Goal: Task Accomplishment & Management: Manage account settings

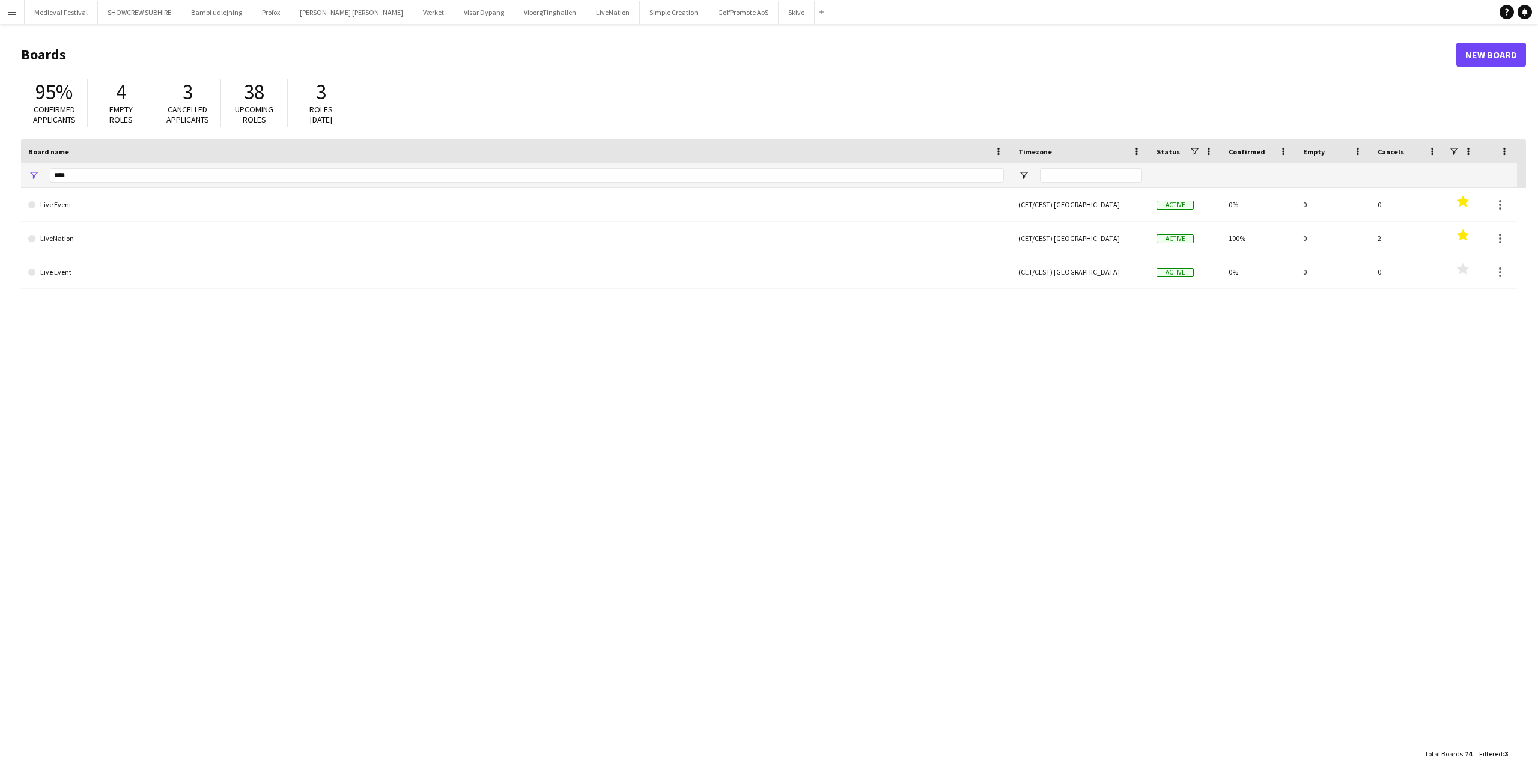
click at [15, 12] on app-icon "Menu" at bounding box center [12, 12] width 9 height 9
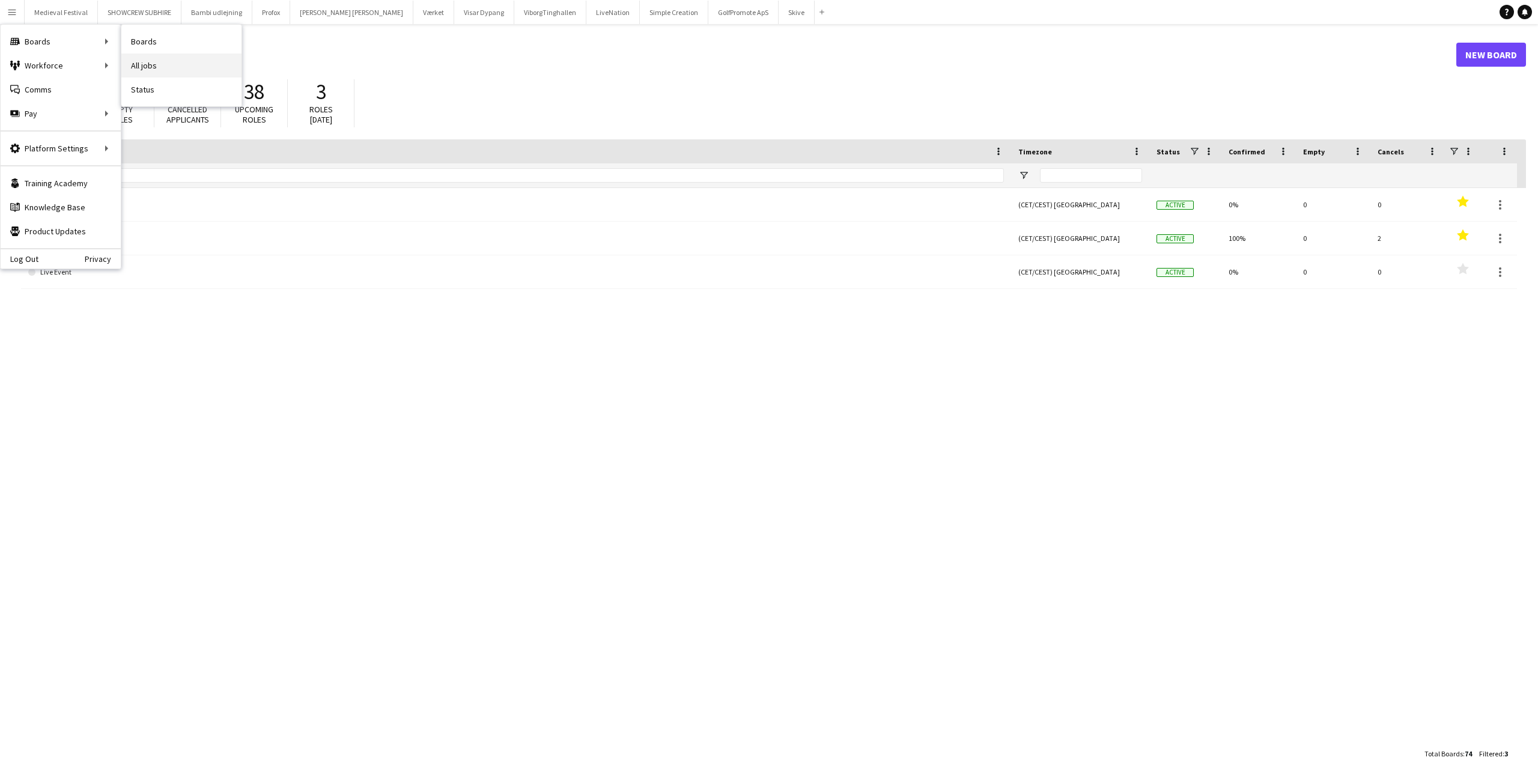
click at [135, 59] on link "All jobs" at bounding box center [181, 65] width 120 height 24
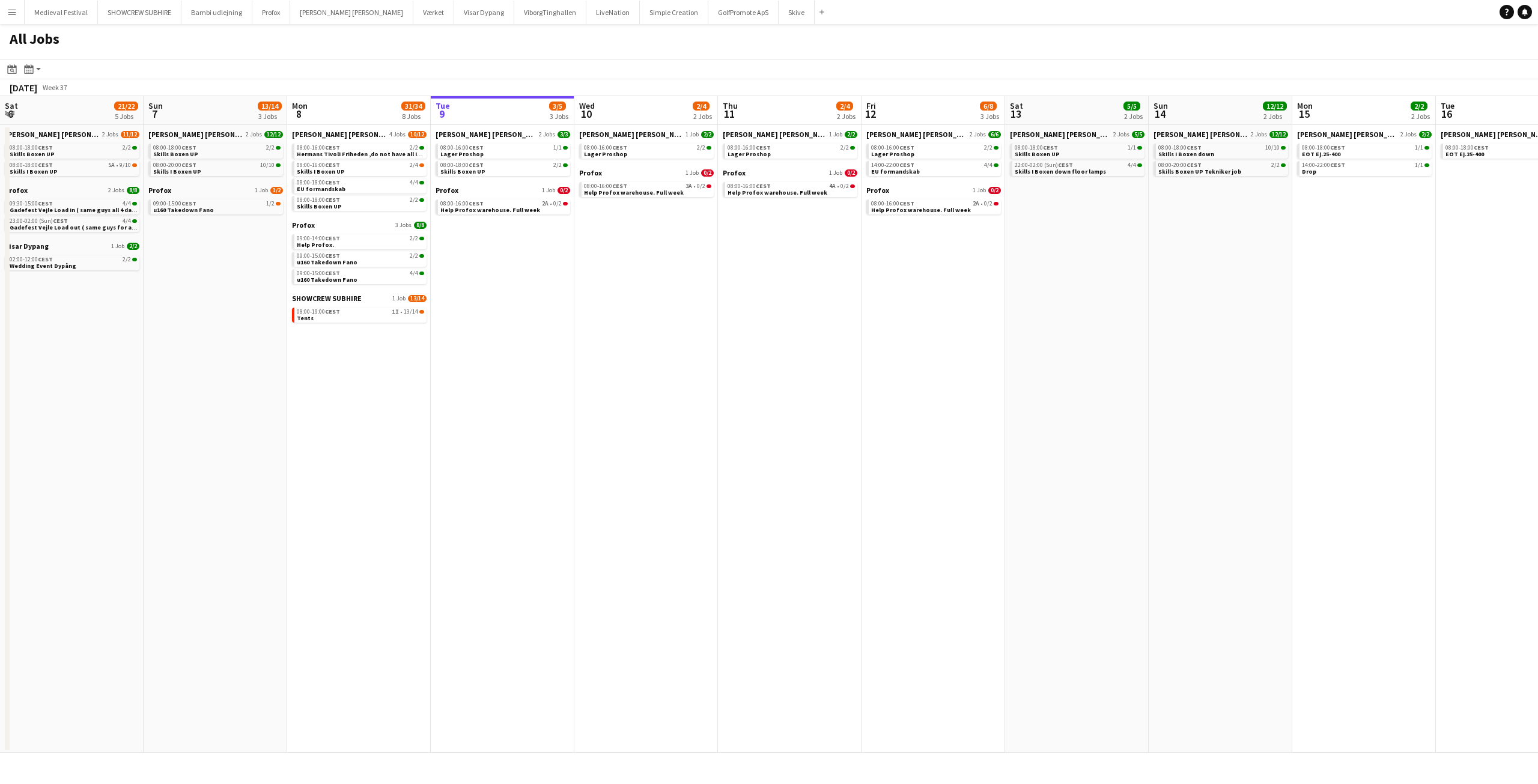
scroll to position [0, 287]
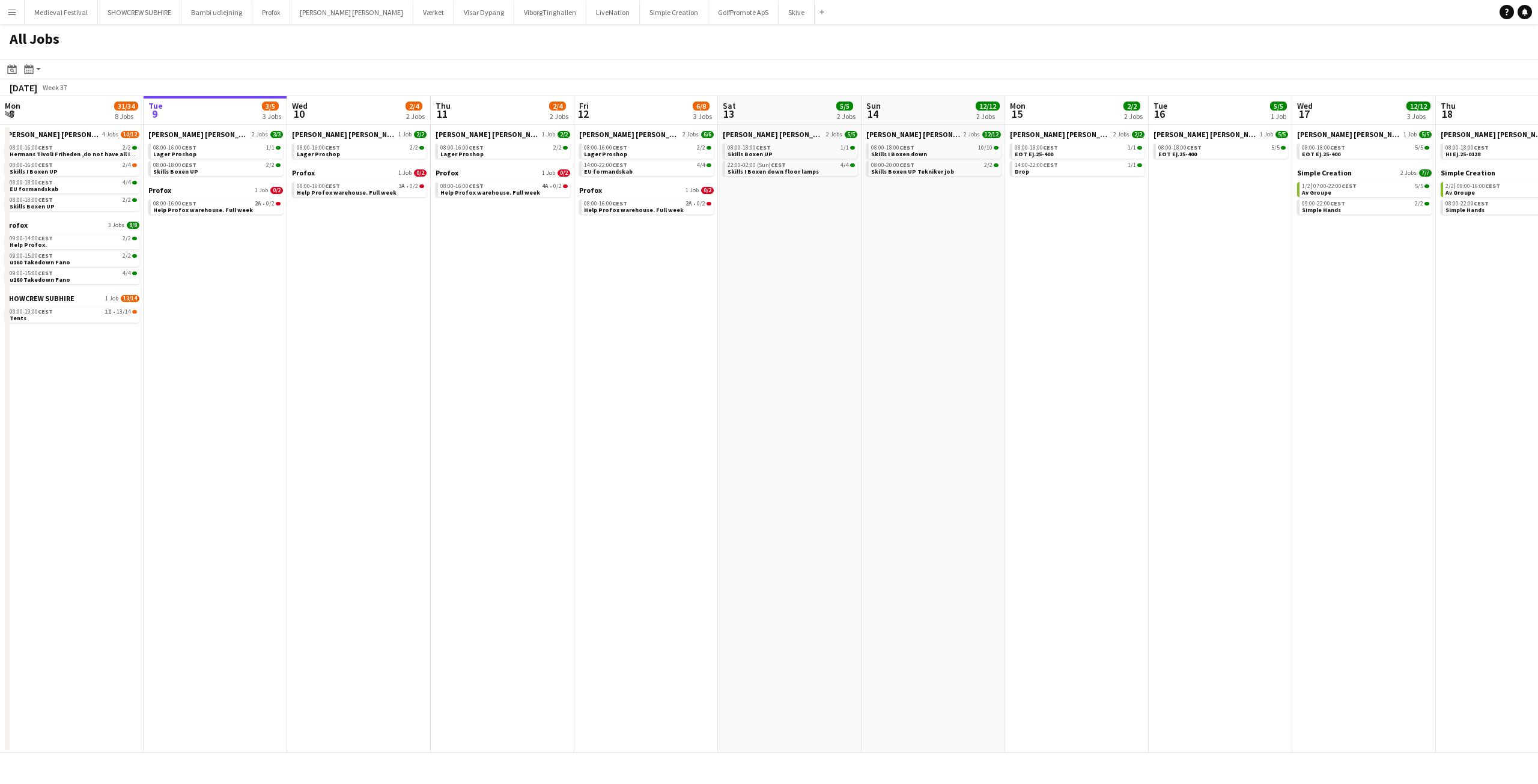
drag, startPoint x: 244, startPoint y: 249, endPoint x: 676, endPoint y: 315, distance: 437.0
click at [676, 315] on app-date-cell "Danny Black Luna 2 Jobs 6/6 08:00-16:00 CEST 2/2 Lager Proshop 14:00-22:00 CEST…" at bounding box center [646, 438] width 144 height 627
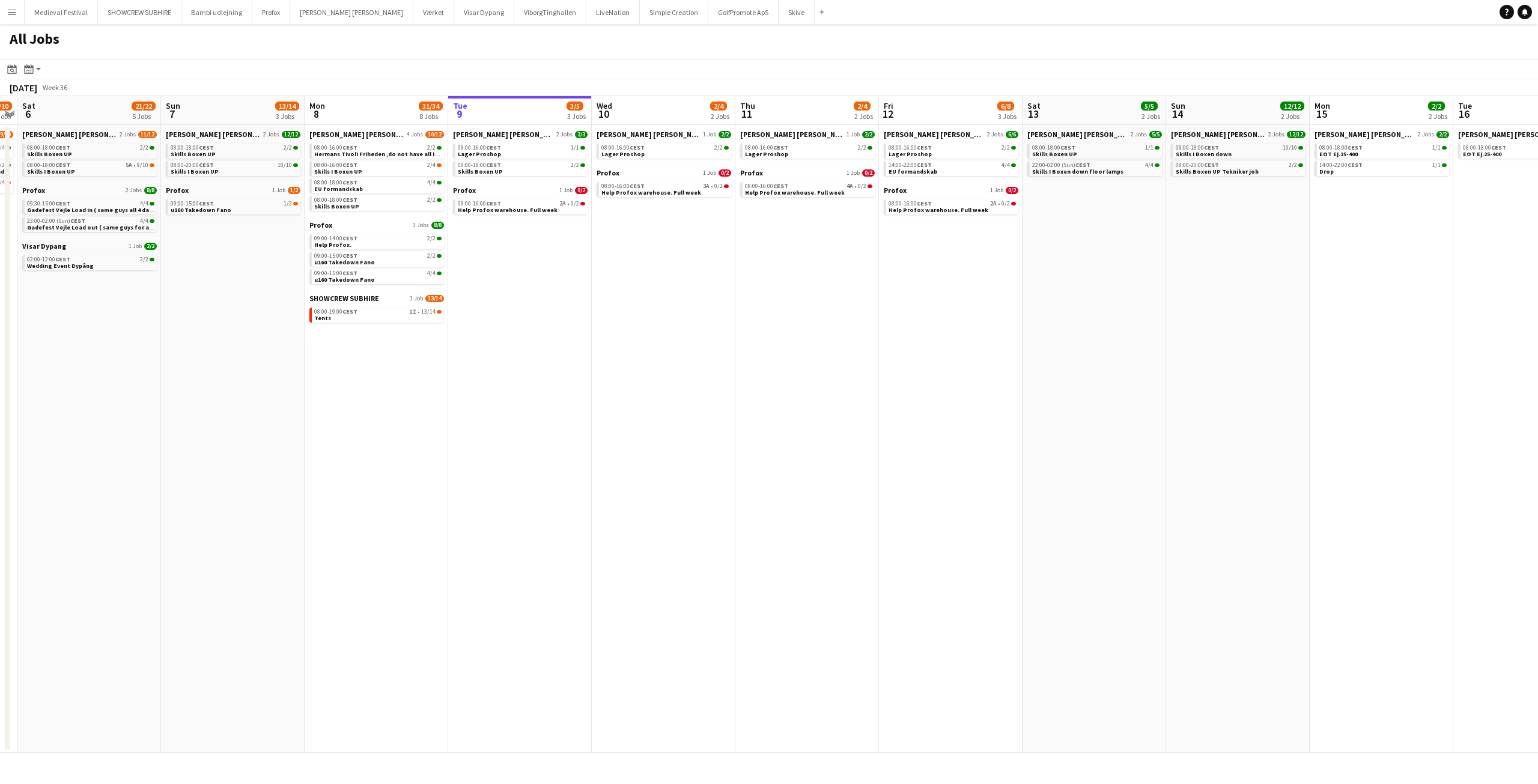
drag, startPoint x: 335, startPoint y: 326, endPoint x: 642, endPoint y: 328, distance: 307.0
click at [635, 327] on app-calendar-viewport "Thu 4 1/1 1 Job Fri 5 9/10 3 Jobs Sat 6 21/22 5 Jobs Sun 7 13/14 3 Jobs Mon 8 3…" at bounding box center [769, 424] width 1538 height 657
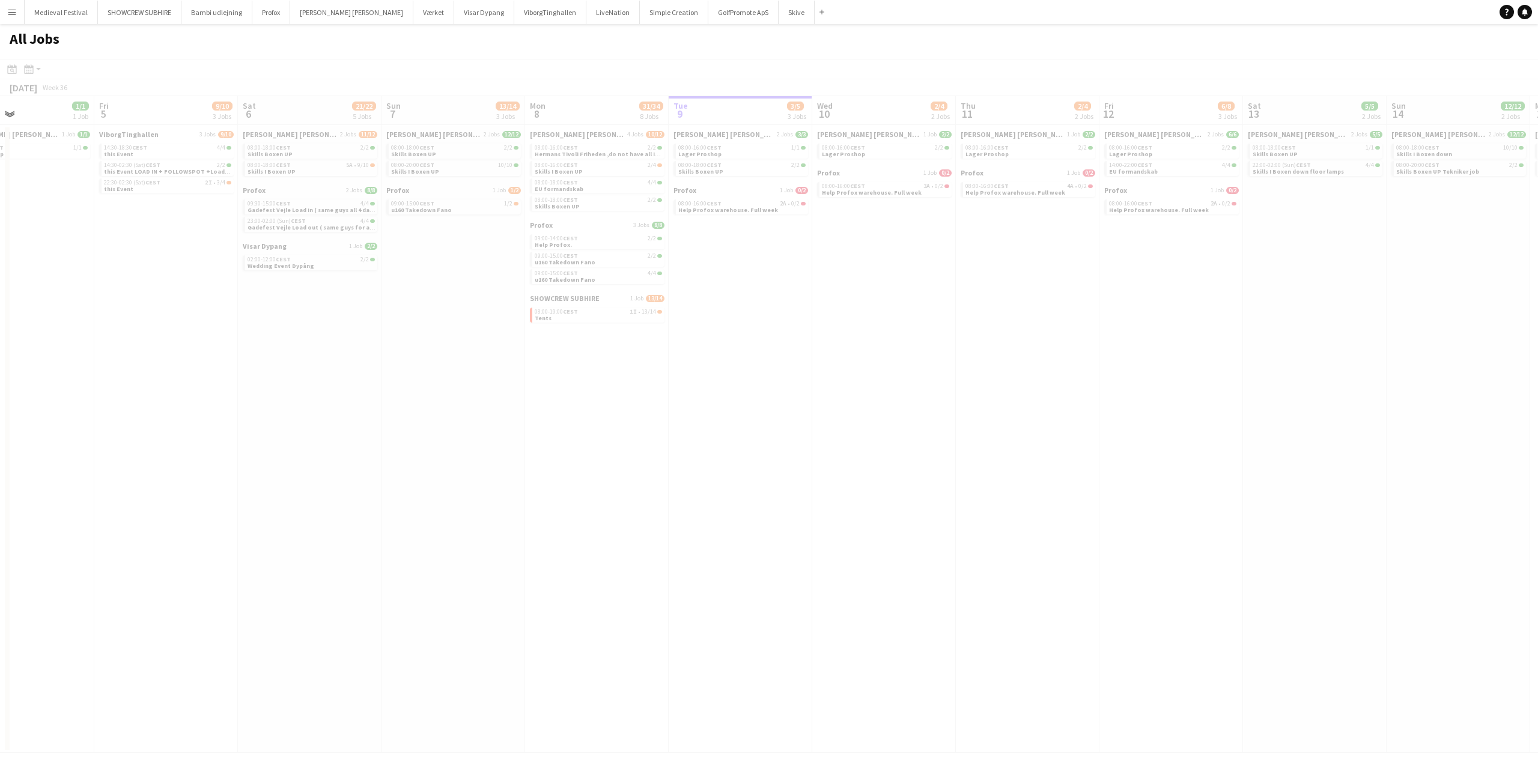
drag, startPoint x: 627, startPoint y: 334, endPoint x: 836, endPoint y: 353, distance: 209.9
click at [1088, 335] on app-calendar-viewport "Tue 2 Wed 3 6/6 4 Jobs Thu 4 1/1 1 Job Fri 5 9/10 3 Jobs Sat 6 21/22 5 Jobs Sun…" at bounding box center [769, 424] width 1538 height 657
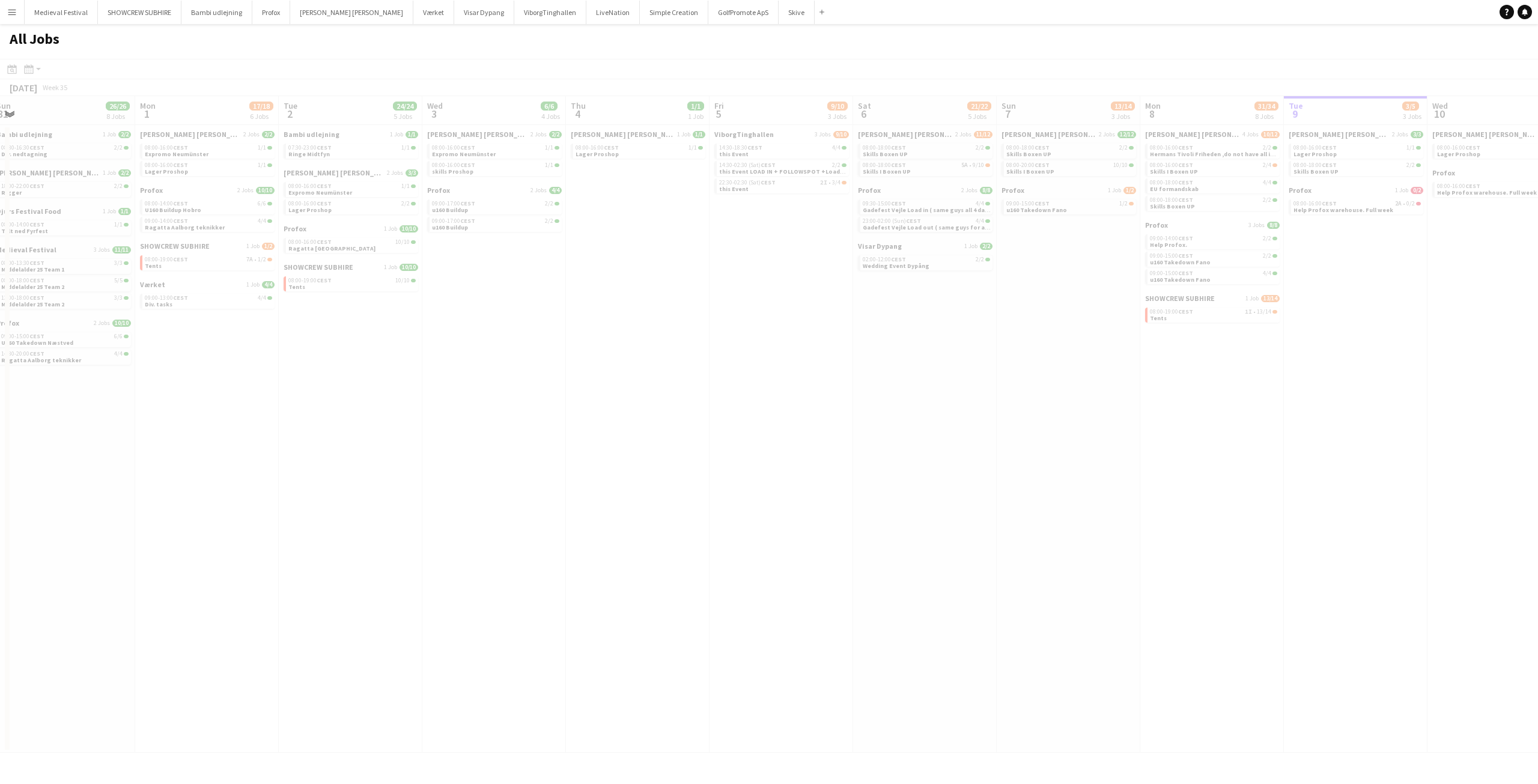
drag, startPoint x: 444, startPoint y: 354, endPoint x: 959, endPoint y: 367, distance: 515.2
click at [952, 365] on app-calendar-viewport "Fri 29 Sat 30 38/48 11 Jobs Sun 31 26/26 8 Jobs Mon 1 17/18 6 Jobs Tue 2 24/24 …" at bounding box center [769, 424] width 1538 height 657
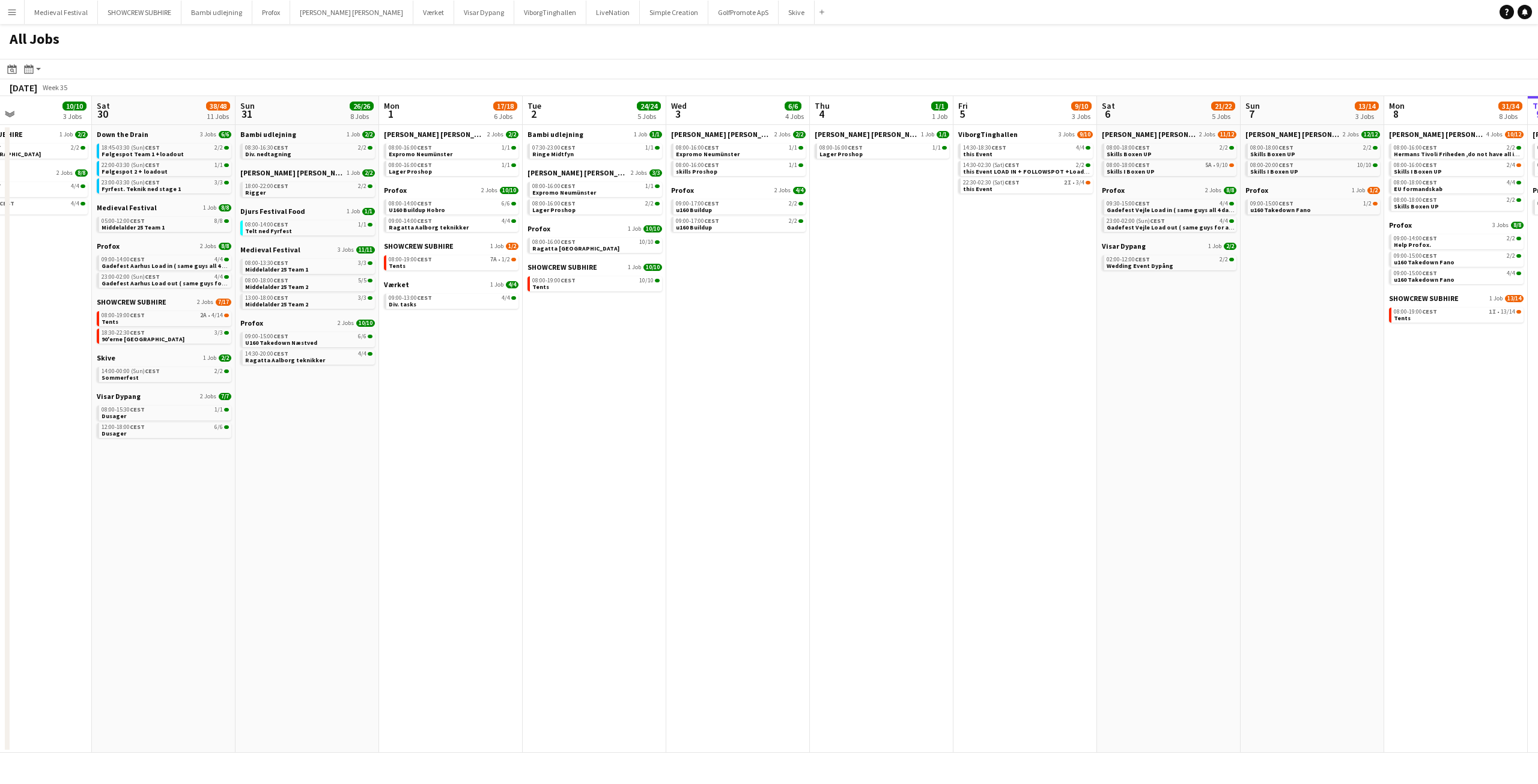
click at [1049, 375] on app-all-jobs "All Jobs Date picker SEP 2025 SEP 2025 Monday M Tuesday T Wednesday W Thursday …" at bounding box center [769, 388] width 1538 height 729
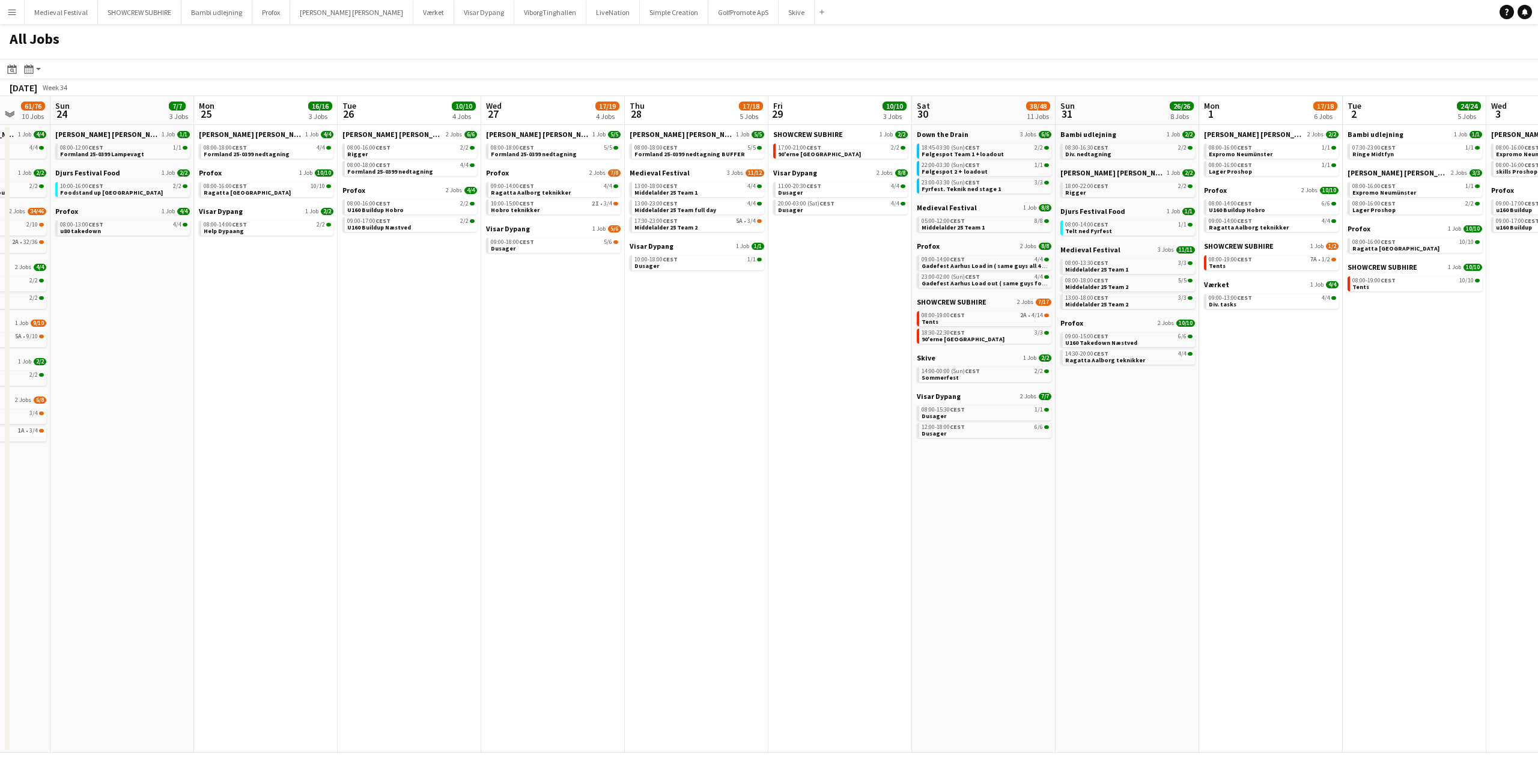
click at [952, 365] on app-all-jobs "All Jobs Date picker SEP 2025 SEP 2025 Monday M Tuesday T Wednesday W Thursday …" at bounding box center [769, 388] width 1538 height 729
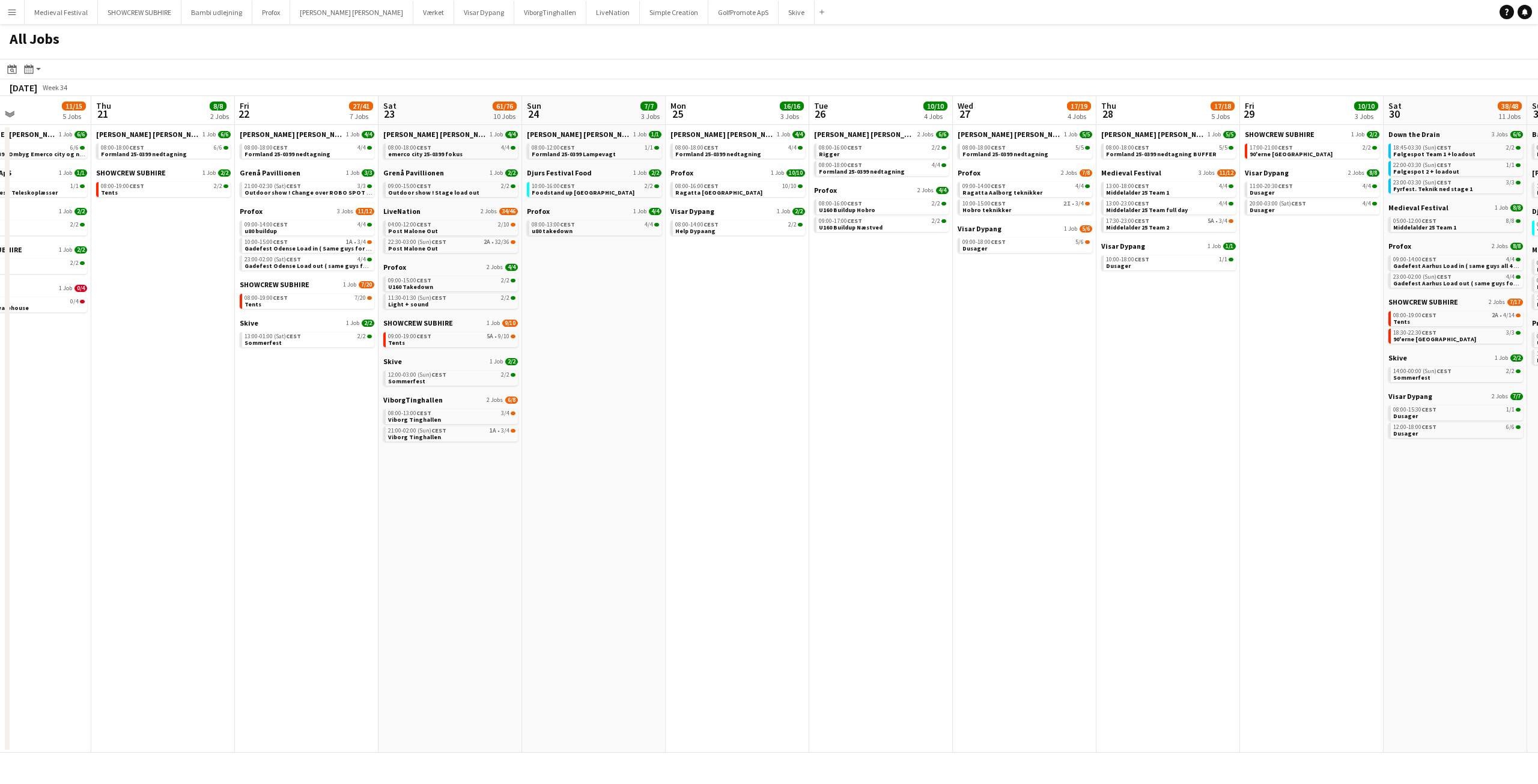
scroll to position [0, 335]
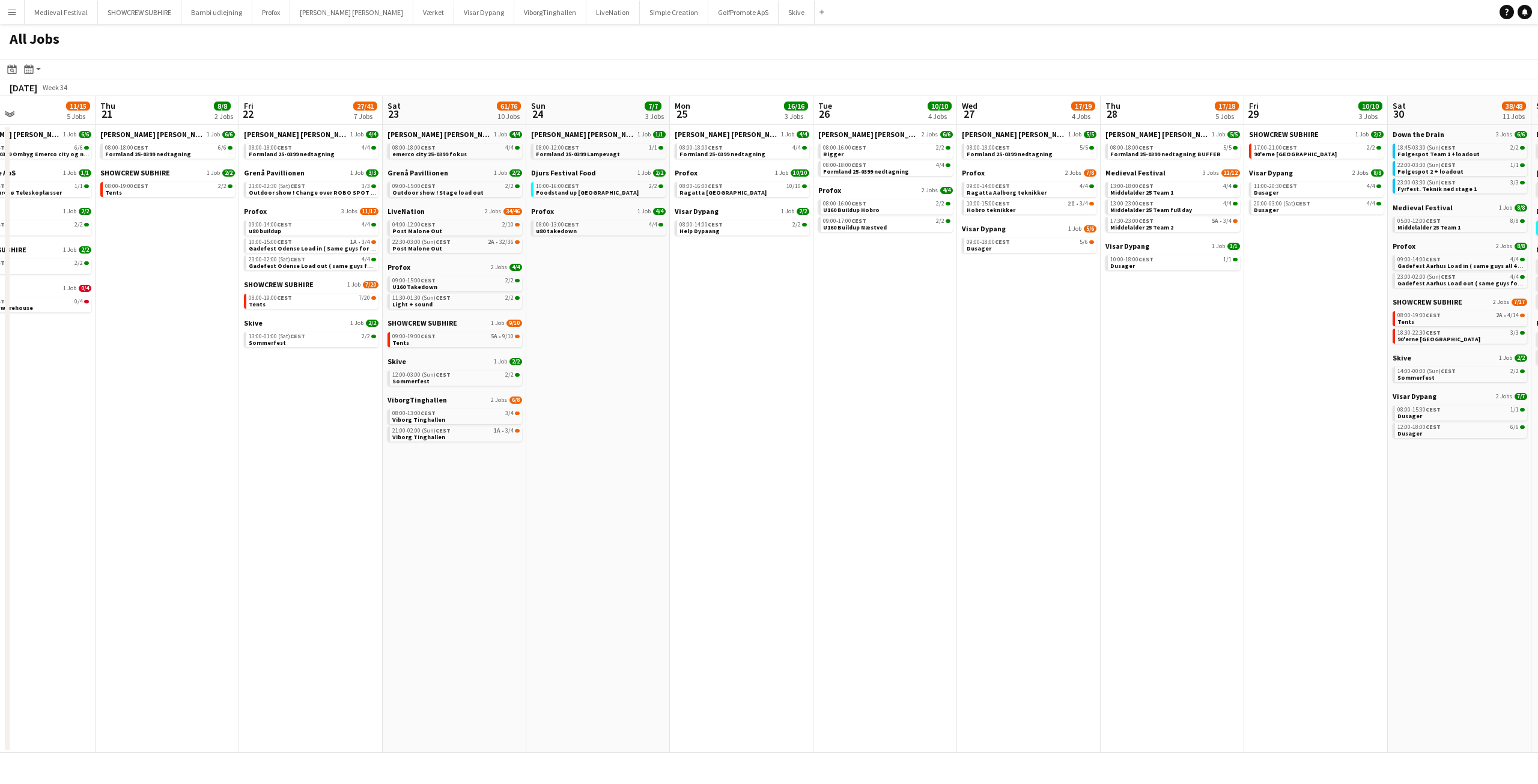
drag, startPoint x: 517, startPoint y: 331, endPoint x: 948, endPoint y: 342, distance: 431.1
click at [948, 342] on app-calendar-viewport "Mon 18 14/14 4 Jobs Tue 19 6/6 3 Jobs Wed 20 11/15 5 Jobs Thu 21 8/8 2 Jobs Fri…" at bounding box center [769, 424] width 1538 height 657
click at [1193, 221] on div "17:30-23:00 CEST 5A • 3/4" at bounding box center [1174, 220] width 127 height 6
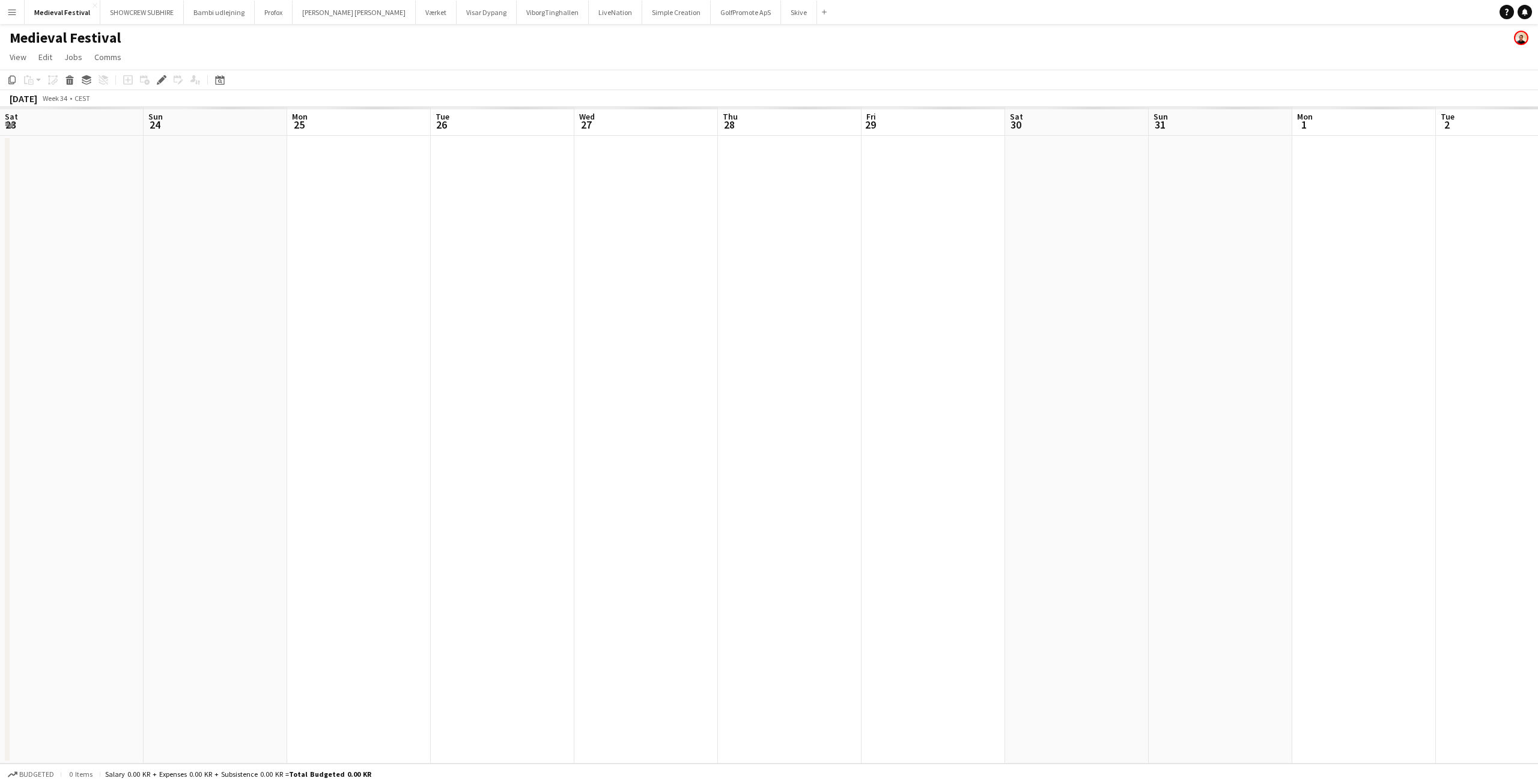
scroll to position [0, 413]
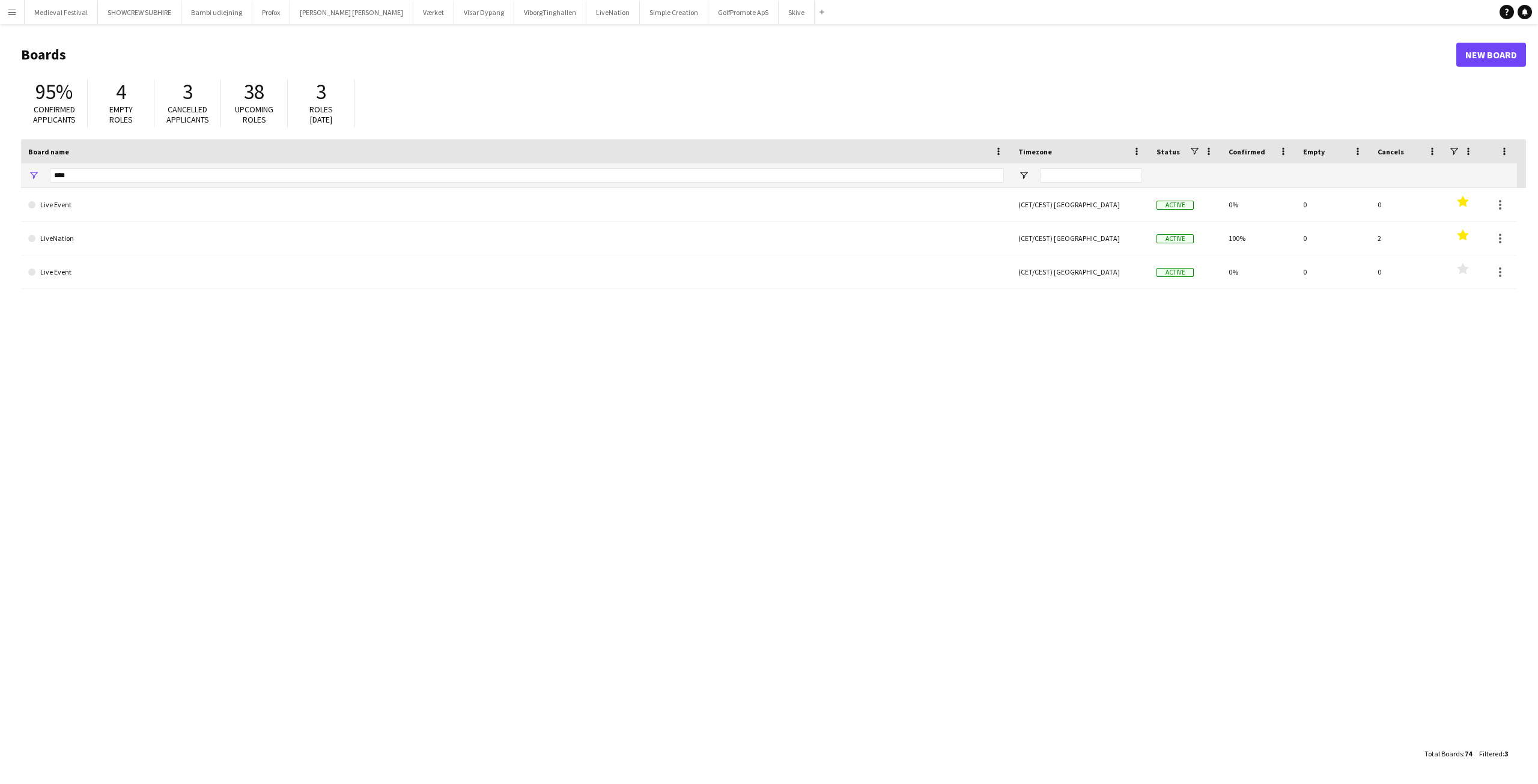
click at [15, 19] on button "Menu" at bounding box center [12, 12] width 24 height 24
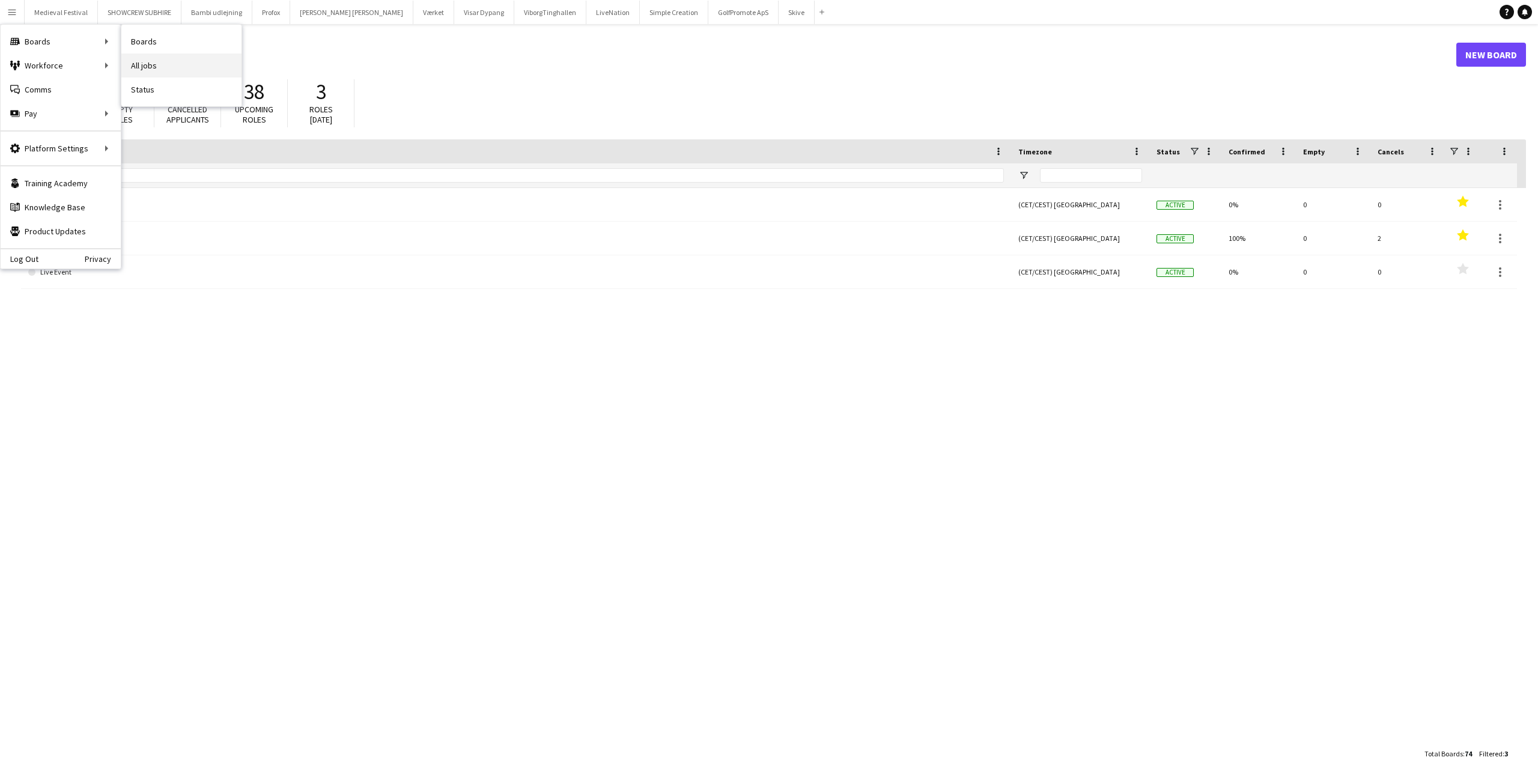
click at [166, 65] on link "All jobs" at bounding box center [181, 65] width 120 height 24
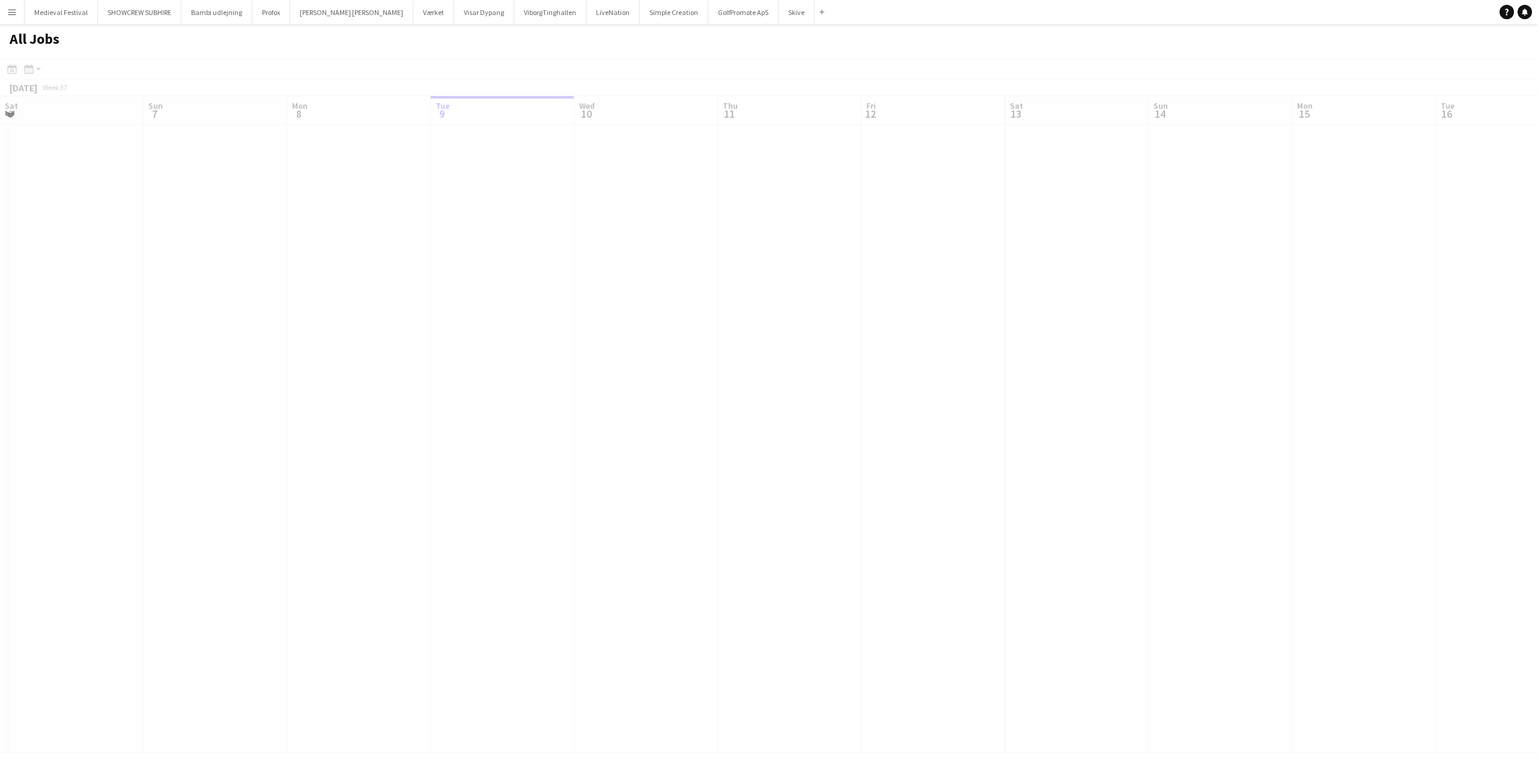
scroll to position [0, 287]
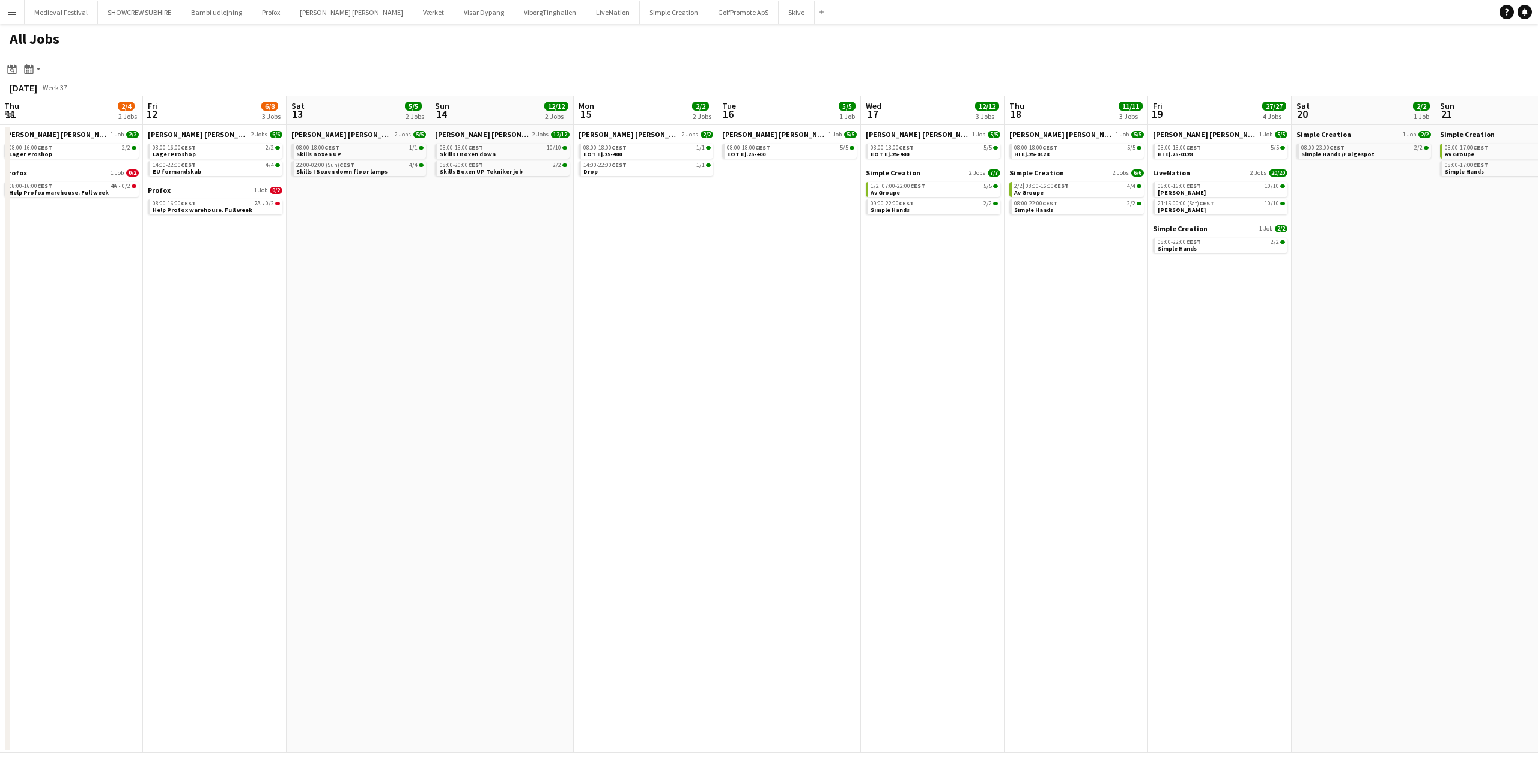
drag, startPoint x: 885, startPoint y: 267, endPoint x: 498, endPoint y: 255, distance: 387.2
click at [509, 255] on app-calendar-viewport "Mon 8 31/34 8 Jobs Tue 9 3/5 3 Jobs Wed 10 2/4 2 Jobs Thu 11 2/4 2 Jobs Fri 12 …" at bounding box center [769, 424] width 1538 height 657
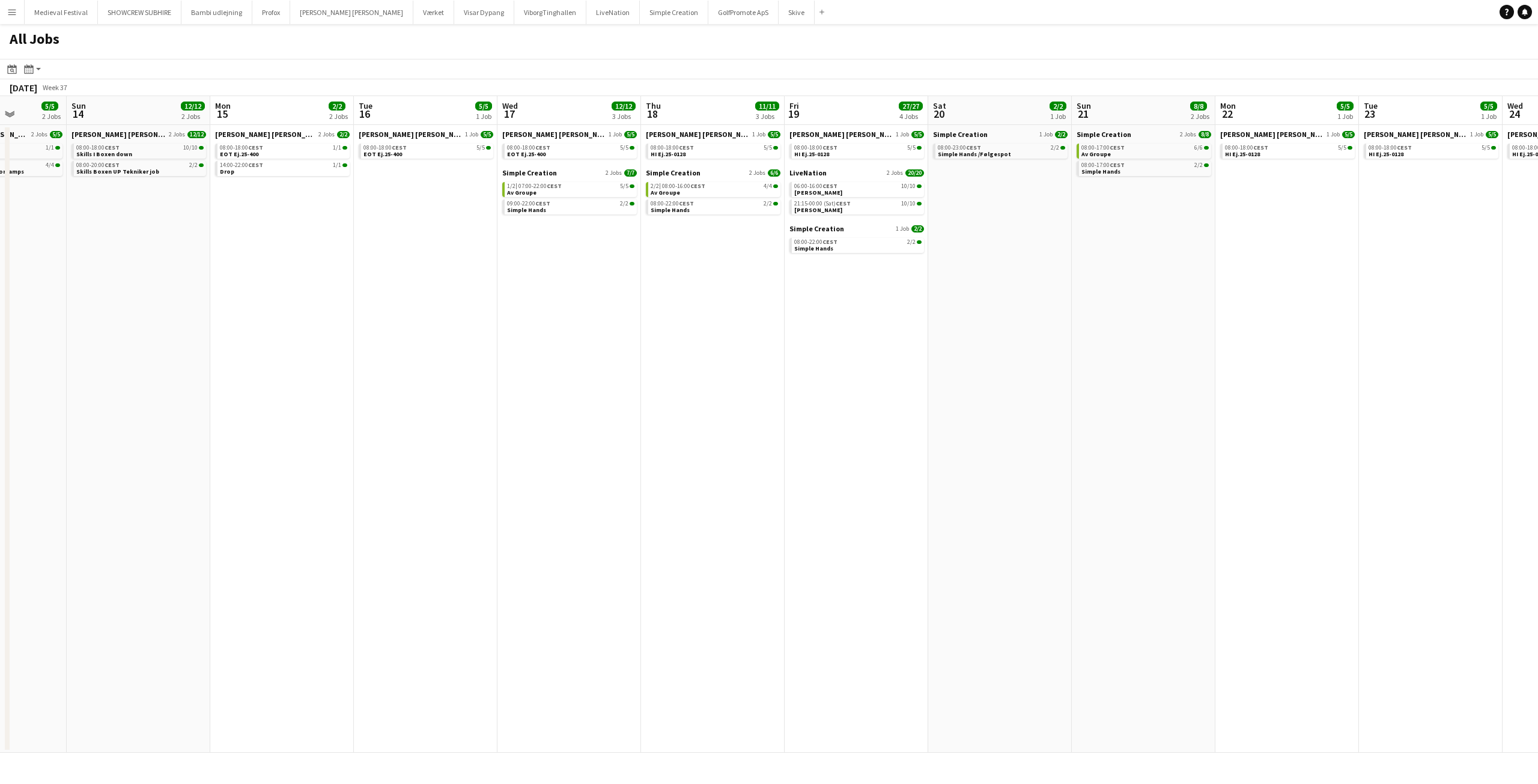
drag, startPoint x: 819, startPoint y: 205, endPoint x: 494, endPoint y: 218, distance: 325.3
click at [518, 219] on app-calendar-viewport "Wed 10 2/4 2 Jobs Thu 11 2/4 2 Jobs Fri 12 6/8 3 Jobs Sat 13 5/5 2 Jobs Sun 14 …" at bounding box center [769, 424] width 1538 height 657
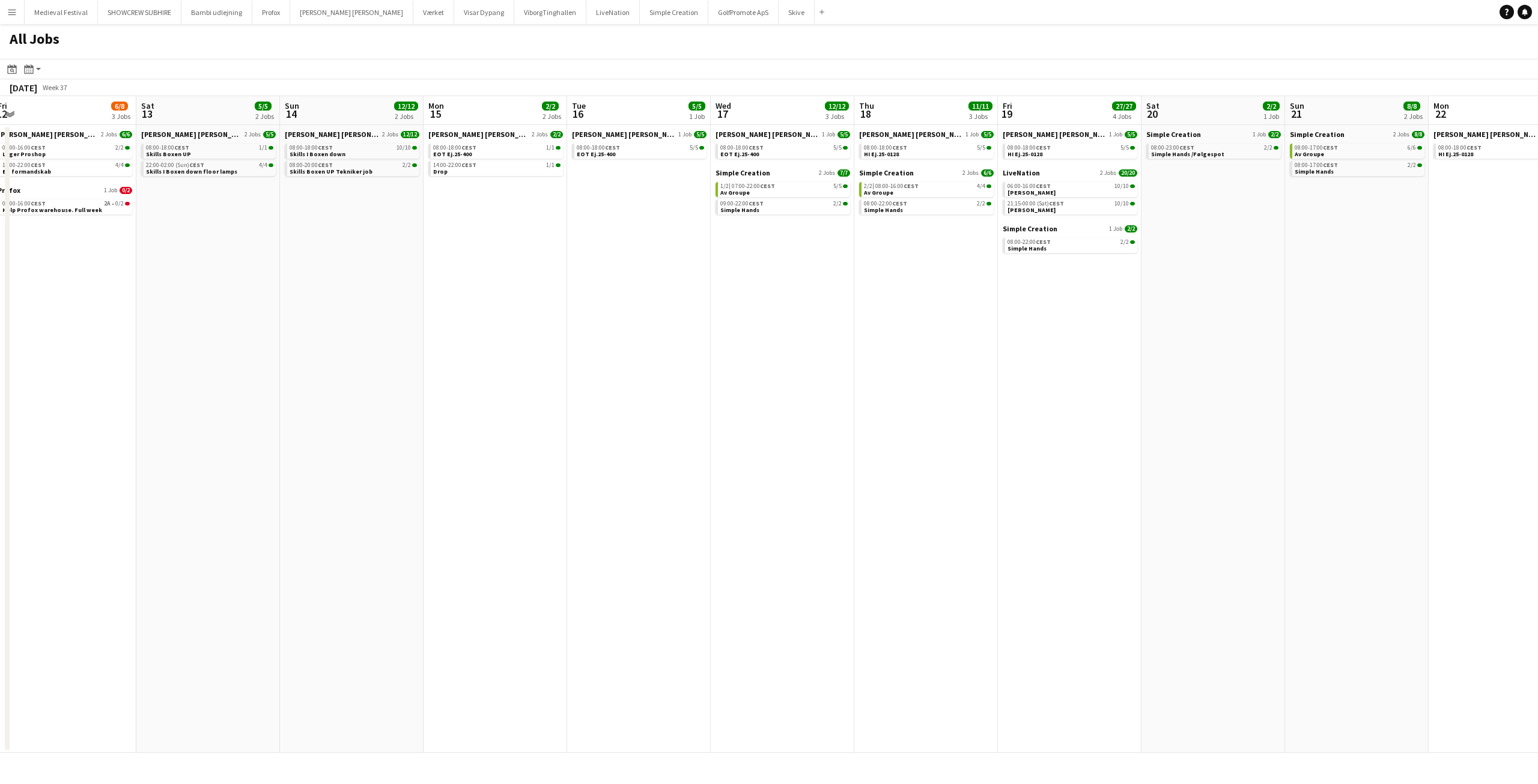
drag, startPoint x: 506, startPoint y: 198, endPoint x: 632, endPoint y: 203, distance: 126.1
click at [632, 202] on app-calendar-viewport "Wed 10 2/4 2 Jobs Thu 11 2/4 2 Jobs Fri 12 6/8 3 Jobs Sat 13 5/5 2 Jobs Sun 14 …" at bounding box center [769, 424] width 1538 height 657
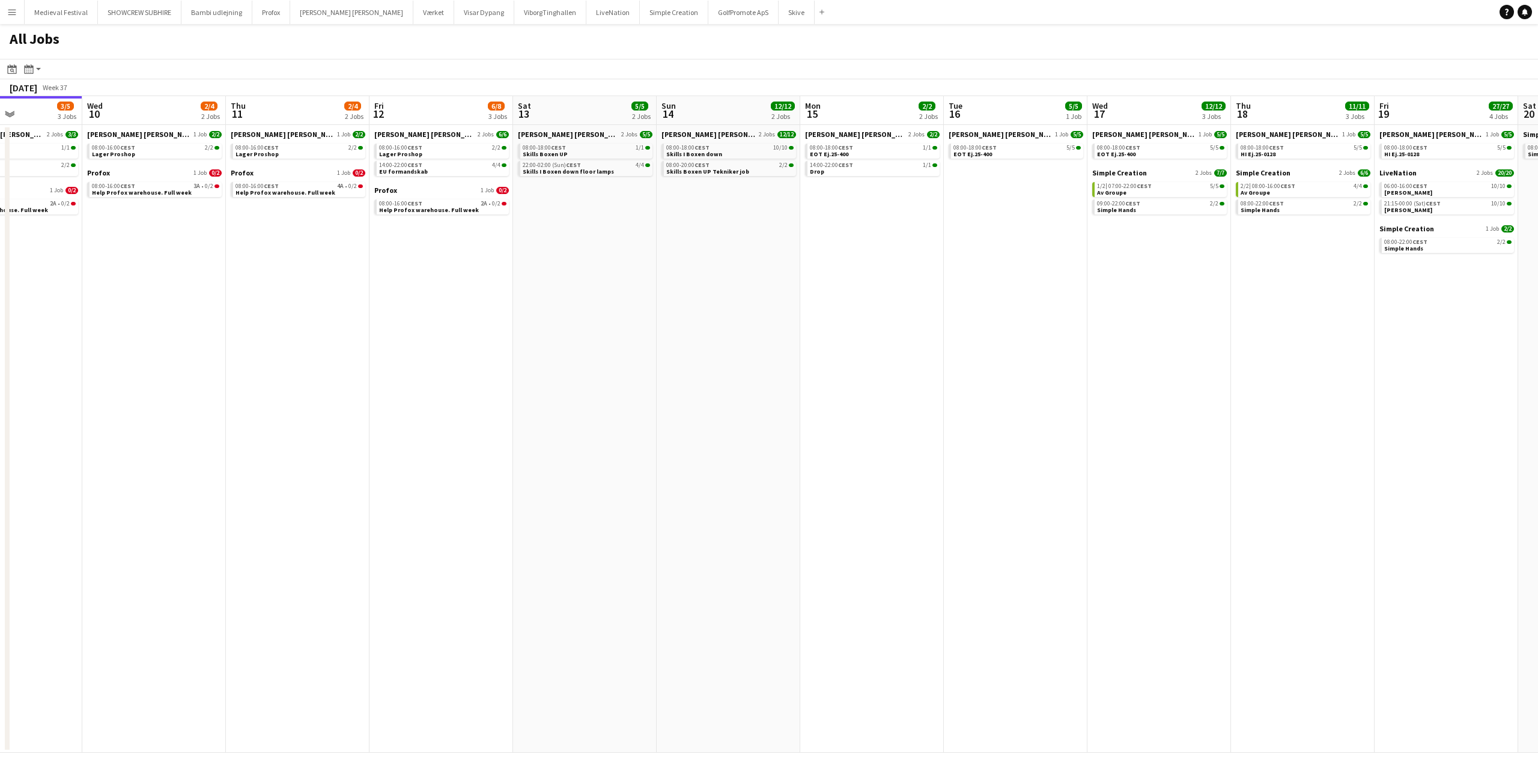
drag, startPoint x: 479, startPoint y: 249, endPoint x: 662, endPoint y: 249, distance: 183.0
click at [662, 249] on app-calendar-viewport "Sun 7 13/14 3 Jobs Mon 8 31/34 8 Jobs Tue 9 3/5 3 Jobs Wed 10 2/4 2 Jobs Thu 11…" at bounding box center [769, 424] width 1538 height 657
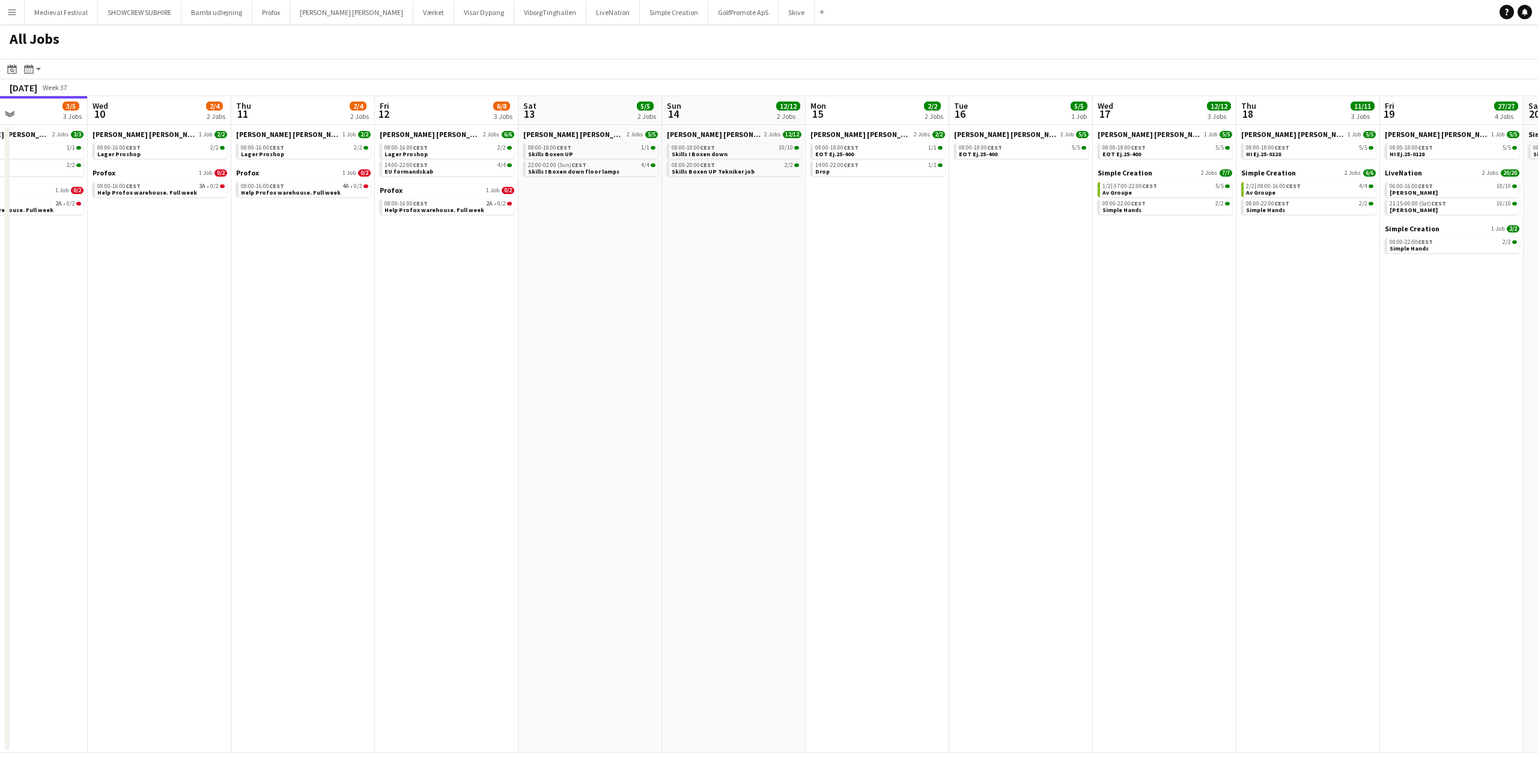
drag, startPoint x: 985, startPoint y: 247, endPoint x: 552, endPoint y: 241, distance: 433.0
click at [553, 241] on app-calendar-viewport "Sun 7 13/14 3 Jobs Mon 8 31/34 8 Jobs Tue 9 3/5 3 Jobs Wed 10 2/4 2 Jobs Thu 11…" at bounding box center [769, 424] width 1538 height 657
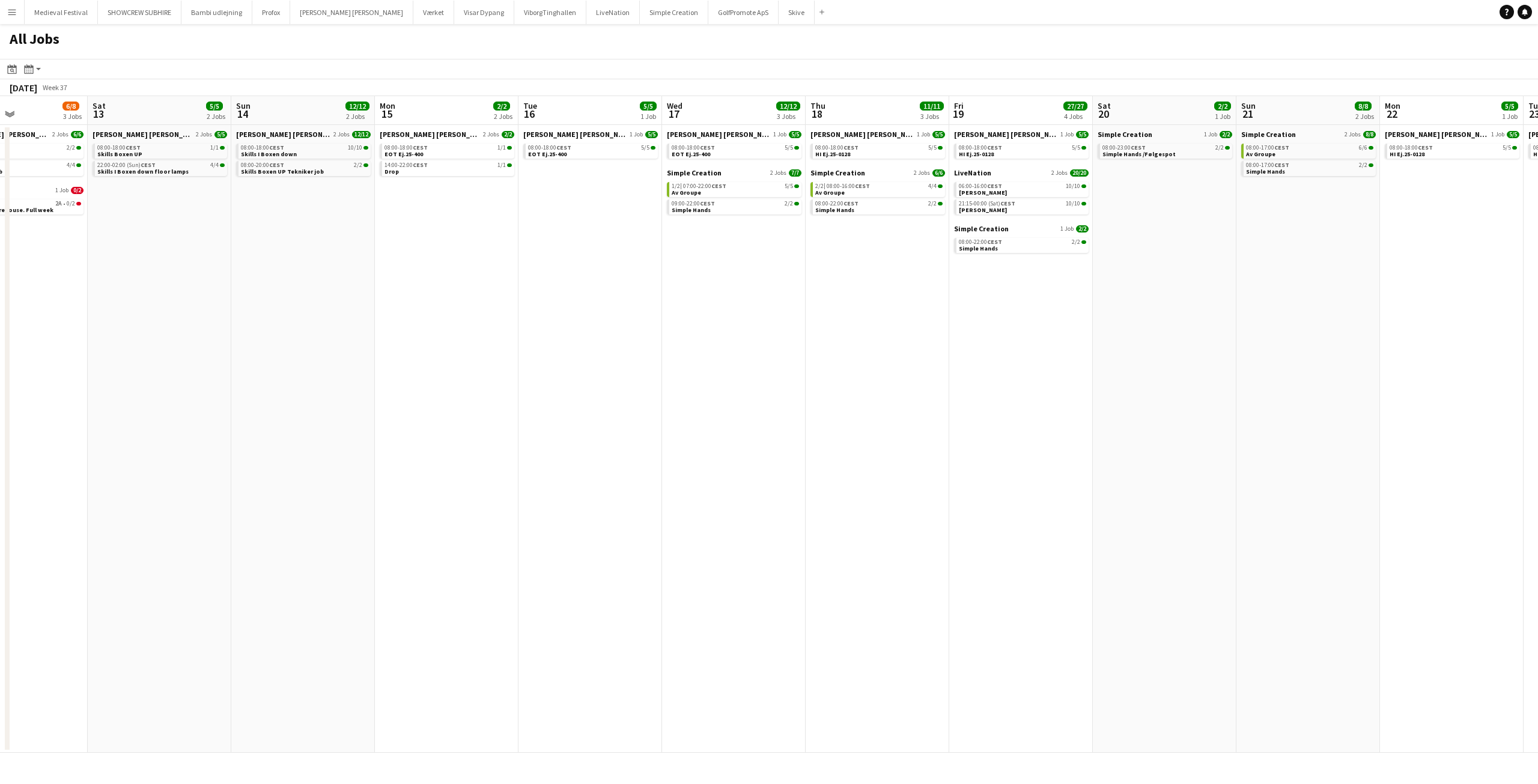
scroll to position [0, 351]
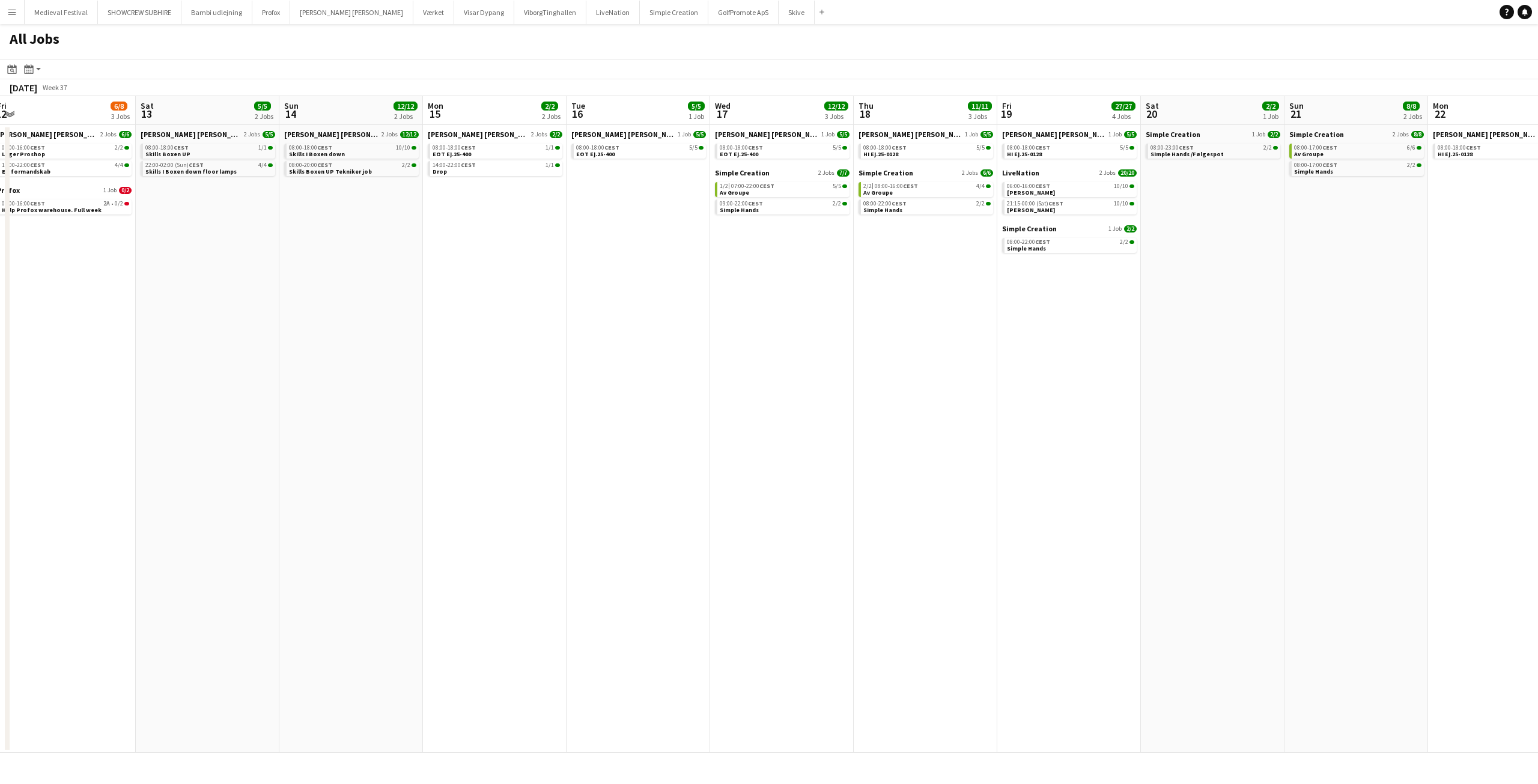
drag, startPoint x: 554, startPoint y: 223, endPoint x: 967, endPoint y: 249, distance: 413.8
click at [938, 247] on app-calendar-viewport "Wed 10 2/4 2 Jobs Thu 11 2/4 2 Jobs Fri 12 6/8 3 Jobs Sat 13 5/5 2 Jobs Sun 14 …" at bounding box center [769, 424] width 1538 height 657
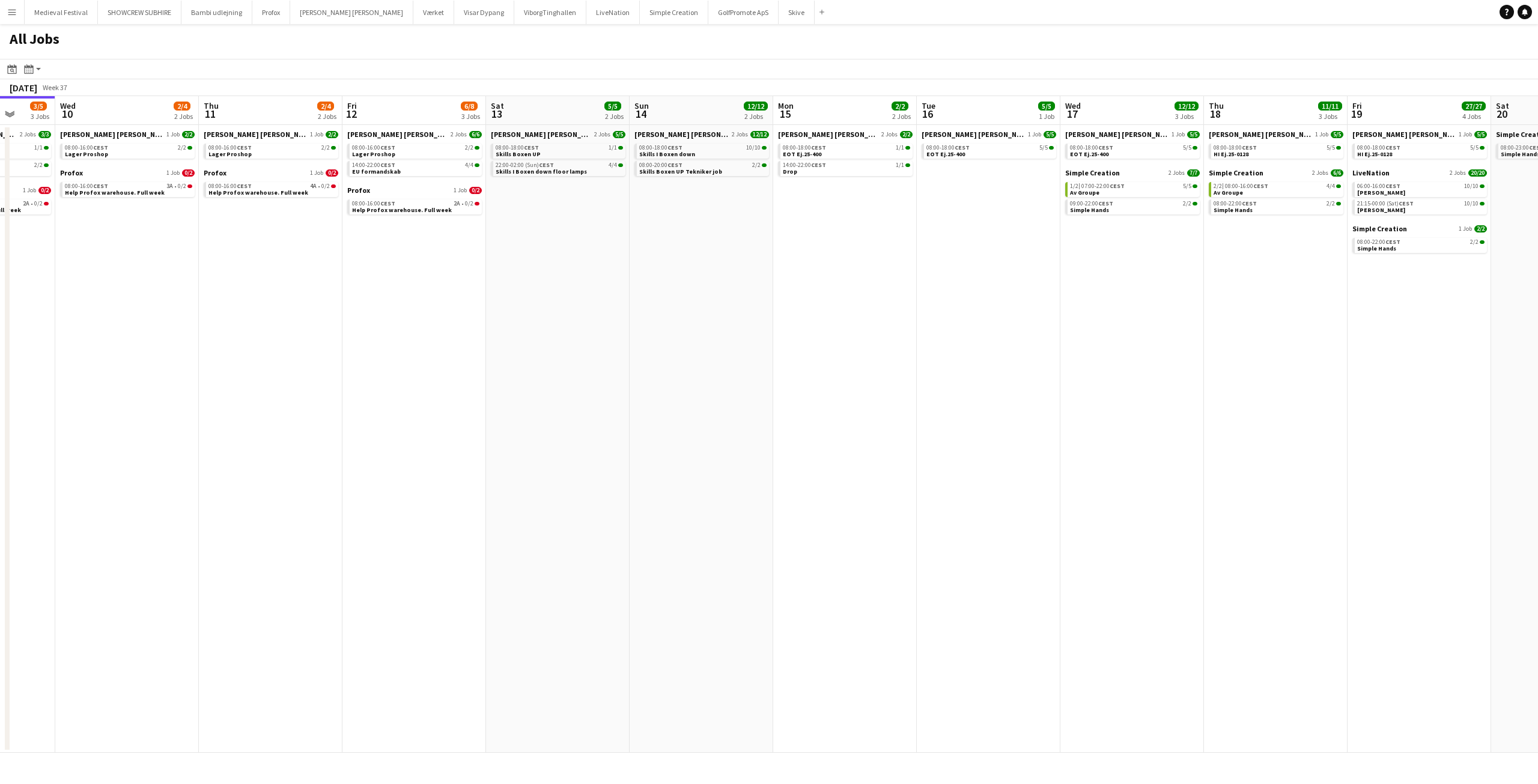
drag, startPoint x: 749, startPoint y: 245, endPoint x: 928, endPoint y: 254, distance: 179.2
click at [928, 254] on app-calendar-viewport "Sun 7 13/14 3 Jobs Mon 8 31/34 8 Jobs Tue 9 3/5 3 Jobs Wed 10 2/4 2 Jobs Thu 11…" at bounding box center [769, 424] width 1538 height 657
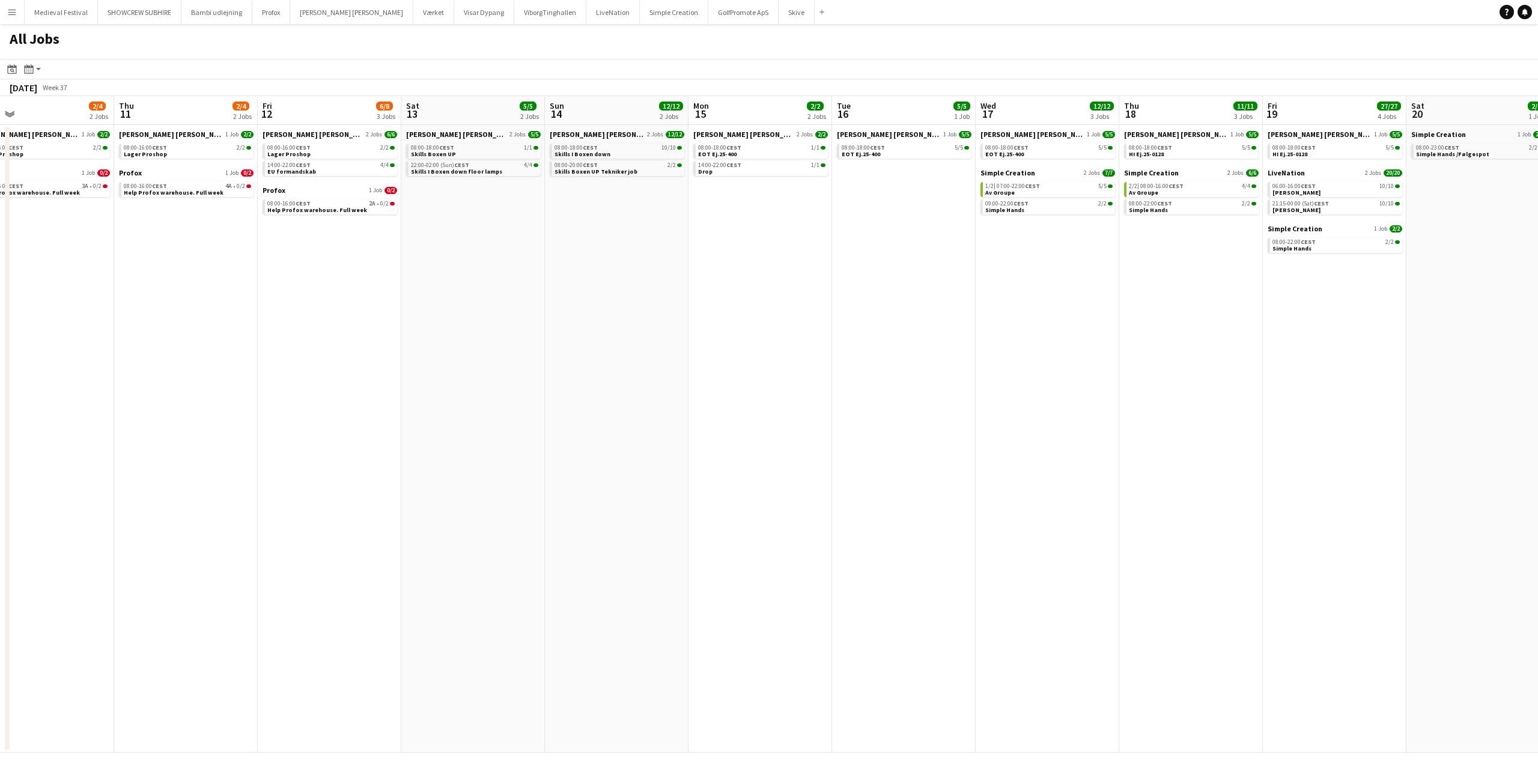
drag, startPoint x: 954, startPoint y: 242, endPoint x: 753, endPoint y: 250, distance: 201.2
click at [753, 250] on app-calendar-viewport "Sun 7 13/14 3 Jobs Mon 8 31/34 8 Jobs Tue 9 3/5 3 Jobs Wed 10 2/4 2 Jobs Thu 11…" at bounding box center [769, 424] width 1538 height 657
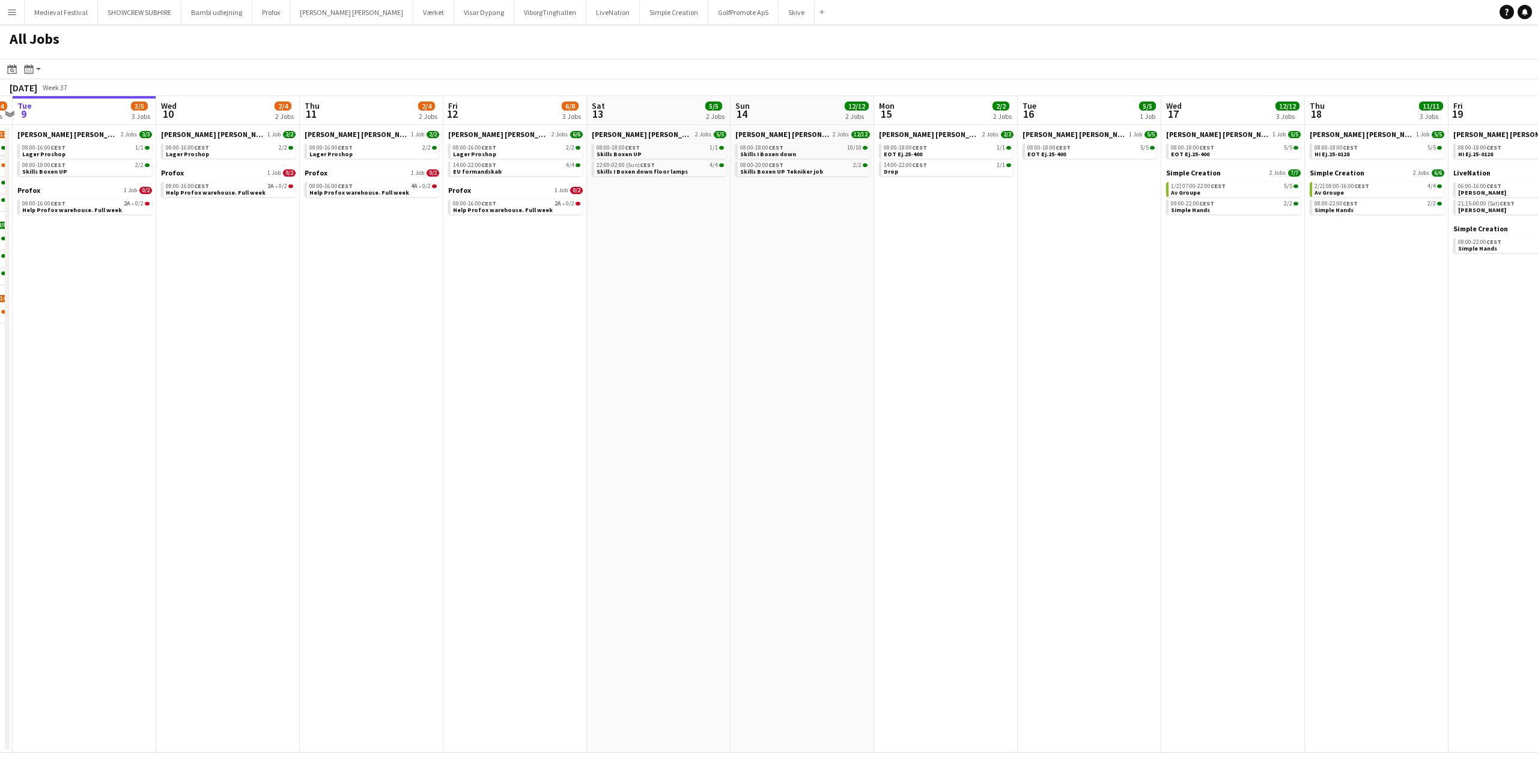
drag, startPoint x: 663, startPoint y: 250, endPoint x: 810, endPoint y: 256, distance: 147.1
click at [806, 255] on app-calendar-viewport "Sun 7 13/14 3 Jobs Mon 8 31/34 8 Jobs Tue 9 3/5 3 Jobs Wed 10 2/4 2 Jobs Thu 11…" at bounding box center [769, 424] width 1538 height 657
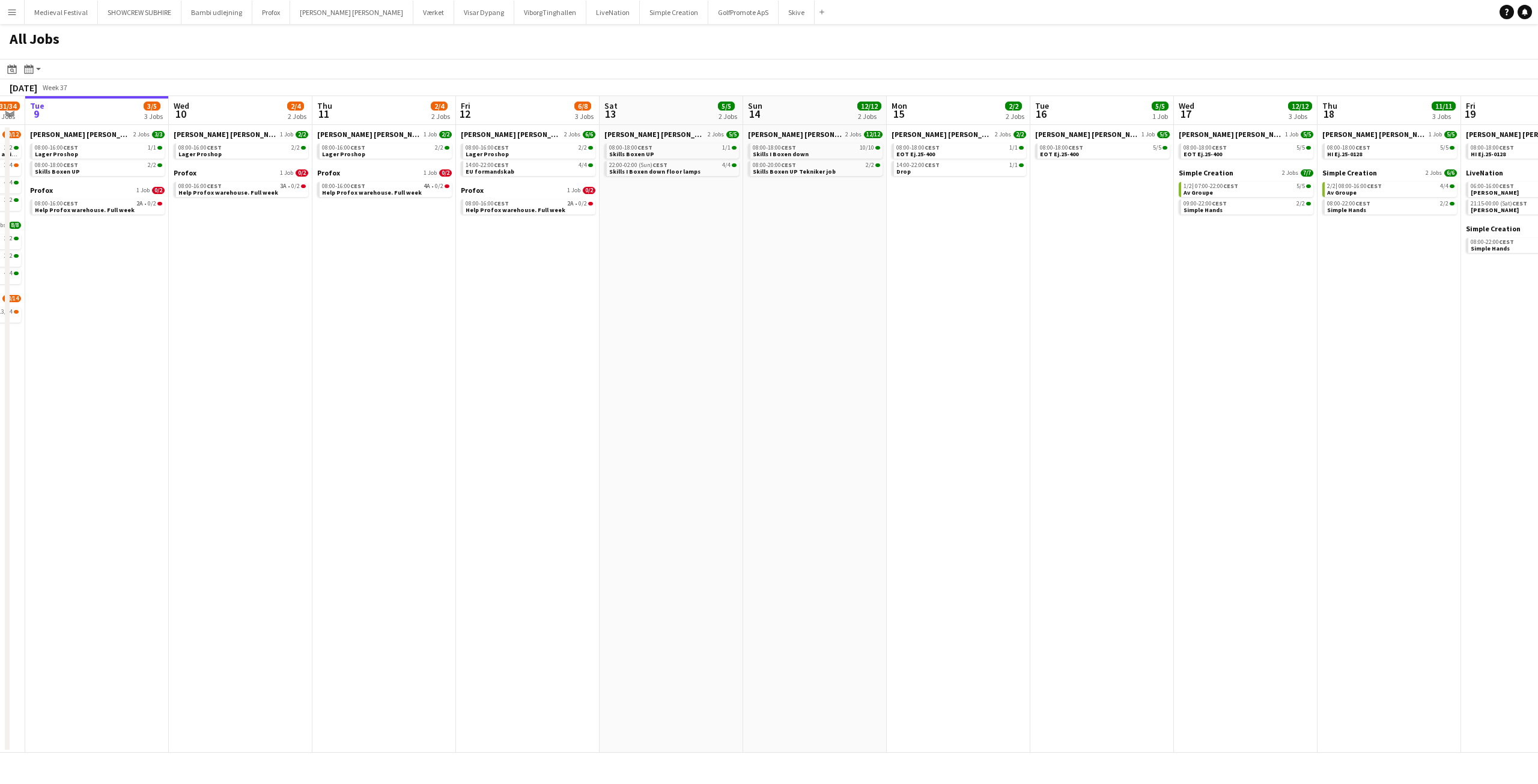
drag, startPoint x: 1095, startPoint y: 254, endPoint x: 837, endPoint y: 255, distance: 258.0
click at [1087, 254] on app-calendar-viewport "Sun 7 13/14 3 Jobs Mon 8 31/34 8 Jobs Tue 9 3/5 3 Jobs Wed 10 2/4 2 Jobs Thu 11…" at bounding box center [769, 424] width 1538 height 657
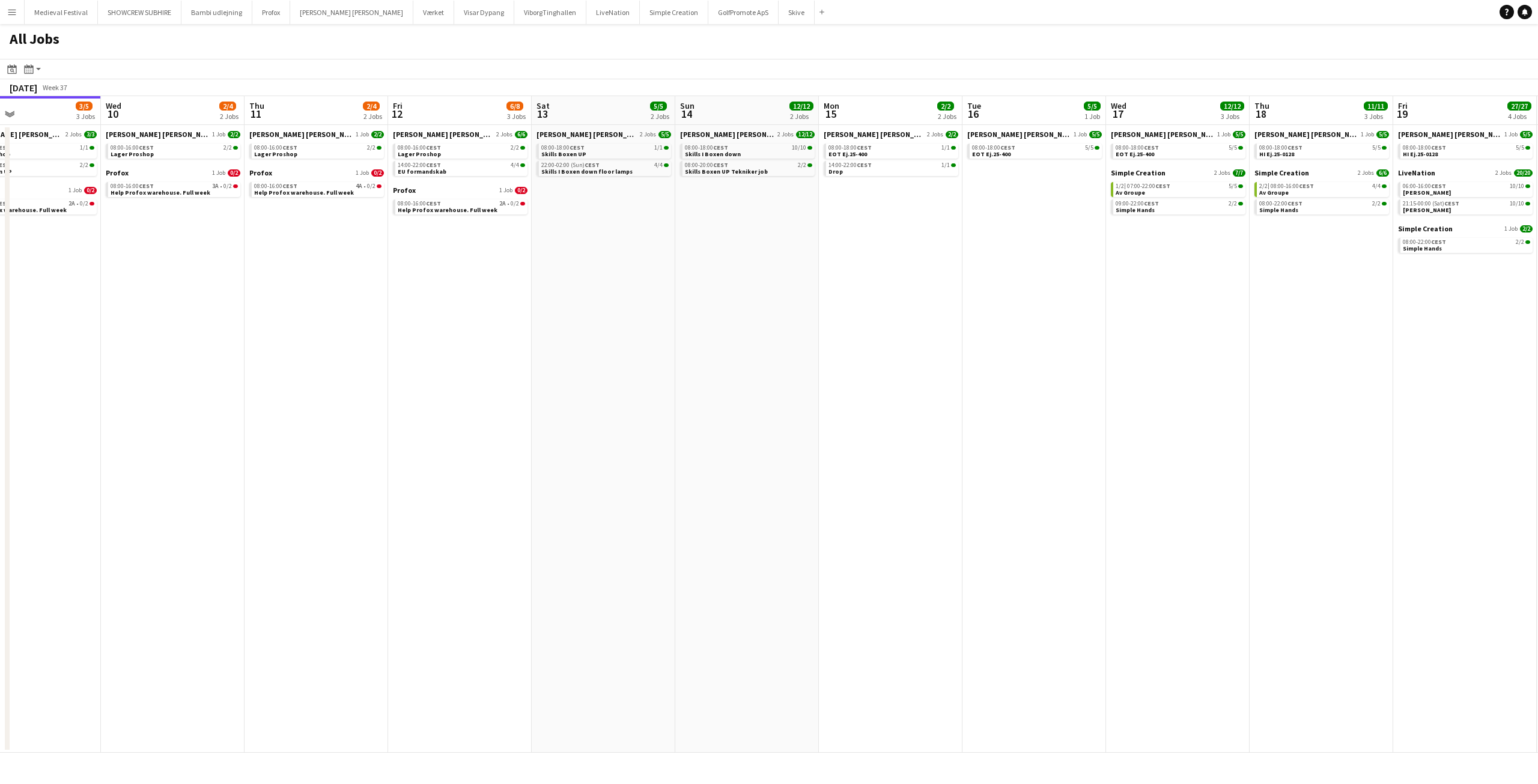
scroll to position [0, 380]
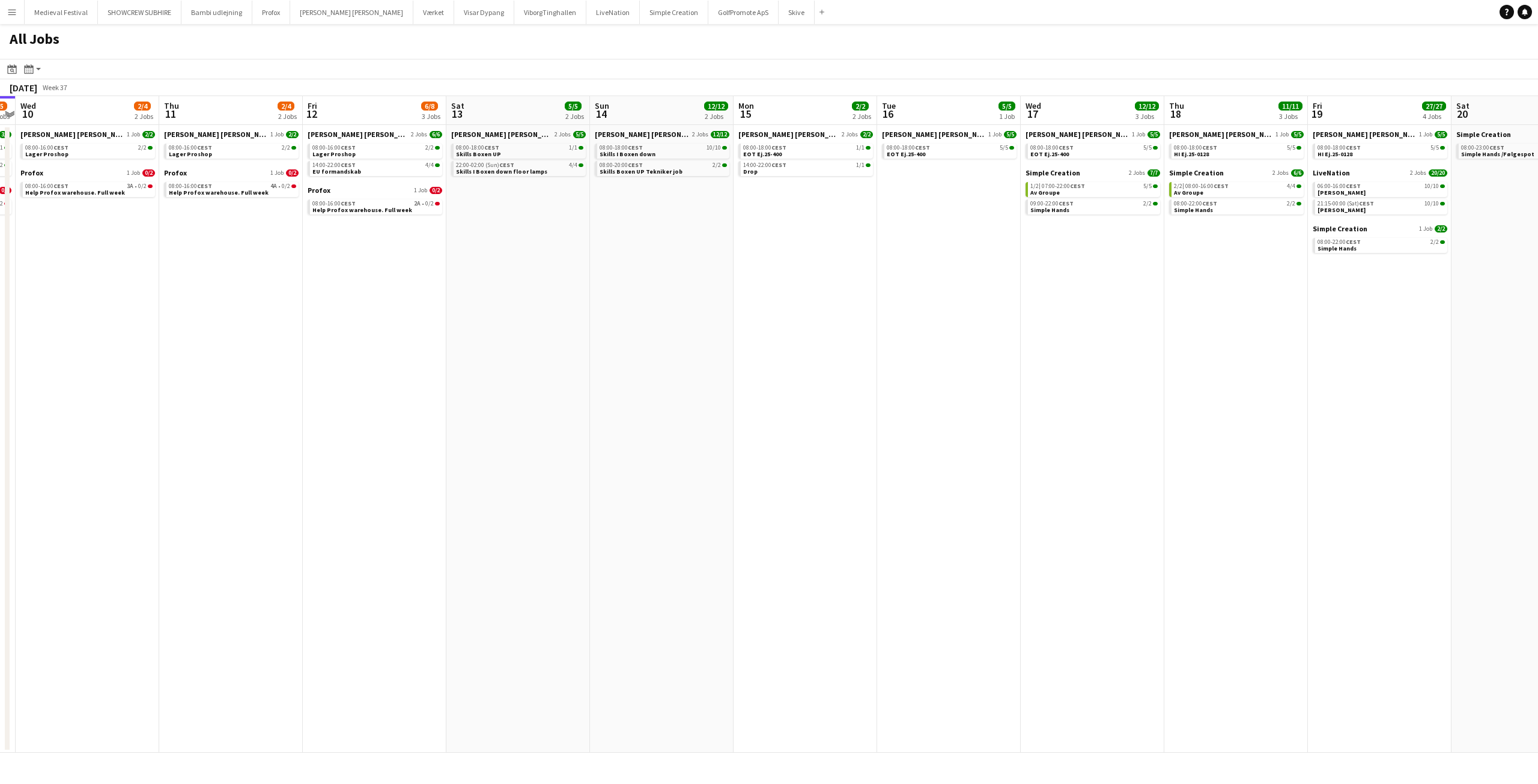
drag, startPoint x: 951, startPoint y: 236, endPoint x: 528, endPoint y: 249, distance: 423.2
click at [556, 249] on app-calendar-viewport "Sun 7 13/14 3 Jobs Mon 8 31/34 8 Jobs Tue 9 3/5 3 Jobs Wed 10 2/4 2 Jobs Thu 11…" at bounding box center [769, 424] width 1538 height 657
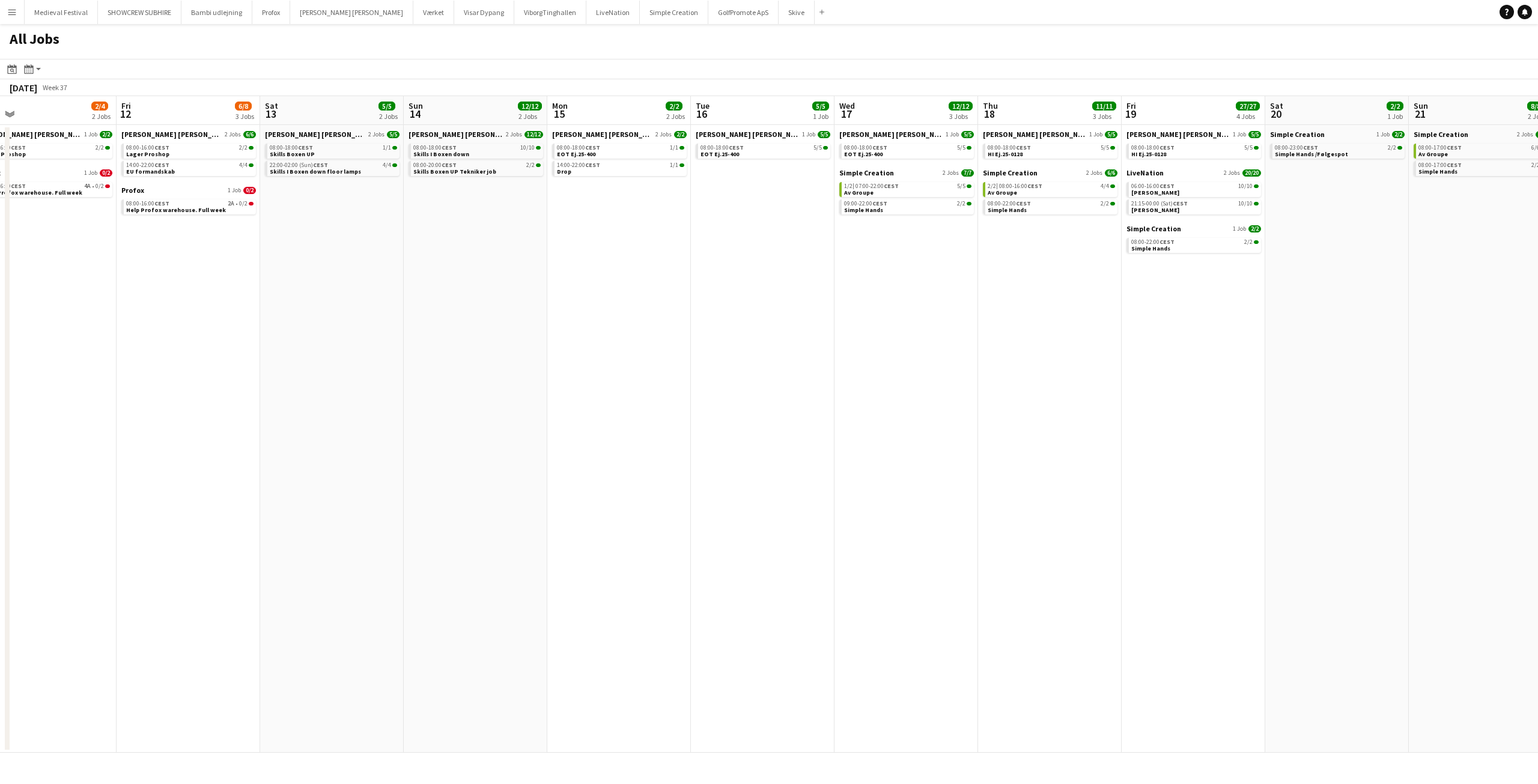
drag, startPoint x: 491, startPoint y: 273, endPoint x: 655, endPoint y: 282, distance: 164.2
click at [651, 282] on app-calendar-viewport "Tue 9 3/5 3 Jobs Wed 10 2/4 2 Jobs Thu 11 2/4 2 Jobs Fri 12 6/8 3 Jobs Sat 13 5…" at bounding box center [769, 424] width 1538 height 657
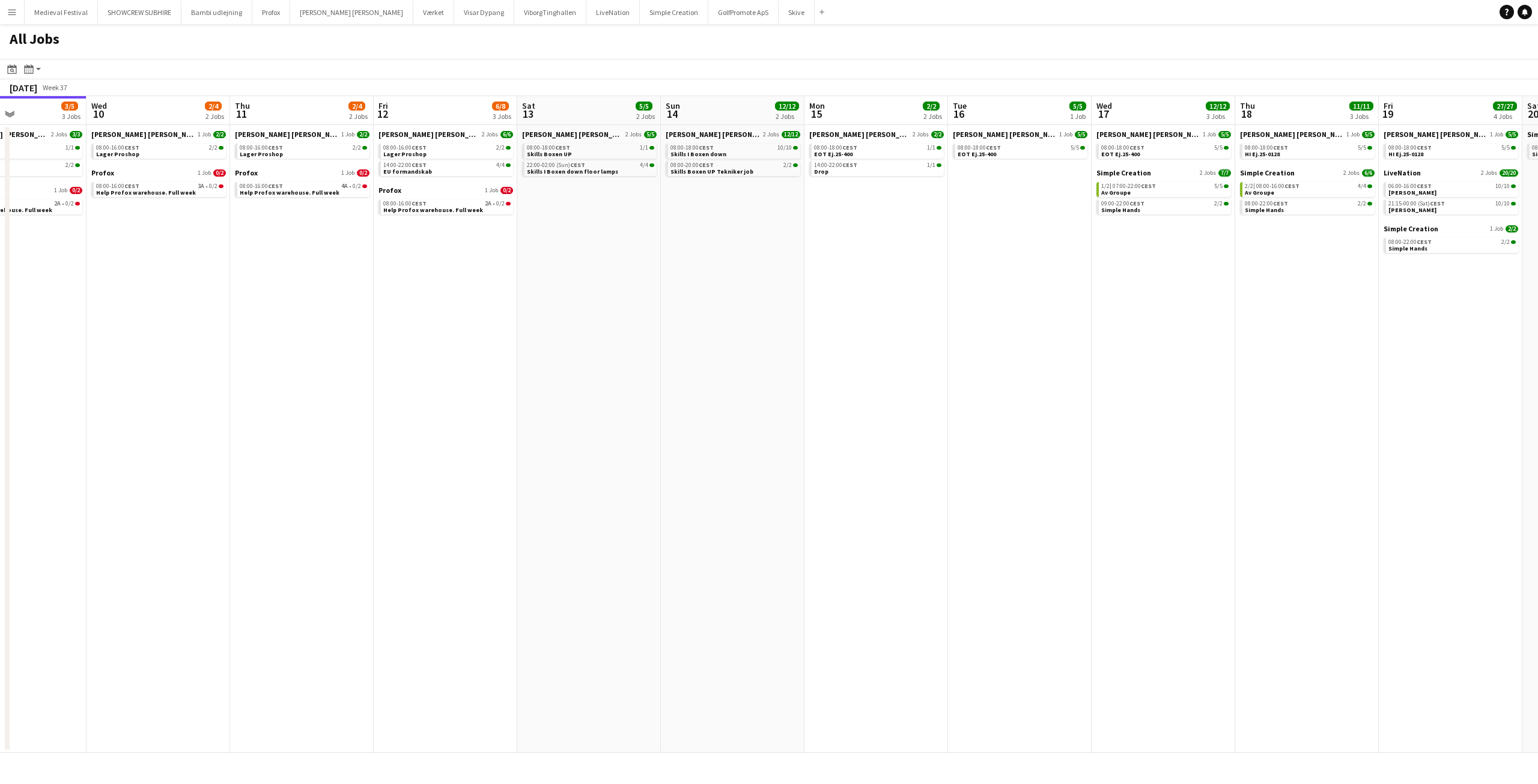
drag, startPoint x: 663, startPoint y: 284, endPoint x: 803, endPoint y: 291, distance: 140.2
click at [800, 291] on app-calendar-viewport "Sun 7 13/14 3 Jobs Mon 8 31/34 8 Jobs Tue 9 3/5 3 Jobs Wed 10 2/4 2 Jobs Thu 11…" at bounding box center [769, 424] width 1538 height 657
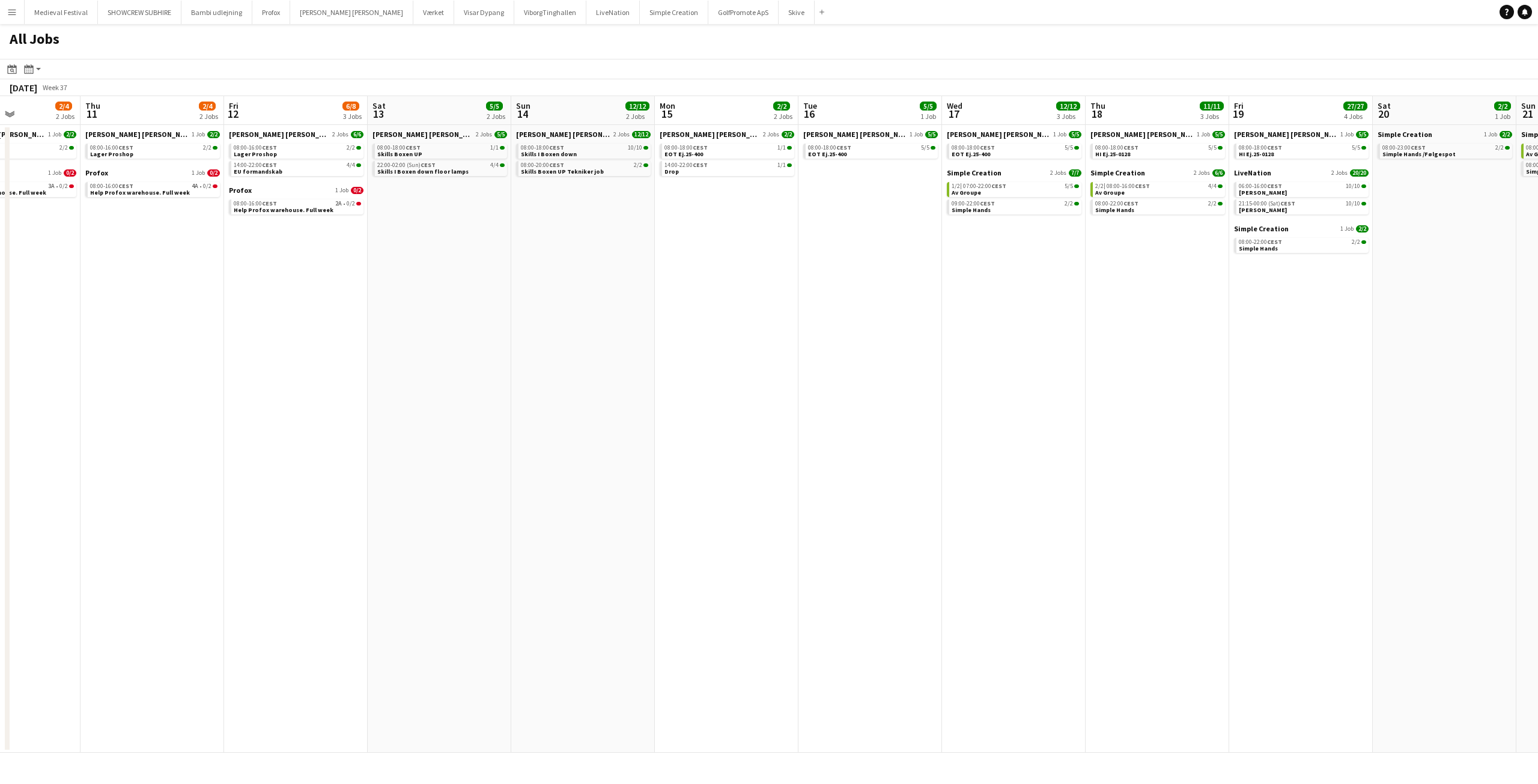
drag, startPoint x: 887, startPoint y: 254, endPoint x: 650, endPoint y: 257, distance: 237.0
click at [653, 257] on app-calendar-viewport "Sun 7 13/14 3 Jobs Mon 8 31/34 8 Jobs Tue 9 3/5 3 Jobs Wed 10 2/4 2 Jobs Thu 11…" at bounding box center [769, 424] width 1538 height 657
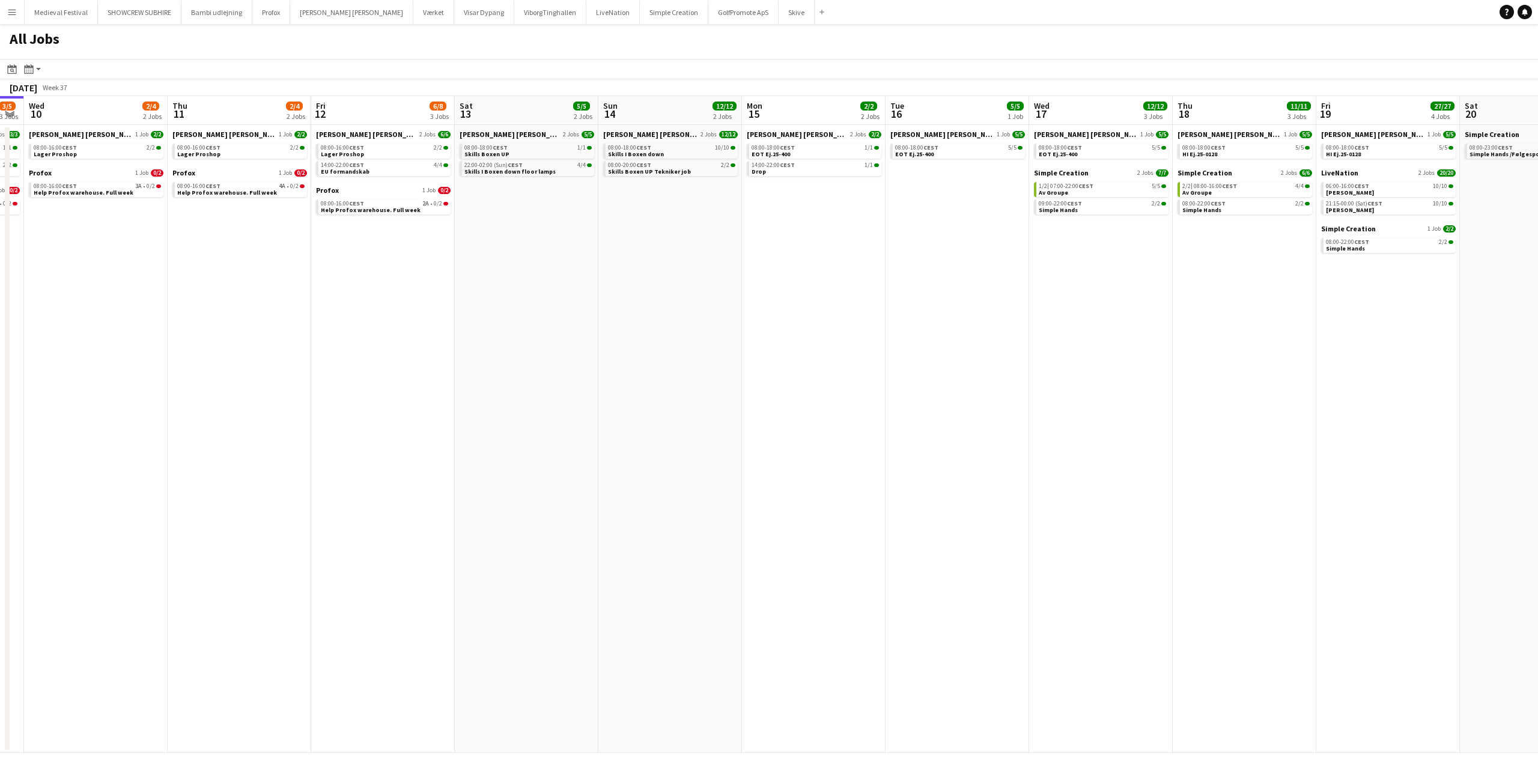
drag, startPoint x: 650, startPoint y: 257, endPoint x: 938, endPoint y: 260, distance: 288.0
click at [945, 257] on app-calendar-viewport "Mon 8 31/34 8 Jobs Tue 9 3/5 3 Jobs Wed 10 2/4 2 Jobs Thu 11 2/4 2 Jobs Fri 12 …" at bounding box center [769, 424] width 1538 height 657
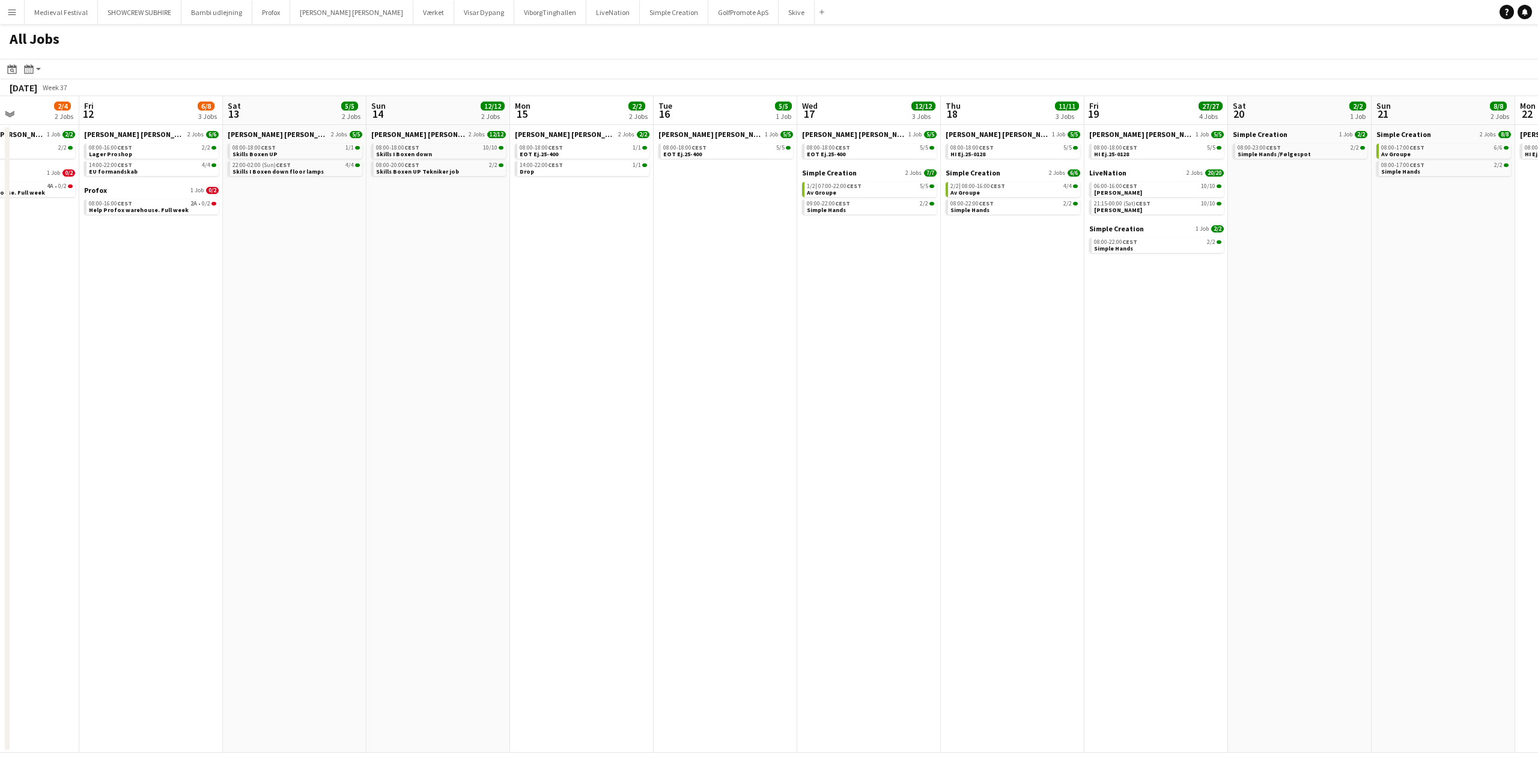
drag, startPoint x: 996, startPoint y: 245, endPoint x: 584, endPoint y: 257, distance: 412.2
click at [590, 257] on app-calendar-viewport "Mon 8 31/34 8 Jobs Tue 9 3/5 3 Jobs Wed 10 2/4 2 Jobs Thu 11 2/4 2 Jobs Fri 12 …" at bounding box center [769, 424] width 1538 height 657
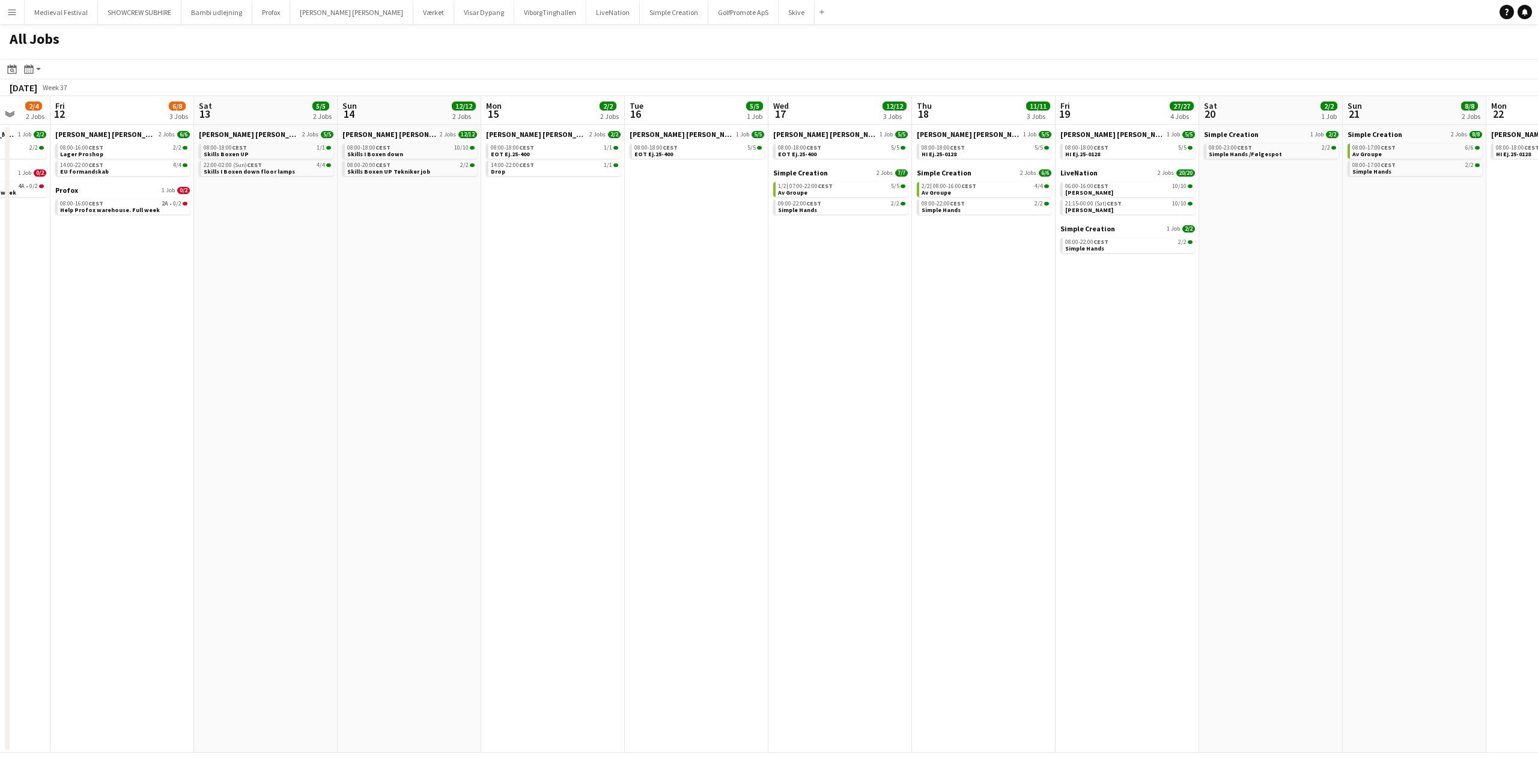
click at [13, 15] on app-icon "Menu" at bounding box center [12, 12] width 9 height 9
drag, startPoint x: 385, startPoint y: 215, endPoint x: 555, endPoint y: 210, distance: 170.1
click at [433, 210] on app-calendar-viewport "Tue 9 3/5 3 Jobs Wed 10 2/4 2 Jobs Thu 11 2/4 2 Jobs Fri 12 6/8 3 Jobs Sat 13 5…" at bounding box center [769, 424] width 1538 height 657
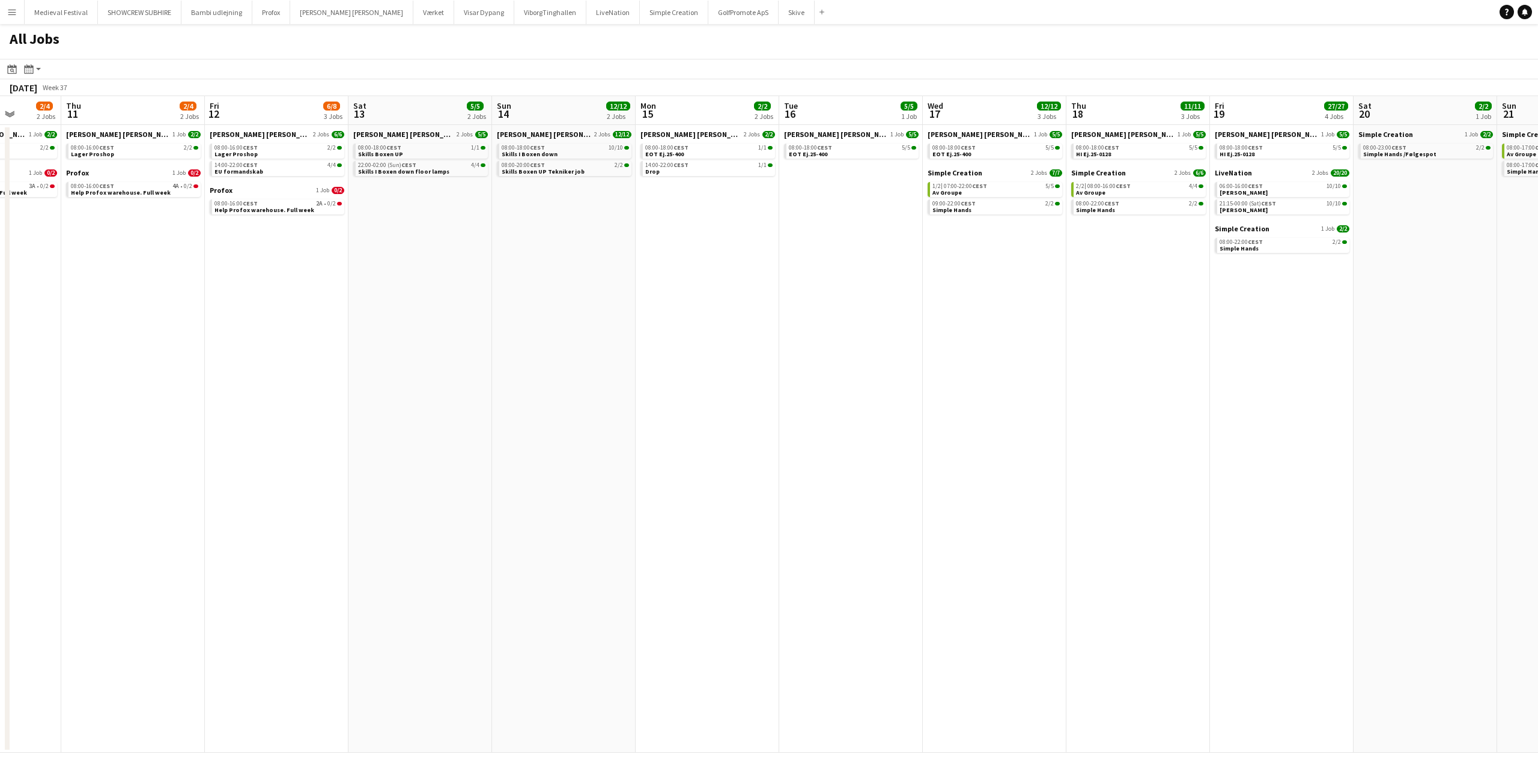
drag, startPoint x: 486, startPoint y: 225, endPoint x: 843, endPoint y: 274, distance: 360.3
click at [799, 267] on app-calendar-viewport "Tue 9 3/5 3 Jobs Wed 10 2/4 2 Jobs Thu 11 2/4 2 Jobs Fri 12 6/8 3 Jobs Sat 13 5…" at bounding box center [769, 424] width 1538 height 657
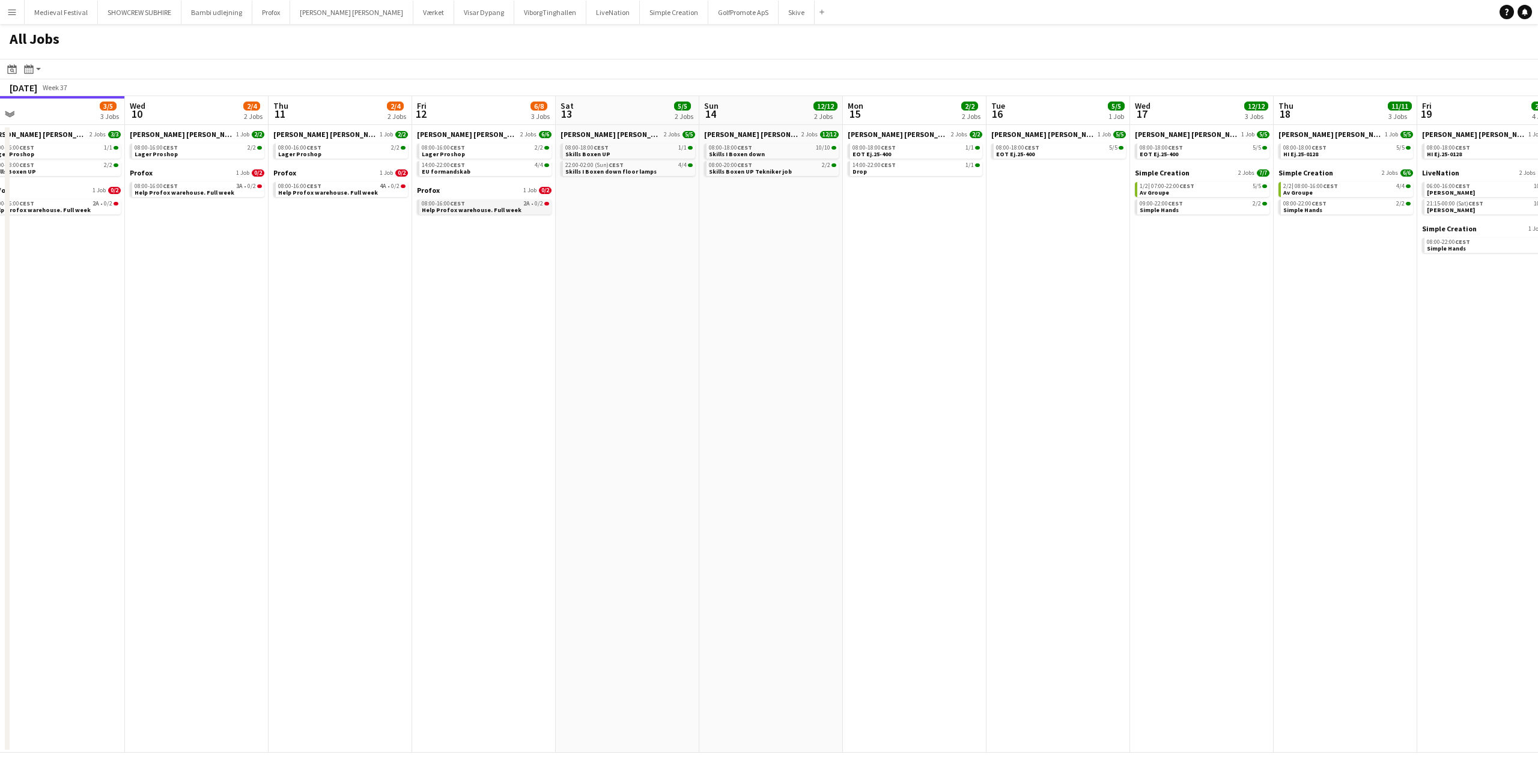
click at [481, 208] on span "Help Profox warehouse. Full week" at bounding box center [471, 209] width 100 height 7
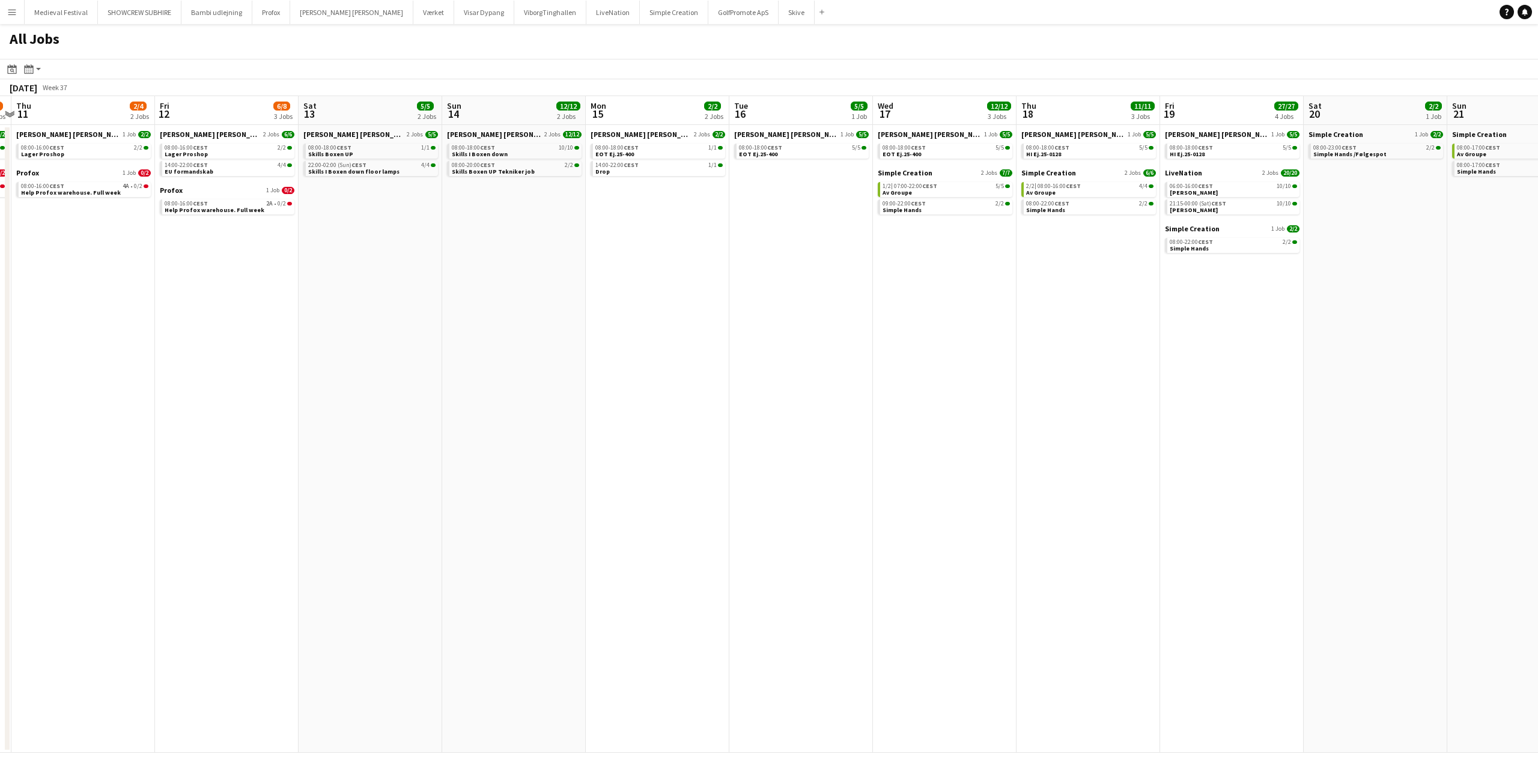
drag, startPoint x: 1091, startPoint y: 225, endPoint x: 542, endPoint y: 235, distance: 549.1
click at [542, 234] on app-calendar-viewport "Mon 8 31/34 8 Jobs Tue 9 3/5 3 Jobs Wed 10 2/4 2 Jobs Thu 11 2/4 2 Jobs Fri 12 …" at bounding box center [769, 424] width 1538 height 657
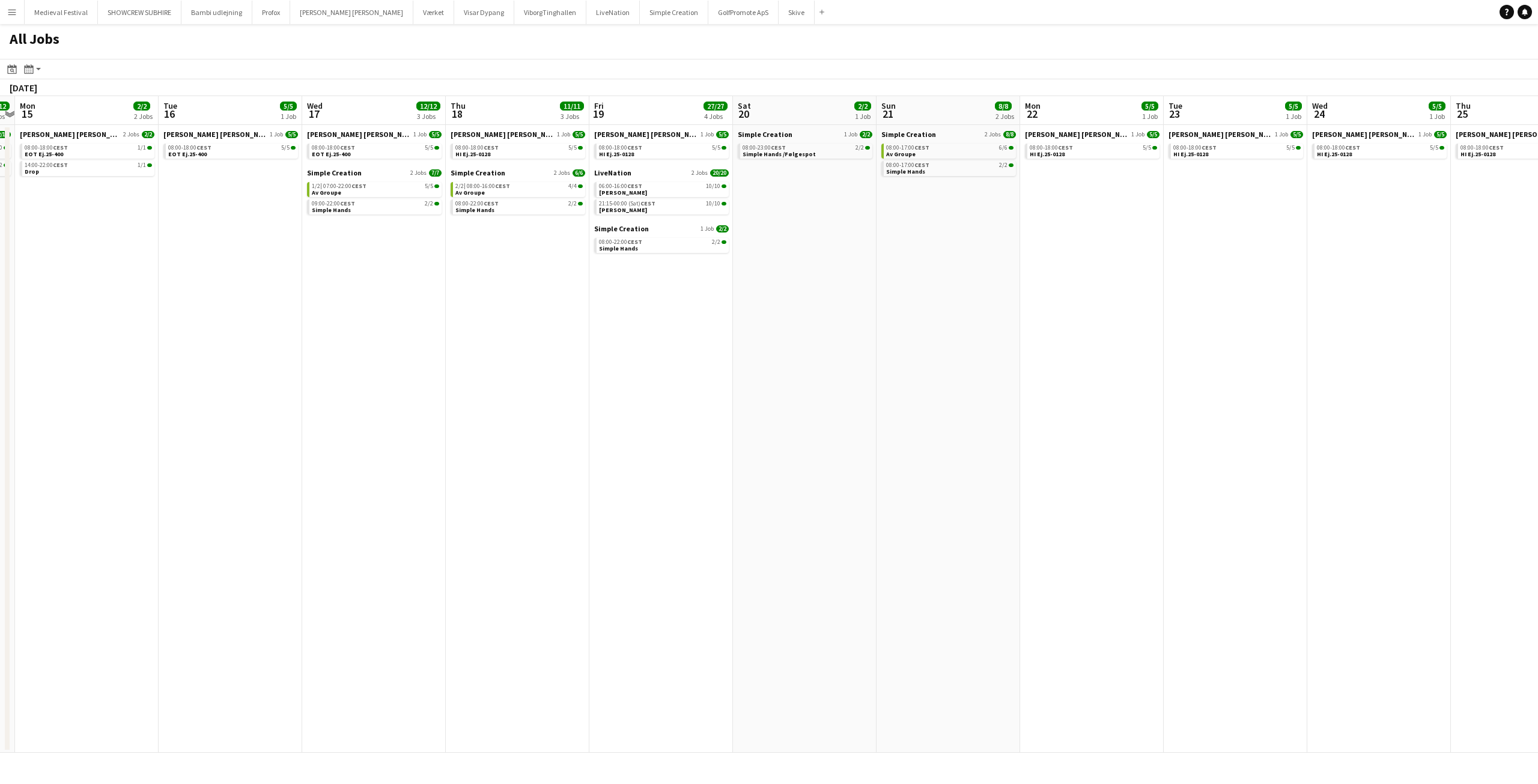
drag, startPoint x: 1175, startPoint y: 254, endPoint x: 917, endPoint y: 255, distance: 258.0
click at [917, 255] on app-calendar-viewport "Fri 12 6/8 3 Jobs Sat 13 5/5 2 Jobs Sun 14 12/12 2 Jobs Mon 15 2/2 2 Jobs Tue 1…" at bounding box center [769, 424] width 1538 height 657
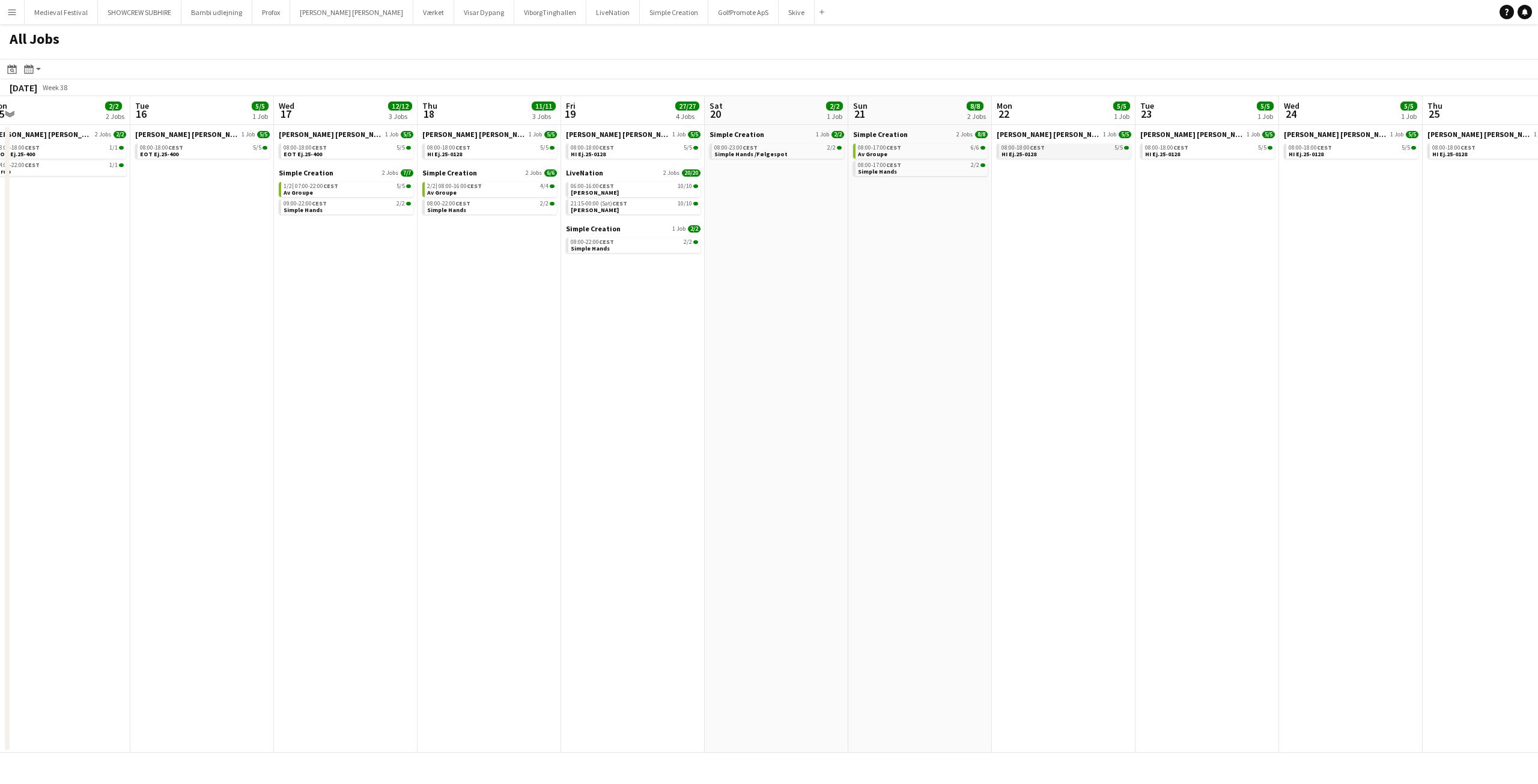
click at [1051, 148] on div "08:00-18:00 CEST 5/5" at bounding box center [1065, 148] width 127 height 6
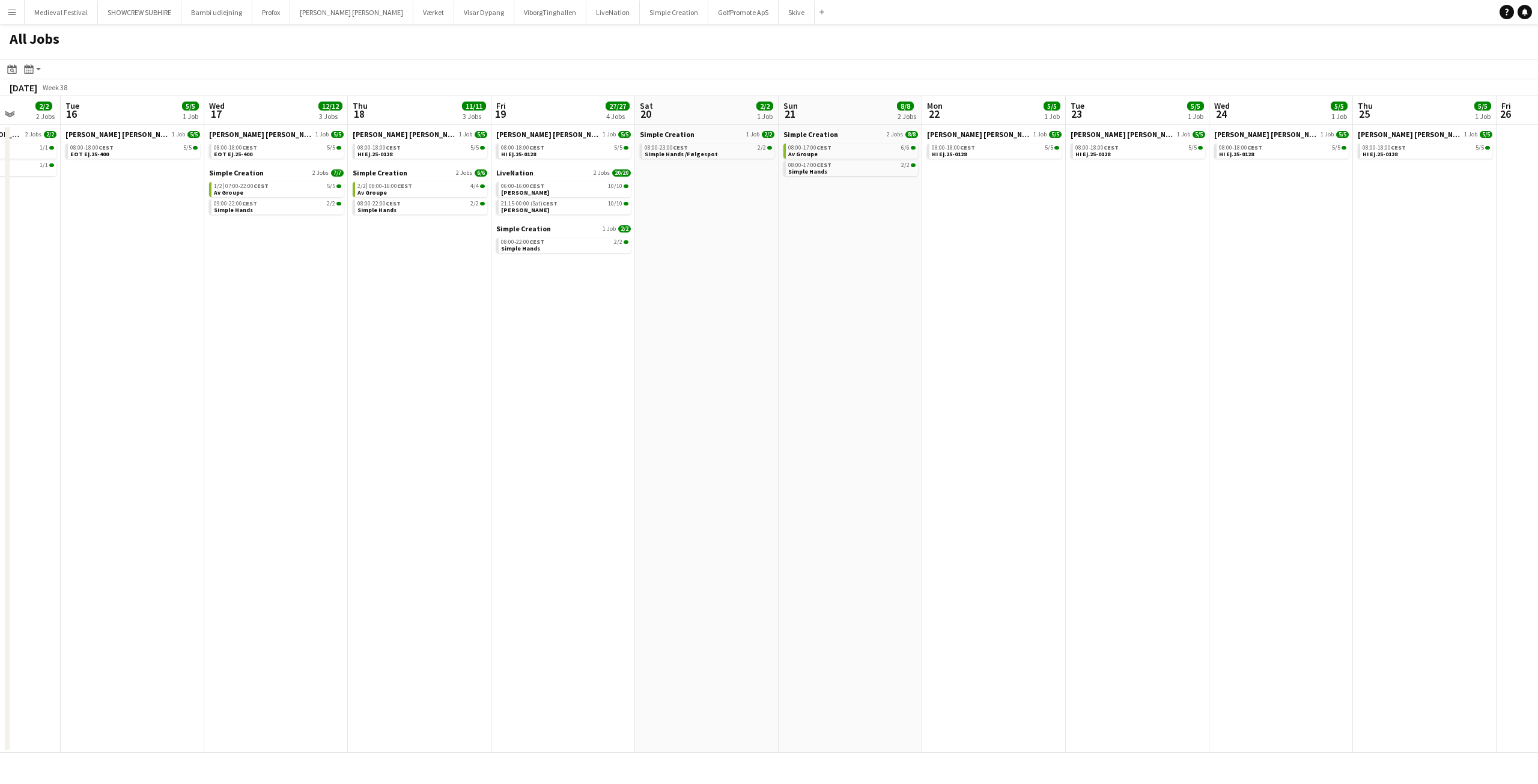
scroll to position [0, 401]
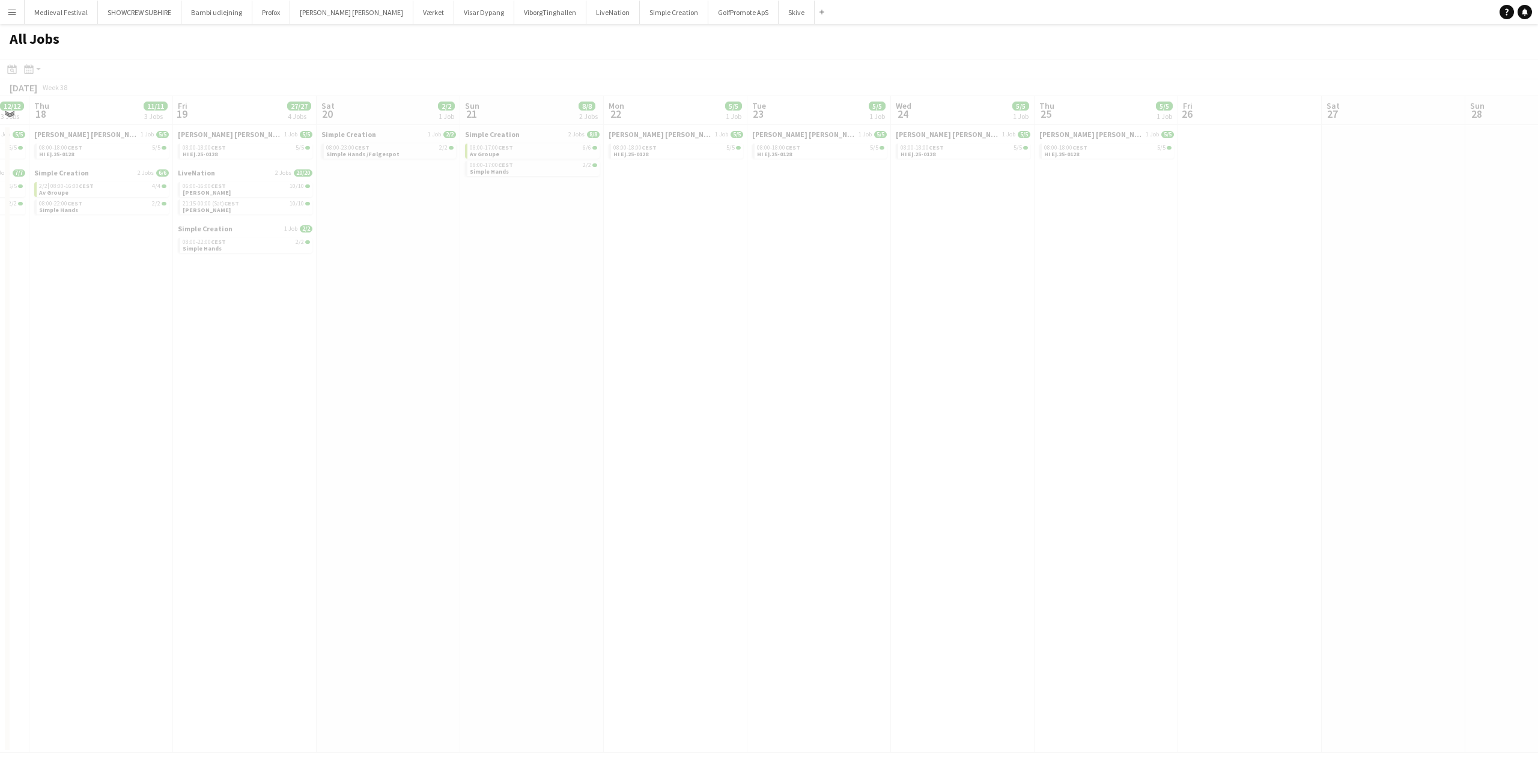
drag, startPoint x: 1233, startPoint y: 236, endPoint x: 283, endPoint y: 220, distance: 950.1
click at [257, 221] on app-all-jobs "All Jobs Date picker SEP 2025 SEP 2025 Monday M Tuesday T Wednesday W Thursday …" at bounding box center [769, 388] width 1538 height 729
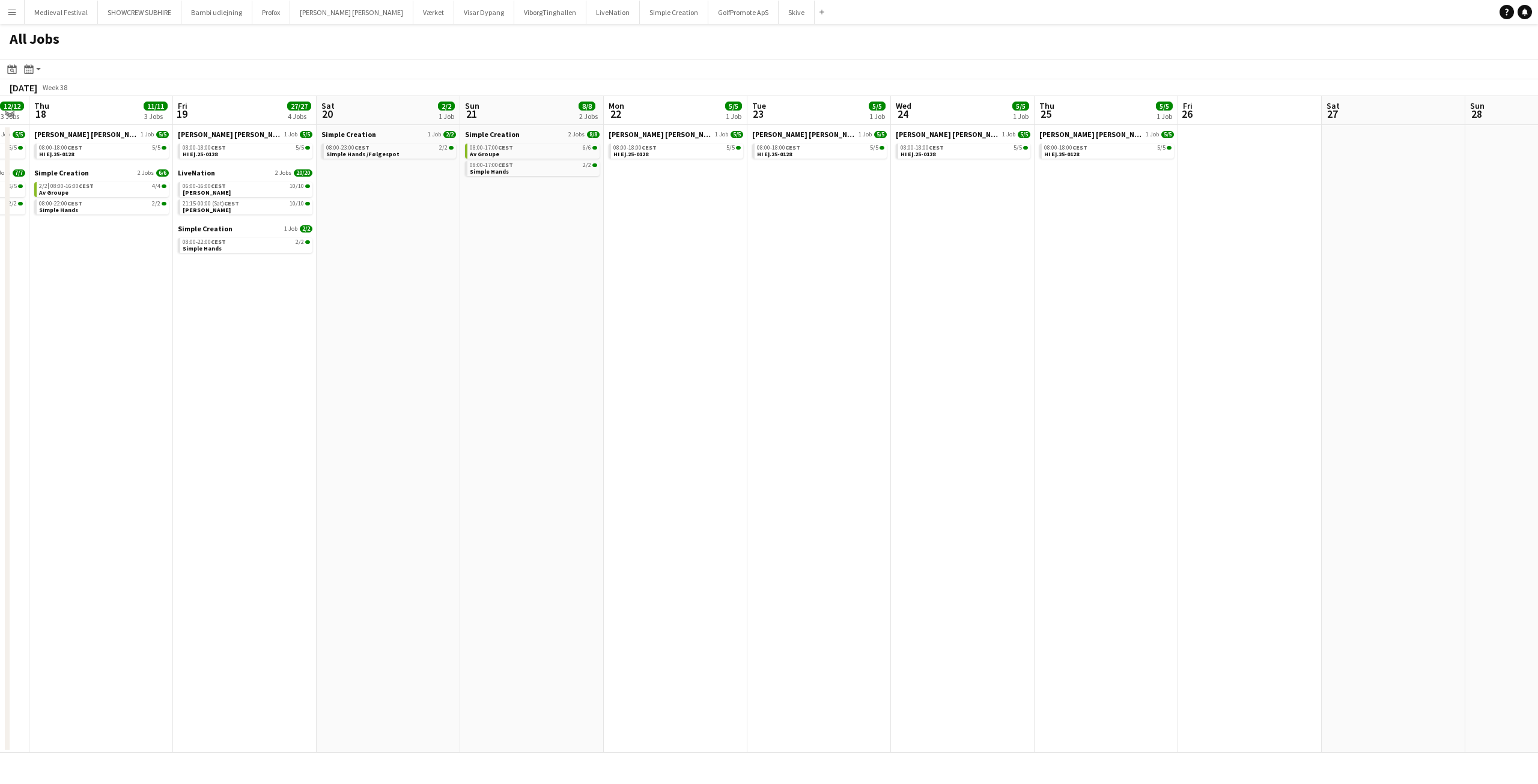
click at [11, 9] on app-icon "Menu" at bounding box center [12, 12] width 9 height 9
click at [149, 60] on link "All jobs" at bounding box center [181, 65] width 120 height 24
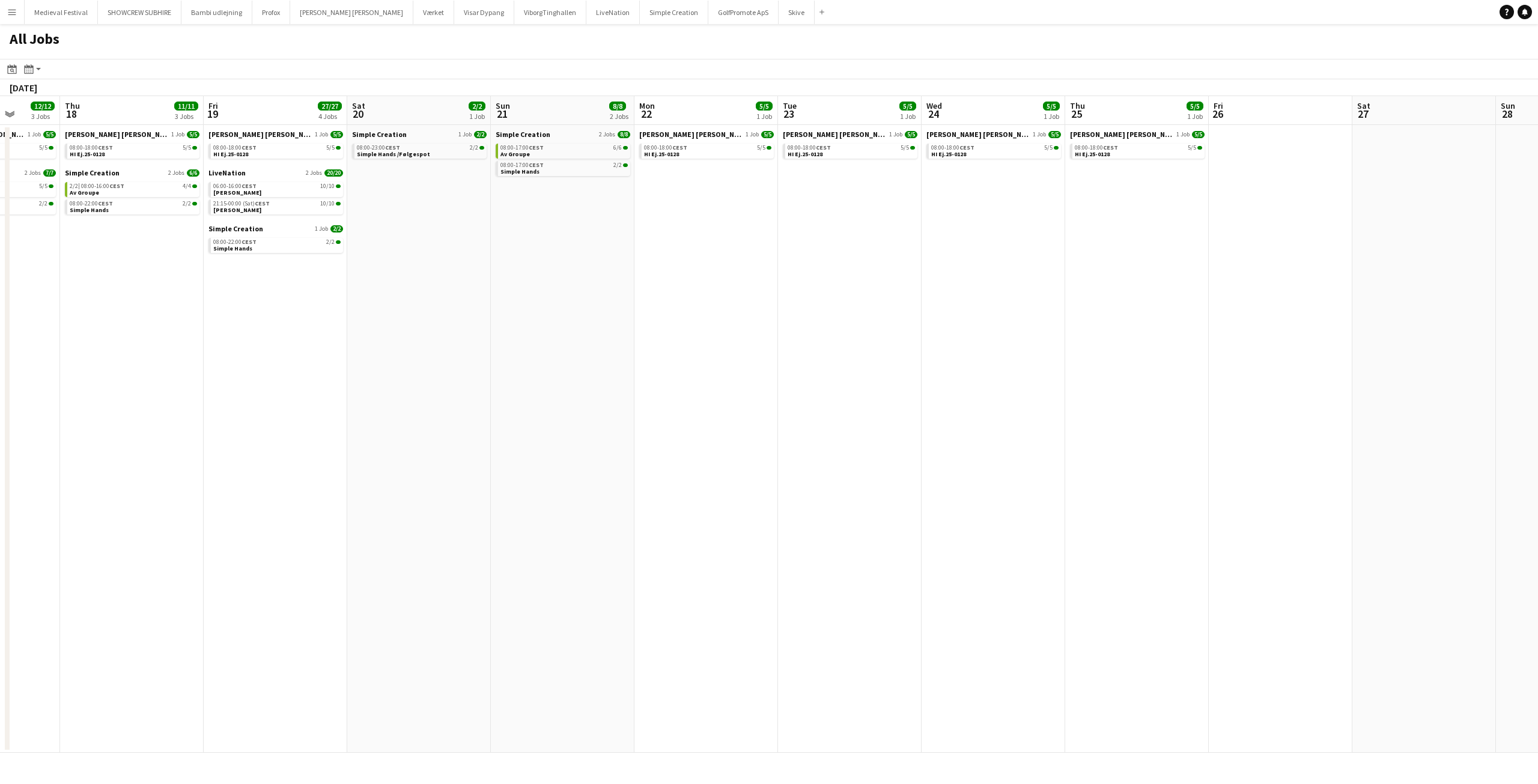
drag, startPoint x: 959, startPoint y: 282, endPoint x: 140, endPoint y: 225, distance: 821.0
click at [150, 226] on app-calendar-viewport "Mon 15 2/2 2 Jobs Tue 16 5/5 1 Job Wed 17 12/12 3 Jobs Thu 18 11/11 3 Jobs Fri …" at bounding box center [769, 424] width 1538 height 657
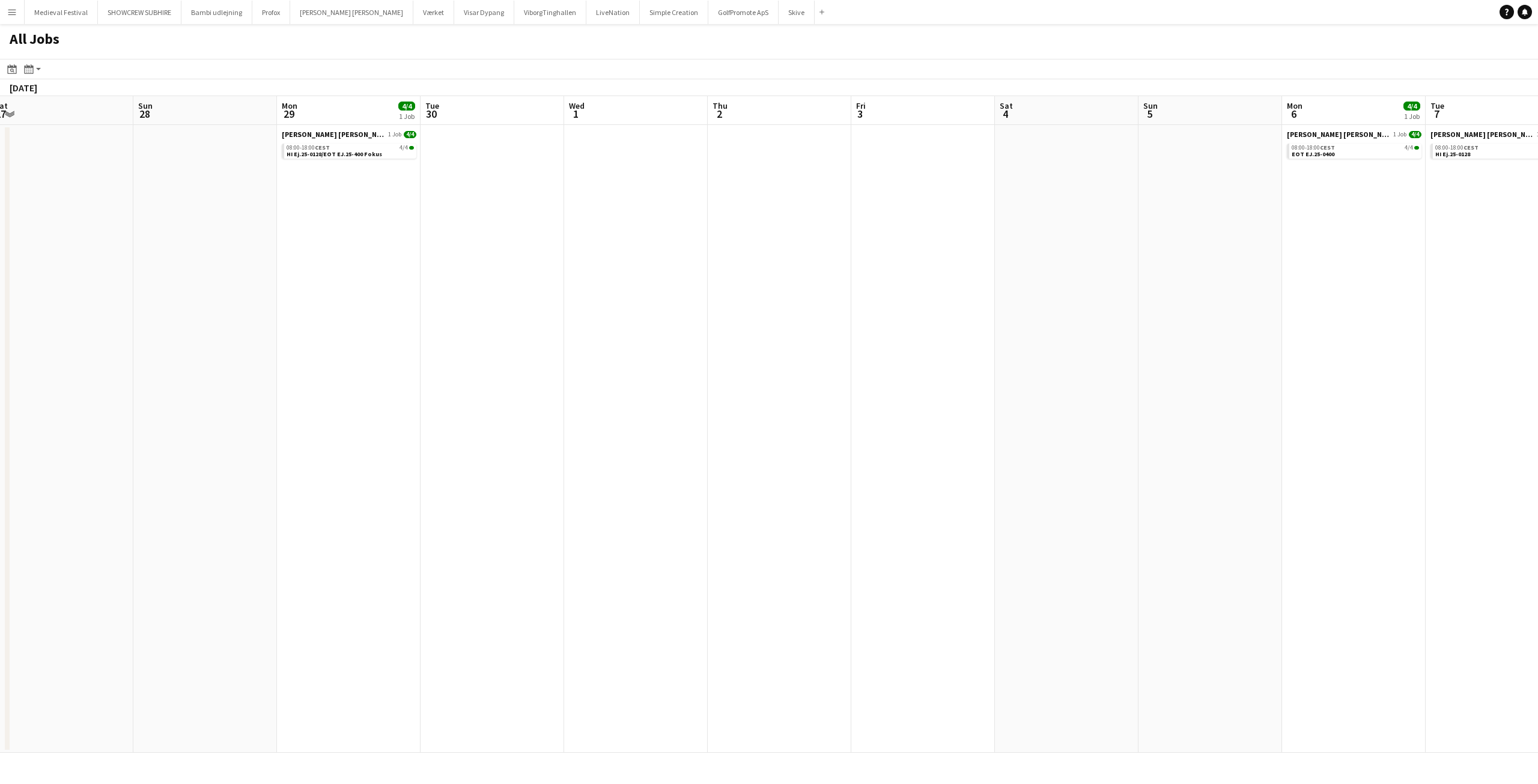
drag, startPoint x: 664, startPoint y: 223, endPoint x: 1272, endPoint y: 241, distance: 608.3
click at [1272, 244] on app-calendar-viewport "Thu 25 5/5 1 Job Fri 26 Sat 27 Sun 28 Mon 29 4/4 1 Job Tue 30 Wed 1 Thu 2 Fri 3…" at bounding box center [769, 424] width 1538 height 657
drag, startPoint x: 731, startPoint y: 242, endPoint x: 235, endPoint y: 162, distance: 502.4
click at [0, 172] on app-calendar-viewport "Mon 22 5/5 1 Job Tue 23 5/5 1 Job Wed 24 5/5 1 Job Thu 25 5/5 1 Job Fri 26 Sat …" at bounding box center [769, 424] width 1538 height 657
drag, startPoint x: 927, startPoint y: 240, endPoint x: 364, endPoint y: 228, distance: 563.1
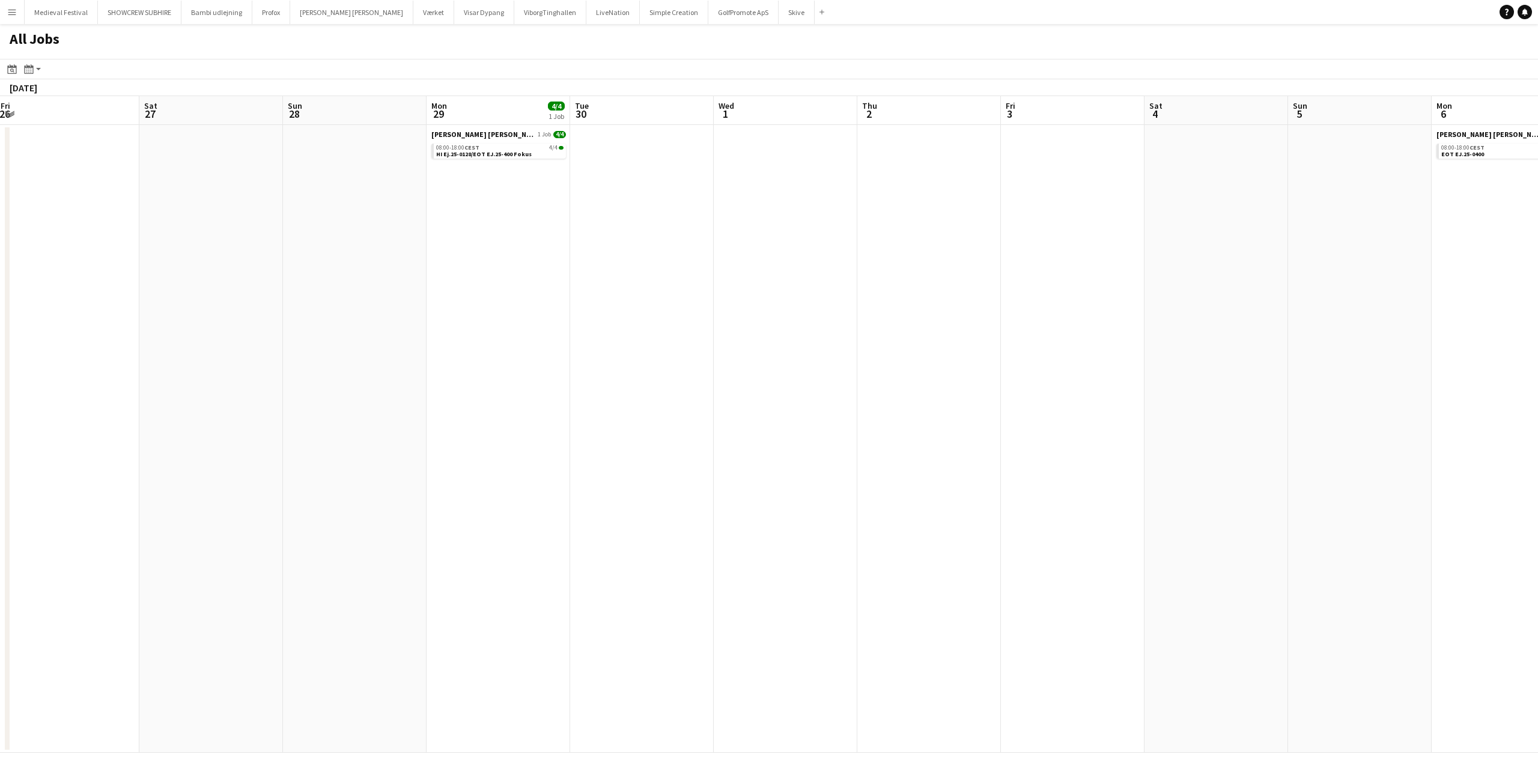
click at [359, 230] on app-calendar-viewport "Wed 24 5/5 1 Job Thu 25 5/5 1 Job Fri 26 Sat 27 Sun 28 Mon 29 4/4 1 Job Tue 30 …" at bounding box center [769, 424] width 1538 height 657
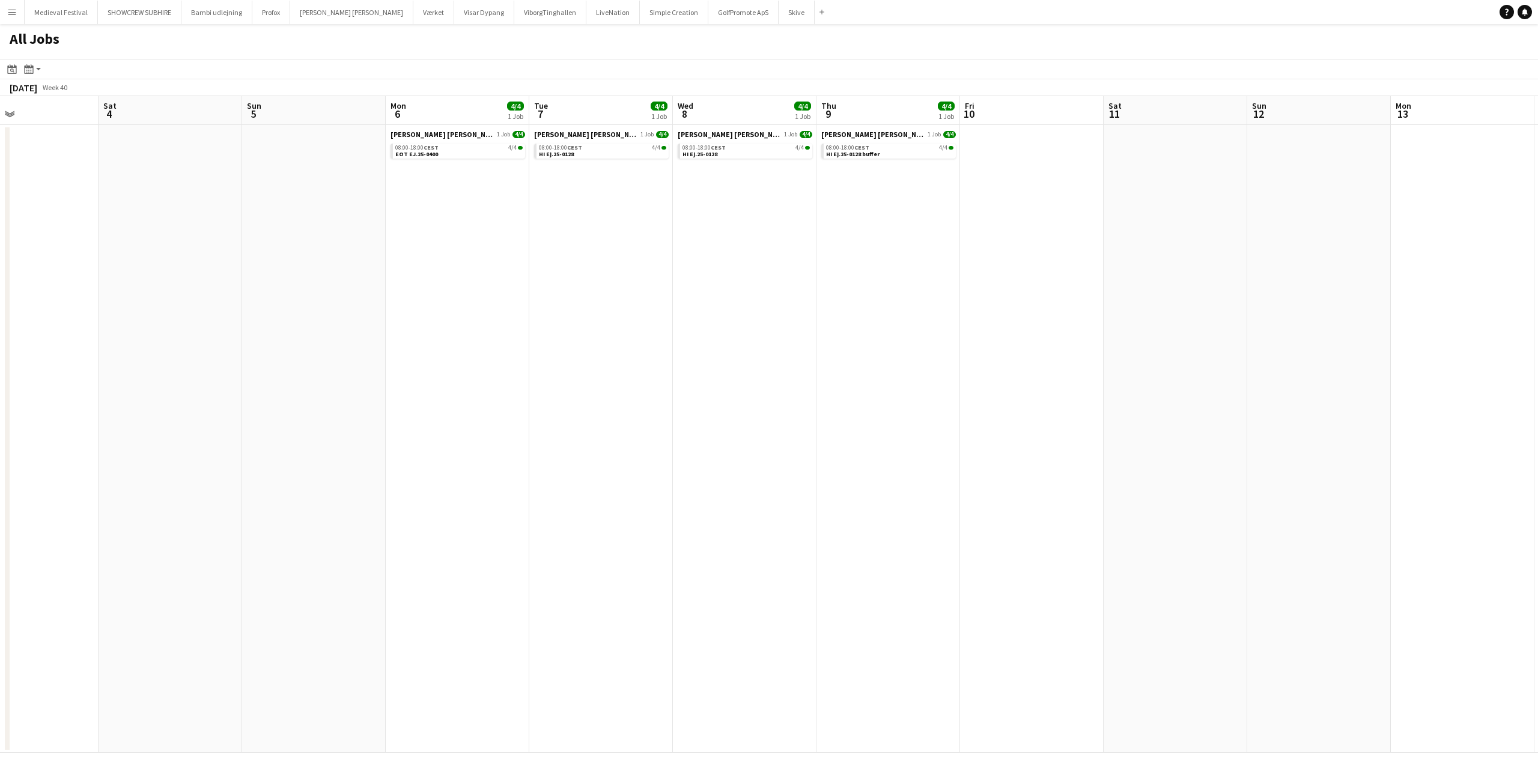
drag, startPoint x: 1115, startPoint y: 267, endPoint x: 407, endPoint y: 218, distance: 709.7
click at [360, 230] on app-calendar-viewport "Wed 1 Thu 2 Fri 3 Sat 4 Sun 5 Mon 6 4/4 1 Job Tue 7 4/4 1 Job Wed 8 4/4 1 Job T…" at bounding box center [769, 424] width 1538 height 657
drag, startPoint x: 479, startPoint y: 247, endPoint x: 1128, endPoint y: 263, distance: 649.2
click at [1218, 262] on app-calendar-viewport "Wed 1 Thu 2 Fri 3 Sat 4 Sun 5 Mon 6 4/4 1 Job Tue 7 4/4 1 Job Wed 8 4/4 1 Job T…" at bounding box center [769, 424] width 1538 height 657
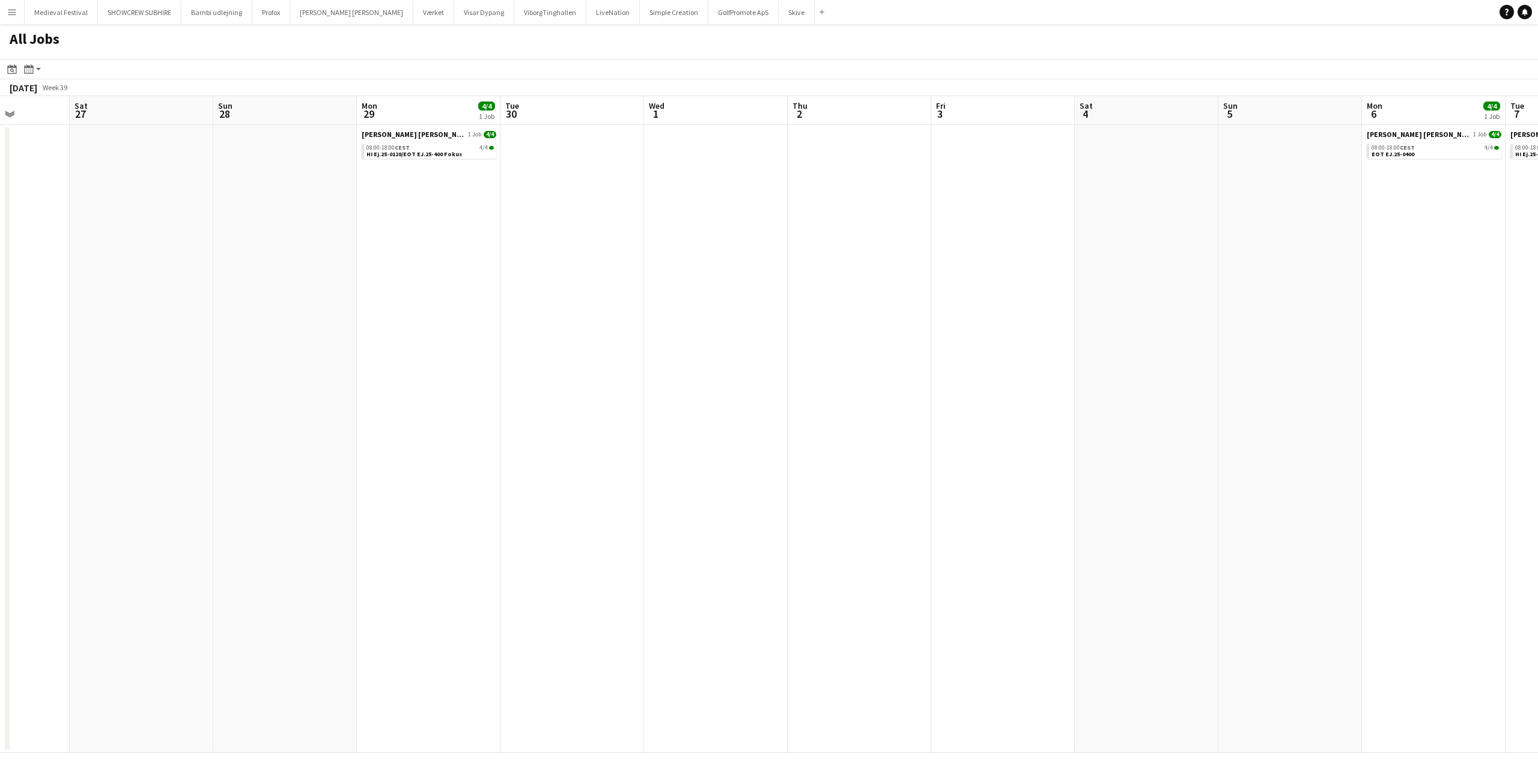
drag, startPoint x: 276, startPoint y: 226, endPoint x: 524, endPoint y: 197, distance: 249.7
click at [975, 255] on app-calendar-viewport "Wed 24 5/5 1 Job Thu 25 5/5 1 Job Fri 26 Sat 27 Sun 28 Mon 29 4/4 1 Job Tue 30 …" at bounding box center [769, 424] width 1538 height 657
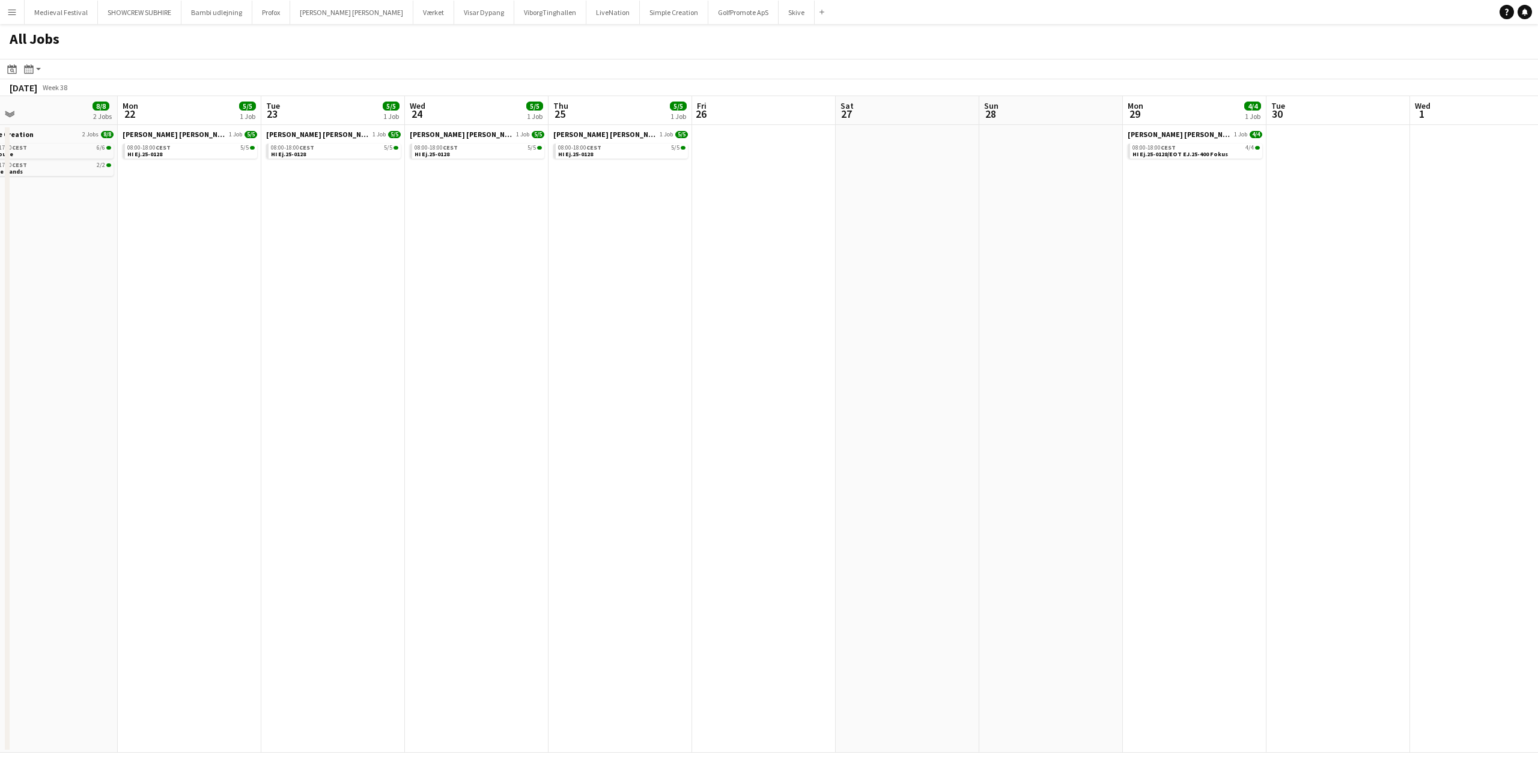
drag, startPoint x: 2, startPoint y: 185, endPoint x: 693, endPoint y: 261, distance: 695.2
click at [791, 262] on app-calendar-viewport "Fri 19 27/27 4 Jobs Sat 20 2/2 1 Job Sun 21 8/8 2 Jobs Mon 22 5/5 1 Job Tue 23 …" at bounding box center [769, 424] width 1538 height 657
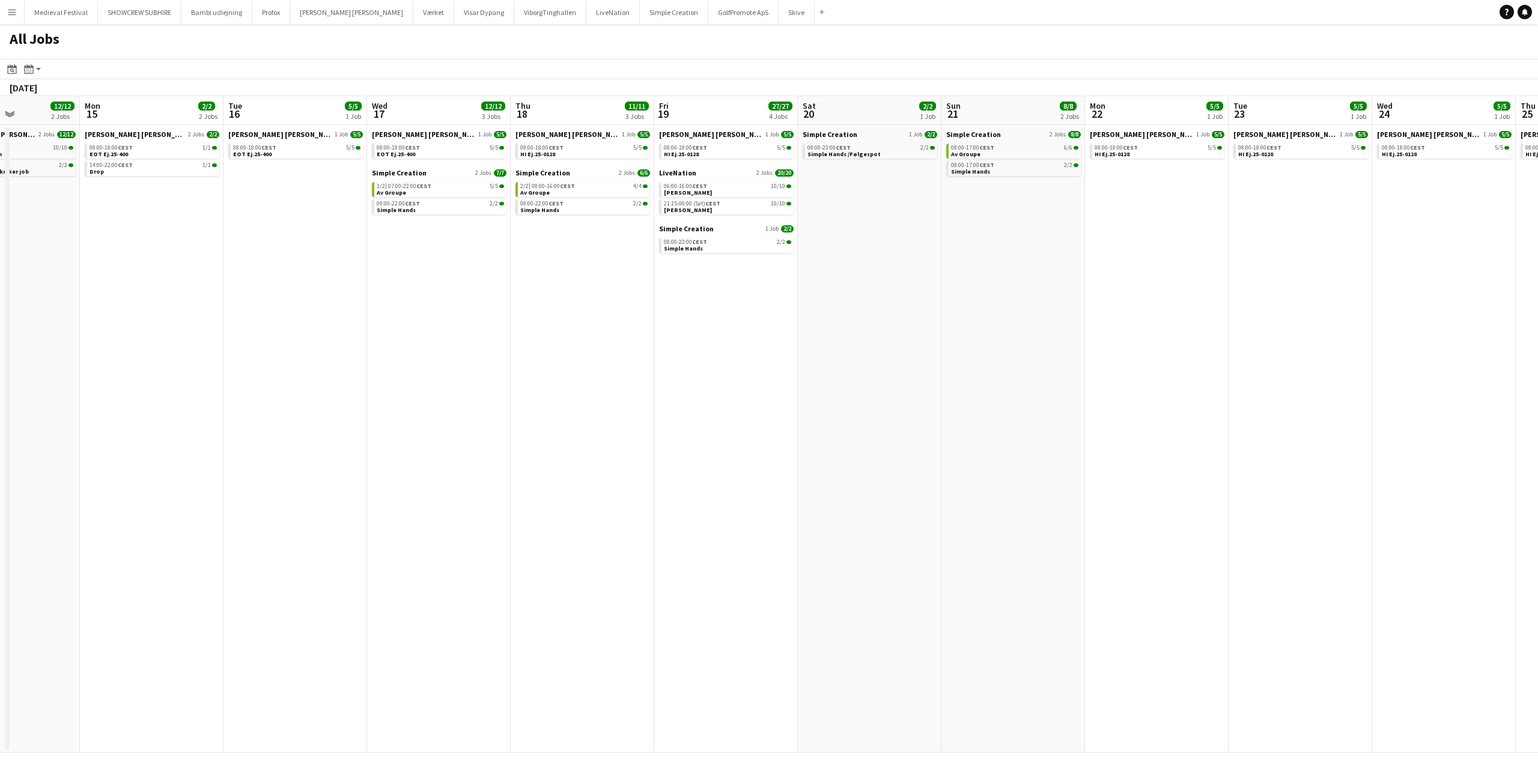
drag, startPoint x: 328, startPoint y: 302, endPoint x: 1116, endPoint y: 372, distance: 791.1
click at [1162, 375] on app-calendar-viewport "Sat 13 5/5 2 Jobs Sun 14 12/12 2 Jobs Mon 15 2/2 2 Jobs Tue 16 5/5 1 Job Wed 17…" at bounding box center [769, 424] width 1538 height 657
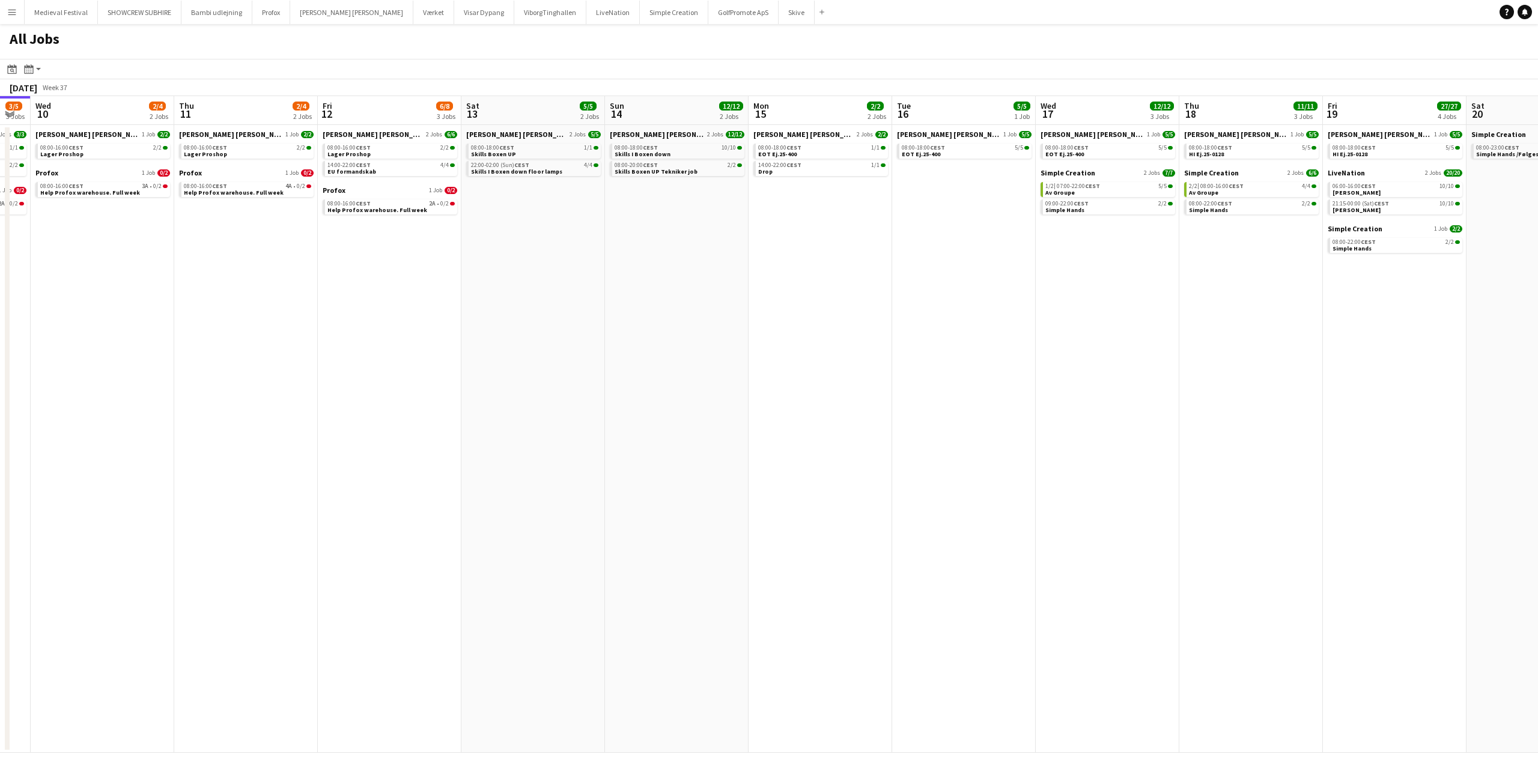
drag, startPoint x: 428, startPoint y: 323, endPoint x: 936, endPoint y: 353, distance: 508.9
click at [1103, 358] on app-calendar-viewport "Mon 8 31/34 8 Jobs Tue 9 3/5 3 Jobs Wed 10 2/4 2 Jobs Thu 11 2/4 2 Jobs Fri 12 …" at bounding box center [769, 424] width 1538 height 657
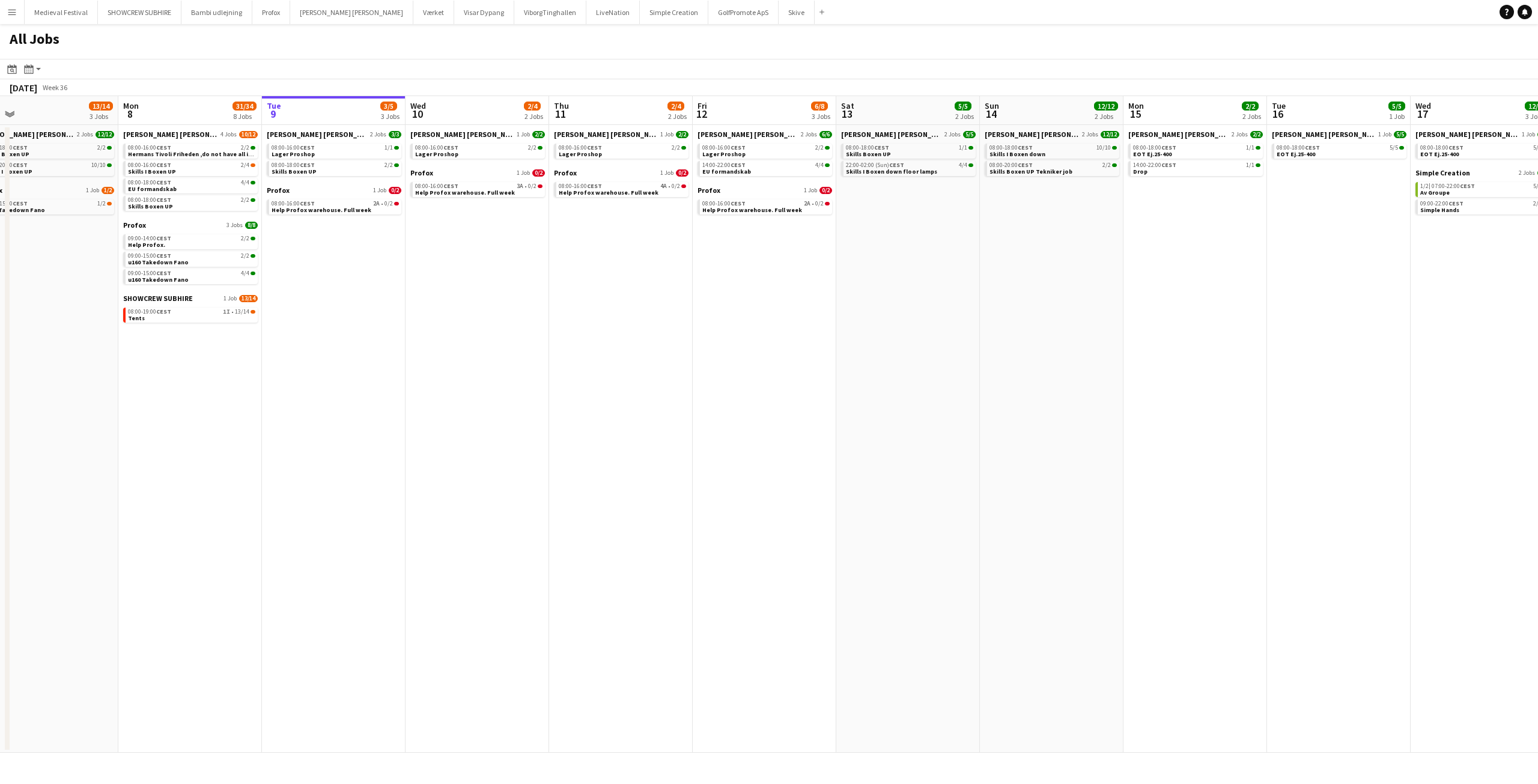
drag, startPoint x: 454, startPoint y: 307, endPoint x: 745, endPoint y: 291, distance: 291.4
click at [877, 322] on app-calendar-viewport "Fri 5 9/10 3 Jobs Sat 6 21/22 5 Jobs Sun 7 13/14 3 Jobs Mon 8 31/34 8 Jobs Tue …" at bounding box center [769, 424] width 1538 height 657
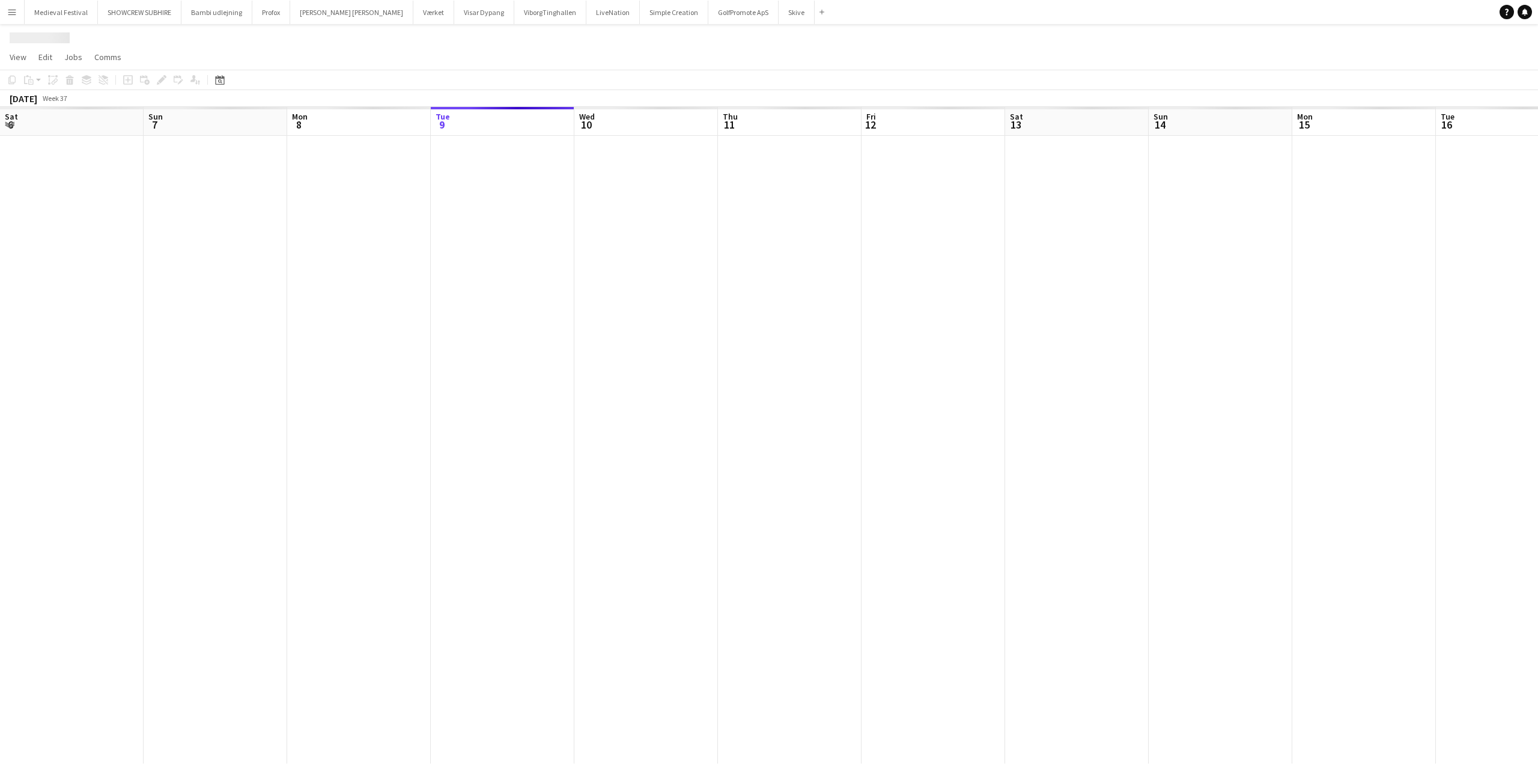
scroll to position [0, 287]
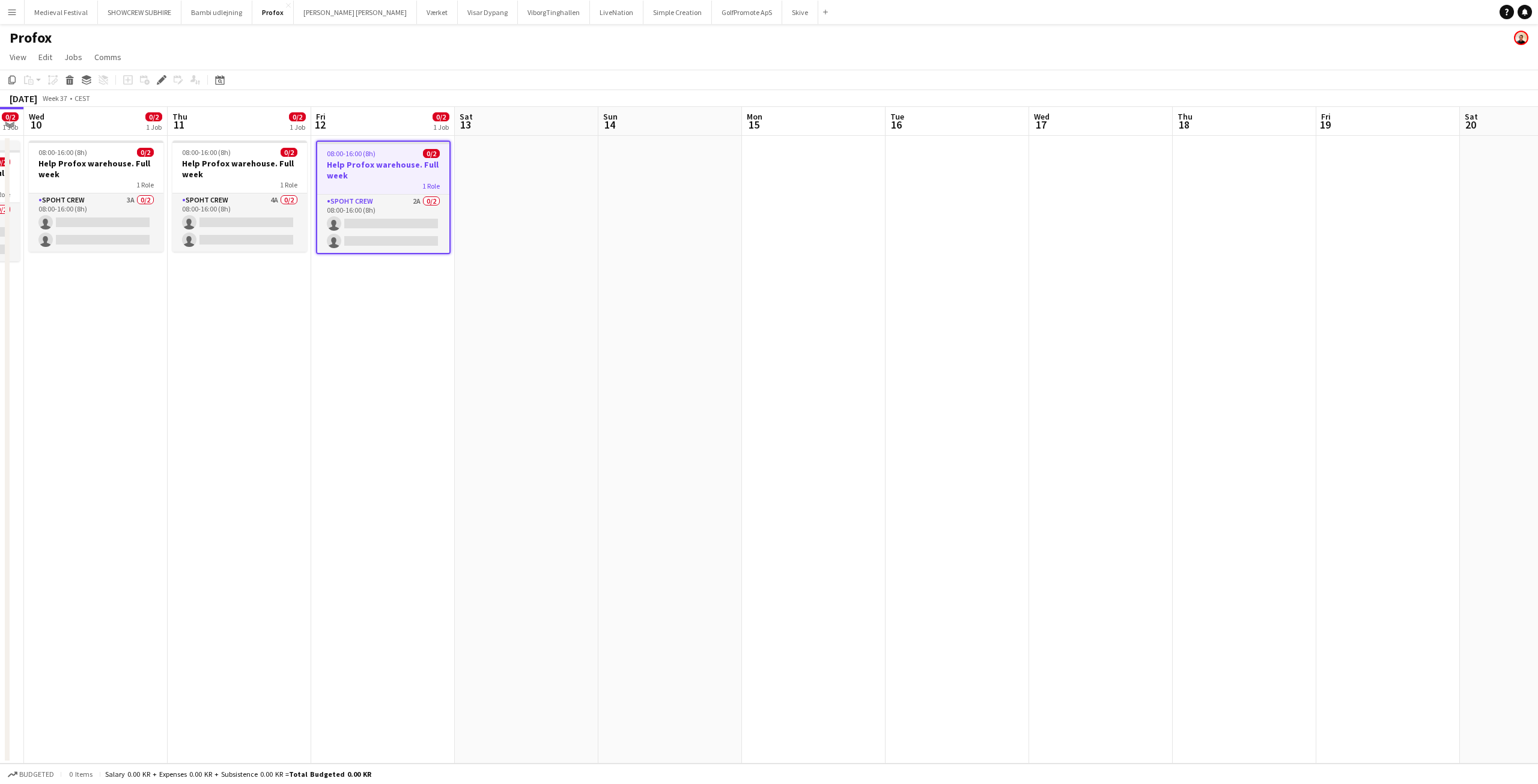
drag, startPoint x: 910, startPoint y: 313, endPoint x: 554, endPoint y: 300, distance: 356.2
click at [554, 300] on app-calendar-viewport "Sun 7 1/2 1 Job Mon 8 8/8 3 Jobs Tue 9 0/2 1 Job Wed 10 0/2 1 Job Thu 11 0/2 1 …" at bounding box center [769, 435] width 1538 height 657
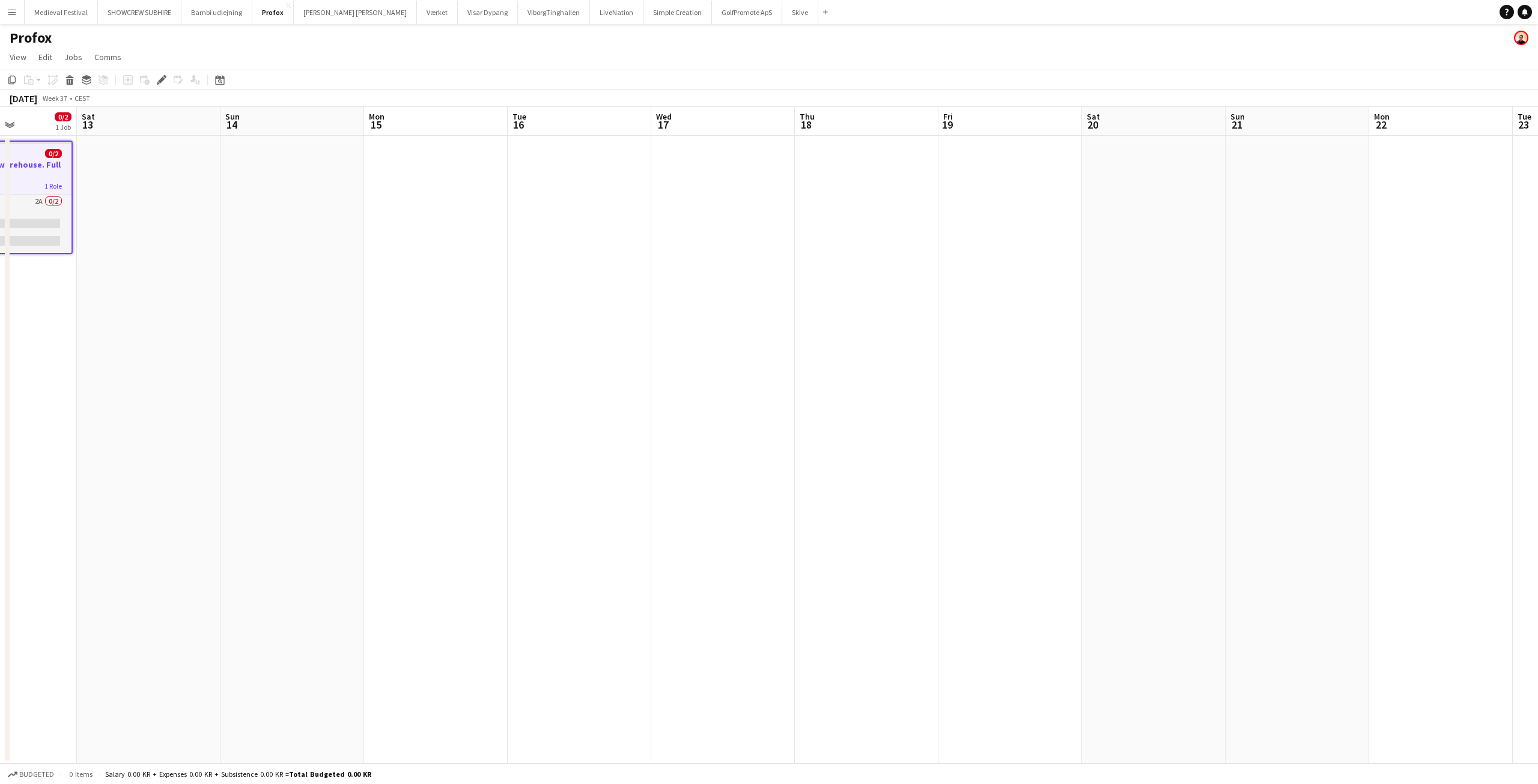
drag, startPoint x: 877, startPoint y: 292, endPoint x: 497, endPoint y: 283, distance: 380.1
click at [500, 283] on app-calendar-viewport "Tue 9 0/2 1 Job Wed 10 0/2 1 Job Thu 11 0/2 1 Job Fri 12 0/2 1 Job Sat 13 Sun 1…" at bounding box center [769, 435] width 1538 height 657
drag, startPoint x: 849, startPoint y: 270, endPoint x: 557, endPoint y: 239, distance: 293.6
click at [846, 268] on app-date-cell at bounding box center [862, 449] width 144 height 627
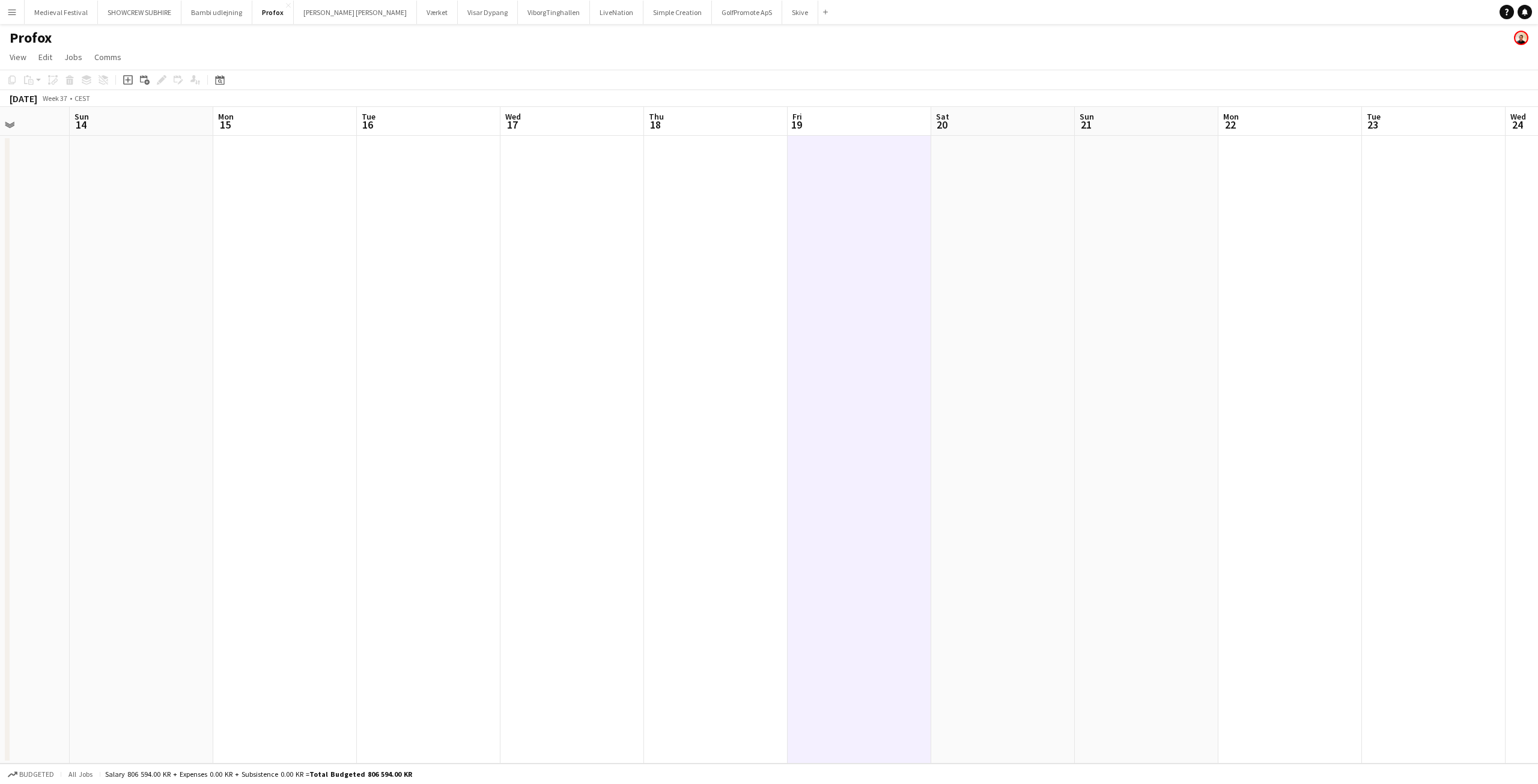
scroll to position [0, 299]
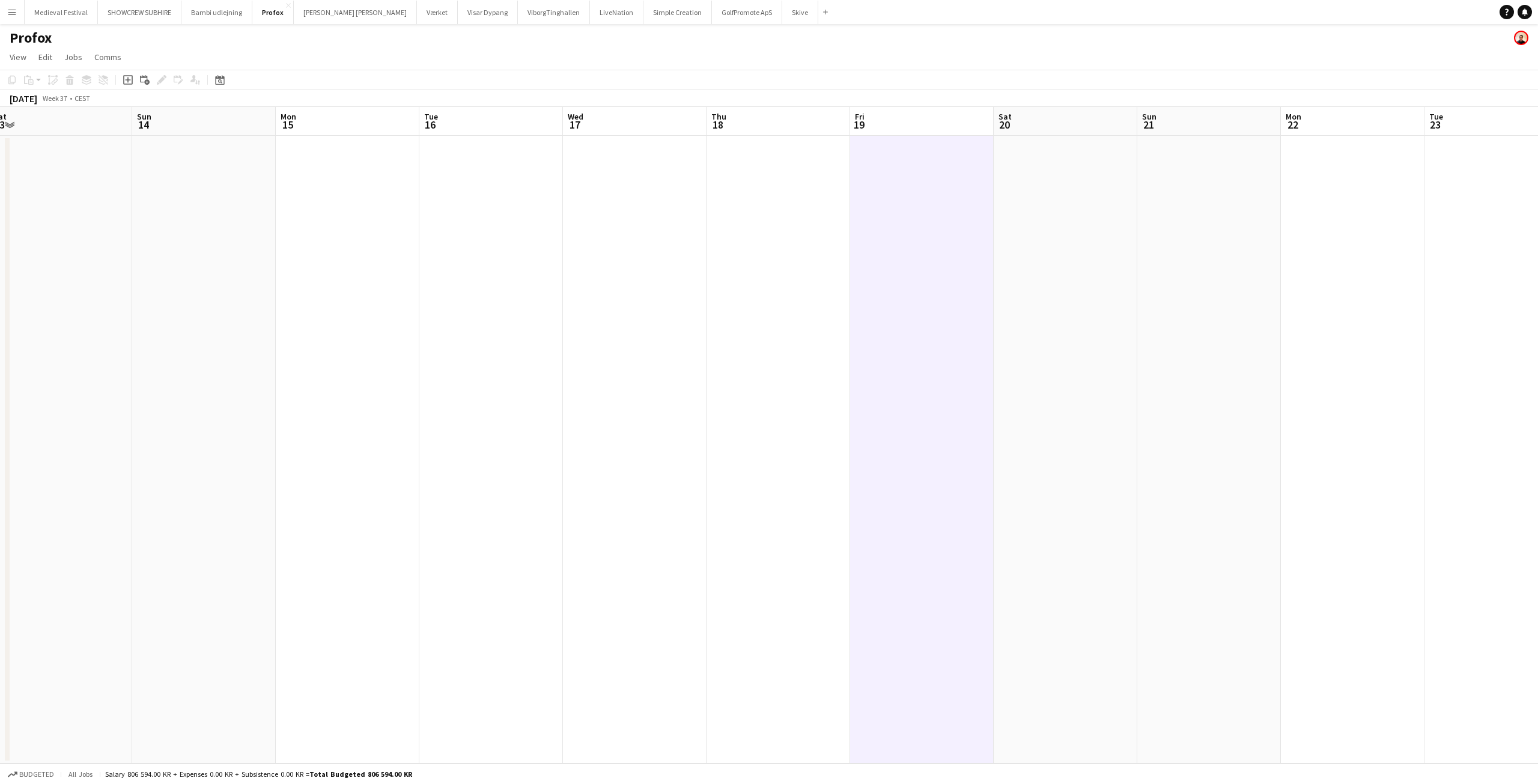
drag, startPoint x: 441, startPoint y: 226, endPoint x: 638, endPoint y: 234, distance: 197.2
click at [638, 234] on app-calendar-viewport "Thu 11 0/2 1 Job Fri 12 0/2 1 Job Sat 13 Sun 14 Mon 15 Tue 16 Wed 17 Thu 18 Fri…" at bounding box center [769, 435] width 1538 height 657
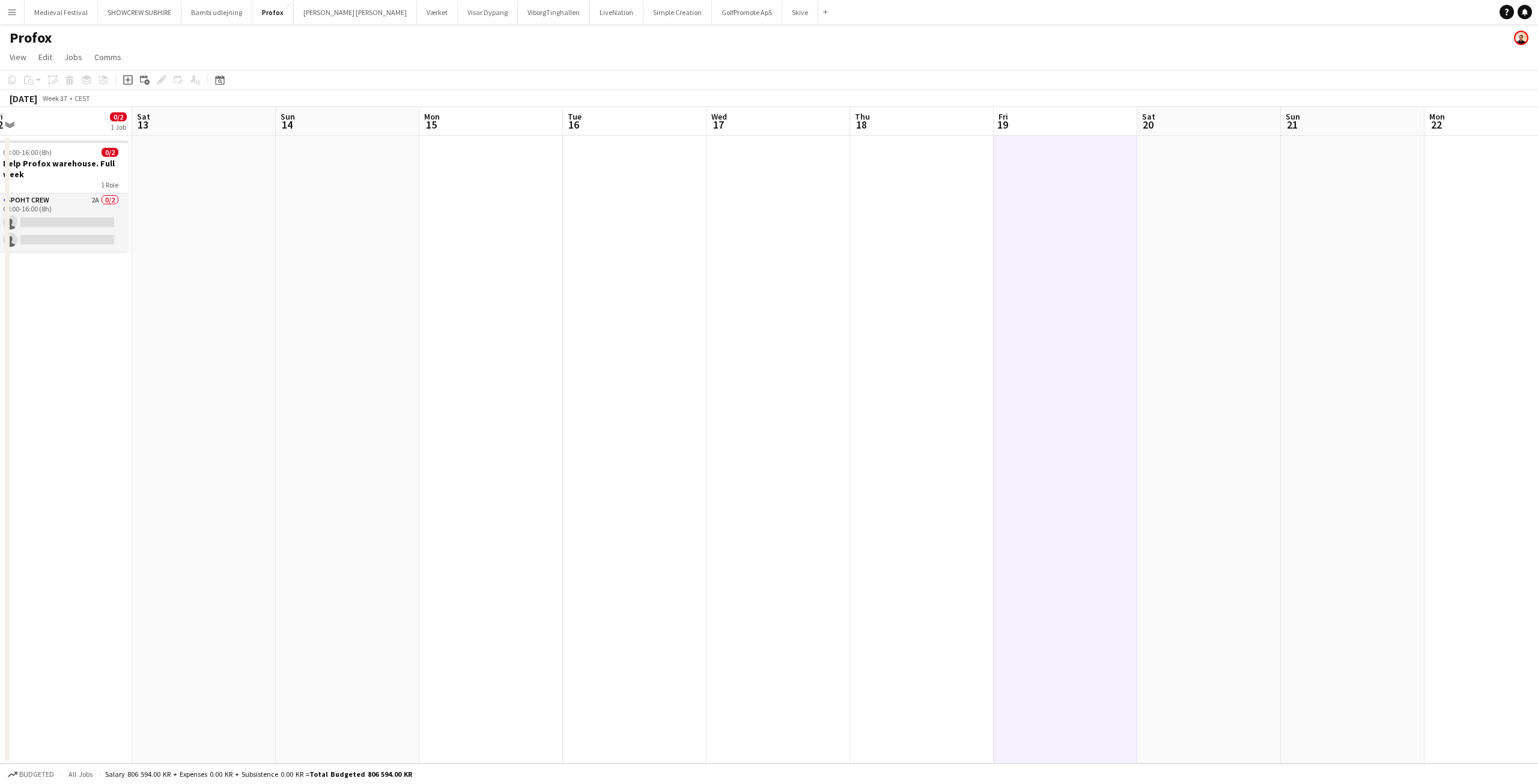
click at [653, 192] on app-date-cell at bounding box center [635, 449] width 144 height 627
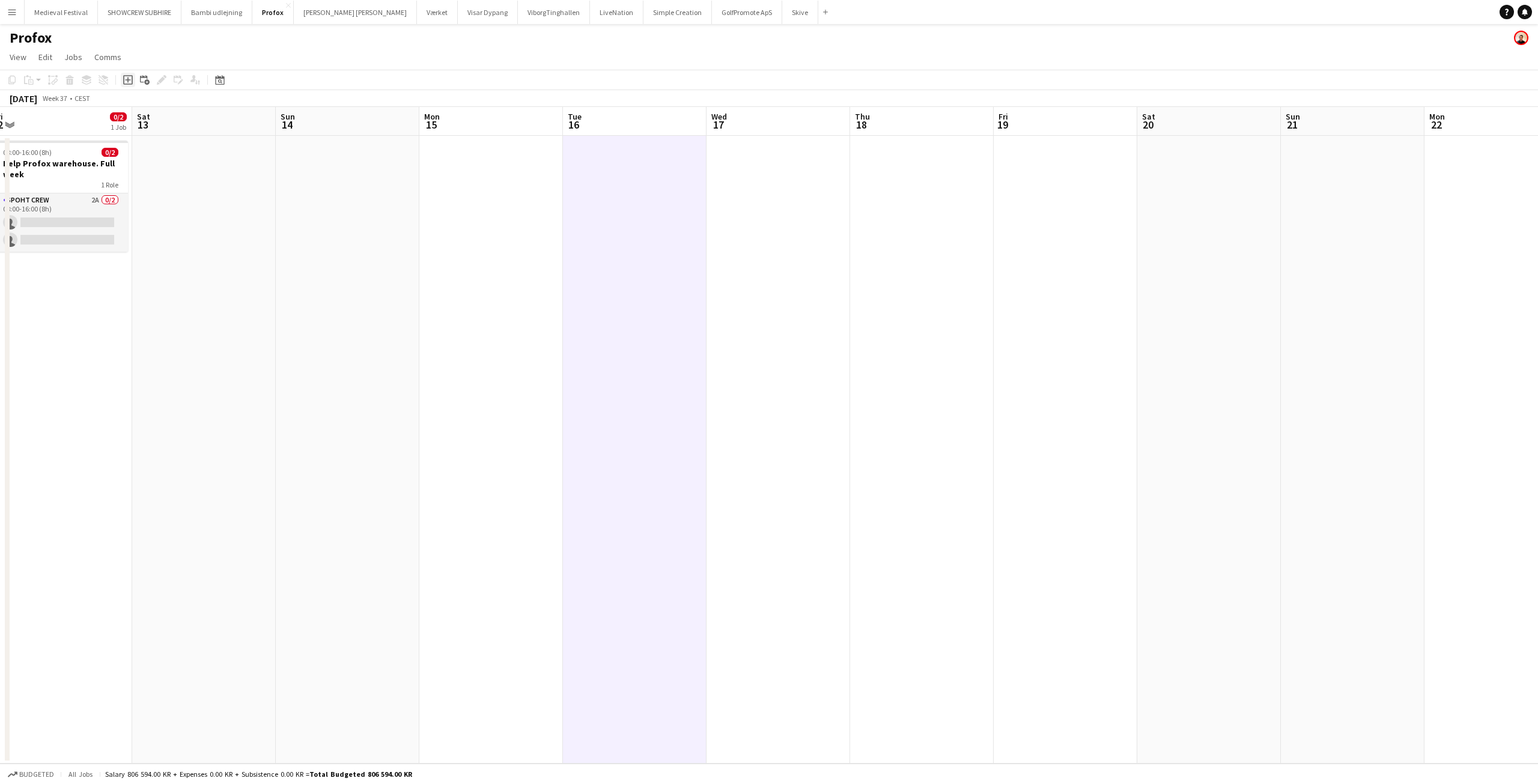
click at [130, 83] on icon "Add job" at bounding box center [127, 79] width 9 height 9
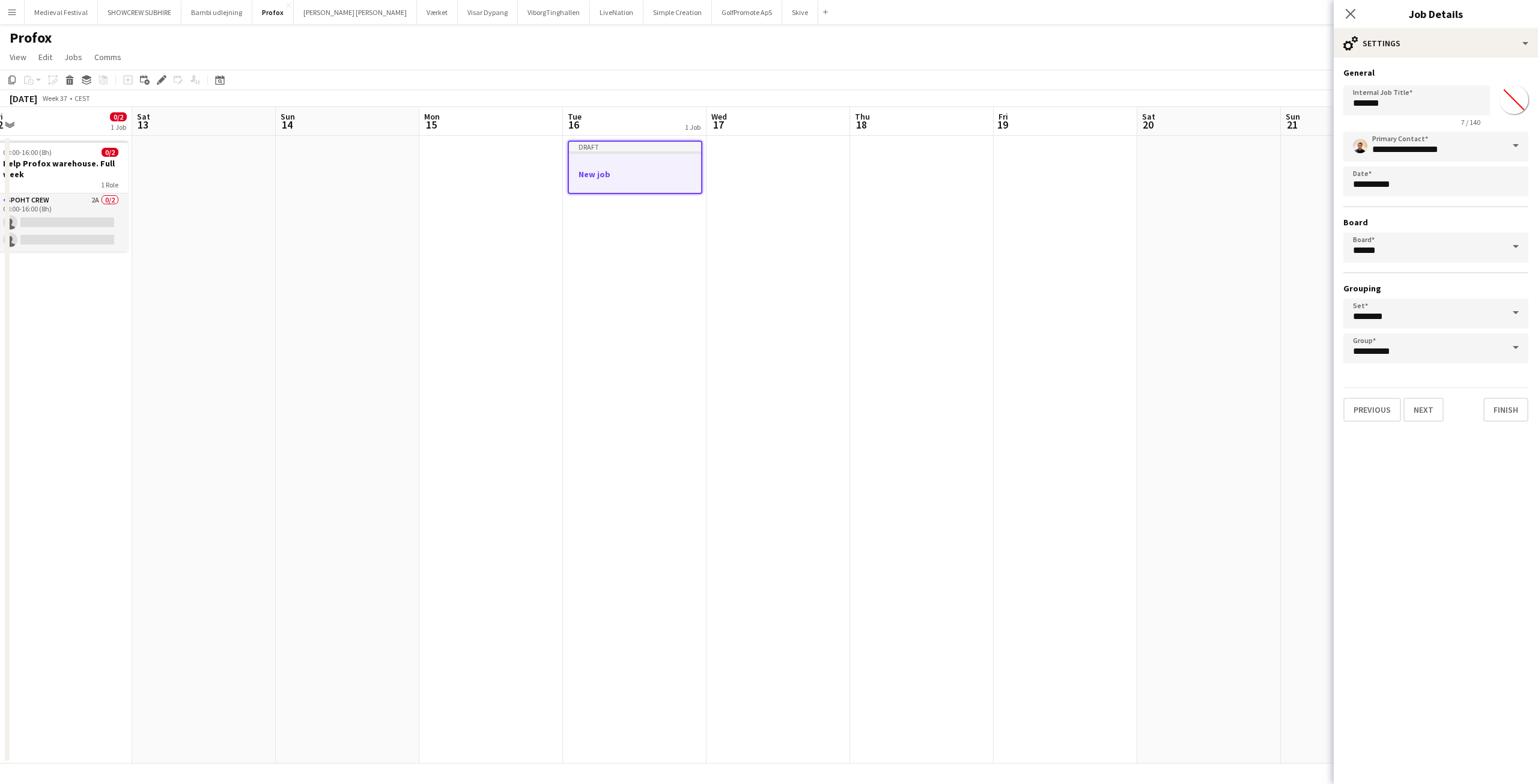
click at [641, 168] on app-job-card "Draft New job" at bounding box center [635, 167] width 135 height 53
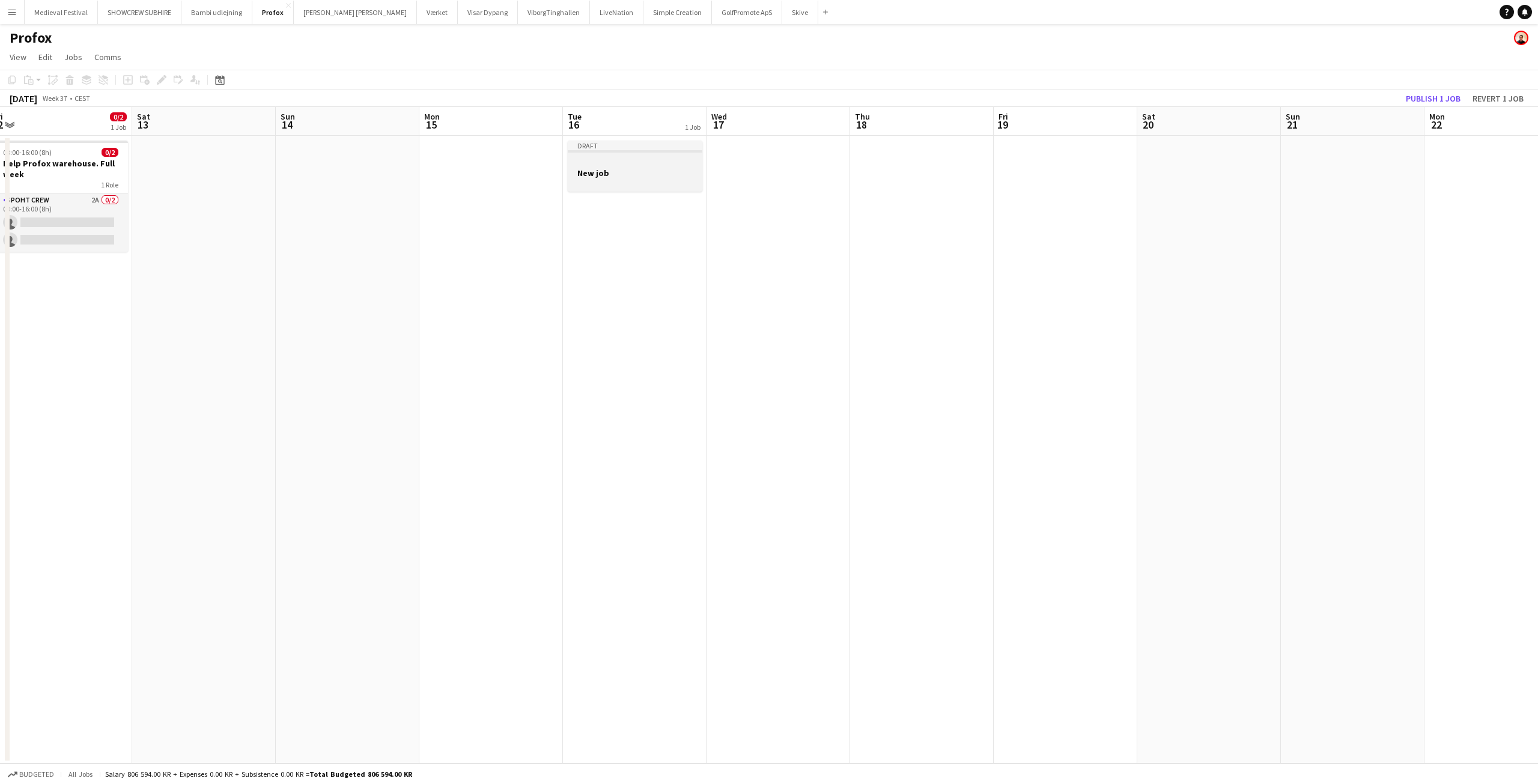
click at [640, 168] on h3 "New job" at bounding box center [635, 173] width 135 height 11
click at [165, 80] on icon "Edit" at bounding box center [161, 79] width 9 height 9
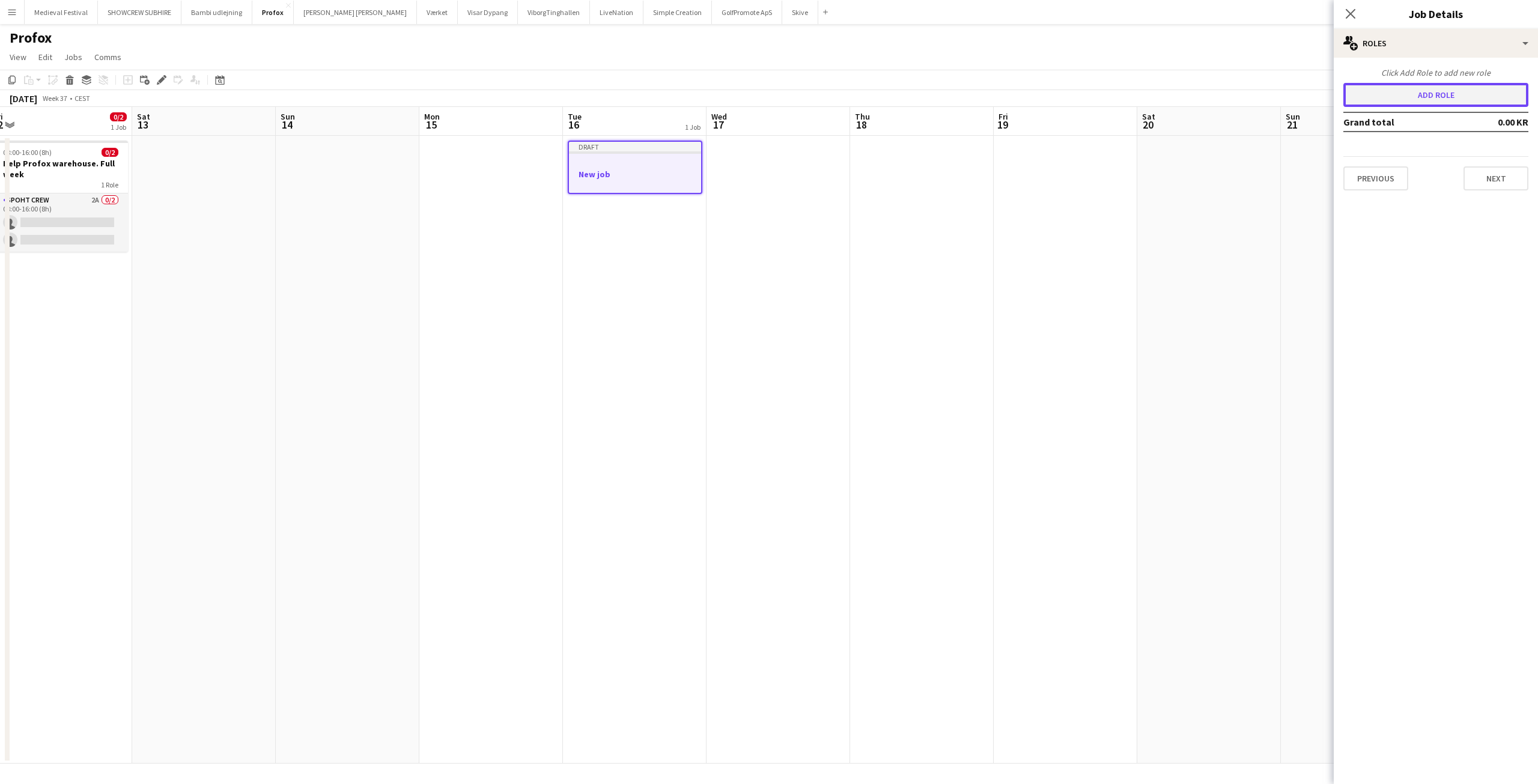
click at [1449, 92] on button "Add role" at bounding box center [1436, 95] width 185 height 24
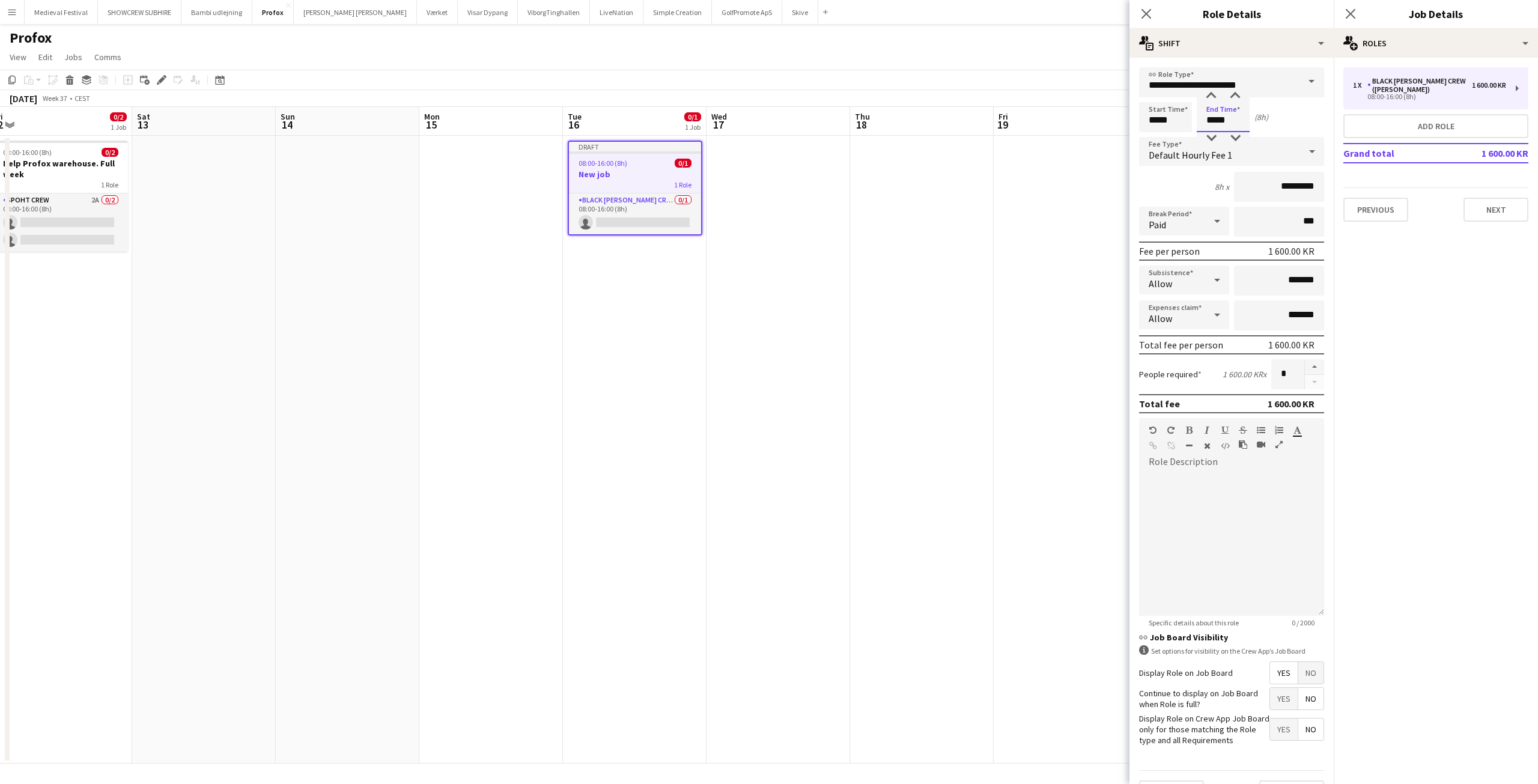
drag, startPoint x: 1216, startPoint y: 120, endPoint x: 1210, endPoint y: 120, distance: 6.0
click at [1210, 120] on input "*****" at bounding box center [1222, 117] width 53 height 30
type input "*****"
click at [1207, 83] on input "**********" at bounding box center [1231, 82] width 185 height 30
click at [1166, 134] on mat-option "Spoht Crew" at bounding box center [1226, 145] width 176 height 29
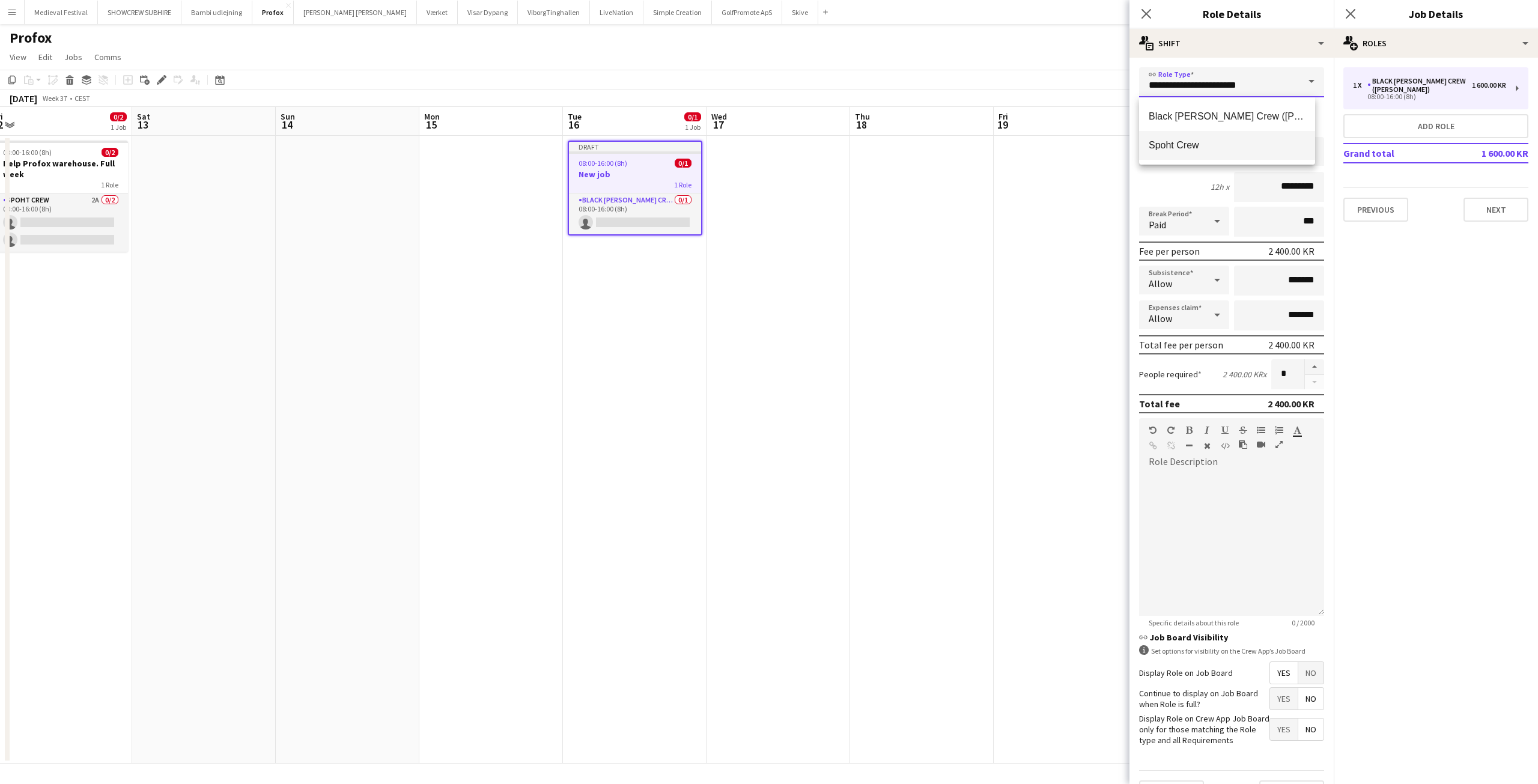
type input "**********"
type input "*********"
click at [1278, 366] on input "*" at bounding box center [1287, 374] width 33 height 30
type input "**"
click at [1027, 331] on app-date-cell at bounding box center [1066, 449] width 144 height 627
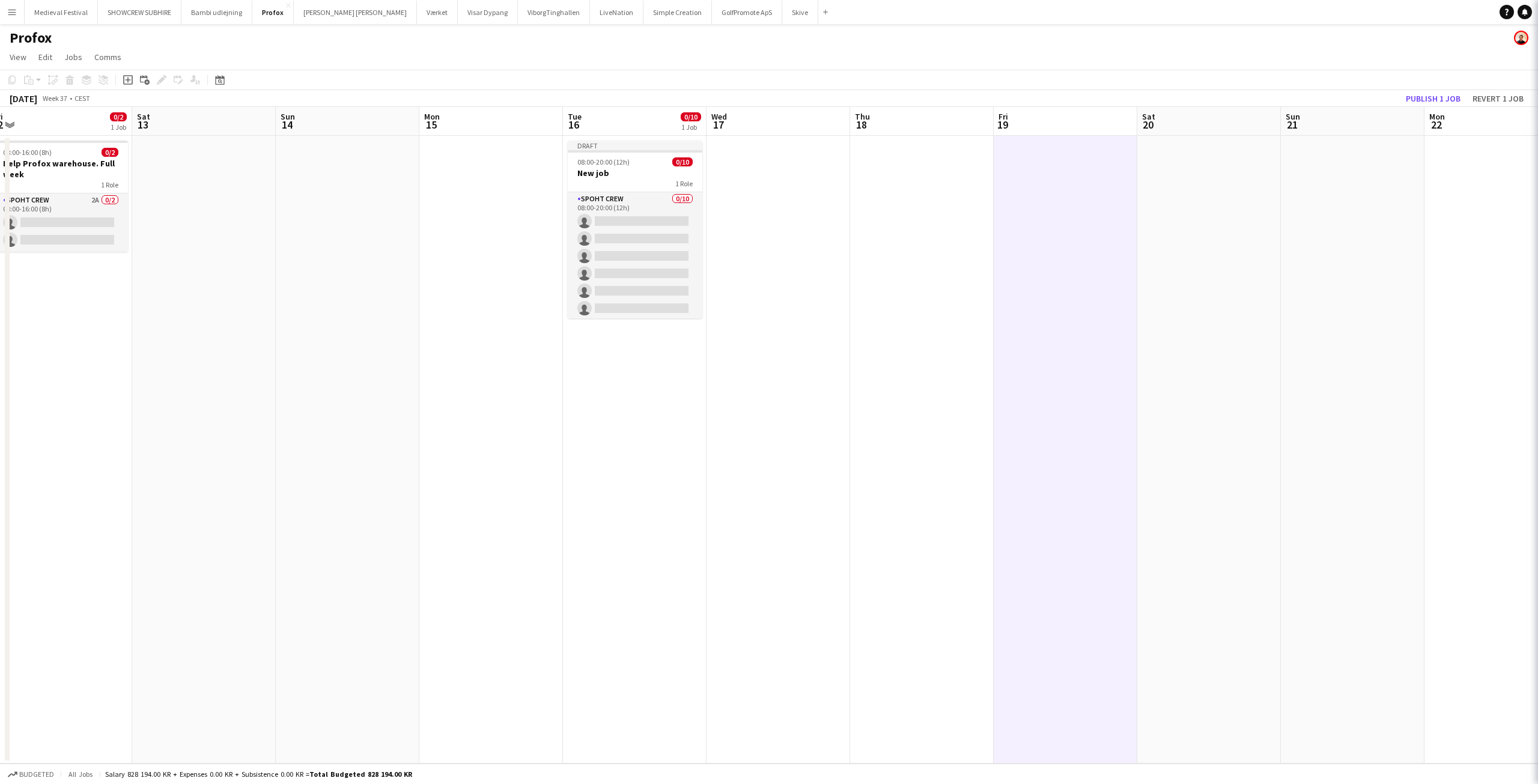
scroll to position [0, 297]
click at [617, 174] on h3 "New job" at bounding box center [637, 173] width 135 height 11
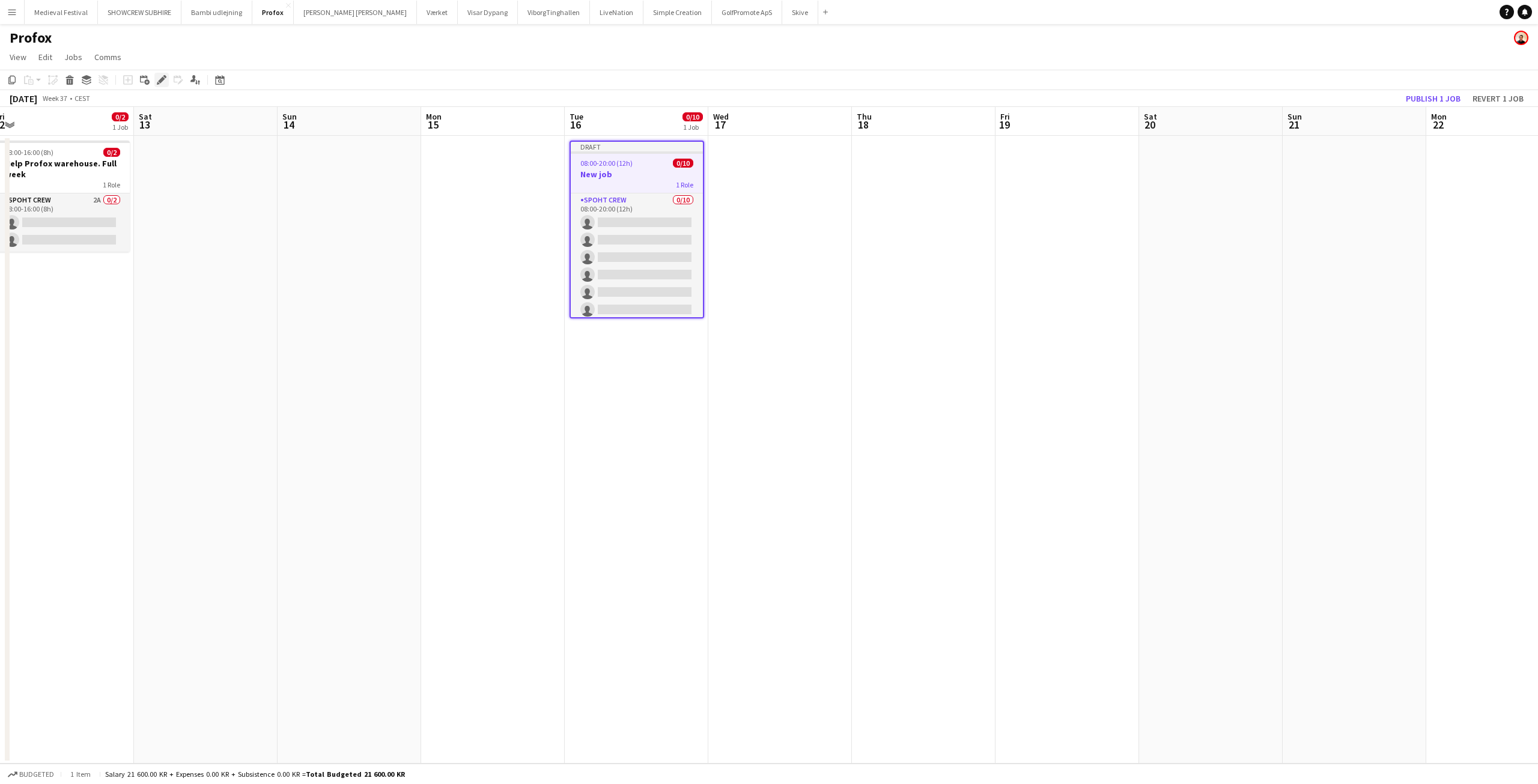
click at [160, 82] on icon at bounding box center [161, 79] width 6 height 6
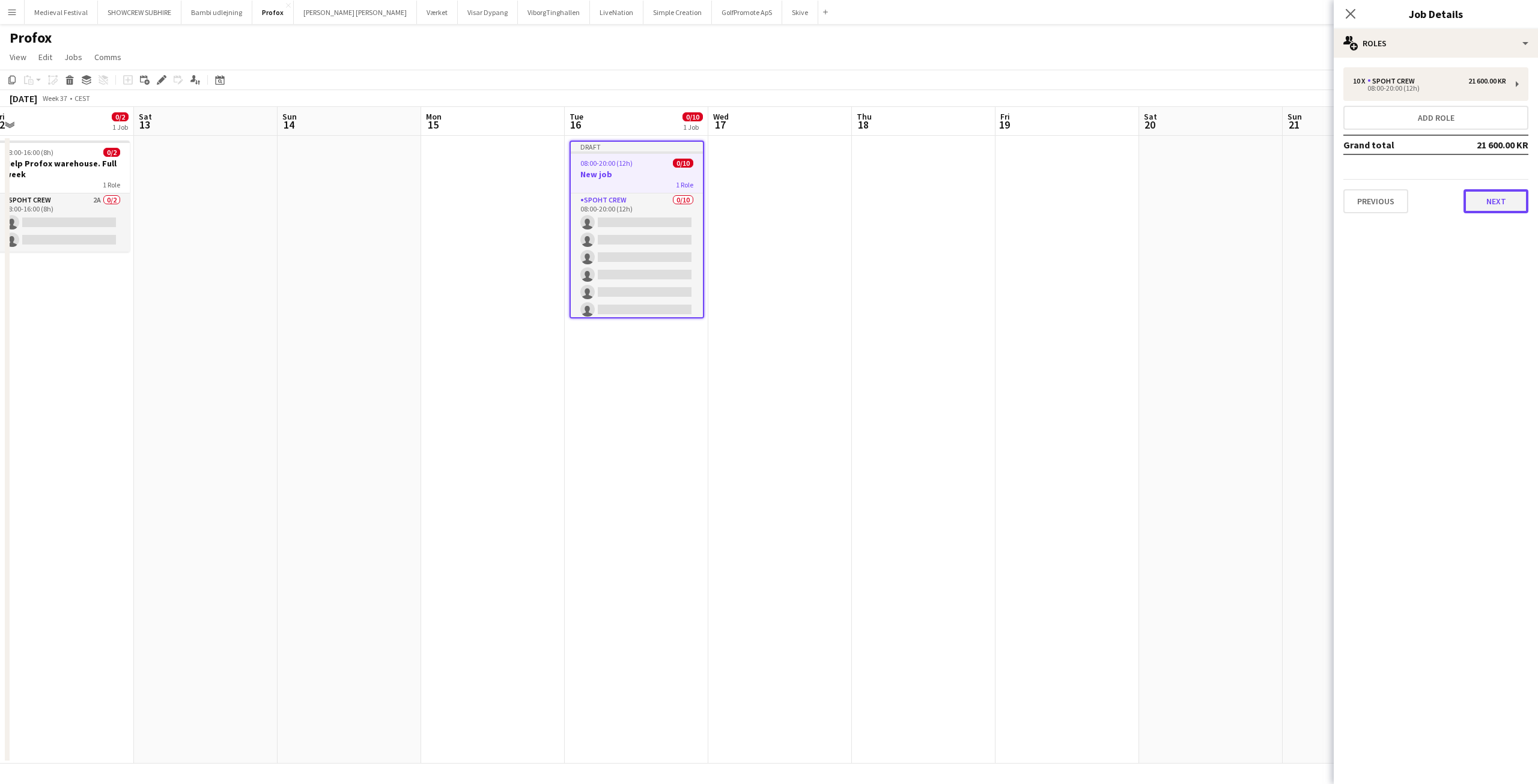
click at [1481, 206] on button "Next" at bounding box center [1496, 201] width 65 height 24
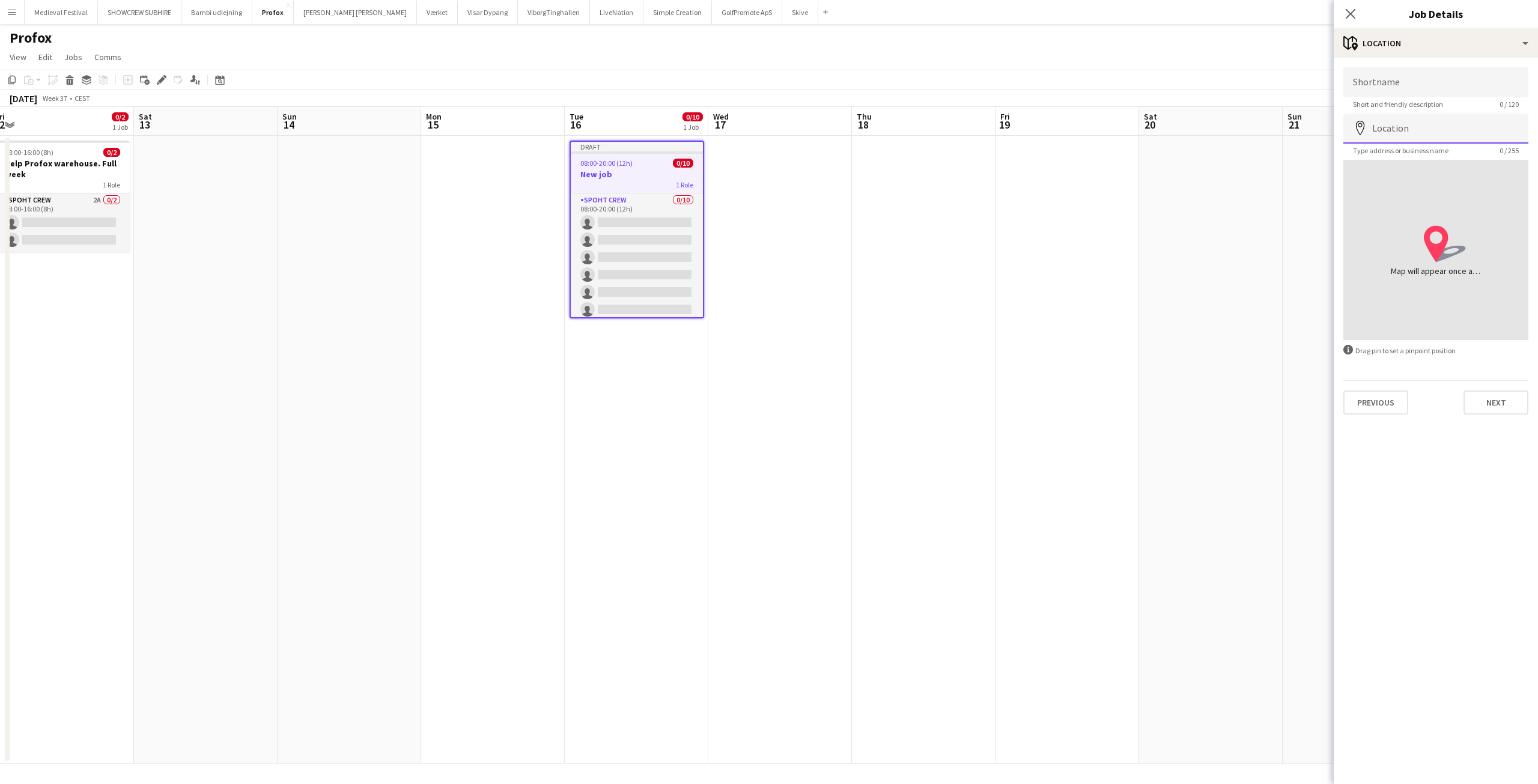
click at [1409, 125] on input "Location" at bounding box center [1436, 128] width 185 height 30
click at [82, 160] on h3 "Help Profox warehouse. Full week" at bounding box center [63, 168] width 135 height 21
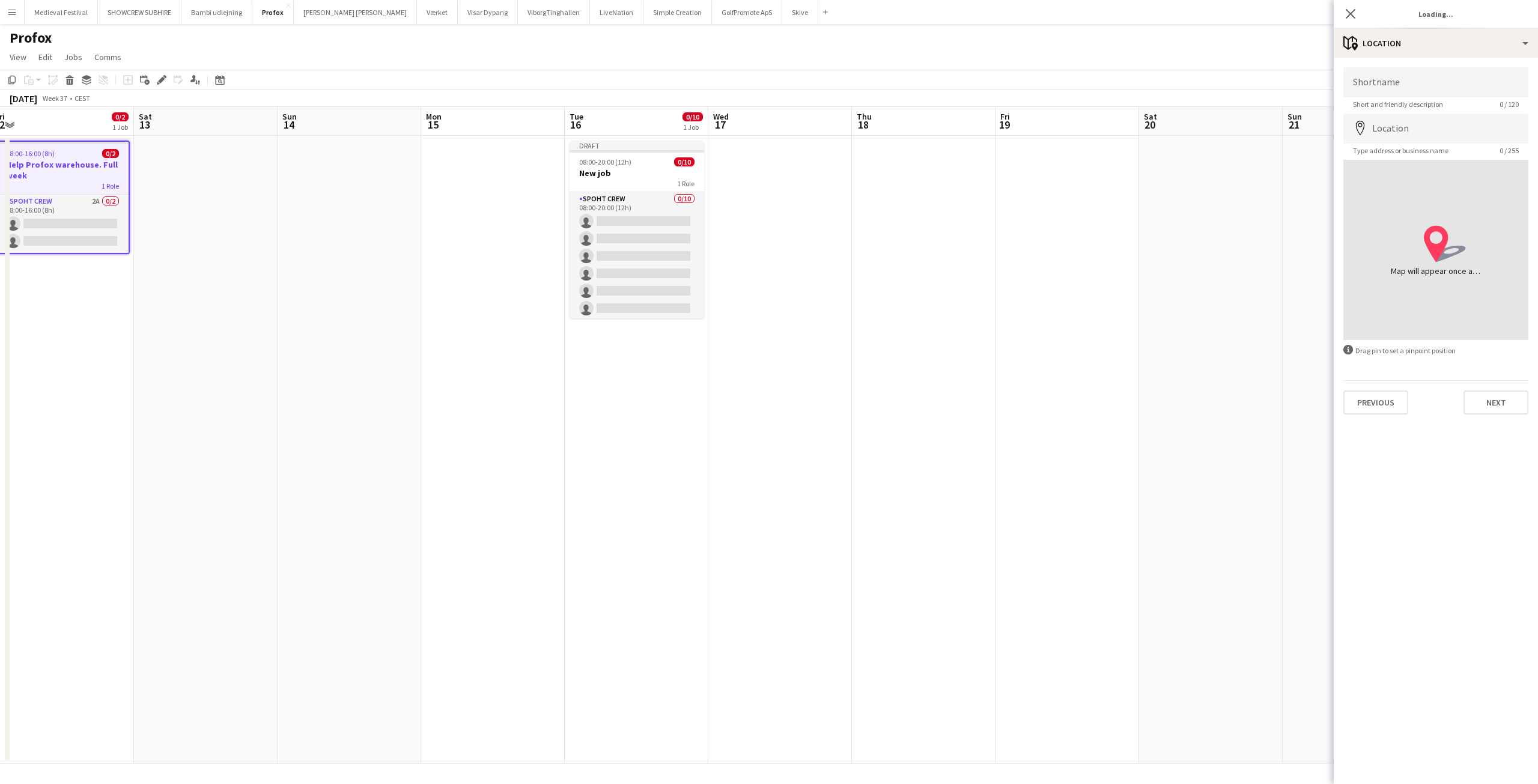
type input "**********"
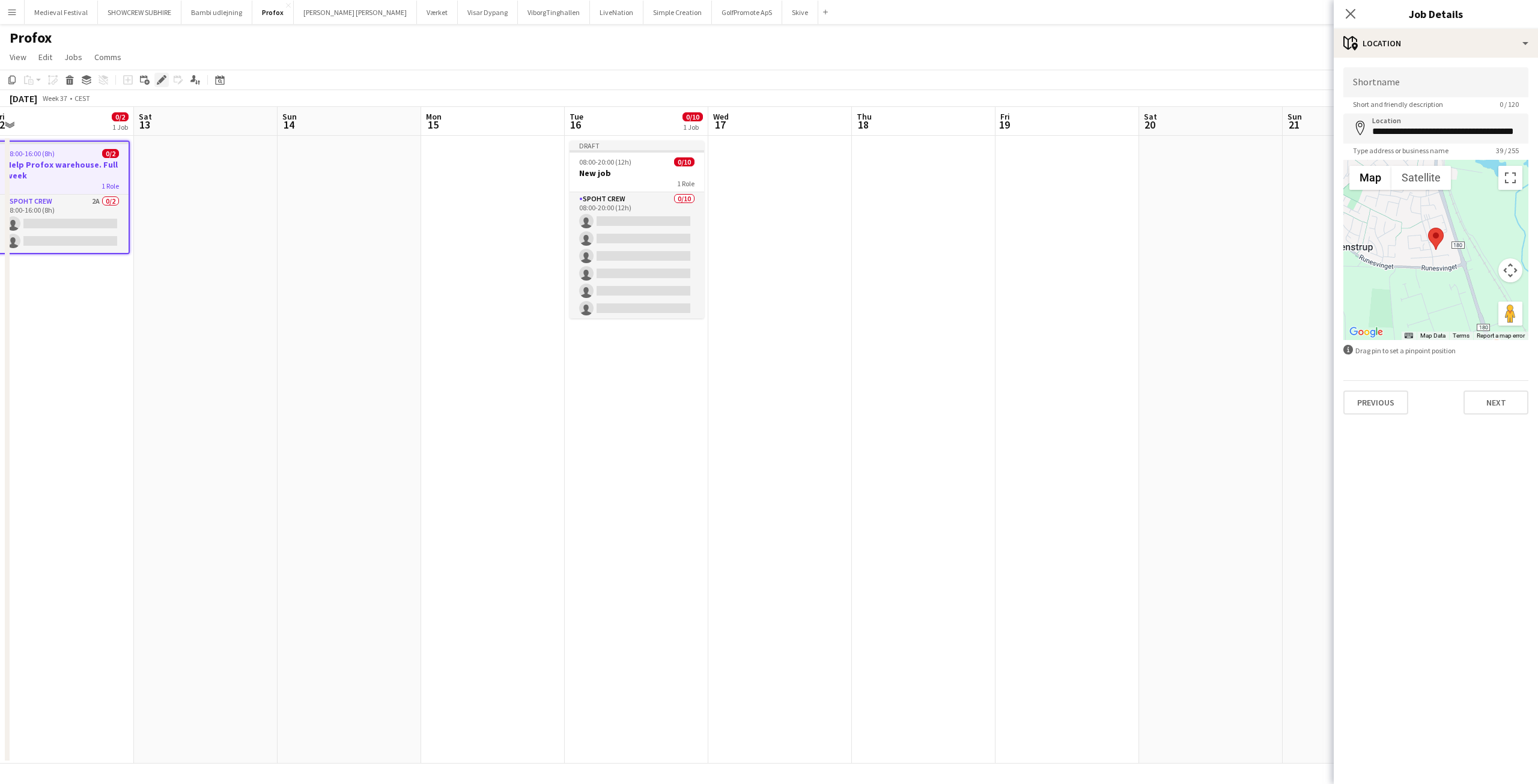
click at [161, 83] on icon "Edit" at bounding box center [161, 79] width 9 height 9
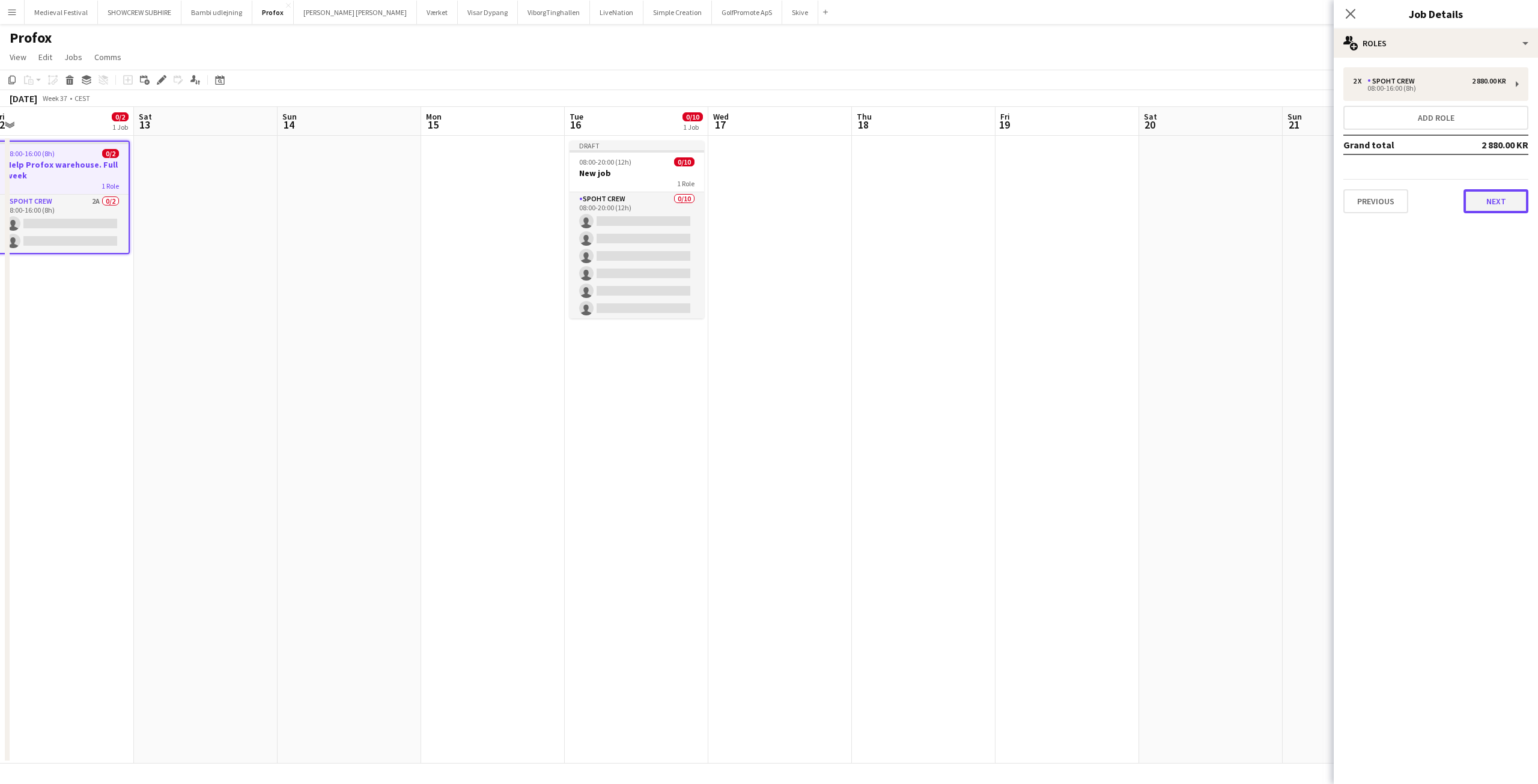
click at [1482, 209] on button "Next" at bounding box center [1496, 201] width 65 height 24
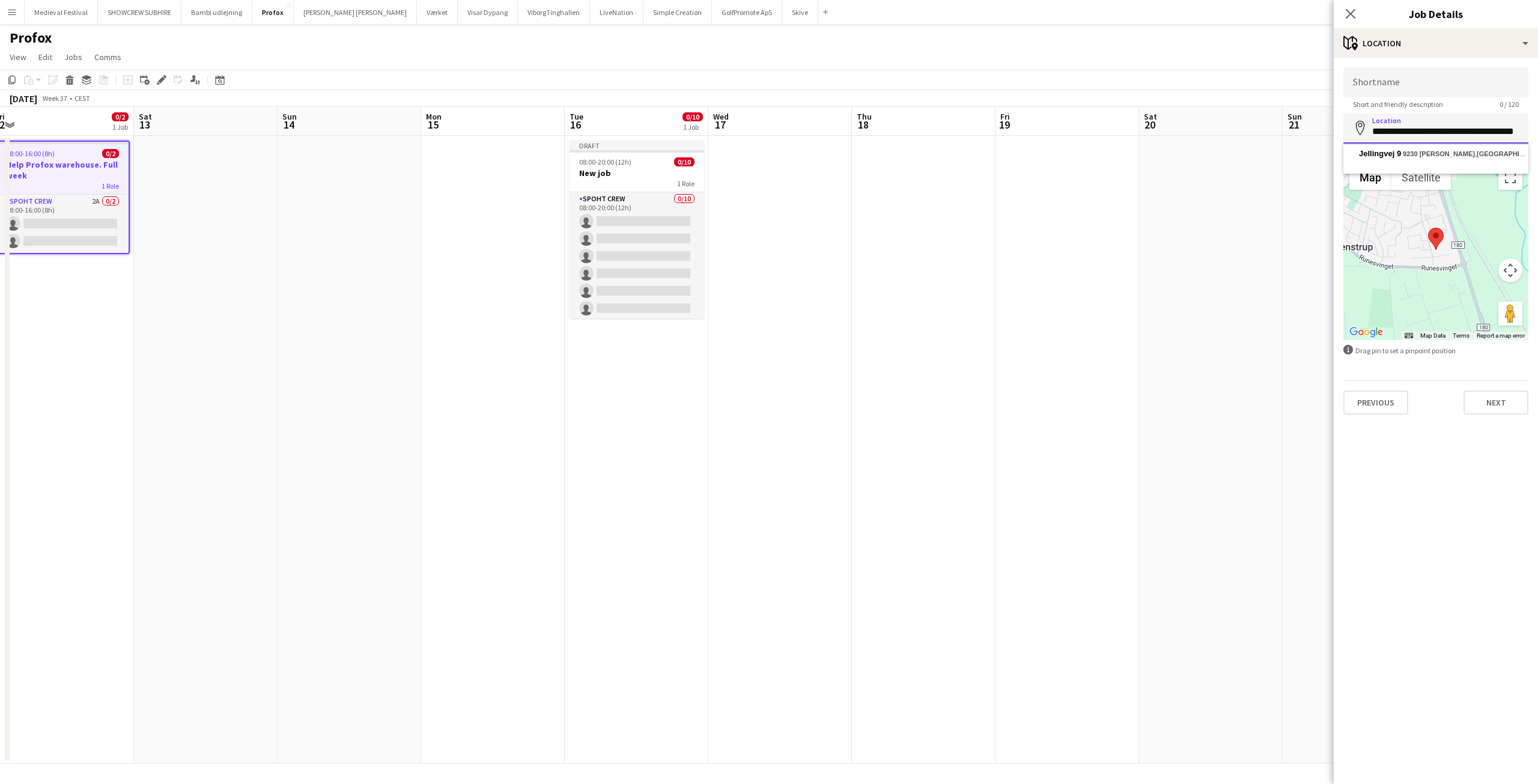
scroll to position [0, 12]
drag, startPoint x: 1371, startPoint y: 130, endPoint x: 1537, endPoint y: 137, distance: 166.1
click at [1537, 137] on form "**********" at bounding box center [1435, 241] width 204 height 347
click at [641, 172] on h3 "New job" at bounding box center [637, 173] width 135 height 11
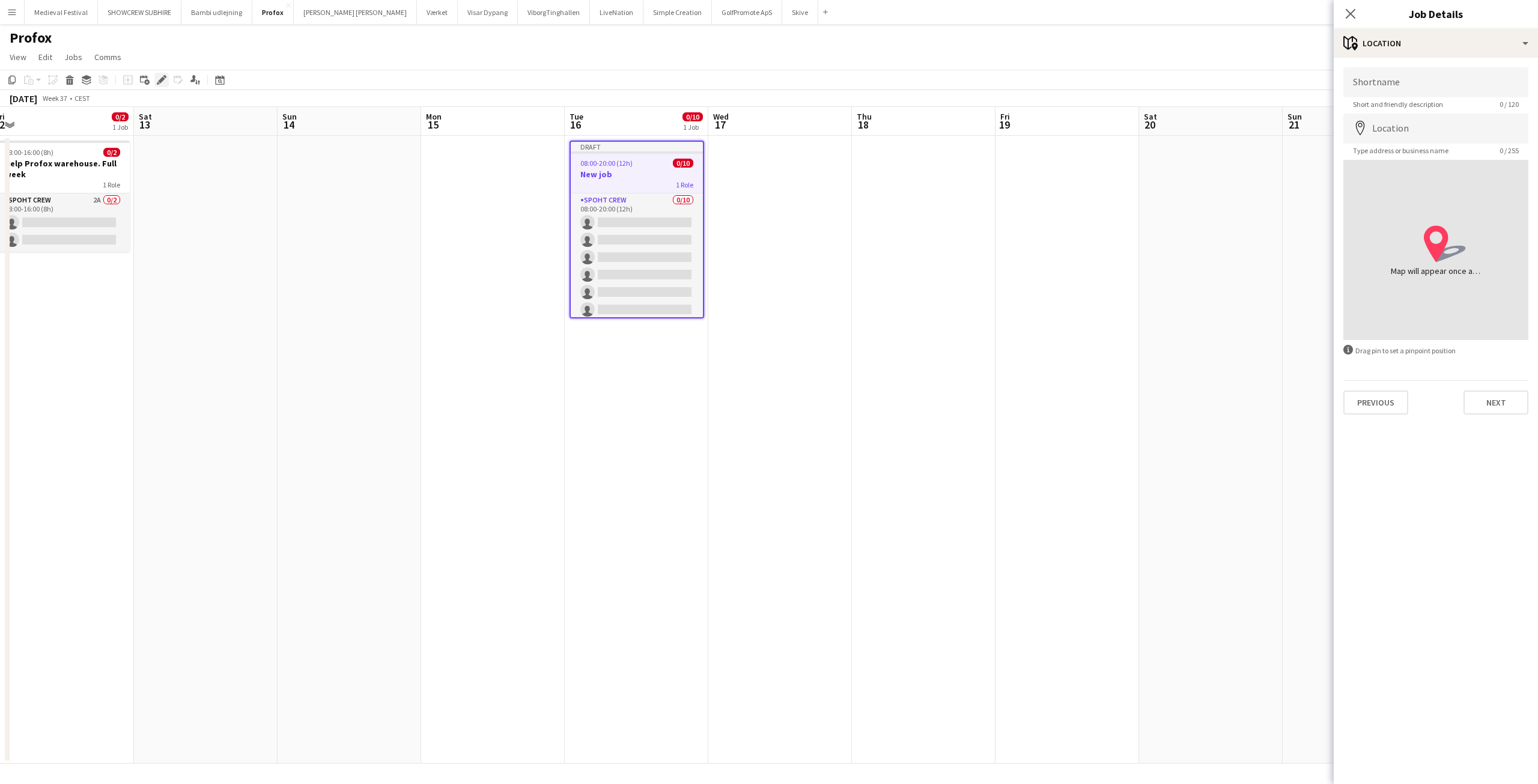
click at [161, 78] on icon "Edit" at bounding box center [161, 79] width 9 height 9
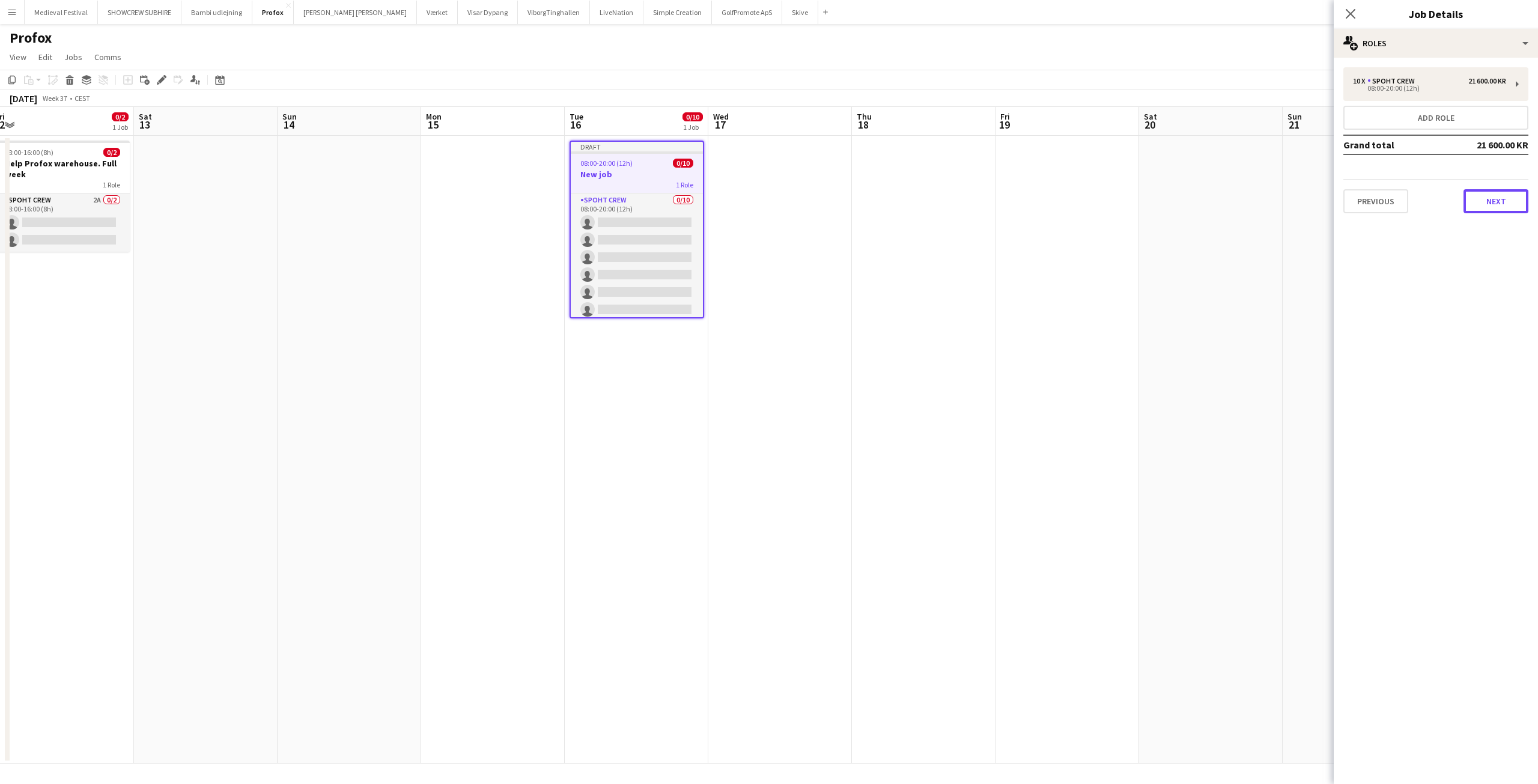
click at [1508, 202] on button "Next" at bounding box center [1496, 201] width 65 height 24
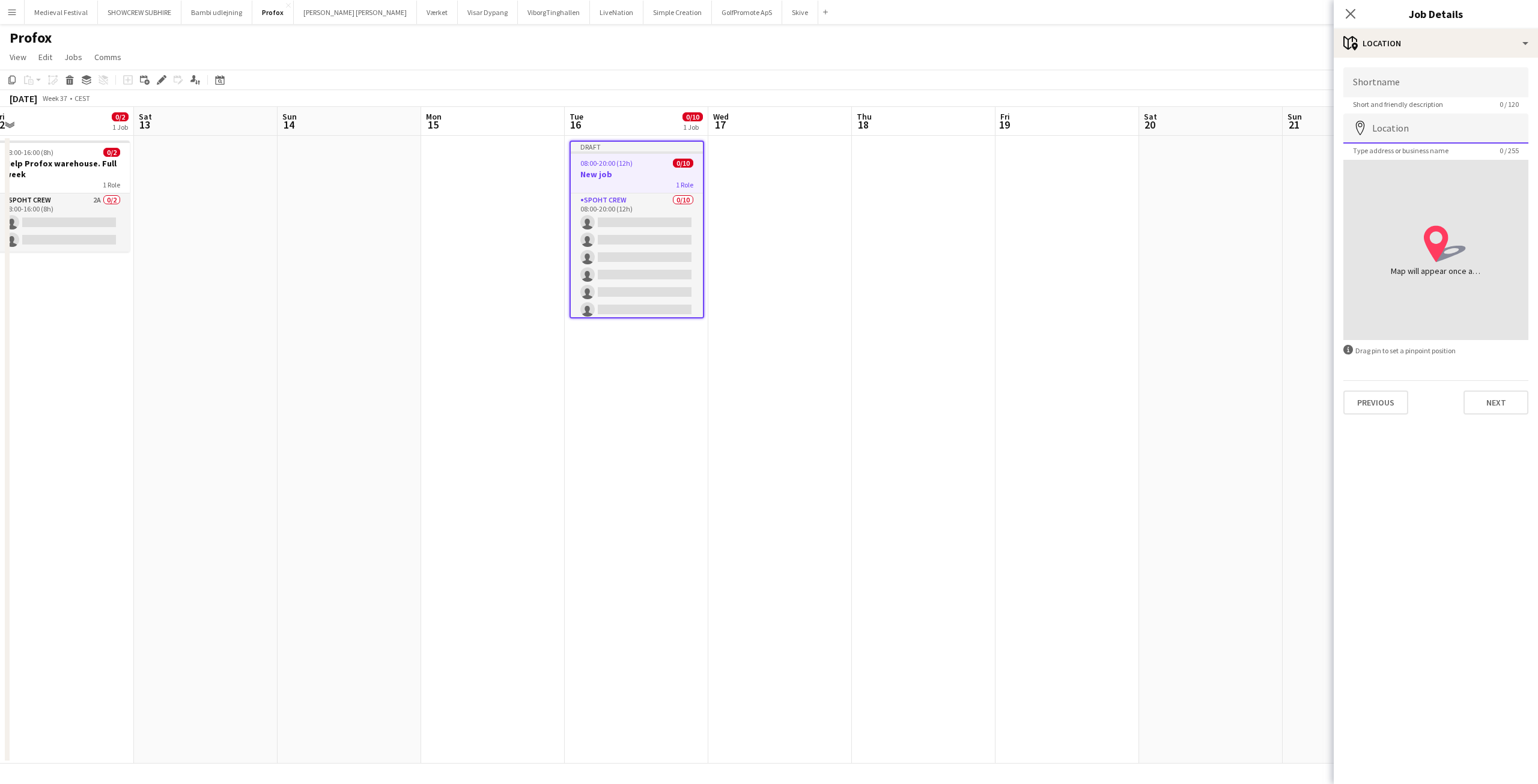
click at [1392, 125] on input "Location" at bounding box center [1436, 128] width 185 height 30
paste input "**********"
type input "**********"
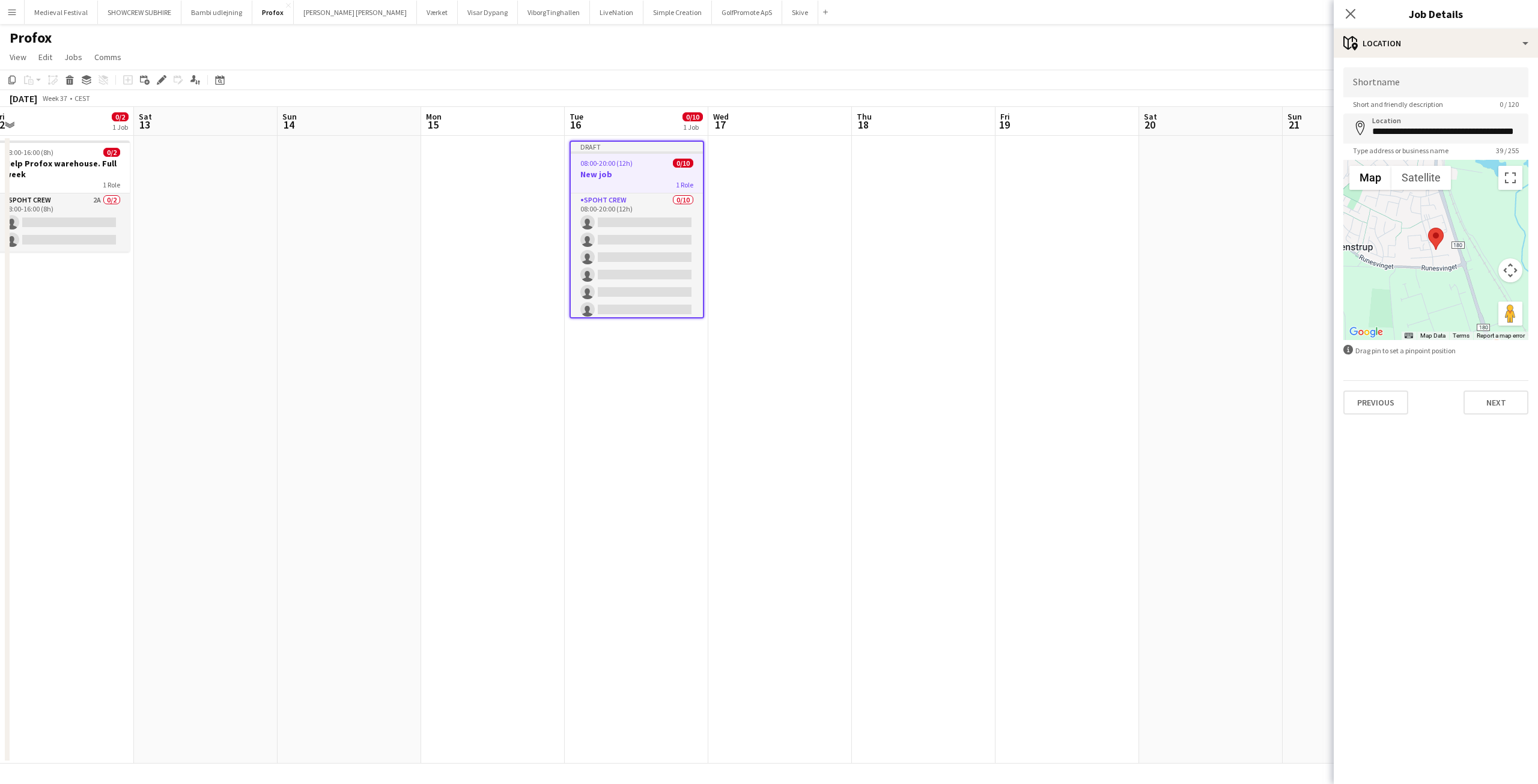
click at [1078, 309] on app-date-cell at bounding box center [1067, 449] width 144 height 627
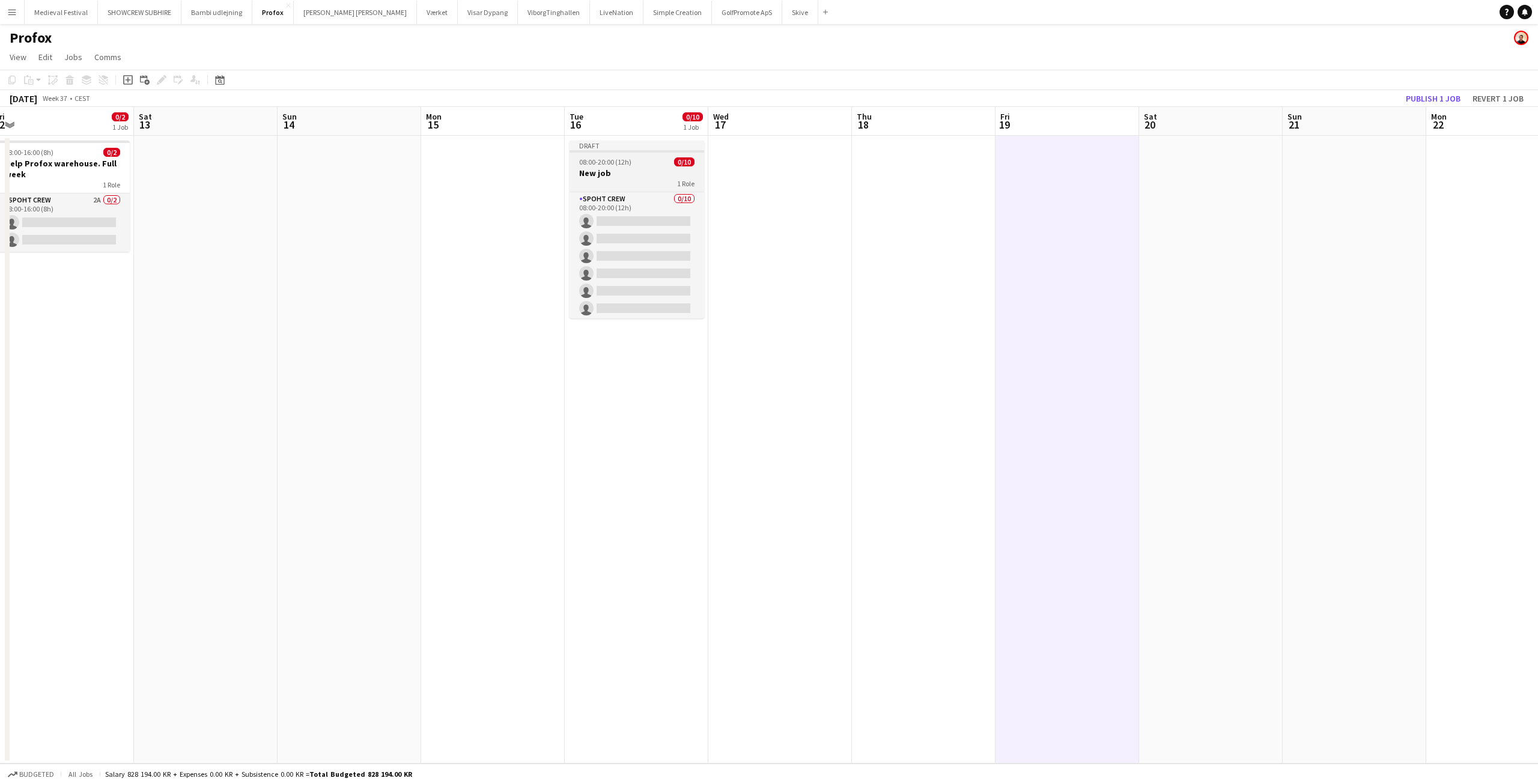
click at [629, 164] on span "08:00-20:00 (12h)" at bounding box center [605, 162] width 53 height 9
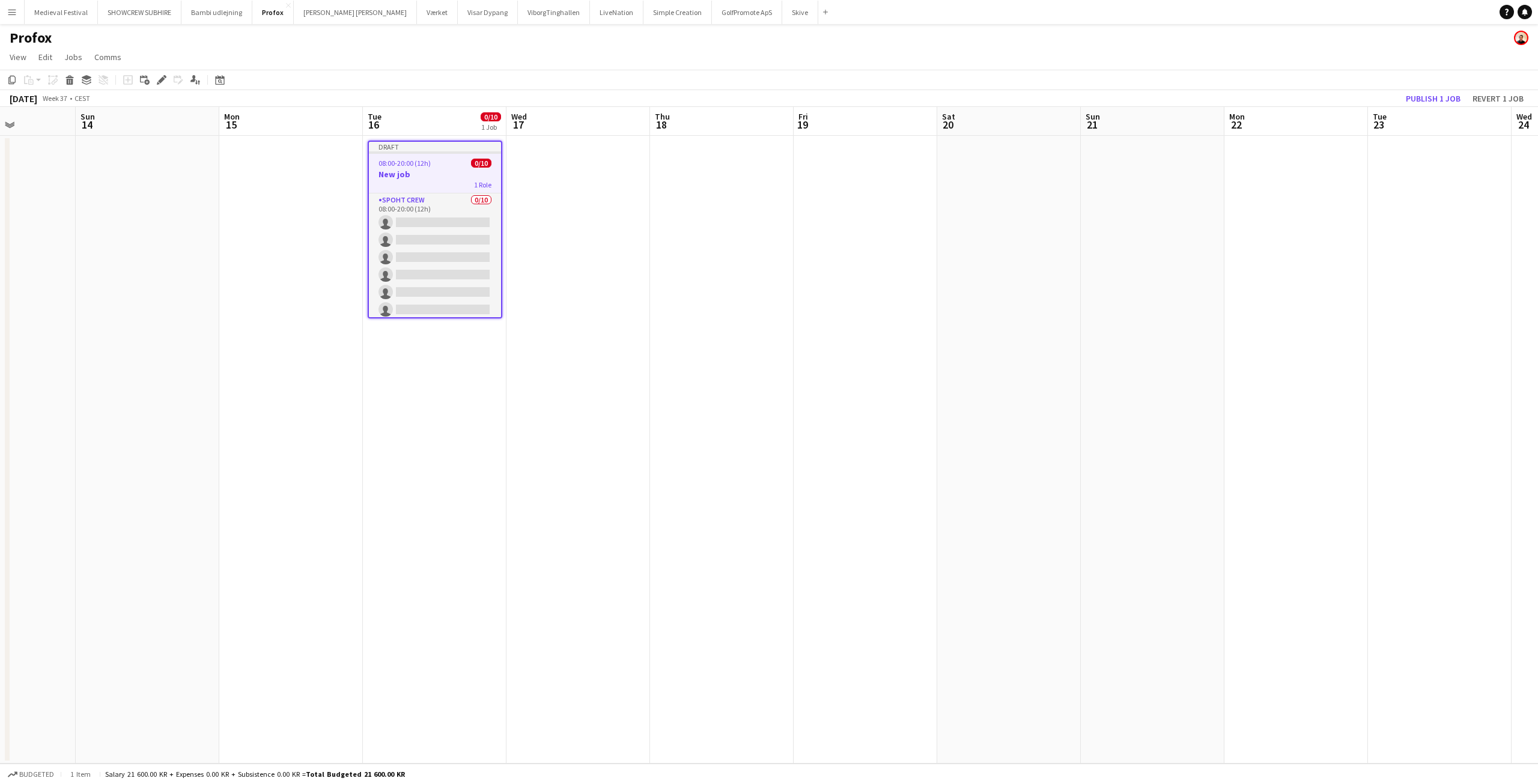
drag, startPoint x: 1022, startPoint y: 242, endPoint x: 624, endPoint y: 240, distance: 398.0
click at [625, 240] on app-calendar-viewport "Wed 10 0/2 1 Job Thu 11 0/2 1 Job Fri 12 0/2 1 Job Sat 13 Sun 14 Mon 15 Tue 16 …" at bounding box center [769, 435] width 1538 height 657
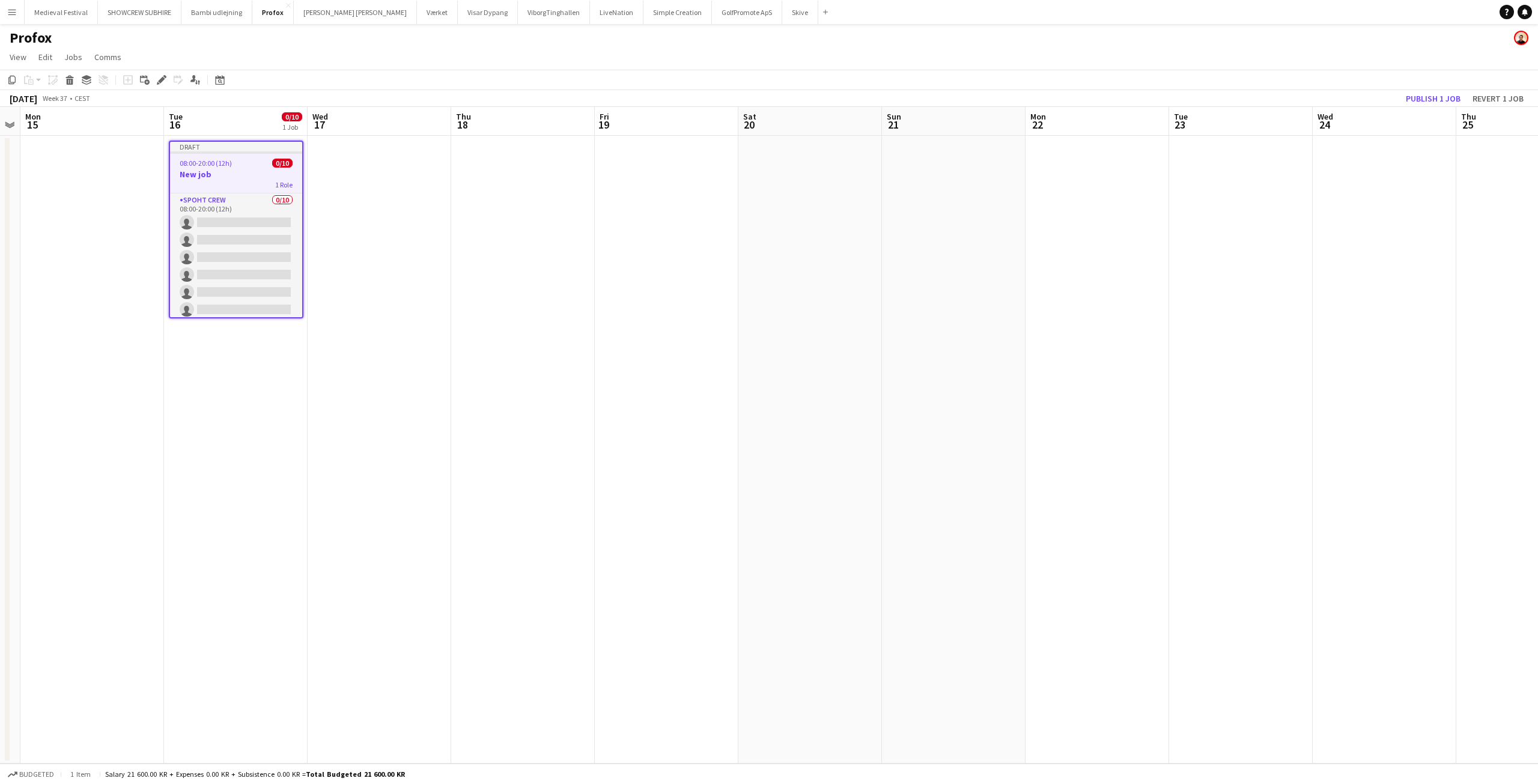
click at [1063, 189] on app-date-cell at bounding box center [1097, 449] width 144 height 627
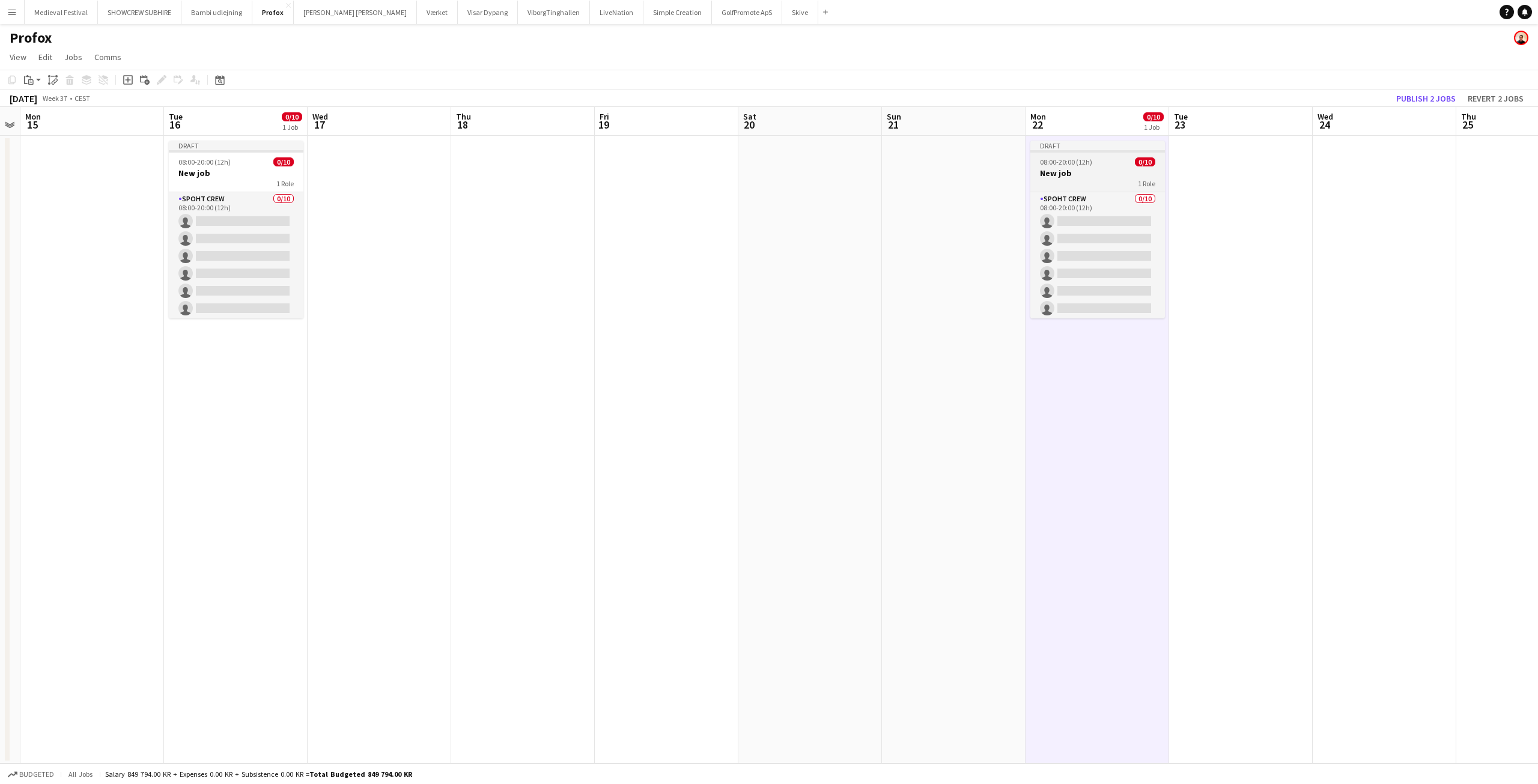
click at [1065, 174] on h3 "New job" at bounding box center [1097, 173] width 135 height 11
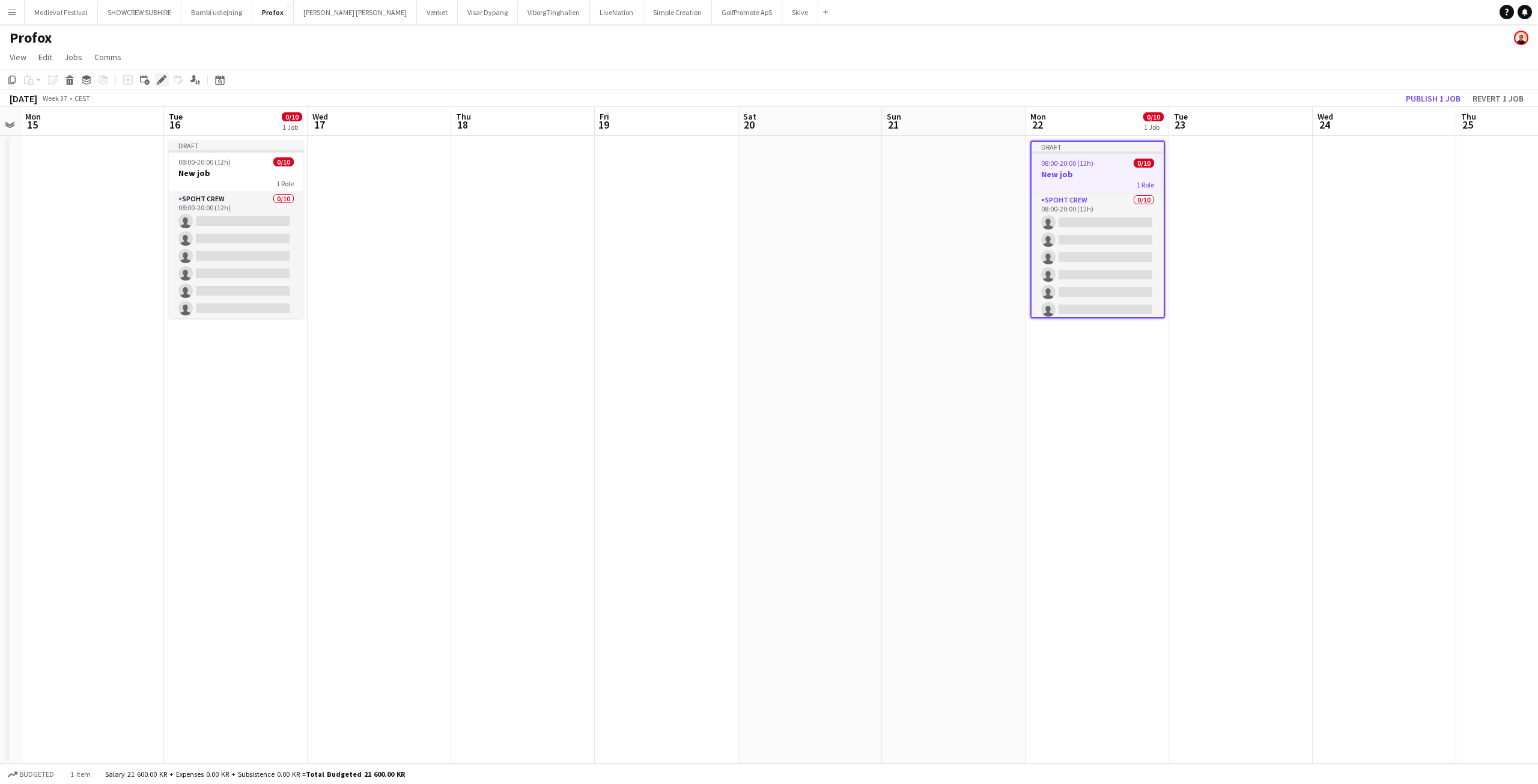
click at [161, 78] on icon "Edit" at bounding box center [161, 79] width 9 height 9
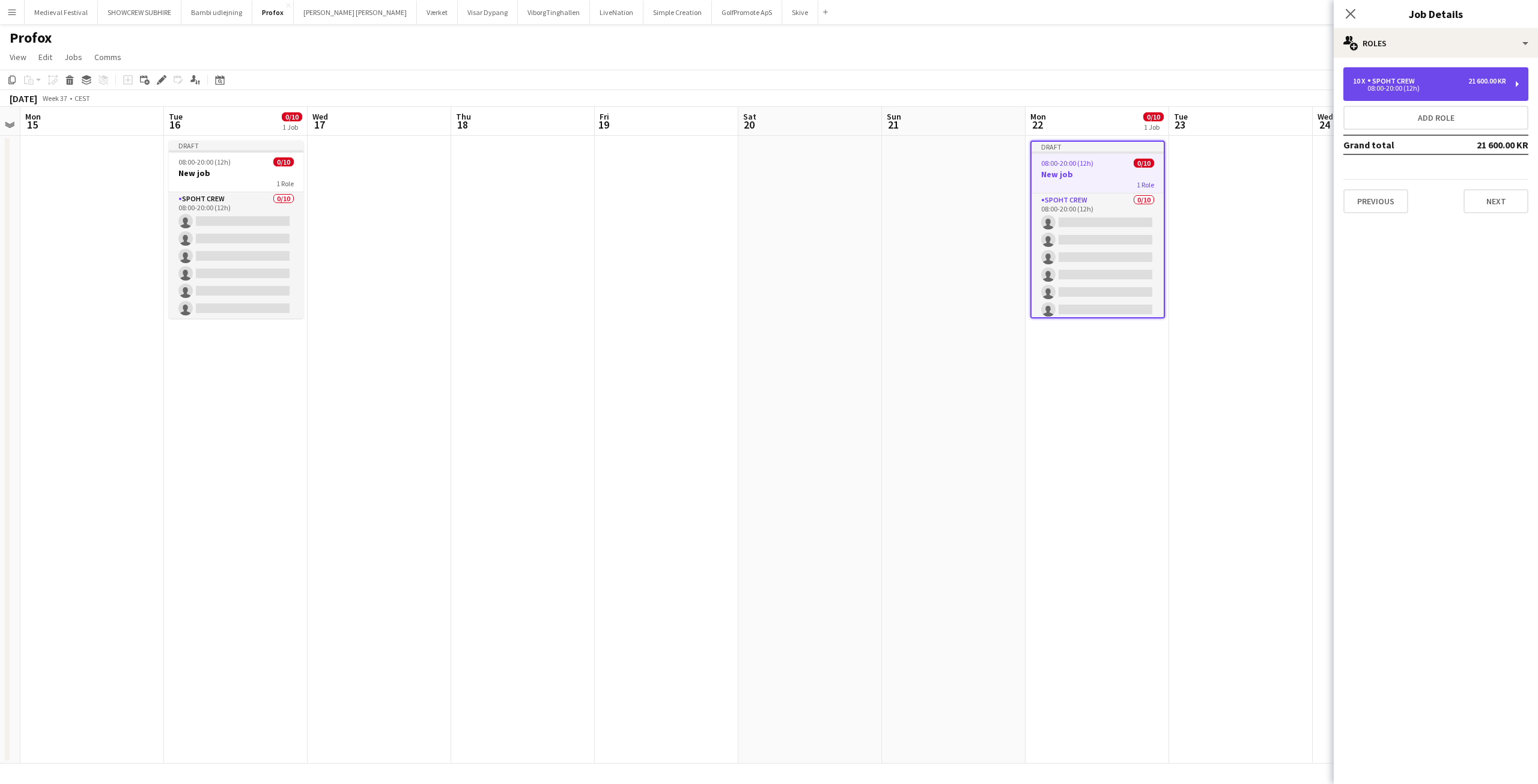
click at [1485, 87] on div "08:00-20:00 (12h)" at bounding box center [1429, 88] width 153 height 6
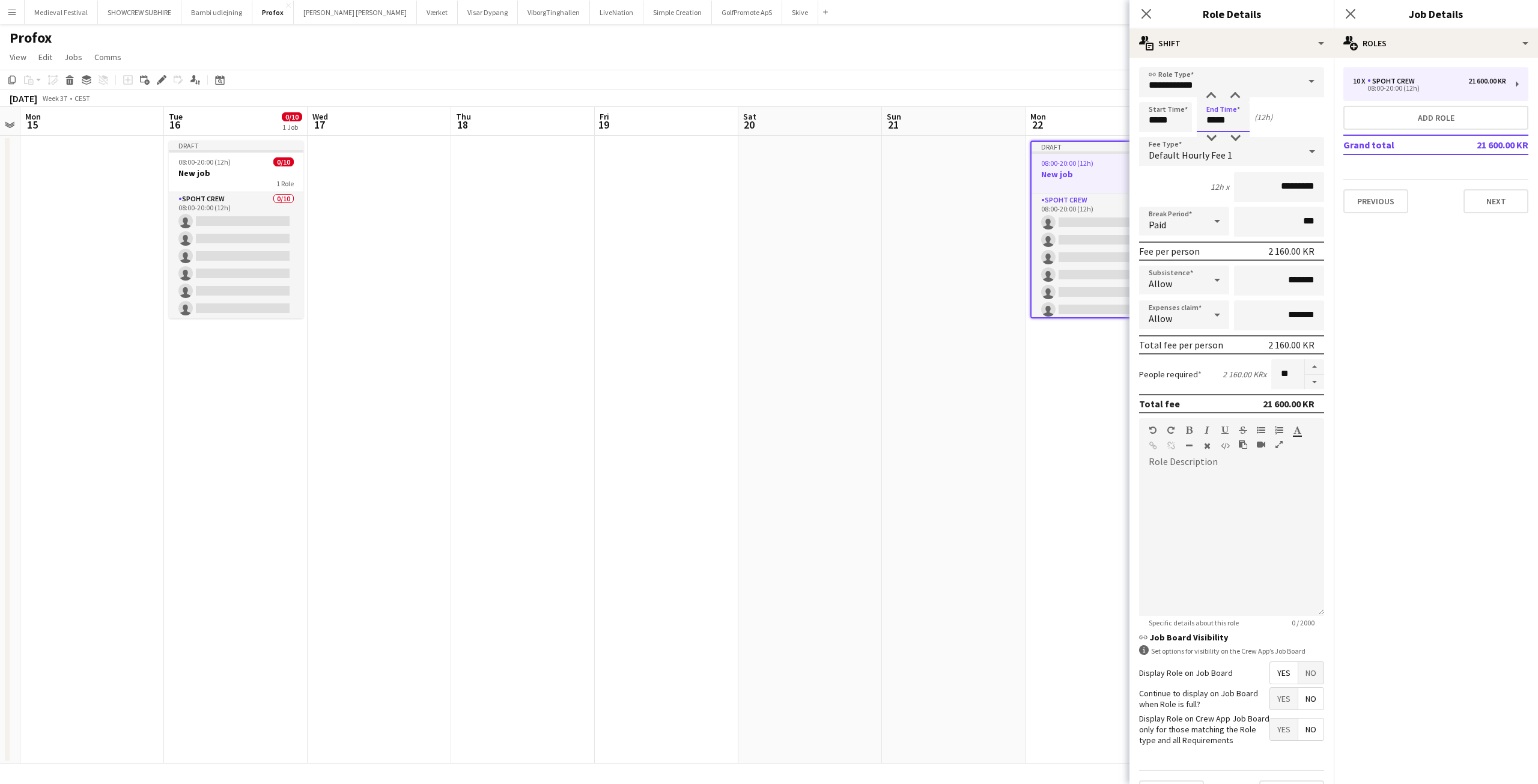
drag, startPoint x: 1231, startPoint y: 117, endPoint x: 1186, endPoint y: 116, distance: 45.0
click at [1188, 116] on div "Start Time ***** End Time ***** (12h)" at bounding box center [1231, 117] width 185 height 30
type input "*****"
click at [996, 375] on app-date-cell at bounding box center [954, 449] width 144 height 627
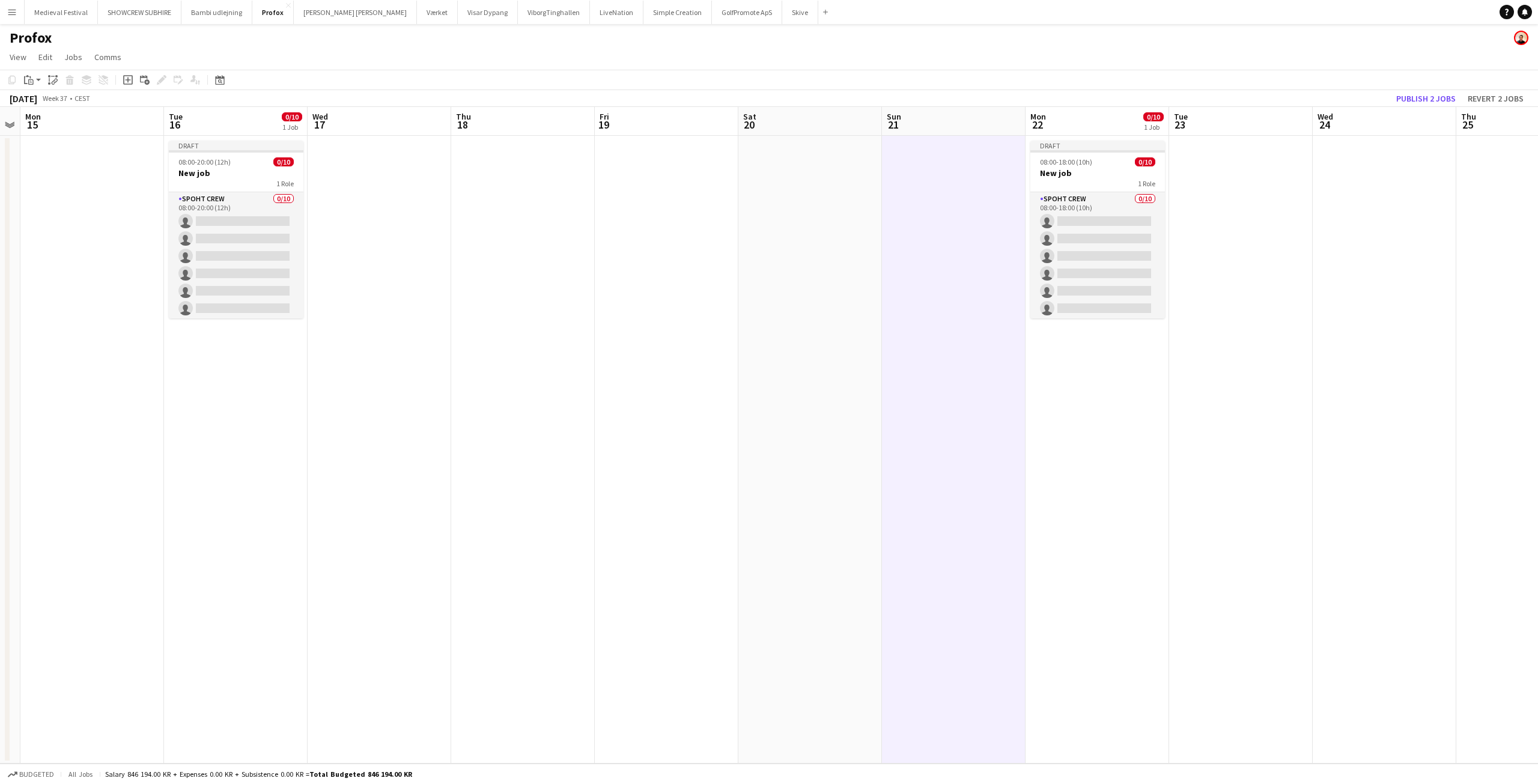
scroll to position [0, 317]
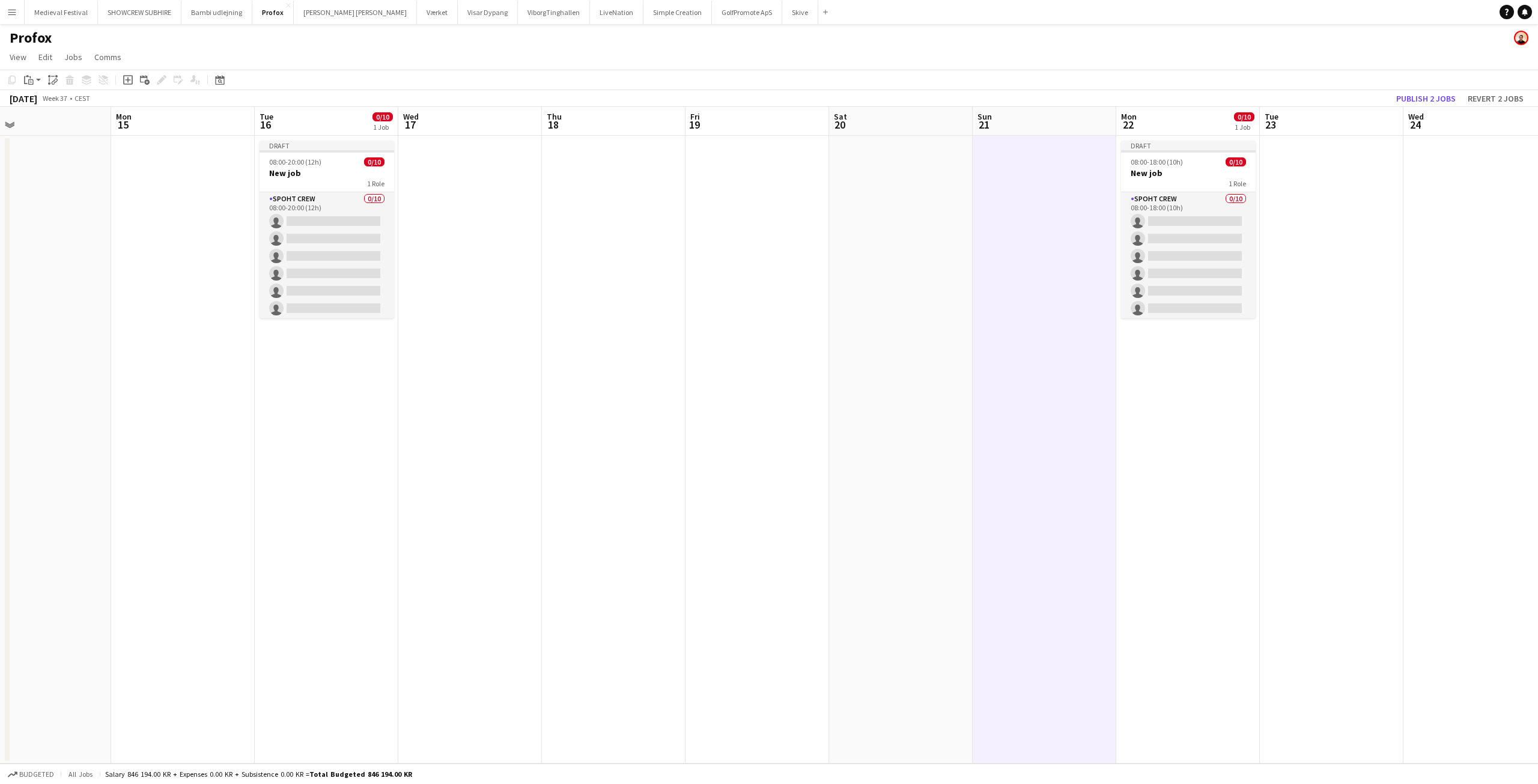
drag, startPoint x: 607, startPoint y: 213, endPoint x: 838, endPoint y: 245, distance: 233.2
click at [838, 245] on app-calendar-viewport "Fri 12 0/2 1 Job Sat 13 Sun 14 Mon 15 Tue 16 0/10 1 Job Wed 17 Thu 18 Fri 19 Sa…" at bounding box center [769, 435] width 1538 height 657
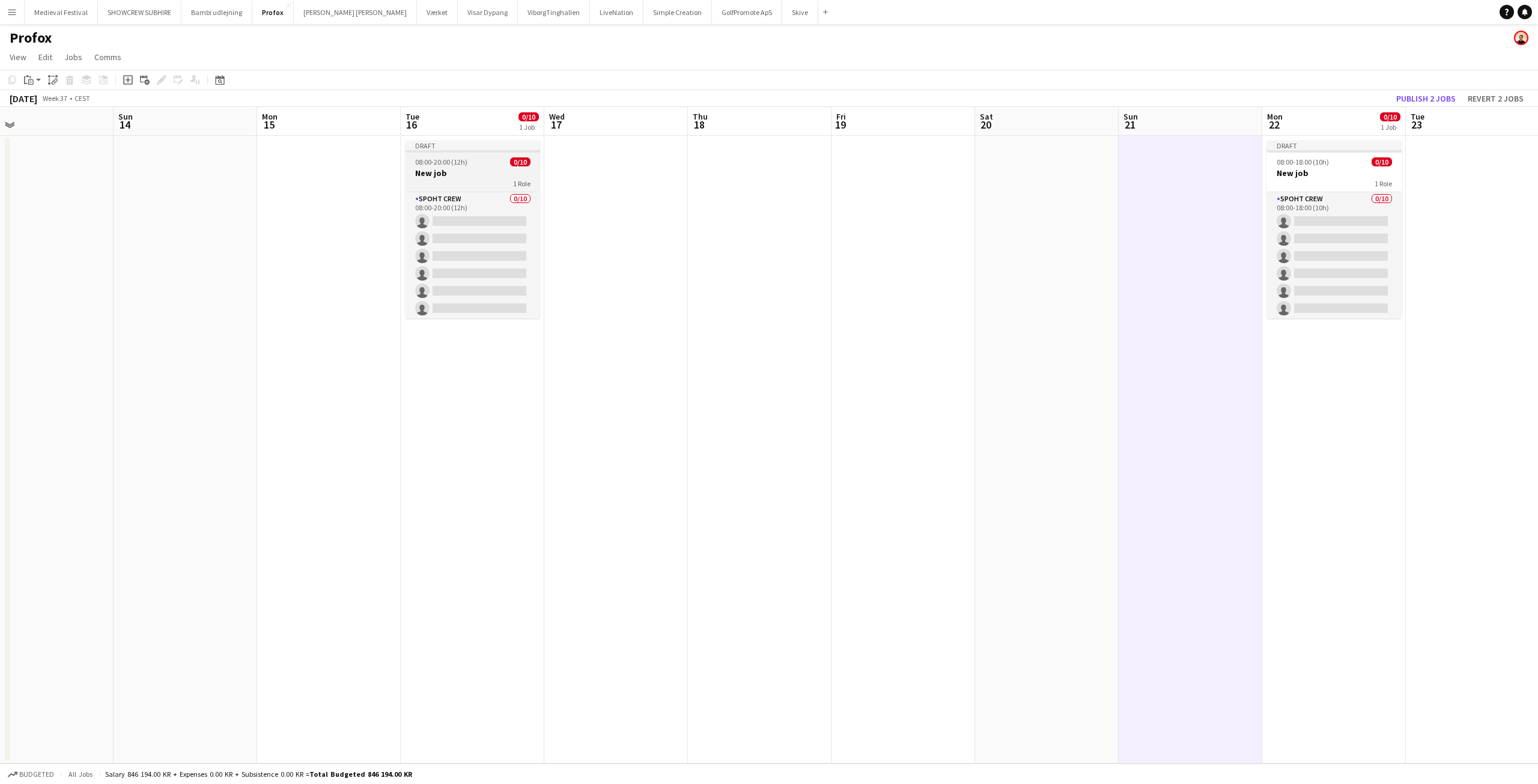
click at [432, 157] on app-job-card "Draft 08:00-20:00 (12h) 0/10 New job 1 Role Spoht Crew 0/10 08:00-20:00 (12h) s…" at bounding box center [472, 229] width 135 height 178
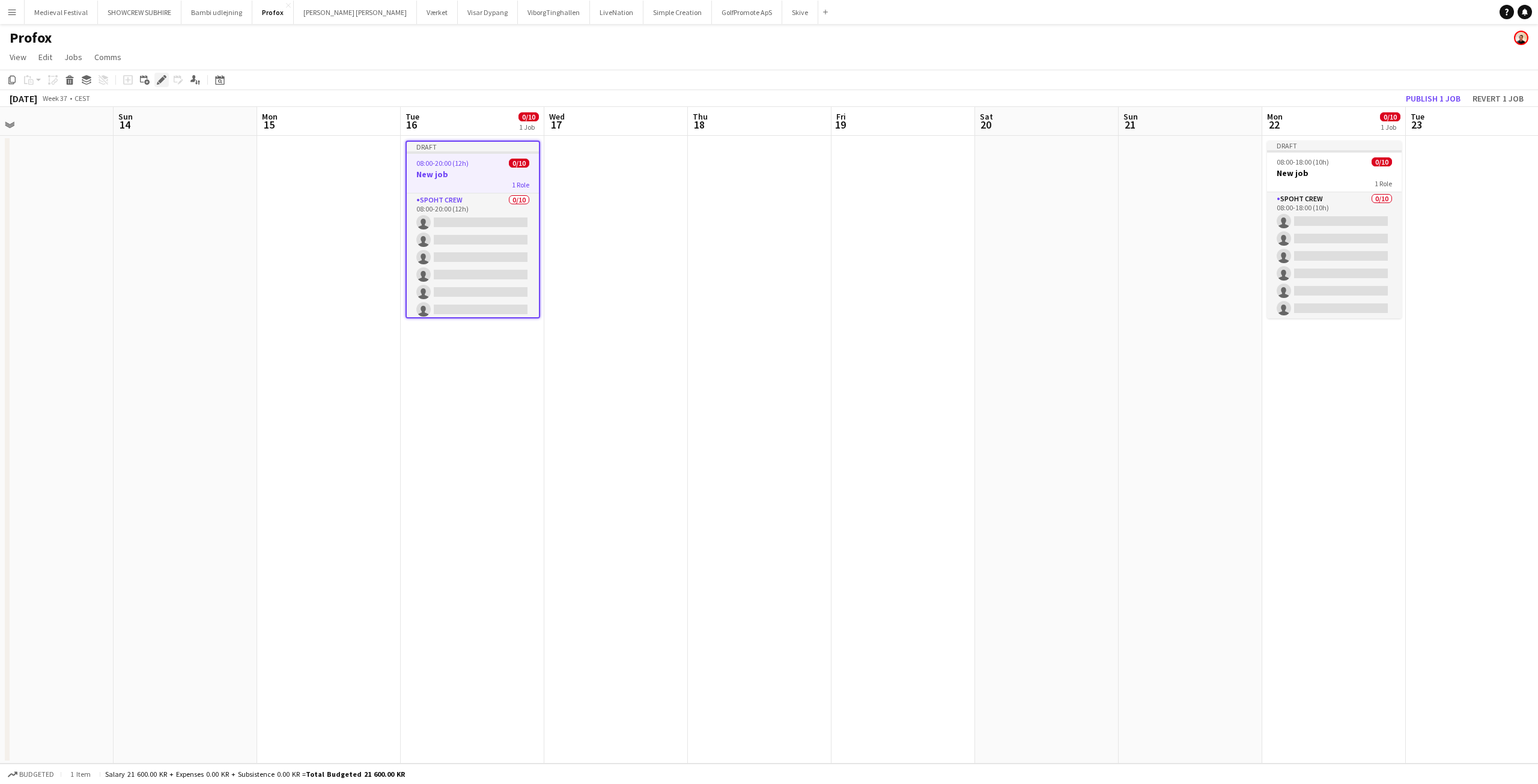
click at [162, 78] on icon at bounding box center [161, 79] width 6 height 6
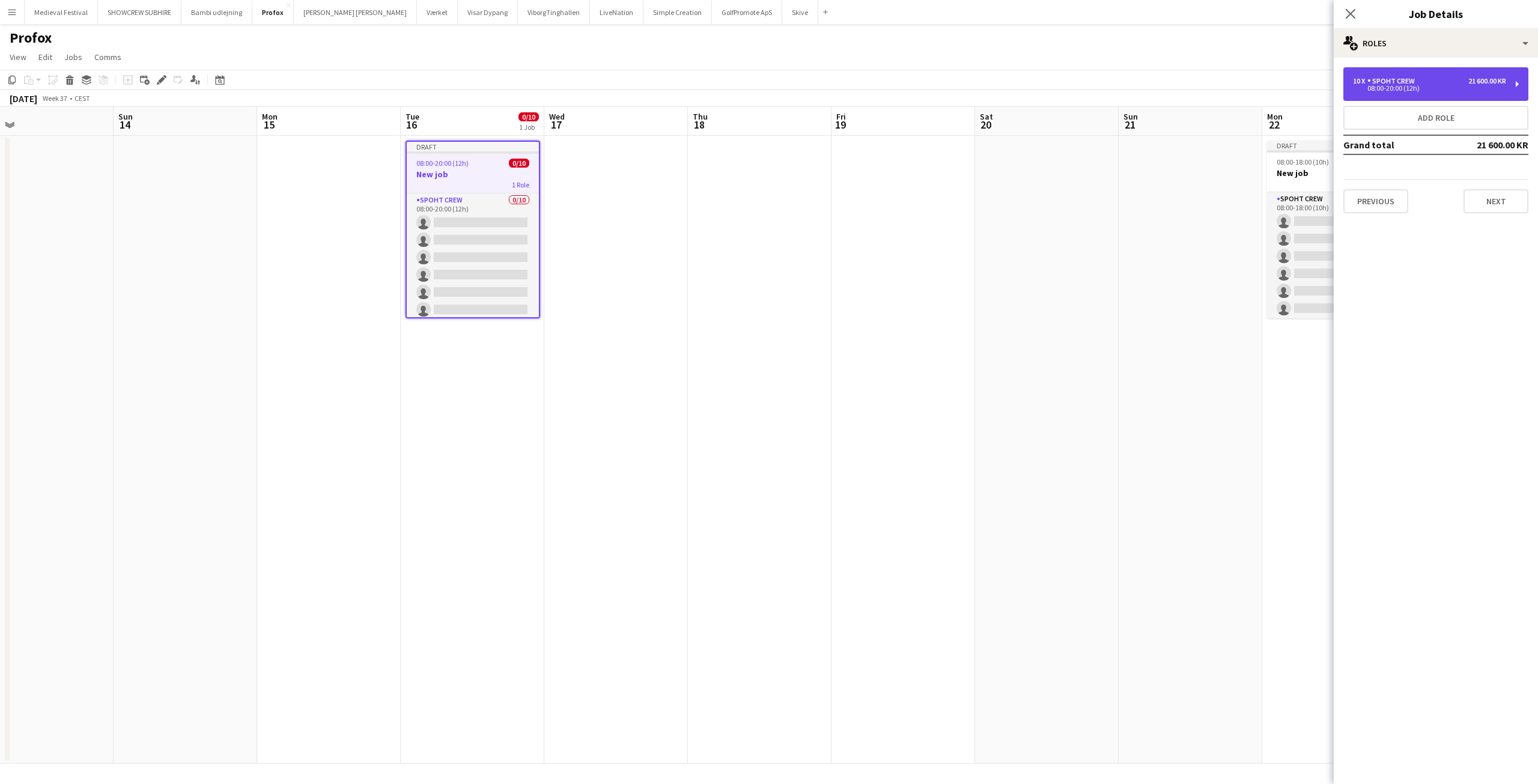
click at [1497, 87] on div "08:00-20:00 (12h)" at bounding box center [1429, 88] width 153 height 6
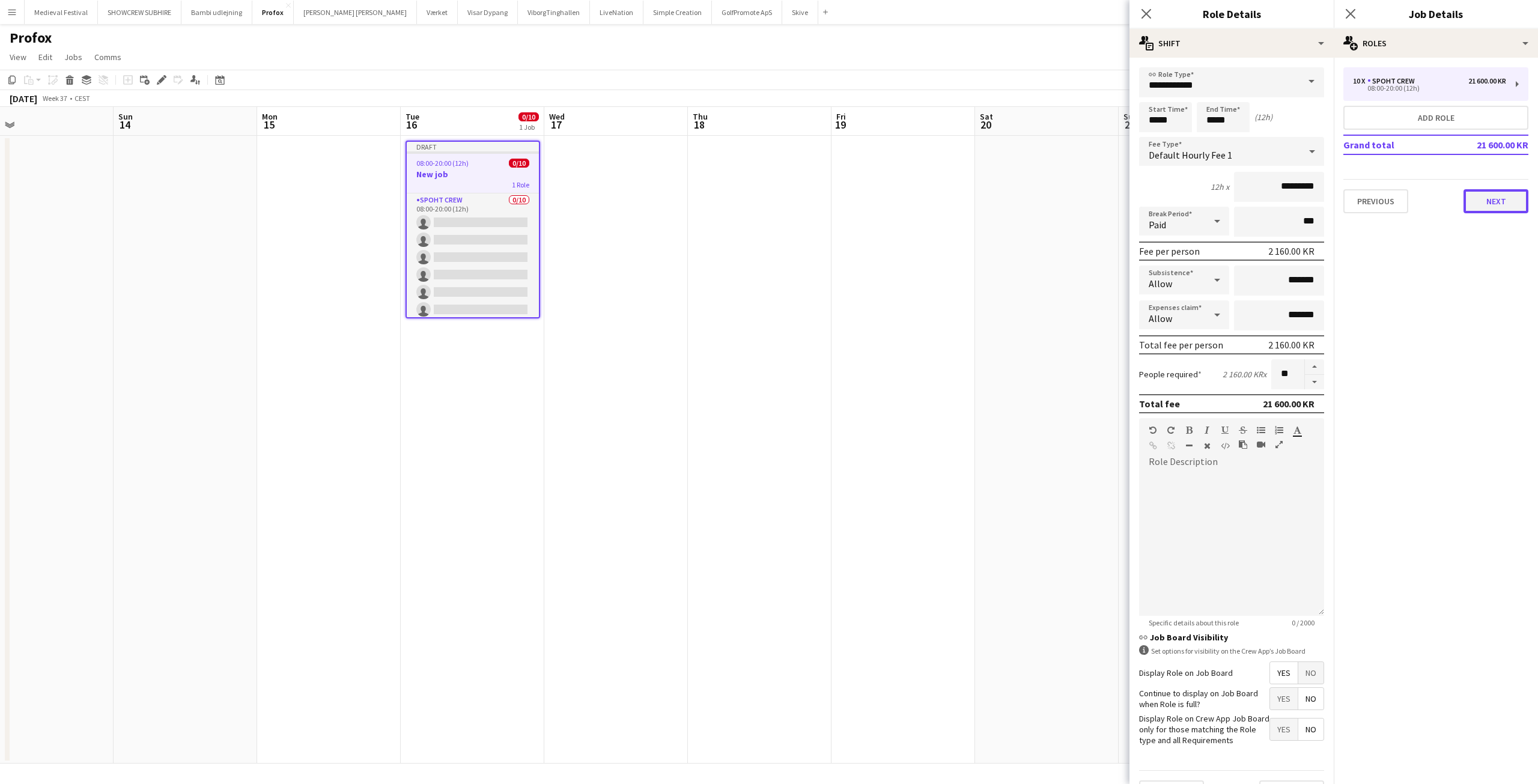
click at [1491, 193] on button "Next" at bounding box center [1496, 201] width 65 height 24
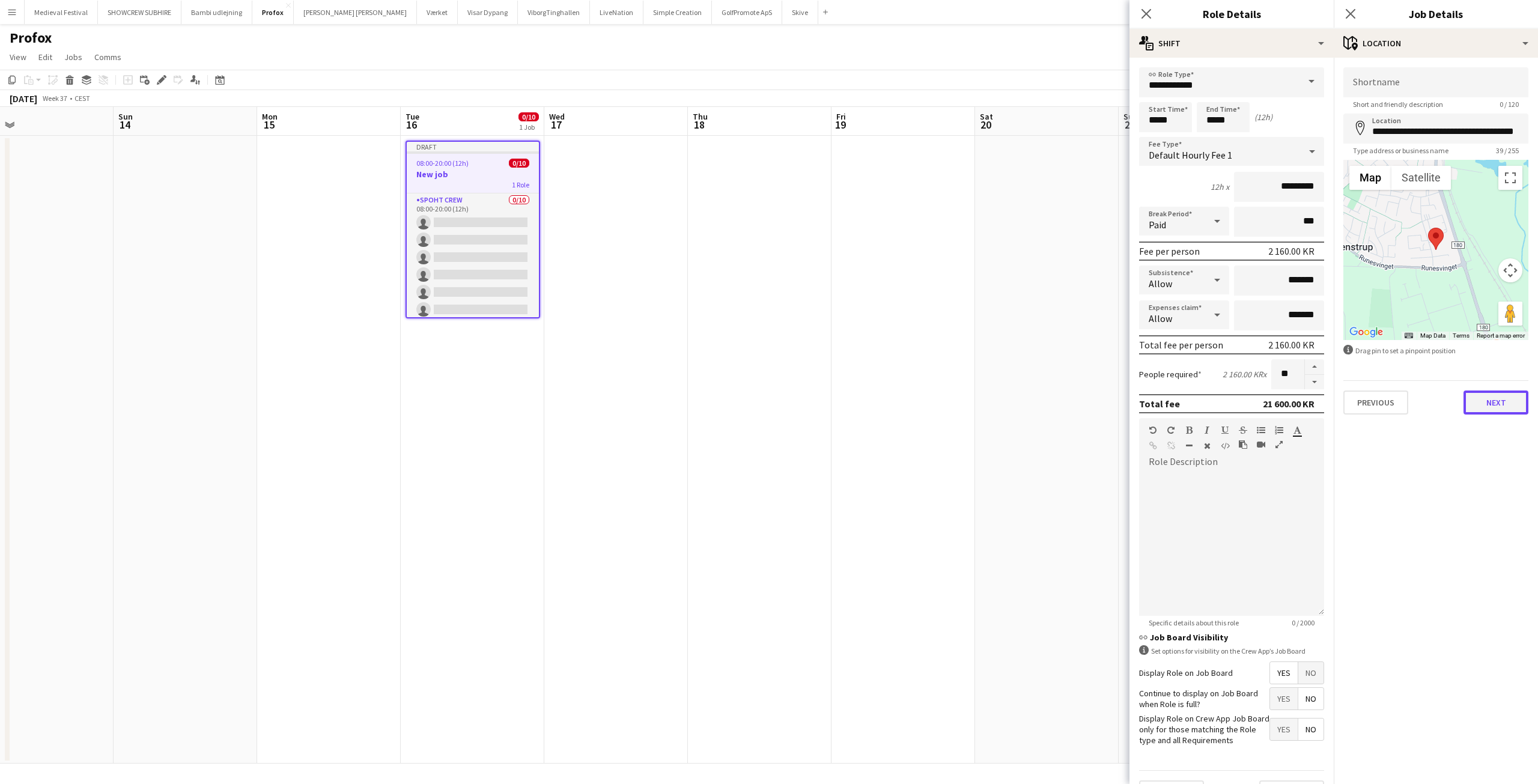
click at [1486, 400] on button "Next" at bounding box center [1496, 402] width 65 height 24
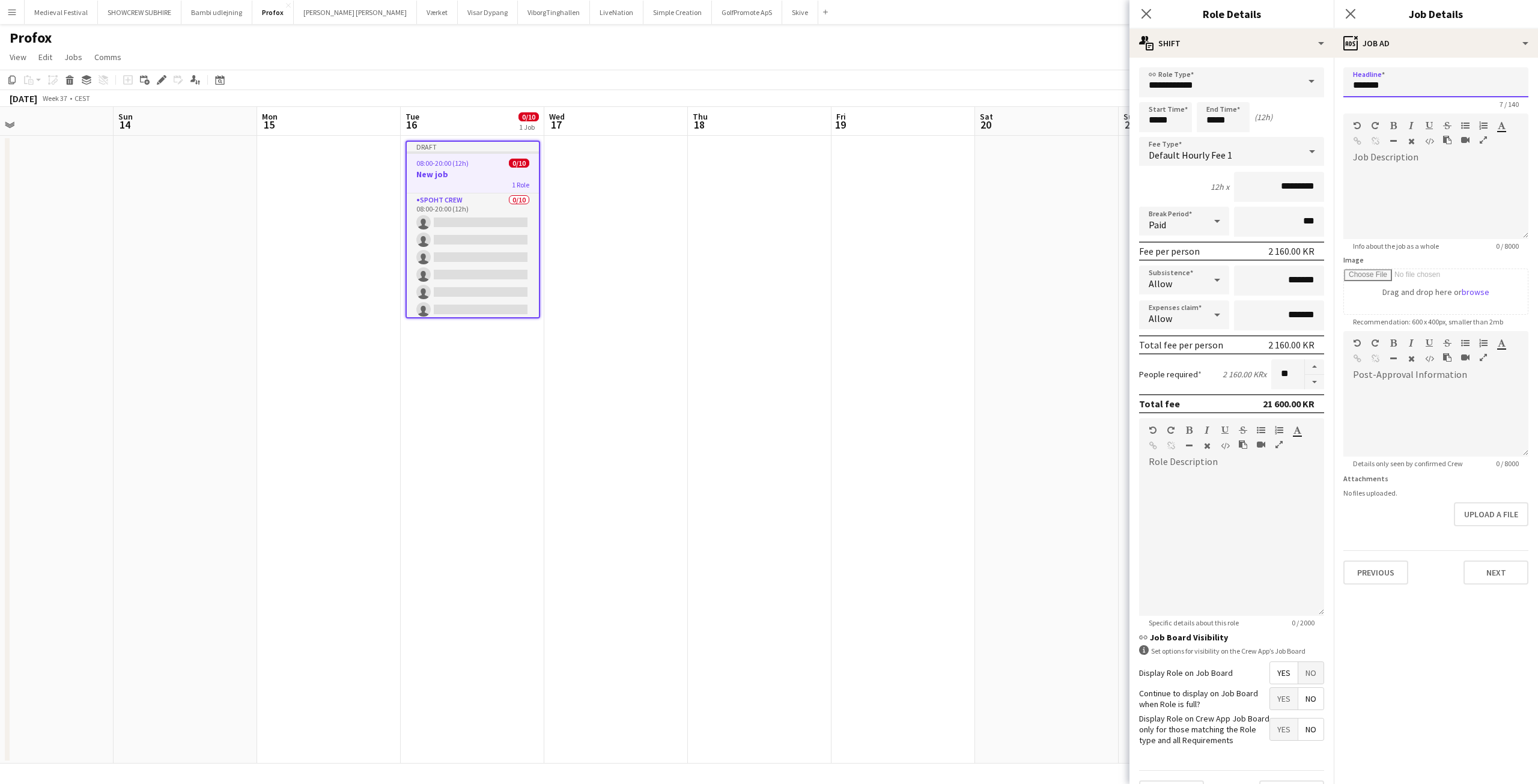
drag, startPoint x: 1398, startPoint y: 87, endPoint x: 1248, endPoint y: 81, distance: 150.1
click at [1250, 80] on body "Menu Boards Boards Boards All jobs Status Workforce Workforce My Workforce Recr…" at bounding box center [769, 392] width 1538 height 784
type input "*"
drag, startPoint x: 1360, startPoint y: 84, endPoint x: 1300, endPoint y: 82, distance: 60.0
click at [1309, 82] on body "Menu Boards Boards Boards All jobs Status Workforce Workforce My Workforce Recr…" at bounding box center [769, 392] width 1538 height 784
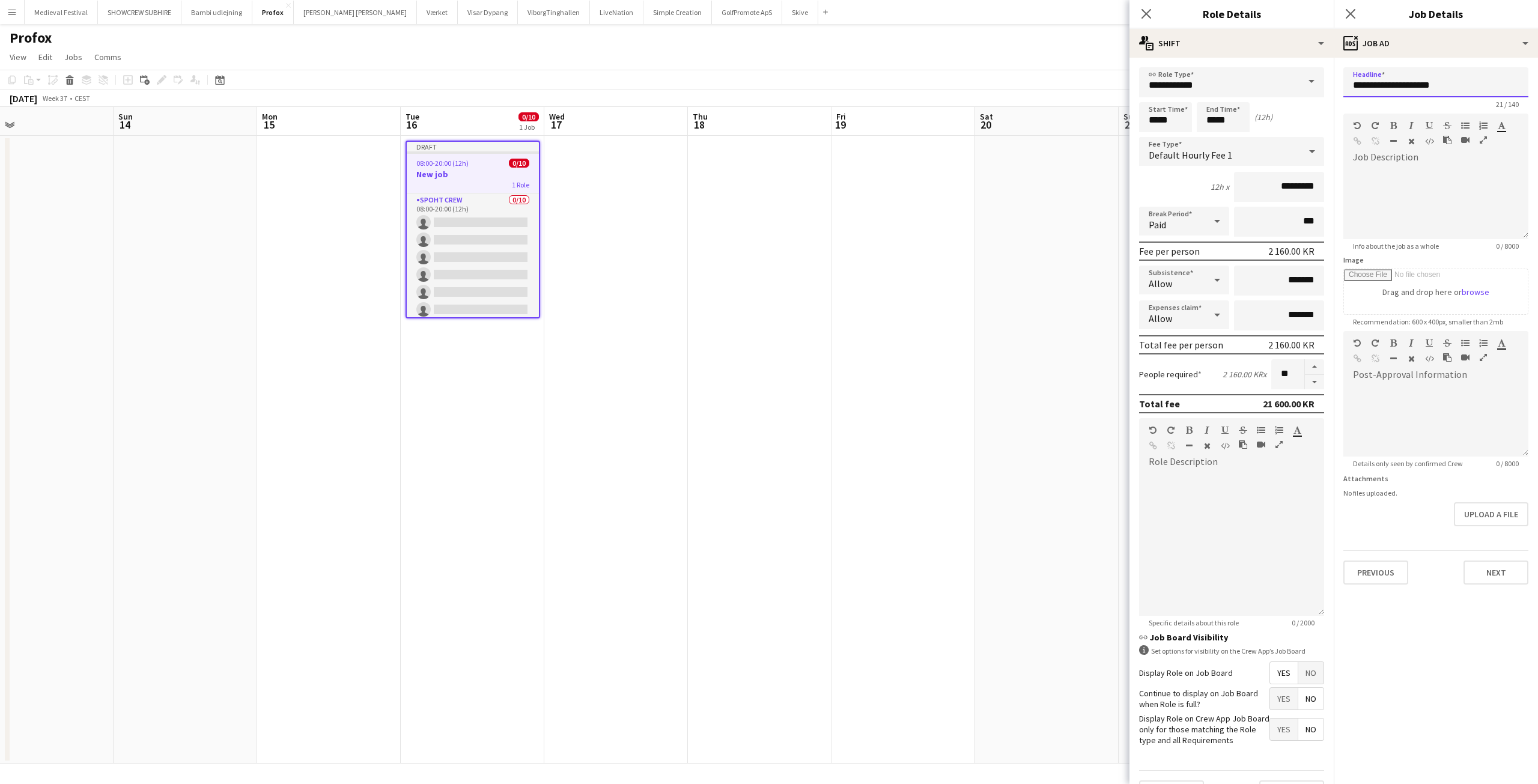
drag, startPoint x: 1449, startPoint y: 83, endPoint x: 1351, endPoint y: 80, distance: 98.0
click at [1351, 80] on input "**********" at bounding box center [1436, 82] width 185 height 30
type input "**********"
click at [1499, 563] on button "Next" at bounding box center [1496, 572] width 65 height 24
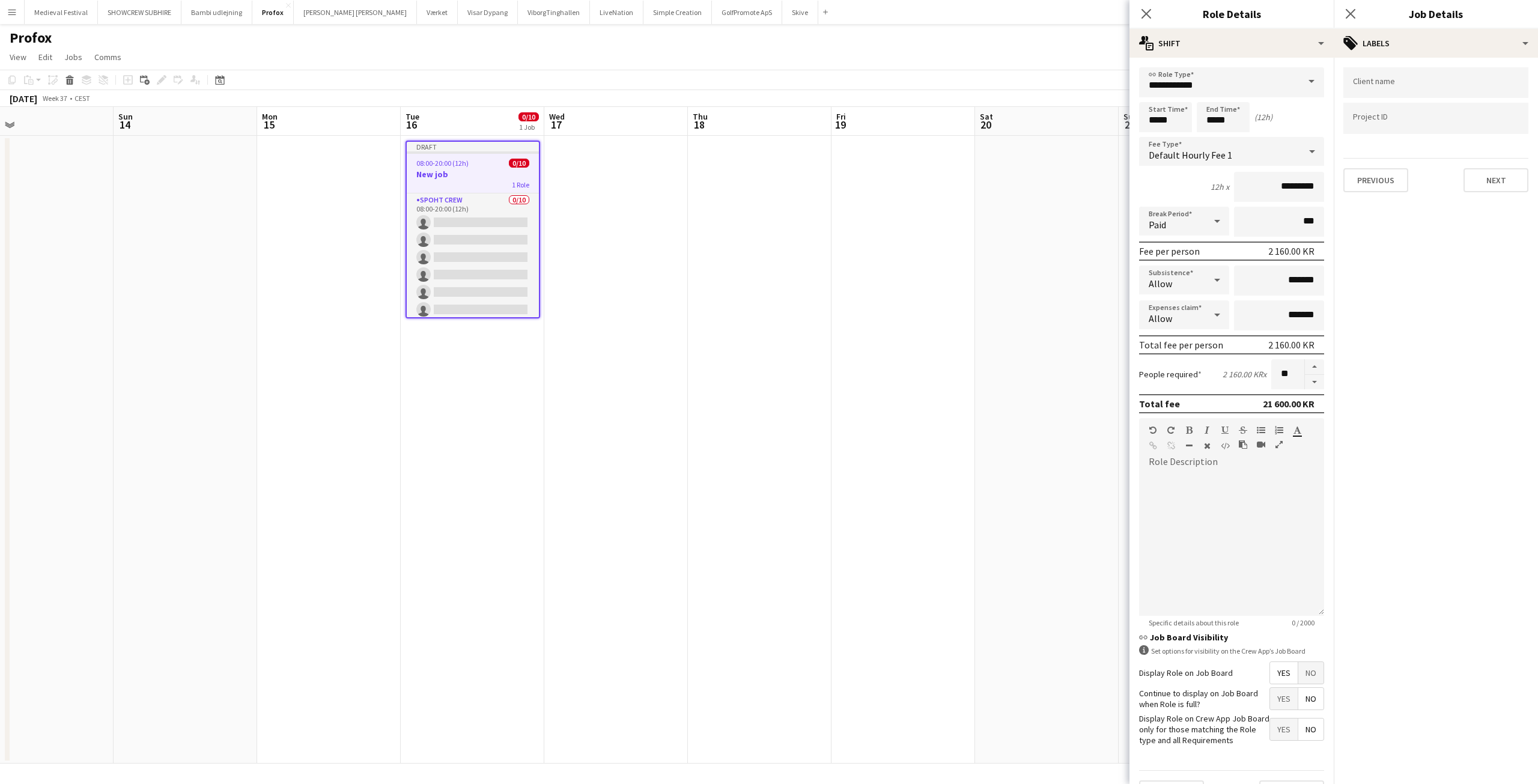
type input "*******"
click at [1491, 181] on button "Next" at bounding box center [1496, 180] width 65 height 24
click at [1486, 108] on div "Previous Next" at bounding box center [1436, 119] width 185 height 34
click at [1491, 125] on button "Next" at bounding box center [1496, 125] width 65 height 24
click at [1496, 253] on button "Next" at bounding box center [1496, 250] width 65 height 24
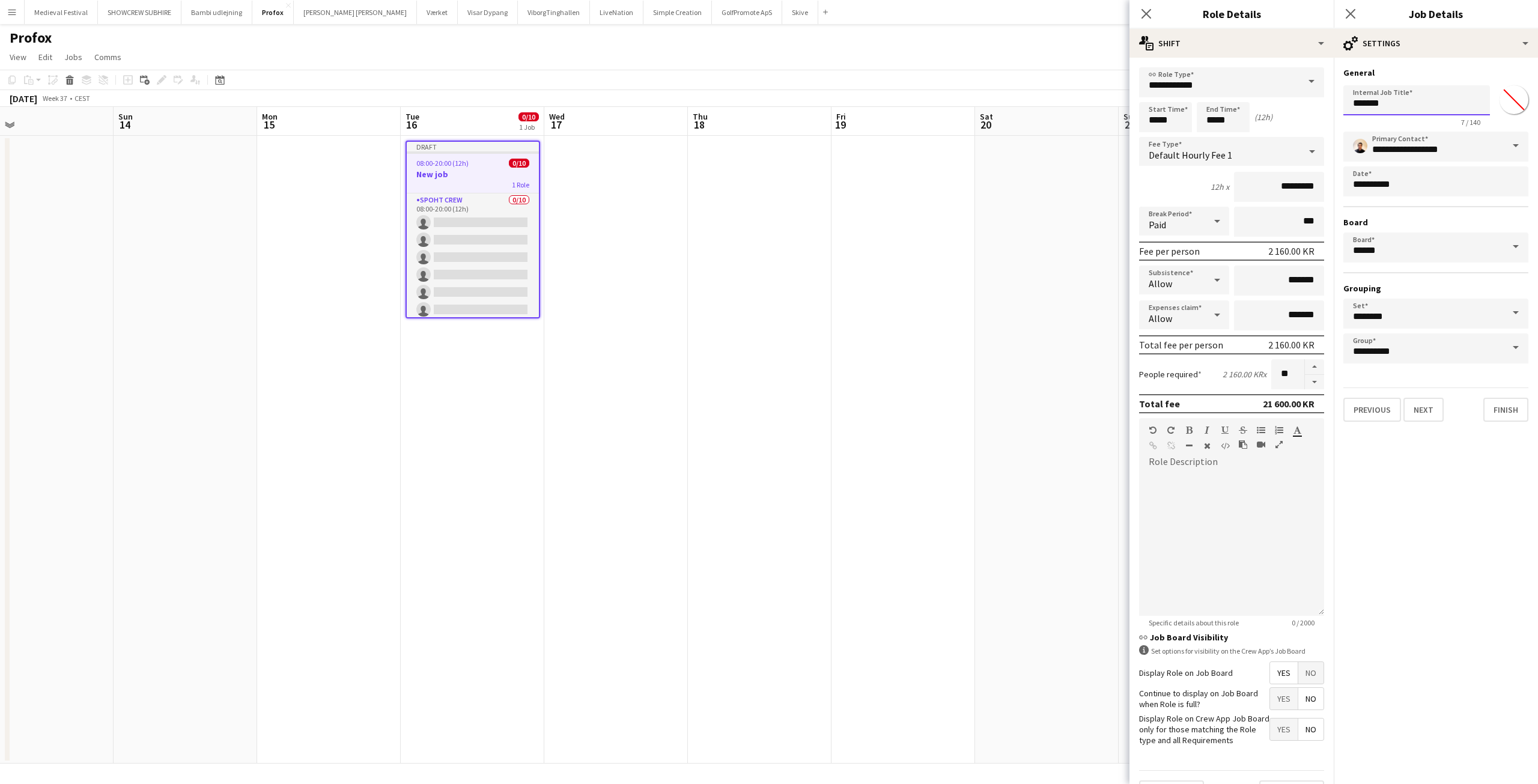
drag, startPoint x: 1336, startPoint y: 99, endPoint x: 1253, endPoint y: 96, distance: 83.1
click at [1253, 96] on body "Menu Boards Boards Boards All jobs Status Workforce Workforce My Workforce Recr…" at bounding box center [769, 392] width 1538 height 784
drag, startPoint x: 1389, startPoint y: 103, endPoint x: 1343, endPoint y: 97, distance: 46.4
click at [1343, 97] on input "*******" at bounding box center [1416, 100] width 147 height 30
paste input "**********"
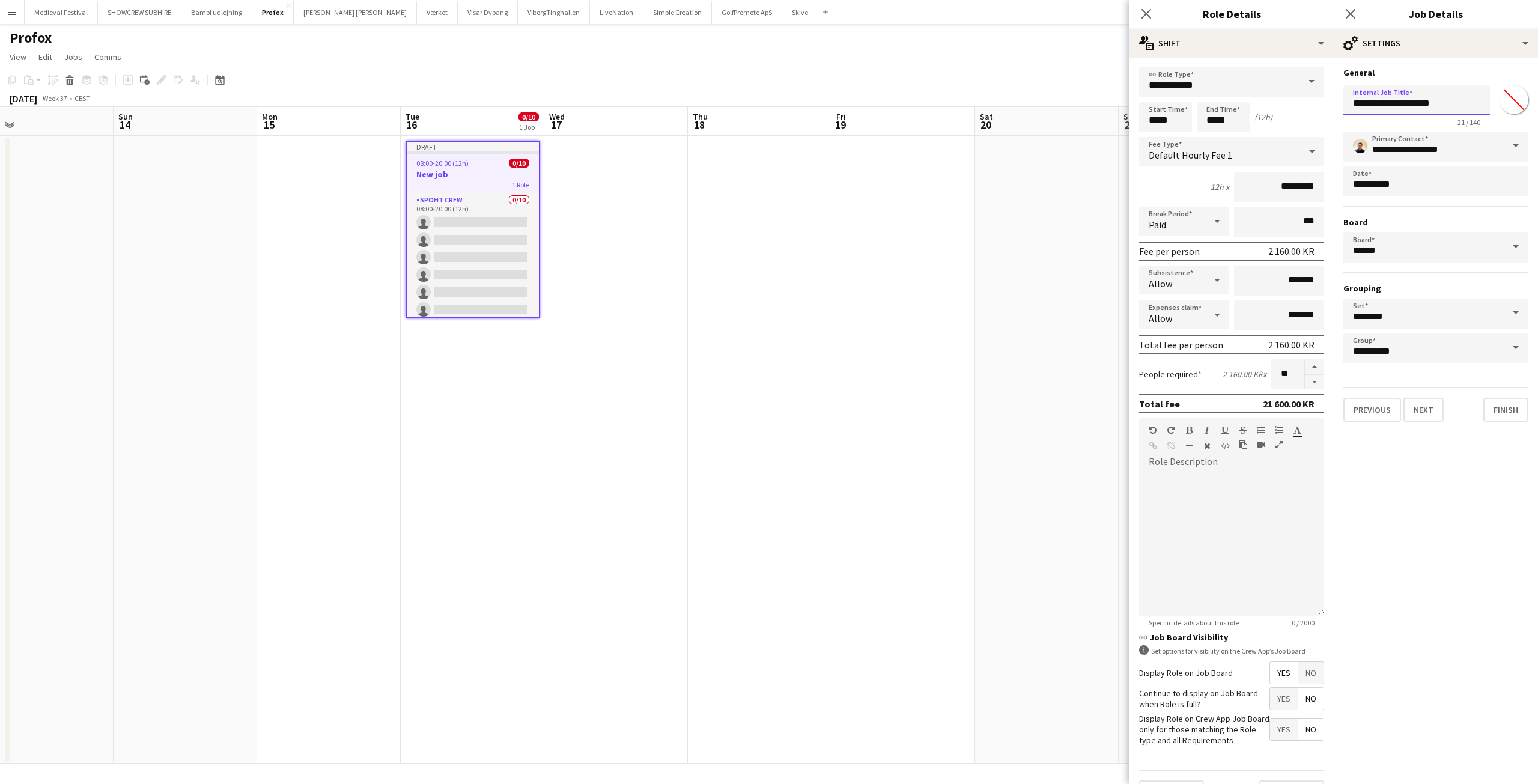
type input "**********"
click at [1081, 220] on app-date-cell at bounding box center [1047, 449] width 144 height 627
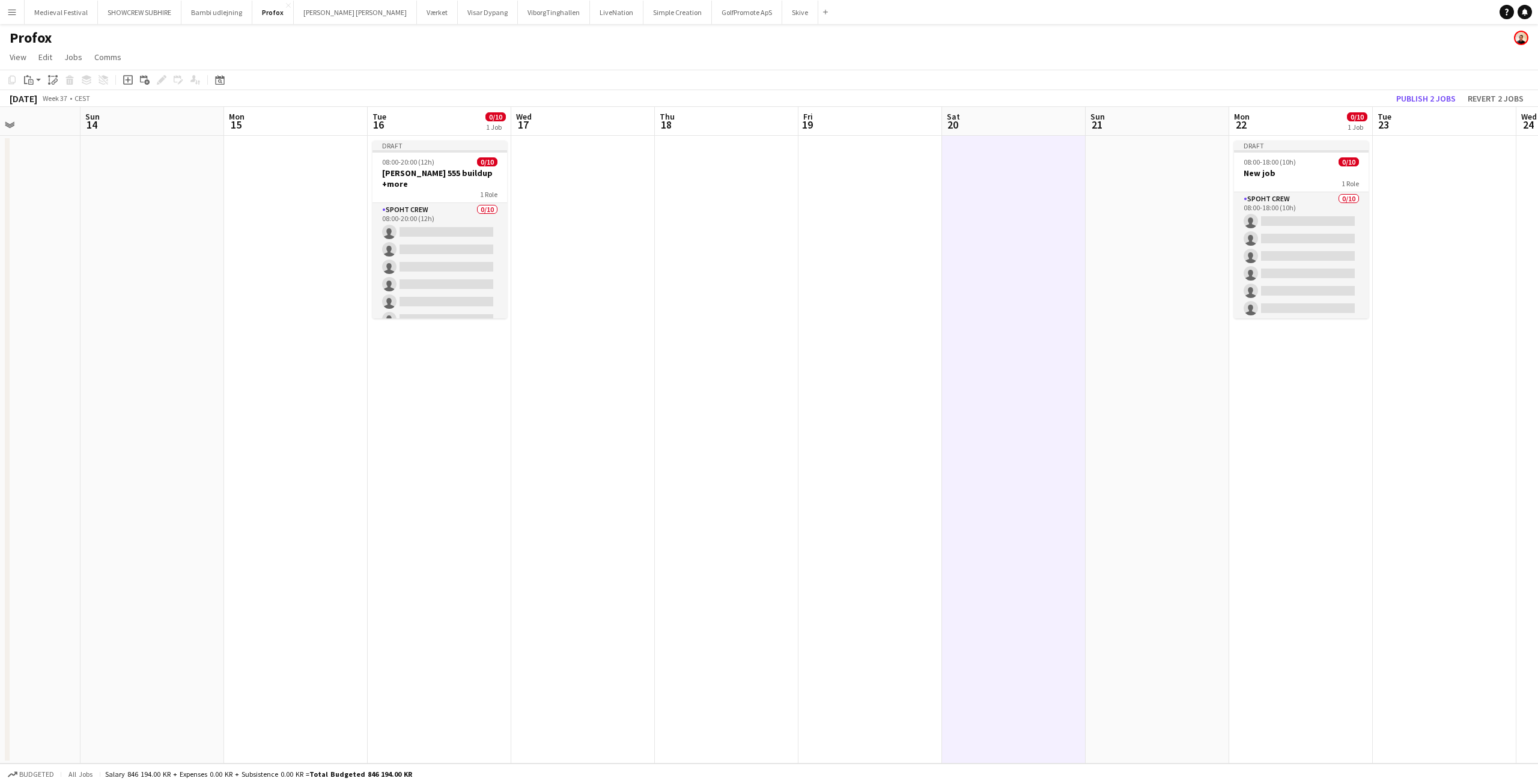
drag, startPoint x: 1210, startPoint y: 204, endPoint x: 1085, endPoint y: 207, distance: 125.0
click at [1085, 208] on app-calendar-viewport "Thu 11 0/2 1 Job Fri 12 0/2 1 Job Sat 13 Sun 14 Mon 15 Tue 16 0/10 1 Job Wed 17…" at bounding box center [769, 435] width 1538 height 657
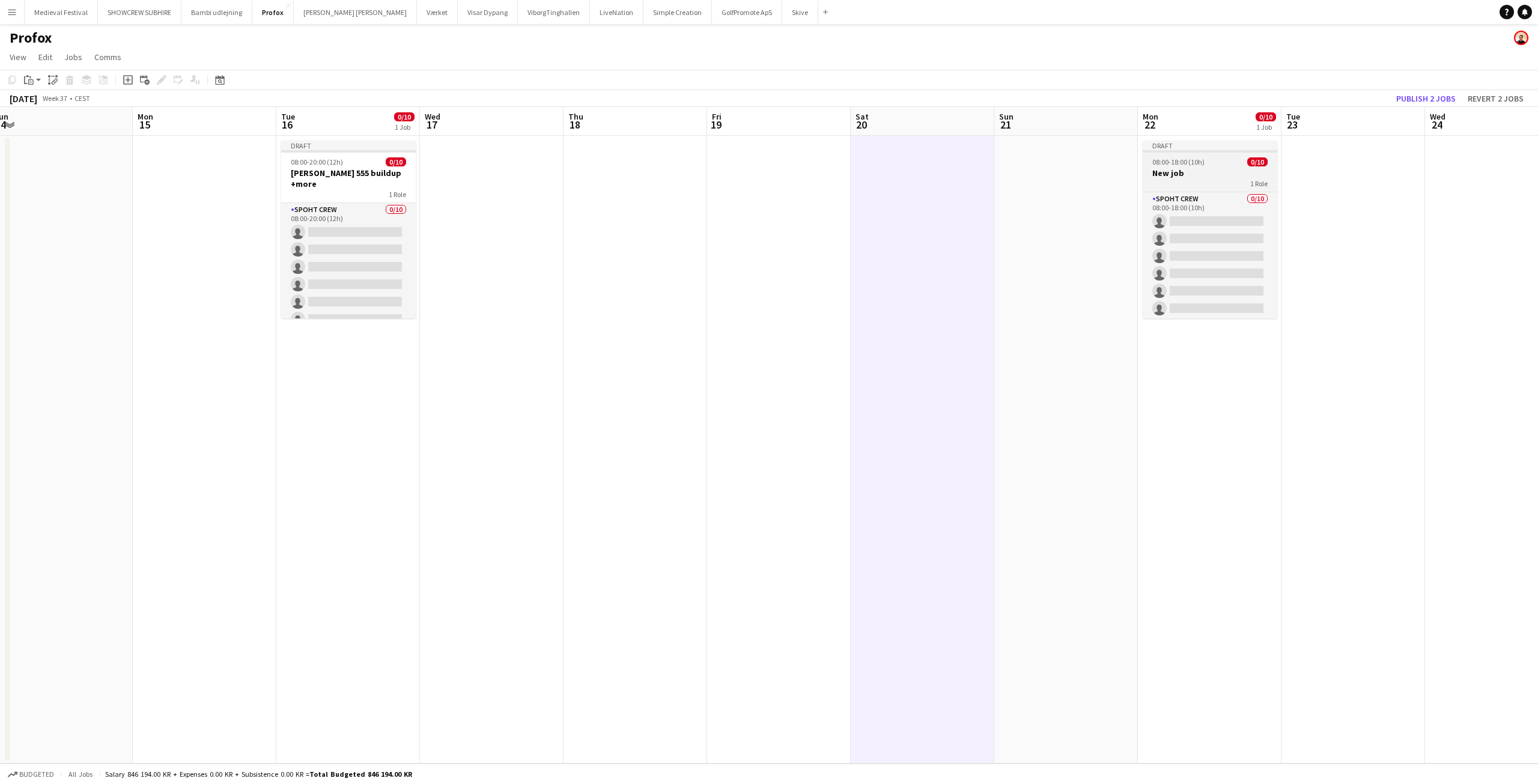
click at [1204, 164] on div "08:00-18:00 (10h) 0/10" at bounding box center [1210, 162] width 135 height 9
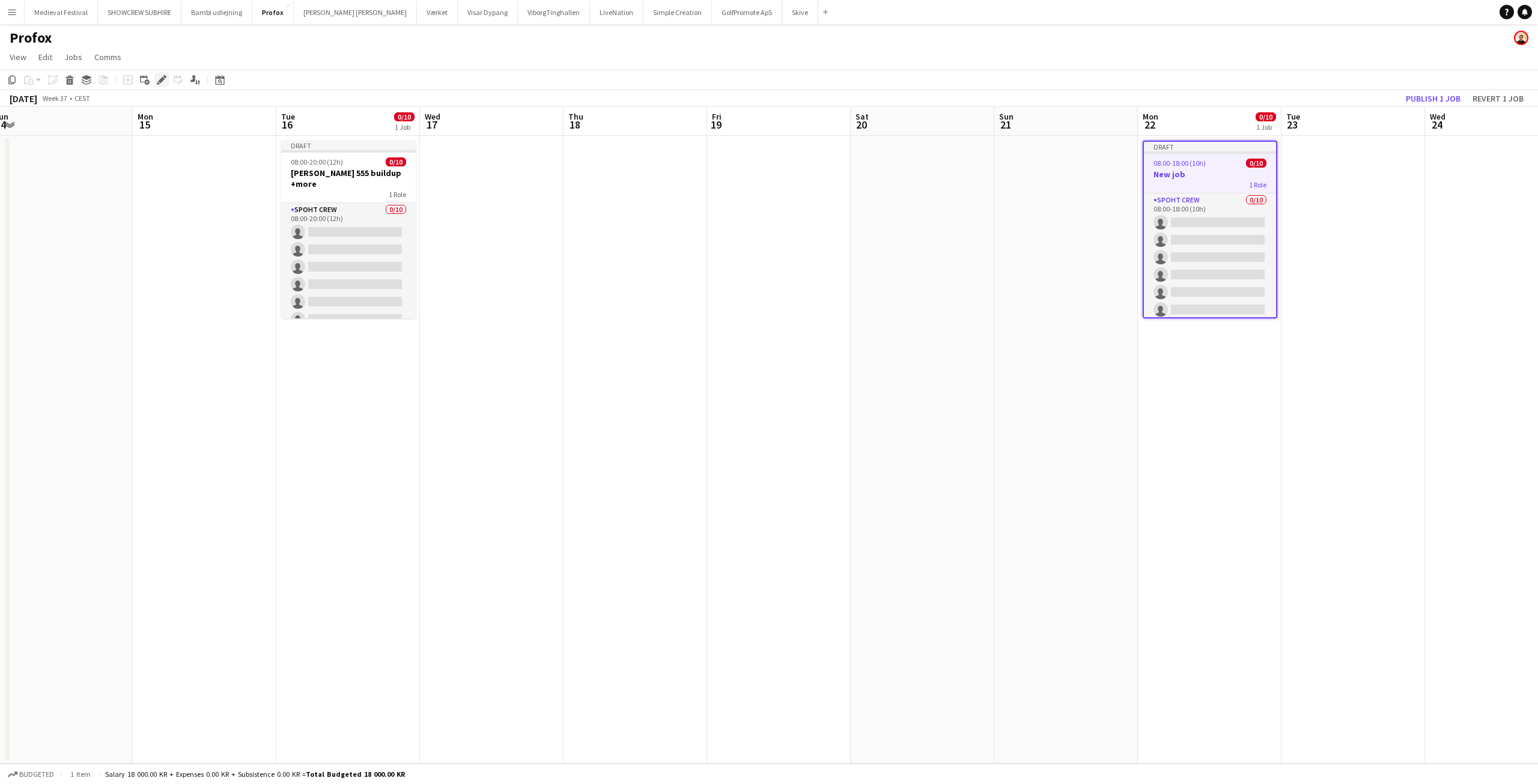
click at [162, 78] on icon at bounding box center [161, 79] width 6 height 6
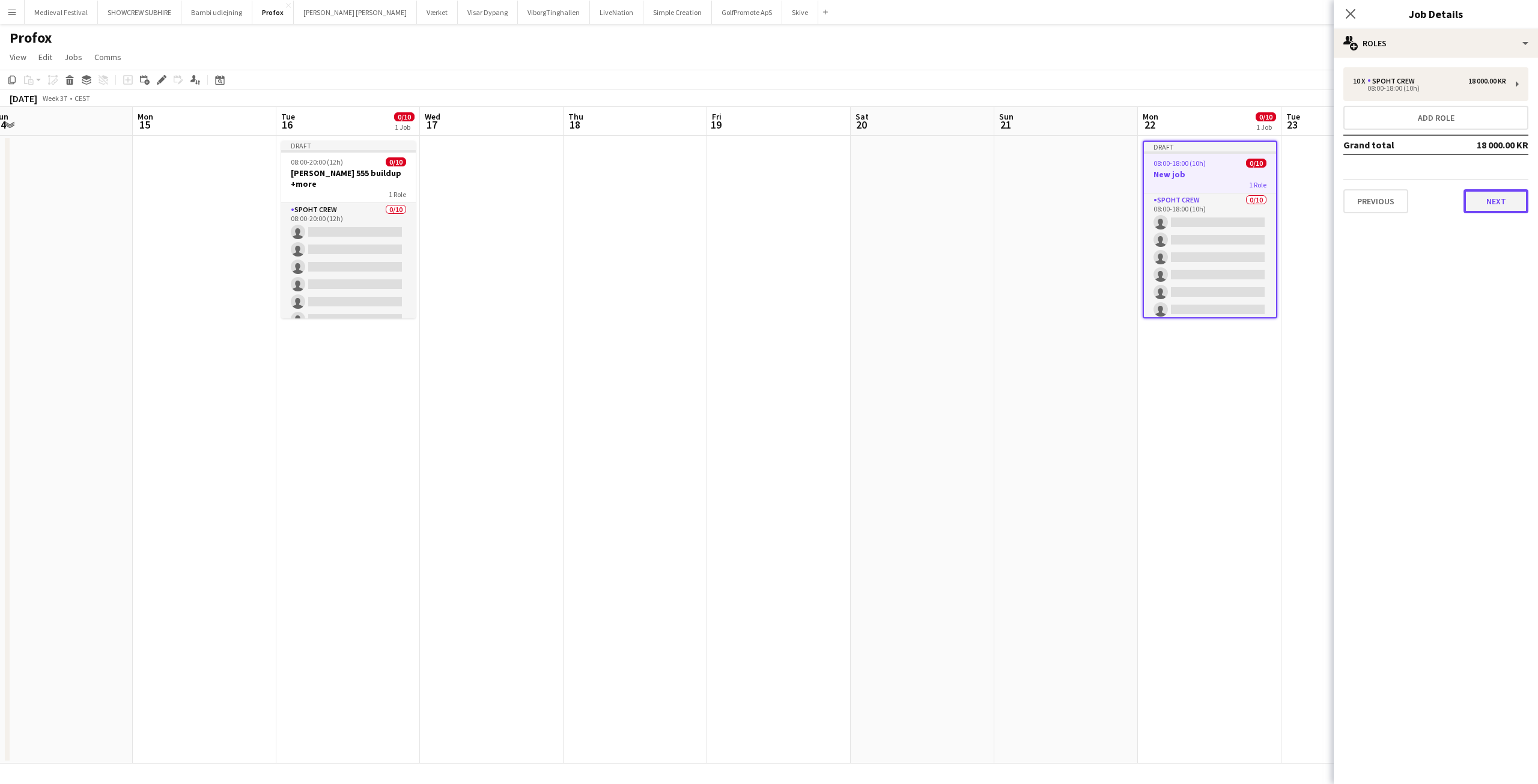
click at [1481, 203] on button "Next" at bounding box center [1496, 201] width 65 height 24
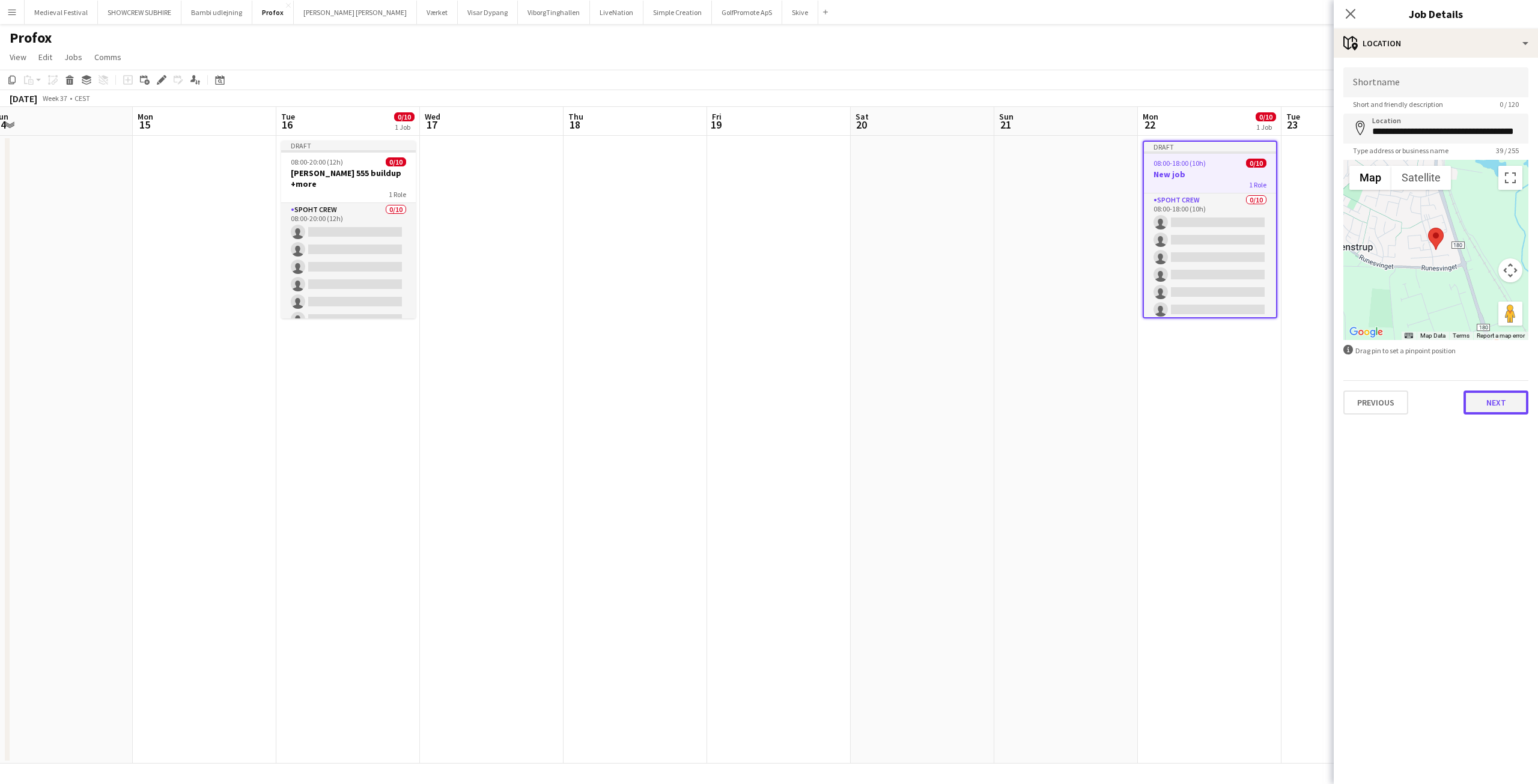
click at [1493, 400] on button "Next" at bounding box center [1496, 402] width 65 height 24
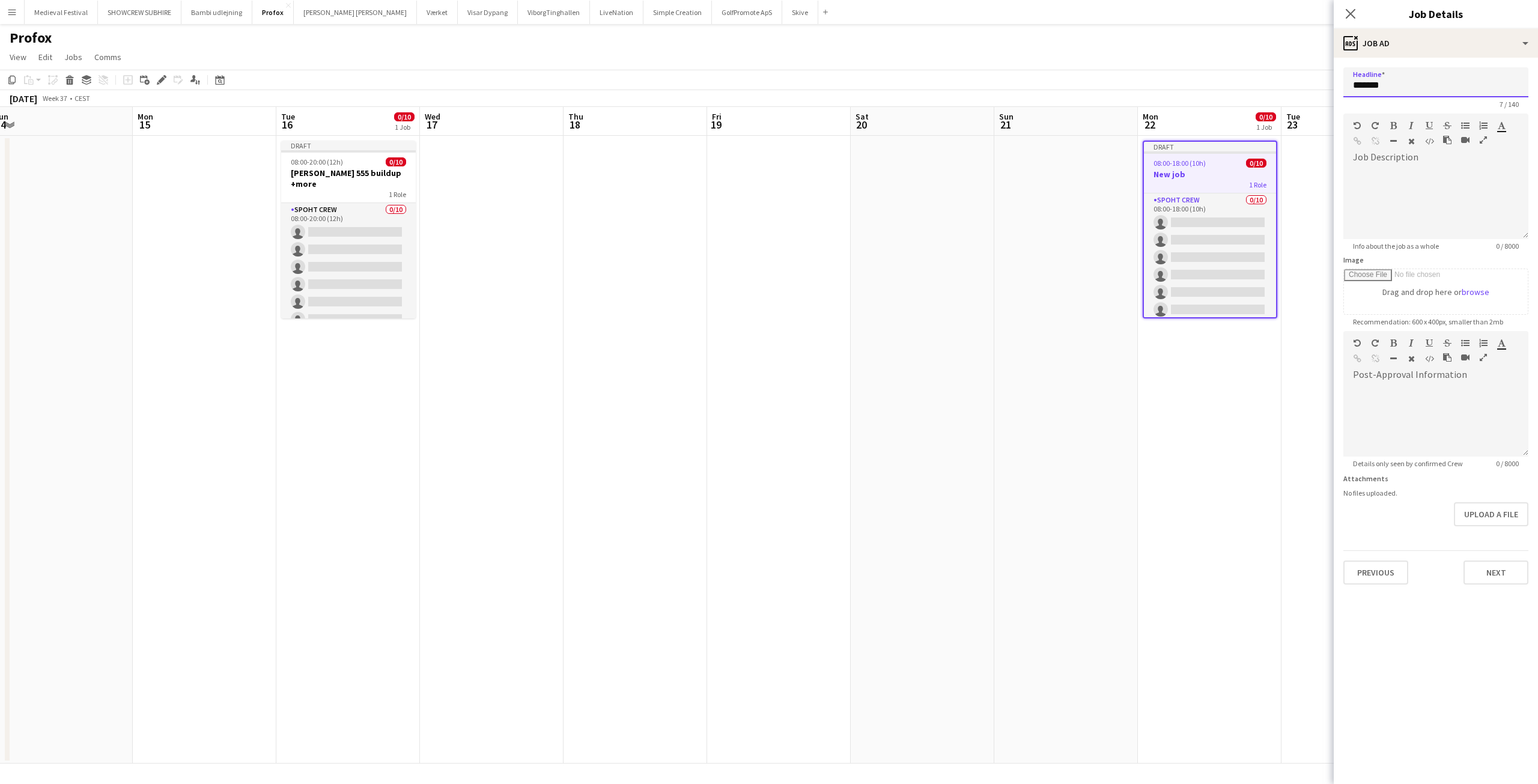
drag, startPoint x: 1403, startPoint y: 88, endPoint x: 1329, endPoint y: 83, distance: 74.2
click at [1329, 83] on body "Menu Boards Boards Boards All jobs Status Workforce Workforce My Workforce Recr…" at bounding box center [769, 392] width 1538 height 784
paste input "**********"
drag, startPoint x: 1417, startPoint y: 82, endPoint x: 1389, endPoint y: 80, distance: 28.1
click at [1389, 80] on input "**********" at bounding box center [1436, 82] width 185 height 30
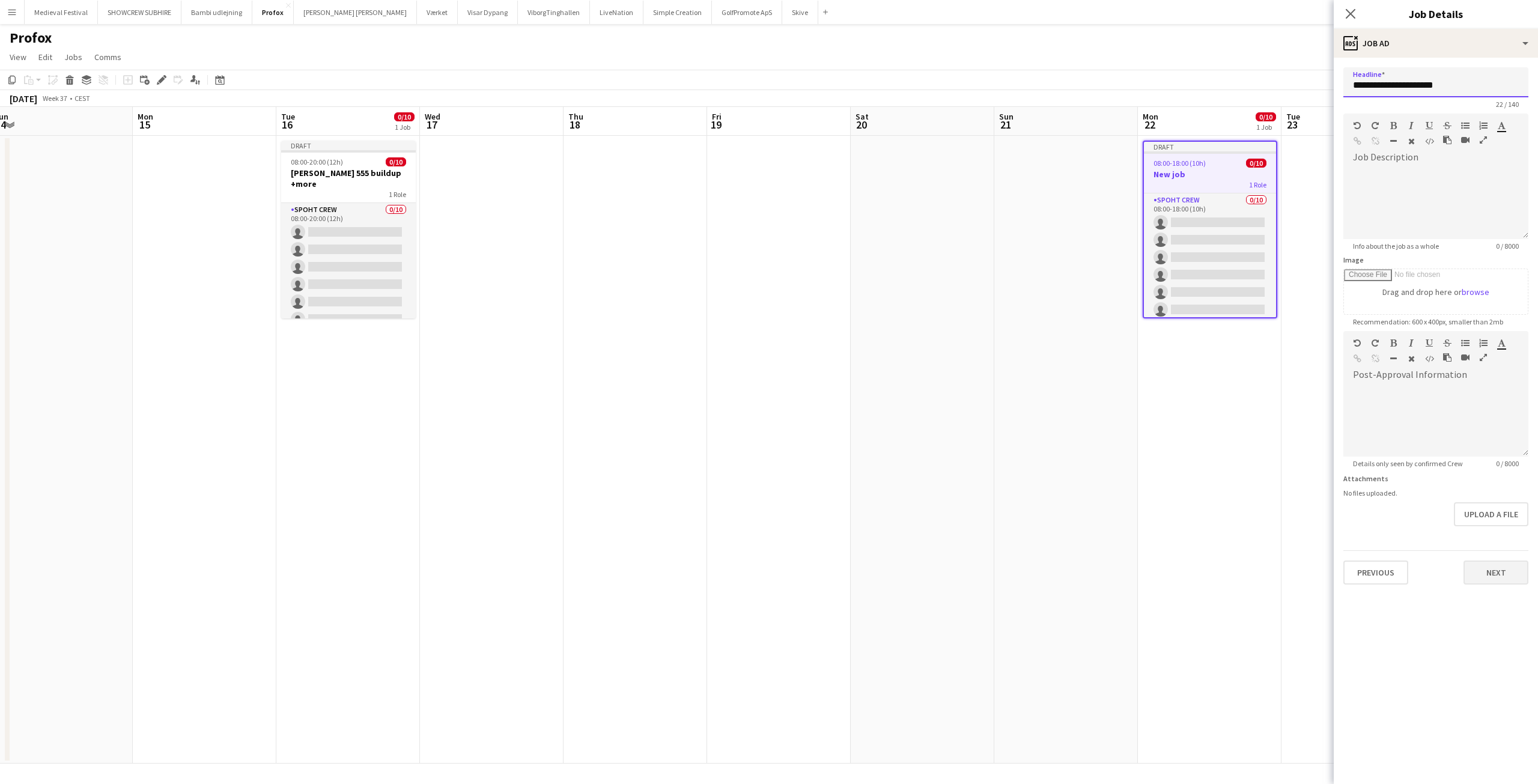
type input "**********"
click at [1499, 567] on button "Next" at bounding box center [1496, 572] width 65 height 24
type input "*******"
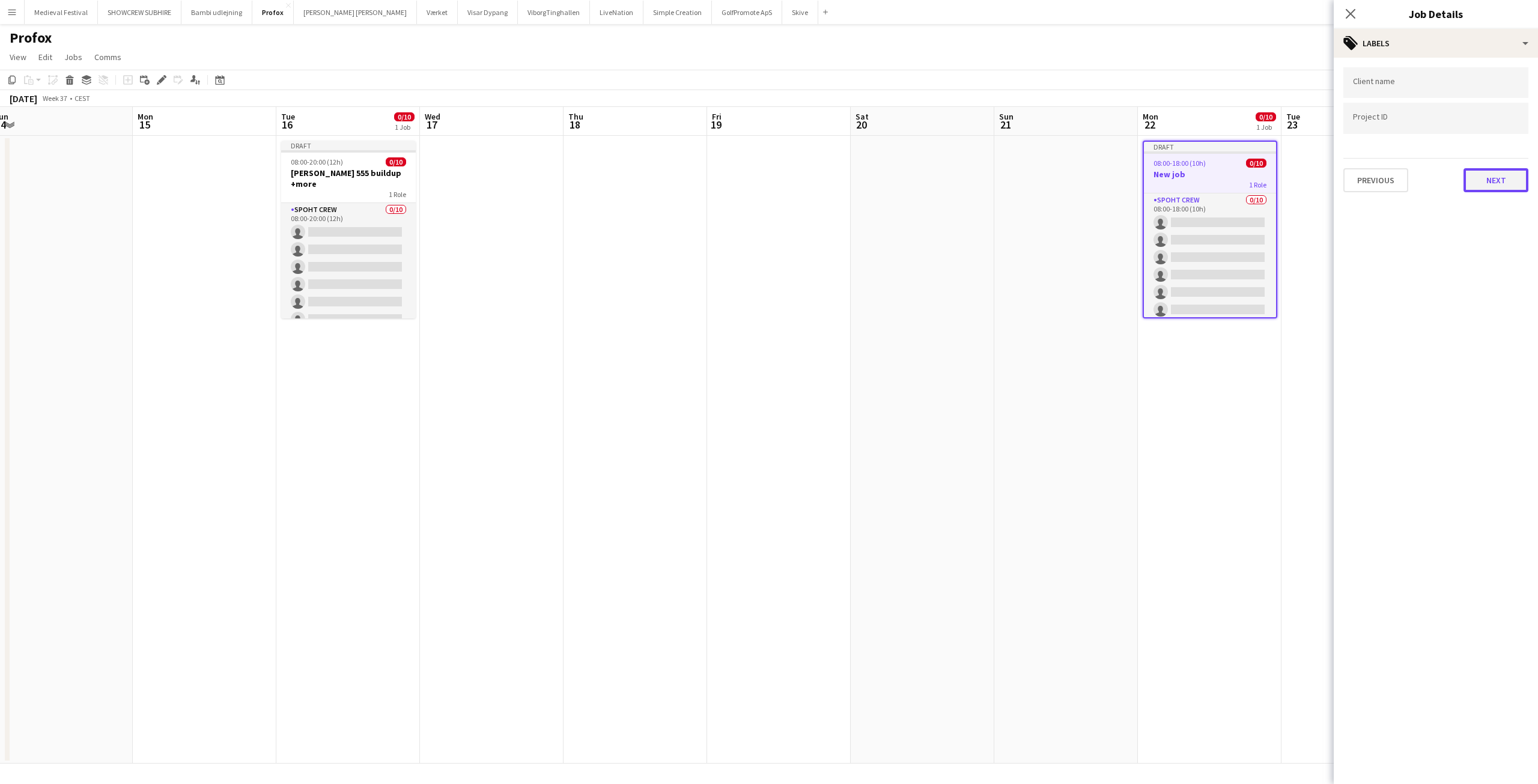
click at [1492, 183] on button "Next" at bounding box center [1496, 180] width 65 height 24
click at [1492, 124] on button "Next" at bounding box center [1496, 125] width 65 height 24
click at [1490, 255] on button "Next" at bounding box center [1496, 250] width 65 height 24
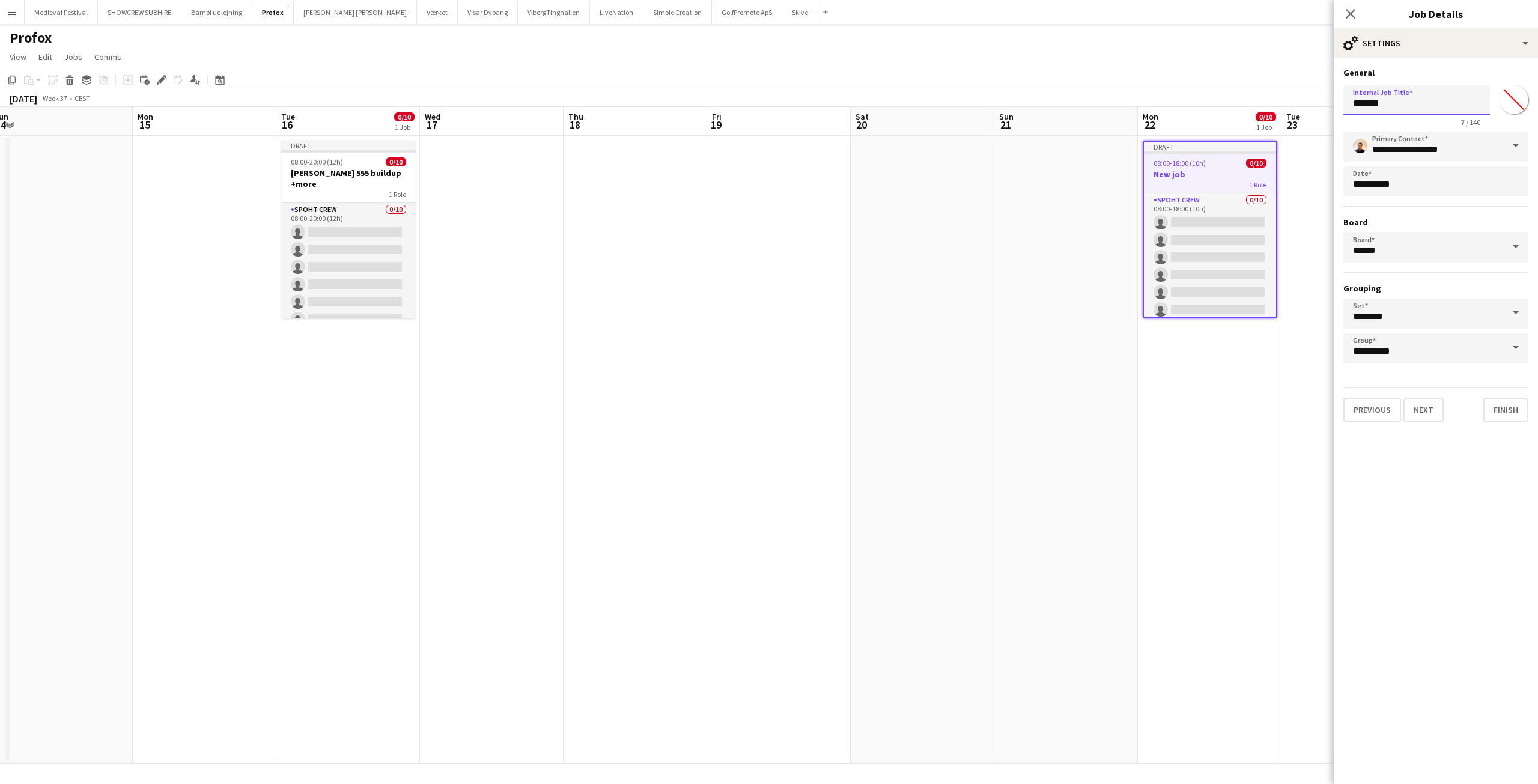
drag, startPoint x: 1398, startPoint y: 109, endPoint x: 1314, endPoint y: 100, distance: 84.5
click at [1314, 100] on body "Menu Boards Boards Boards All jobs Status Workforce Workforce My Workforce Recr…" at bounding box center [769, 392] width 1538 height 784
paste input "**********"
drag, startPoint x: 1421, startPoint y: 101, endPoint x: 1391, endPoint y: 95, distance: 30.6
click at [1391, 95] on input "**********" at bounding box center [1416, 100] width 147 height 30
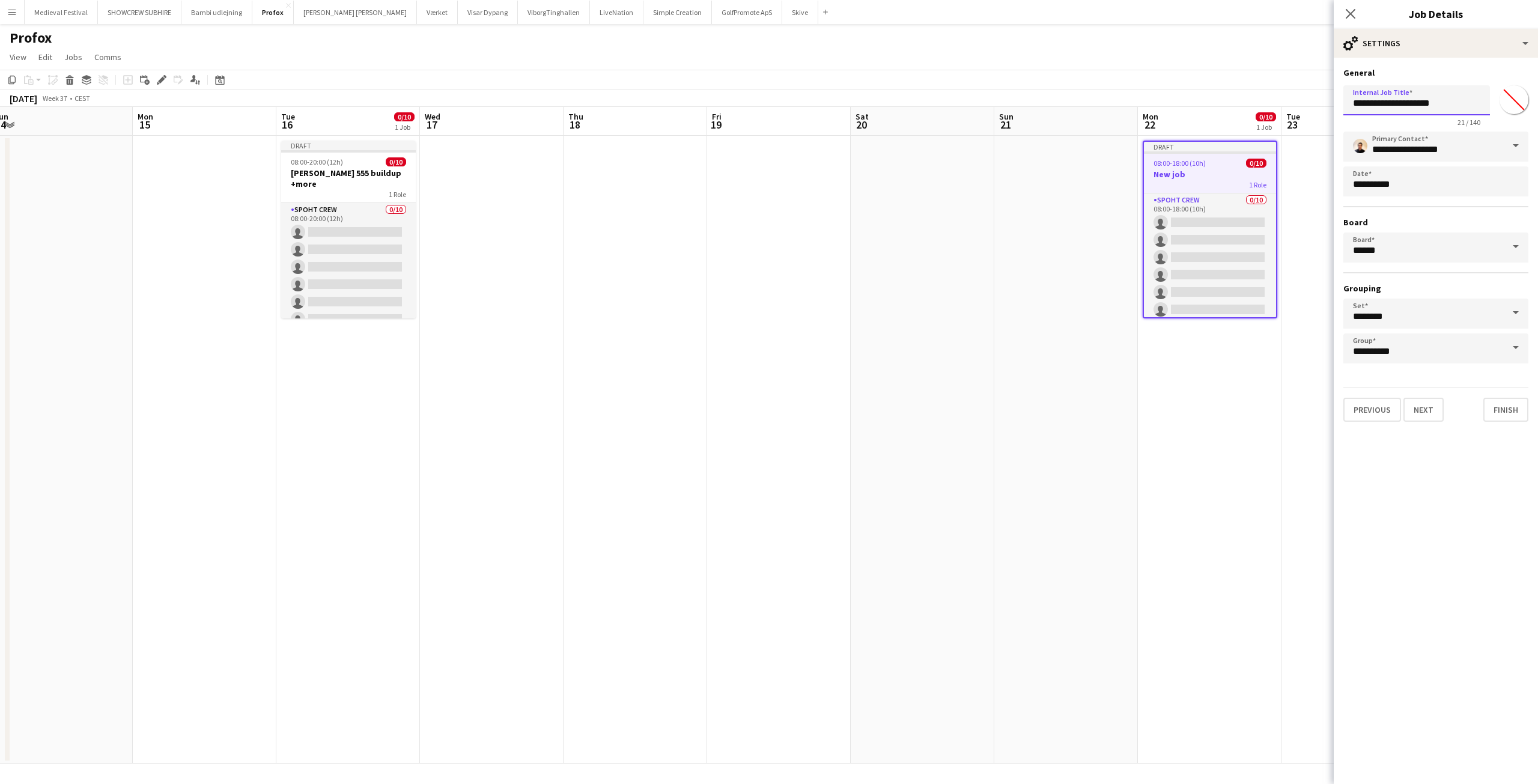
type input "**********"
click at [1162, 366] on app-date-cell "Draft 08:00-18:00 (10h) 0/10 New job 1 Role Spoht Crew 0/10 08:00-18:00 (10h) s…" at bounding box center [1210, 449] width 144 height 627
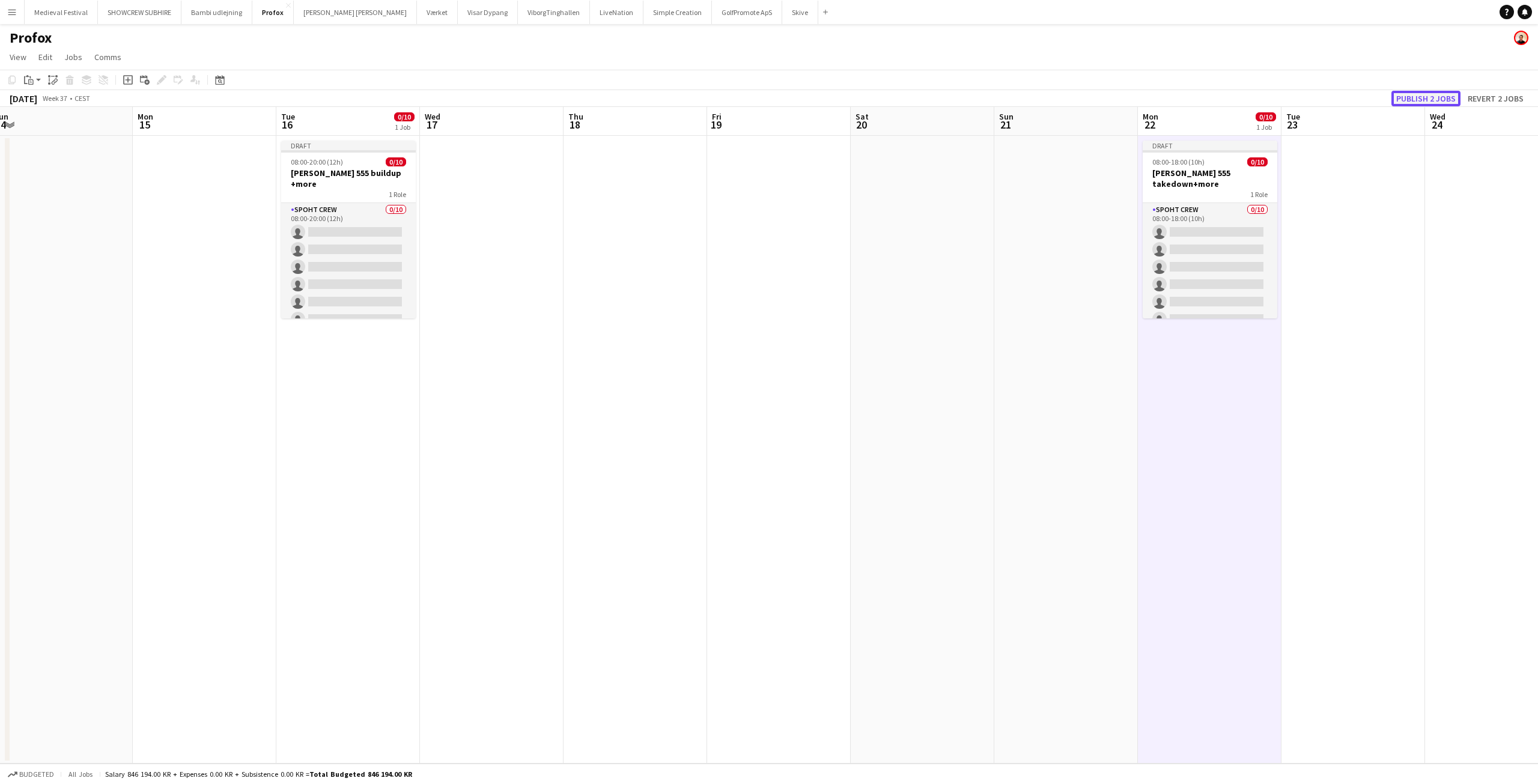
click at [1437, 94] on button "Publish 2 jobs" at bounding box center [1425, 98] width 69 height 16
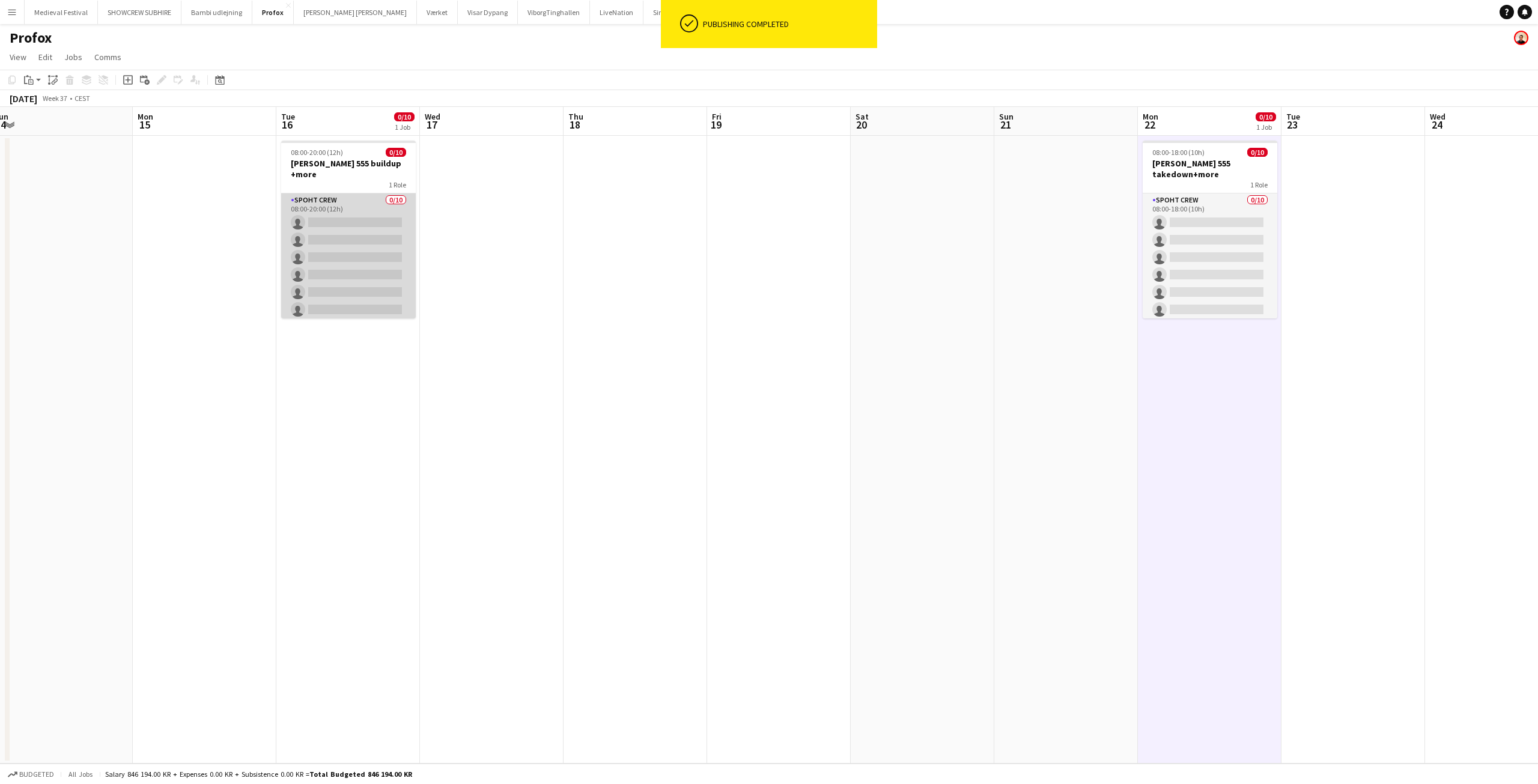
click at [332, 225] on app-card-role "Spoht Crew 0/10 08:00-20:00 (12h) single-neutral-actions single-neutral-actions…" at bounding box center [349, 292] width 135 height 197
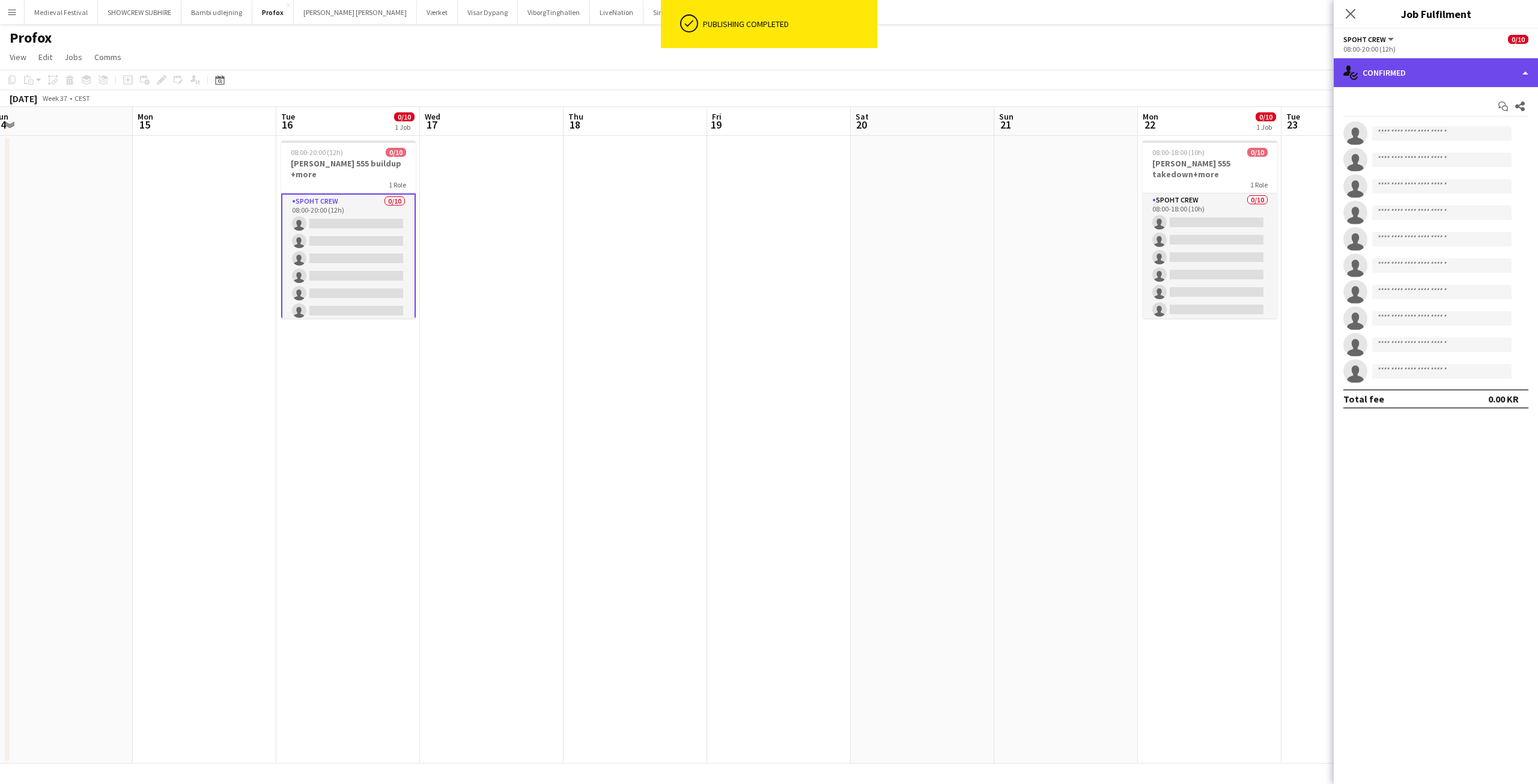
click at [1409, 82] on div "single-neutral-actions-check-2 Confirmed" at bounding box center [1435, 72] width 204 height 29
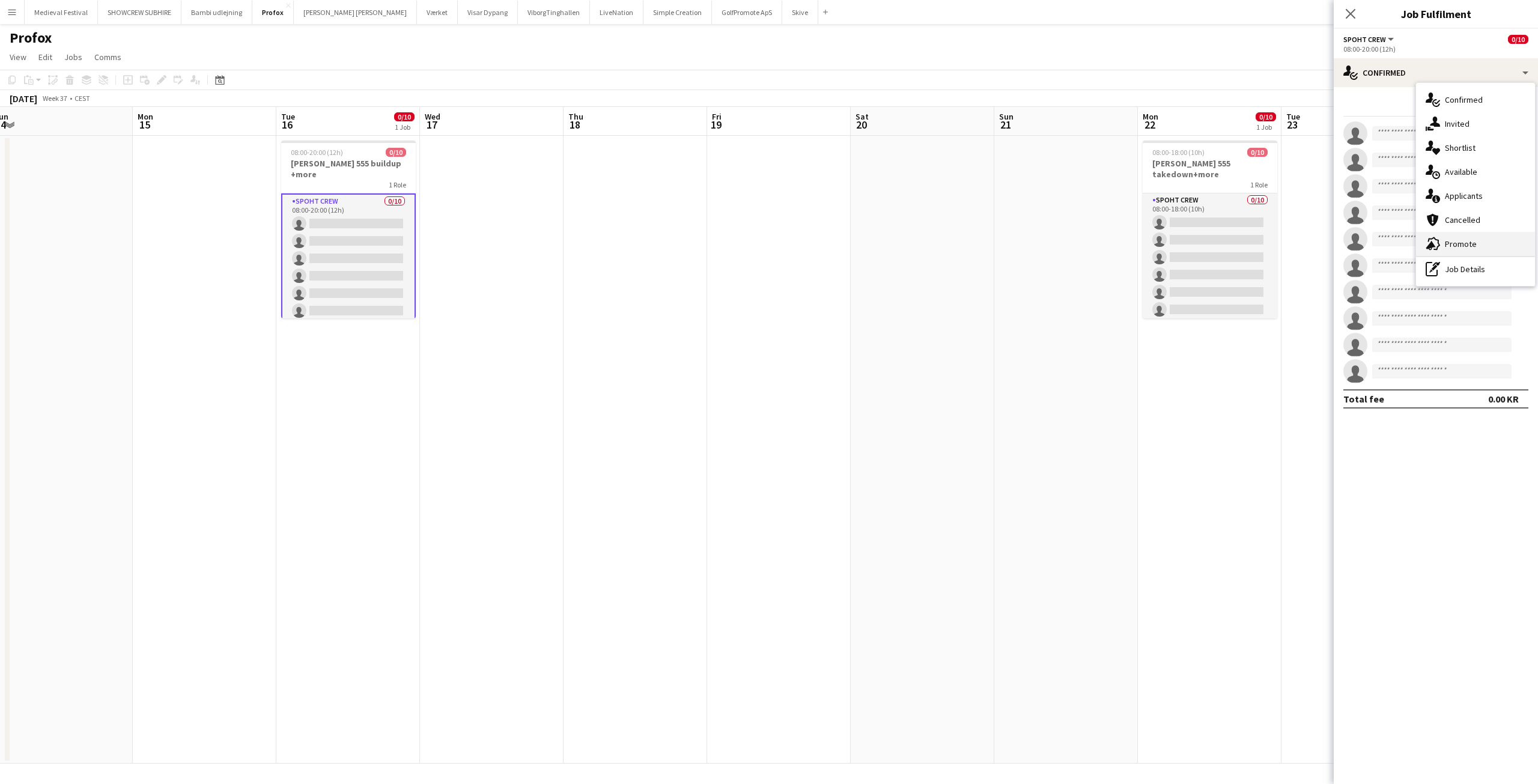
click at [1459, 233] on div "advertising-megaphone Promote" at bounding box center [1474, 244] width 119 height 24
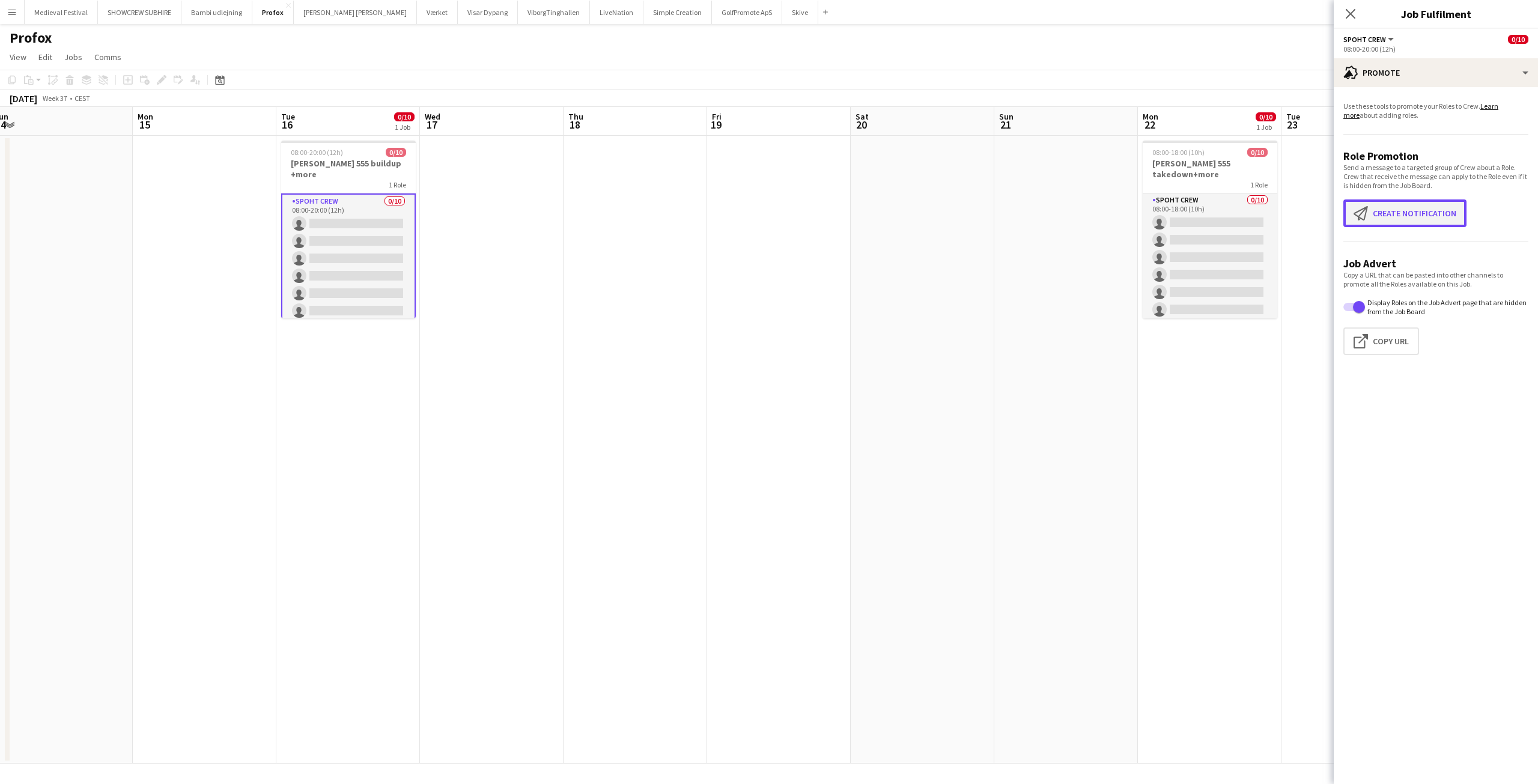
click at [1386, 215] on button "Create notification Create notification" at bounding box center [1404, 213] width 123 height 28
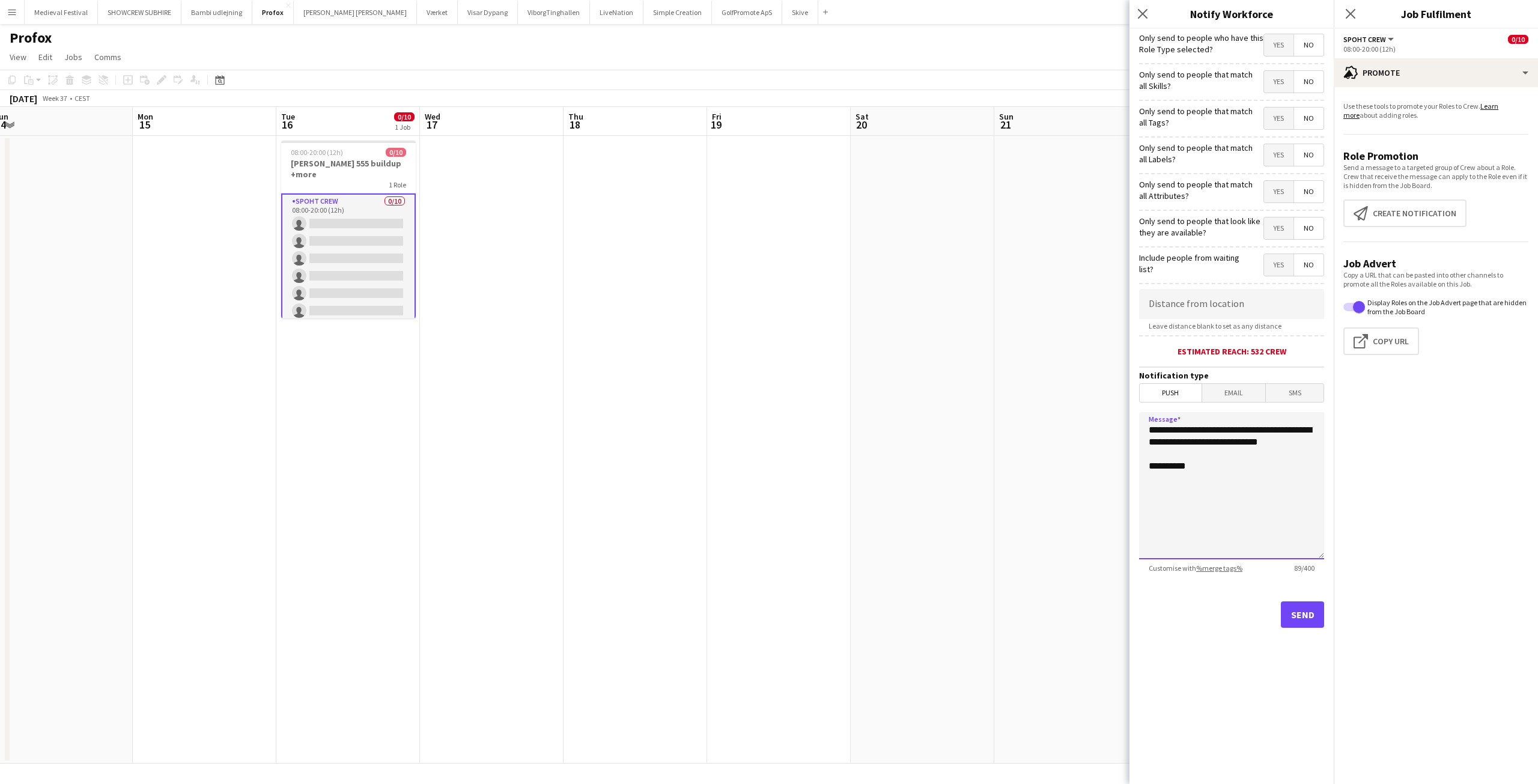
drag, startPoint x: 1195, startPoint y: 449, endPoint x: 1077, endPoint y: 392, distance: 131.0
click at [1077, 392] on body "Menu Boards Boards Boards All jobs Status Workforce Workforce My Workforce Recr…" at bounding box center [769, 392] width 1538 height 784
drag, startPoint x: 1313, startPoint y: 479, endPoint x: 1140, endPoint y: 424, distance: 181.5
click at [1140, 424] on textarea "**********" at bounding box center [1231, 485] width 185 height 147
type textarea "**********"
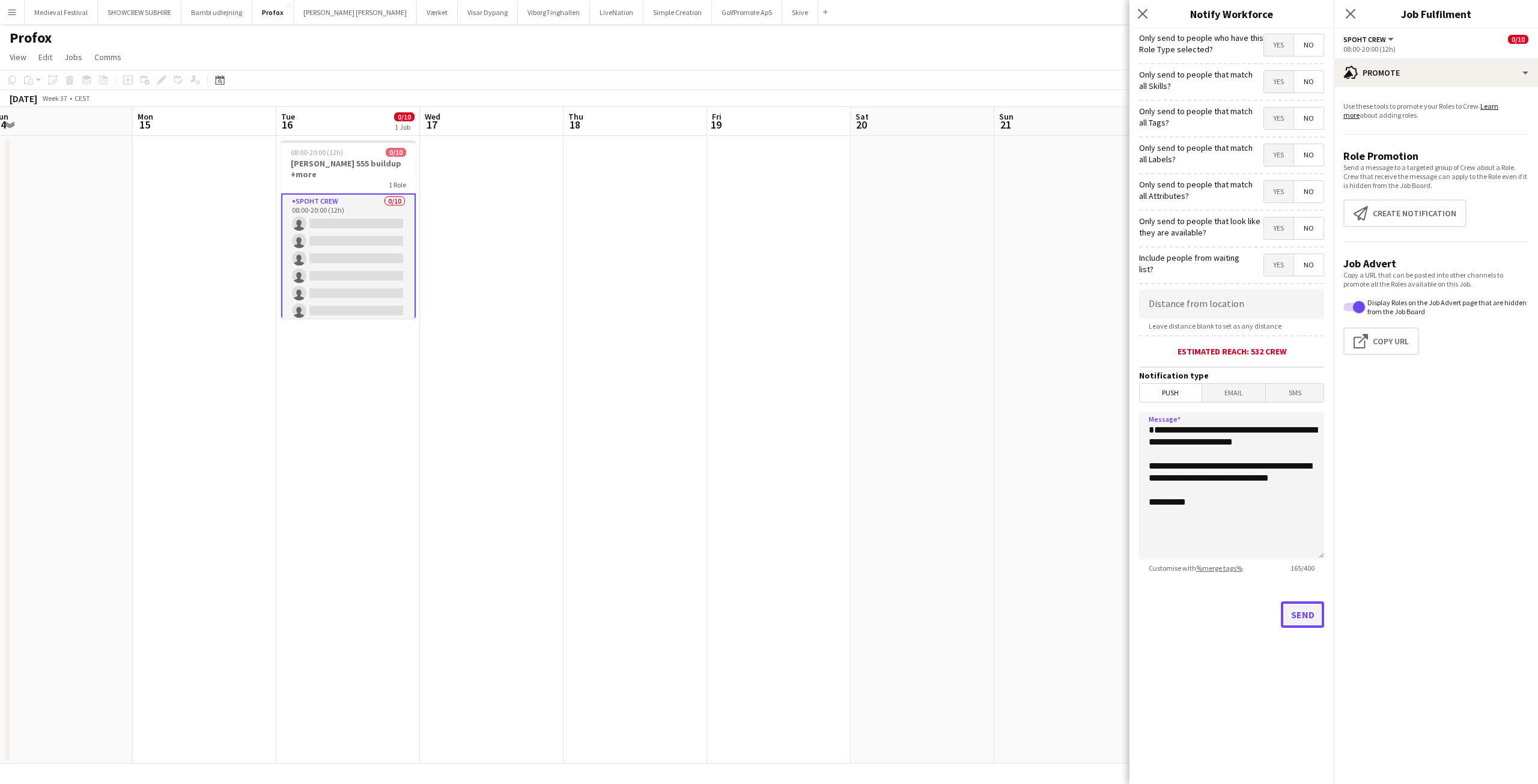
click at [1302, 610] on button "Send" at bounding box center [1302, 614] width 43 height 27
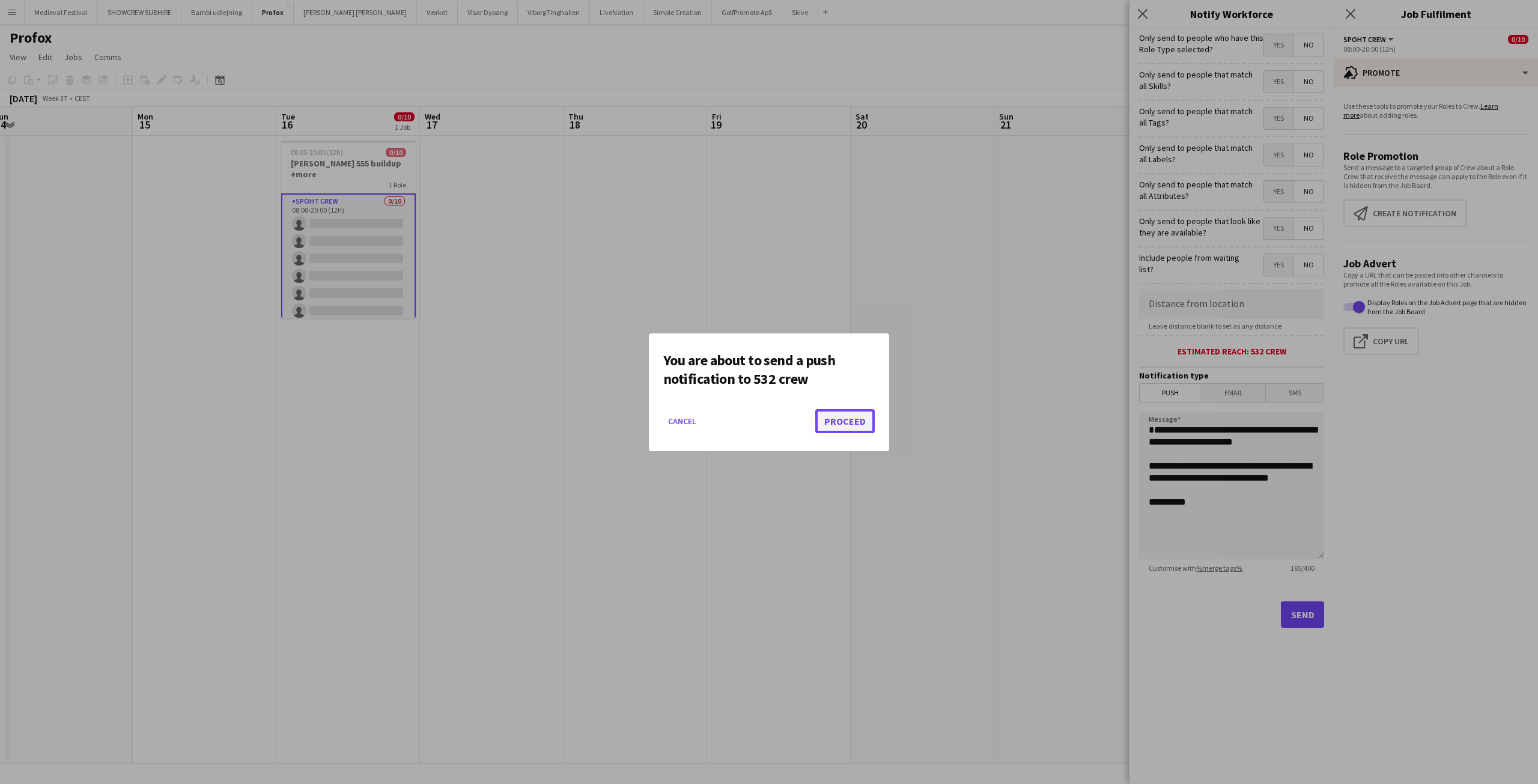
click at [840, 417] on button "Proceed" at bounding box center [844, 421] width 59 height 24
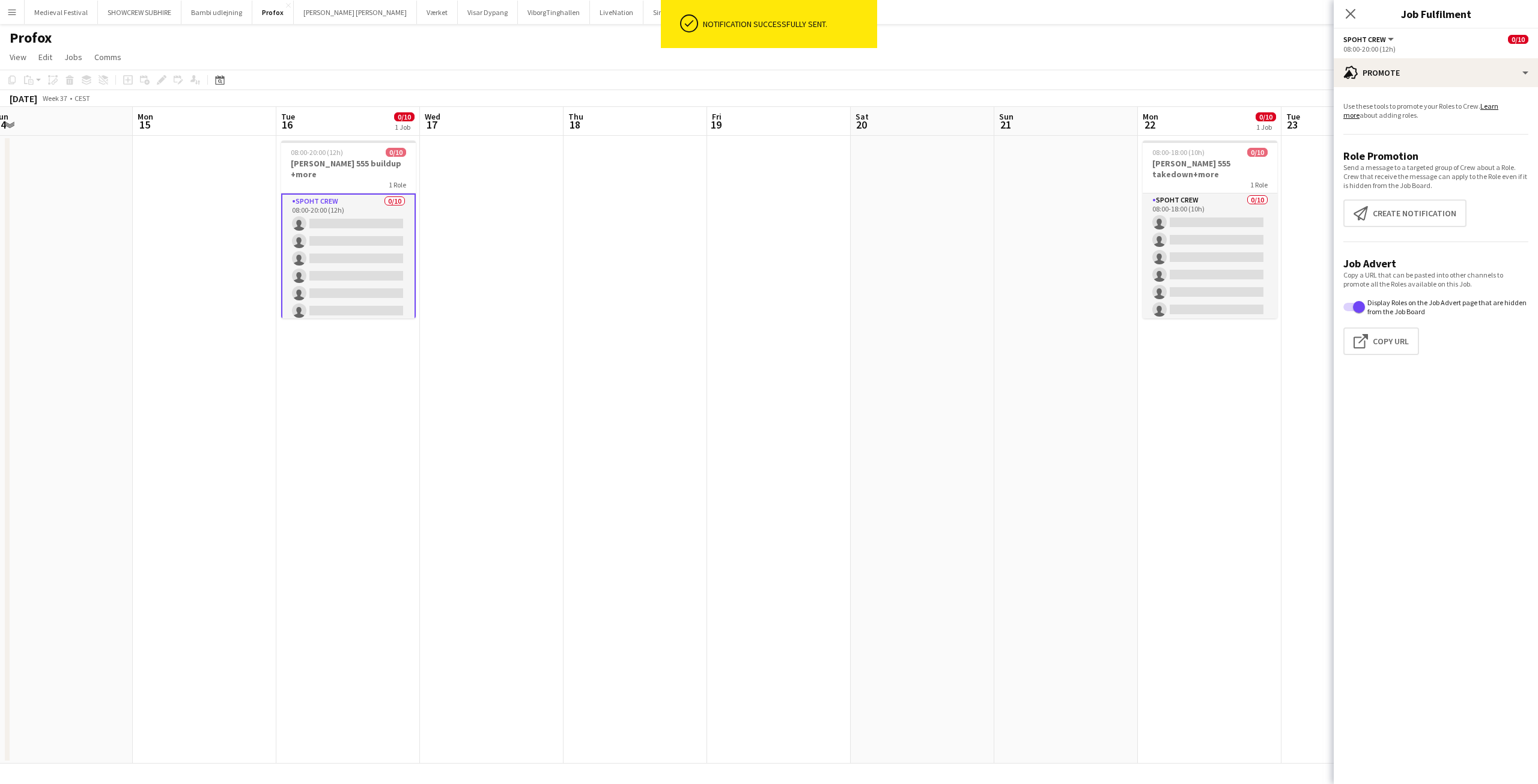
click at [365, 267] on app-card-role "Spoht Crew 0/10 08:00-20:00 (12h) single-neutral-actions single-neutral-actions…" at bounding box center [349, 293] width 135 height 200
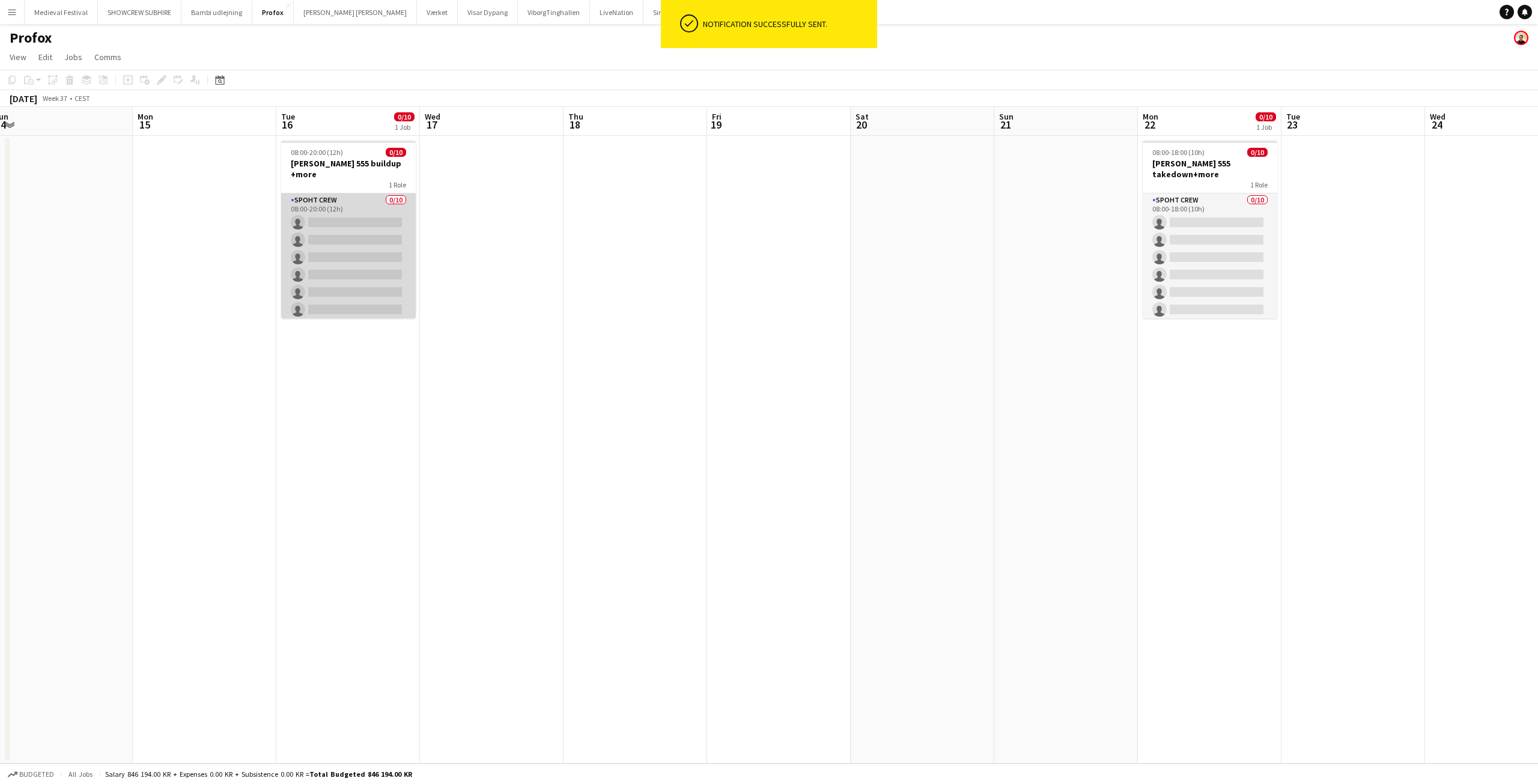
click at [365, 267] on app-card-role "Spoht Crew 0/10 08:00-20:00 (12h) single-neutral-actions single-neutral-actions…" at bounding box center [349, 292] width 135 height 197
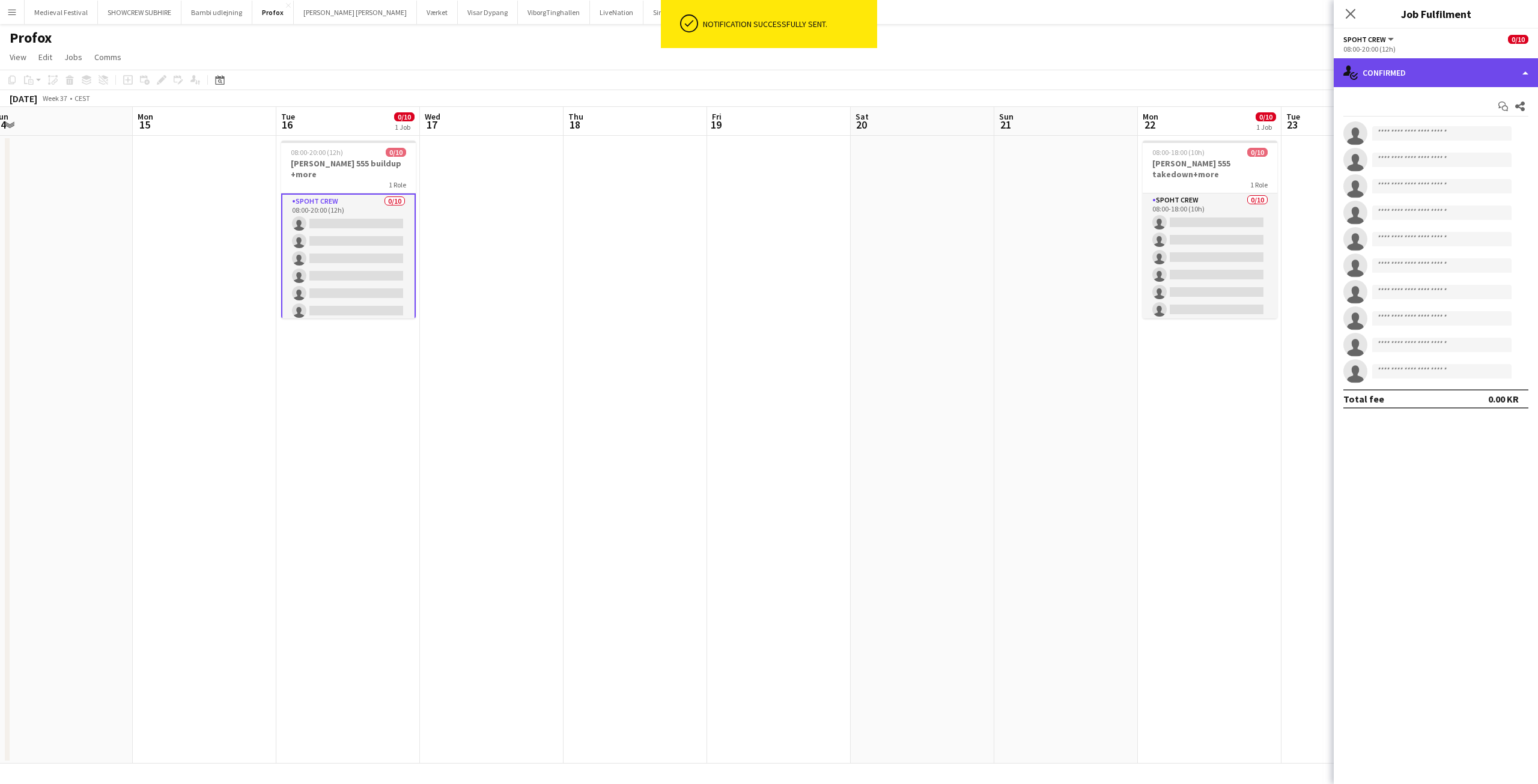
click at [1435, 78] on div "single-neutral-actions-check-2 Confirmed" at bounding box center [1435, 72] width 204 height 29
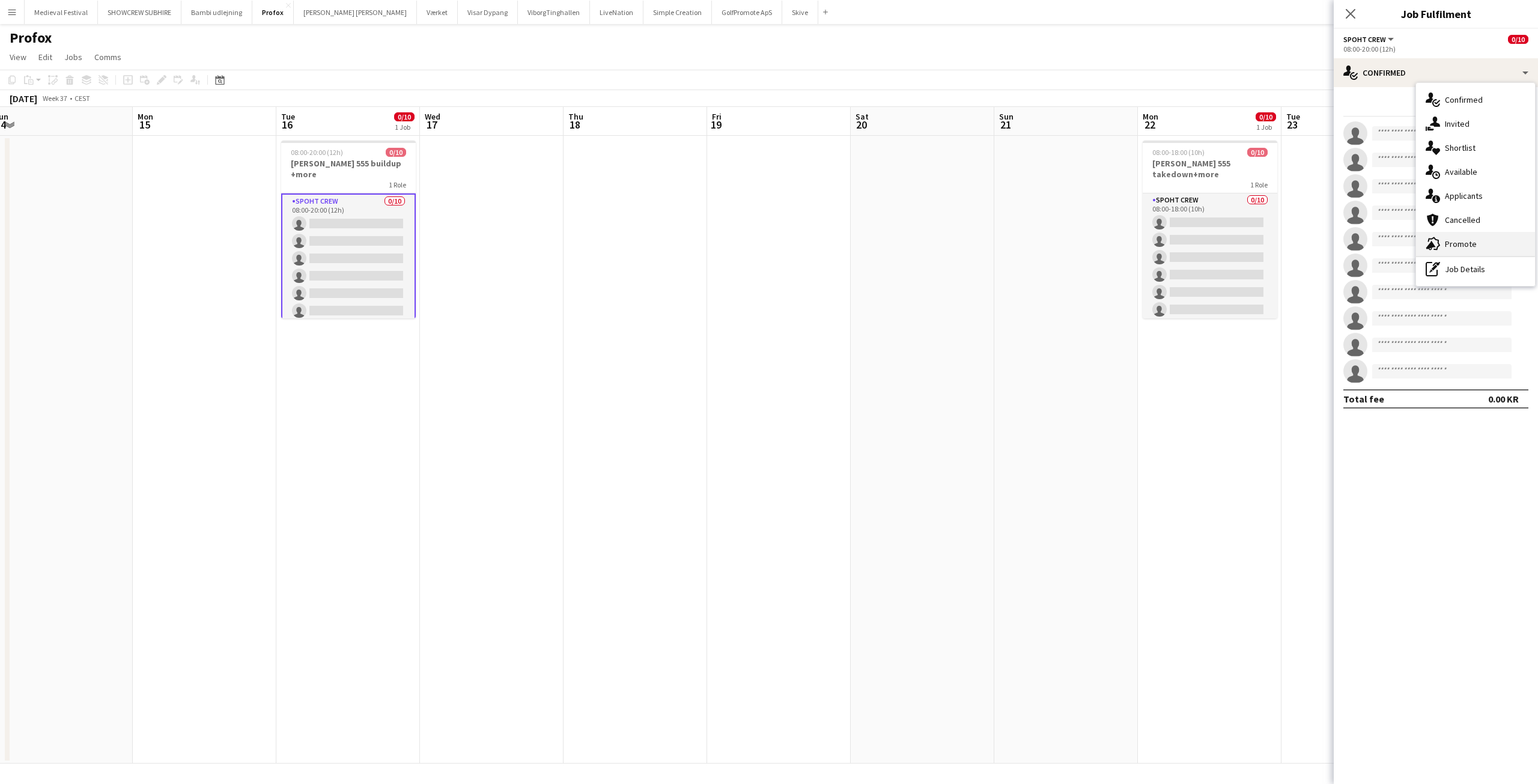
click at [1441, 237] on div "advertising-megaphone Promote" at bounding box center [1474, 244] width 119 height 24
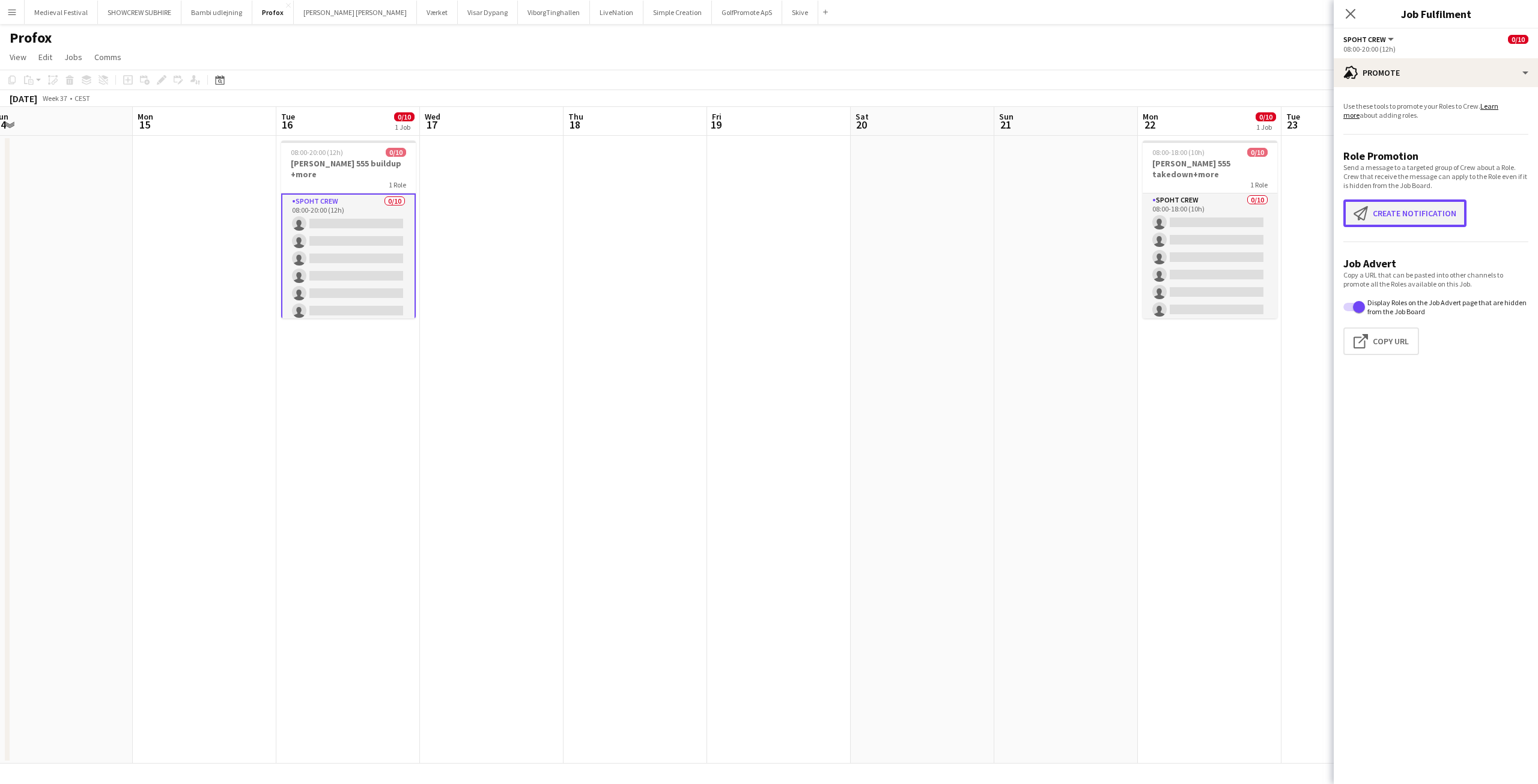
click at [1407, 213] on button "Create notification Create notification" at bounding box center [1404, 213] width 123 height 28
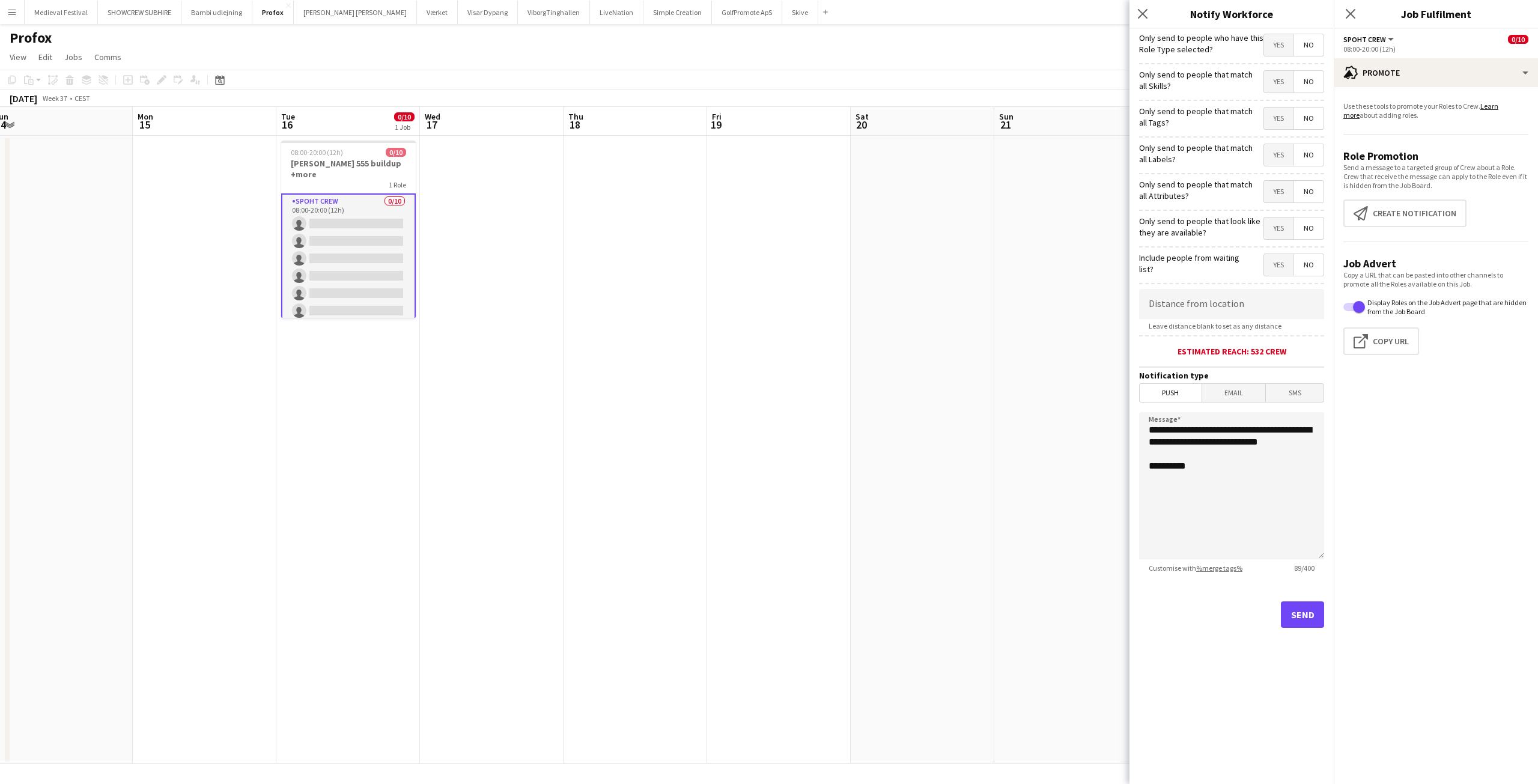
click at [1234, 391] on span "Email" at bounding box center [1234, 393] width 64 height 18
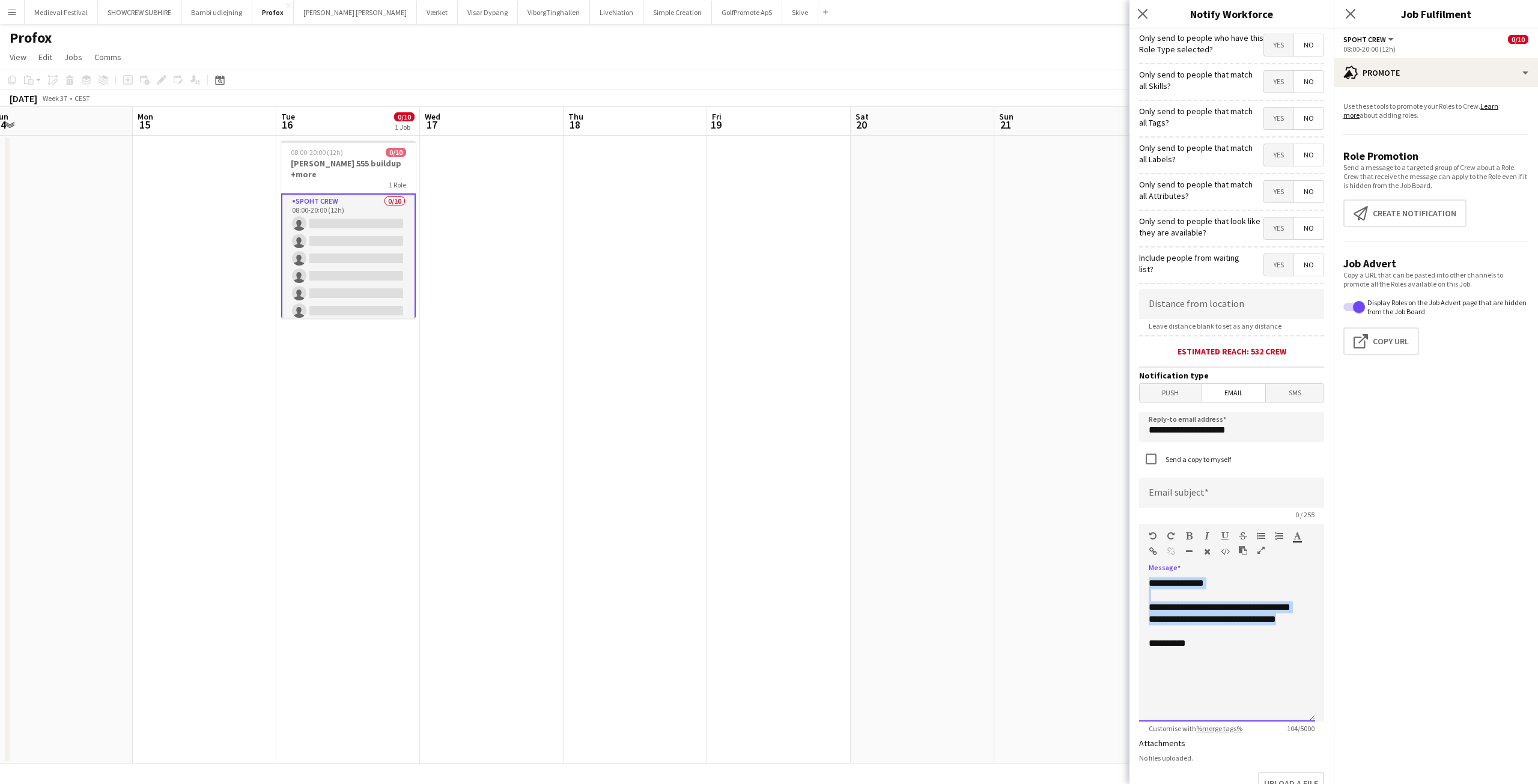
drag, startPoint x: 1209, startPoint y: 634, endPoint x: 1125, endPoint y: 580, distance: 99.9
click at [1125, 580] on body "Menu Boards Boards Boards All jobs Status Workforce Workforce My Workforce Recr…" at bounding box center [769, 392] width 1538 height 784
paste div
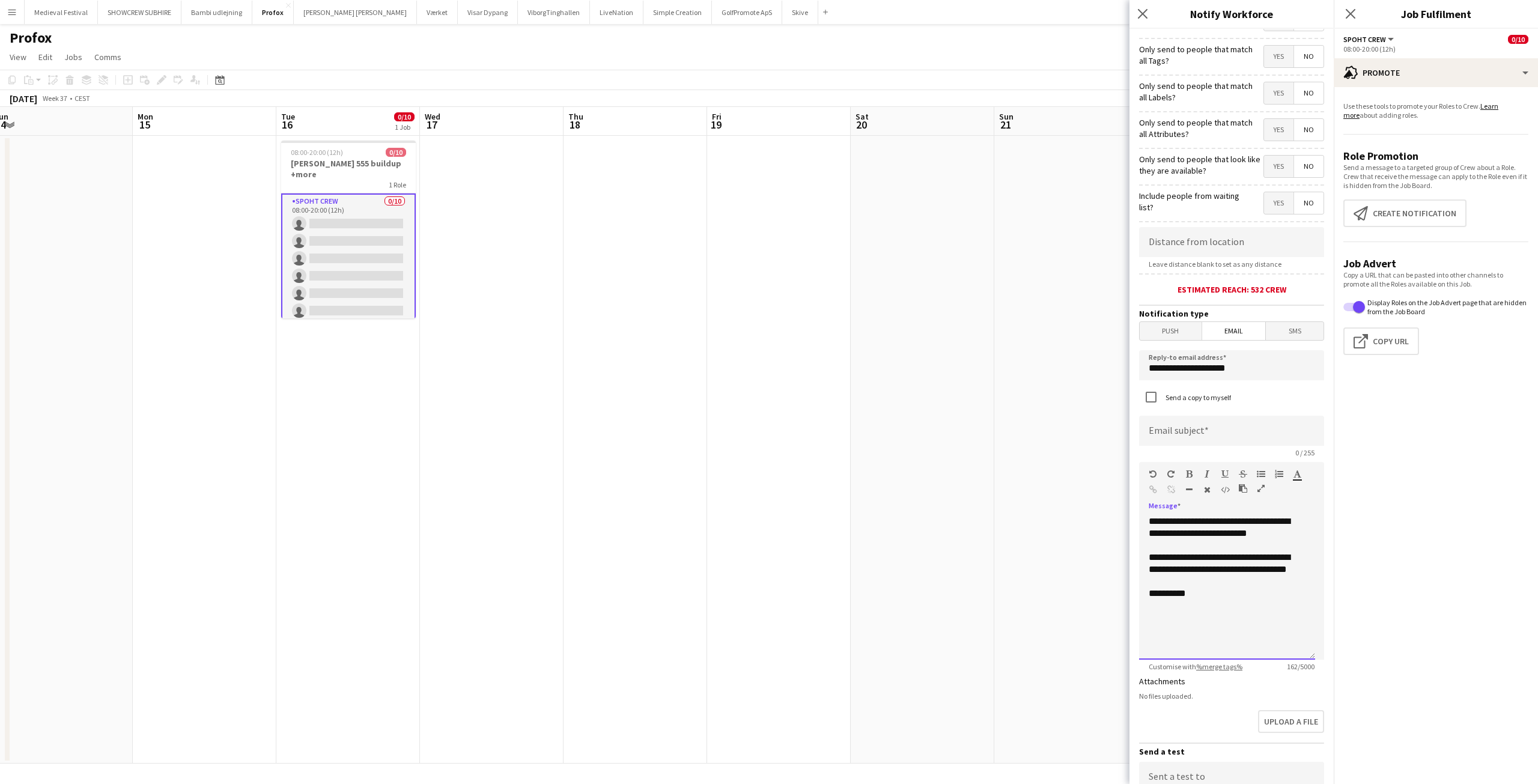
scroll to position [180, 0]
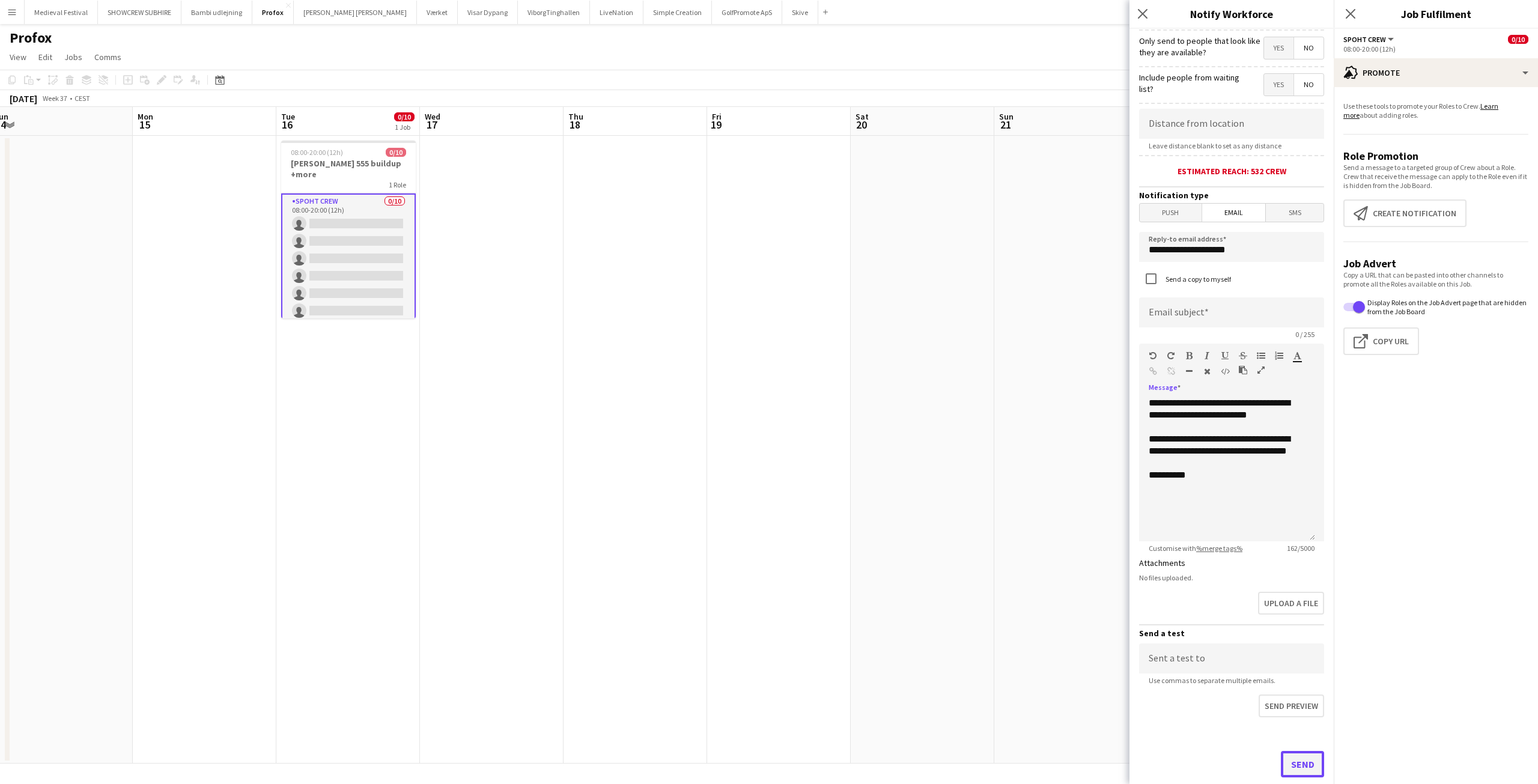
click at [1288, 754] on button "Send" at bounding box center [1302, 764] width 43 height 27
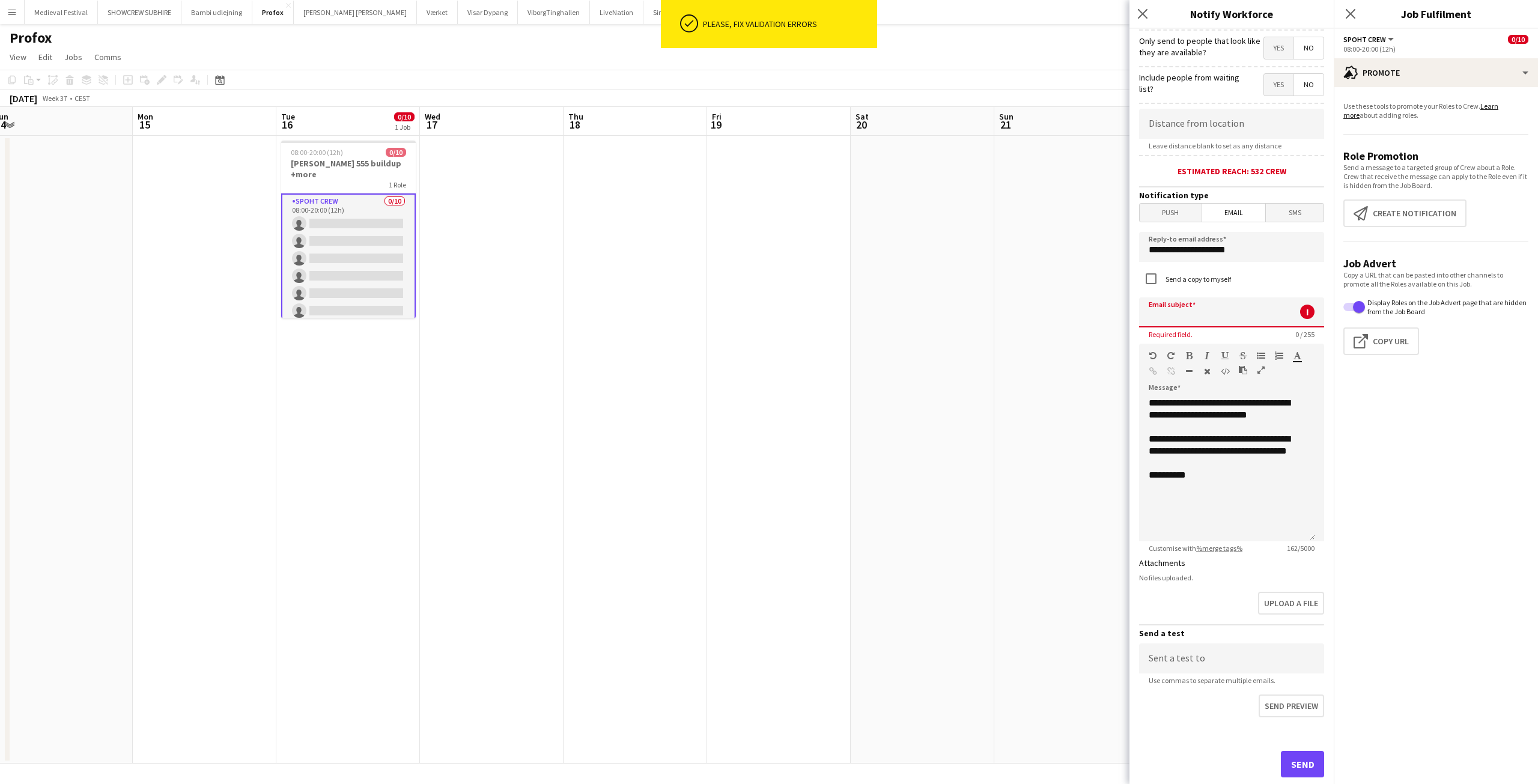
click at [1171, 319] on input at bounding box center [1231, 312] width 185 height 30
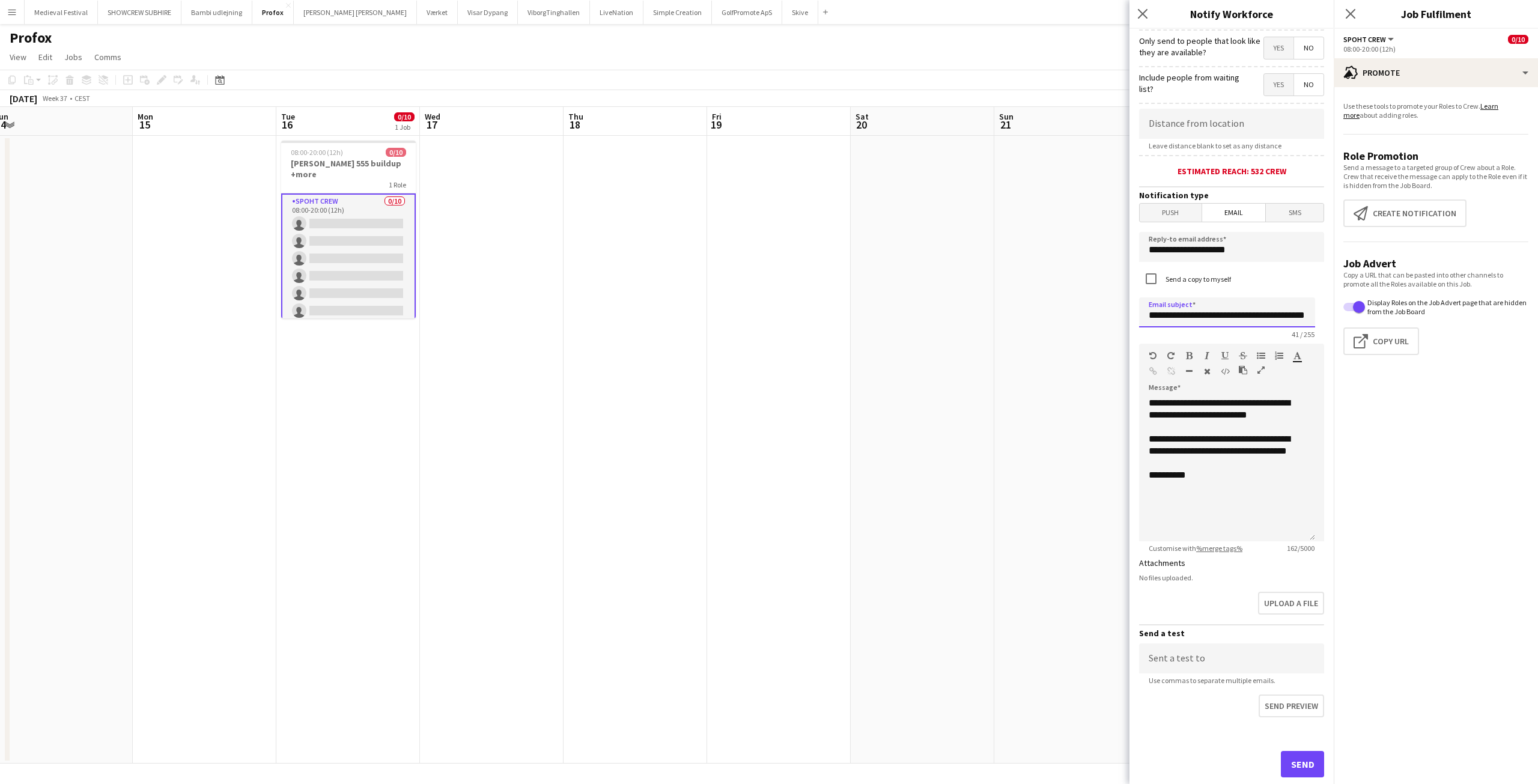
scroll to position [0, 27]
type input "**********"
click at [1288, 757] on button "Send" at bounding box center [1302, 764] width 43 height 27
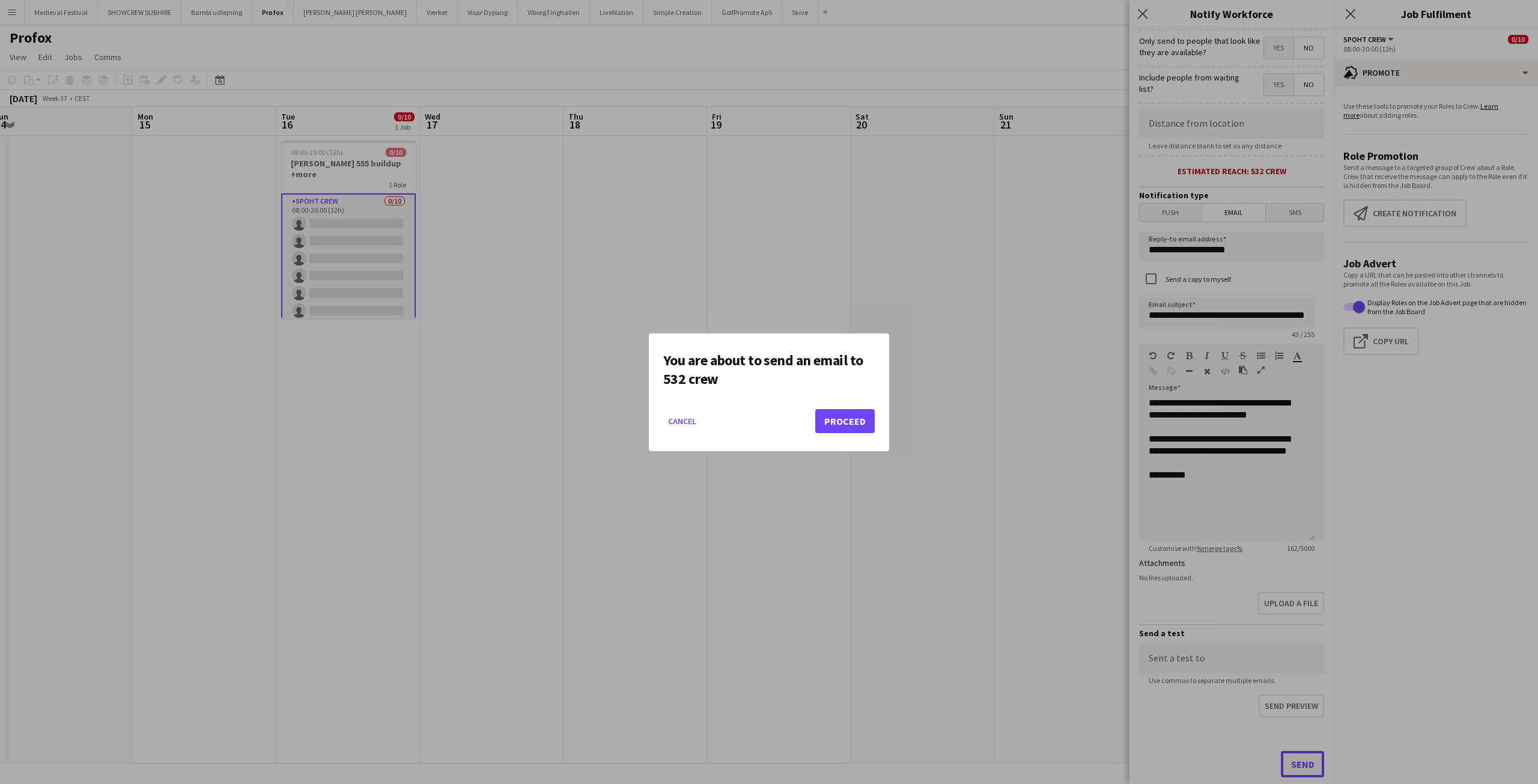
scroll to position [0, 0]
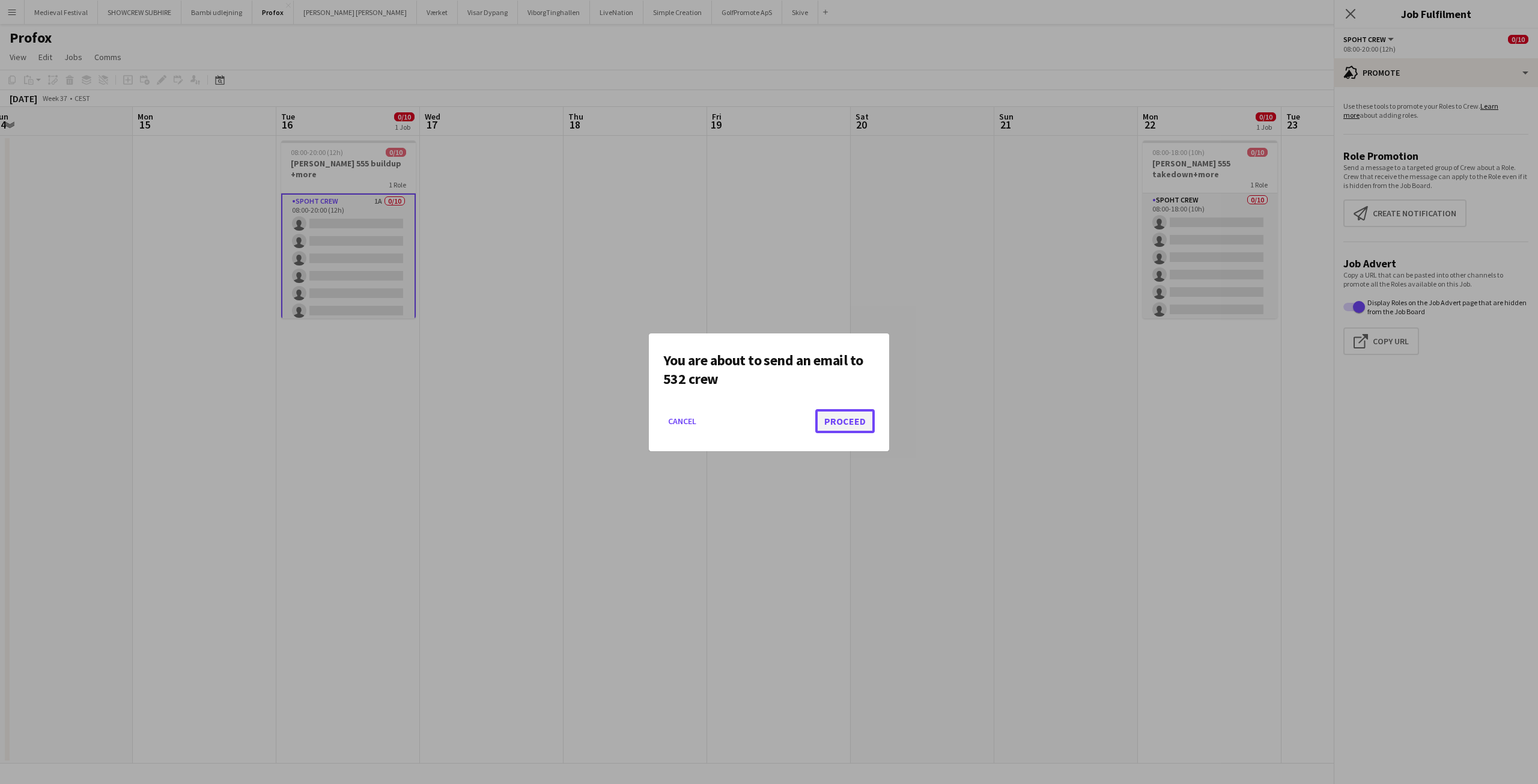
click at [832, 414] on button "Proceed" at bounding box center [844, 421] width 59 height 24
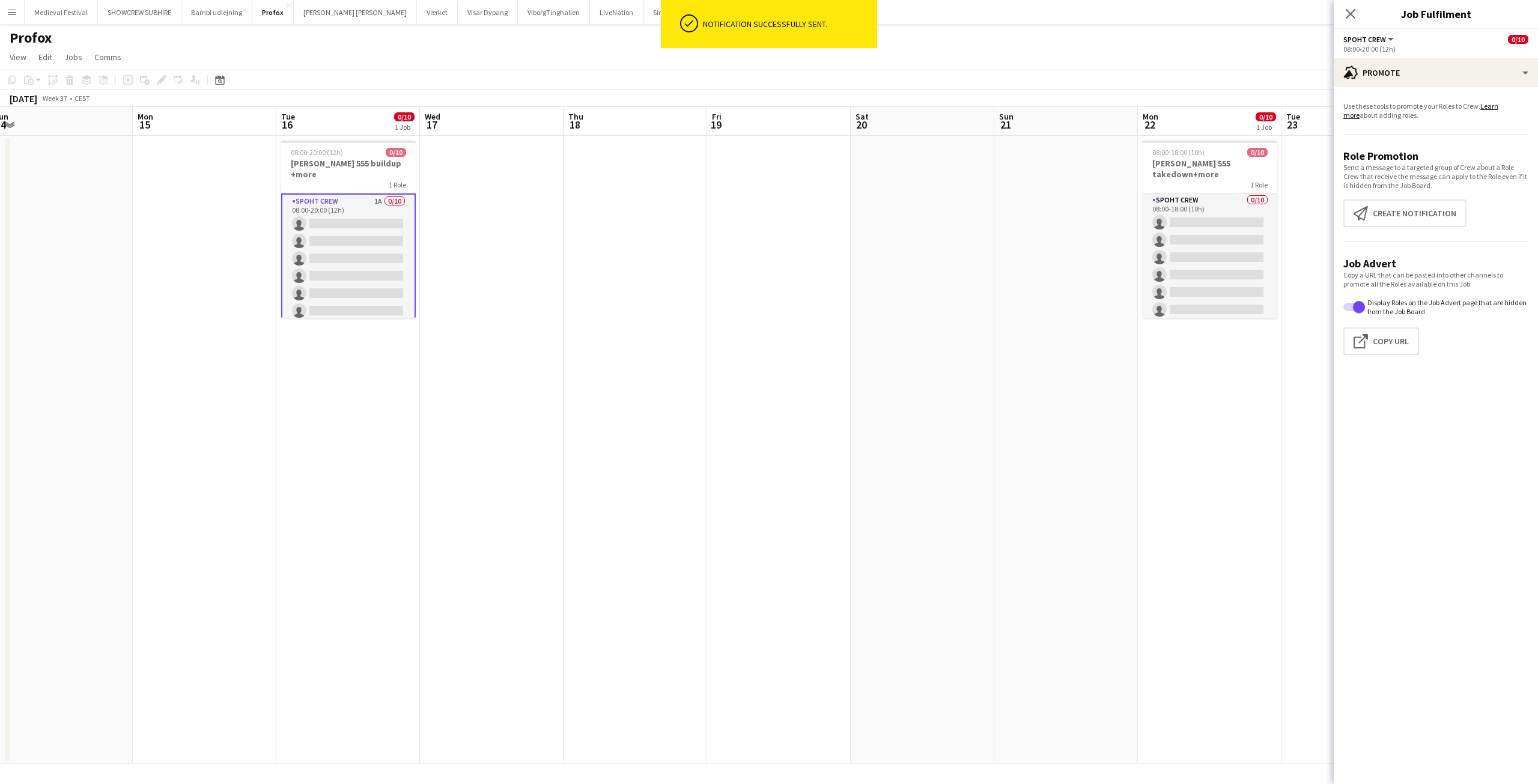
click at [323, 287] on app-card-role "Spoht Crew 1A 0/10 08:00-20:00 (12h) single-neutral-actions single-neutral-acti…" at bounding box center [349, 293] width 135 height 200
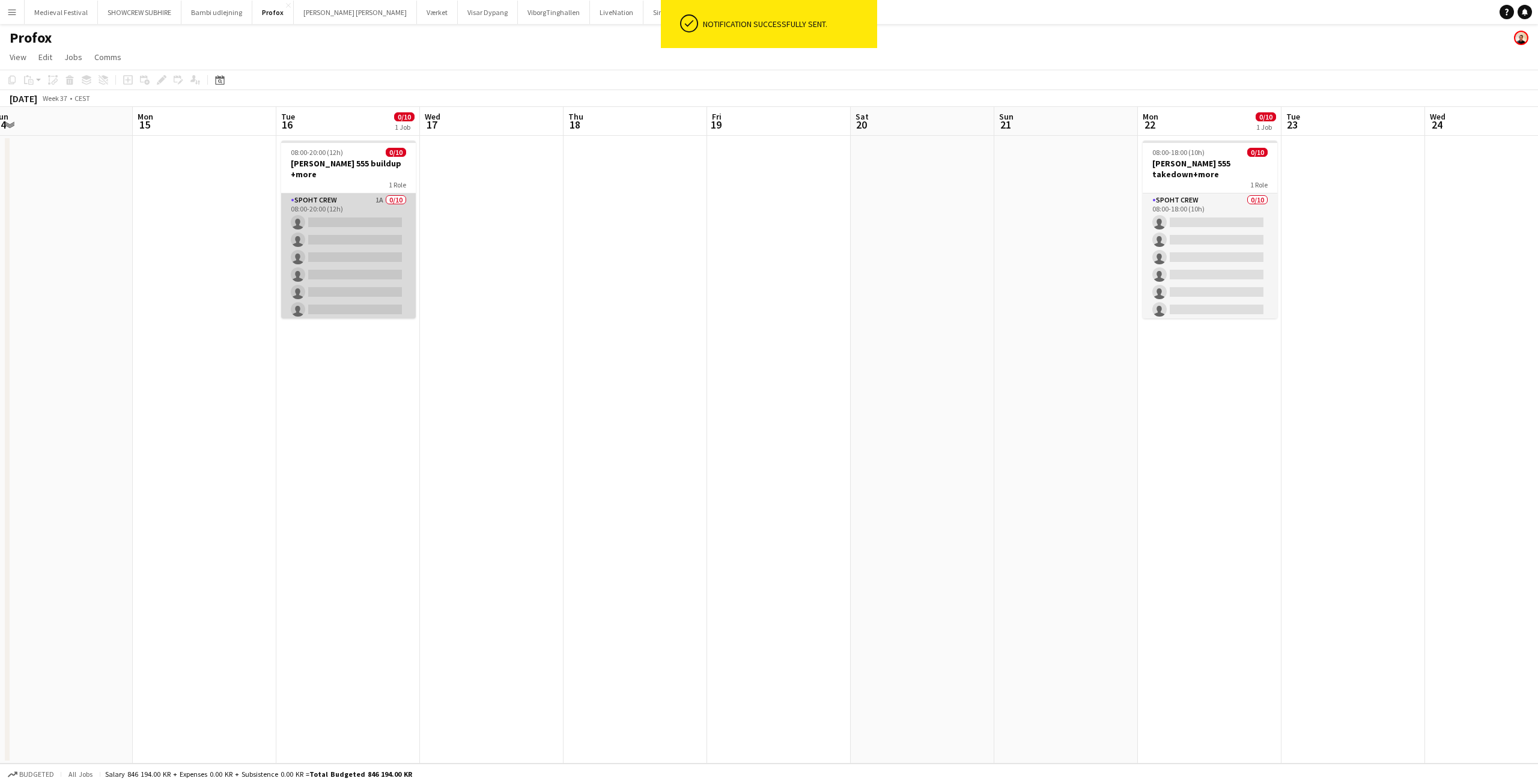
click at [323, 287] on app-card-role "Spoht Crew 1A 0/10 08:00-20:00 (12h) single-neutral-actions single-neutral-acti…" at bounding box center [349, 292] width 135 height 197
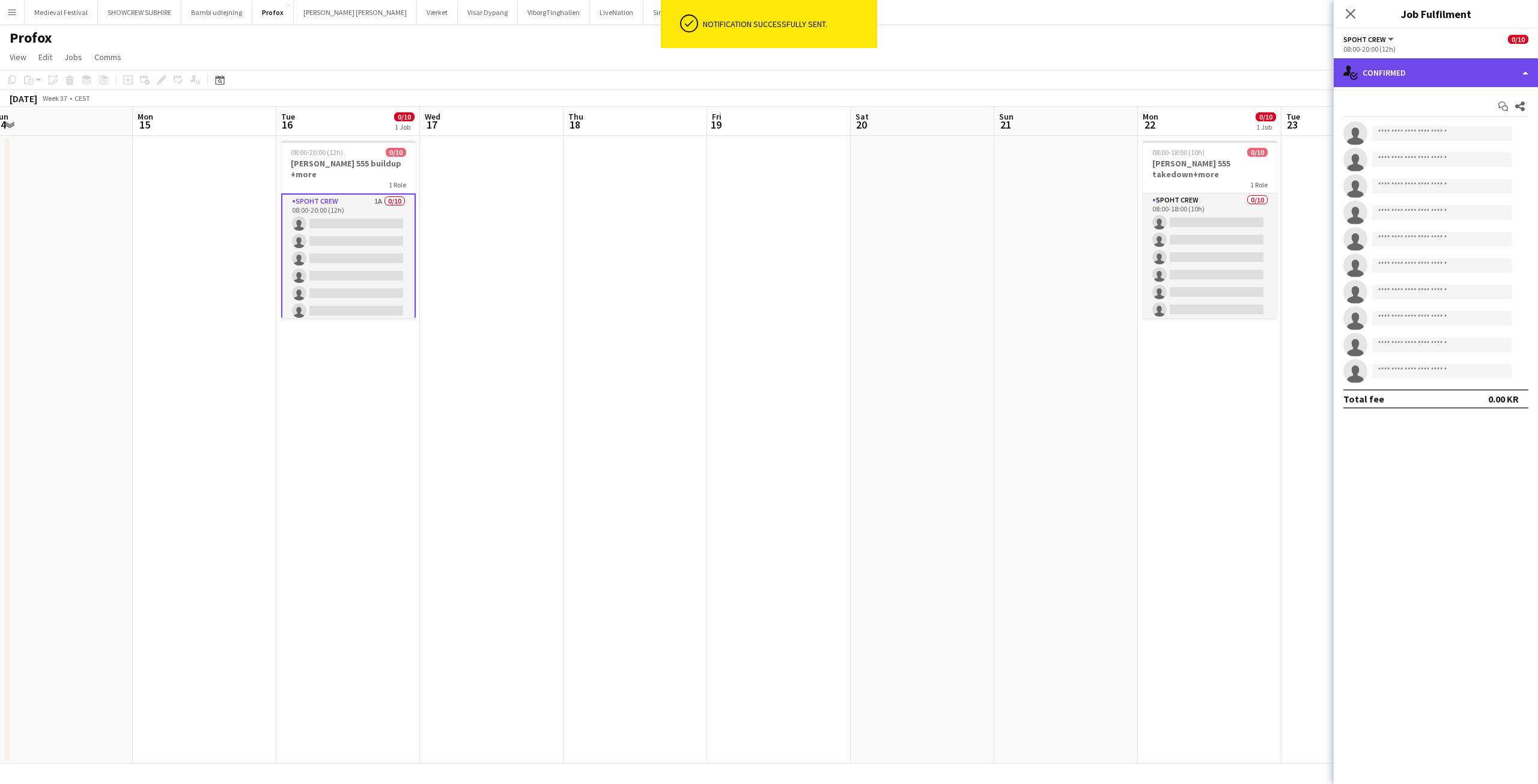
click at [1473, 63] on div "single-neutral-actions-check-2 Confirmed" at bounding box center [1435, 72] width 204 height 29
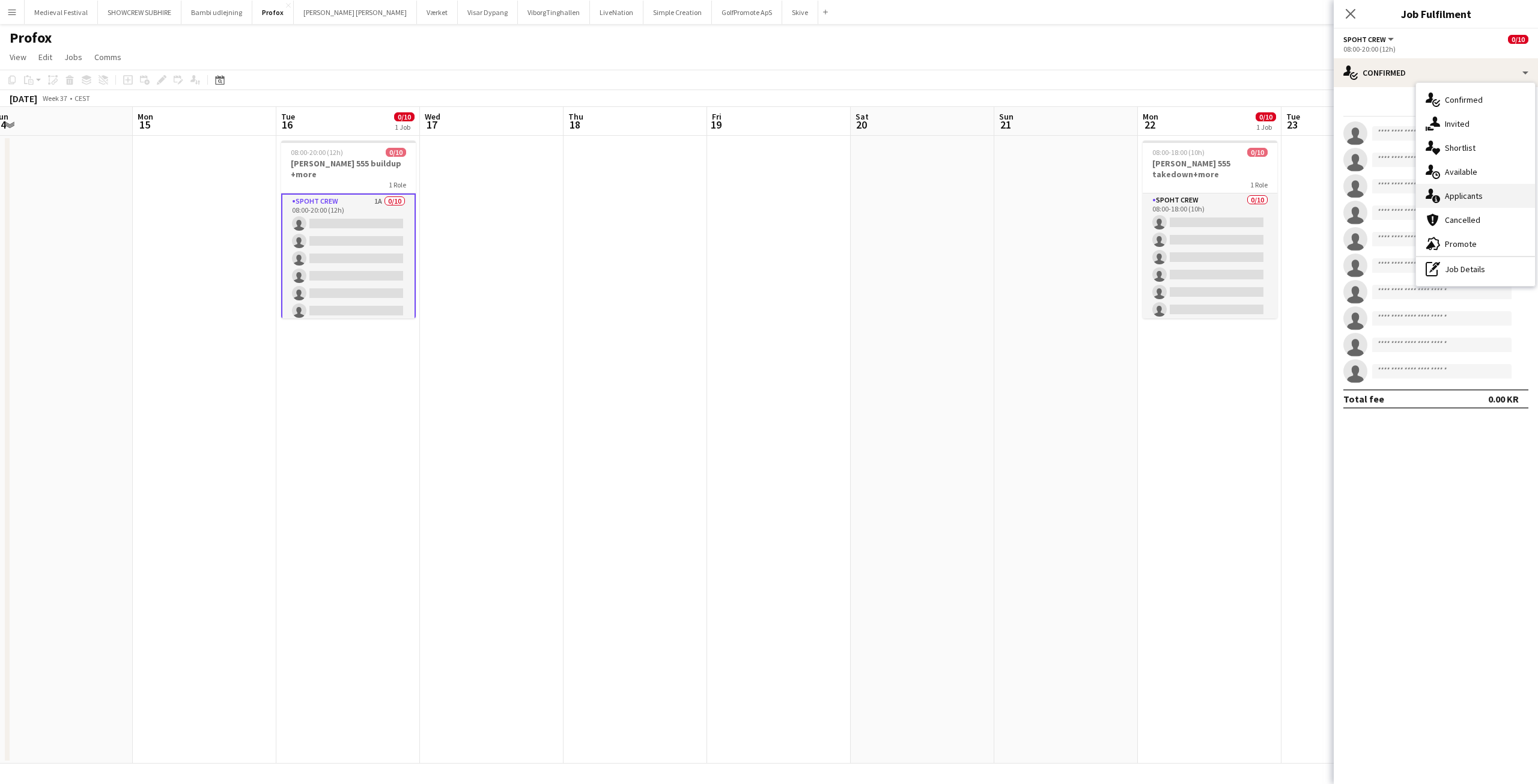
click at [1449, 196] on span "Applicants" at bounding box center [1463, 196] width 38 height 11
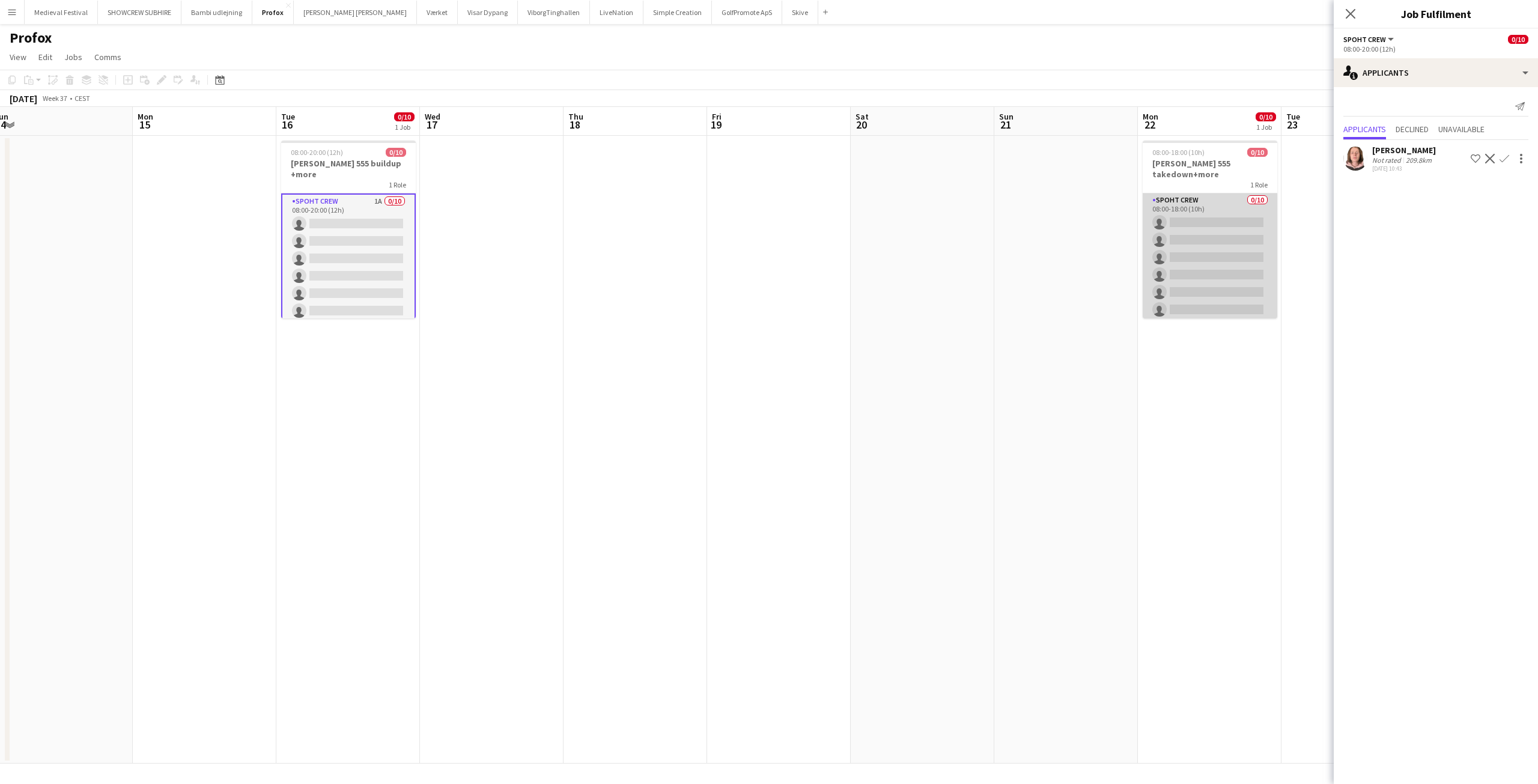
click at [1226, 219] on app-card-role "Spoht Crew 0/10 08:00-18:00 (10h) single-neutral-actions single-neutral-actions…" at bounding box center [1210, 292] width 135 height 197
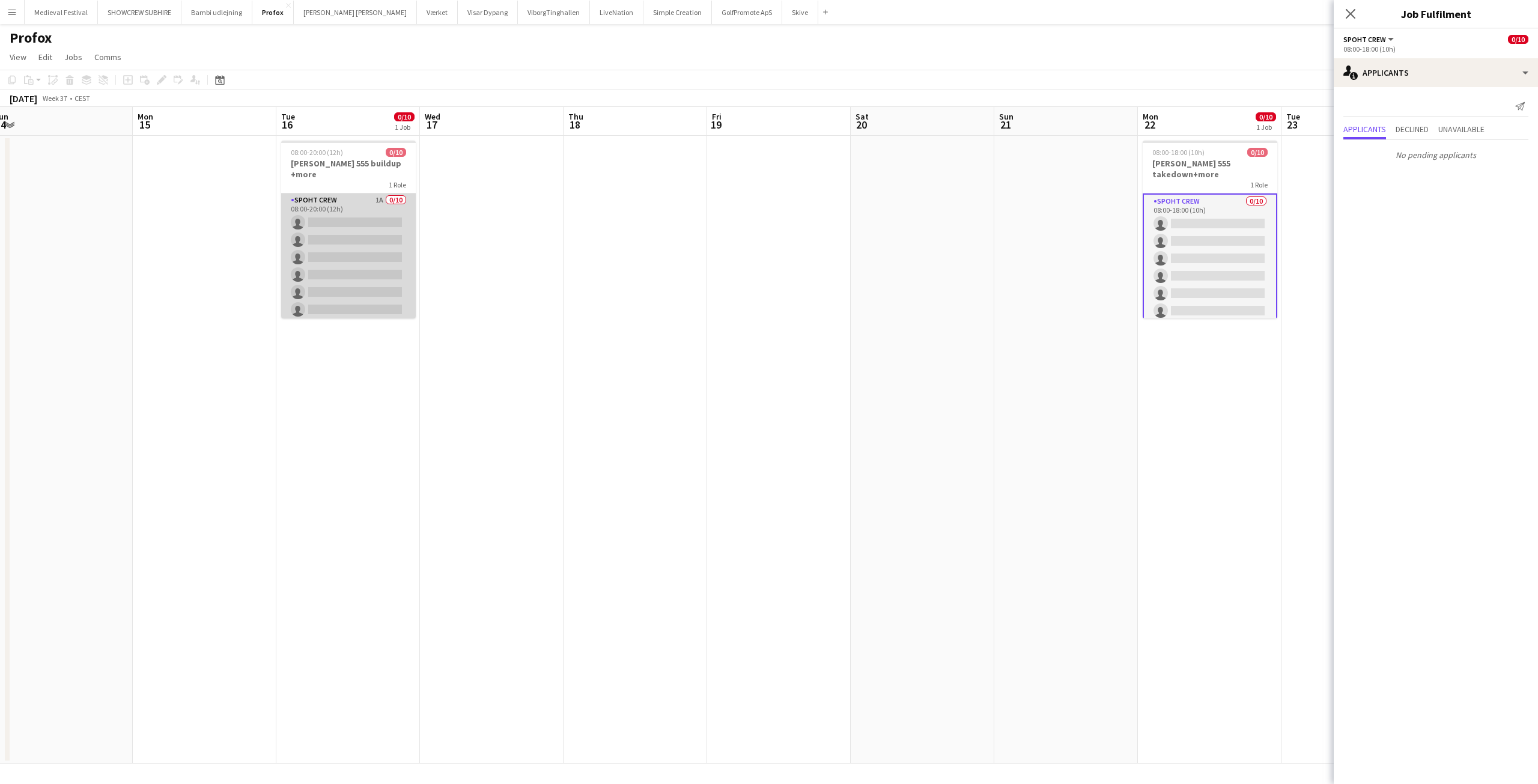
click at [374, 234] on app-card-role "Spoht Crew 1A 0/10 08:00-20:00 (12h) single-neutral-actions single-neutral-acti…" at bounding box center [349, 292] width 135 height 197
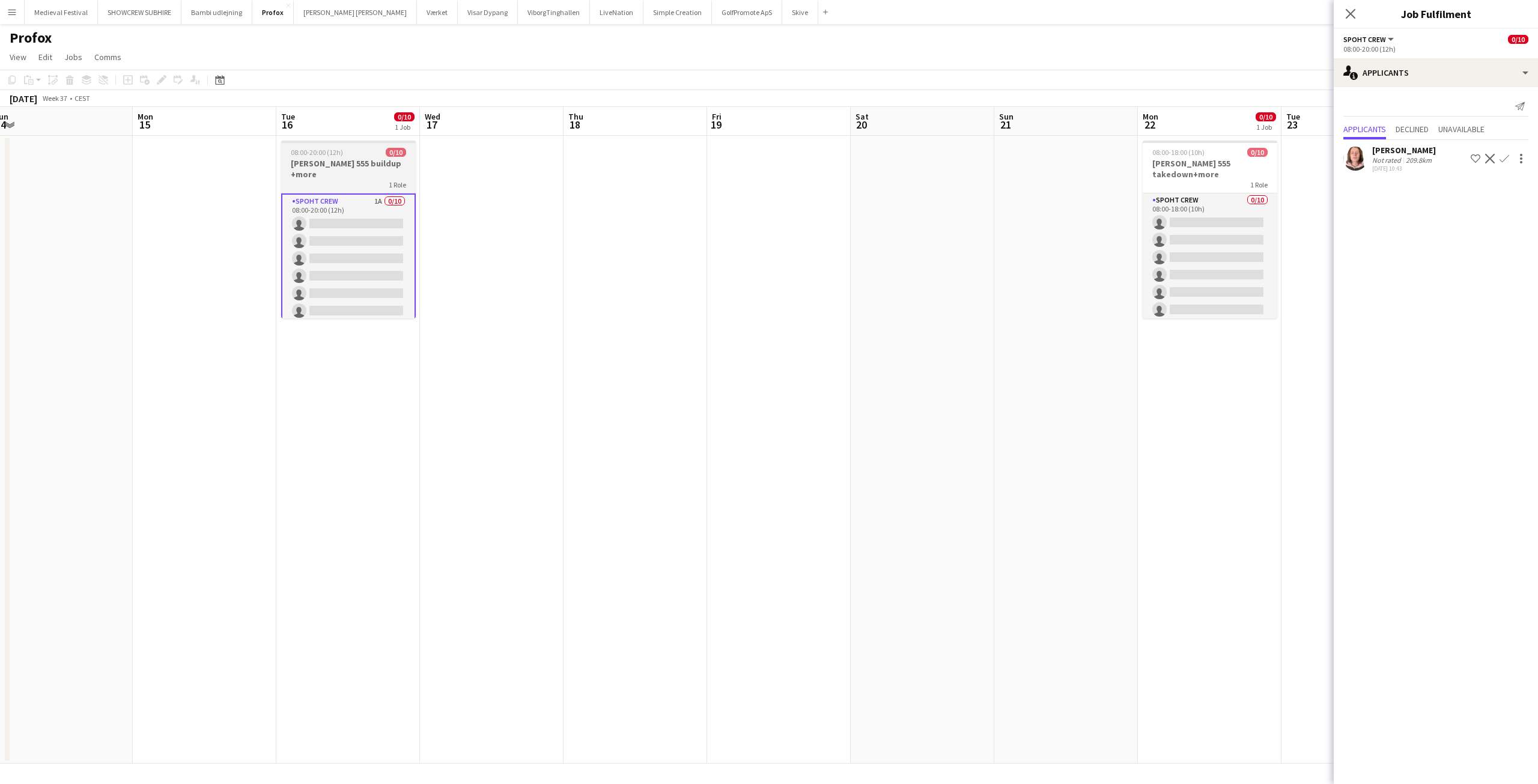
click at [342, 156] on div "08:00-20:00 (12h) 0/10" at bounding box center [349, 152] width 135 height 9
click at [159, 82] on icon at bounding box center [161, 79] width 6 height 6
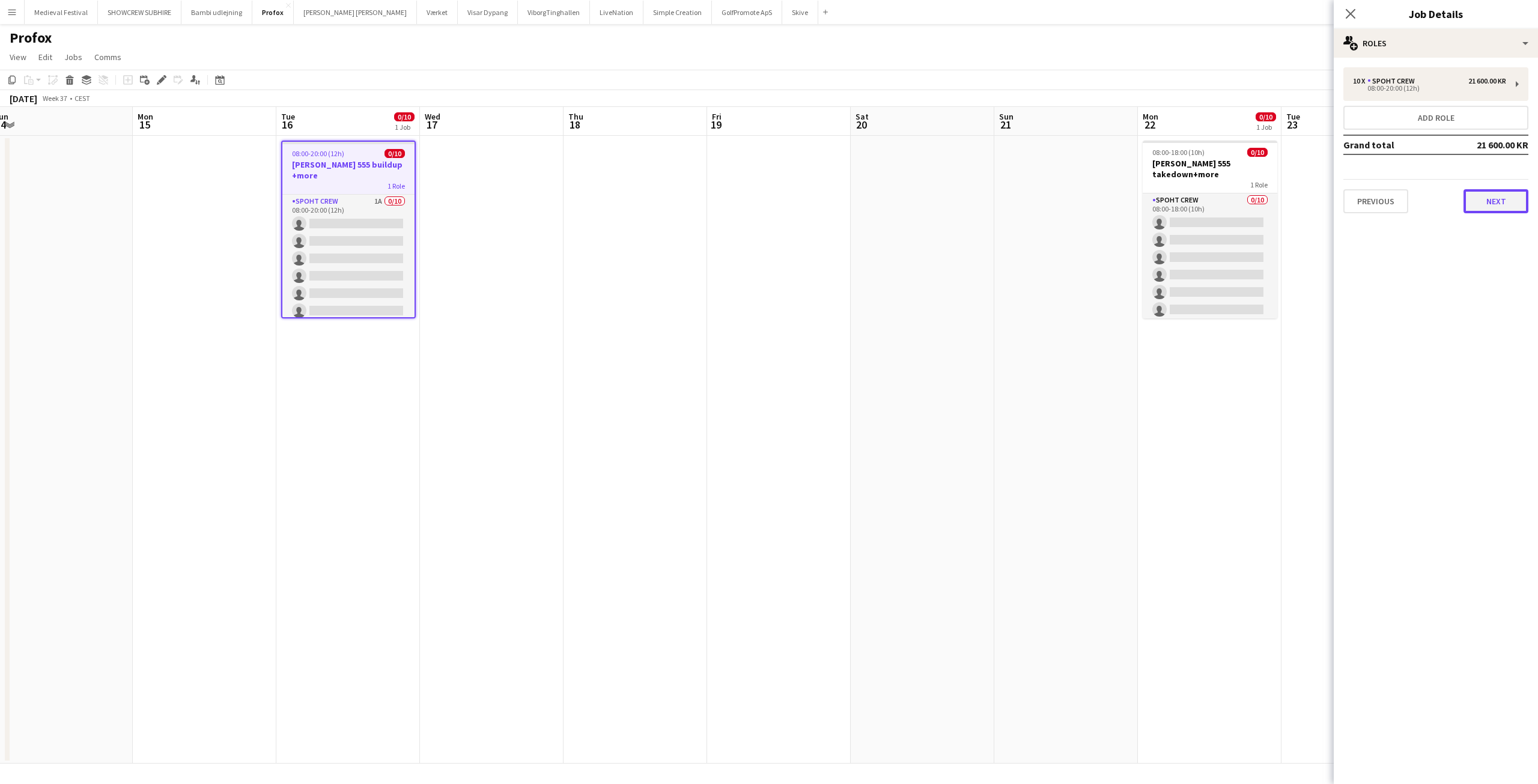
click at [1475, 207] on button "Next" at bounding box center [1496, 201] width 65 height 24
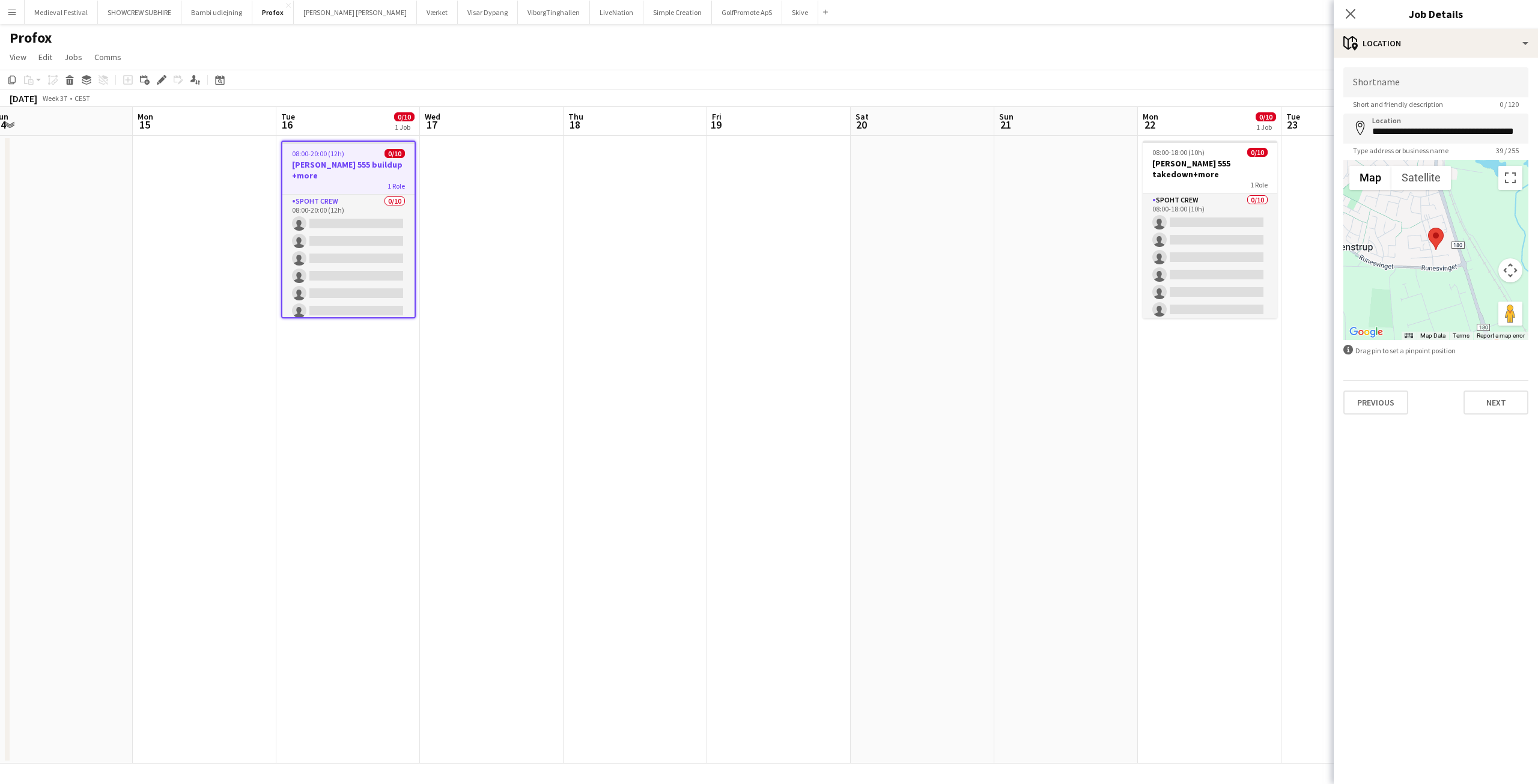
click at [674, 274] on app-date-cell at bounding box center [636, 449] width 144 height 627
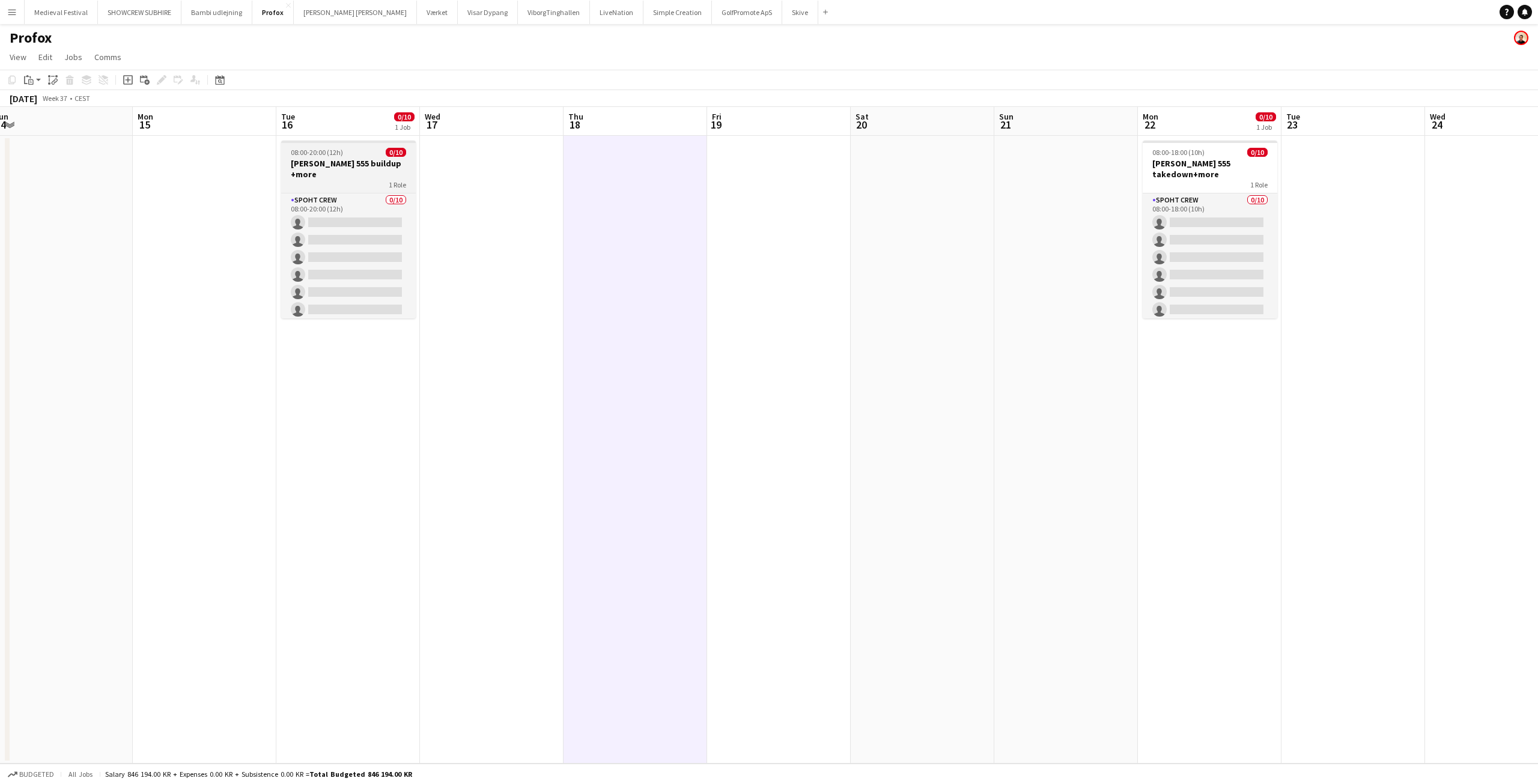
click at [319, 180] on div "1 Role" at bounding box center [349, 184] width 135 height 9
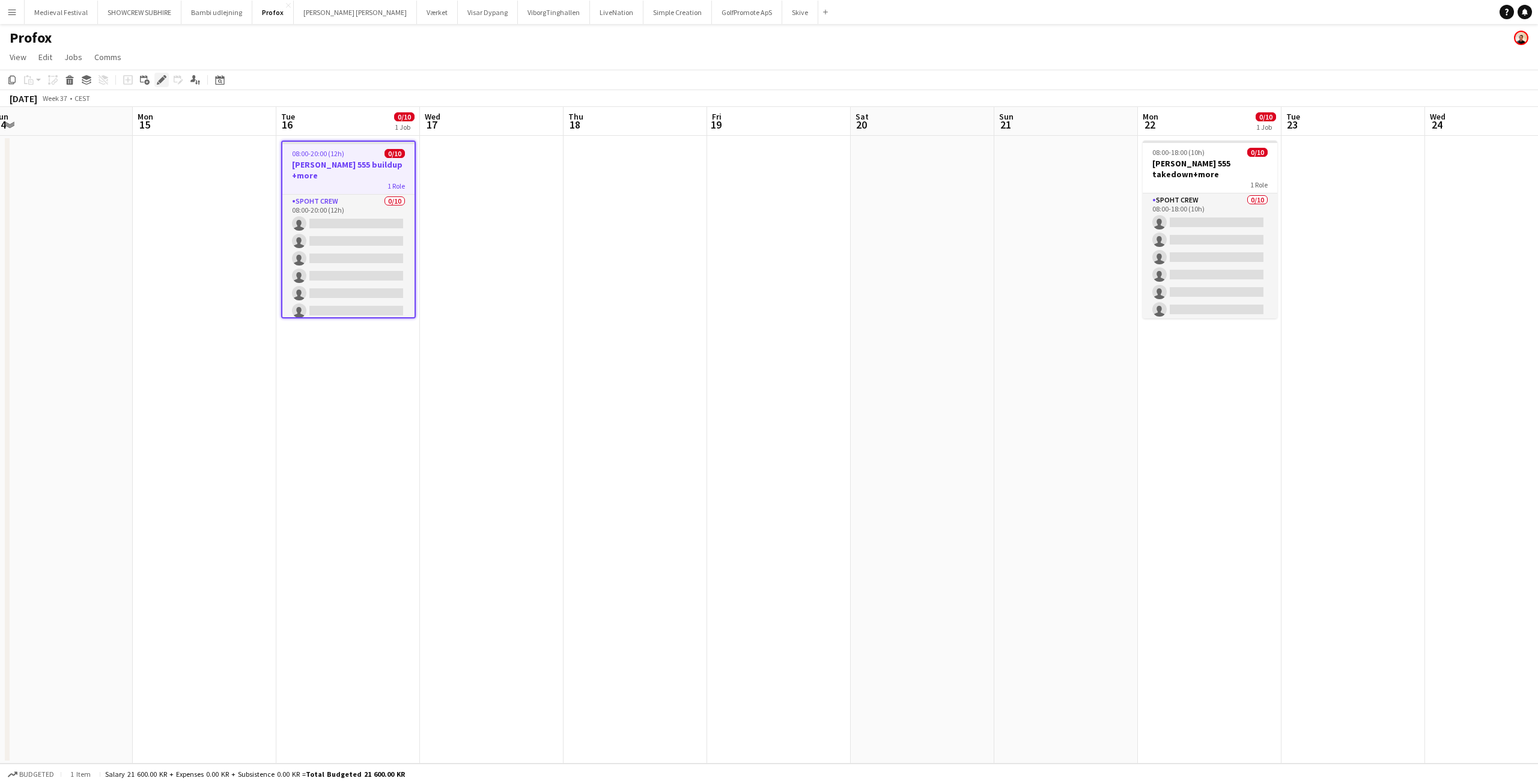
click at [157, 78] on icon "Edit" at bounding box center [161, 79] width 9 height 9
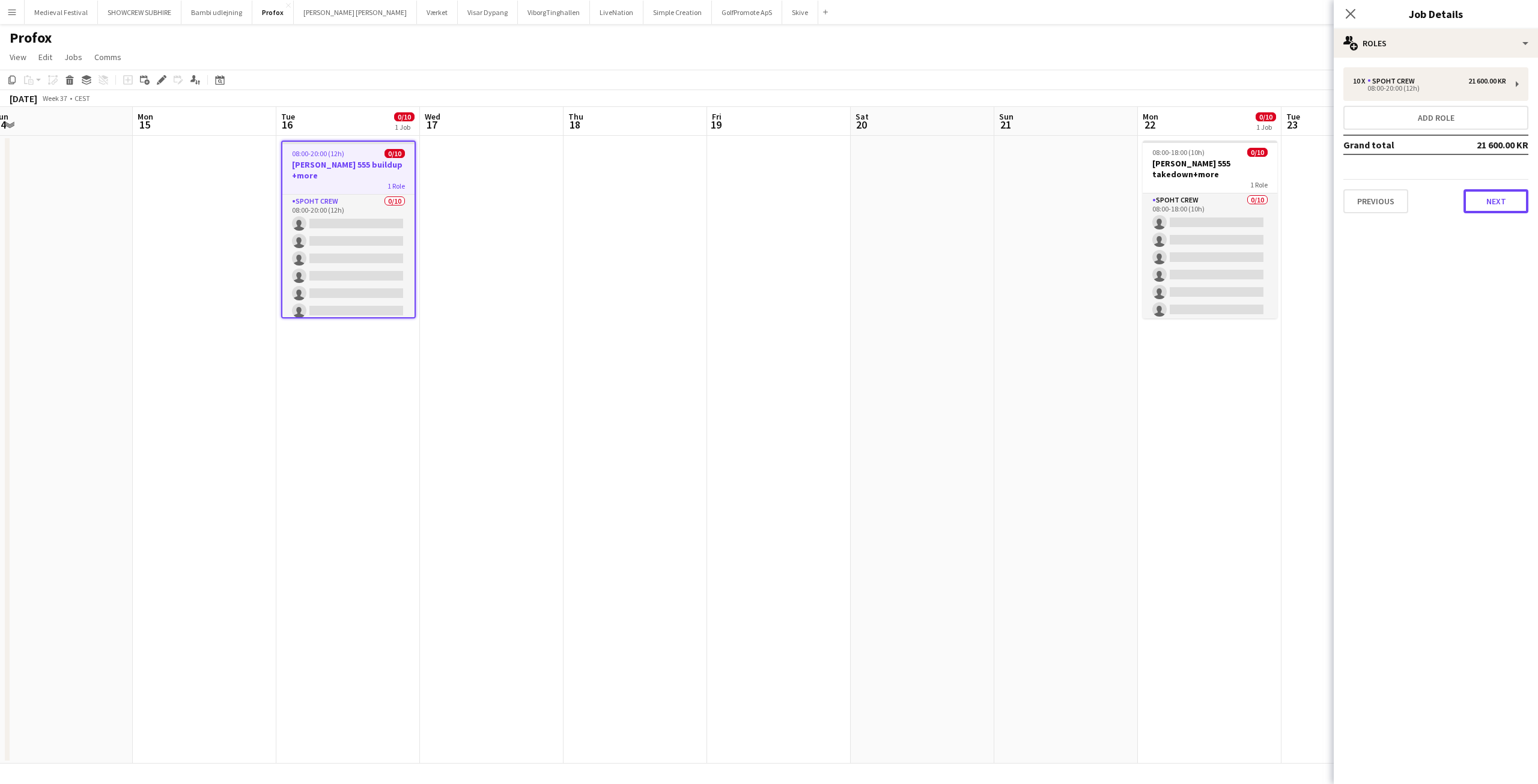
click at [1502, 208] on button "Next" at bounding box center [1496, 201] width 65 height 24
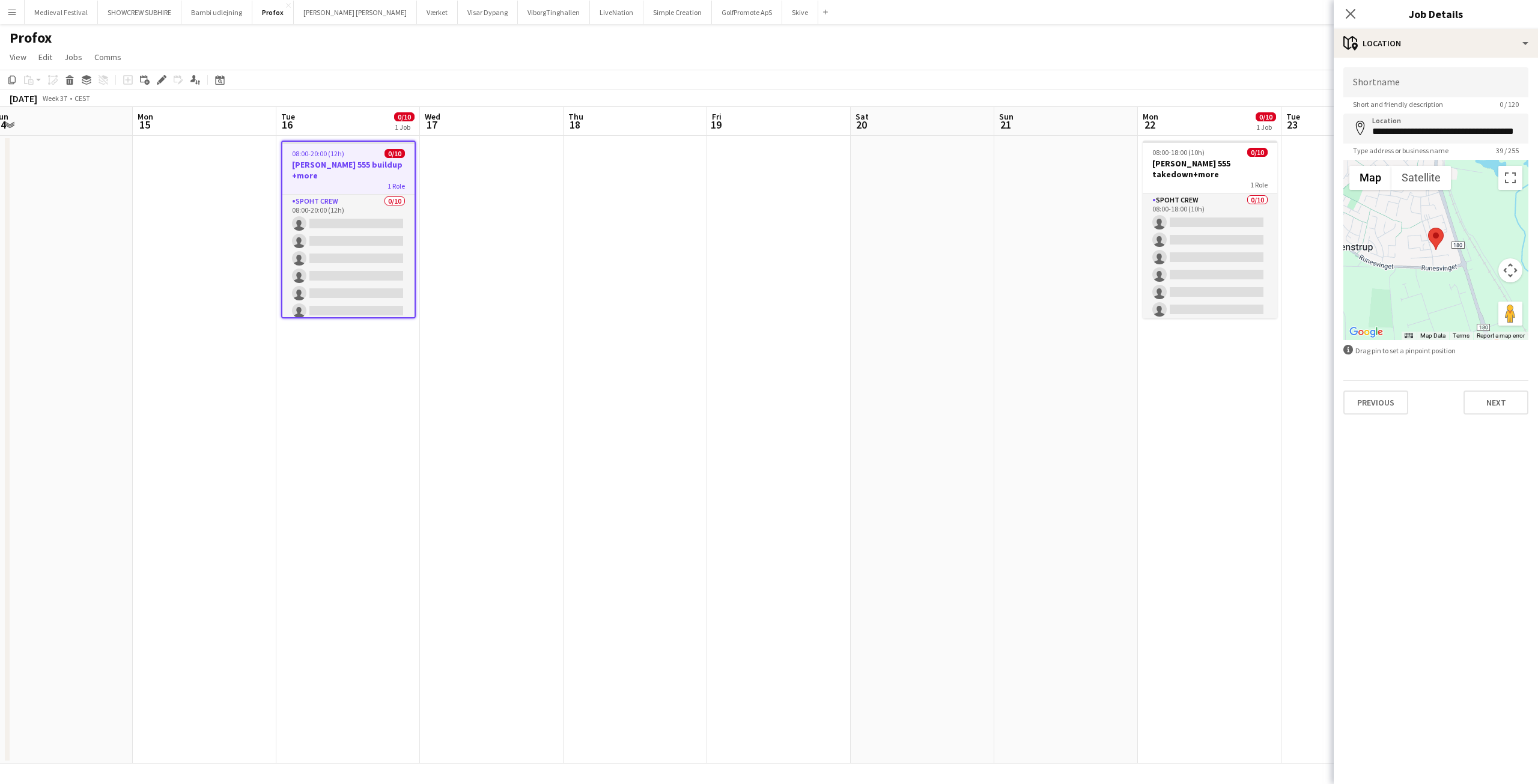
click at [352, 160] on h3 "[PERSON_NAME] 555 buildup +more" at bounding box center [348, 170] width 132 height 21
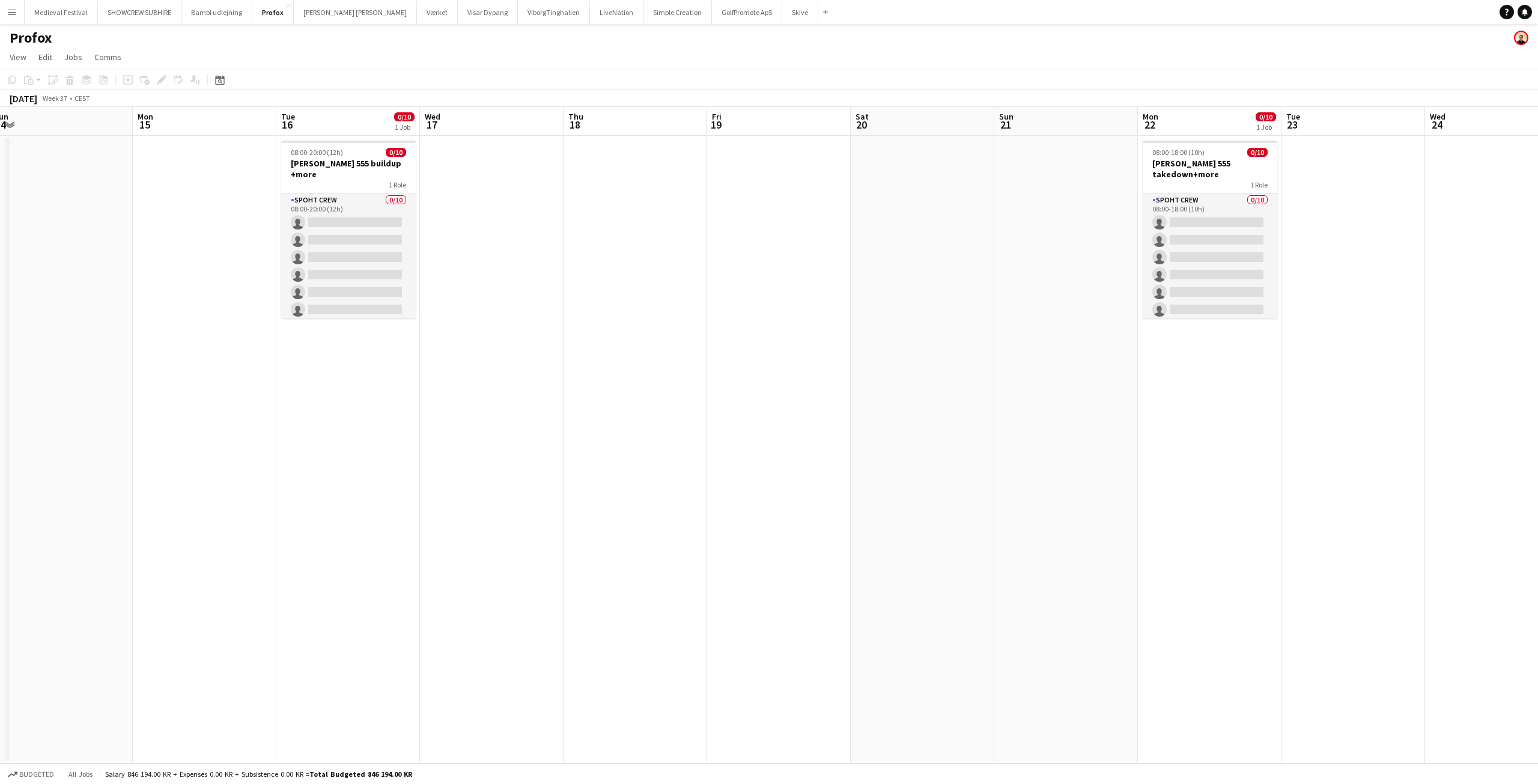
click at [677, 218] on app-date-cell at bounding box center [636, 449] width 144 height 627
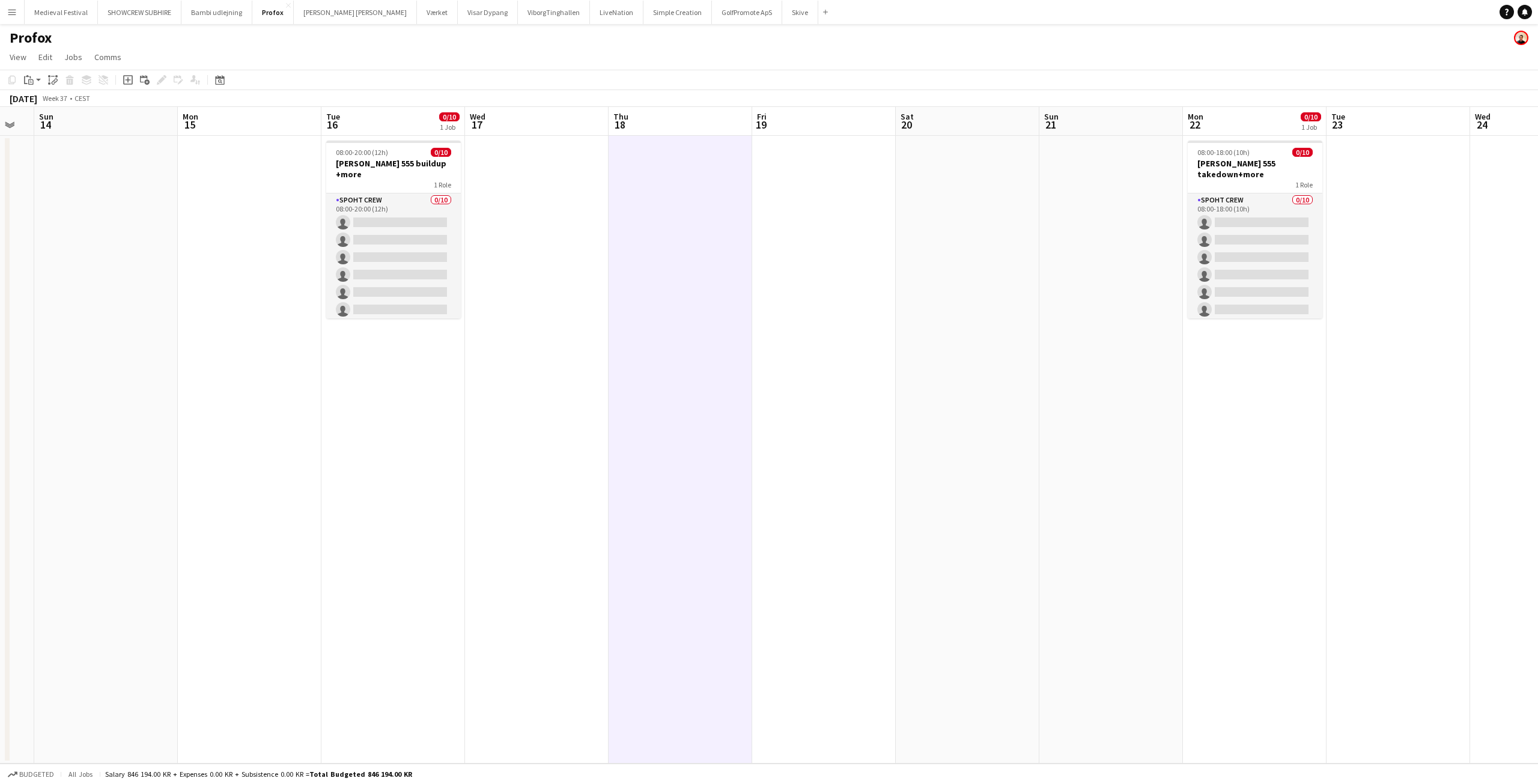
drag, startPoint x: 677, startPoint y: 218, endPoint x: 865, endPoint y: 244, distance: 189.8
click at [858, 243] on app-calendar-viewport "Thu 11 0/2 1 Job Fri 12 0/2 1 Job Sat 13 Sun 14 Mon 15 Tue 16 0/10 1 Job Wed 17…" at bounding box center [769, 435] width 1538 height 657
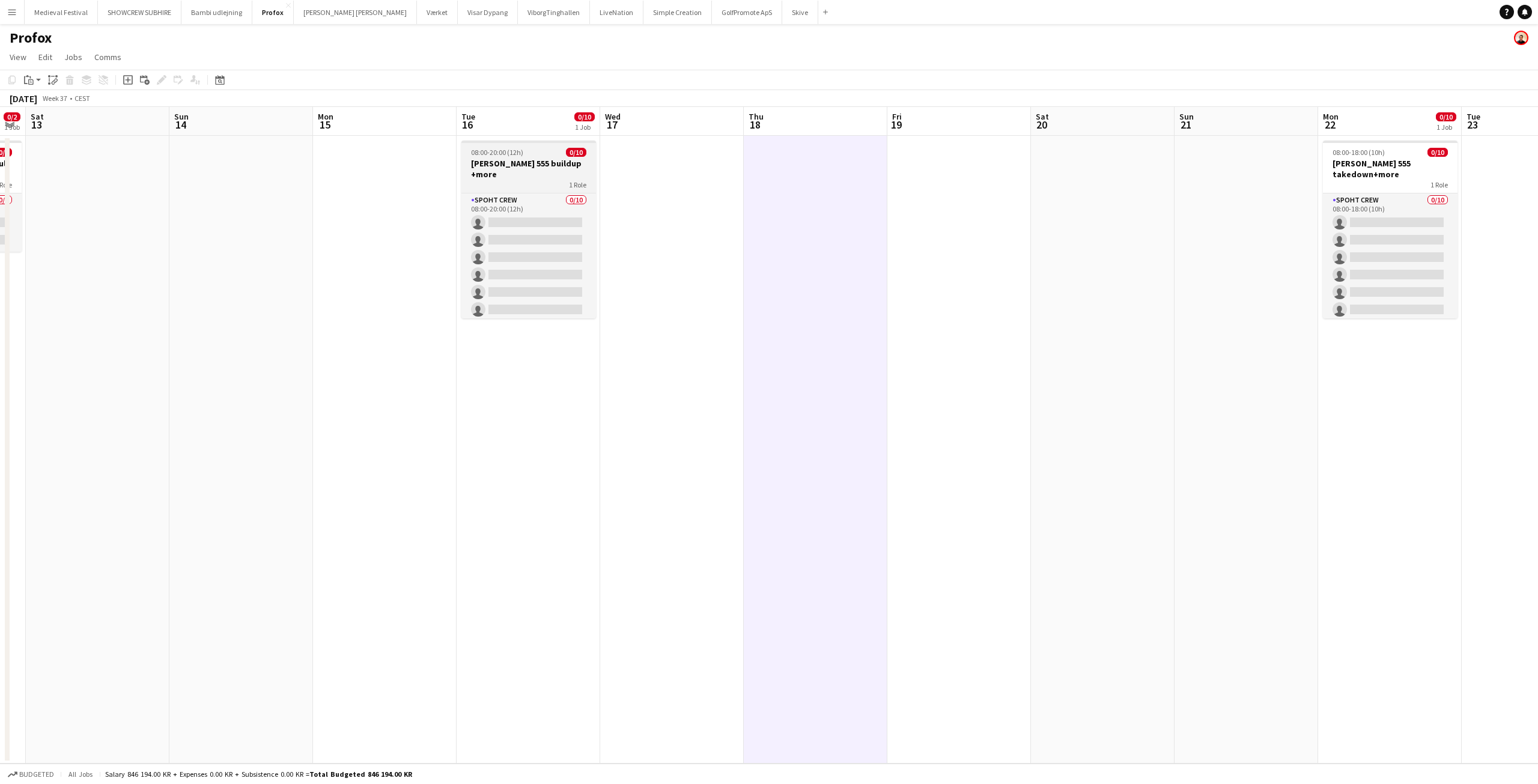
click at [524, 159] on h3 "[PERSON_NAME] 555 buildup +more" at bounding box center [529, 168] width 135 height 21
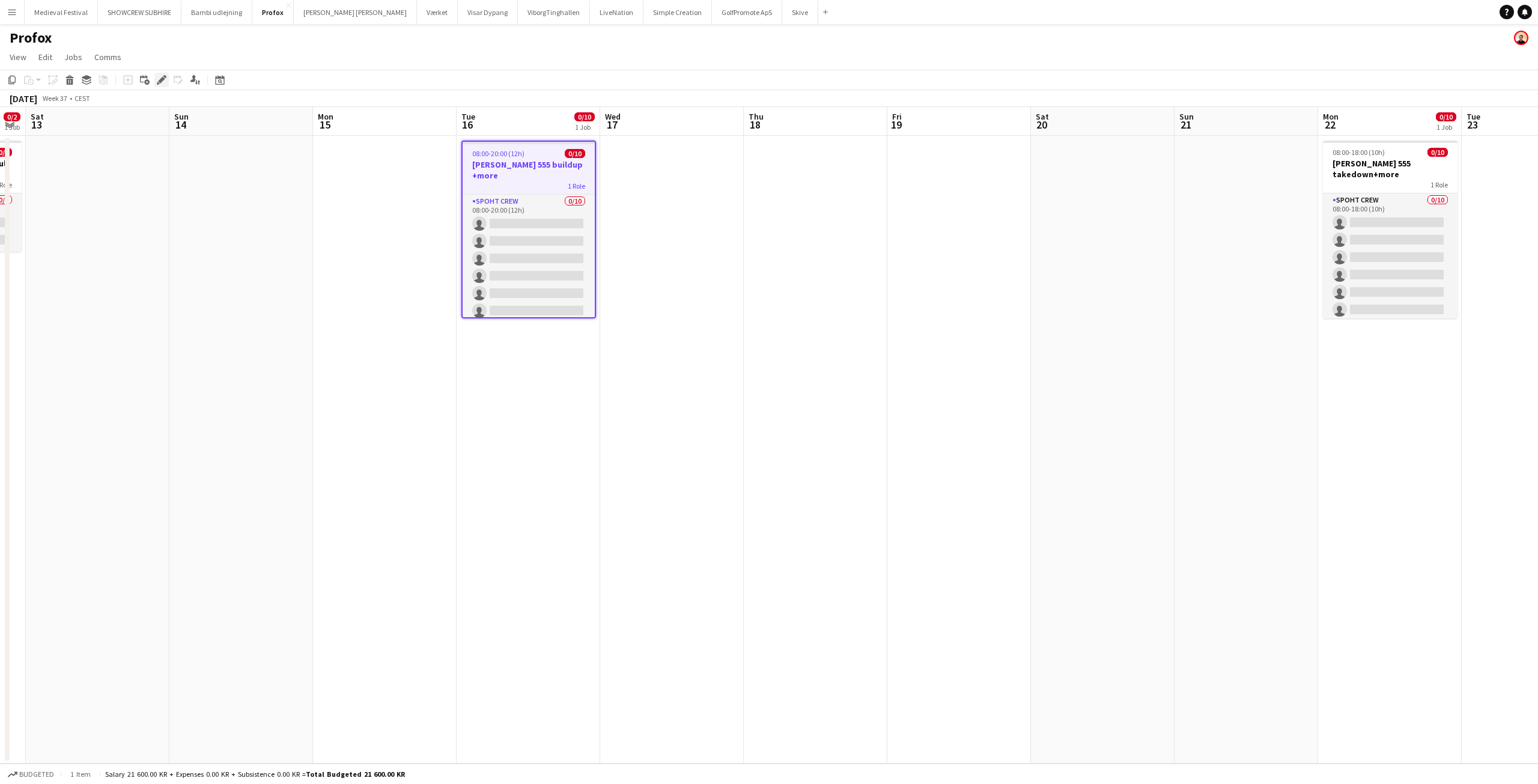
click at [162, 79] on icon at bounding box center [161, 79] width 6 height 6
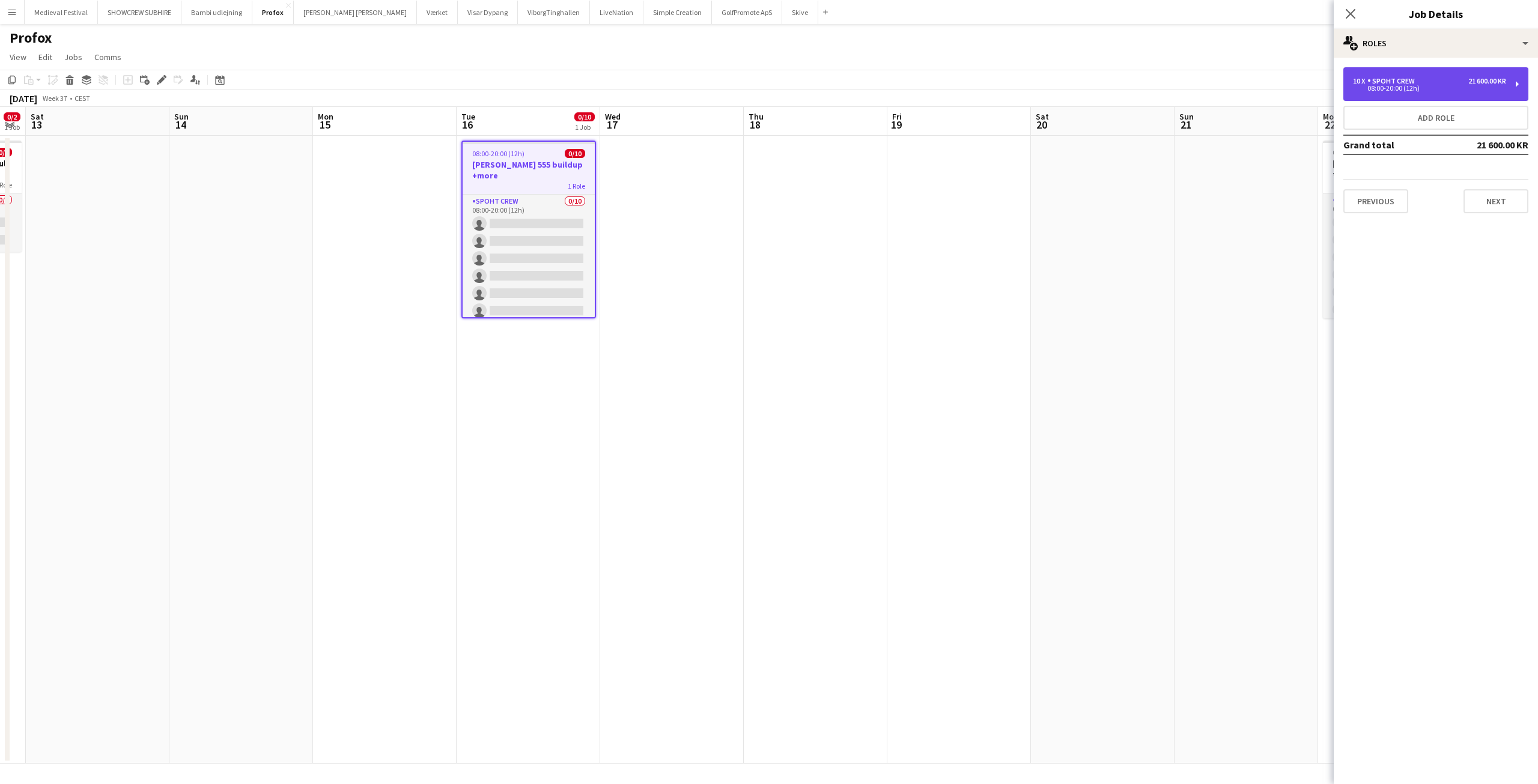
click at [1437, 83] on div "10 x Spoht Crew 21 600.00 KR" at bounding box center [1429, 80] width 153 height 8
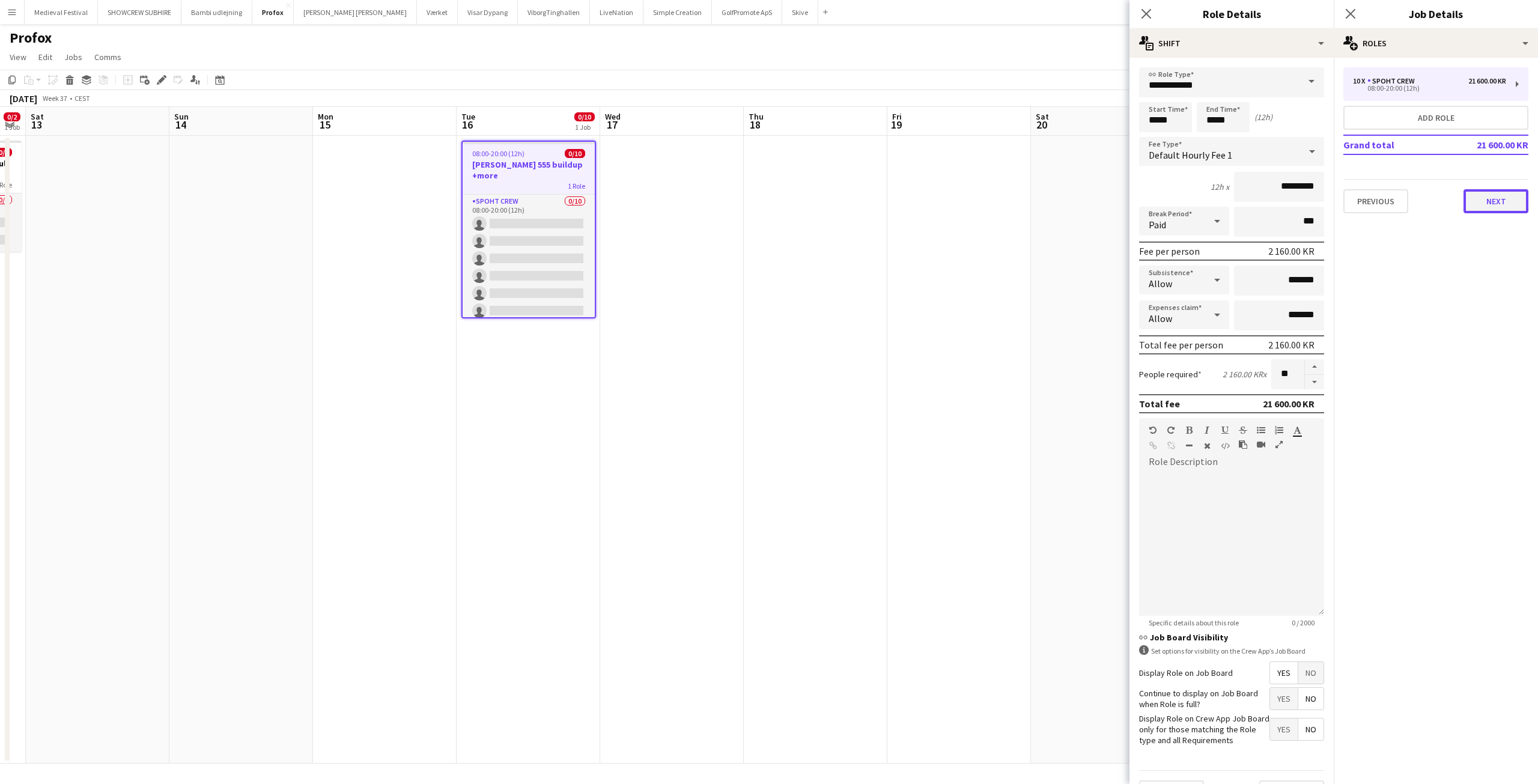
click at [1478, 198] on button "Next" at bounding box center [1496, 201] width 65 height 24
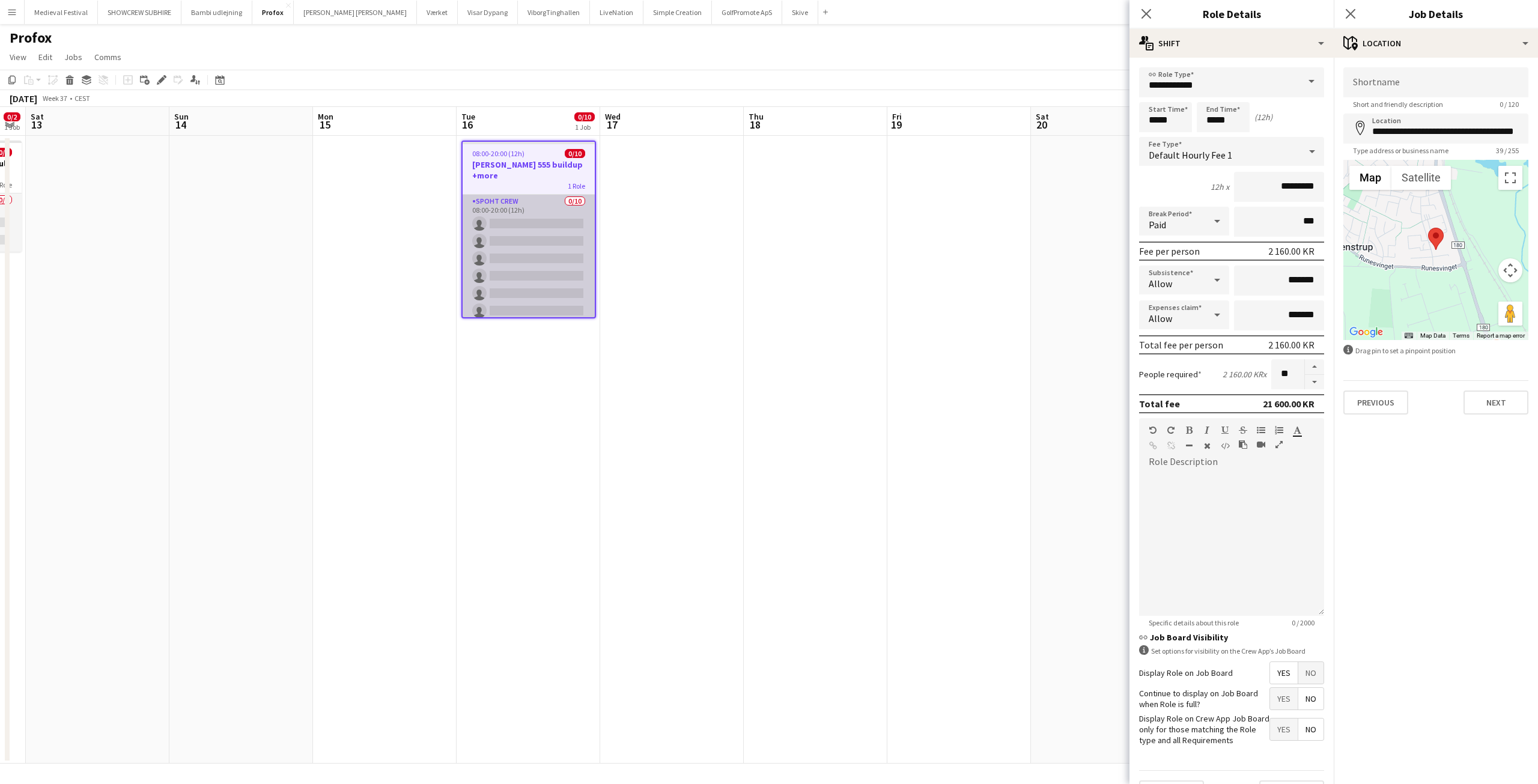
click at [542, 221] on app-card-role "Spoht Crew 0/10 08:00-20:00 (12h) single-neutral-actions single-neutral-actions…" at bounding box center [528, 293] width 132 height 197
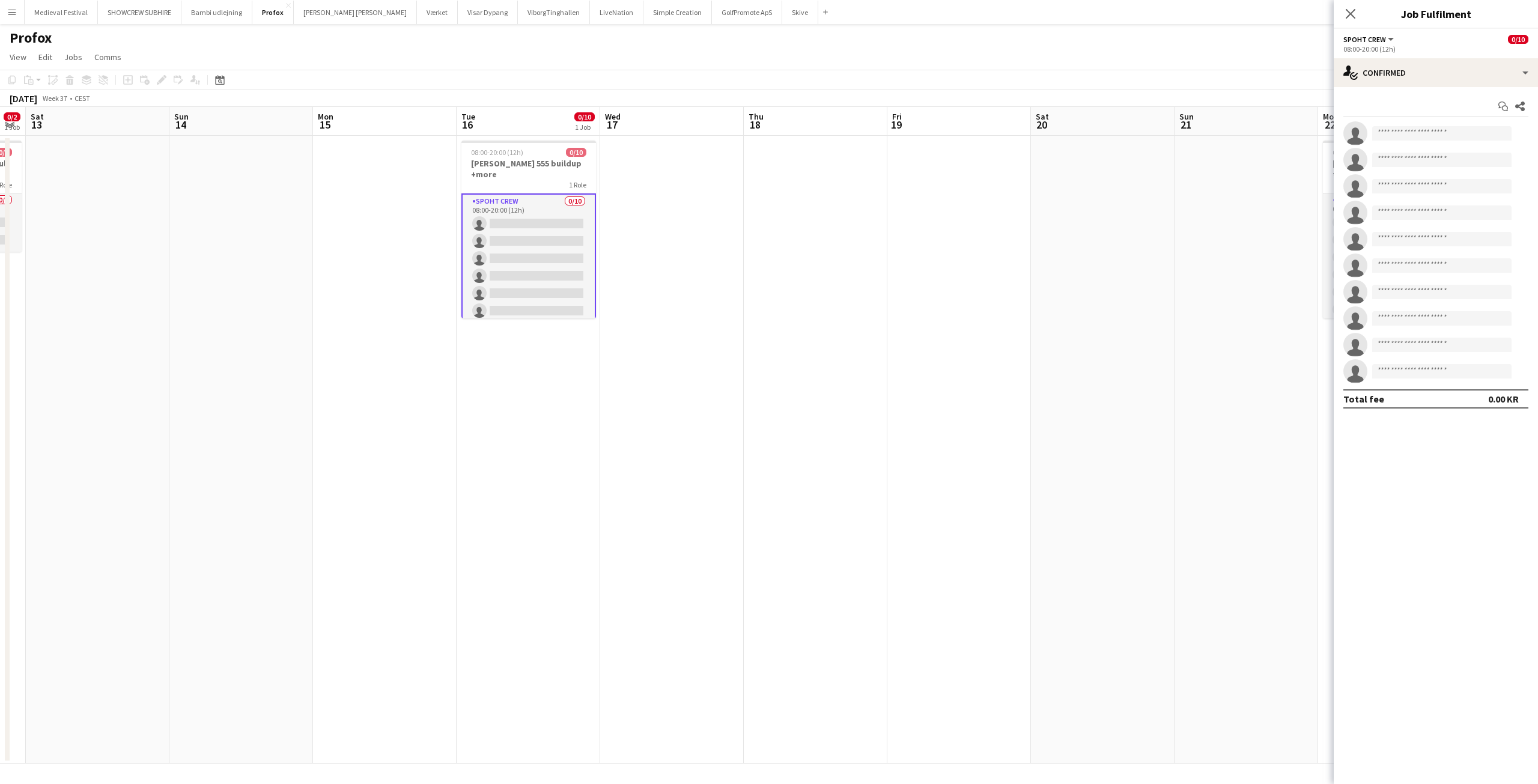
click at [538, 218] on app-card-role "Spoht Crew 0/10 08:00-20:00 (12h) single-neutral-actions single-neutral-actions…" at bounding box center [529, 293] width 135 height 200
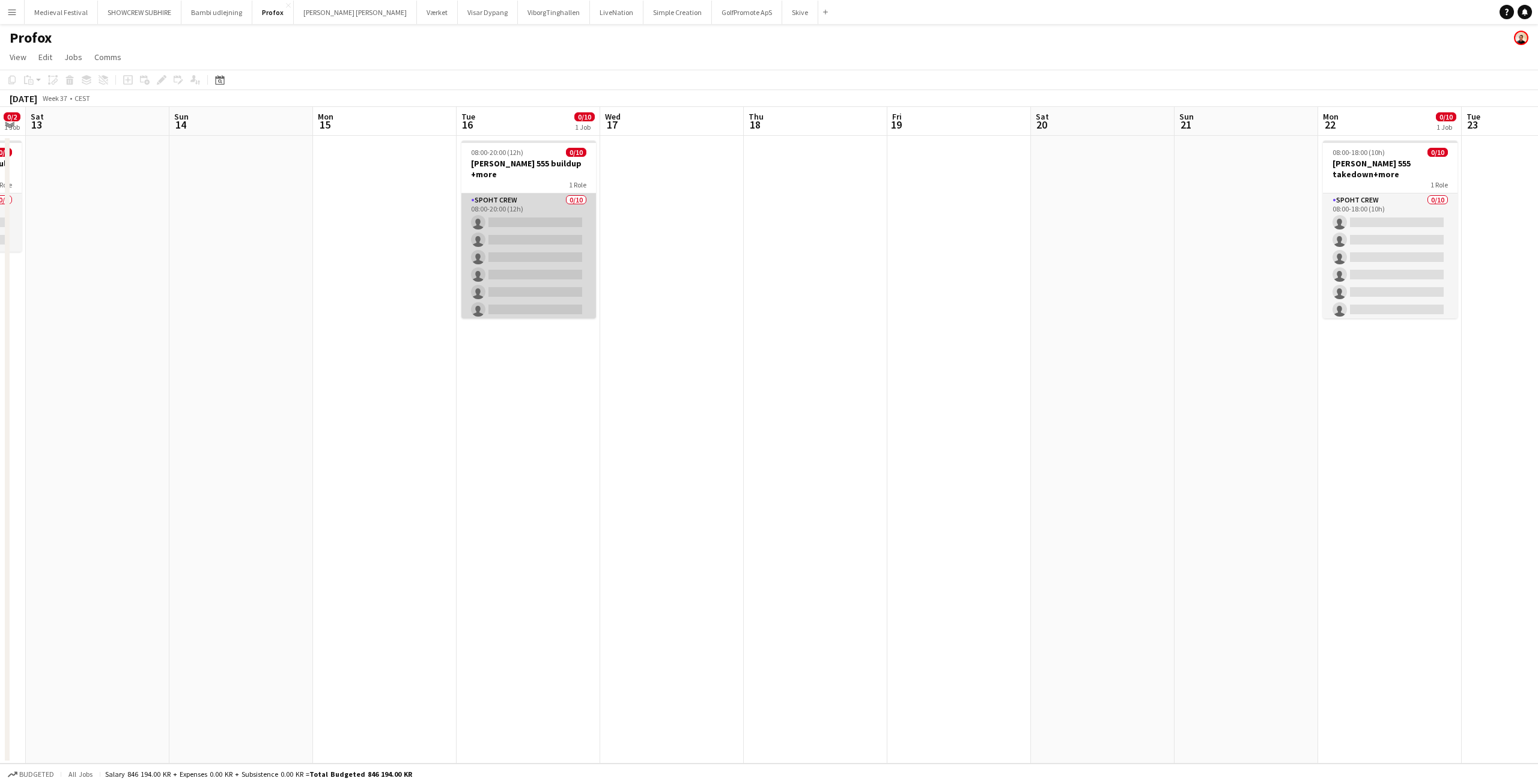
click at [528, 216] on app-card-role "Spoht Crew 0/10 08:00-20:00 (12h) single-neutral-actions single-neutral-actions…" at bounding box center [529, 292] width 135 height 197
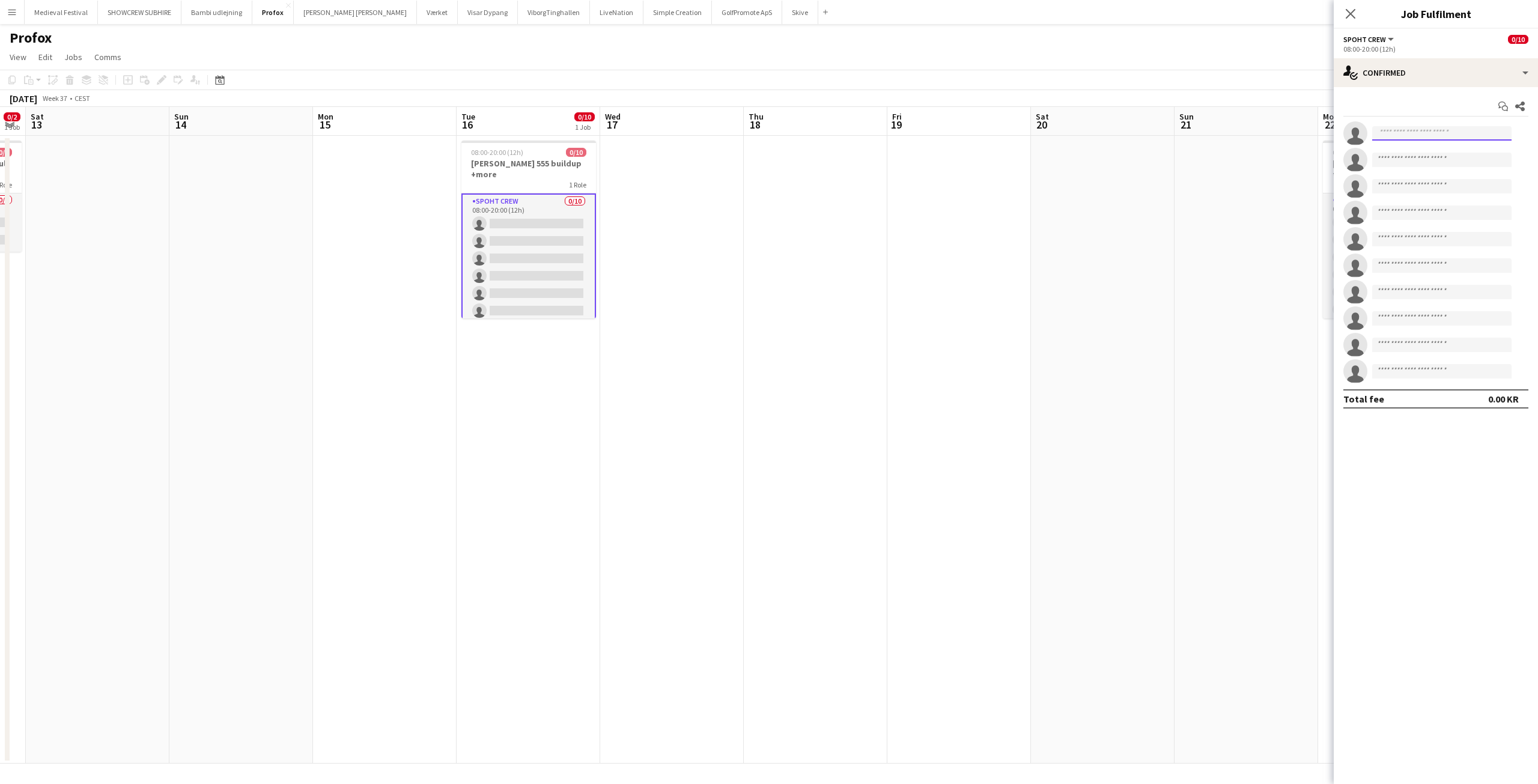
click at [1409, 137] on input at bounding box center [1441, 134] width 139 height 15
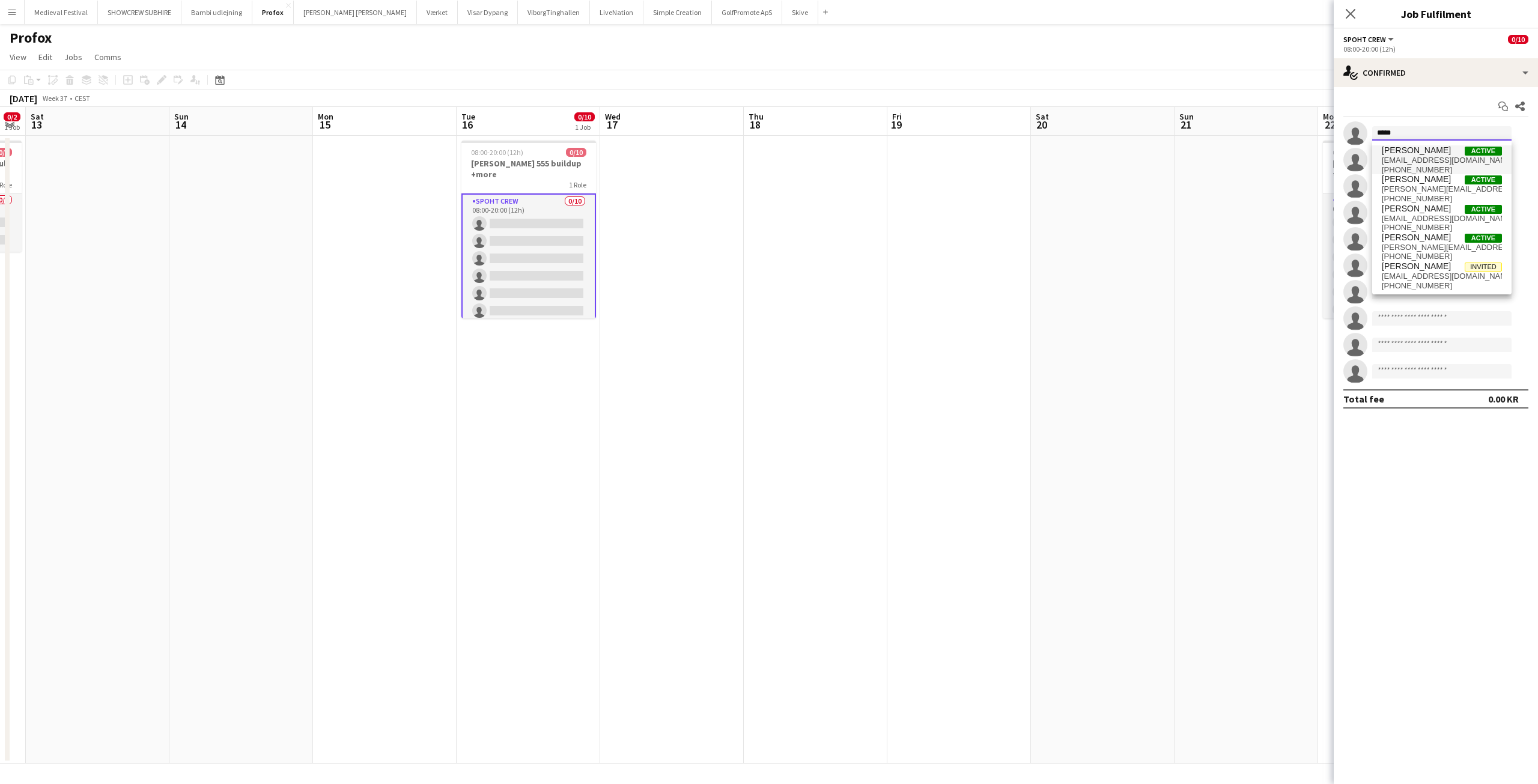
type input "*****"
click at [1407, 155] on span "Tomas Ambarcumianas" at bounding box center [1415, 150] width 69 height 10
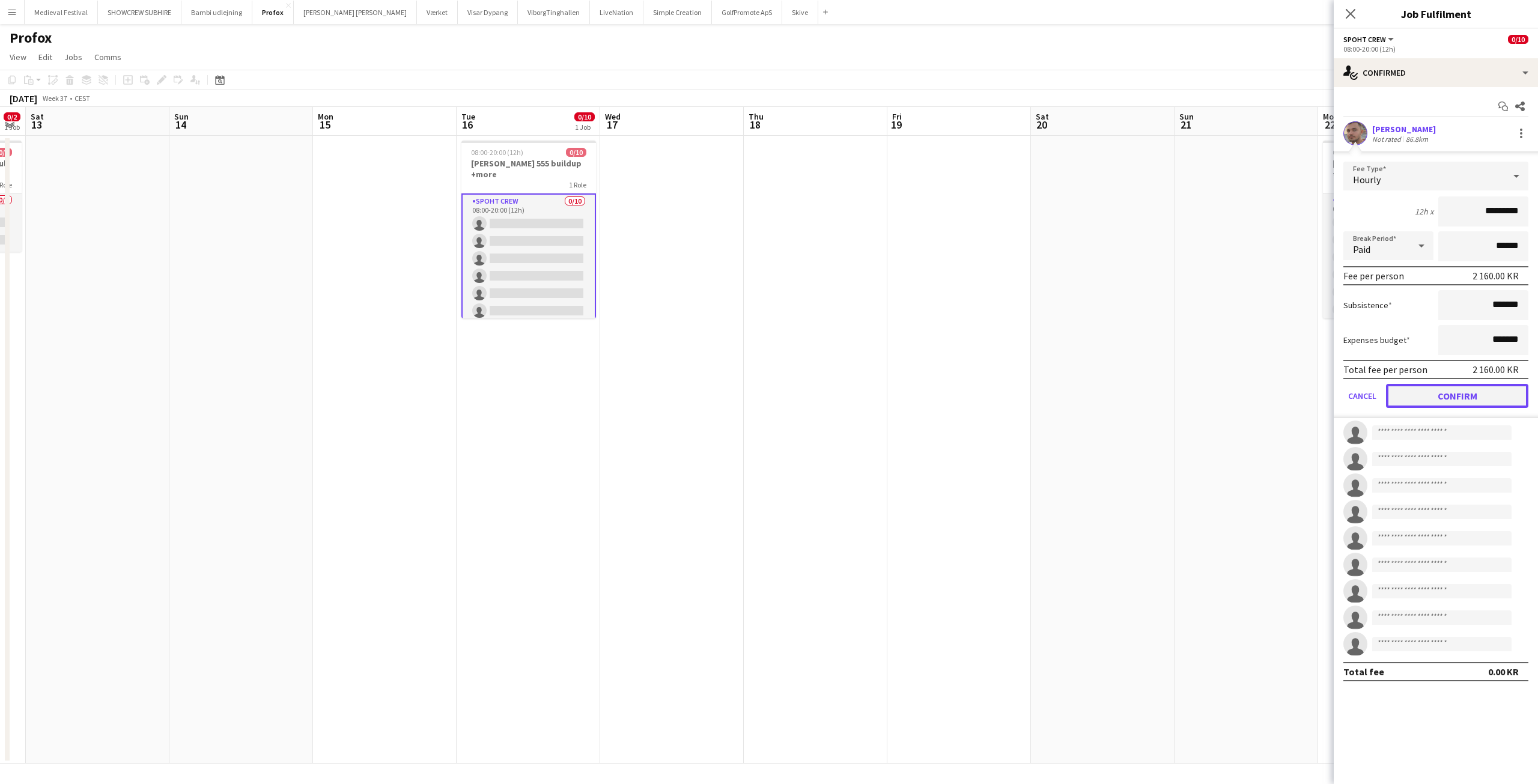
click at [1443, 388] on button "Confirm" at bounding box center [1457, 396] width 142 height 24
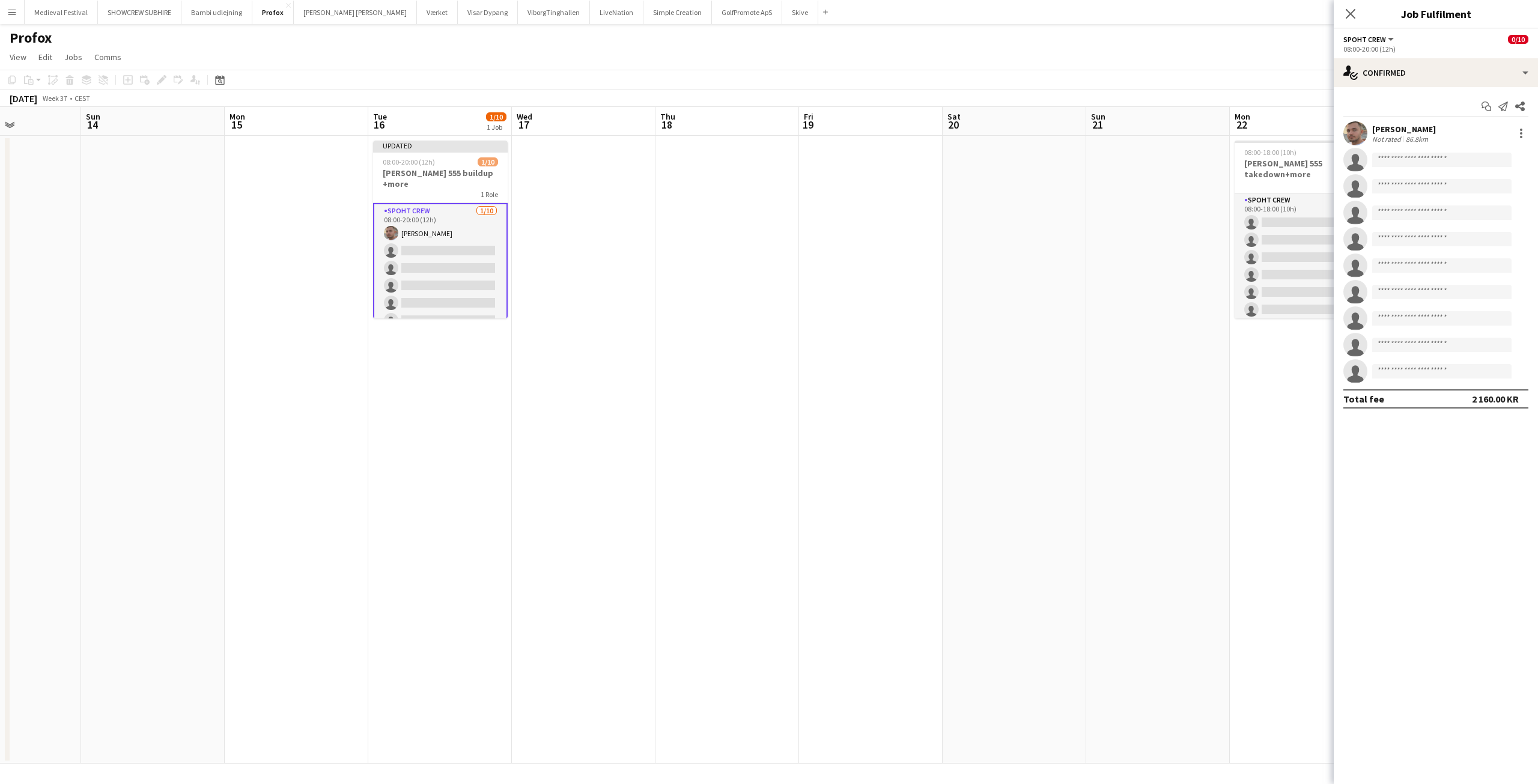
drag, startPoint x: 1180, startPoint y: 258, endPoint x: 1060, endPoint y: 247, distance: 120.5
click at [1060, 247] on app-calendar-viewport "Thu 11 0/2 1 Job Fri 12 0/2 1 Job Sat 13 Sun 14 Mon 15 Tue 16 1/10 1 Job Wed 17…" at bounding box center [769, 435] width 1538 height 657
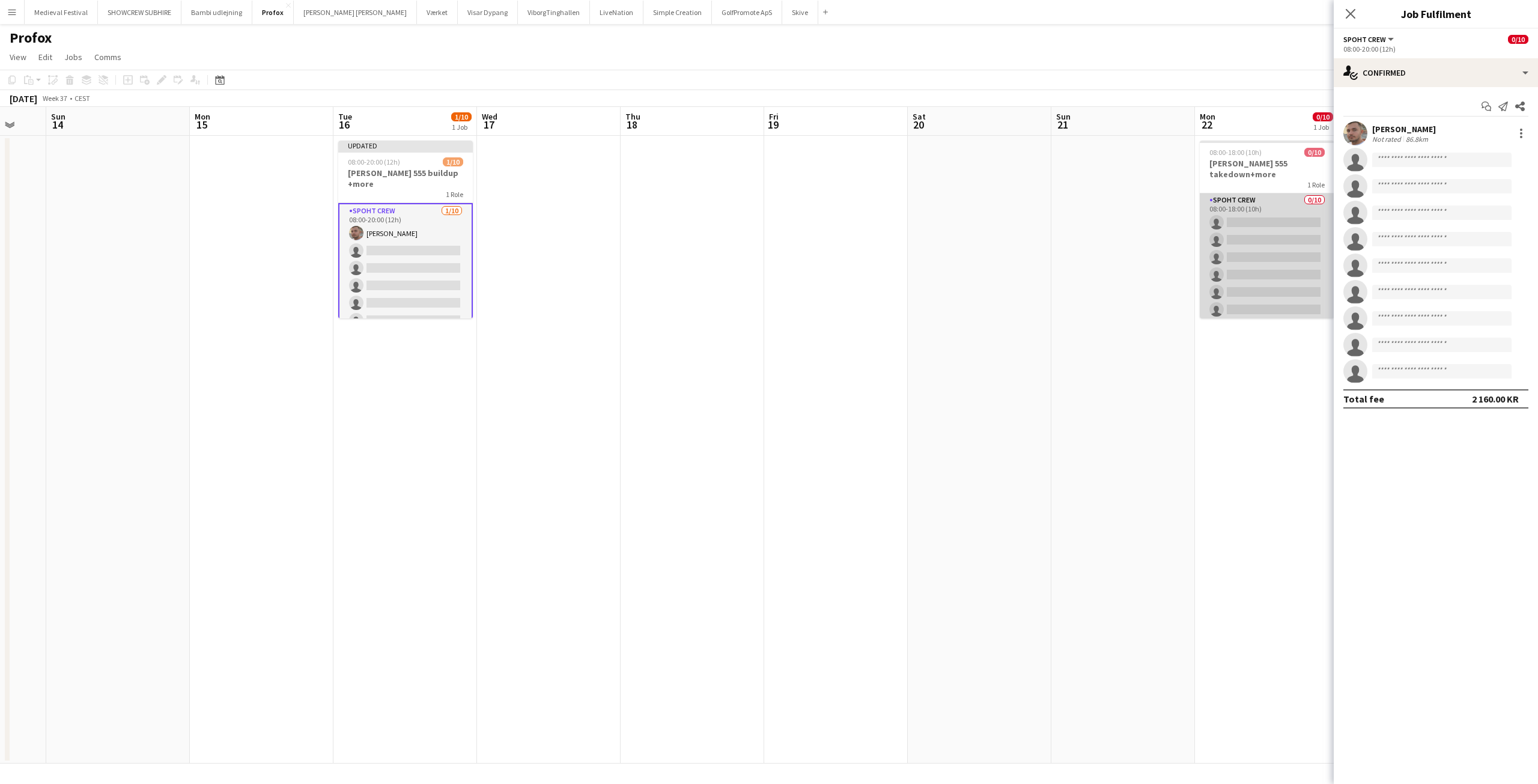
click at [1248, 211] on app-card-role "Spoht Crew 0/10 08:00-18:00 (10h) single-neutral-actions single-neutral-actions…" at bounding box center [1267, 292] width 135 height 197
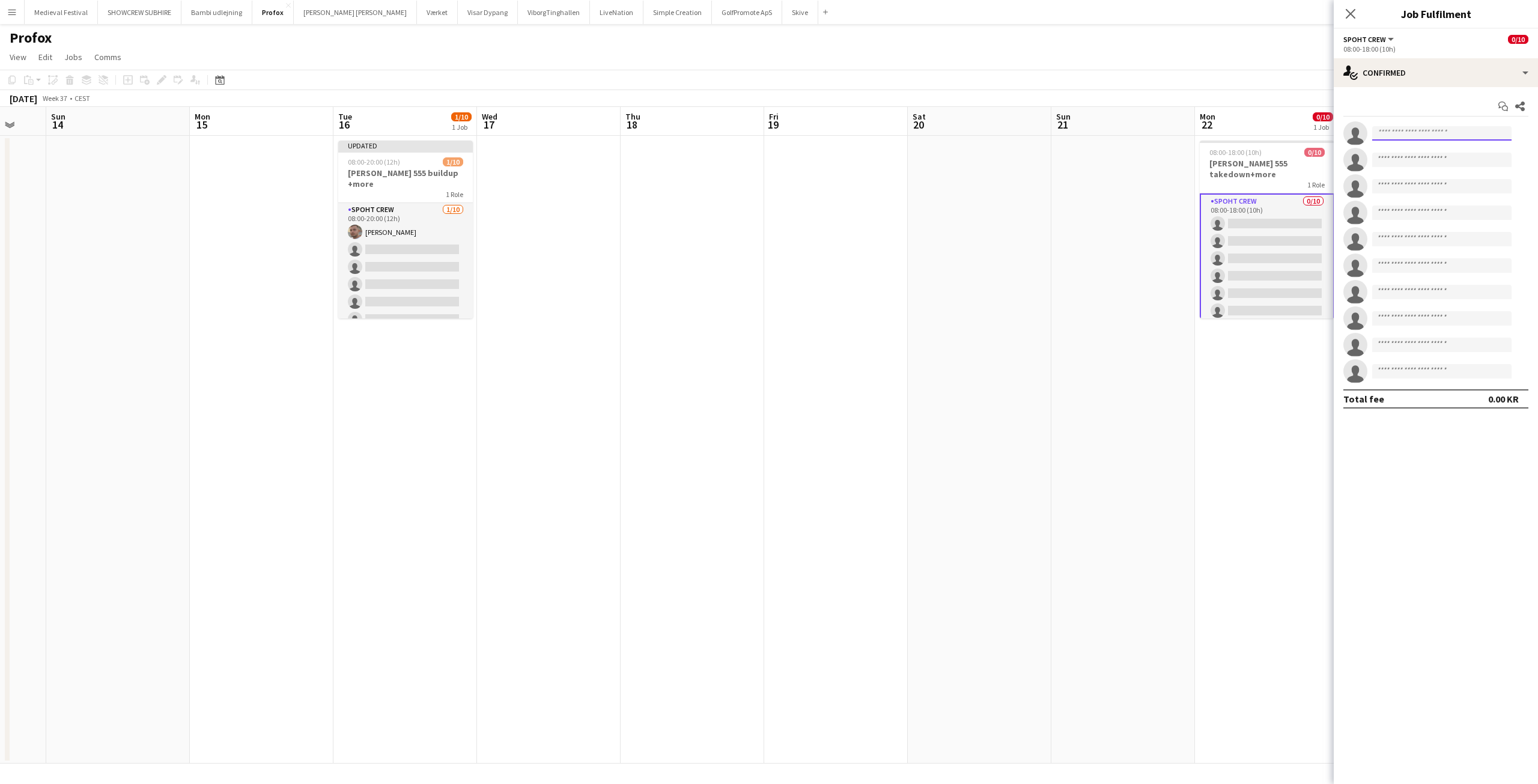
click at [1387, 130] on input at bounding box center [1441, 134] width 139 height 15
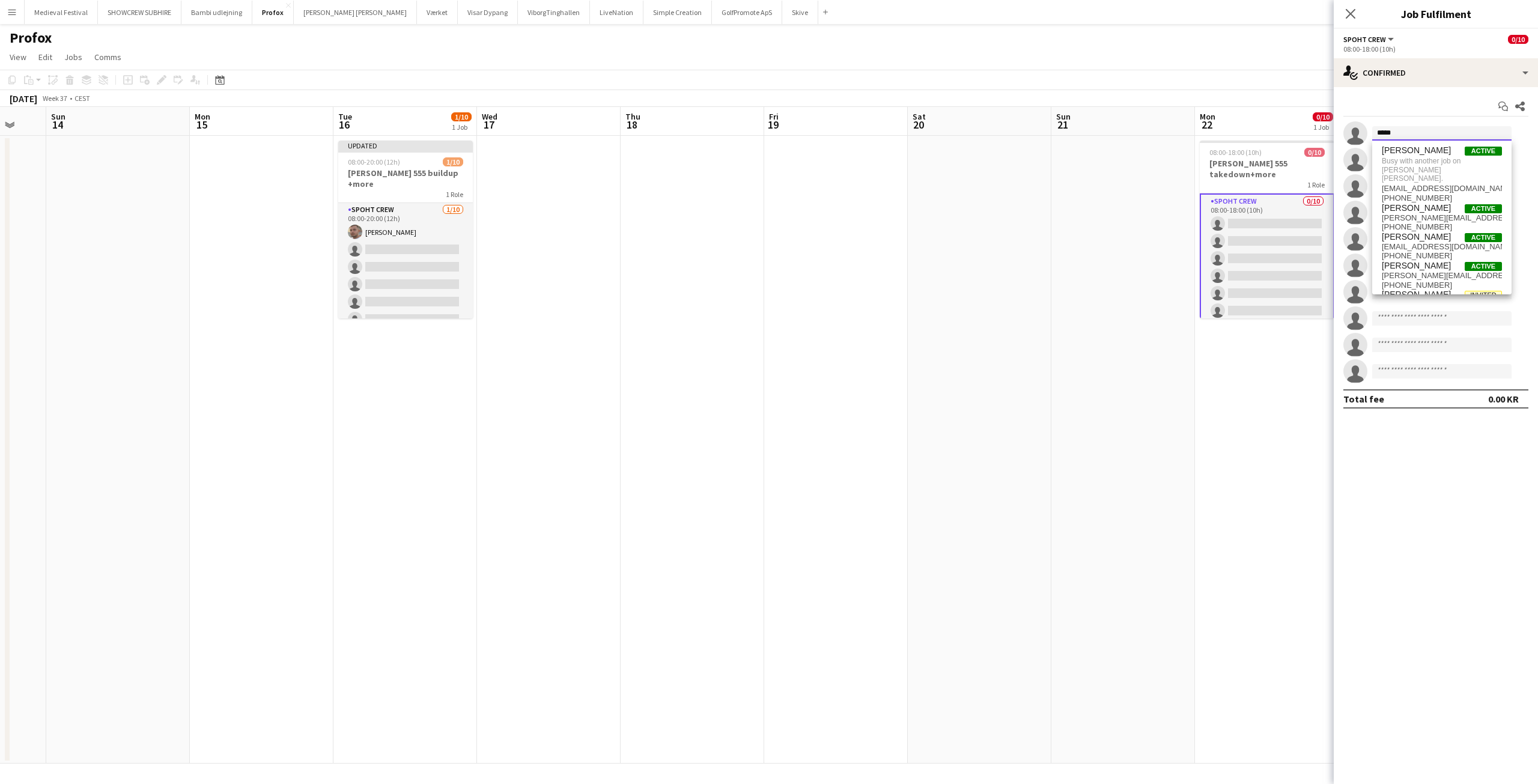
type input "*****"
click at [1104, 184] on app-date-cell at bounding box center [1123, 449] width 144 height 627
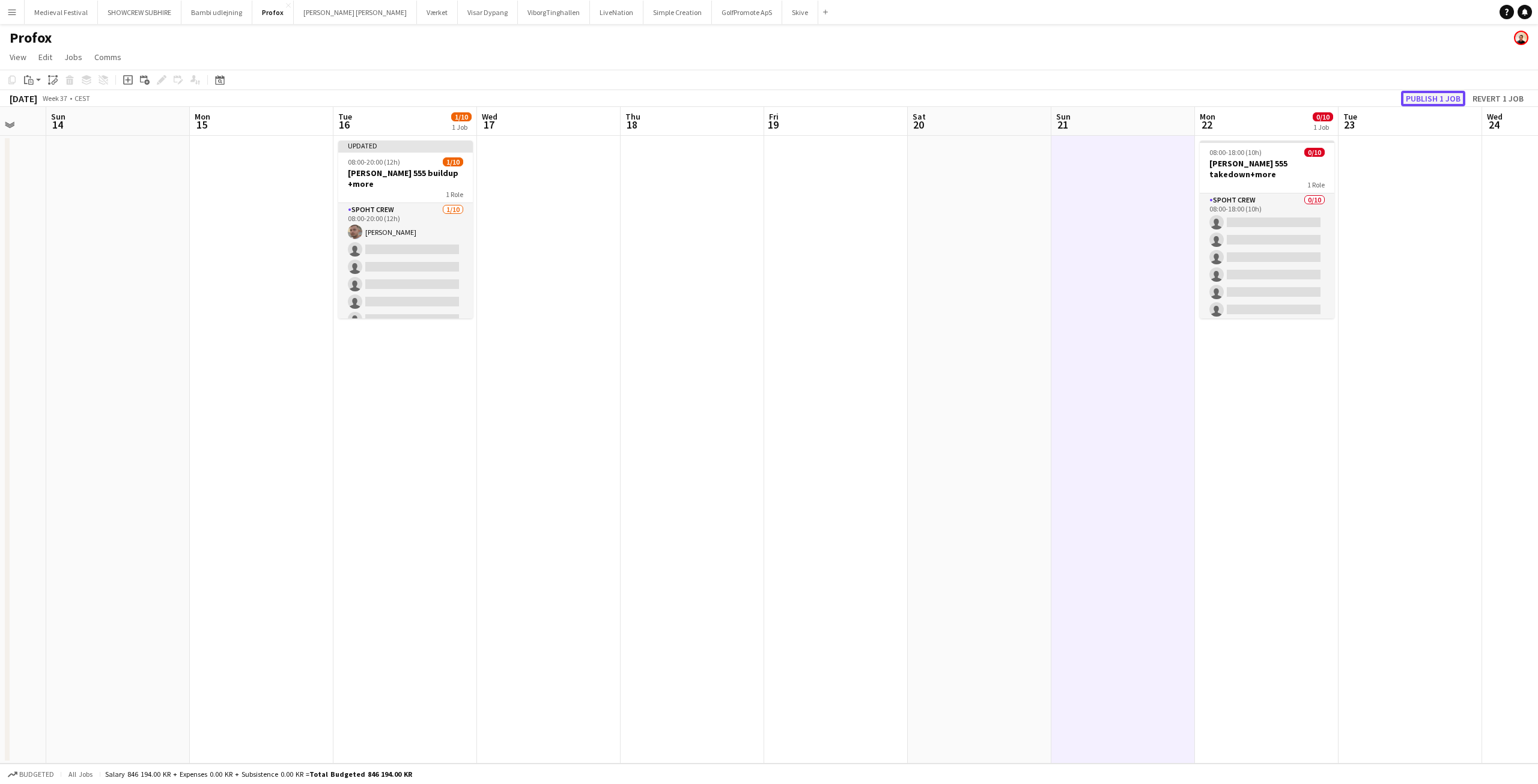
click at [1430, 100] on button "Publish 1 job" at bounding box center [1433, 98] width 65 height 16
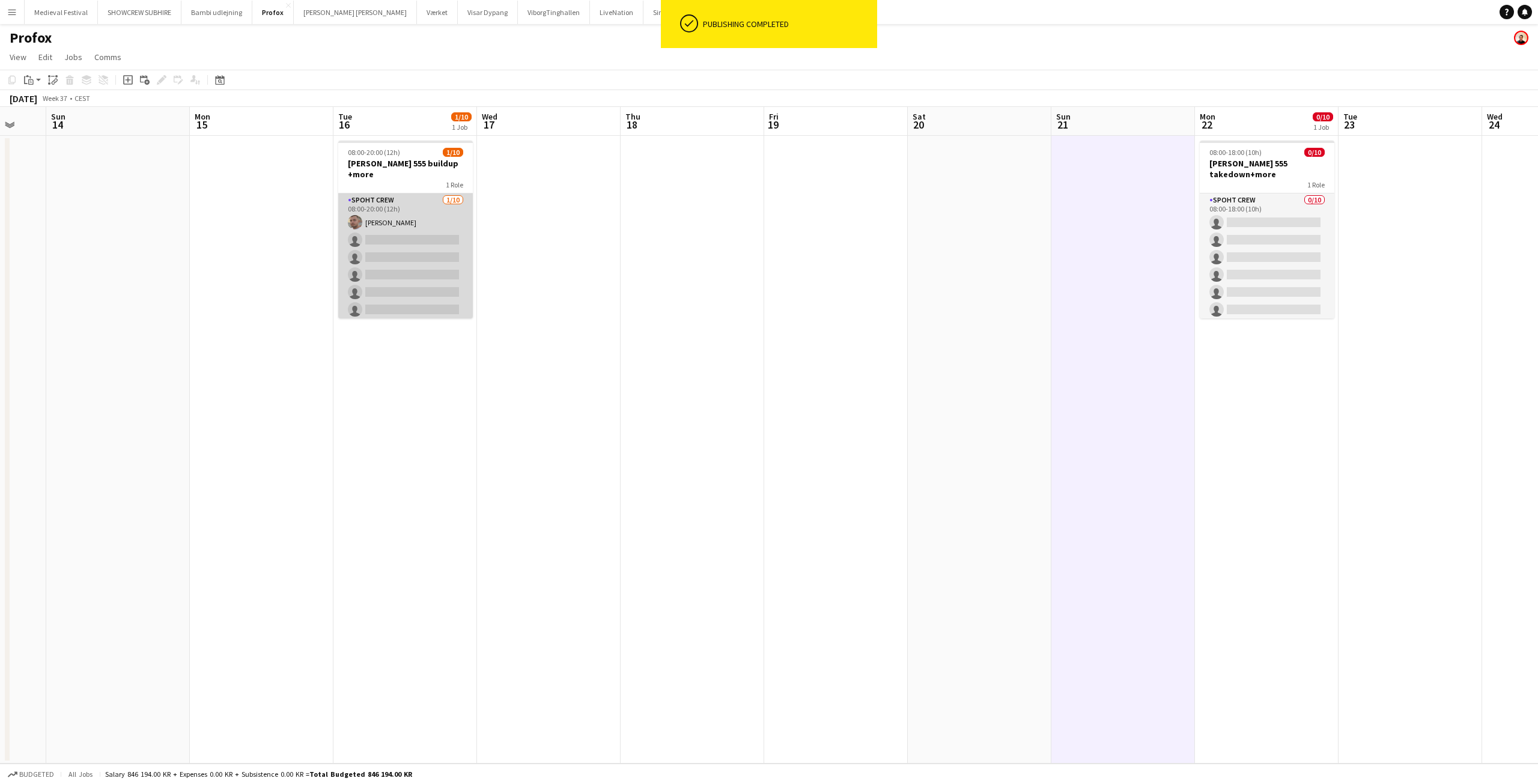
click at [400, 266] on app-card-role "Spoht Crew 1/10 08:00-20:00 (12h) Tomas Ambarcumianas single-neutral-actions si…" at bounding box center [406, 292] width 135 height 197
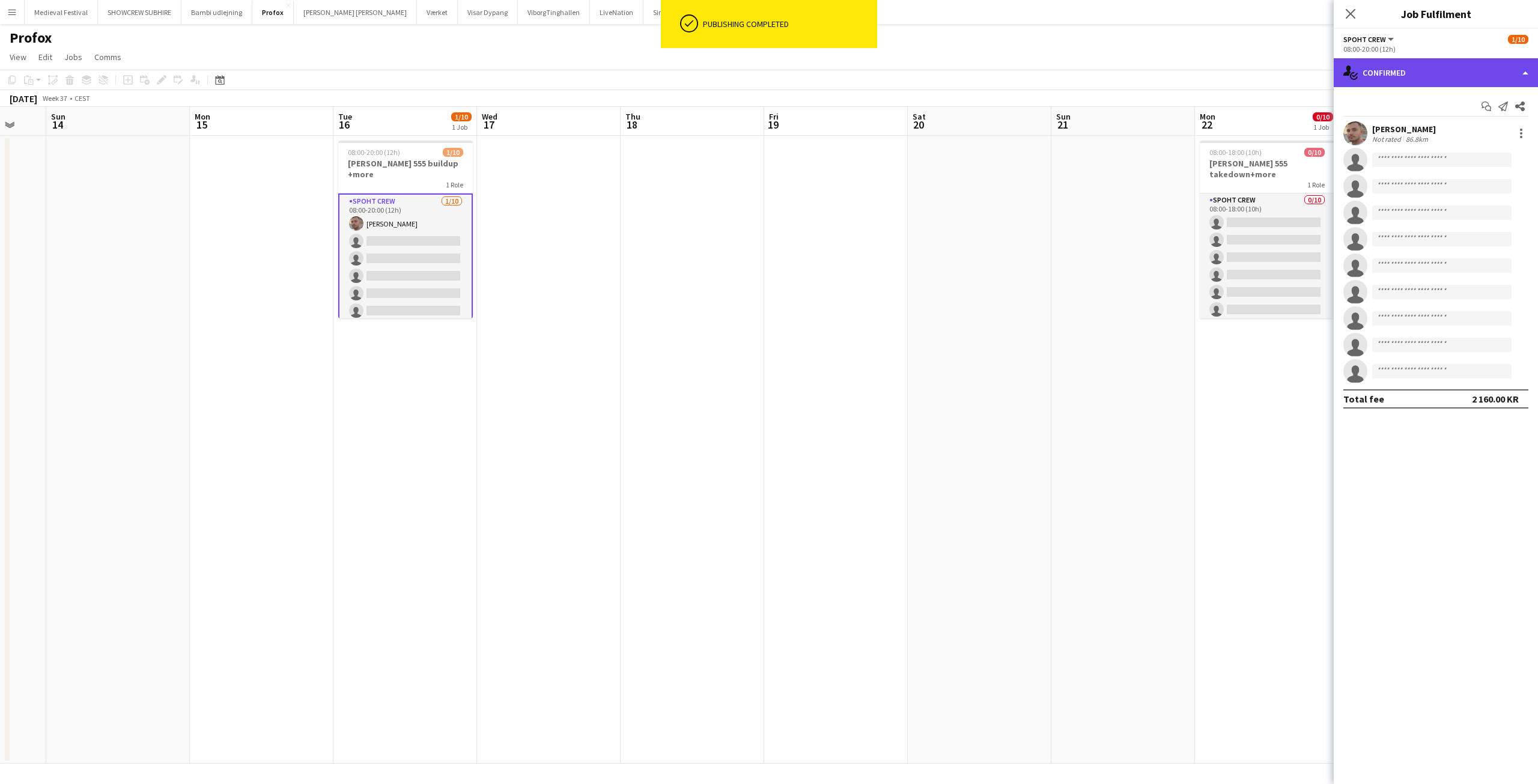
click at [1405, 73] on div "single-neutral-actions-check-2 Confirmed" at bounding box center [1435, 72] width 204 height 29
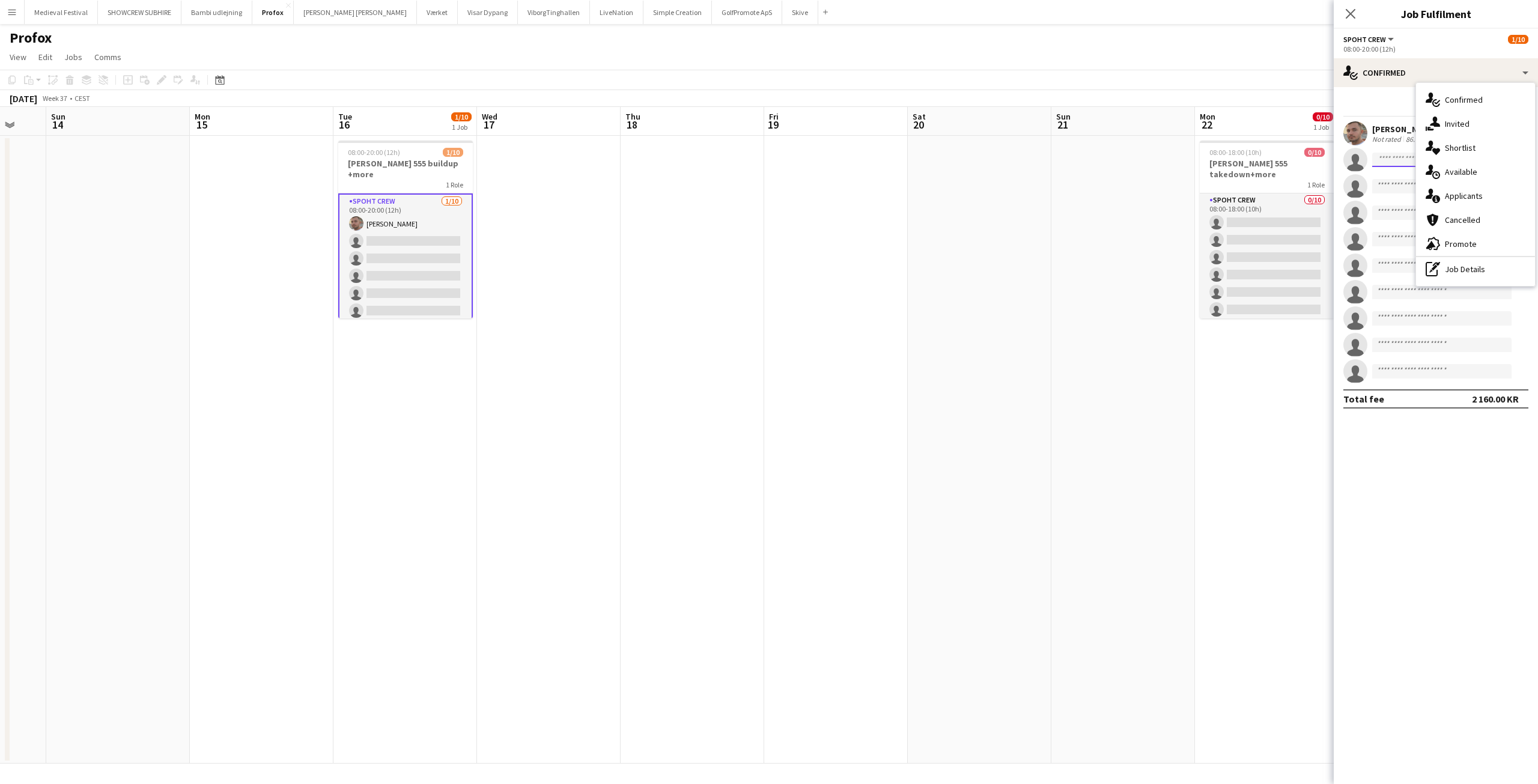
click at [1395, 160] on input at bounding box center [1441, 160] width 139 height 15
type input "******"
click at [1413, 189] on span "goreadaniel495@gmail.com" at bounding box center [1441, 186] width 120 height 9
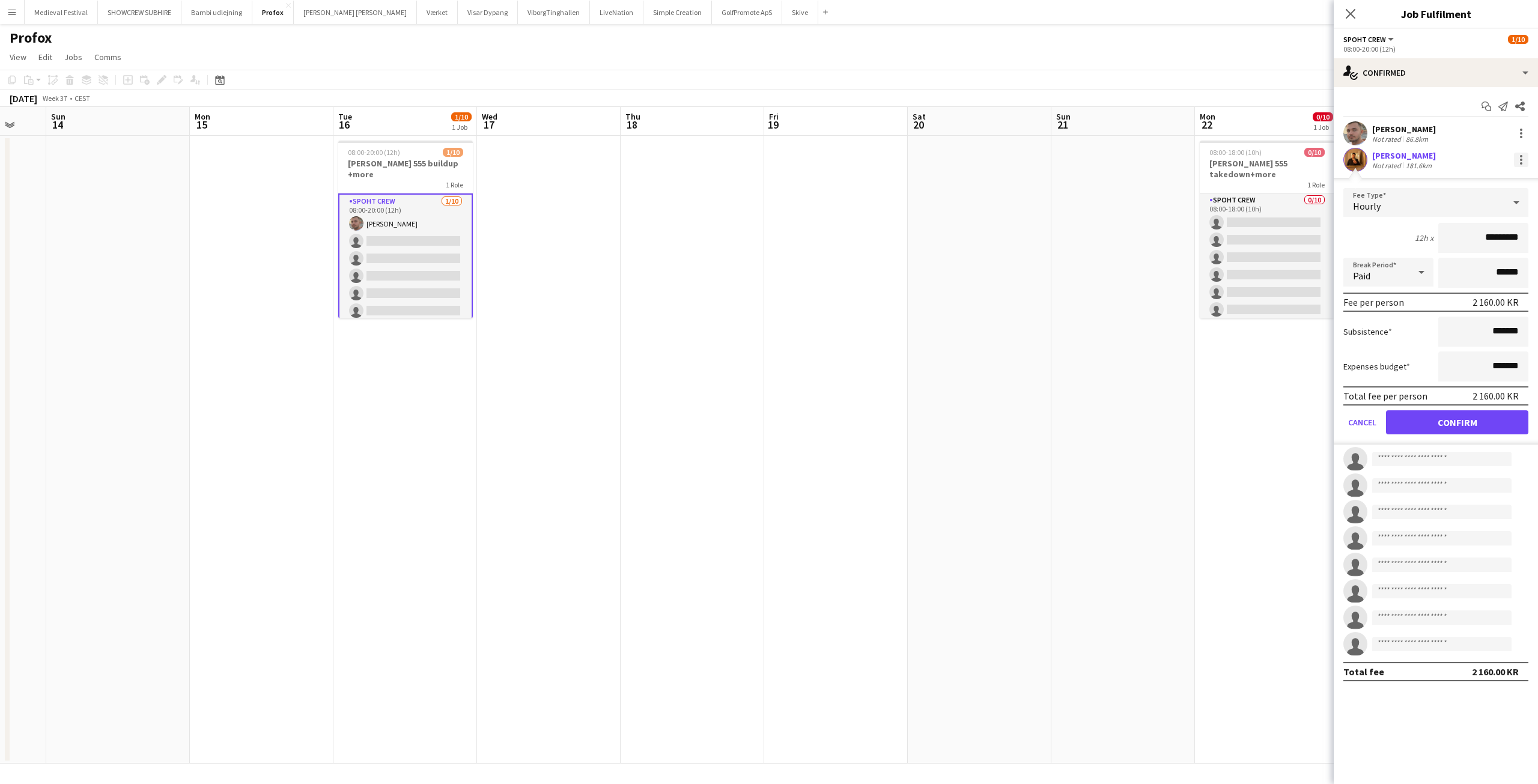
click at [1520, 156] on div at bounding box center [1520, 156] width 3 height 3
click at [1455, 271] on span "Remove" at bounding box center [1461, 267] width 36 height 10
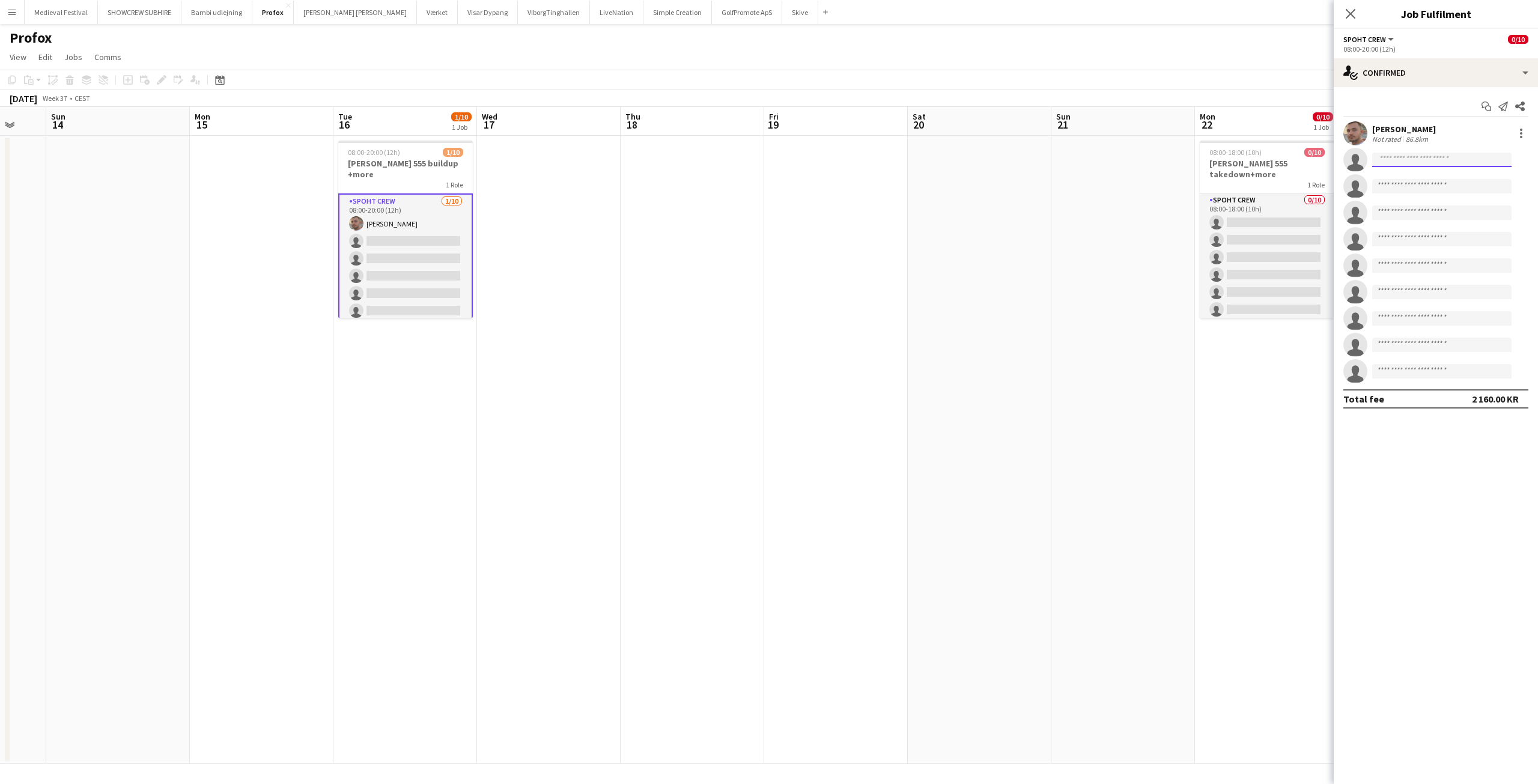
click at [1401, 156] on input at bounding box center [1441, 160] width 139 height 15
type input "******"
click at [1413, 175] on span "Marius Ciungu" at bounding box center [1415, 176] width 69 height 10
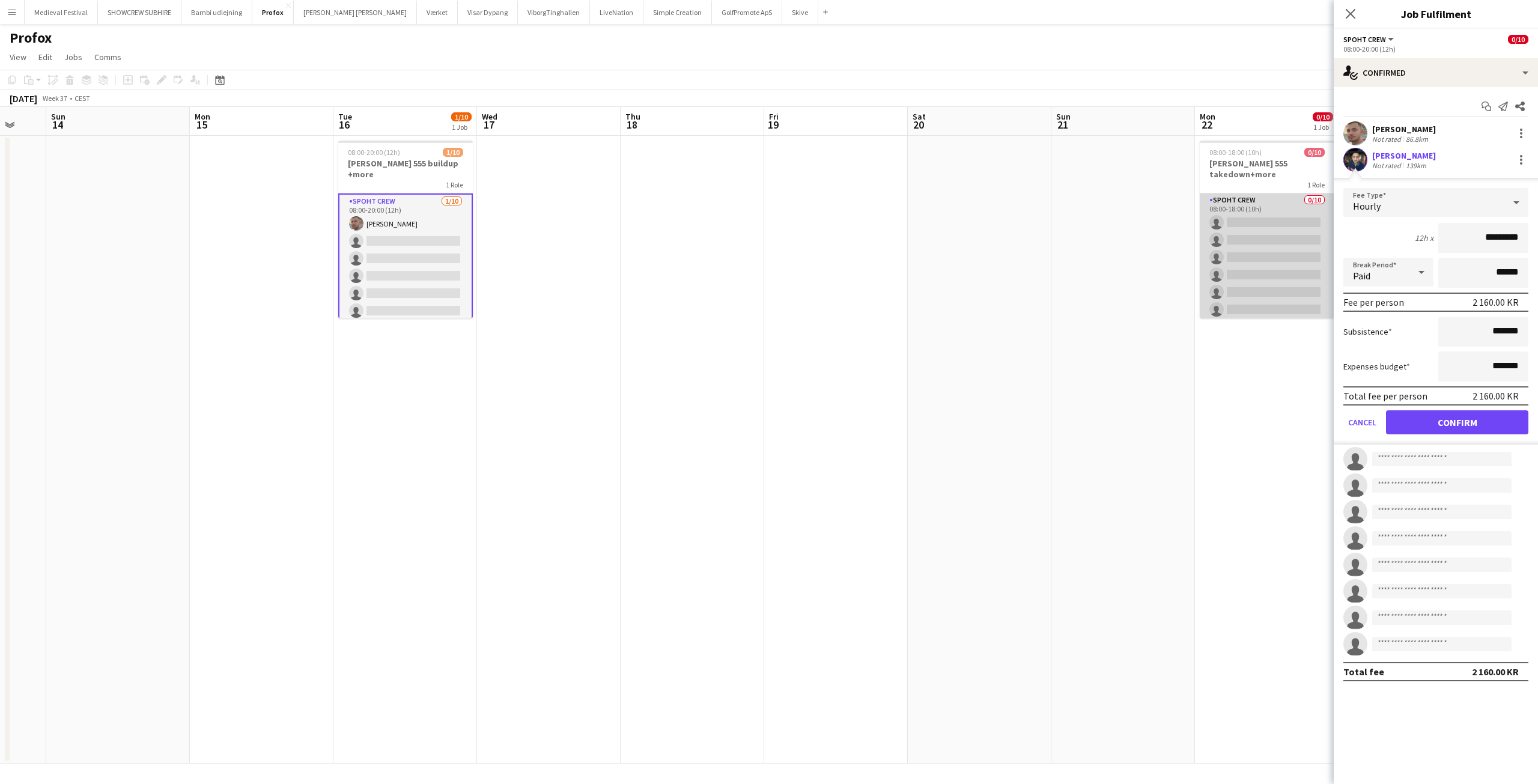
click at [1266, 214] on app-card-role "Spoht Crew 0/10 08:00-18:00 (10h) single-neutral-actions single-neutral-actions…" at bounding box center [1267, 292] width 135 height 197
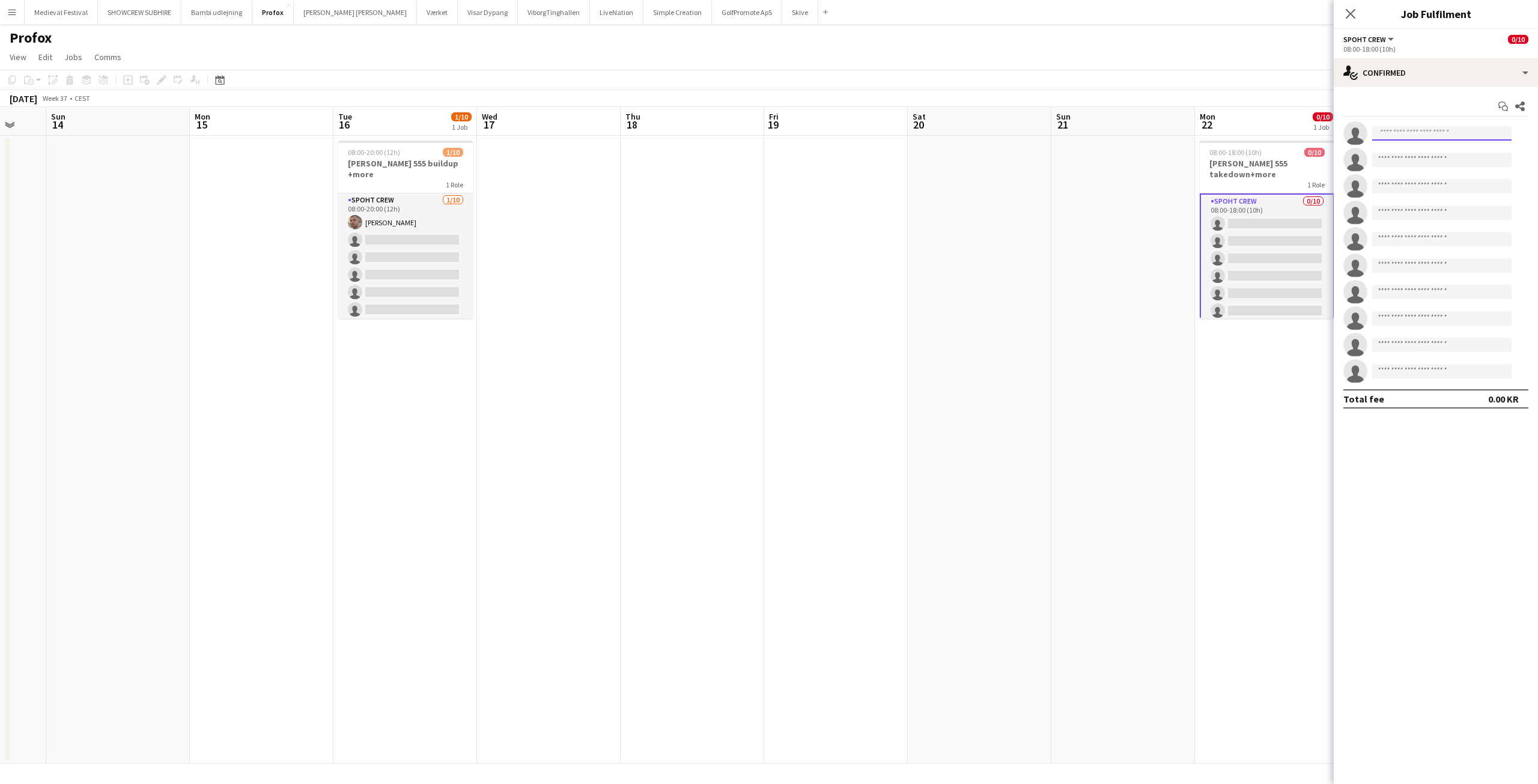
click at [1408, 131] on input at bounding box center [1441, 134] width 139 height 15
type input "******"
click at [1412, 155] on span "Marius Ciungu" at bounding box center [1415, 150] width 69 height 10
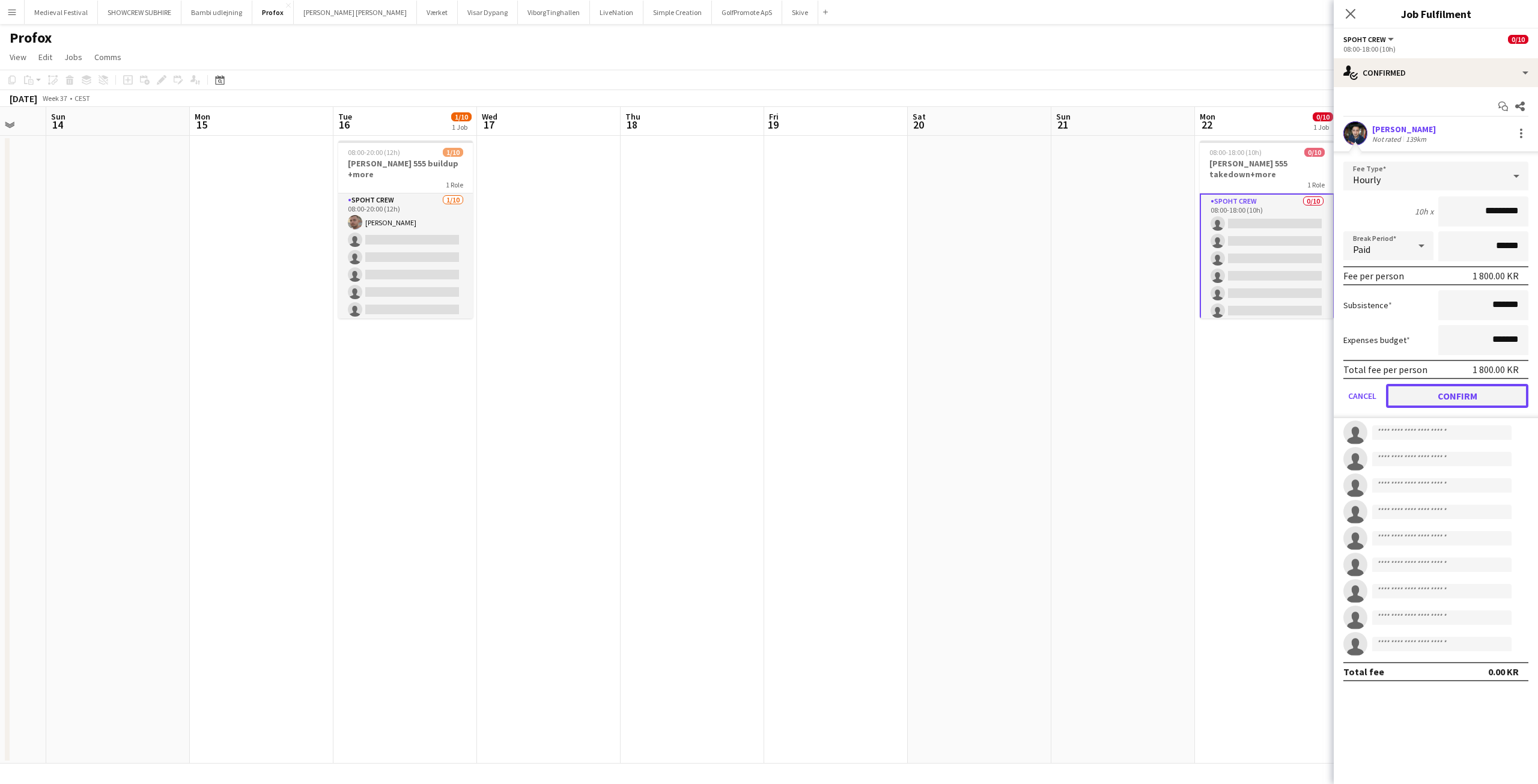
click at [1433, 386] on button "Confirm" at bounding box center [1457, 396] width 142 height 24
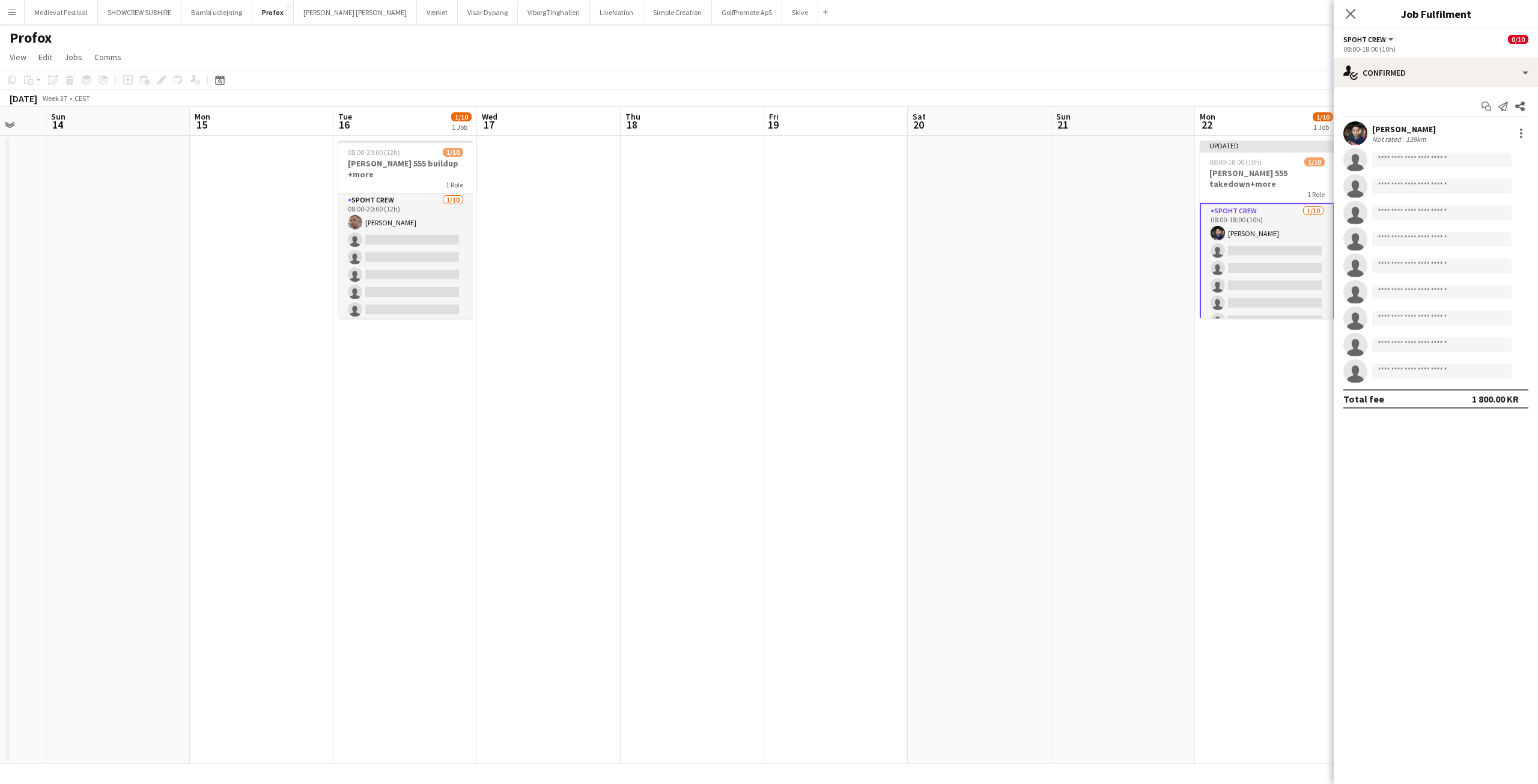
click at [1256, 252] on app-card-role "Spoht Crew 1/10 08:00-18:00 (10h) Marius Ciungu single-neutral-actions single-n…" at bounding box center [1267, 303] width 135 height 200
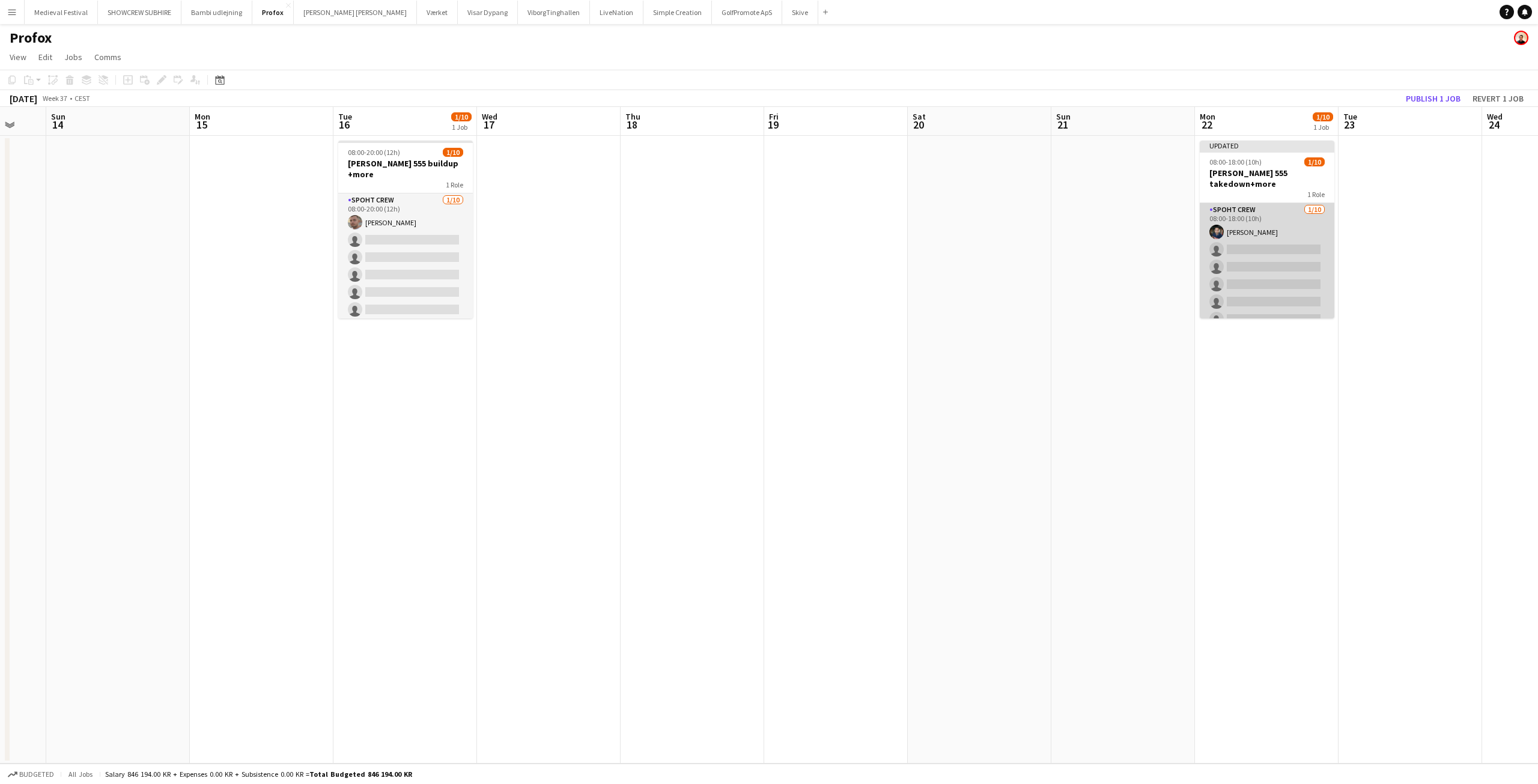
click at [1256, 252] on app-card-role "Spoht Crew 1/10 08:00-18:00 (10h) Marius Ciungu single-neutral-actions single-n…" at bounding box center [1267, 302] width 135 height 197
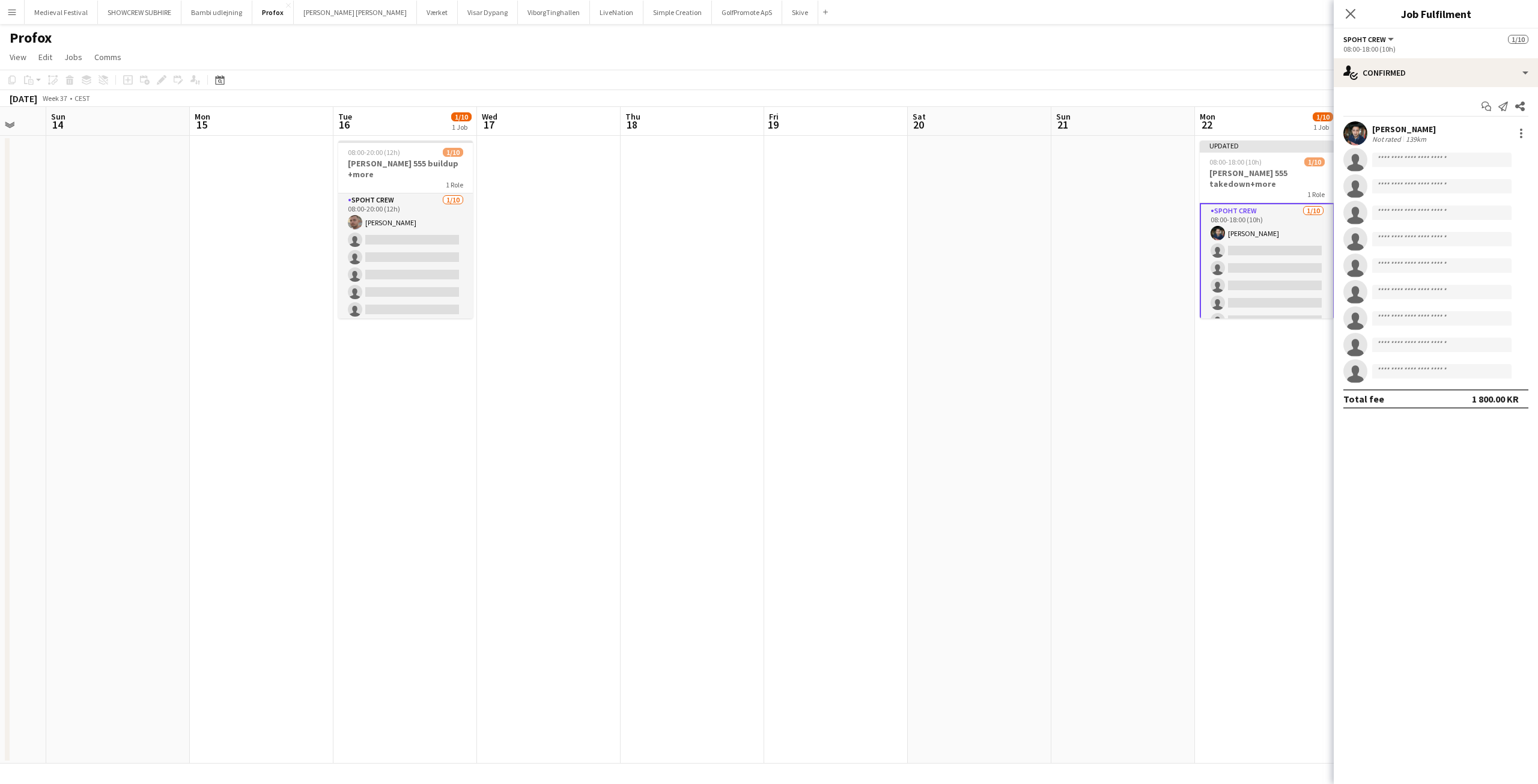
click at [1396, 168] on app-invite-slot "single-neutral-actions" at bounding box center [1435, 160] width 204 height 24
click at [1394, 162] on input at bounding box center [1441, 160] width 139 height 15
type input "****"
click at [1402, 180] on span "Mike Kasper Williamson" at bounding box center [1415, 176] width 69 height 10
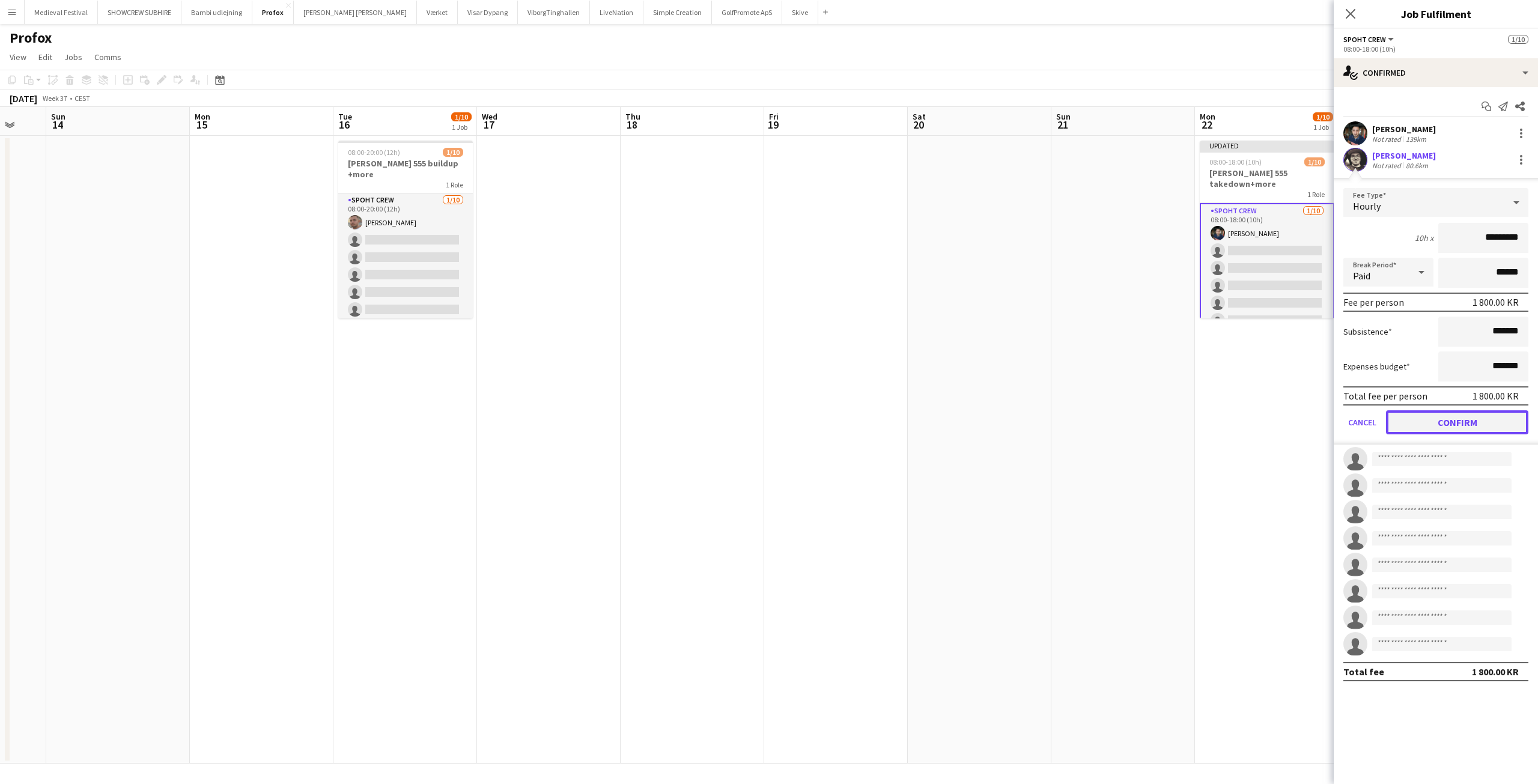
click at [1429, 412] on button "Confirm" at bounding box center [1457, 422] width 142 height 24
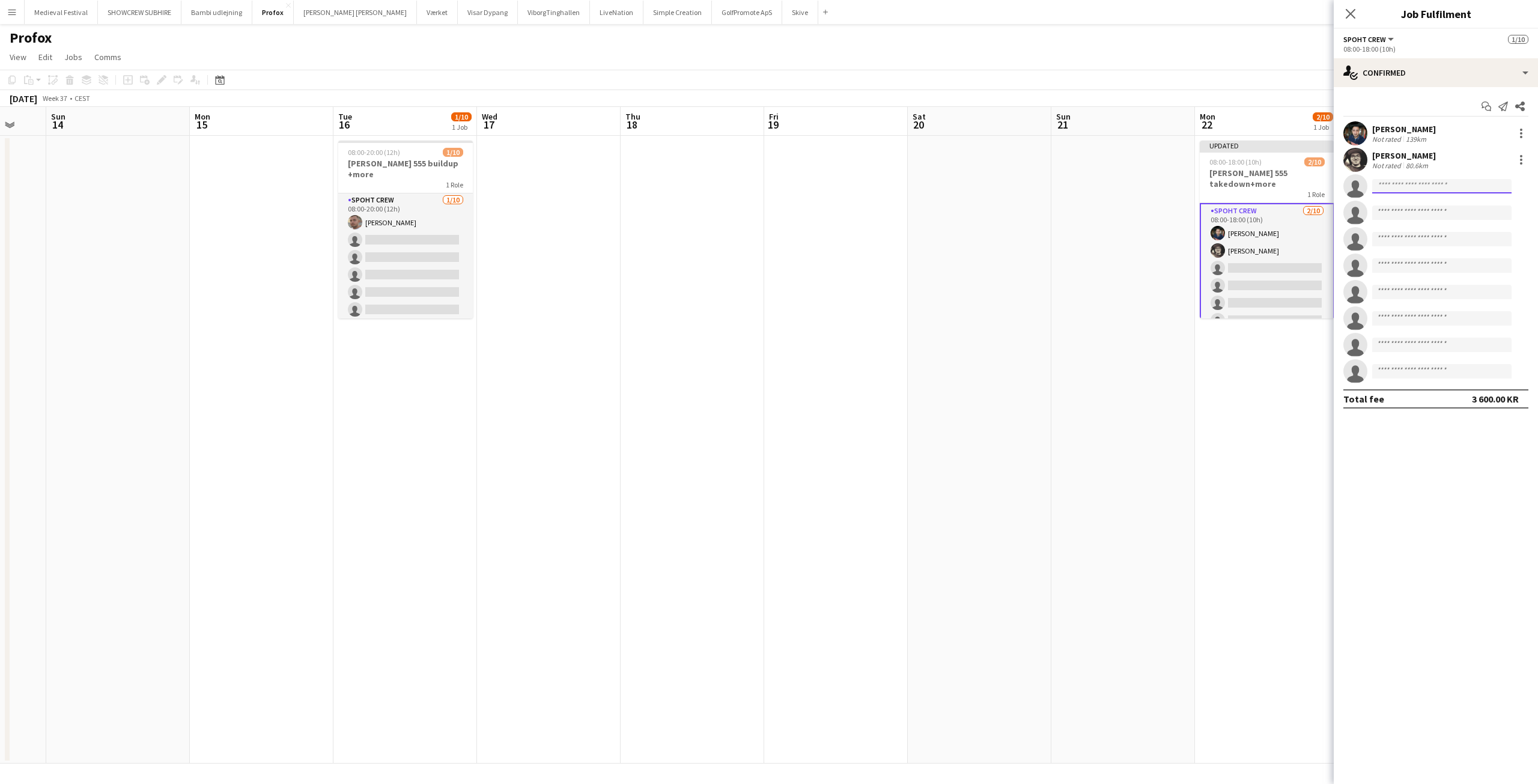
click at [1390, 186] on input at bounding box center [1441, 186] width 139 height 15
type input "****"
click at [1402, 210] on span "ninakasper@hotmail.com" at bounding box center [1441, 213] width 120 height 9
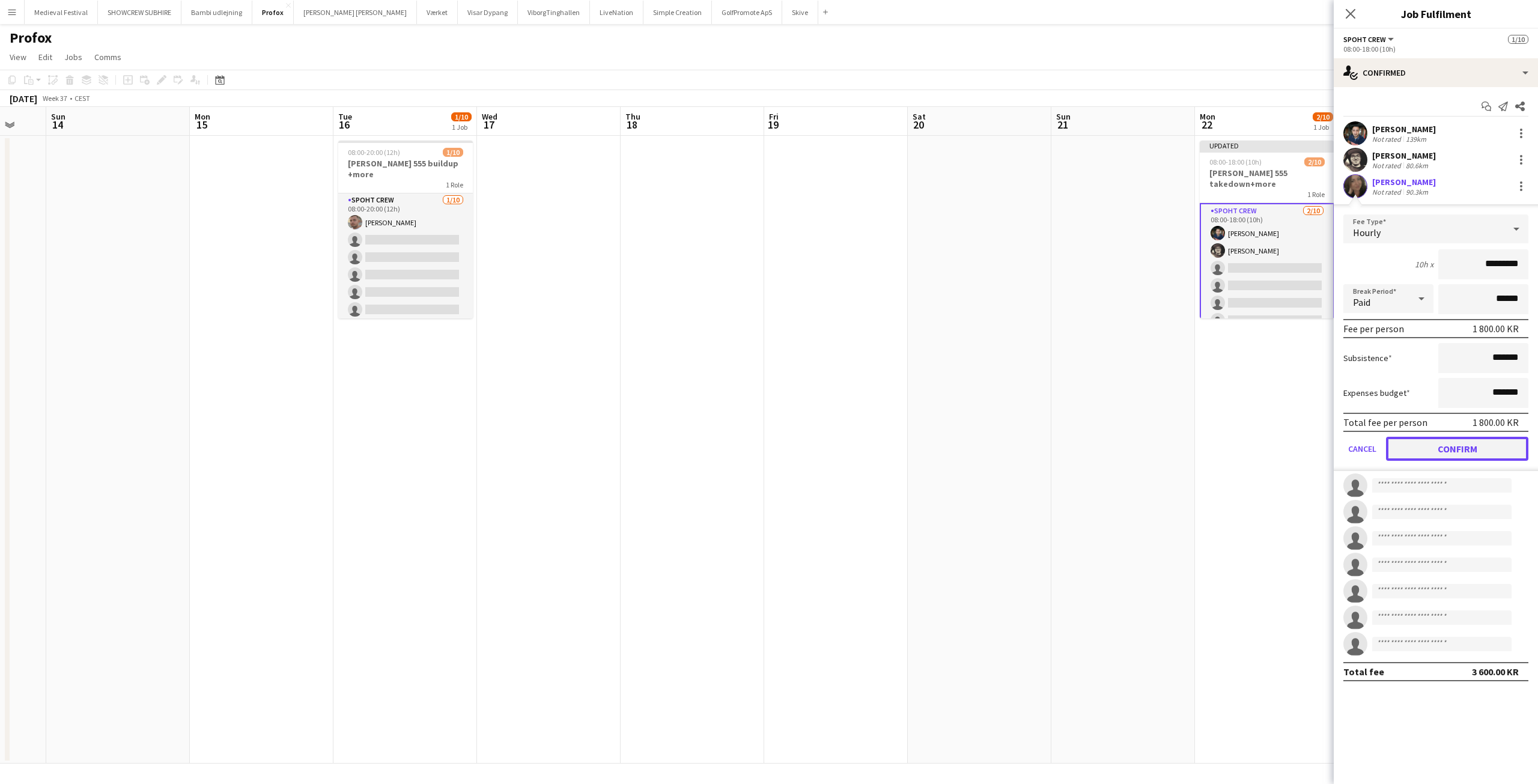
click at [1449, 454] on button "Confirm" at bounding box center [1457, 448] width 142 height 24
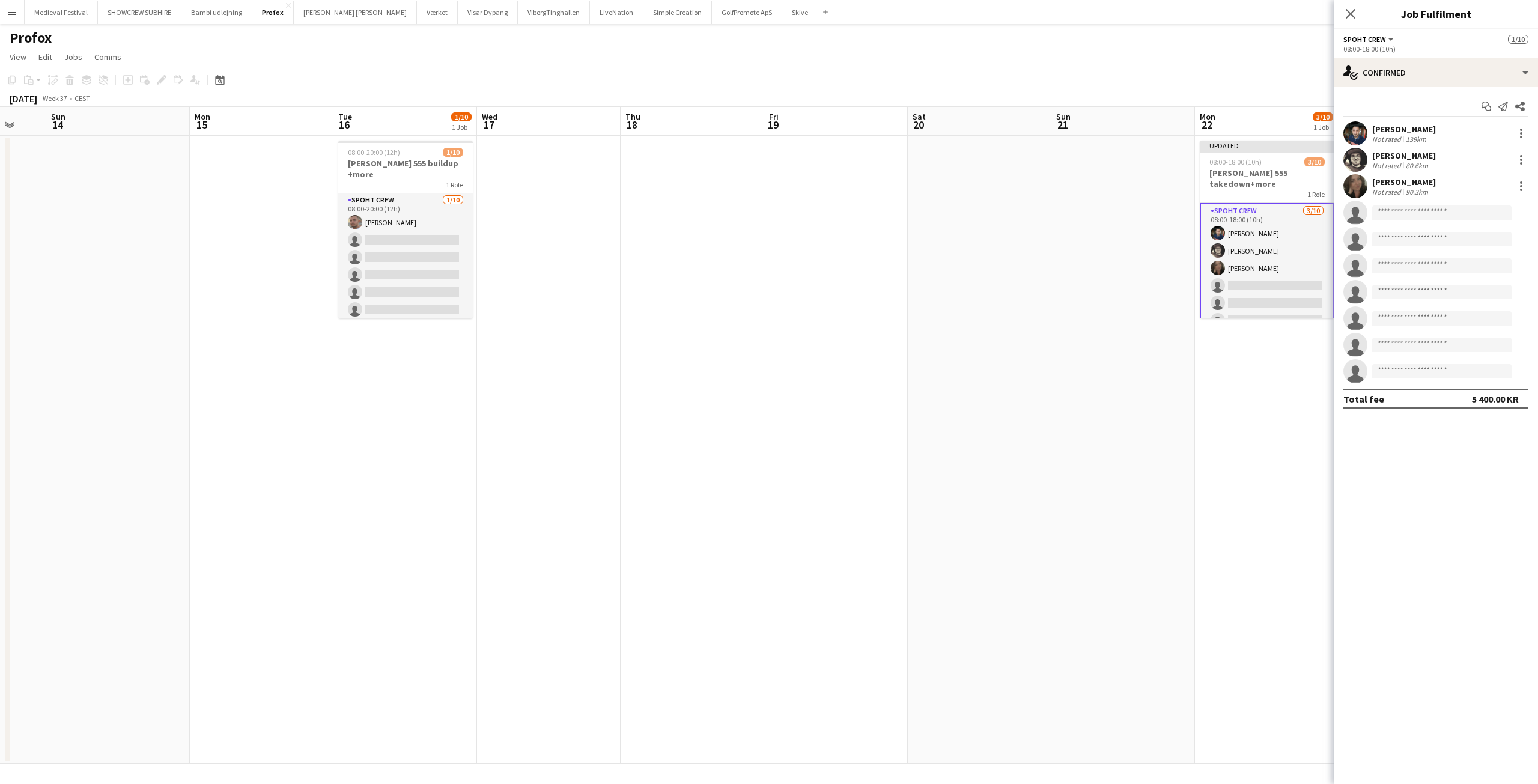
click at [1140, 348] on app-date-cell at bounding box center [1123, 449] width 144 height 627
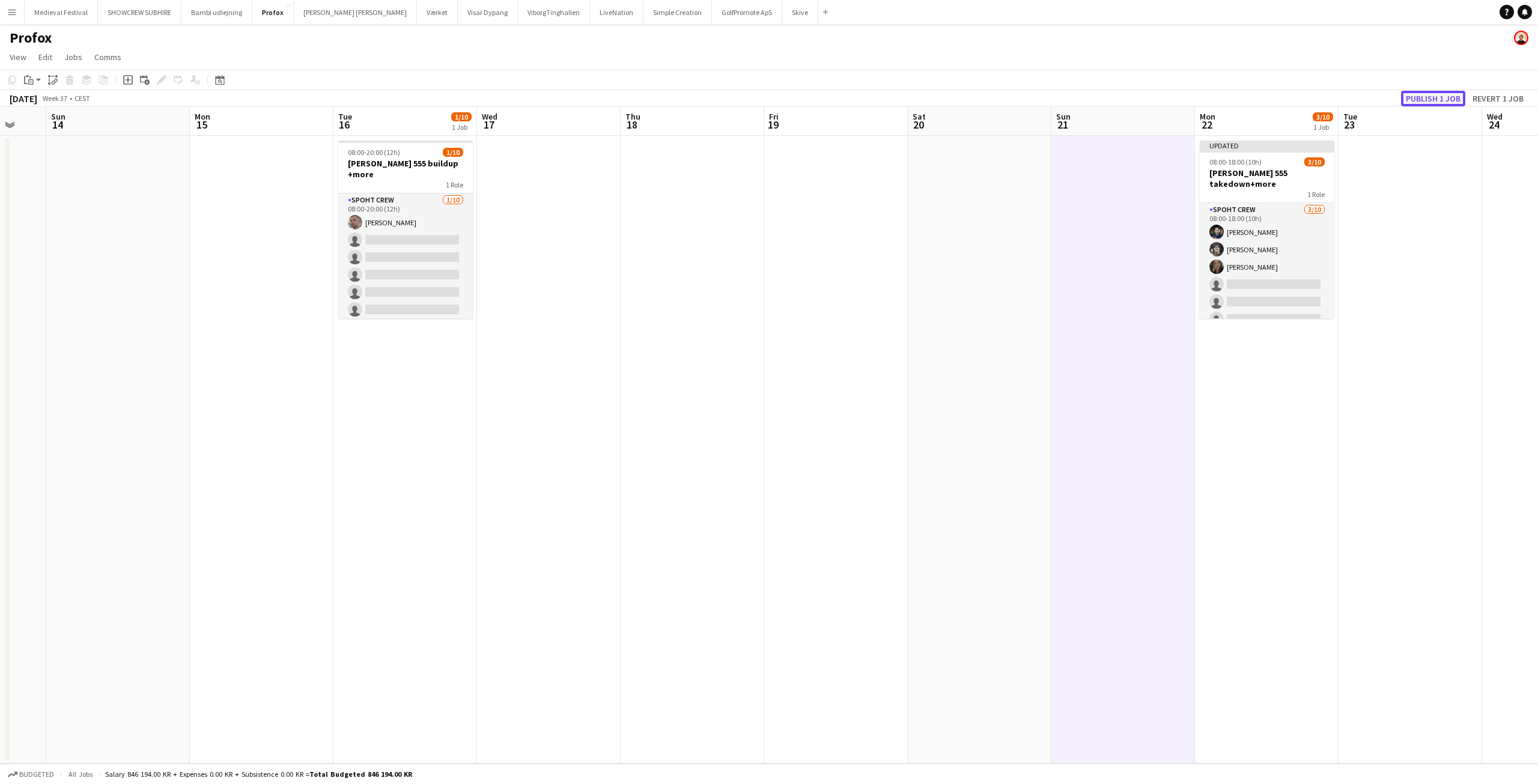
click at [1424, 97] on button "Publish 1 job" at bounding box center [1433, 98] width 65 height 16
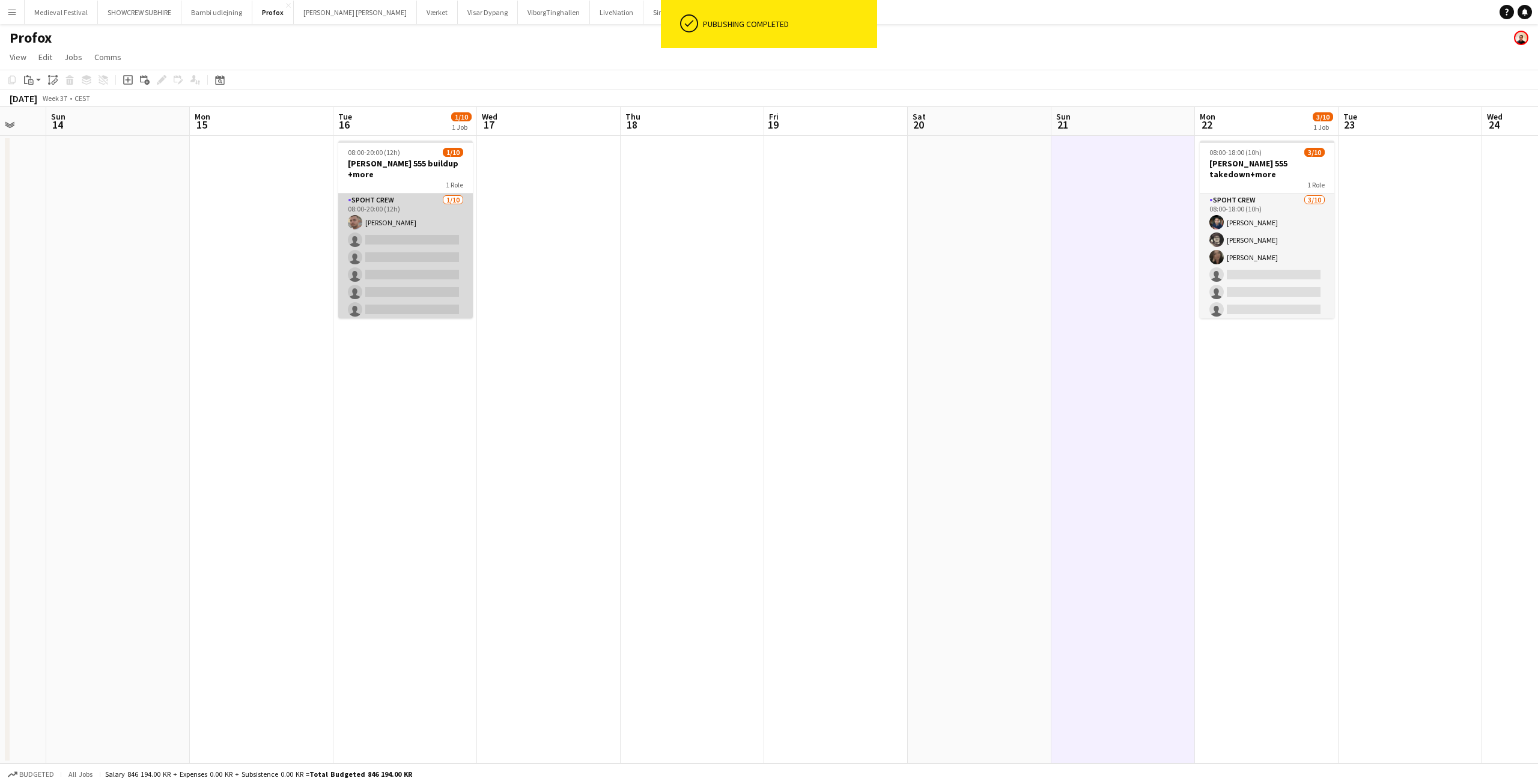
click at [419, 254] on app-card-role "Spoht Crew 1/10 08:00-20:00 (12h) Tomas Ambarcumianas single-neutral-actions si…" at bounding box center [406, 292] width 135 height 197
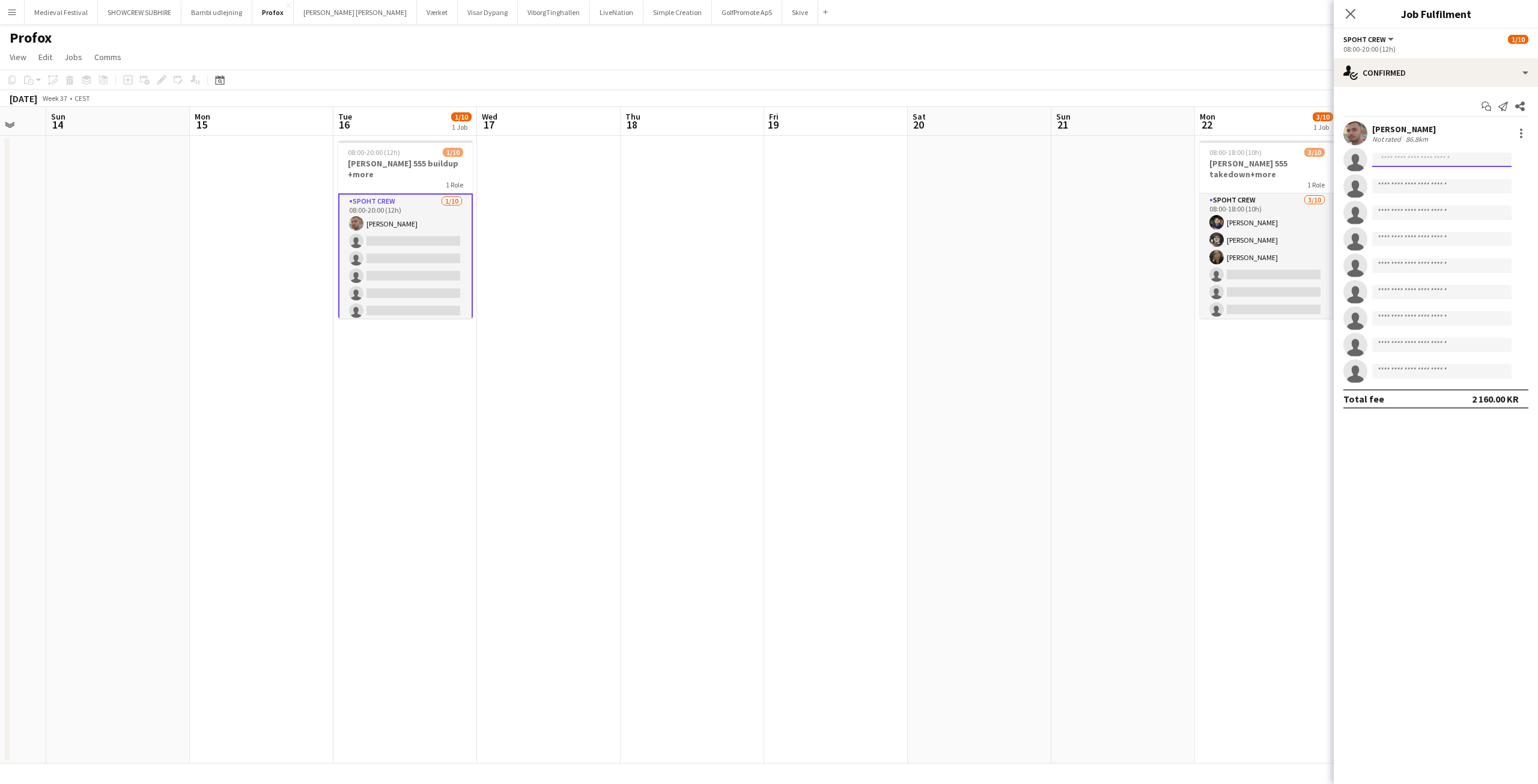
click at [1376, 160] on input at bounding box center [1441, 160] width 139 height 15
type input "******"
click at [1414, 180] on span "Marius Ciungu" at bounding box center [1415, 176] width 69 height 10
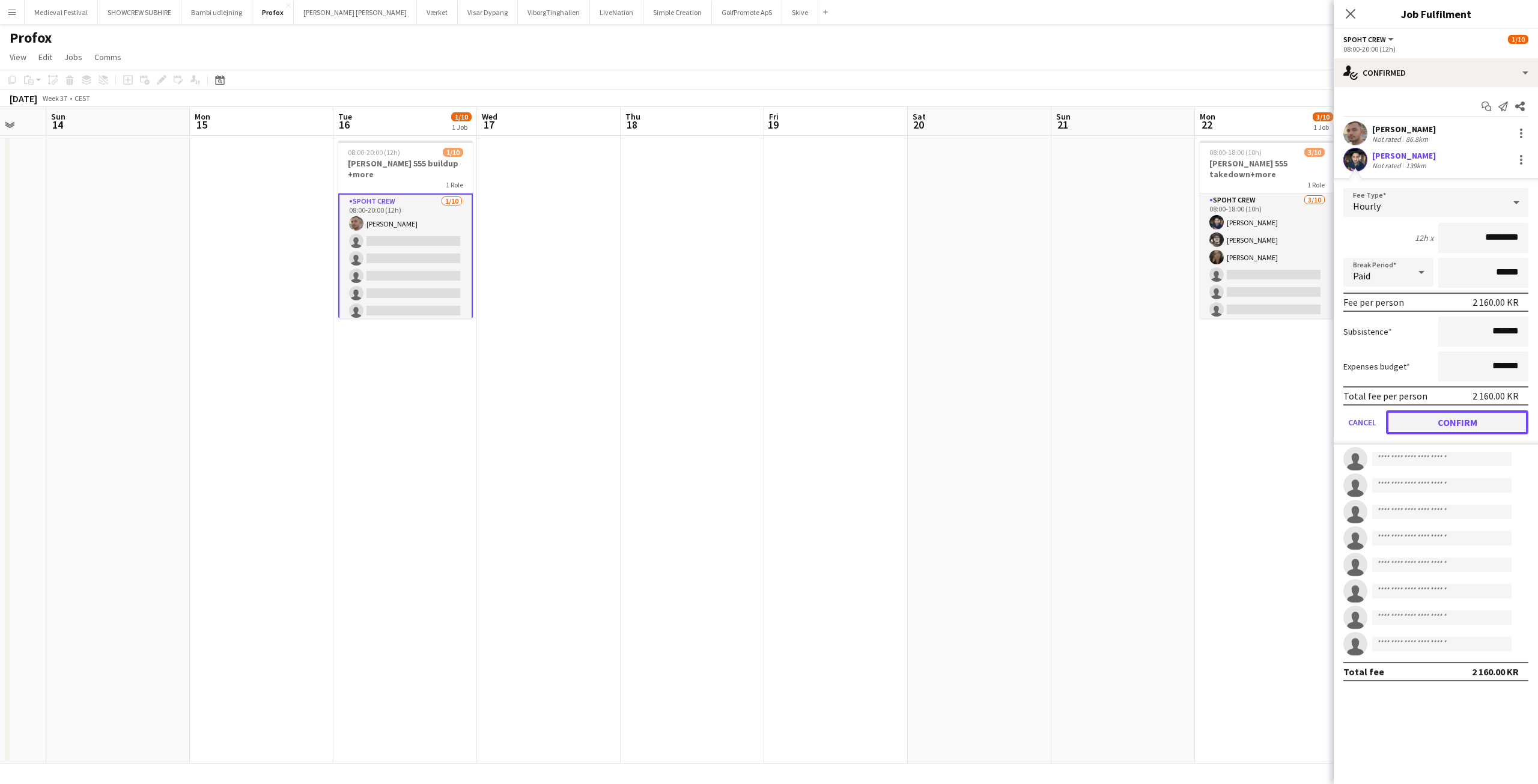
click at [1444, 413] on button "Confirm" at bounding box center [1457, 422] width 142 height 24
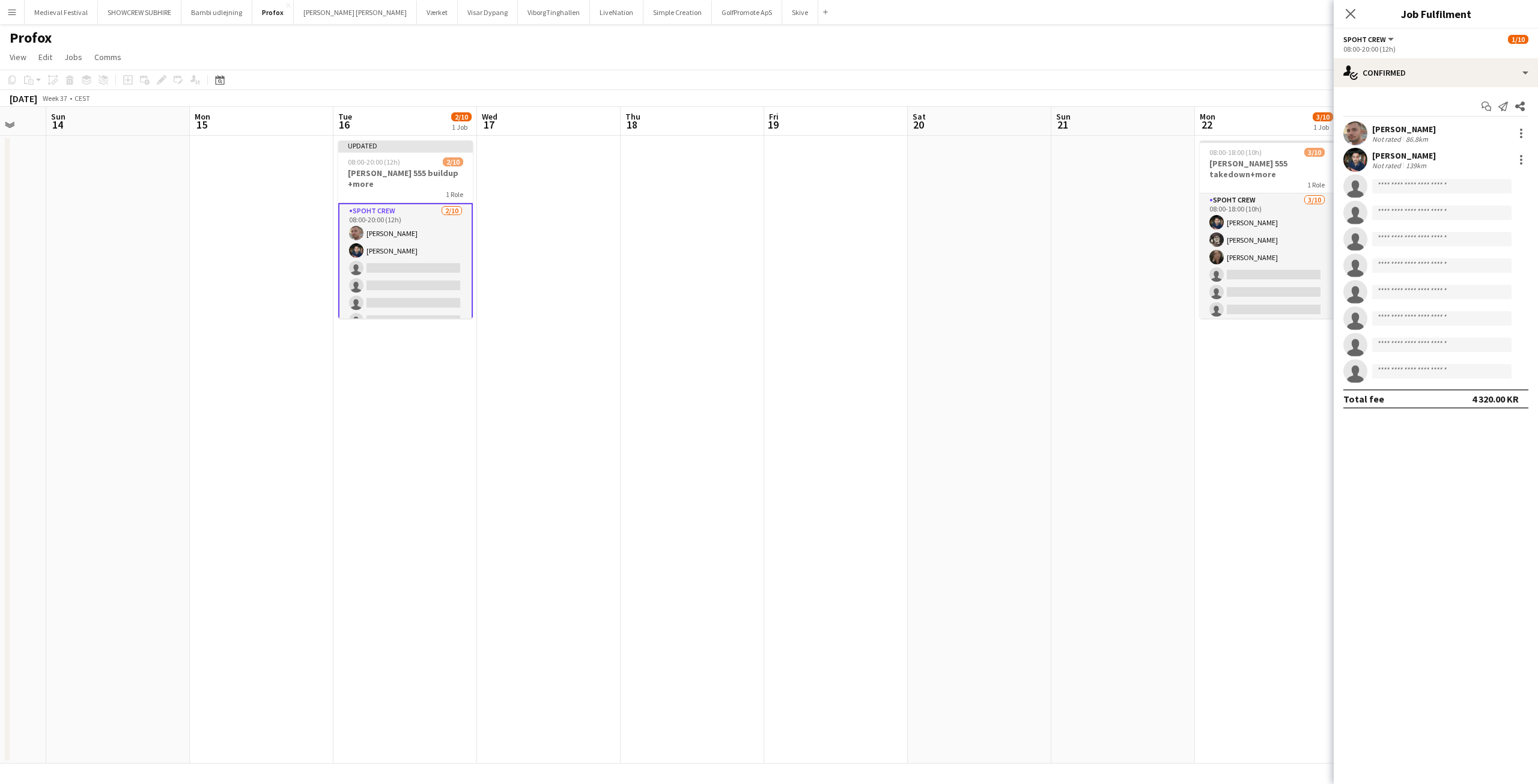
click at [897, 214] on app-date-cell at bounding box center [836, 449] width 144 height 627
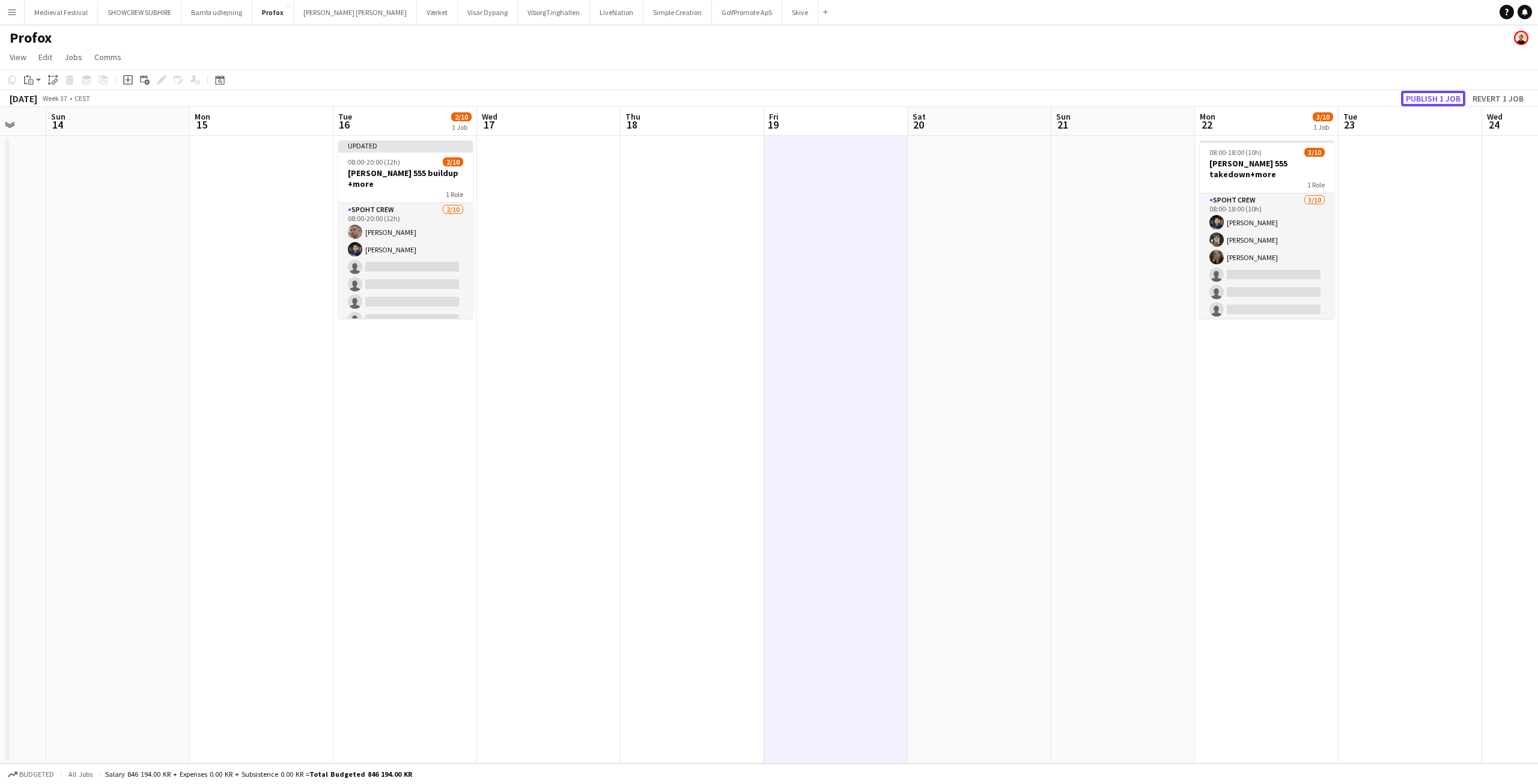
click at [1410, 97] on button "Publish 1 job" at bounding box center [1433, 98] width 65 height 16
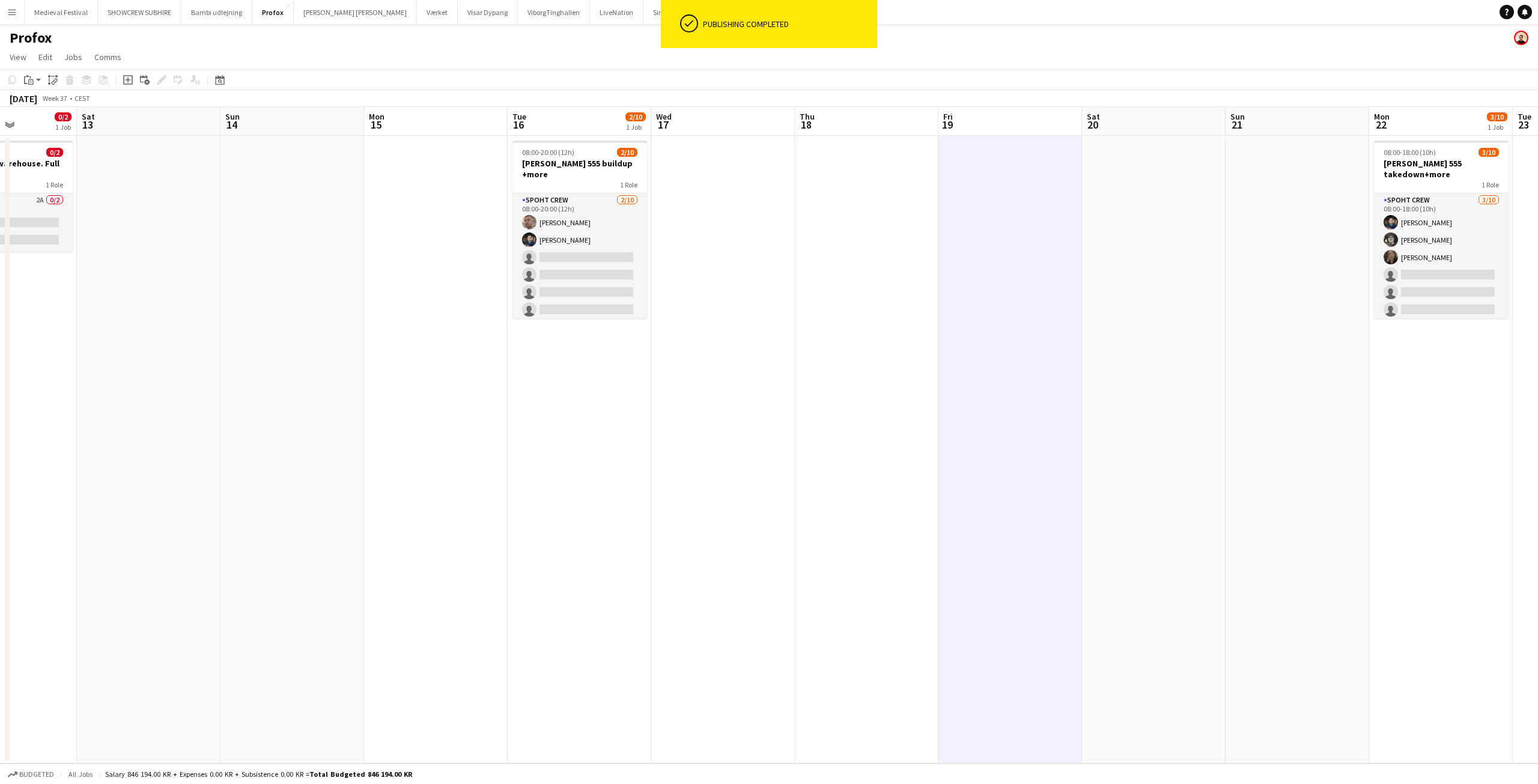
drag, startPoint x: 382, startPoint y: 371, endPoint x: 1035, endPoint y: 393, distance: 653.4
click at [1025, 394] on app-calendar-viewport "Thu 11 0/2 1 Job Fri 12 0/2 1 Job Sat 13 Sun 14 Mon 15 Tue 16 2/10 1 Job Wed 17…" at bounding box center [769, 435] width 1538 height 657
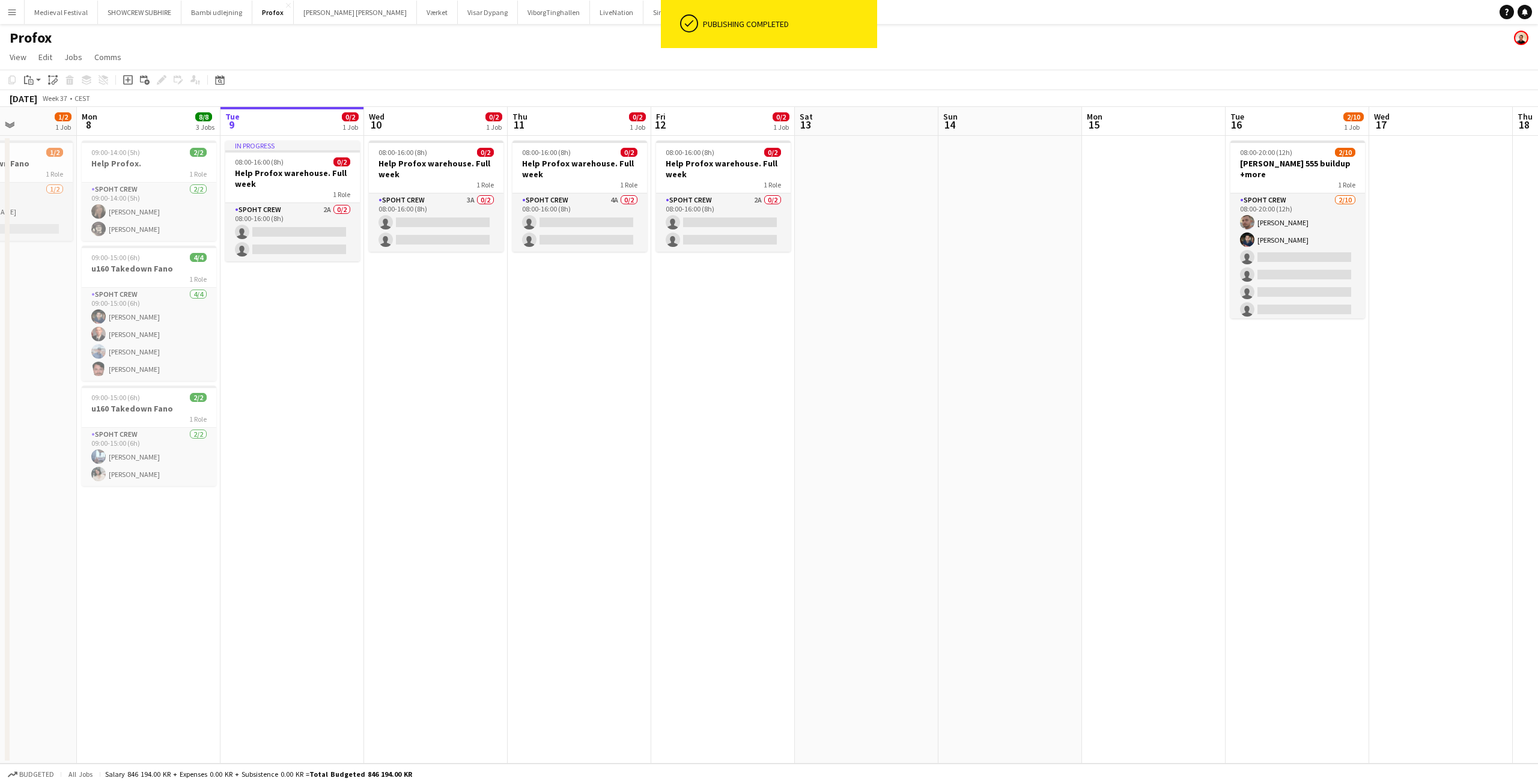
scroll to position [0, 315]
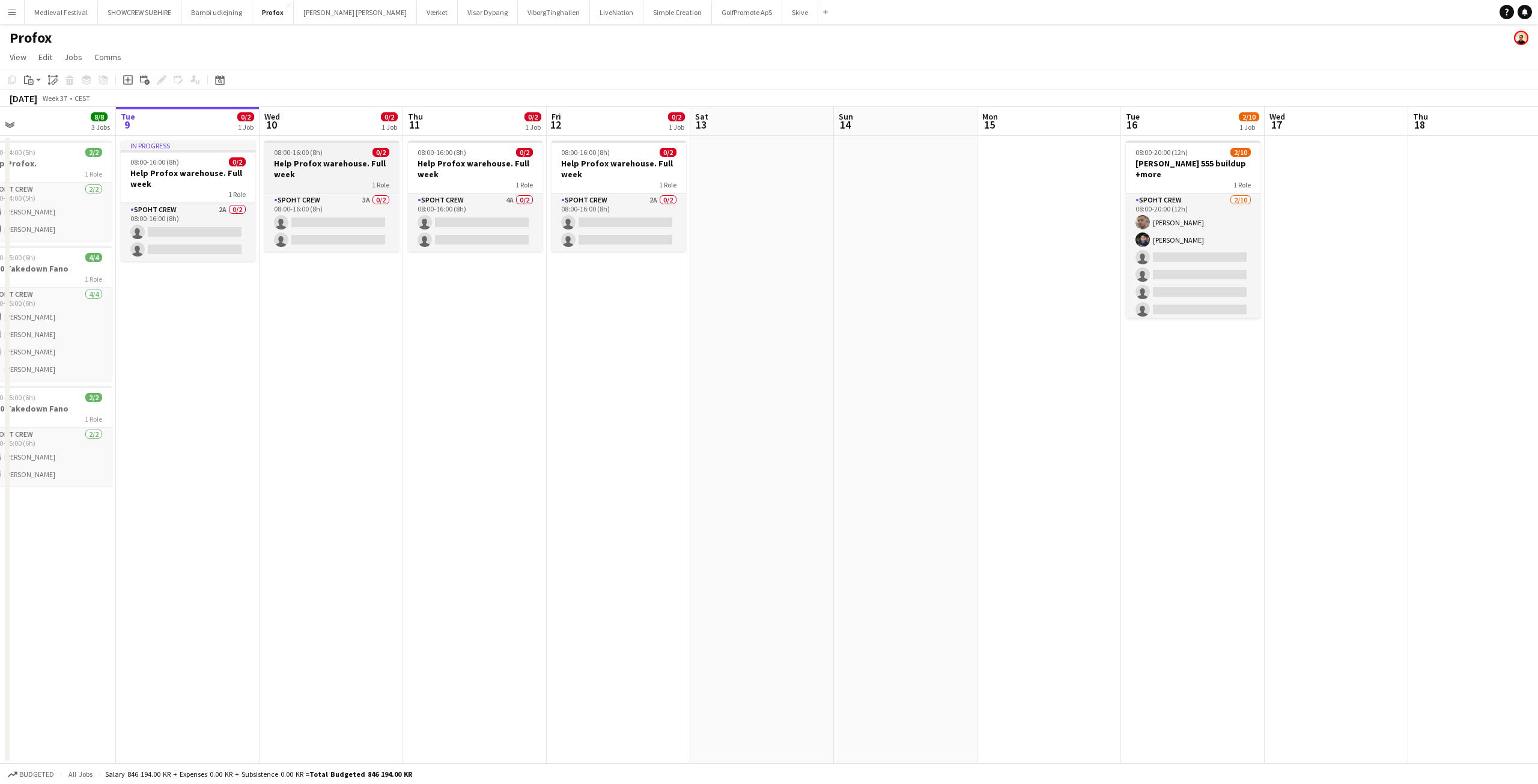
click at [302, 159] on h3 "Help Profox warehouse. Full week" at bounding box center [331, 168] width 135 height 21
click at [69, 77] on icon at bounding box center [69, 76] width 7 height 3
click at [467, 159] on h3 "Help Profox warehouse. Full week" at bounding box center [475, 168] width 135 height 21
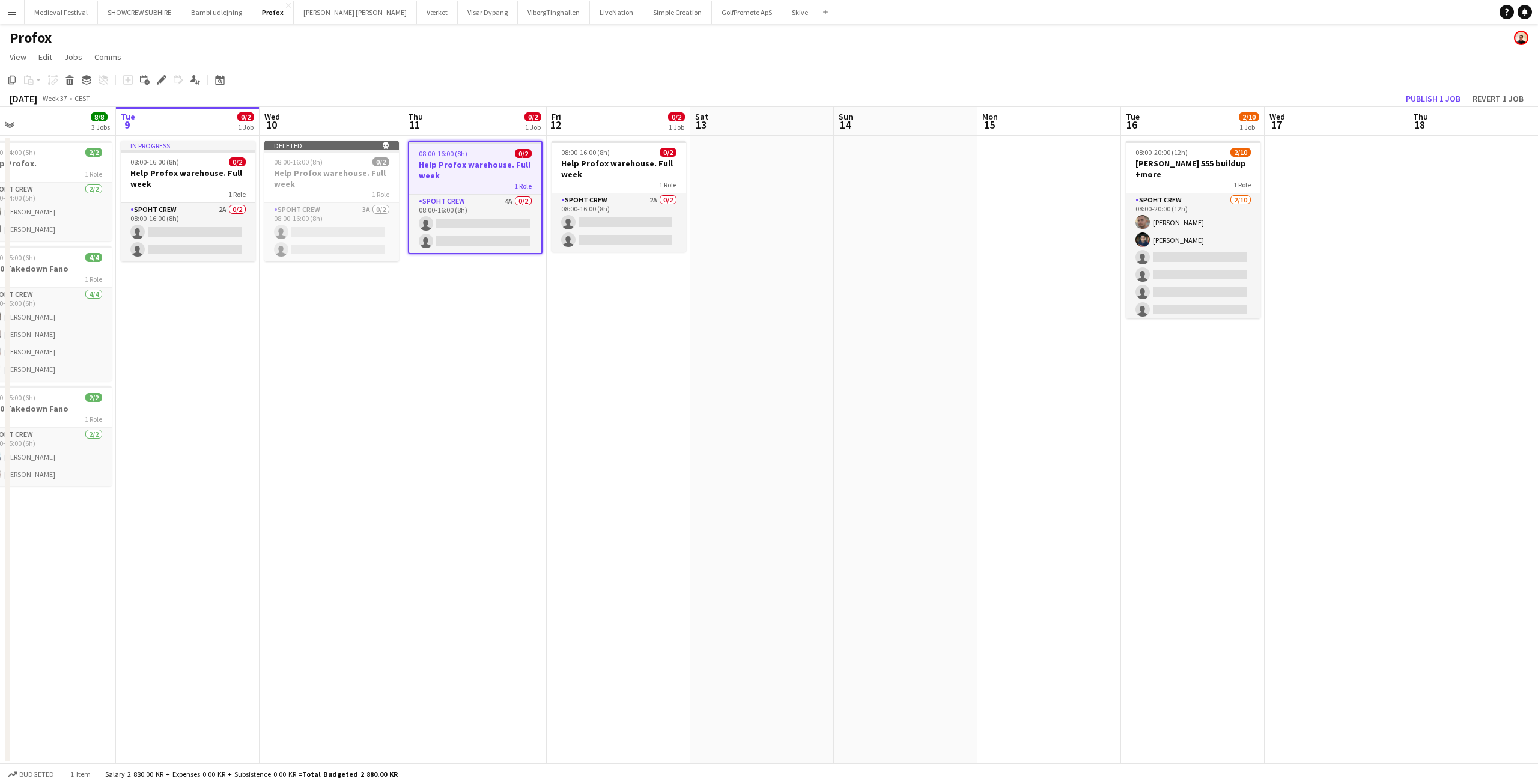
click at [70, 78] on icon "Delete" at bounding box center [69, 79] width 9 height 9
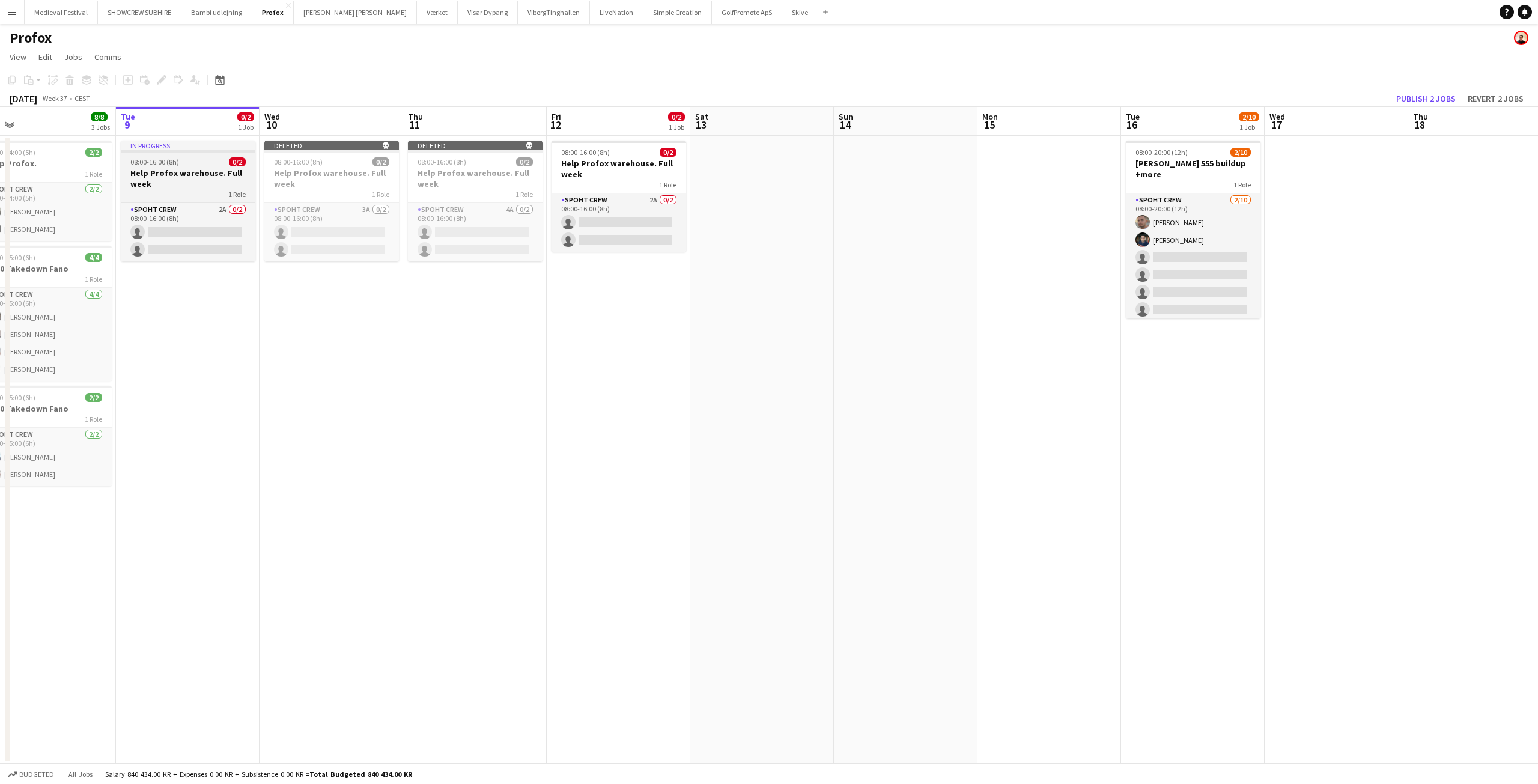
click at [167, 166] on app-job-card "In progress 08:00-16:00 (8h) 0/2 Help Profox warehouse. Full week 1 Role Spoht …" at bounding box center [188, 200] width 135 height 121
click at [74, 81] on icon "Delete" at bounding box center [69, 79] width 9 height 9
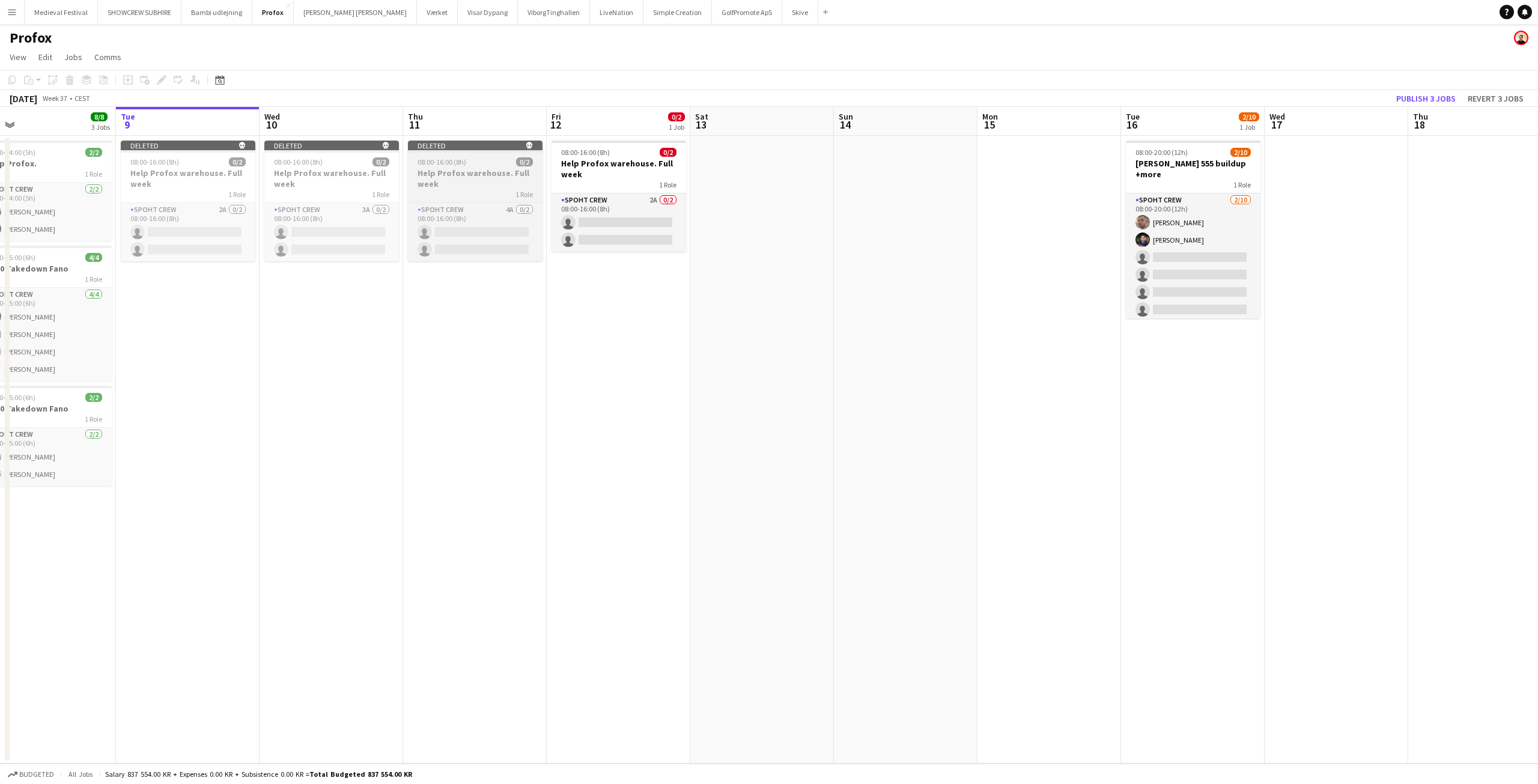
click at [472, 155] on app-job-card "Deleted skull 08:00-16:00 (8h) 0/2 Help Profox warehouse. Full week 1 Role Spoh…" at bounding box center [475, 200] width 135 height 121
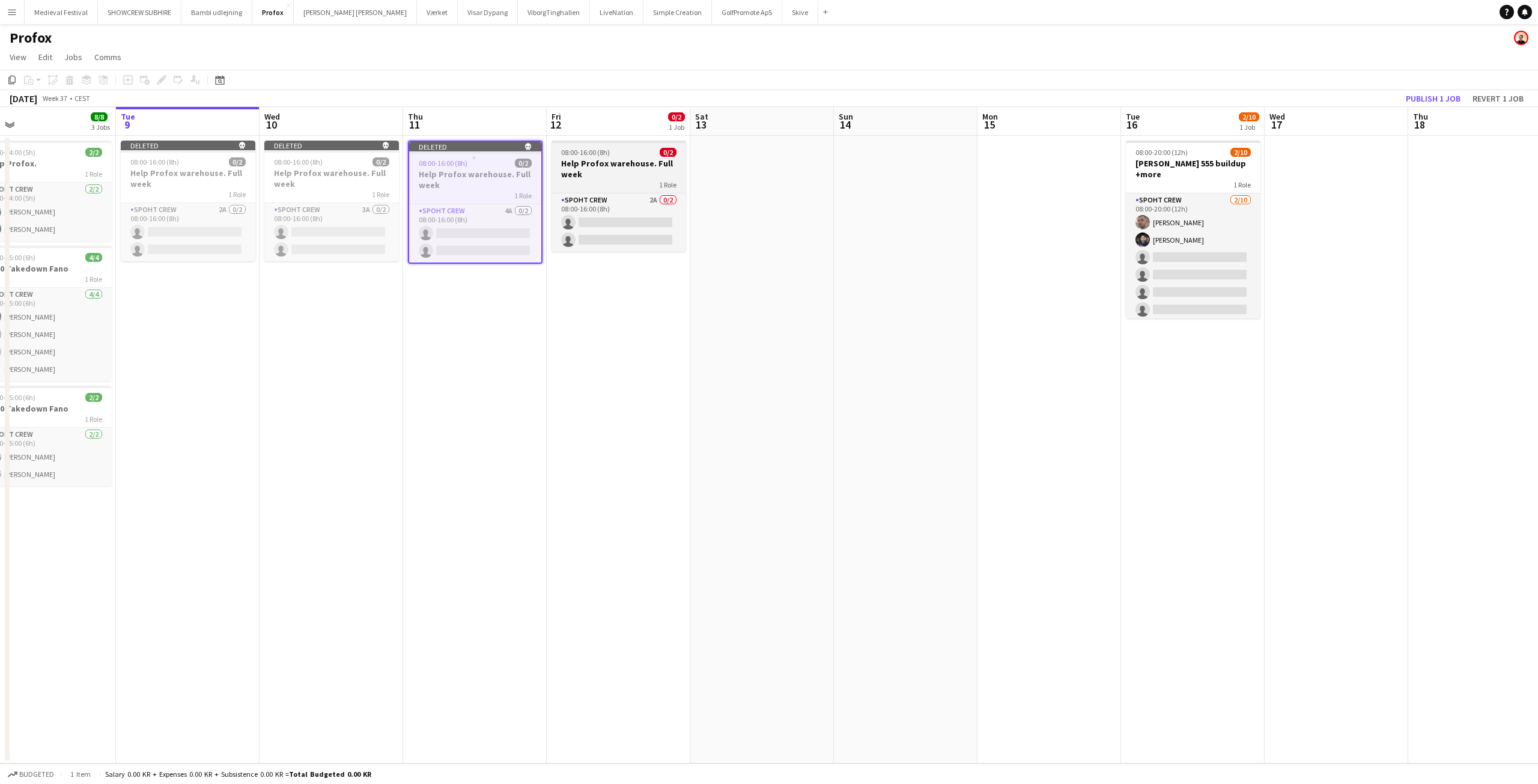
click at [587, 157] on app-job-card "08:00-16:00 (8h) 0/2 Help Profox warehouse. Full week 1 Role Spoht Crew 2A 0/2 …" at bounding box center [619, 196] width 135 height 111
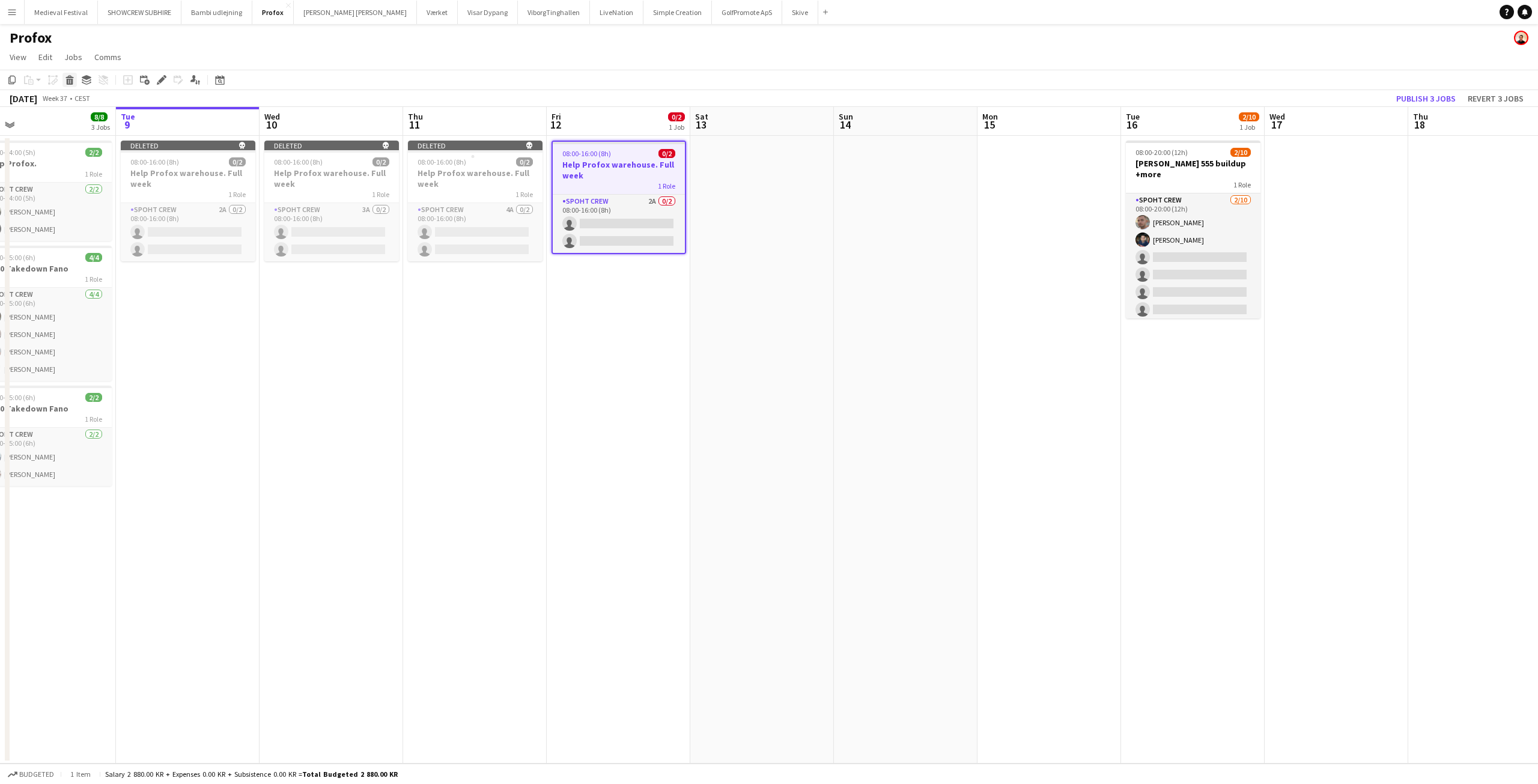
click at [73, 82] on icon "Delete" at bounding box center [69, 79] width 9 height 9
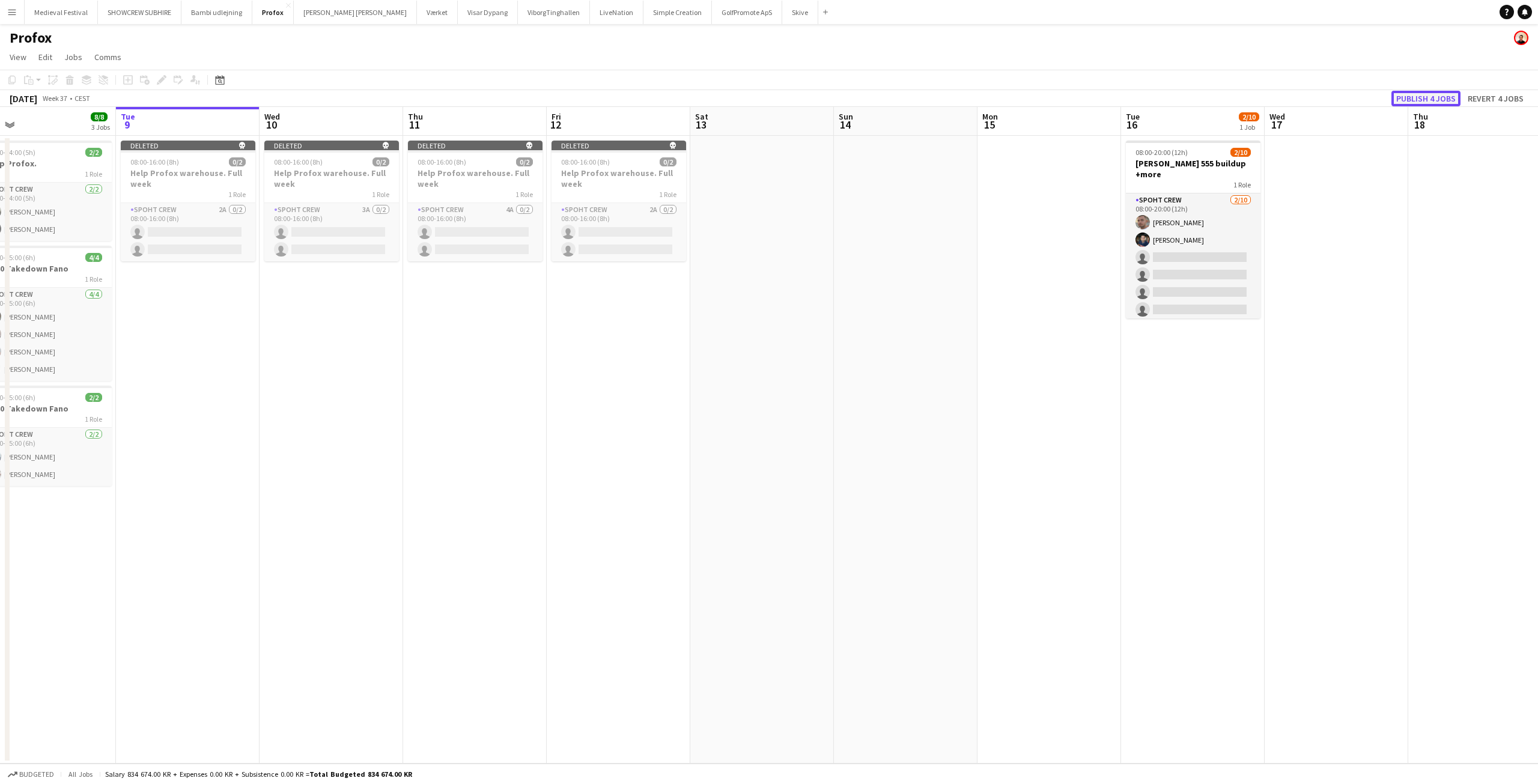
click at [1413, 97] on button "Publish 4 jobs" at bounding box center [1425, 98] width 69 height 16
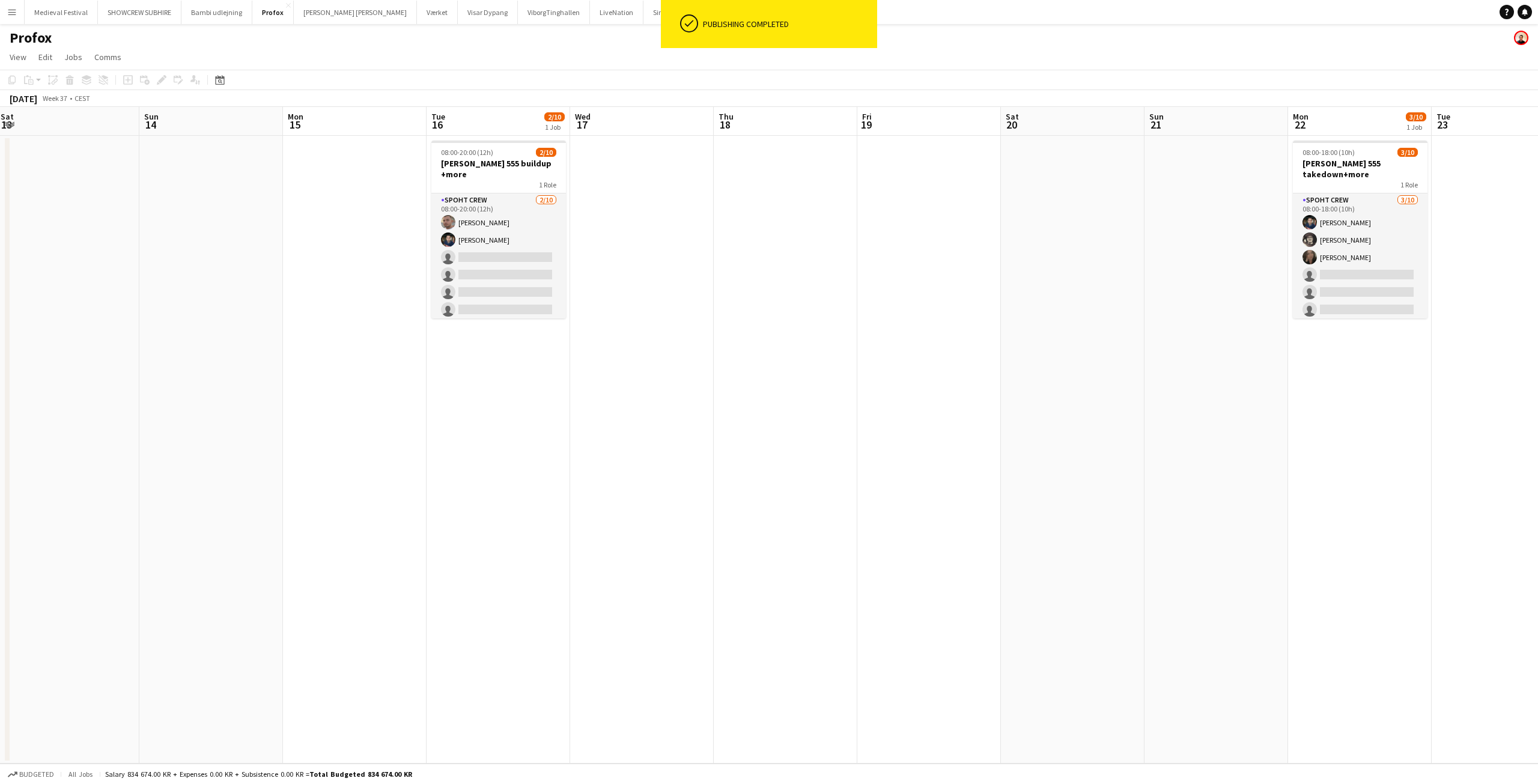
drag, startPoint x: 1357, startPoint y: 270, endPoint x: 530, endPoint y: 279, distance: 827.0
click at [530, 279] on app-calendar-viewport "Wed 10 Thu 11 Fri 12 Sat 13 Sun 14 Mon 15 Tue 16 2/10 1 Job Wed 17 Thu 18 Fri 1…" at bounding box center [769, 435] width 1538 height 657
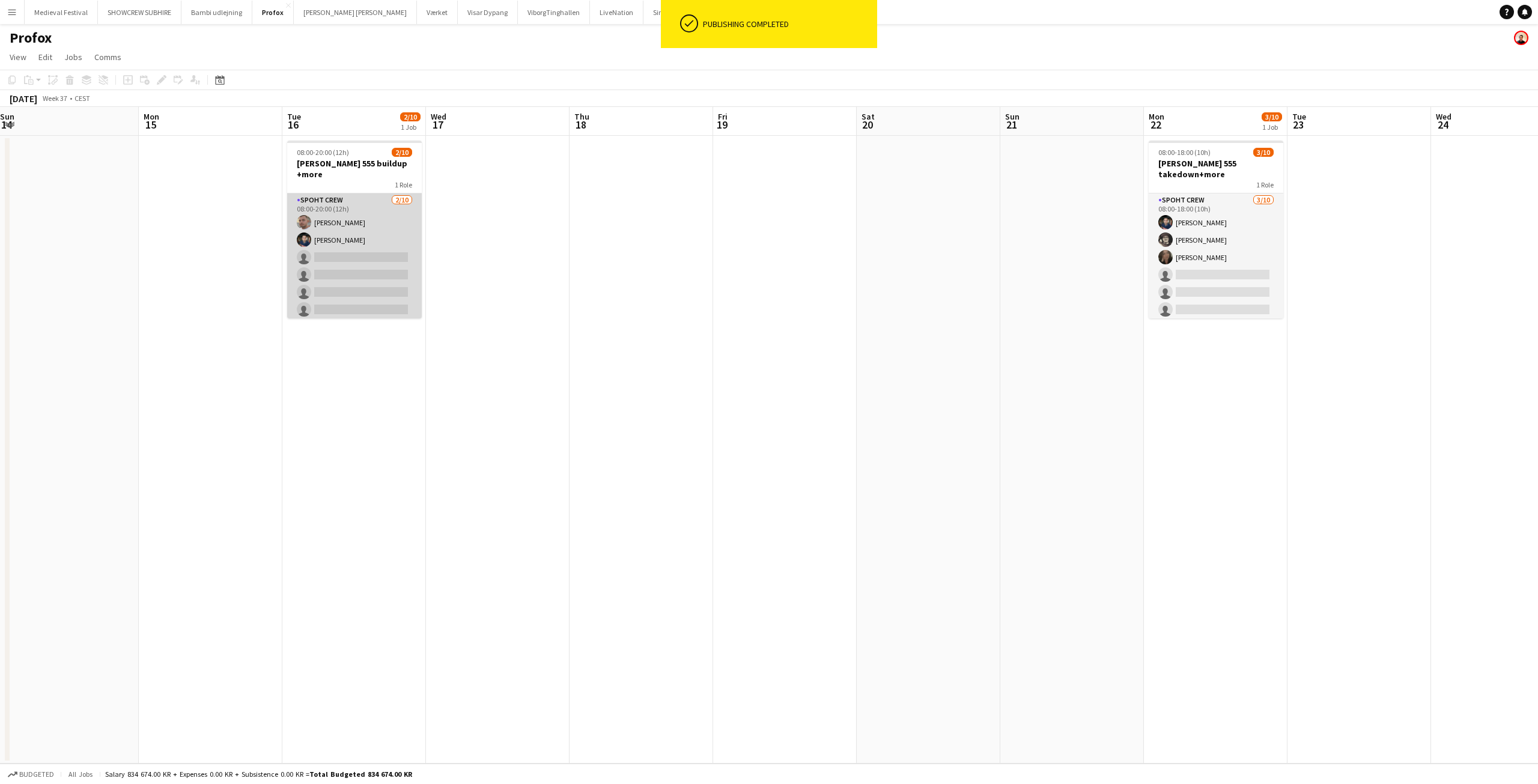
click at [364, 232] on app-card-role "Spoht Crew 2/10 08:00-20:00 (12h) Tomas Ambarcumianas Marius Ciungu single-neut…" at bounding box center [354, 292] width 135 height 197
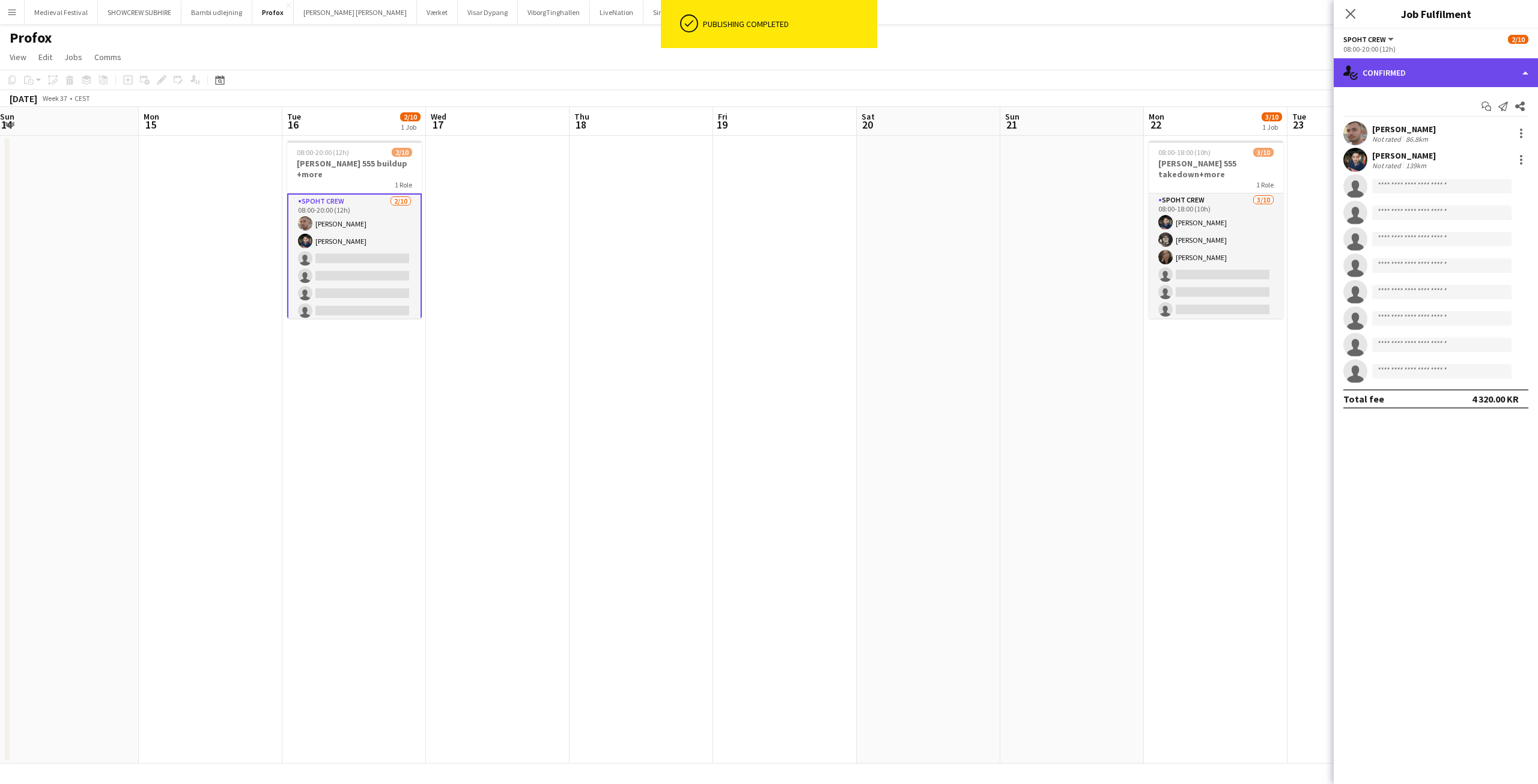
click at [1420, 76] on div "single-neutral-actions-check-2 Confirmed" at bounding box center [1435, 72] width 204 height 29
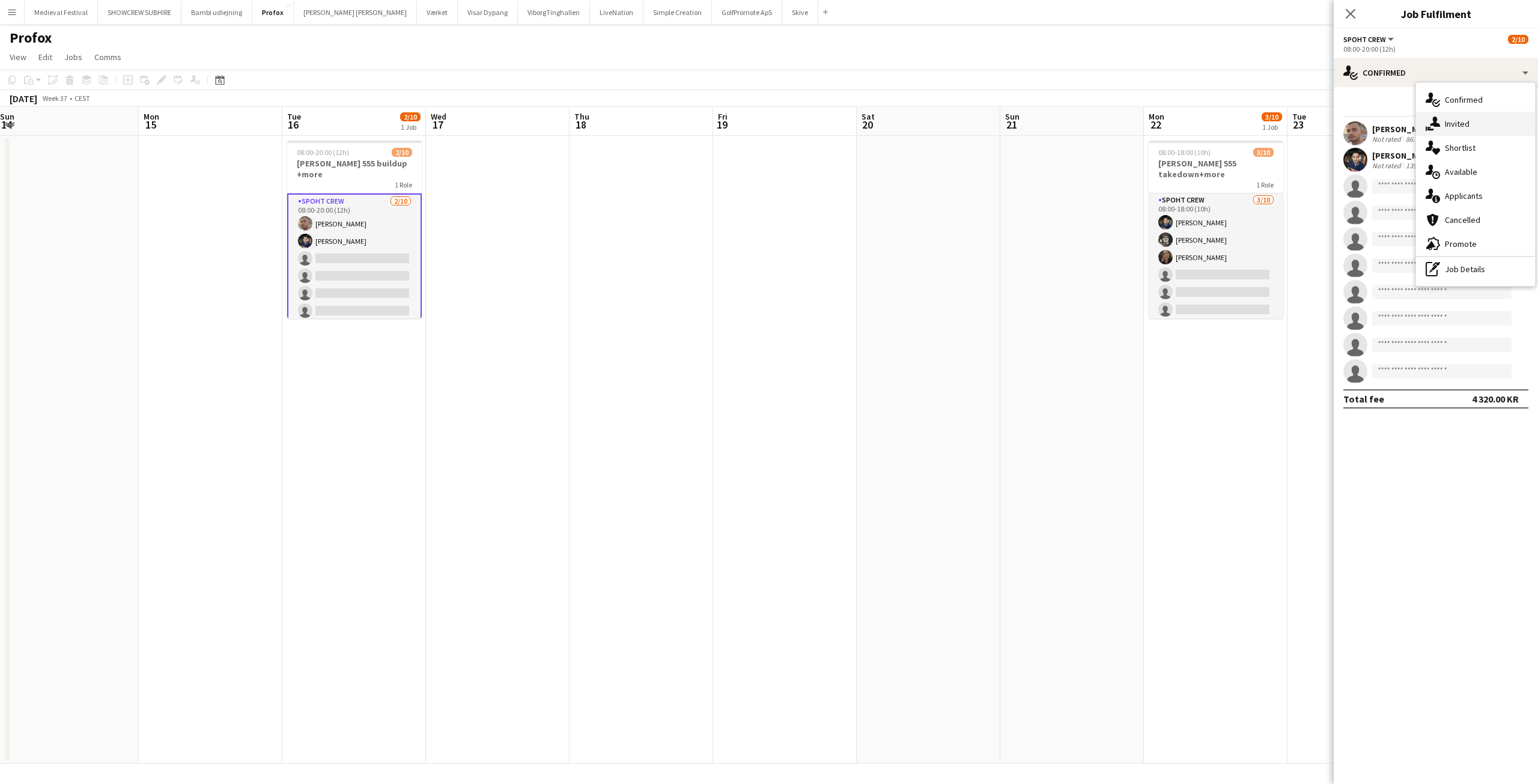
click at [1450, 120] on span "Invited" at bounding box center [1457, 124] width 25 height 11
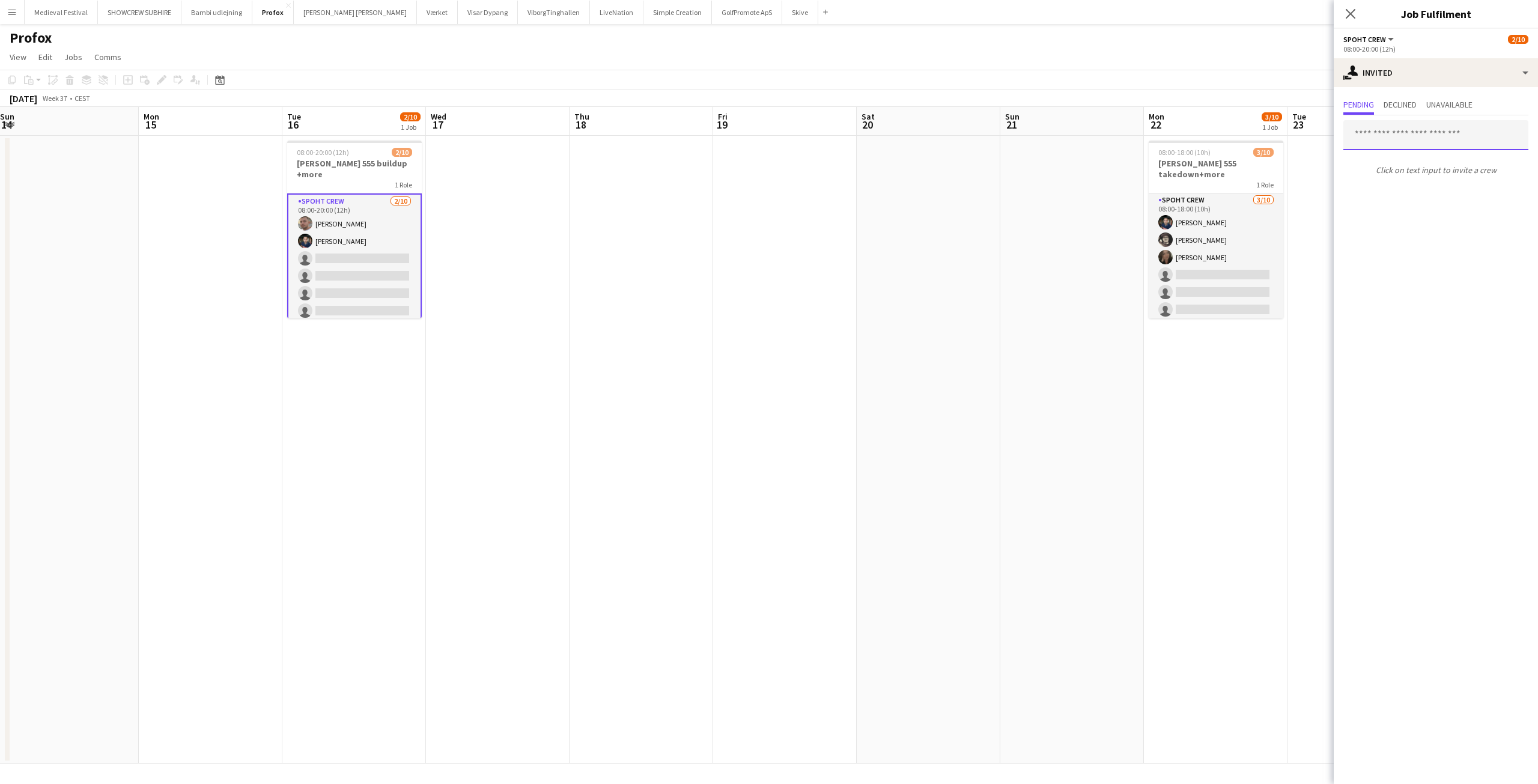
click at [1401, 134] on input "text" at bounding box center [1436, 135] width 185 height 30
type input "******"
click at [1406, 164] on span "Arthur Daval-Markussen" at bounding box center [1387, 164] width 69 height 10
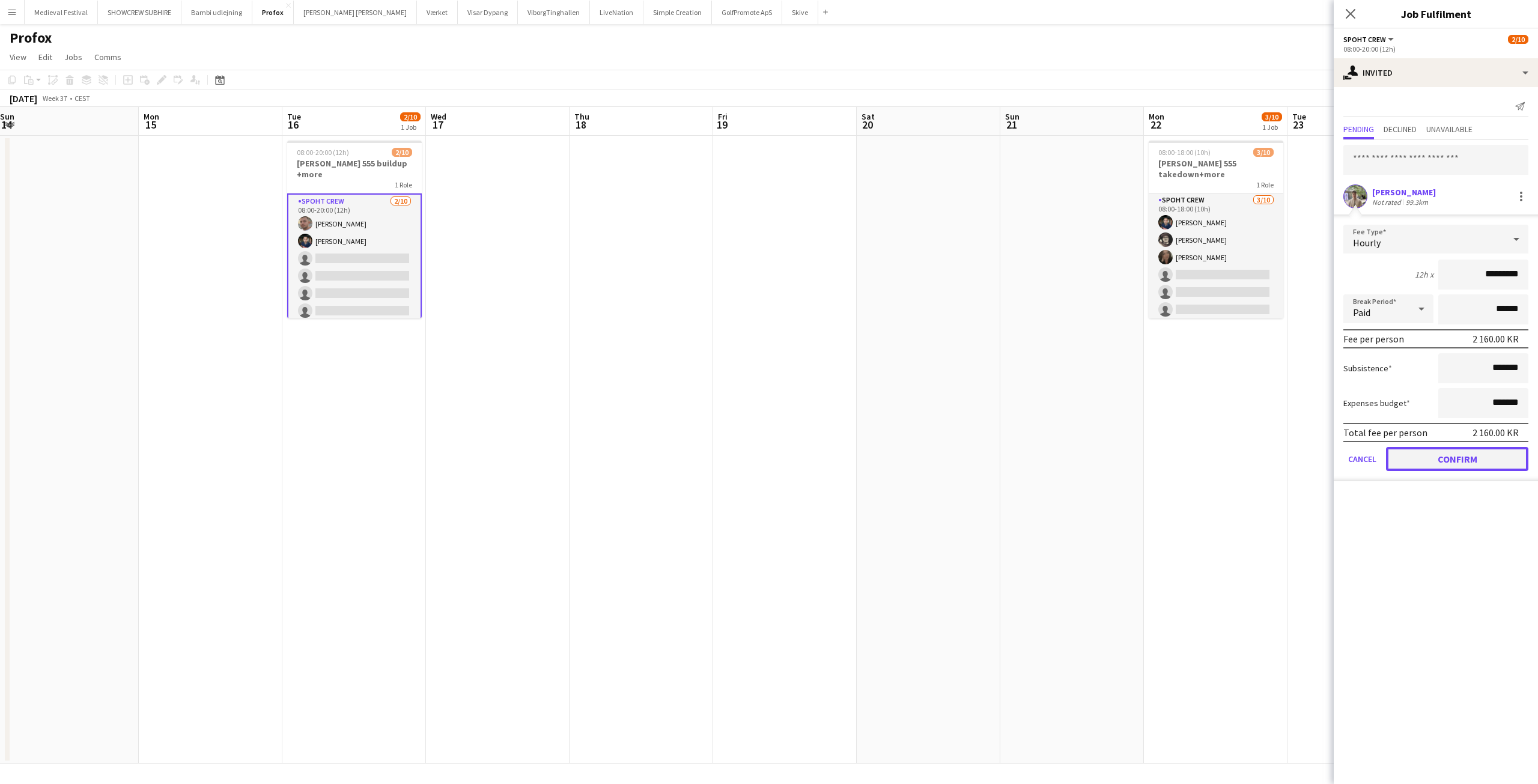
click at [1450, 458] on button "Confirm" at bounding box center [1457, 458] width 142 height 24
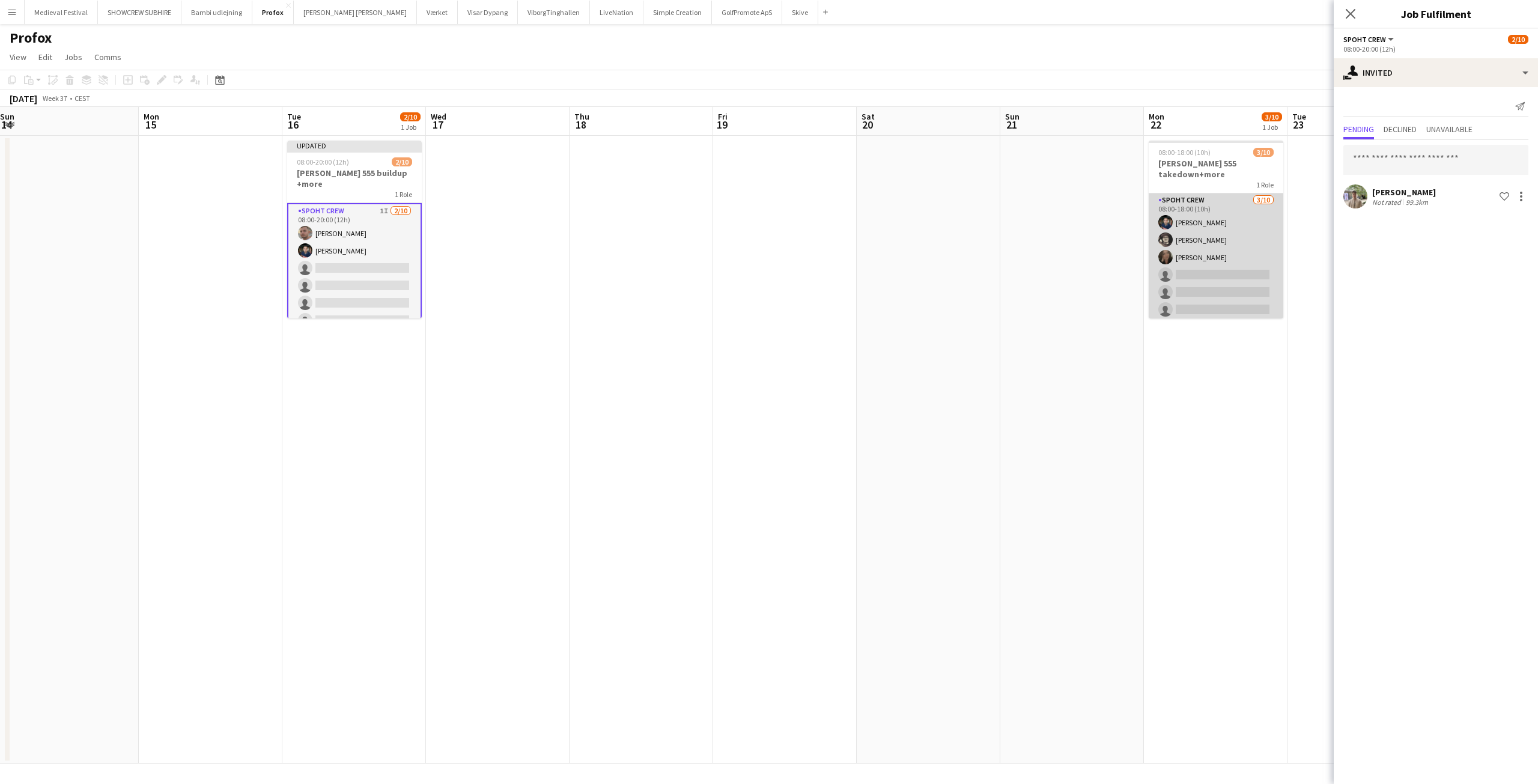
click at [1237, 273] on app-card-role "Spoht Crew 3/10 08:00-18:00 (10h) Marius Ciungu Mike Kasper Williamson Nina Kas…" at bounding box center [1216, 292] width 135 height 197
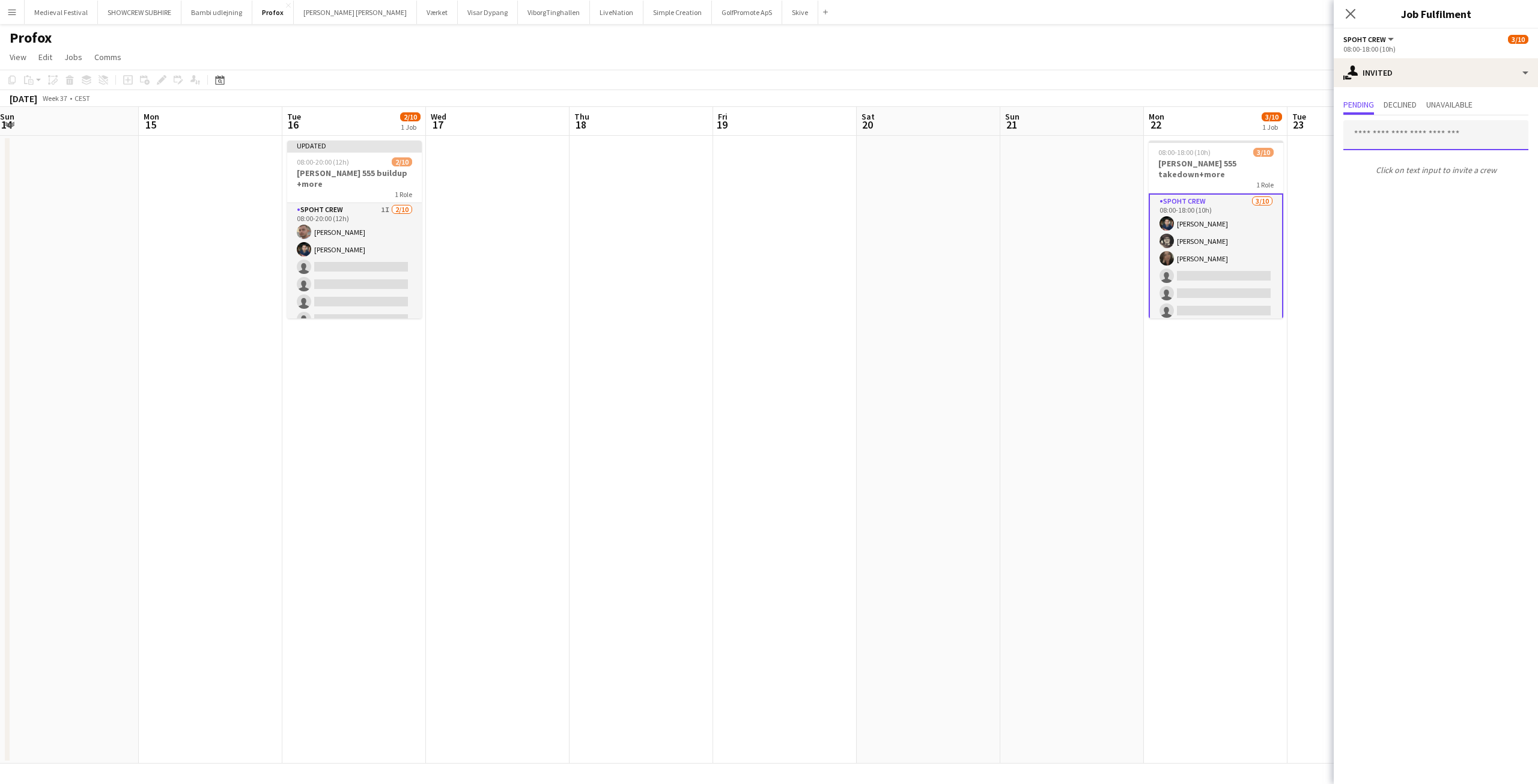
click at [1397, 123] on input "text" at bounding box center [1436, 135] width 185 height 30
type input "******"
click at [1413, 170] on span "arthurdavalm@gmail.com" at bounding box center [1436, 174] width 166 height 9
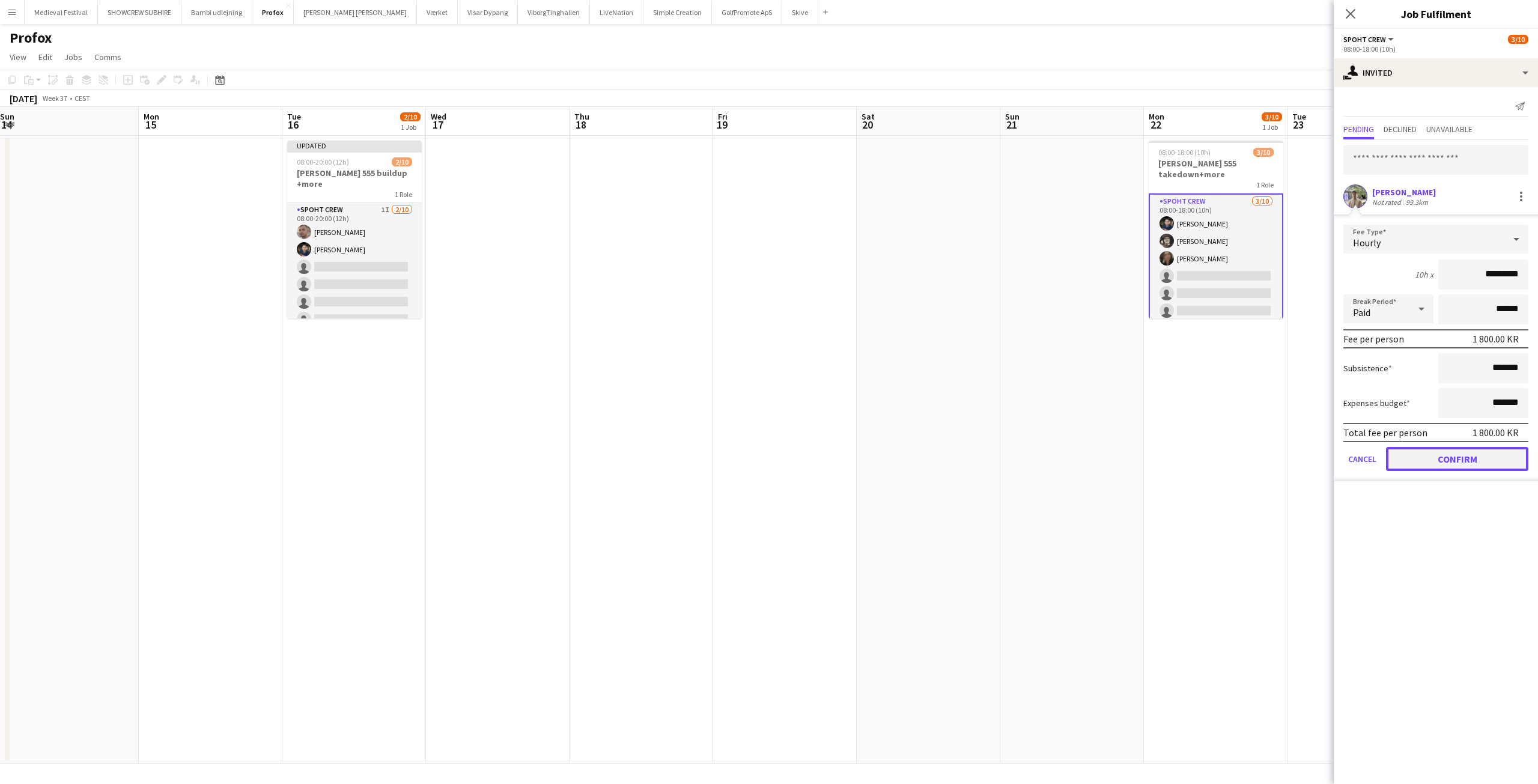
click at [1449, 460] on button "Confirm" at bounding box center [1457, 458] width 142 height 24
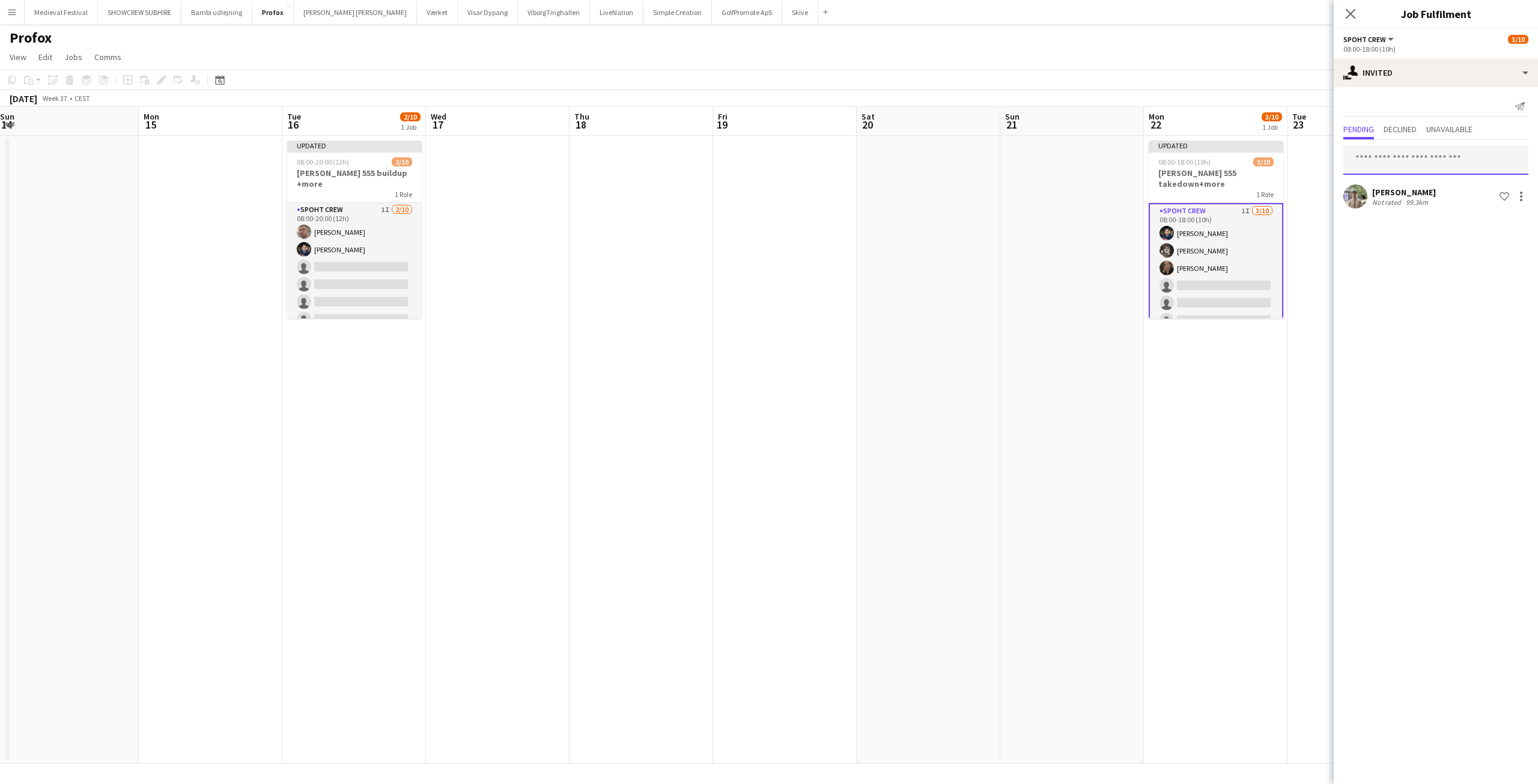
click at [1389, 157] on input "text" at bounding box center [1436, 160] width 185 height 30
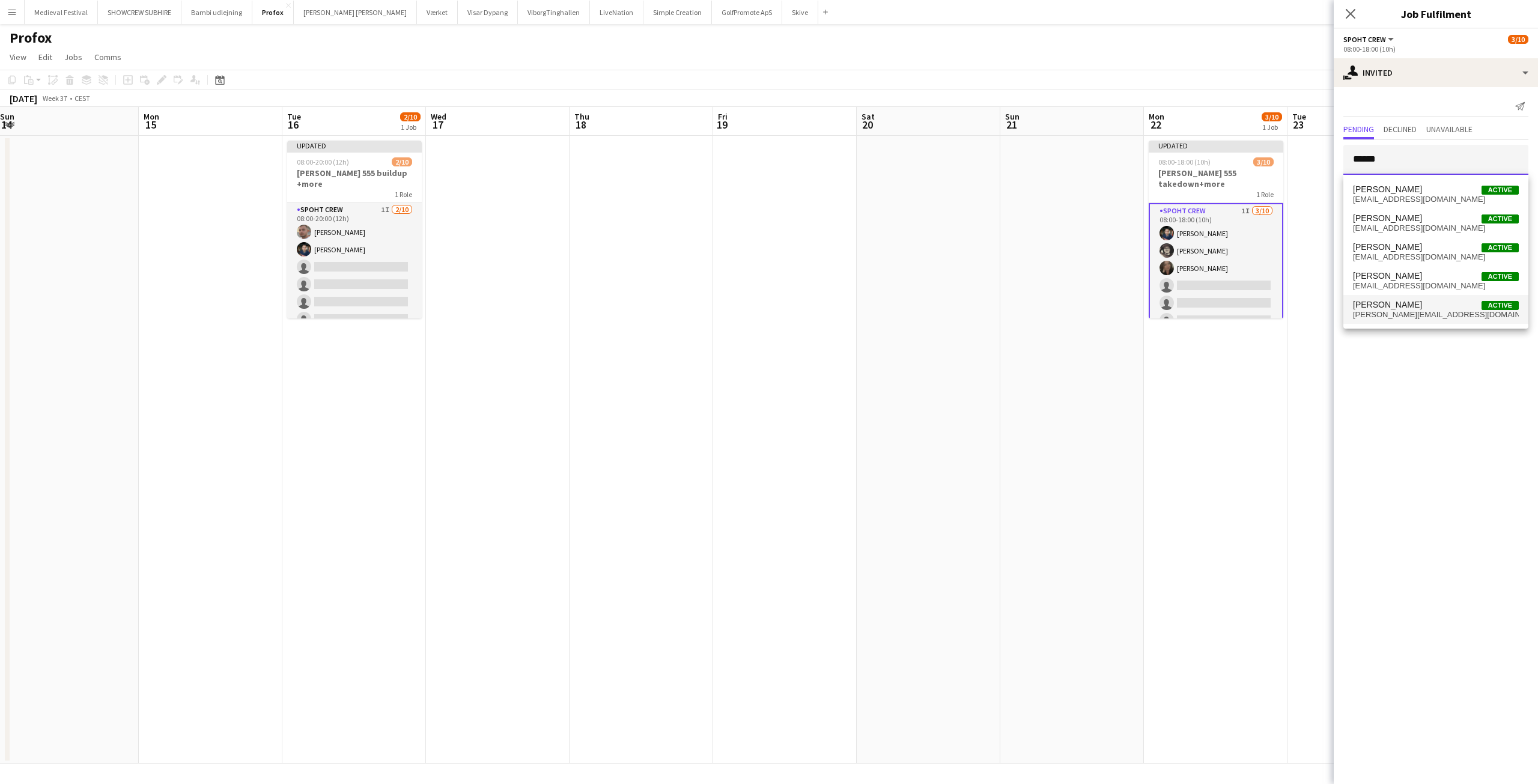
type input "******"
click at [1395, 302] on span "Nicolai Schmidt" at bounding box center [1387, 304] width 69 height 10
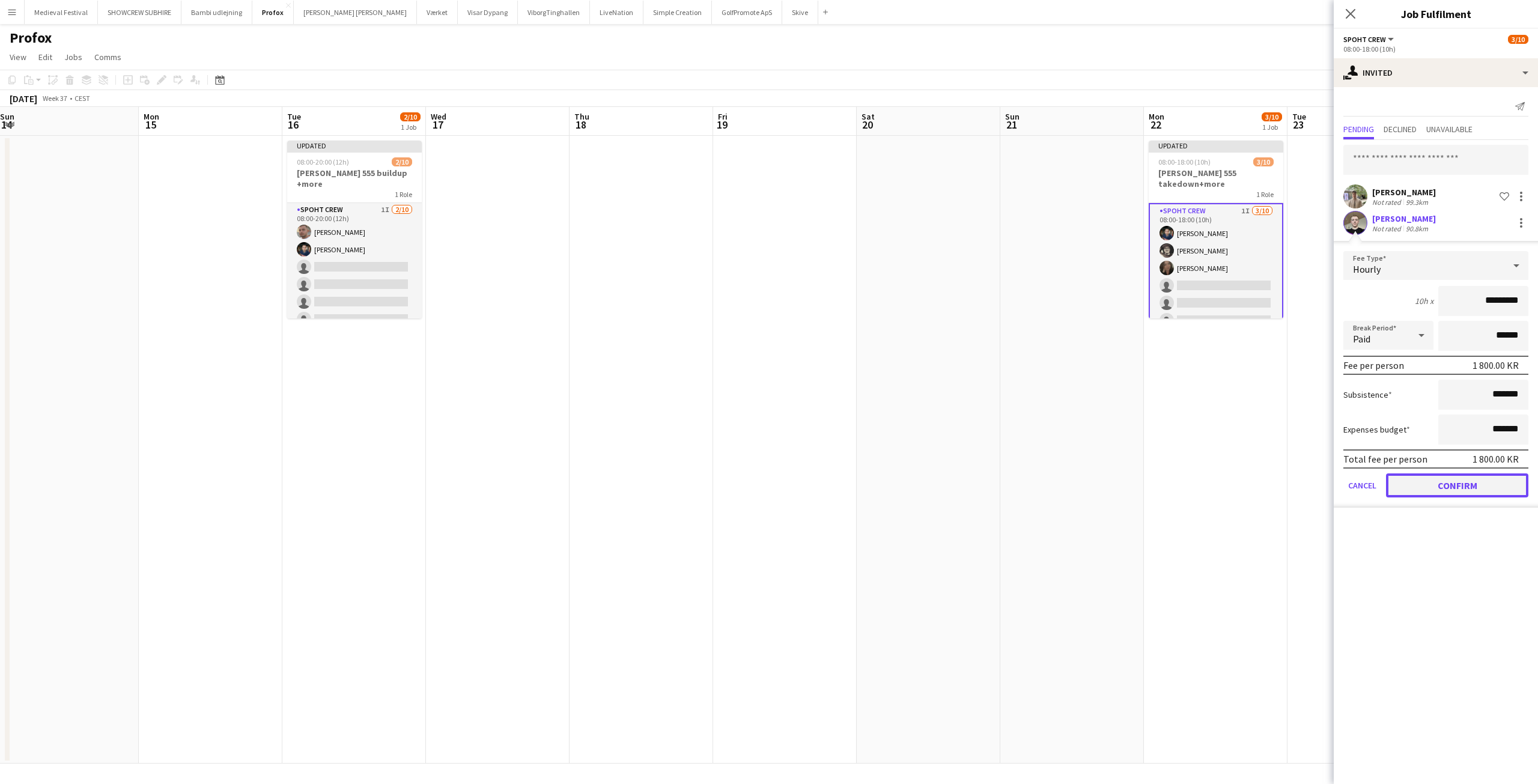
drag, startPoint x: 1437, startPoint y: 481, endPoint x: 1397, endPoint y: 467, distance: 42.4
click at [1436, 481] on button "Confirm" at bounding box center [1457, 485] width 142 height 24
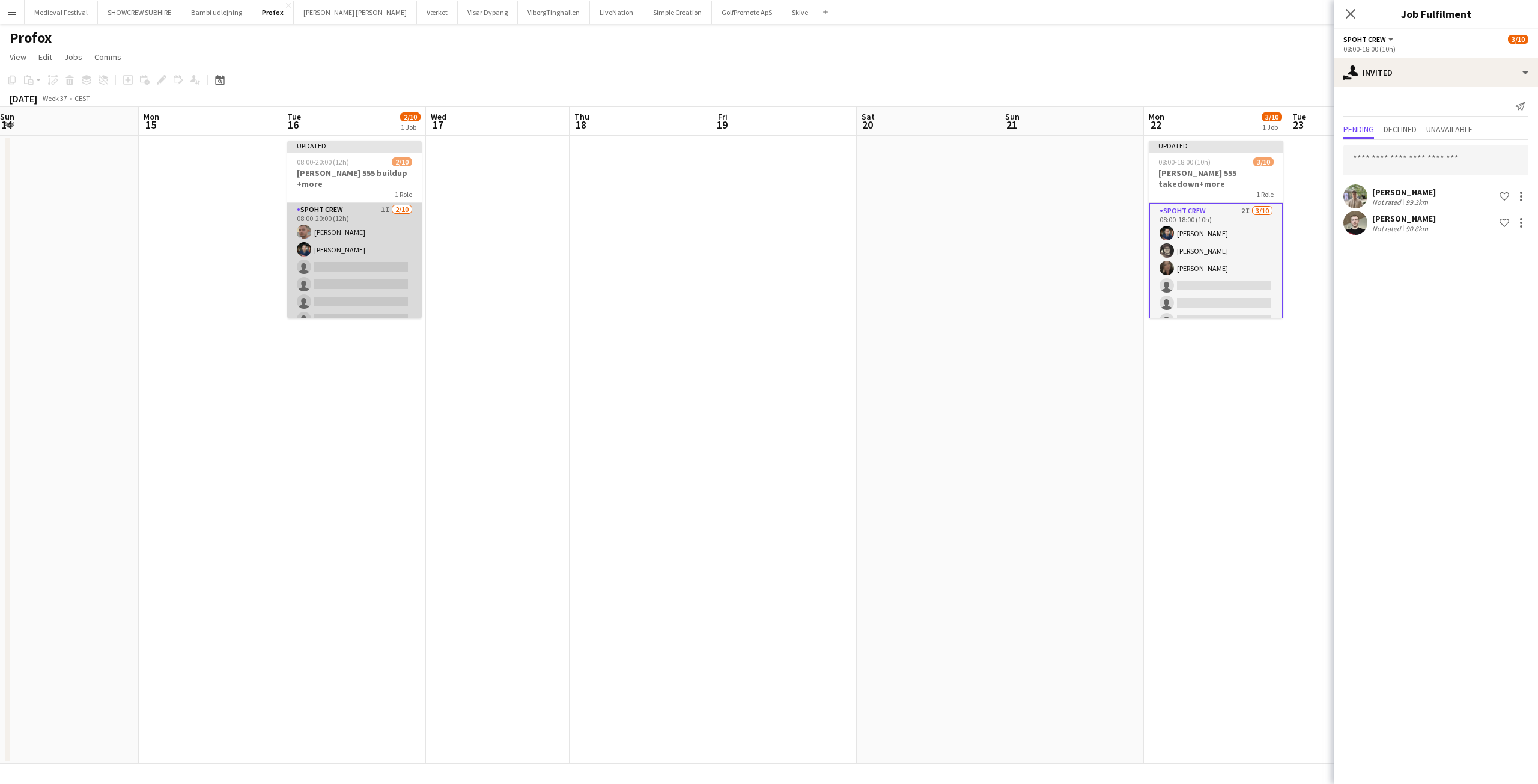
click at [388, 264] on app-card-role "Spoht Crew 1I 2/10 08:00-20:00 (12h) Tomas Ambarcumianas Marius Ciungu single-n…" at bounding box center [354, 302] width 135 height 197
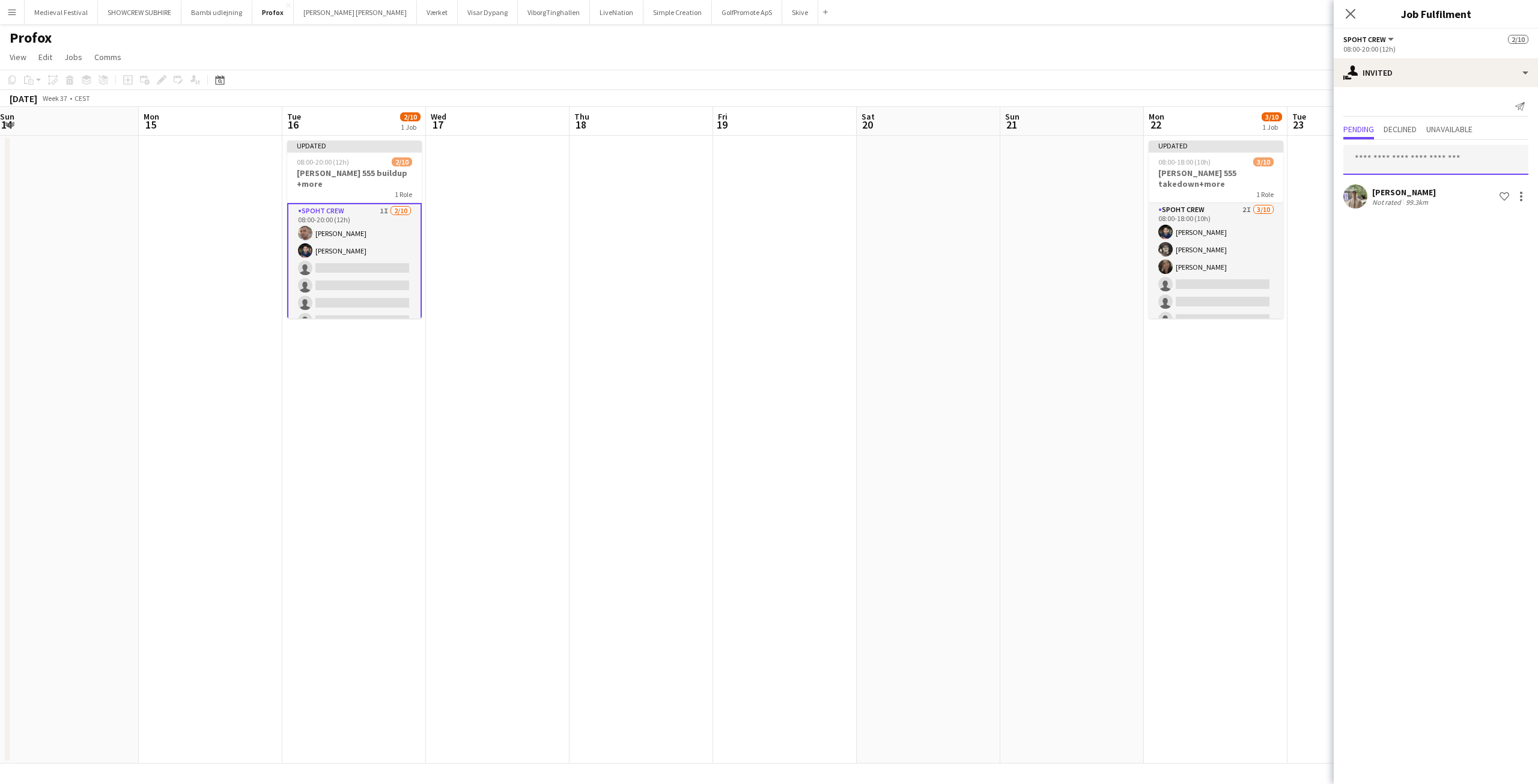
click at [1374, 164] on input "text" at bounding box center [1436, 160] width 185 height 30
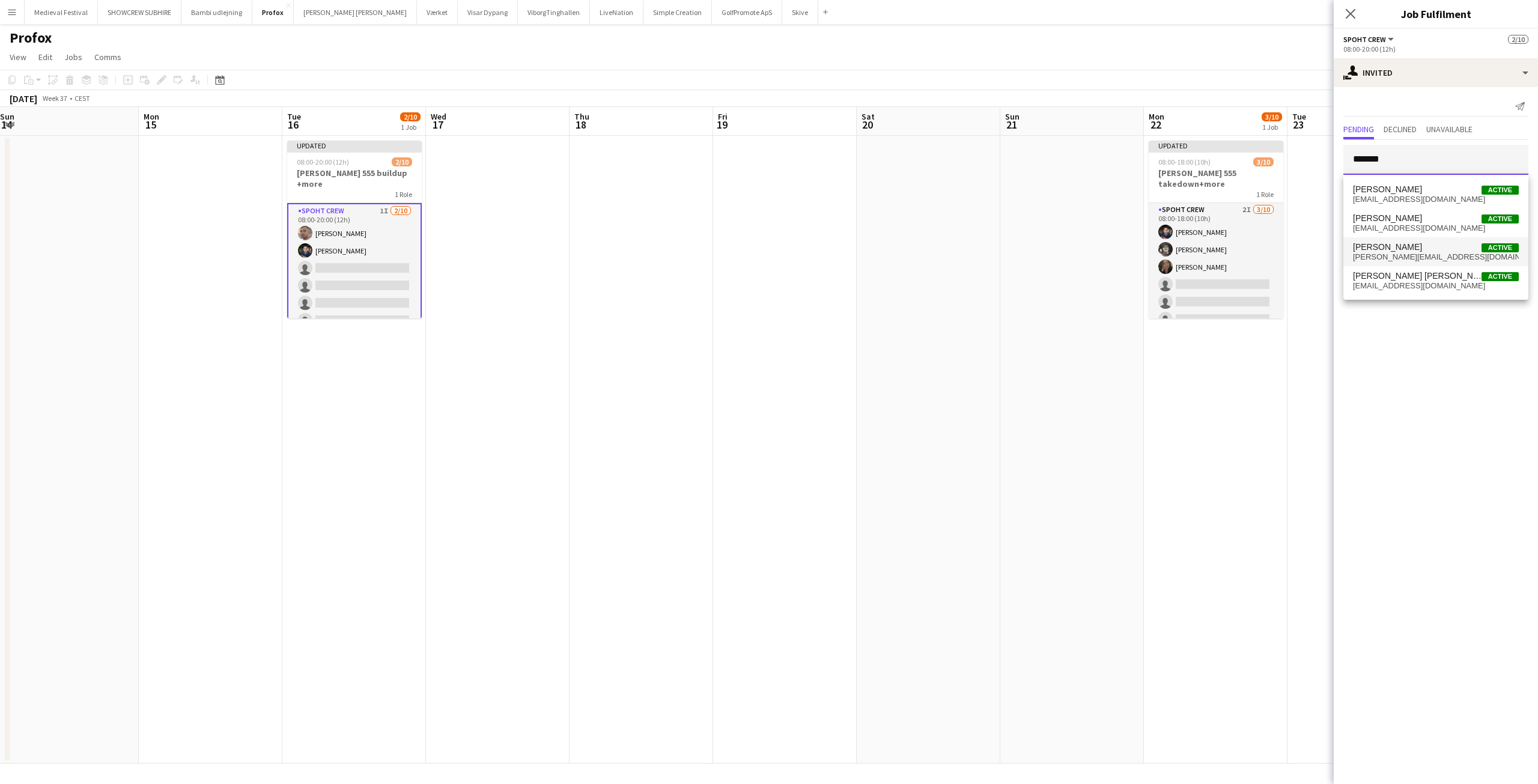
type input "*******"
click at [1407, 252] on span "nicolai@netnote.dk" at bounding box center [1436, 256] width 166 height 9
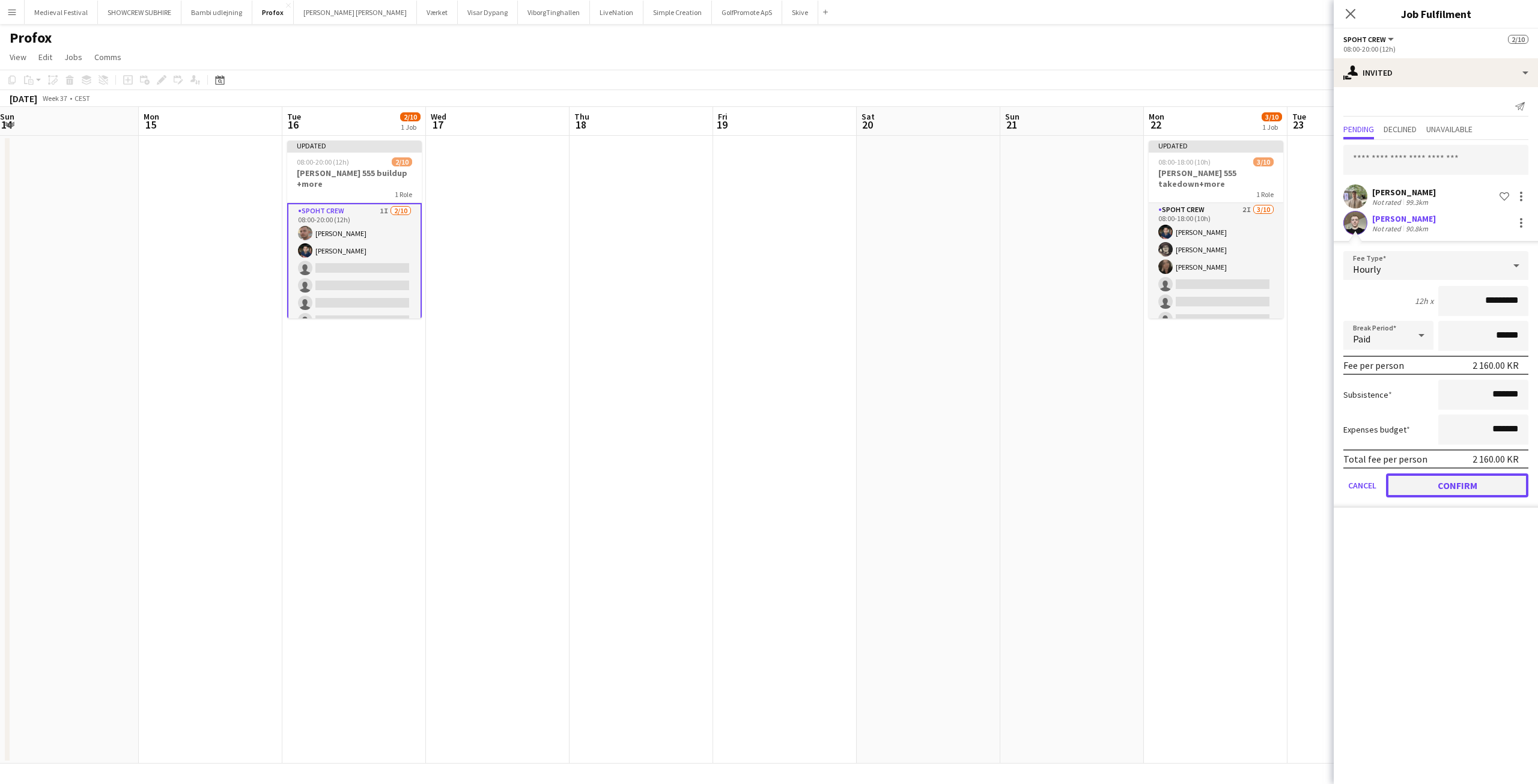
click at [1443, 476] on button "Confirm" at bounding box center [1457, 485] width 142 height 24
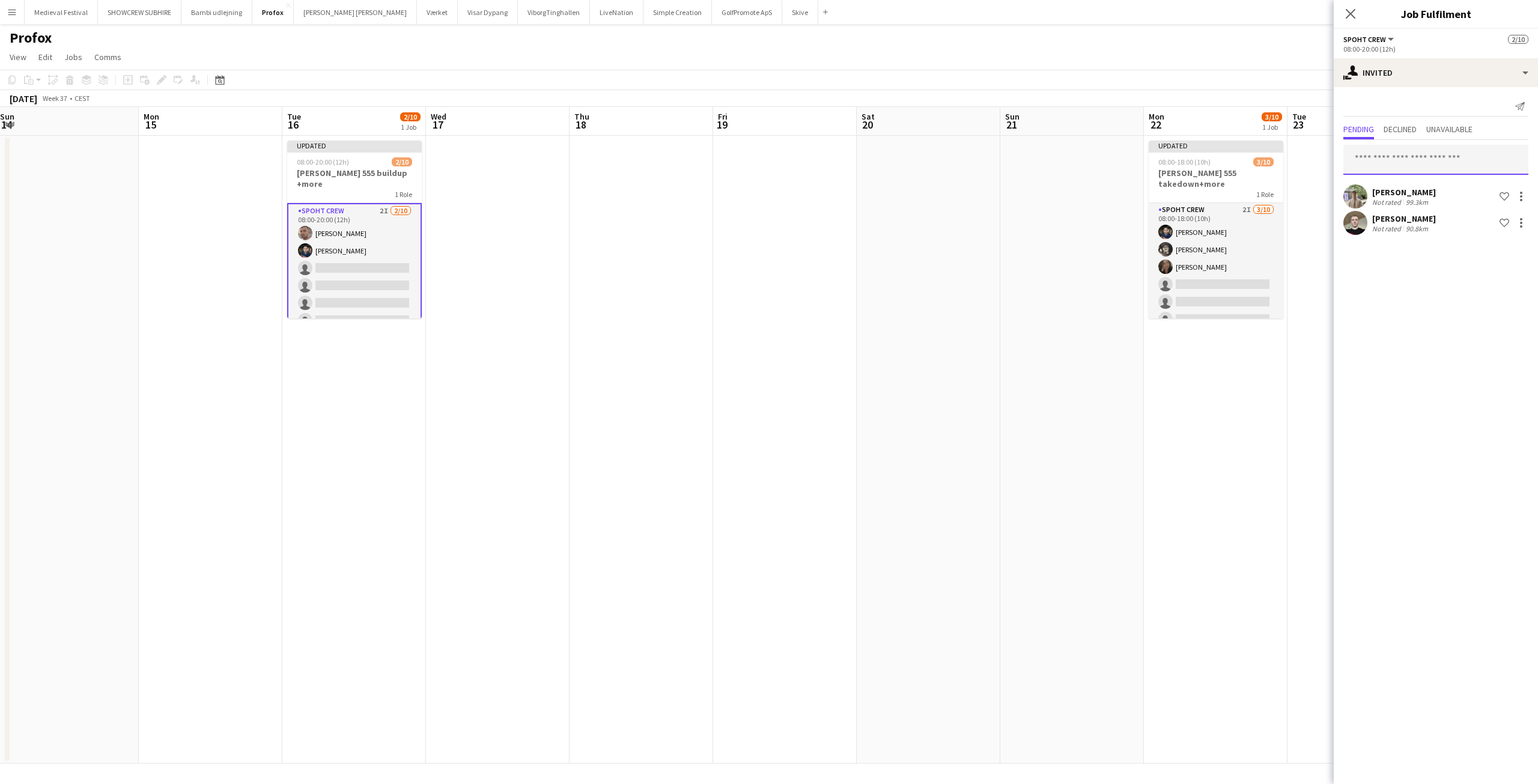
click at [1403, 163] on input "text" at bounding box center [1436, 160] width 185 height 30
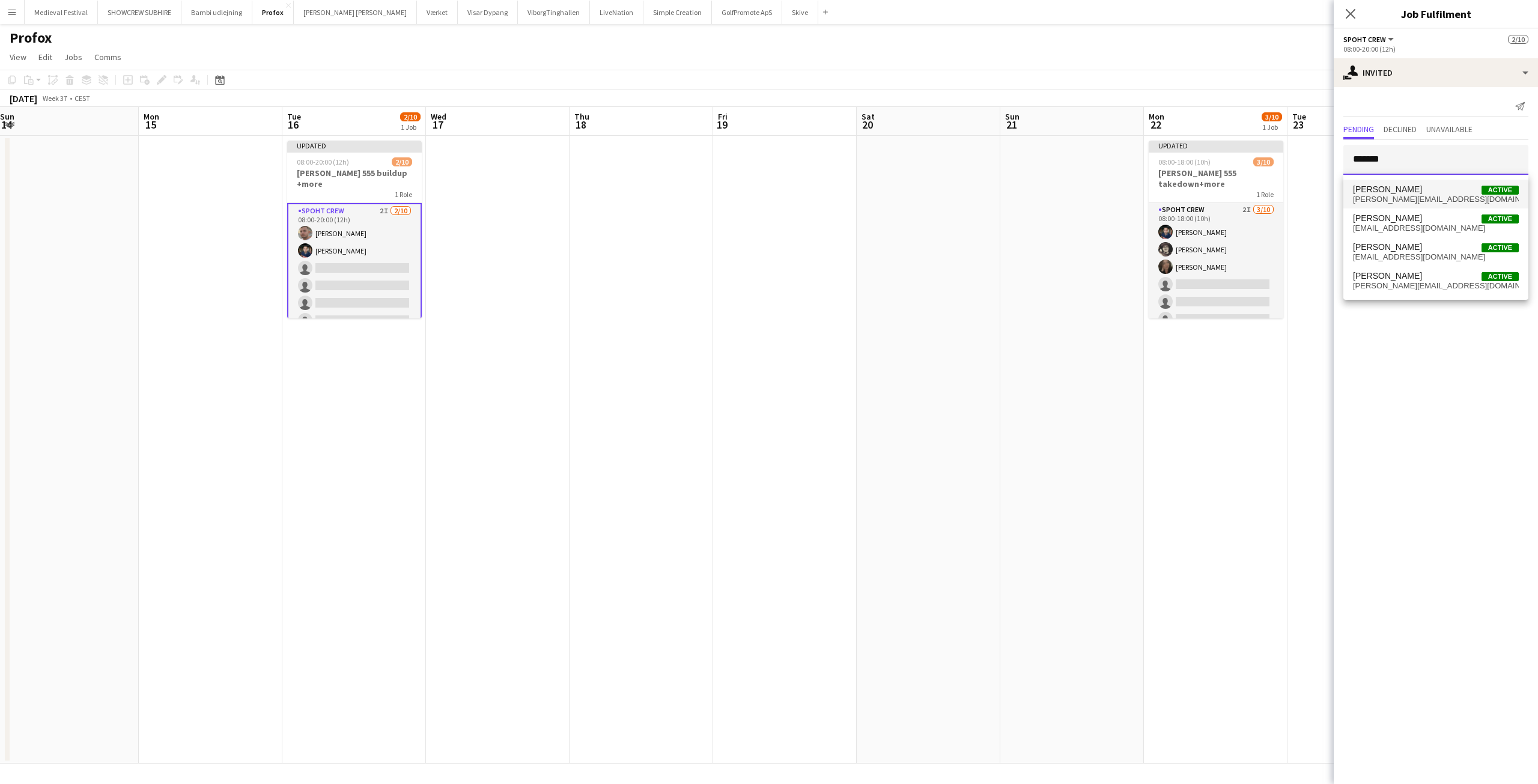
type input "*******"
click at [1425, 190] on span "Andreas Eberlin Active" at bounding box center [1436, 189] width 166 height 10
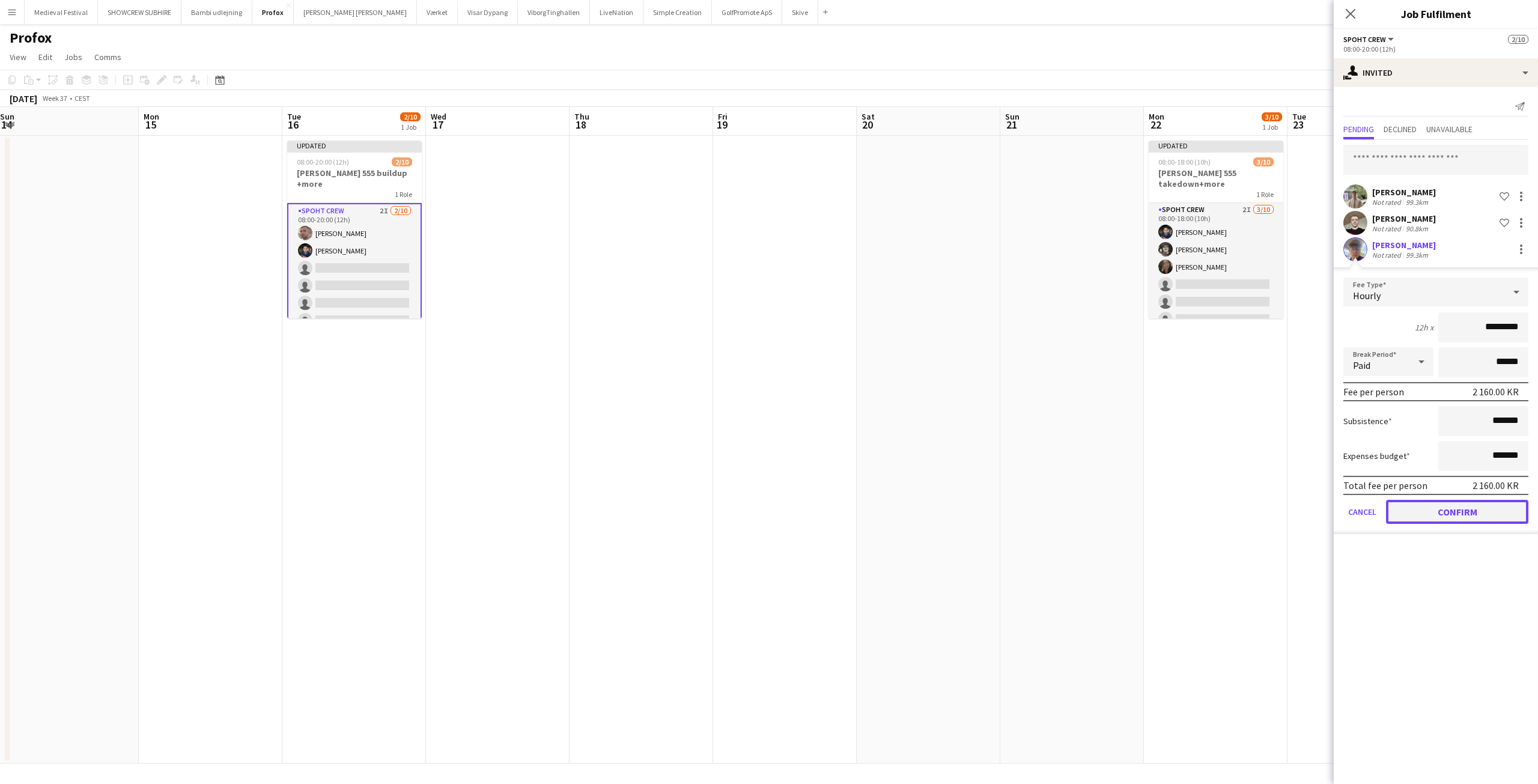
click at [1484, 506] on button "Confirm" at bounding box center [1457, 512] width 142 height 24
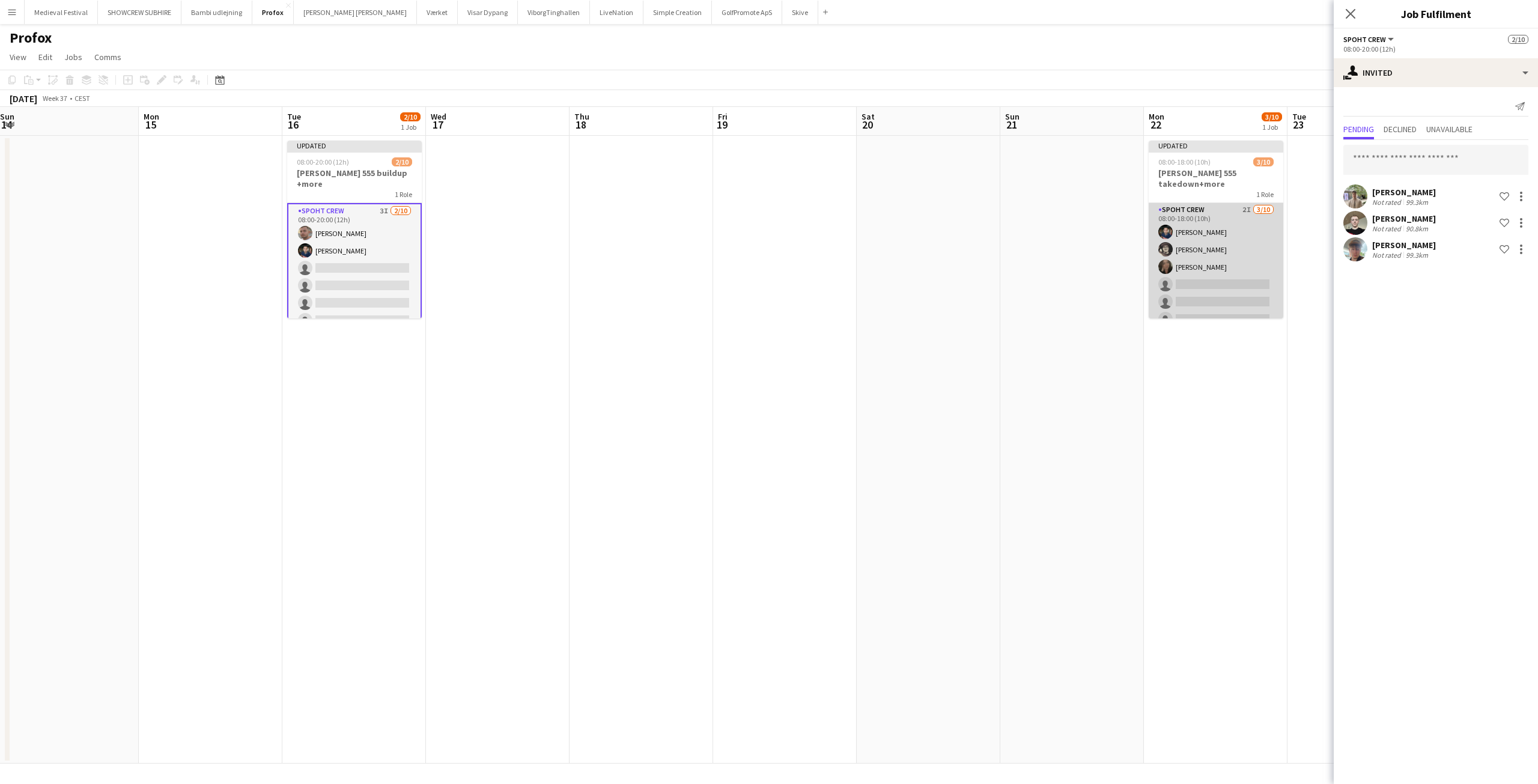
click at [1243, 275] on app-card-role "Spoht Crew 2I 3/10 08:00-18:00 (10h) Marius Ciungu Mike Kasper Williamson Nina …" at bounding box center [1216, 302] width 135 height 197
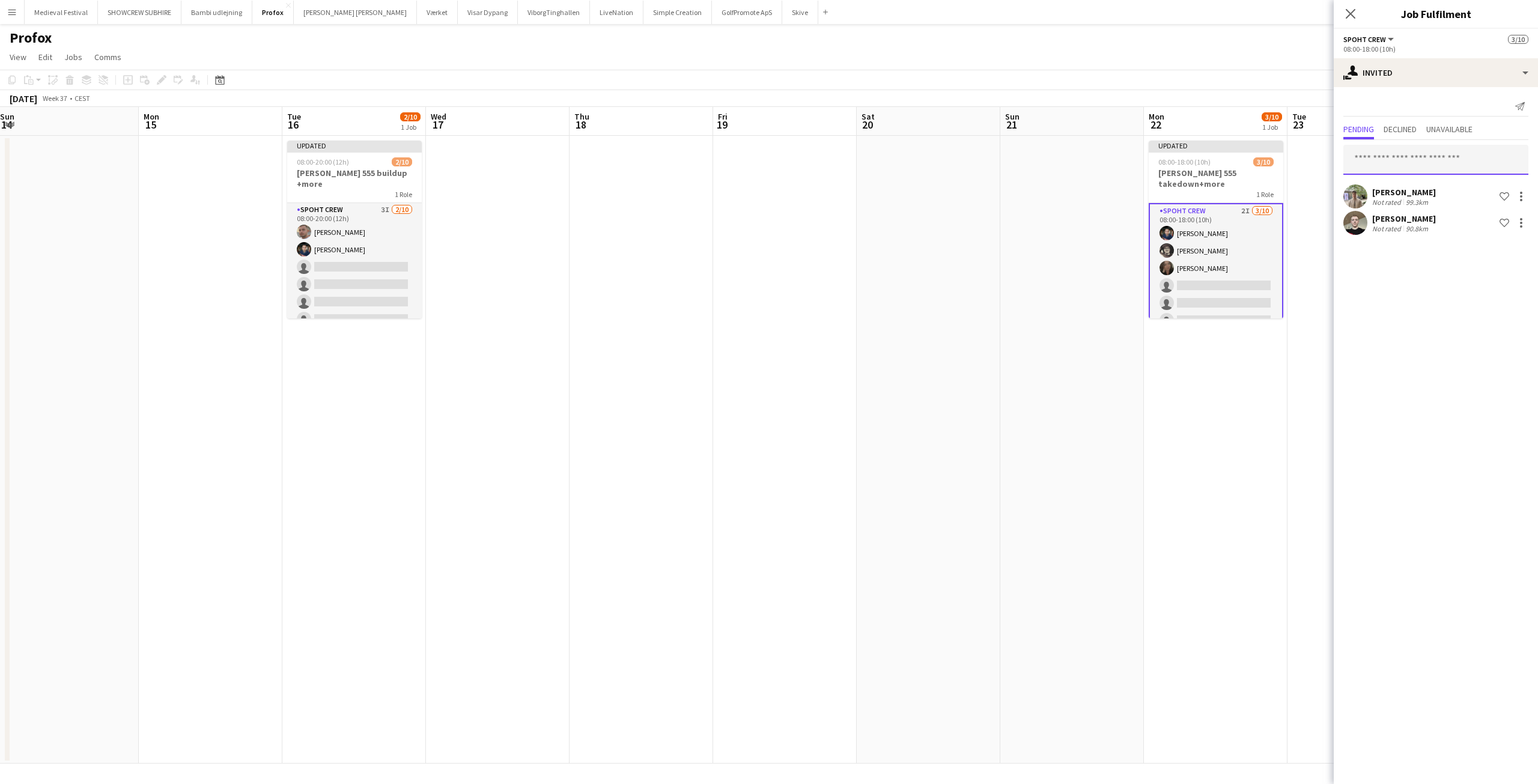
click at [1415, 159] on input "text" at bounding box center [1436, 160] width 185 height 30
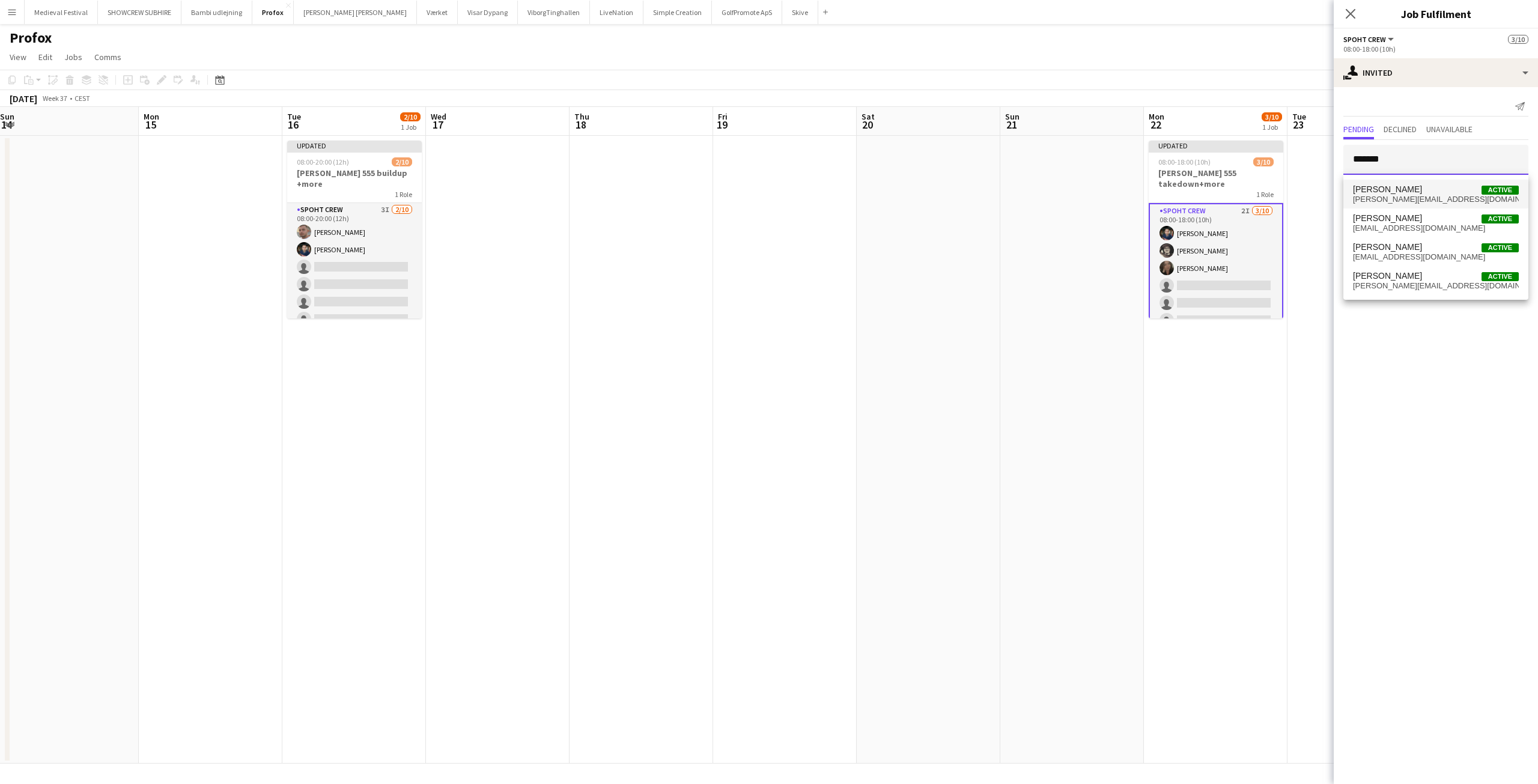
type input "*******"
click at [1405, 192] on span "Andreas Eberlin" at bounding box center [1387, 189] width 69 height 10
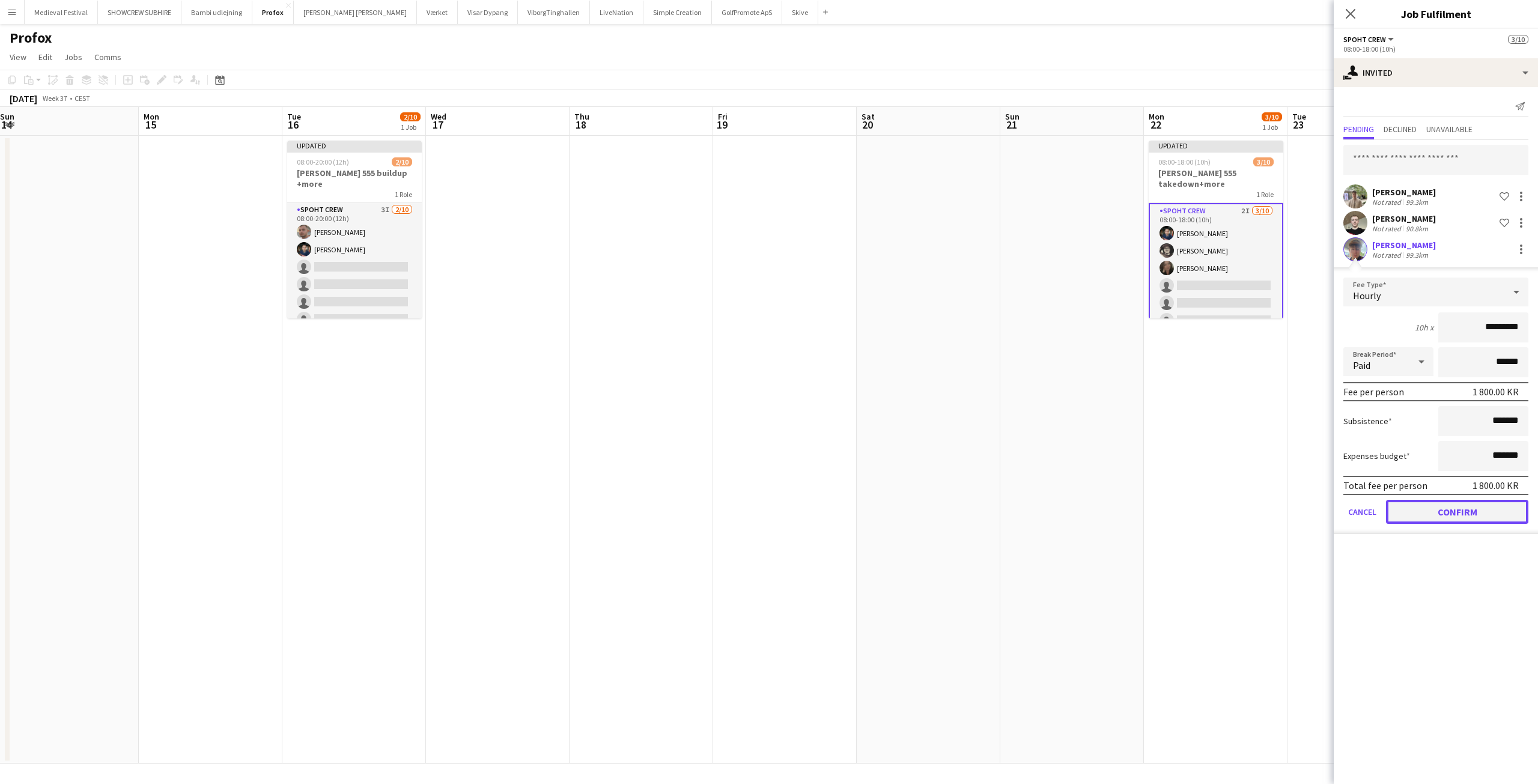
click at [1466, 503] on button "Confirm" at bounding box center [1457, 512] width 142 height 24
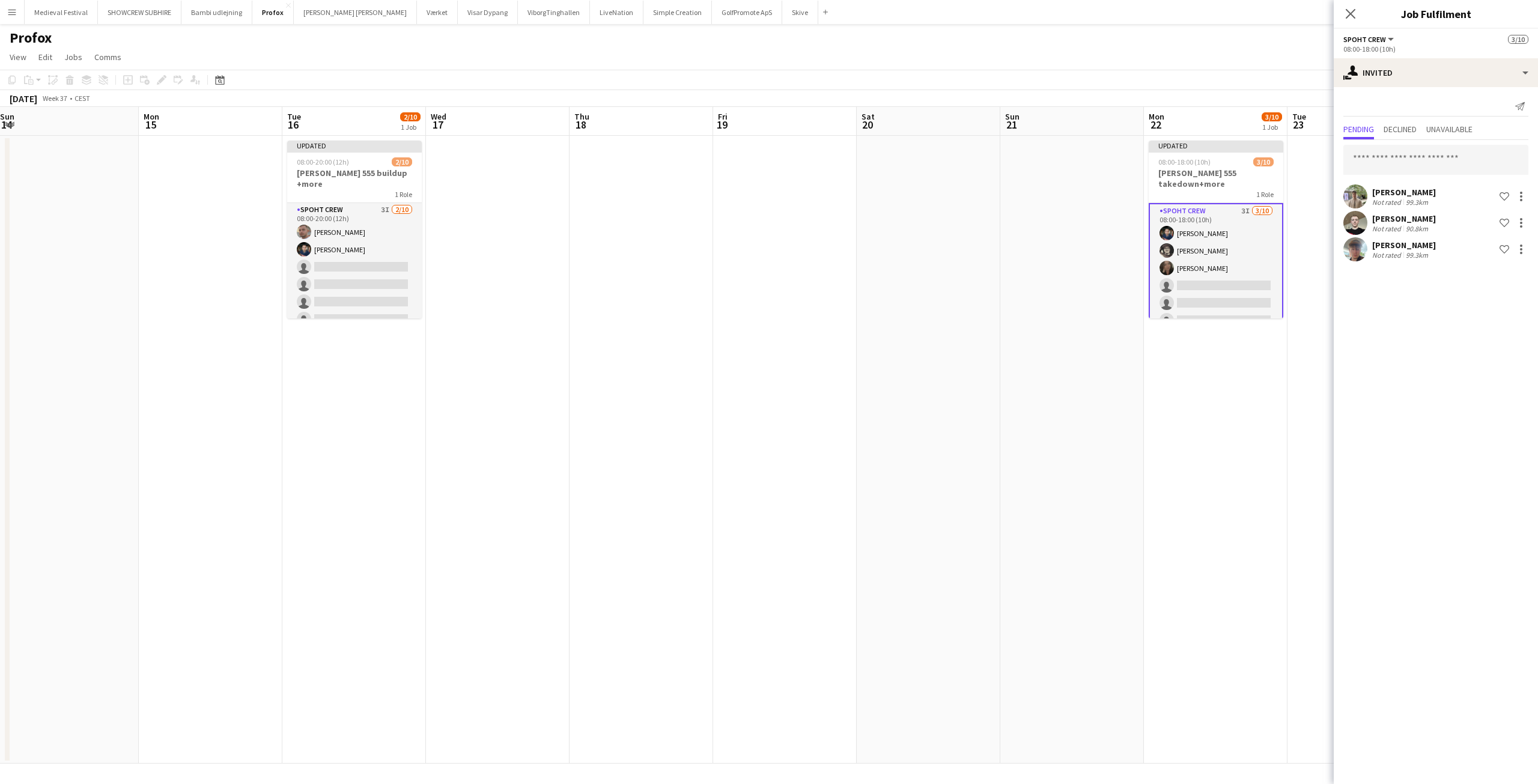
click at [1128, 358] on app-date-cell at bounding box center [1072, 449] width 144 height 627
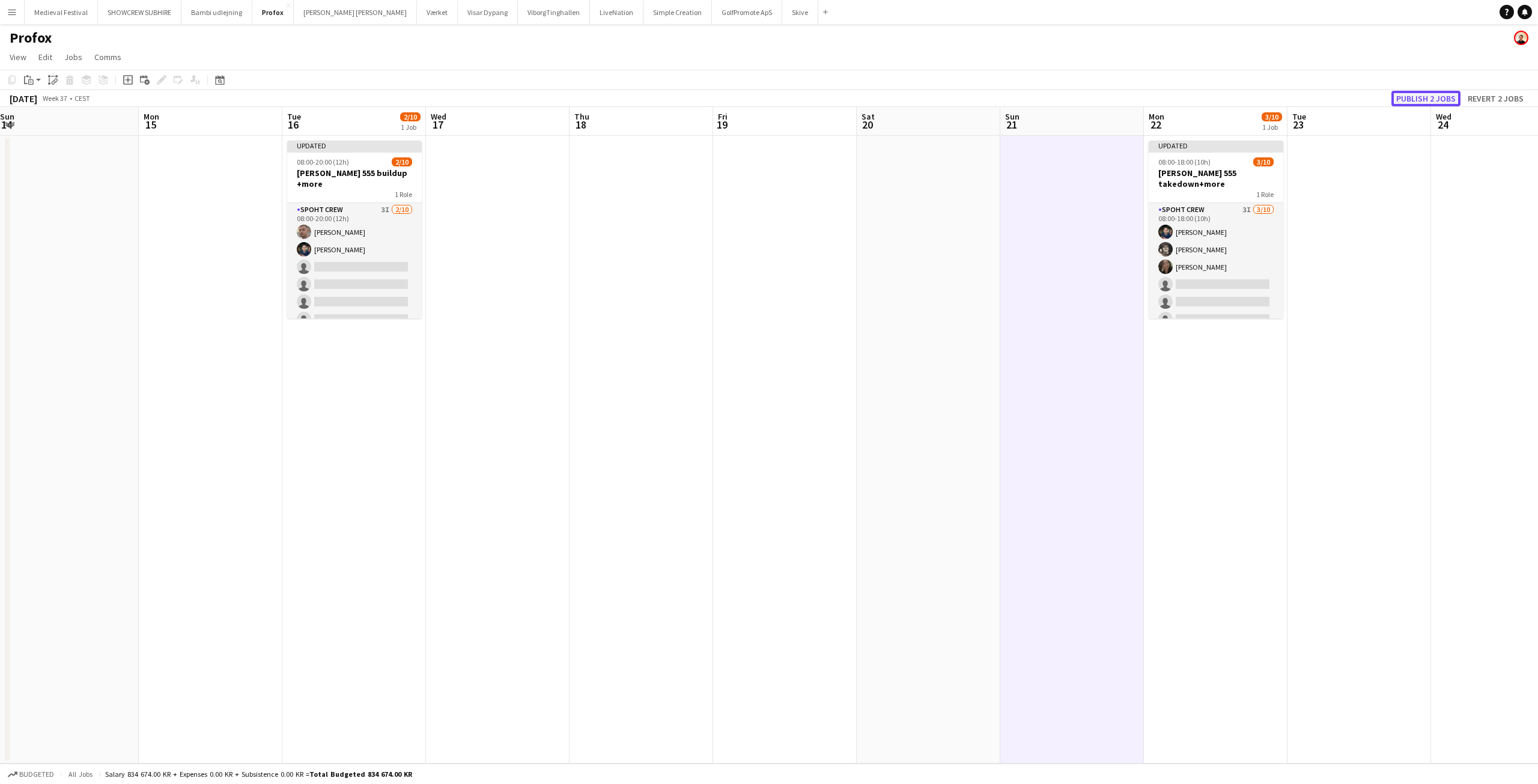
click at [1434, 95] on button "Publish 2 jobs" at bounding box center [1425, 98] width 69 height 16
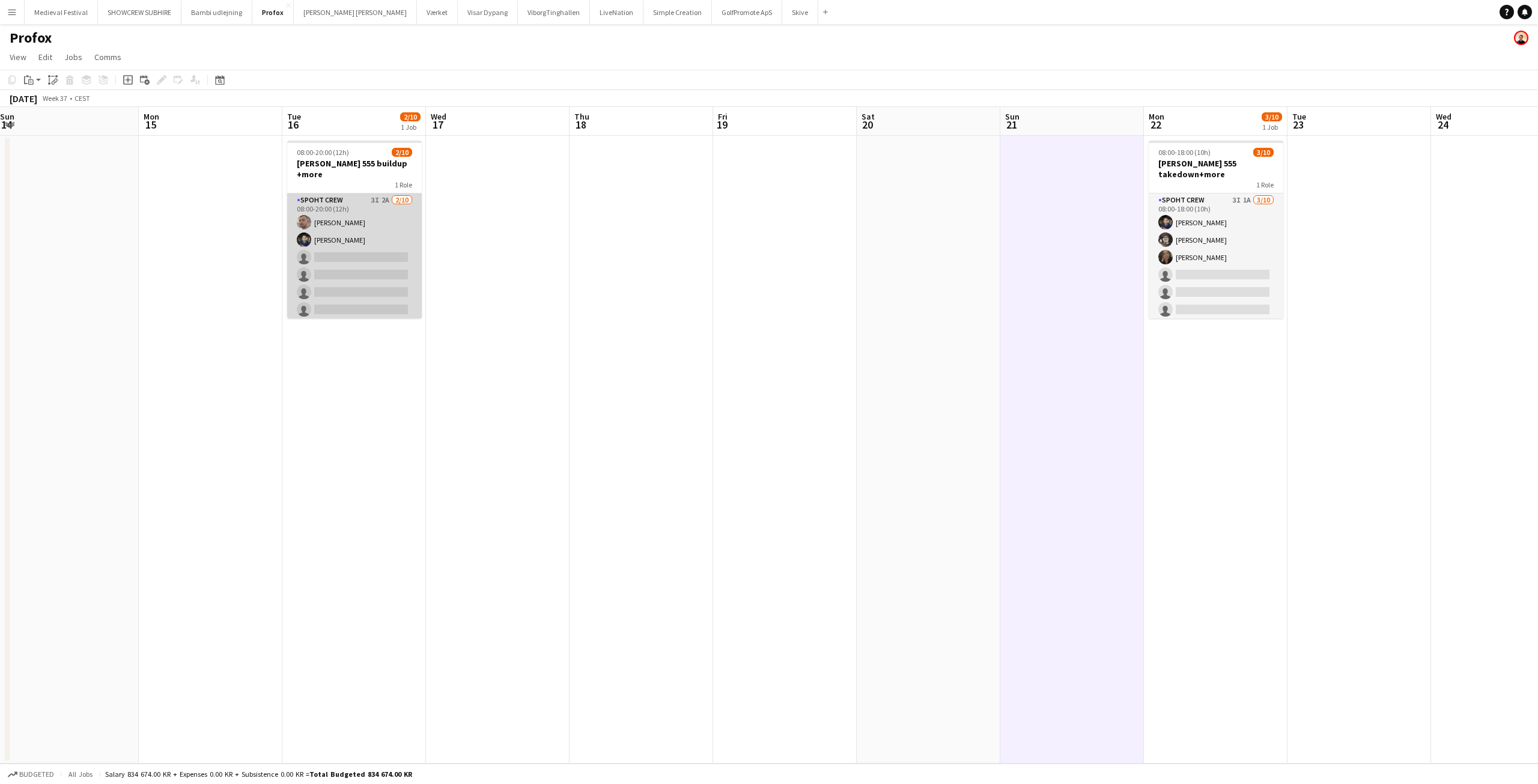
click at [375, 223] on app-card-role "Spoht Crew 3I 2A 2/10 08:00-20:00 (12h) Tomas Ambarcumianas Marius Ciungu singl…" at bounding box center [354, 292] width 135 height 197
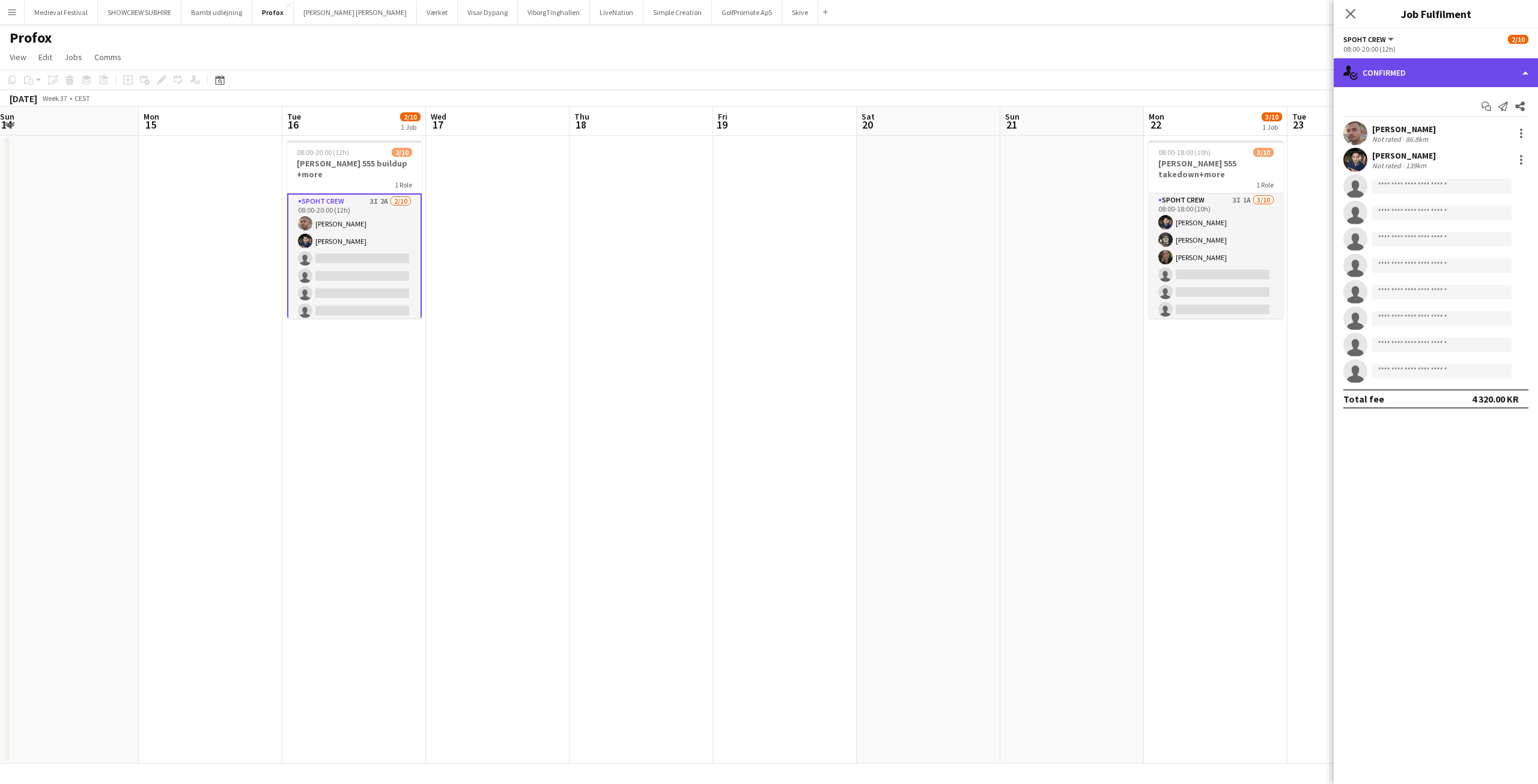
click at [1390, 80] on div "single-neutral-actions-check-2 Confirmed" at bounding box center [1435, 72] width 204 height 29
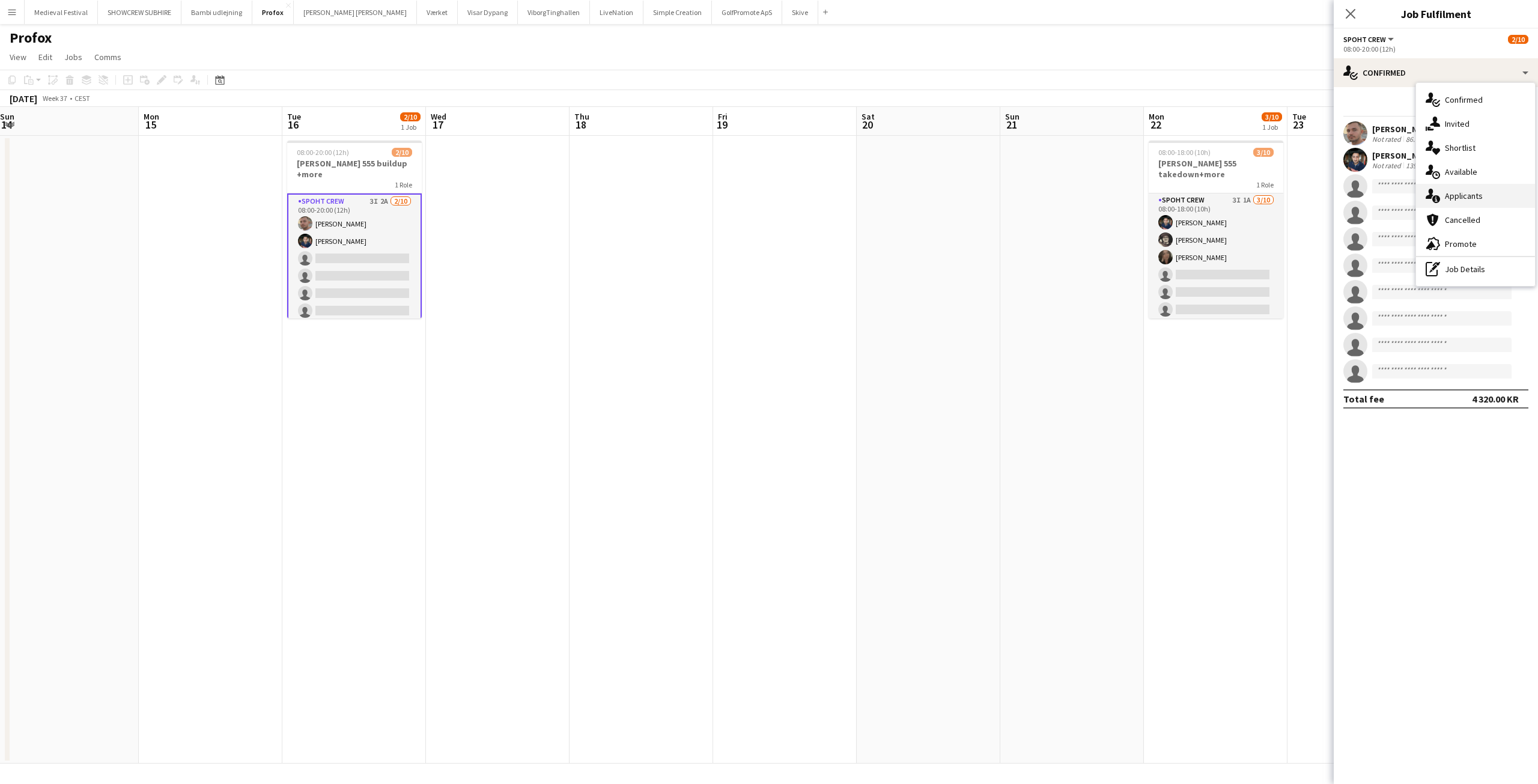
click at [1468, 192] on span "Applicants" at bounding box center [1463, 196] width 38 height 11
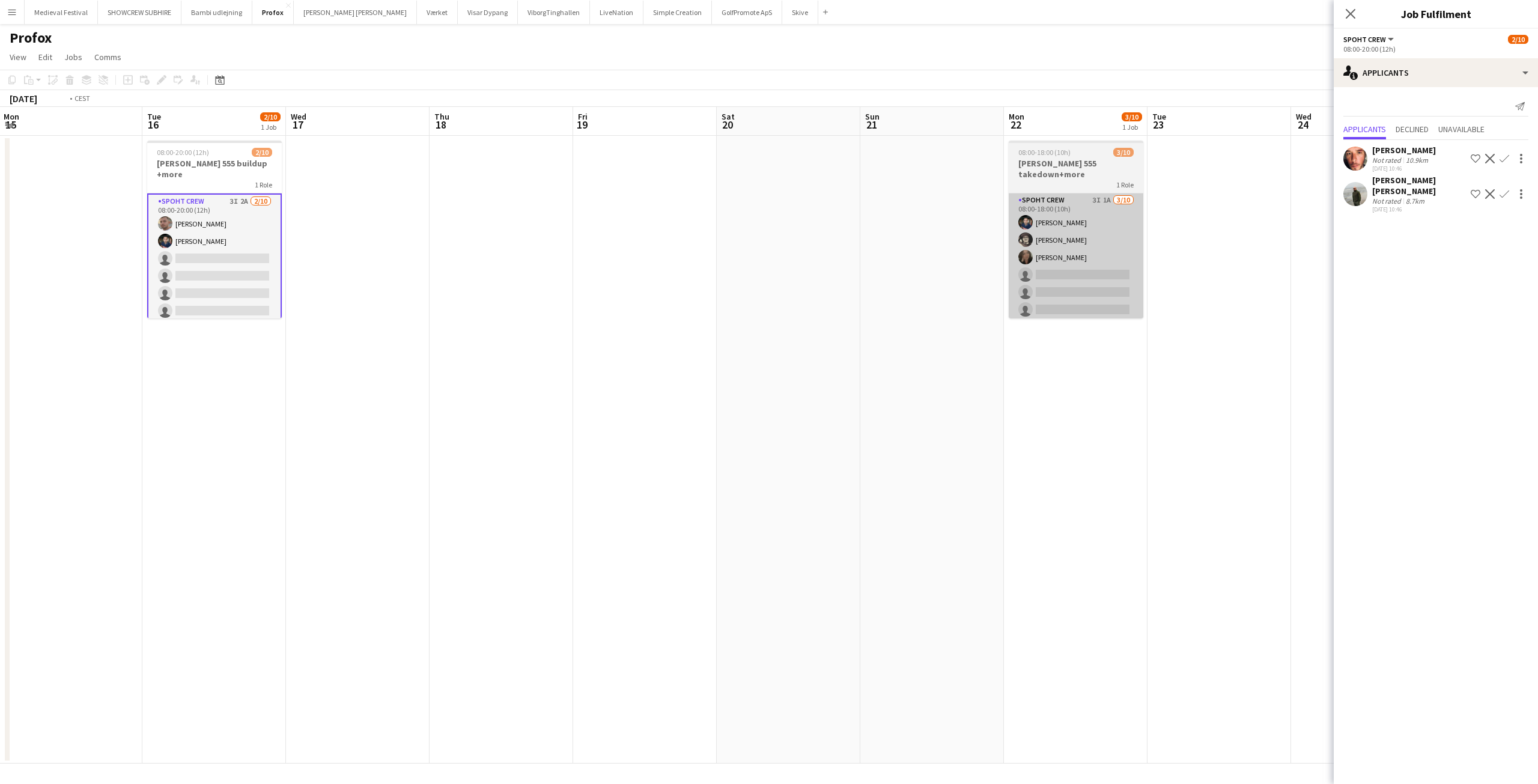
drag, startPoint x: 1062, startPoint y: 260, endPoint x: 1038, endPoint y: 257, distance: 24.2
click at [929, 275] on app-calendar-viewport "Fri 12 Sat 13 Sun 14 Mon 15 Tue 16 2/10 1 Job Wed 17 Thu 18 Fri 19 Sat 20 Sun 2…" at bounding box center [769, 435] width 1538 height 657
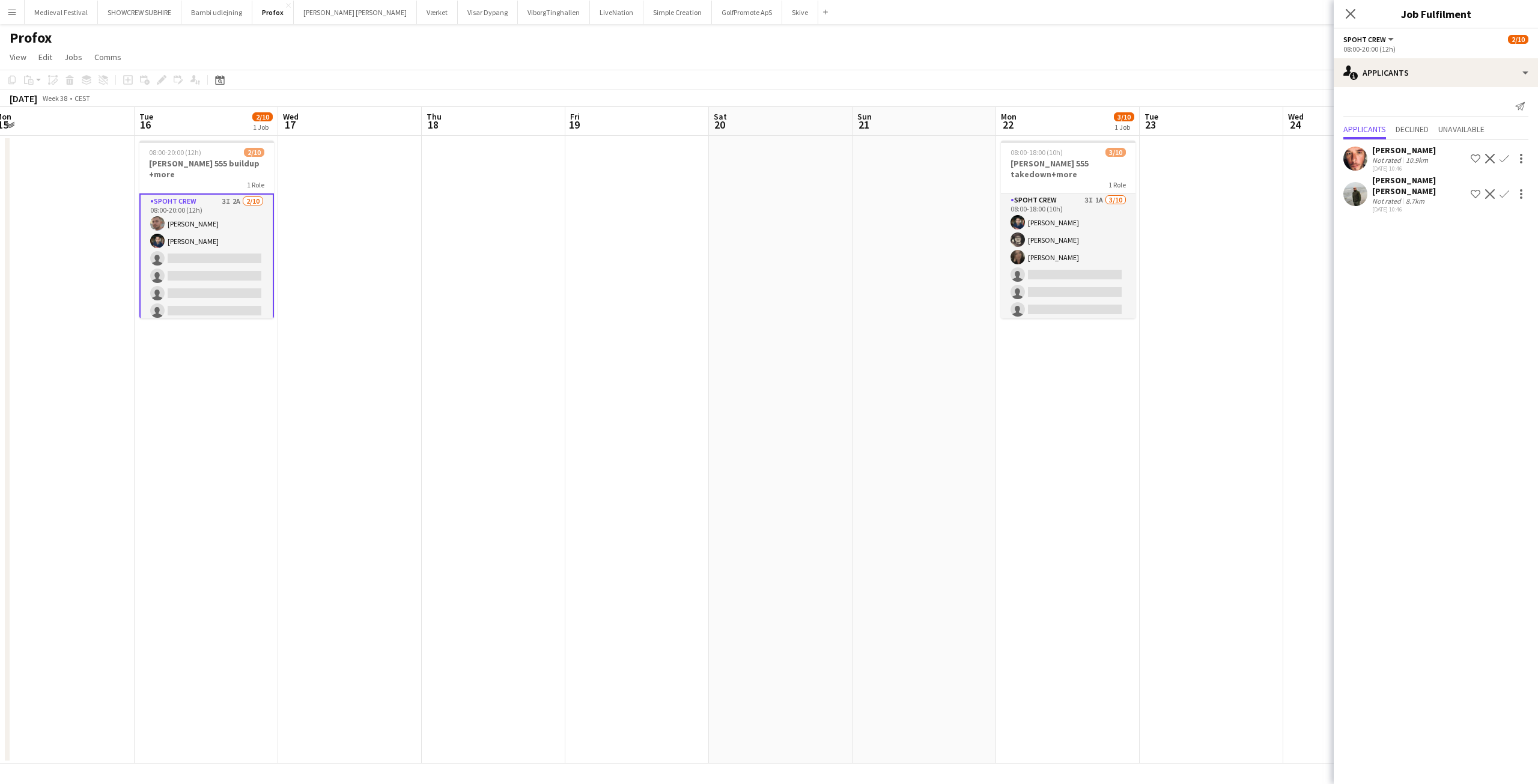
click at [1508, 155] on app-icon "Confirm" at bounding box center [1504, 159] width 9 height 9
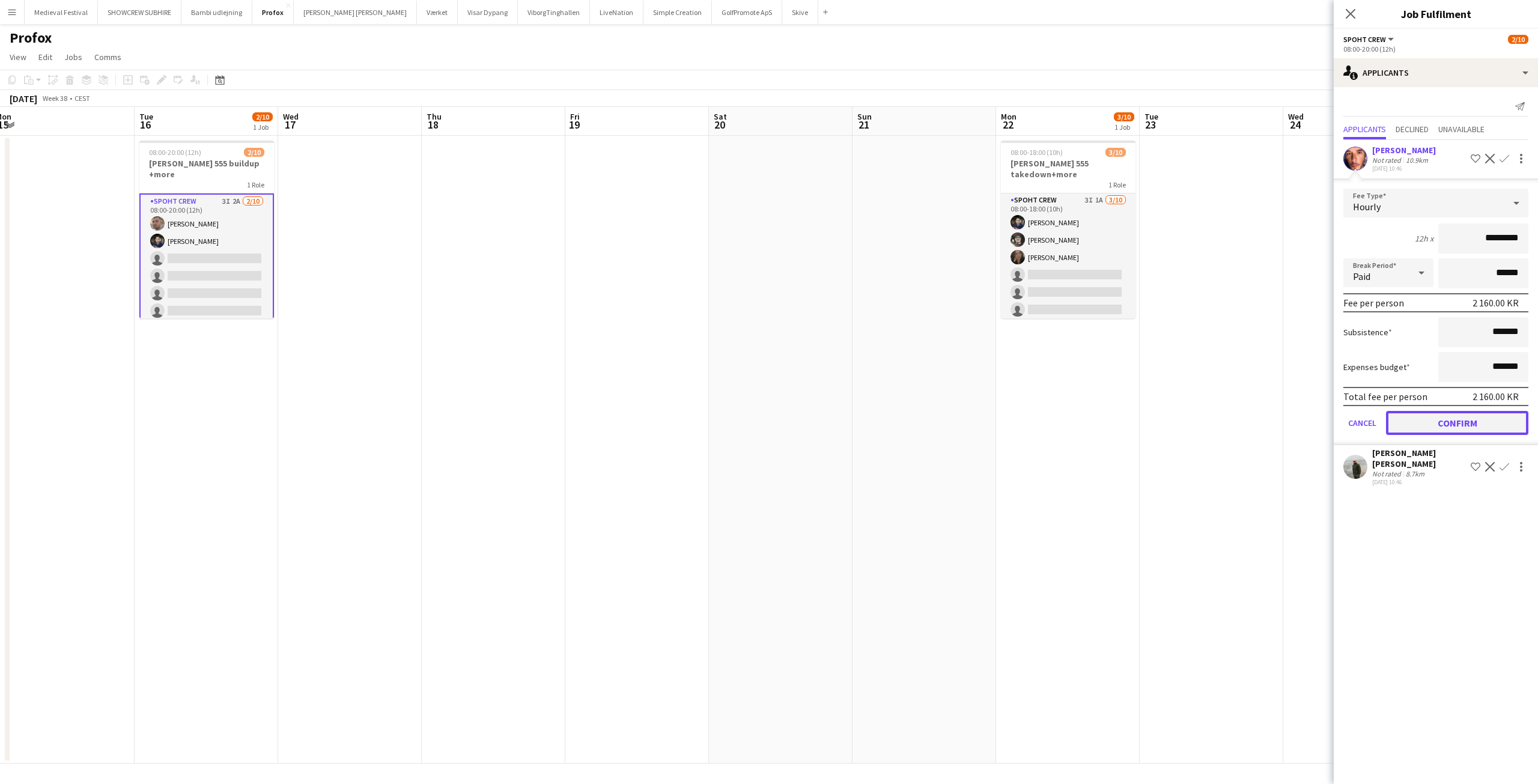
click at [1449, 416] on button "Confirm" at bounding box center [1457, 422] width 142 height 24
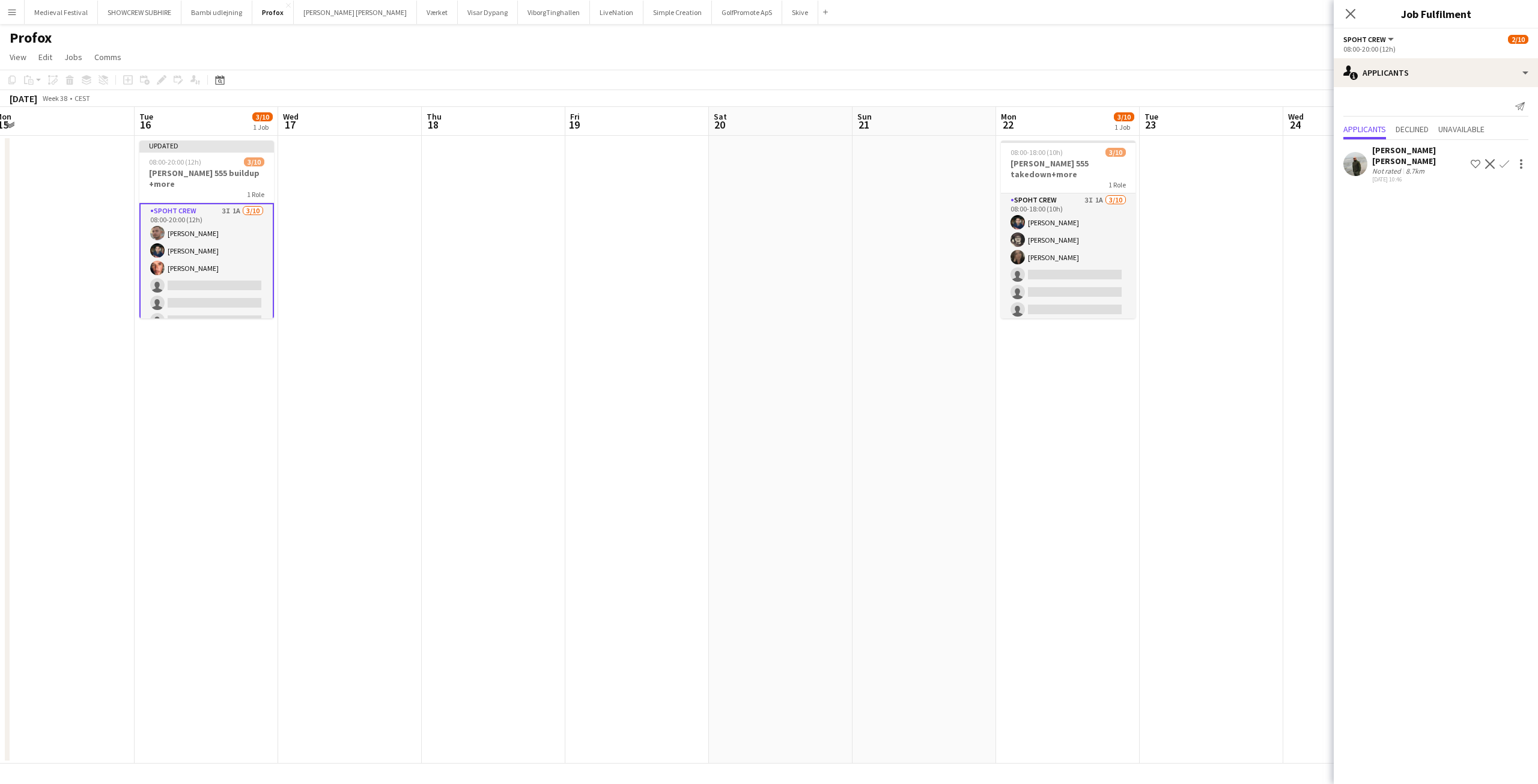
click at [1507, 160] on app-icon "Confirm" at bounding box center [1504, 164] width 9 height 9
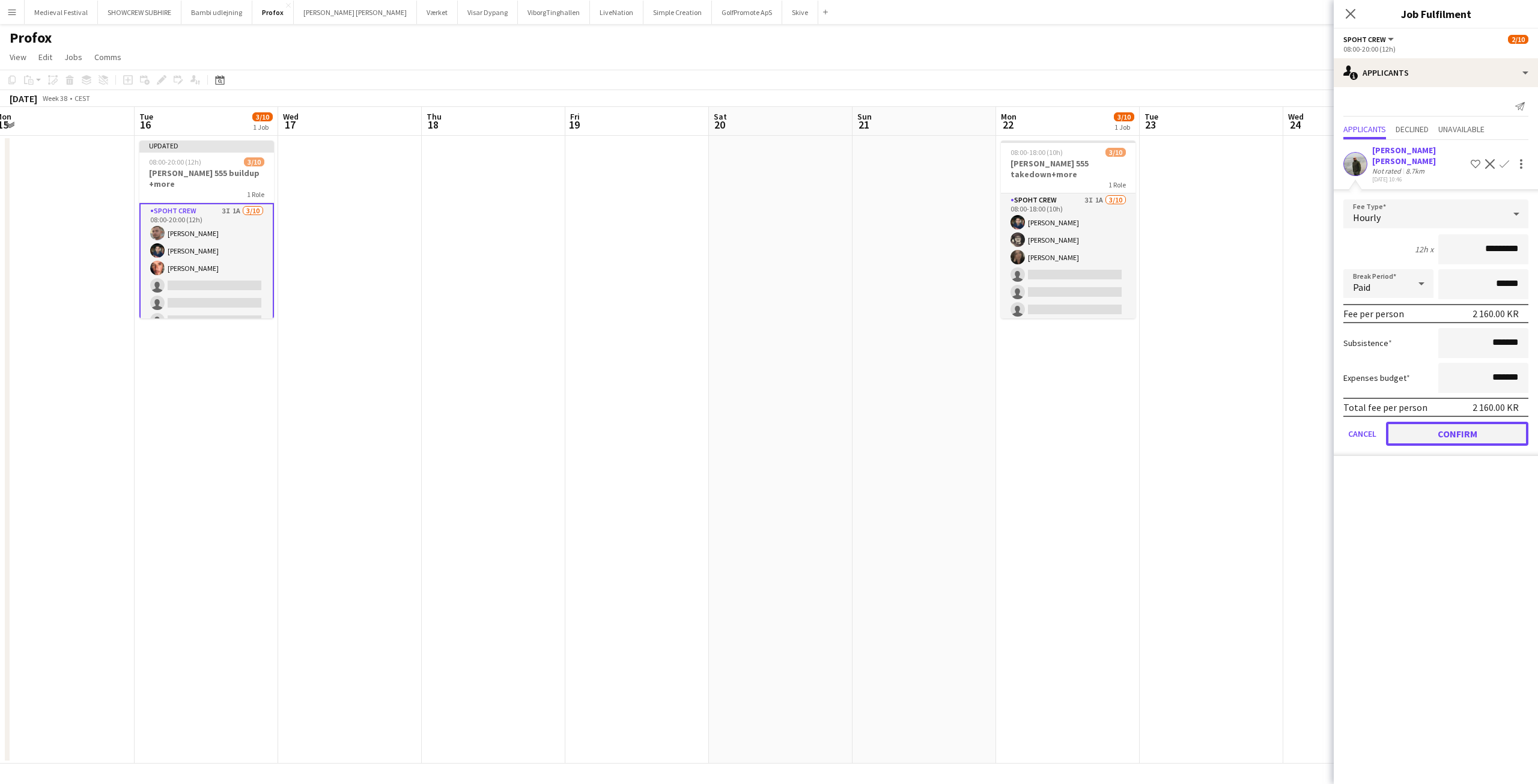
click at [1439, 422] on button "Confirm" at bounding box center [1457, 434] width 142 height 24
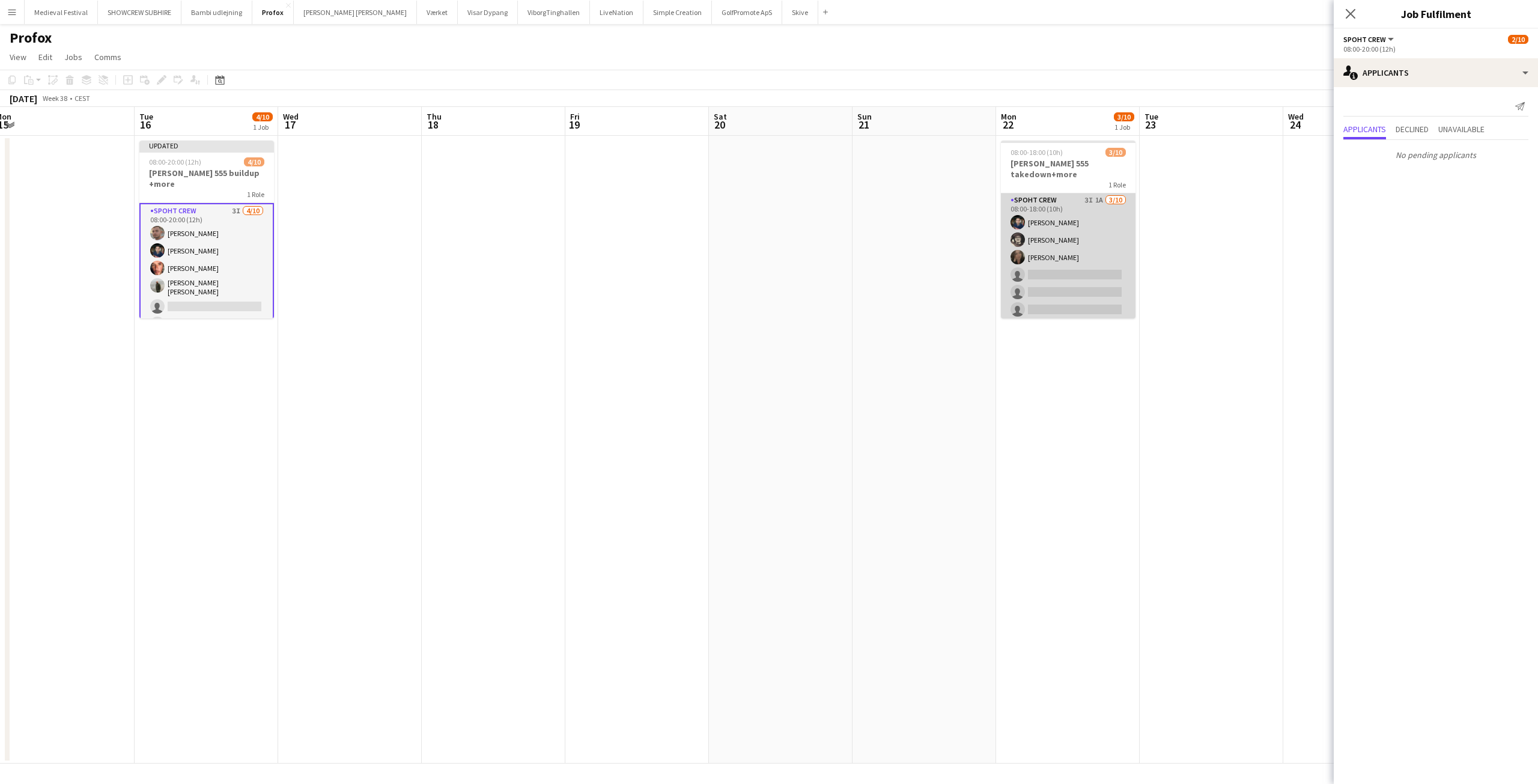
click at [1054, 239] on app-card-role "Spoht Crew 3I 1A 3/10 08:00-18:00 (10h) Marius Ciungu Mike Kasper Williamson Ni…" at bounding box center [1068, 292] width 135 height 197
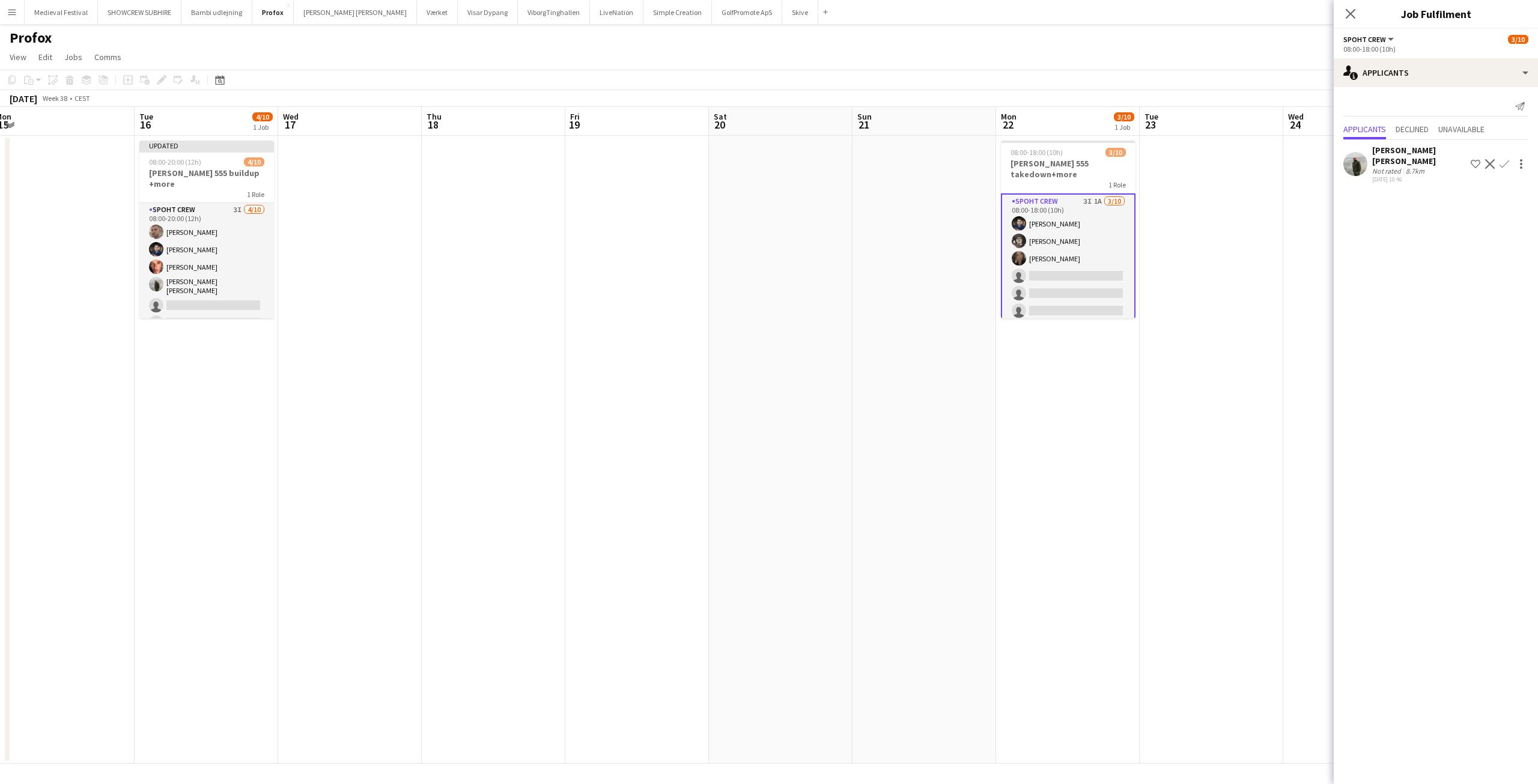
click at [1503, 160] on app-icon "Confirm" at bounding box center [1504, 164] width 9 height 9
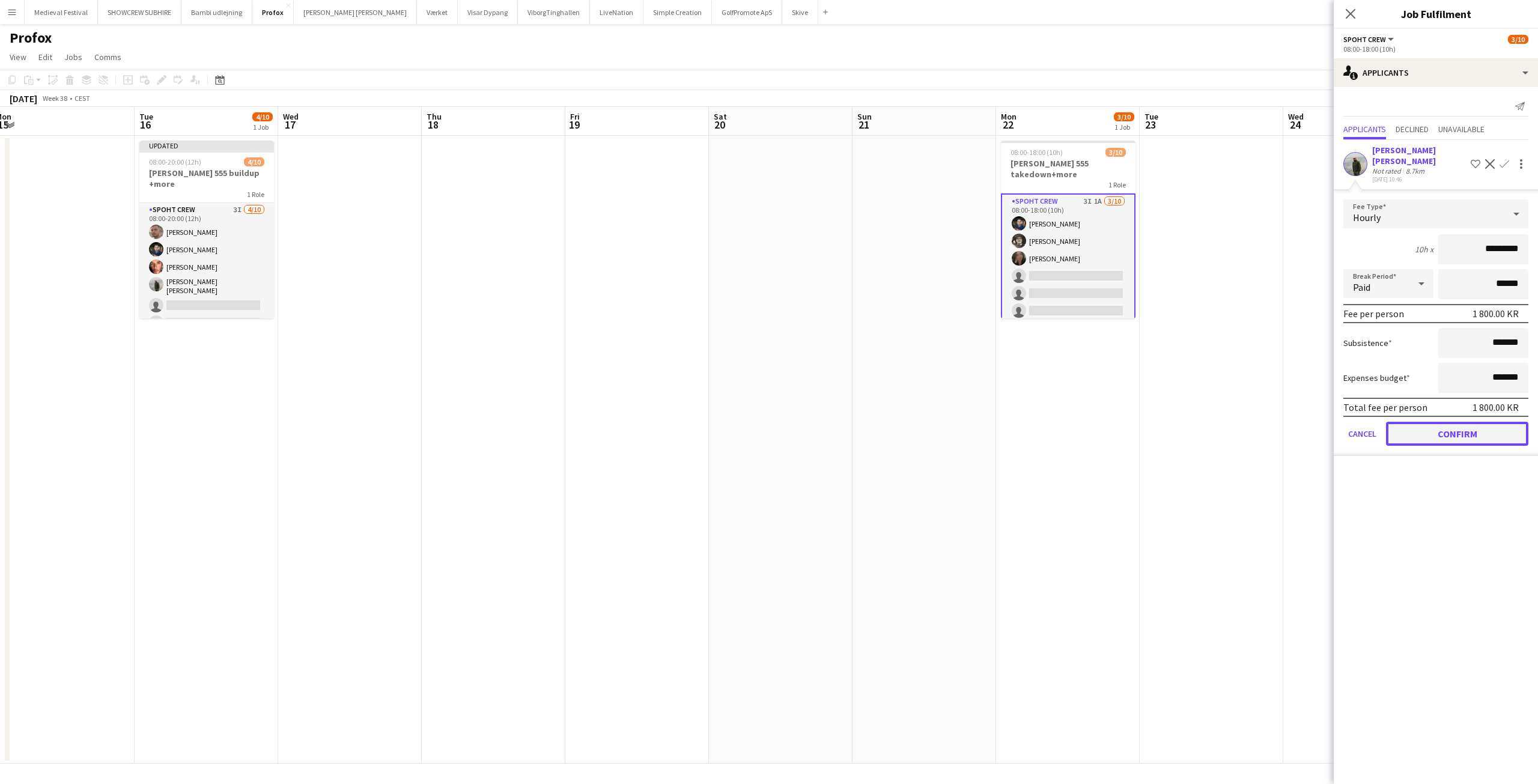
click at [1453, 422] on button "Confirm" at bounding box center [1457, 434] width 142 height 24
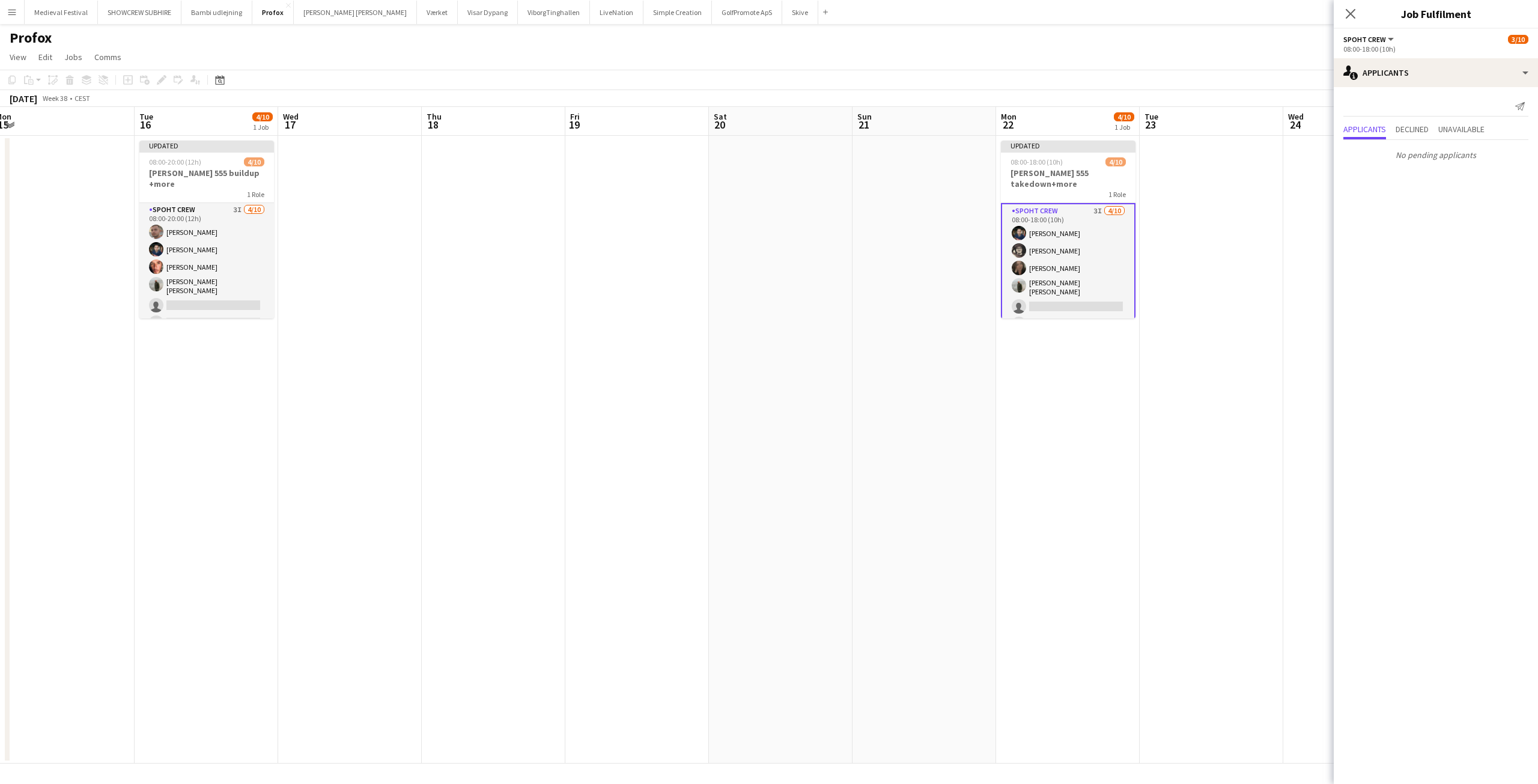
click at [919, 257] on app-date-cell at bounding box center [924, 449] width 144 height 627
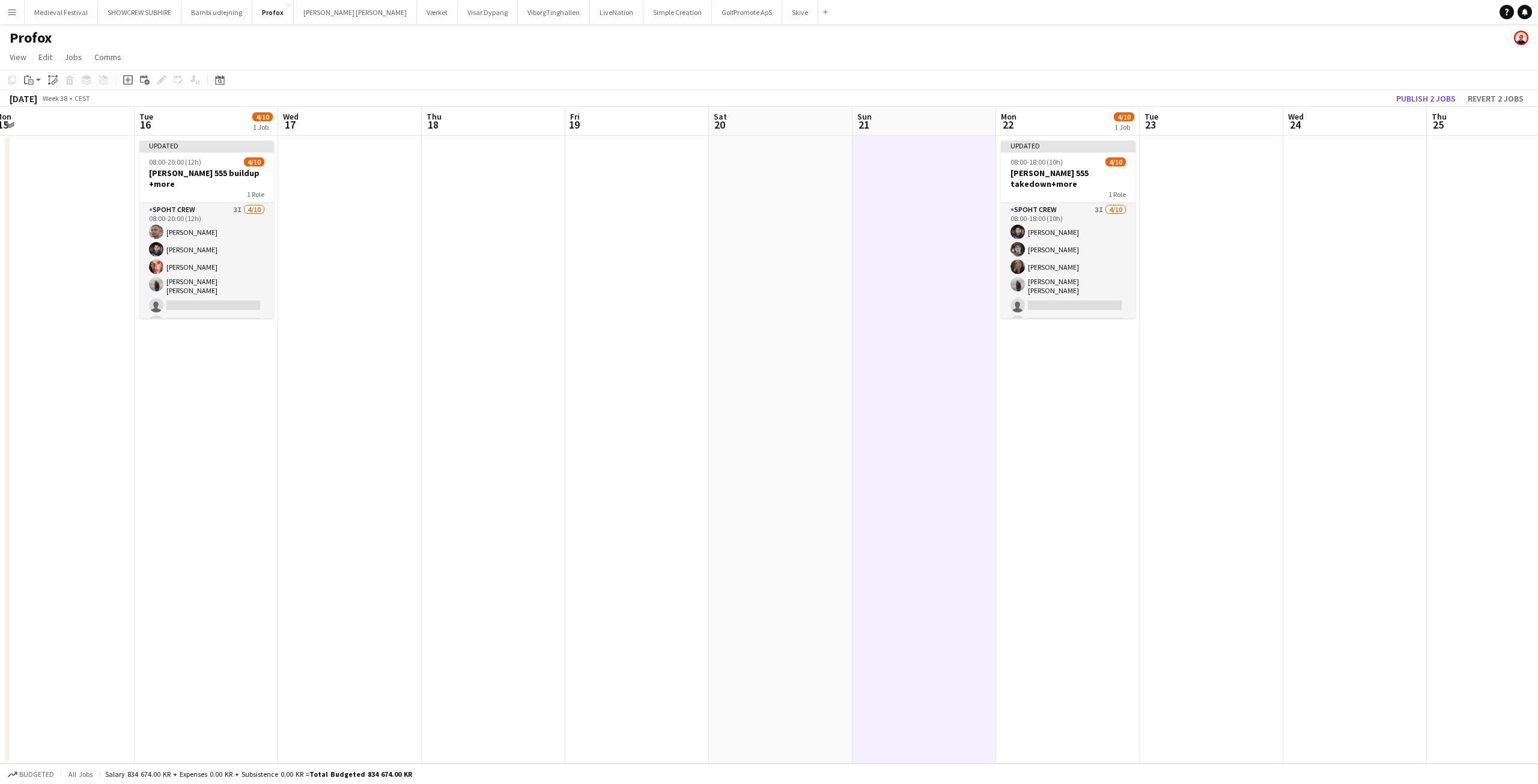
click at [1421, 89] on app-toolbar "Copy Paste Paste Ctrl+V Paste with crew Ctrl+Shift+V Paste linked Job Delete Gr…" at bounding box center [769, 80] width 1538 height 20
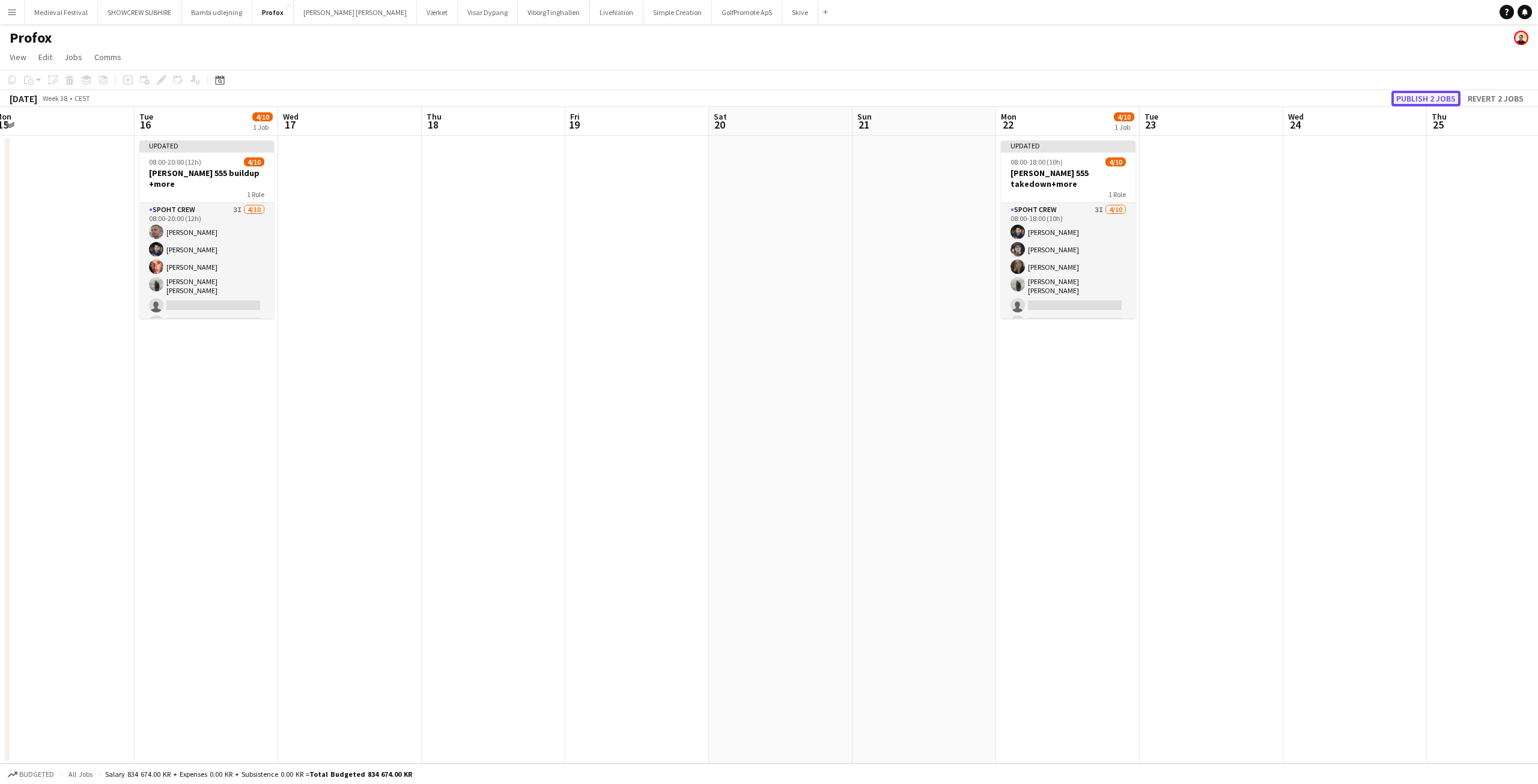
click at [1419, 96] on button "Publish 2 jobs" at bounding box center [1425, 98] width 69 height 16
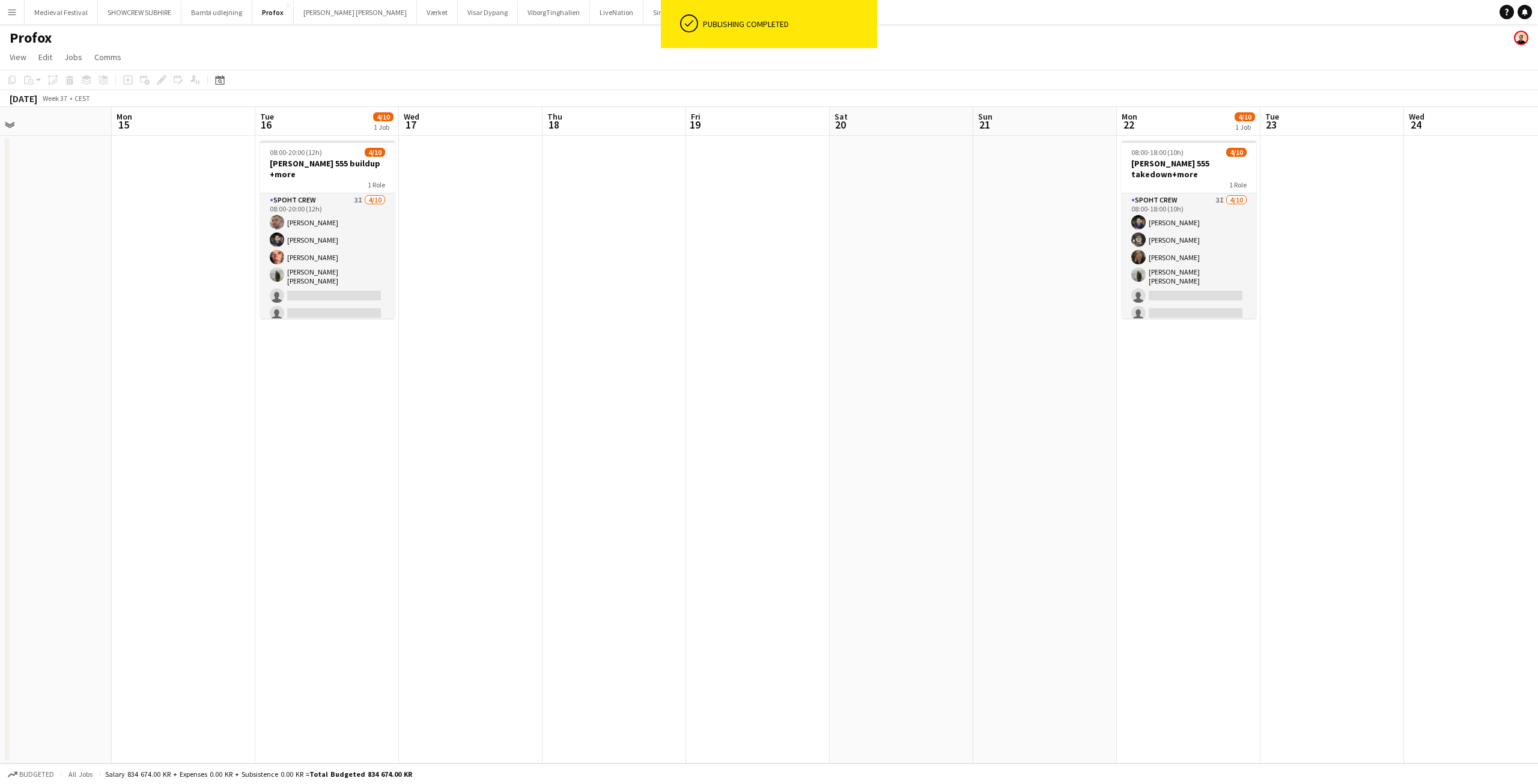
drag, startPoint x: 529, startPoint y: 216, endPoint x: 741, endPoint y: 242, distance: 213.6
click at [740, 242] on app-calendar-viewport "Fri 12 Sat 13 Sun 14 Mon 15 Tue 16 4/10 1 Job Wed 17 Thu 18 Fri 19 Sat 20 Sun 2…" at bounding box center [769, 435] width 1538 height 657
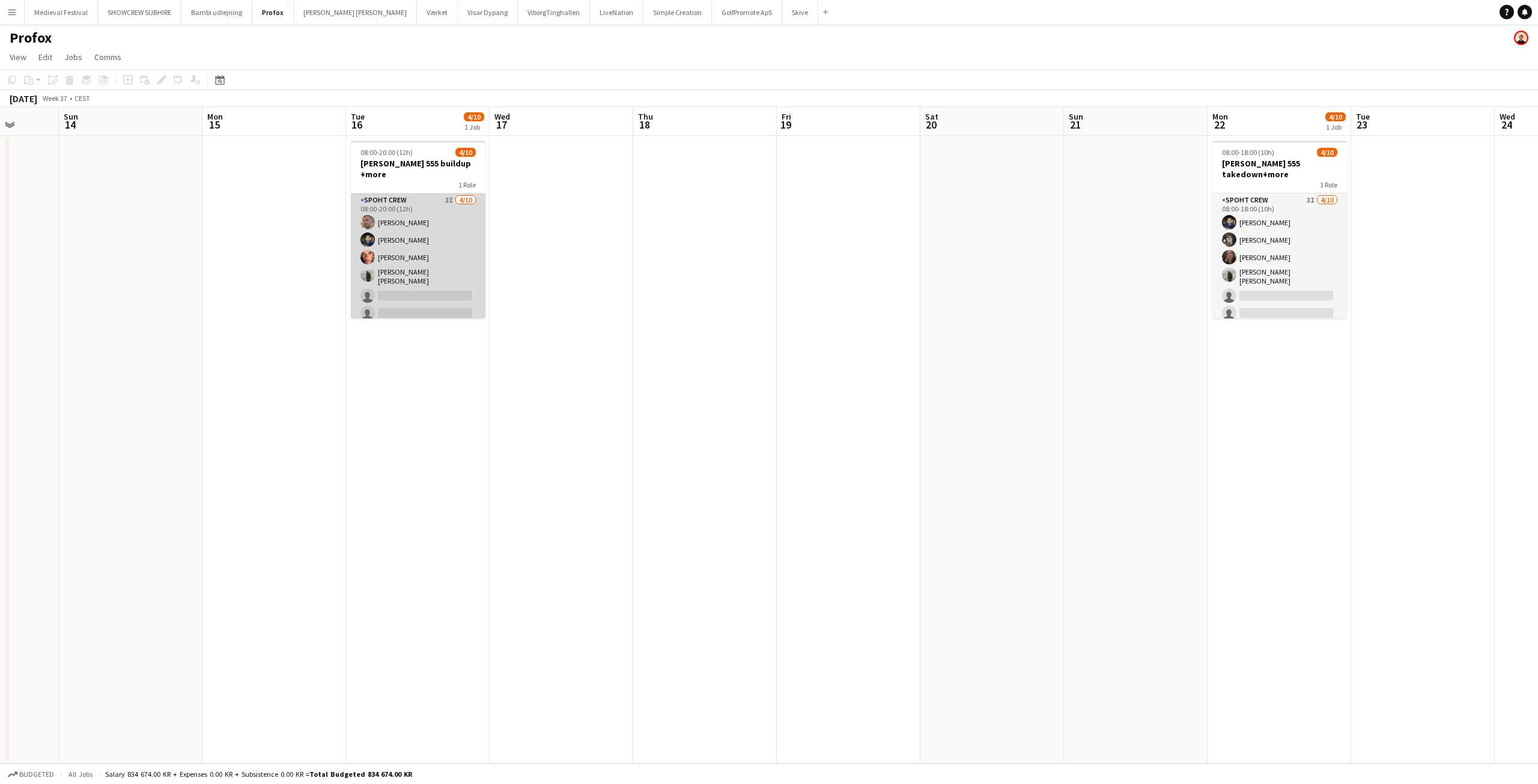
click at [424, 300] on app-card-role "Spoht Crew 3I 4/10 08:00-20:00 (12h) Tomas Ambarcumianas Marius Ciungu Amador B…" at bounding box center [418, 294] width 135 height 201
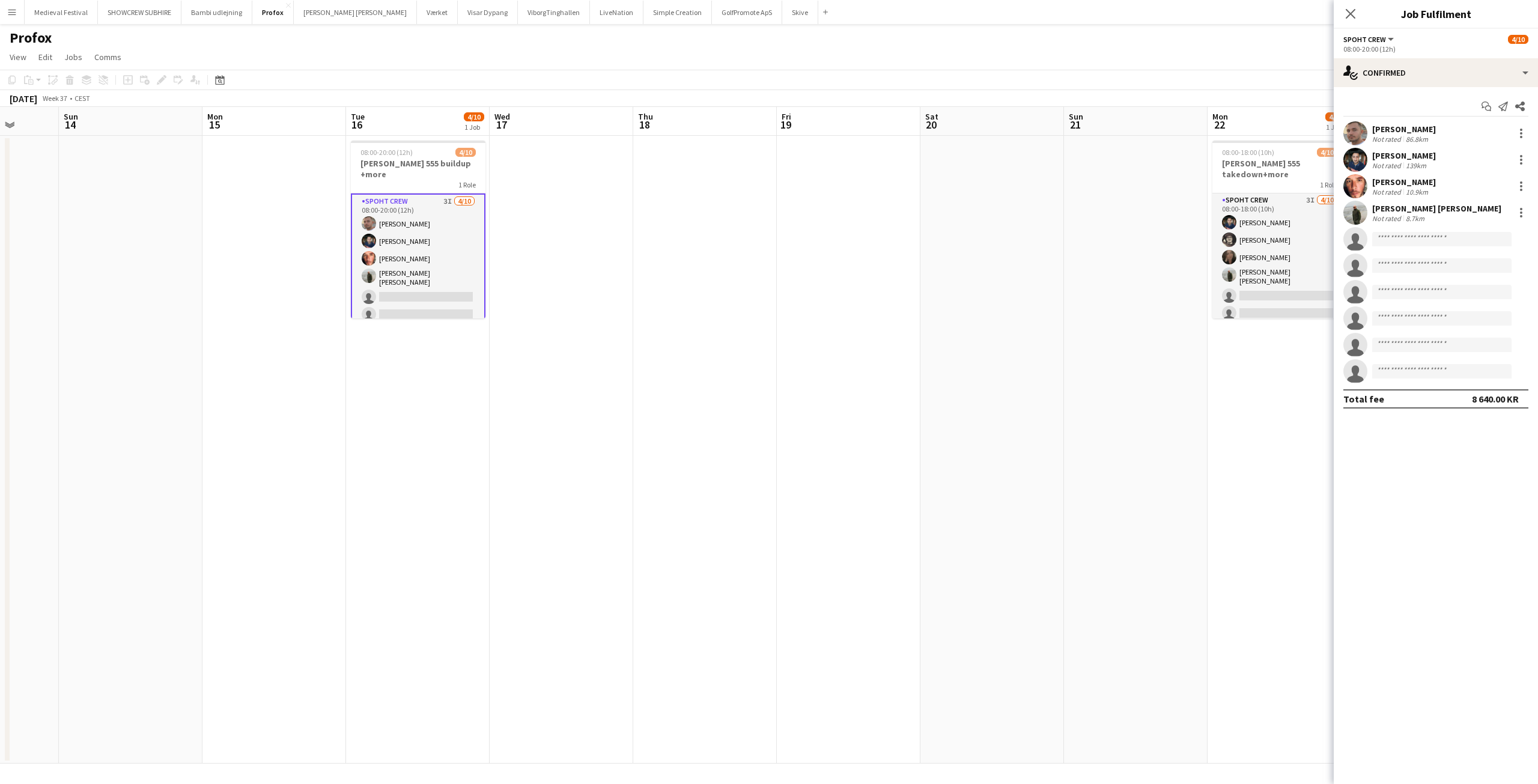
click at [7, 9] on app-icon "Menu" at bounding box center [12, 12] width 9 height 9
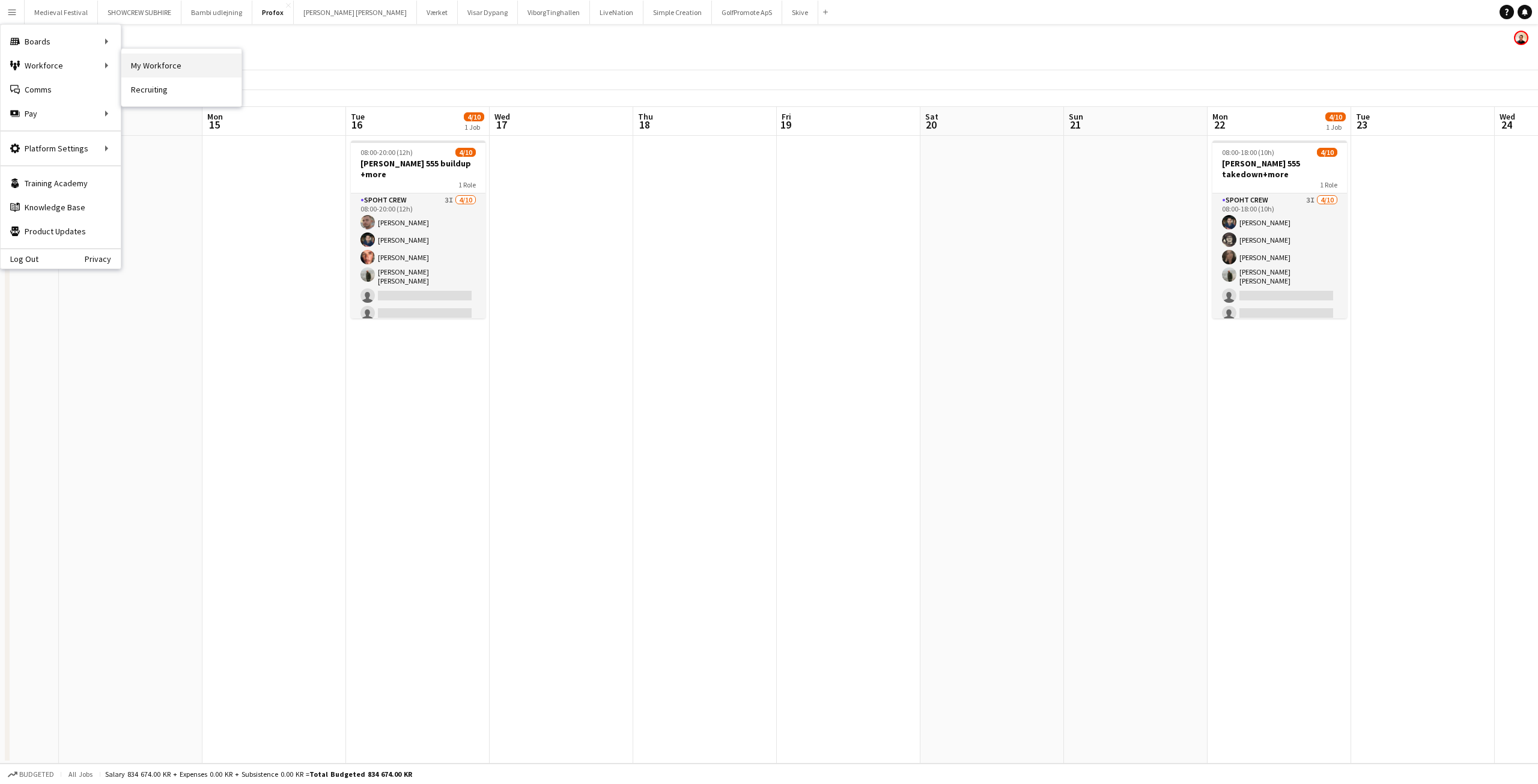
click at [152, 66] on link "My Workforce" at bounding box center [181, 65] width 120 height 24
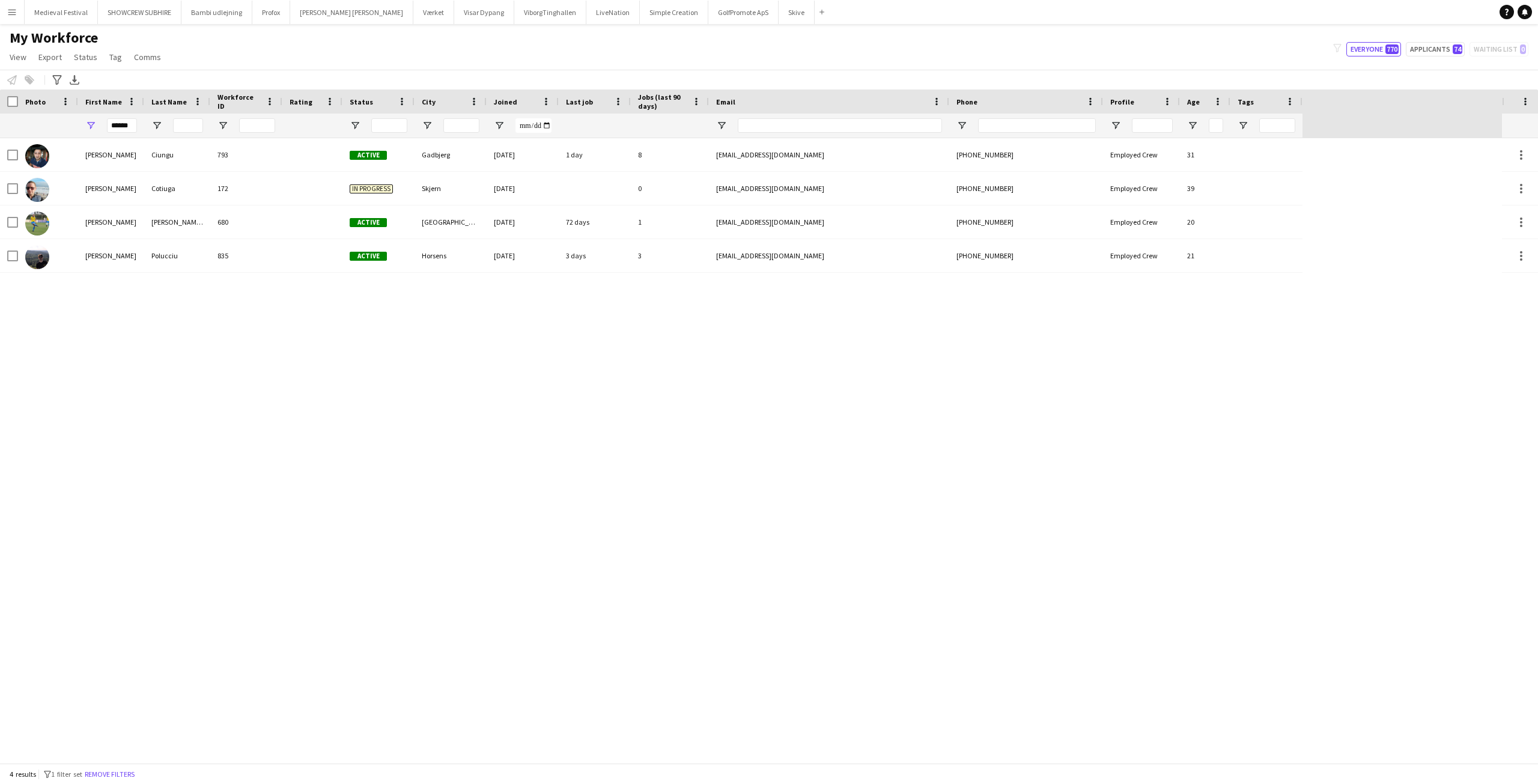
drag, startPoint x: 138, startPoint y: 126, endPoint x: 0, endPoint y: 108, distance: 139.2
click at [0, 108] on div "Workforce Details Photo First Name Age" at bounding box center [650, 113] width 1302 height 49
drag, startPoint x: 132, startPoint y: 129, endPoint x: 46, endPoint y: 120, distance: 86.5
click at [46, 120] on div "******" at bounding box center [650, 125] width 1302 height 24
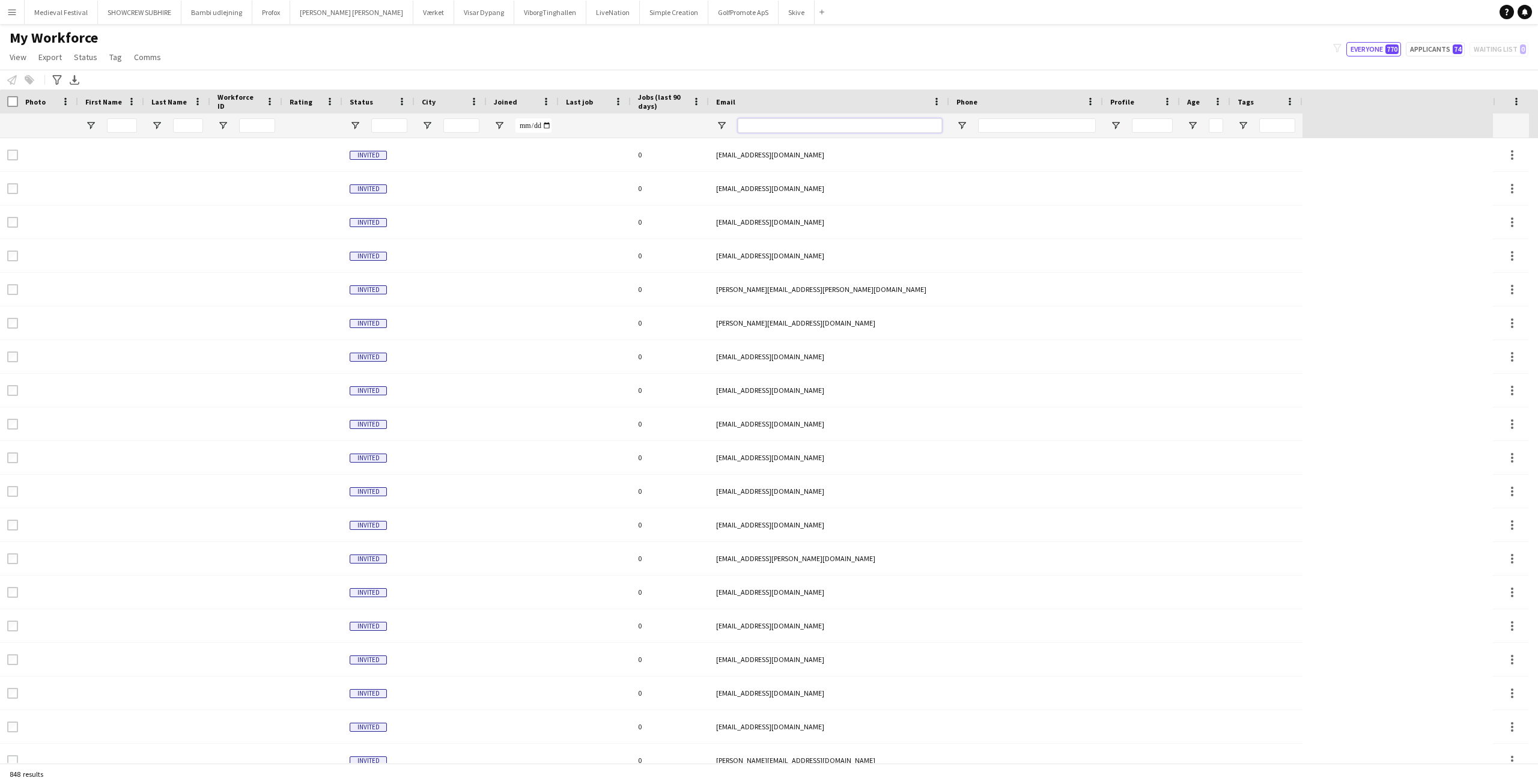
click at [865, 122] on input "Email Filter Input" at bounding box center [839, 125] width 204 height 15
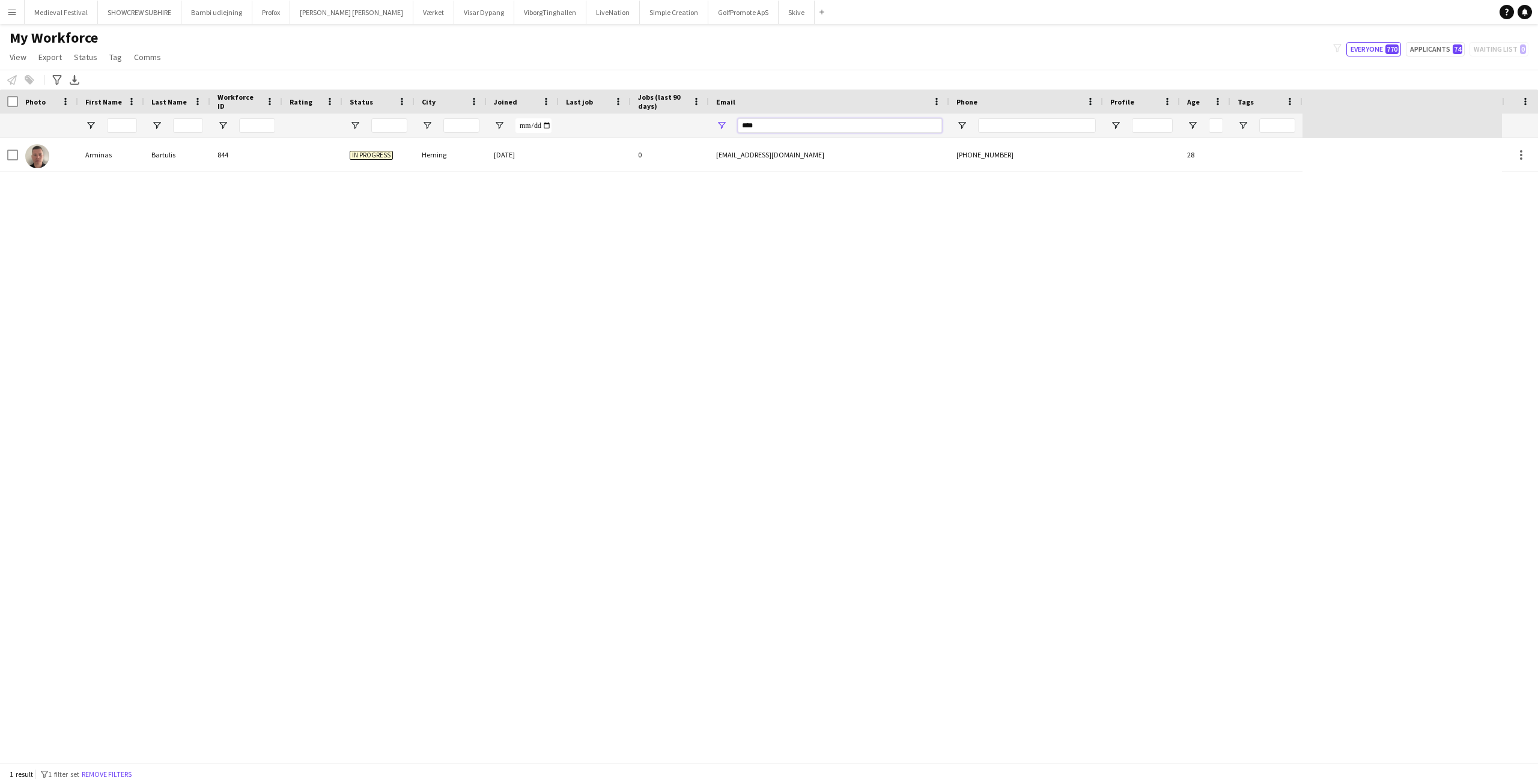
type input "****"
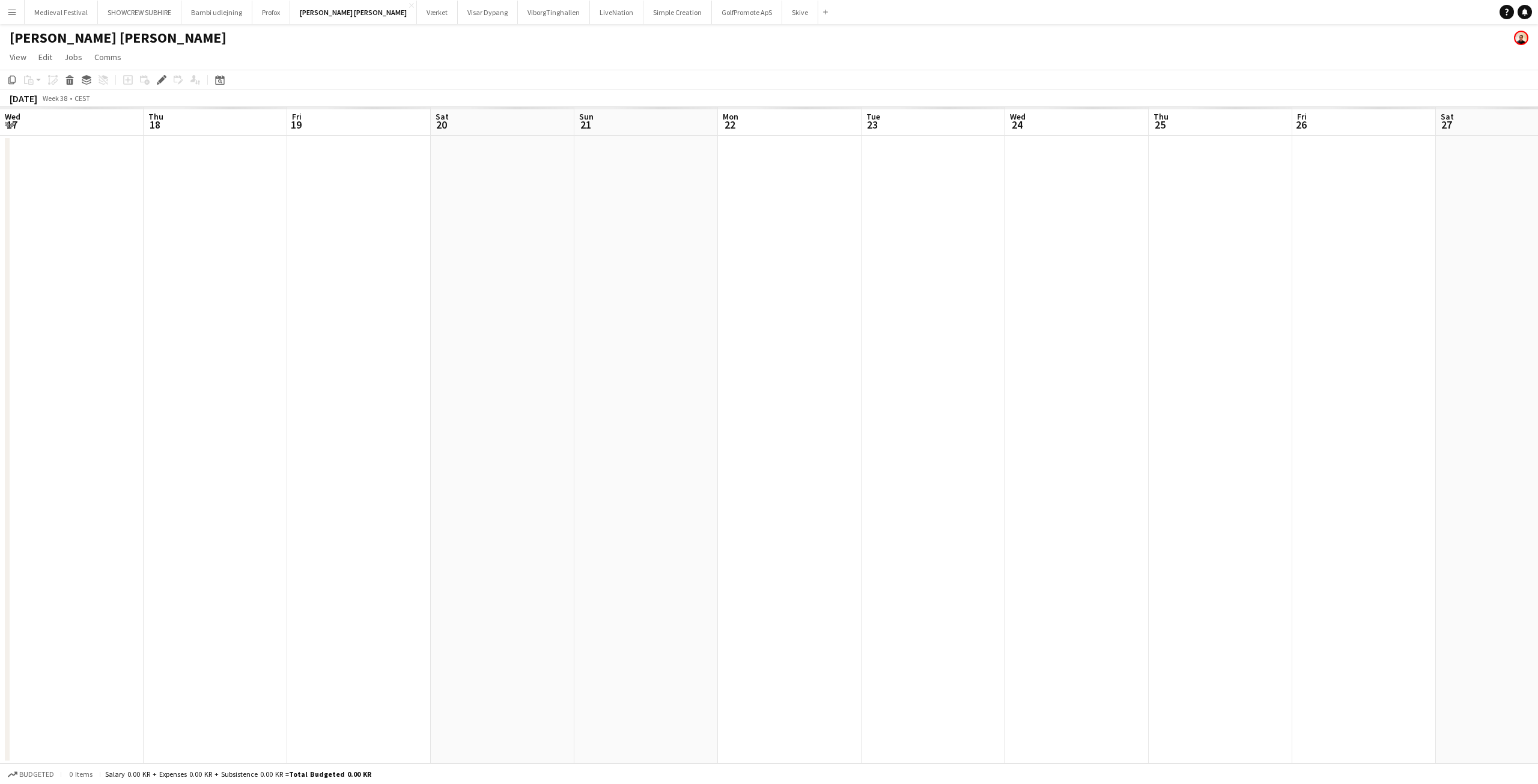
scroll to position [0, 413]
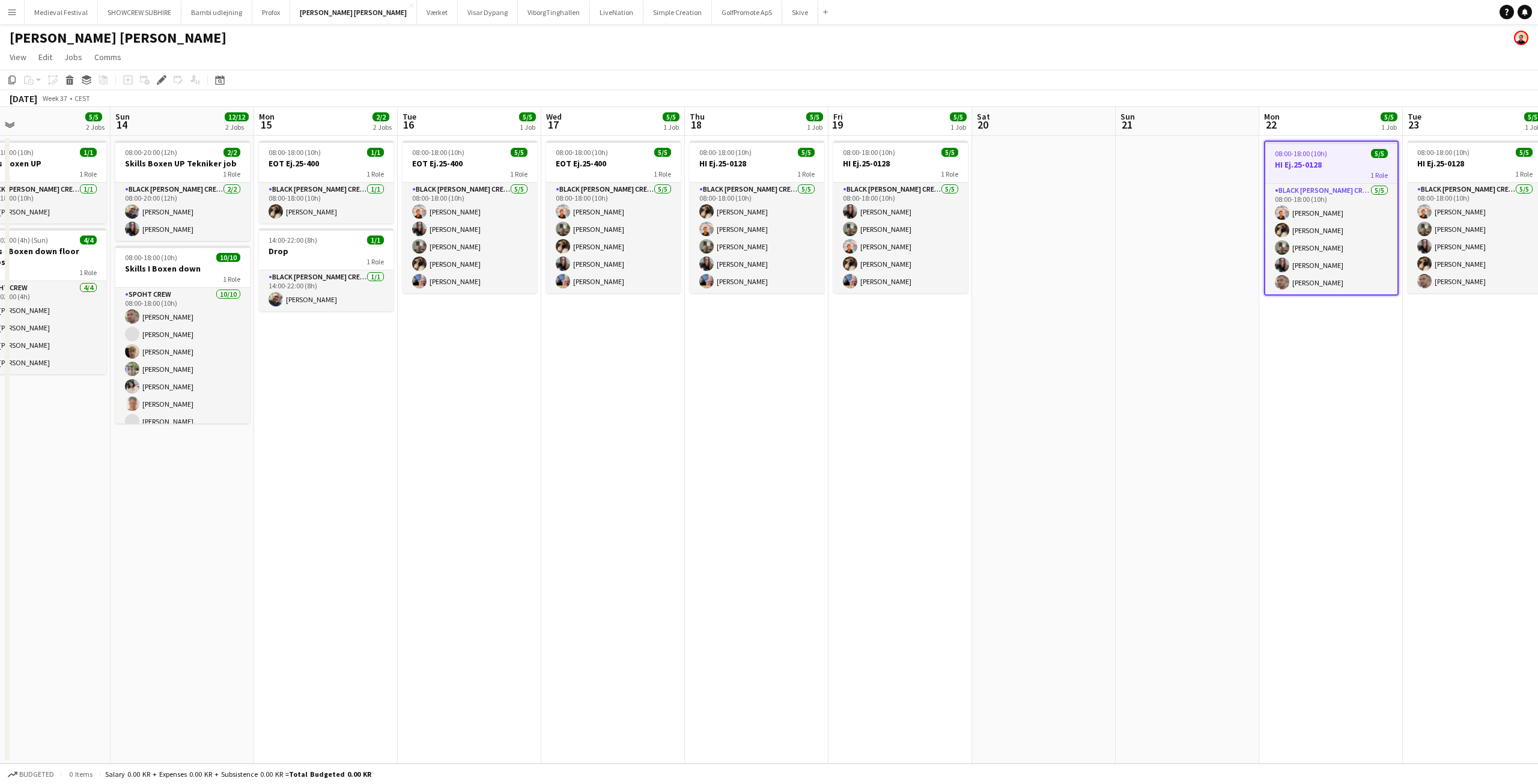
drag, startPoint x: 467, startPoint y: 299, endPoint x: 1159, endPoint y: 359, distance: 694.6
click at [1157, 359] on app-calendar-viewport "Thu 11 2/2 1 Job Fri 12 6/6 2 Jobs Sat 13 5/5 2 Jobs Sun 14 12/12 2 Jobs Mon 15…" at bounding box center [769, 435] width 1538 height 657
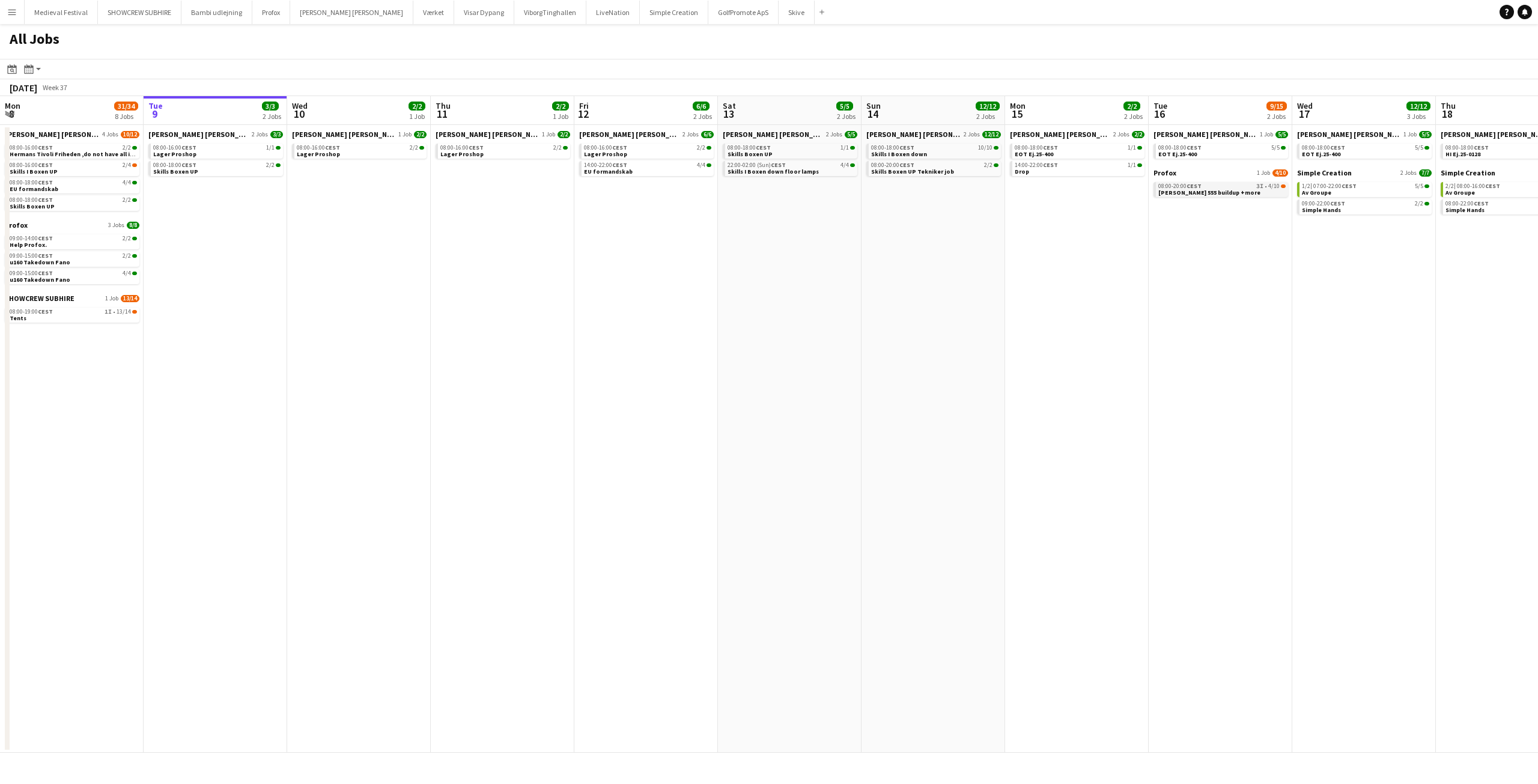
click at [1201, 194] on span "[PERSON_NAME] 555 buildup +more" at bounding box center [1209, 192] width 102 height 7
click at [4, 14] on button "Menu" at bounding box center [12, 12] width 24 height 24
click at [166, 66] on link "My Workforce" at bounding box center [181, 65] width 120 height 24
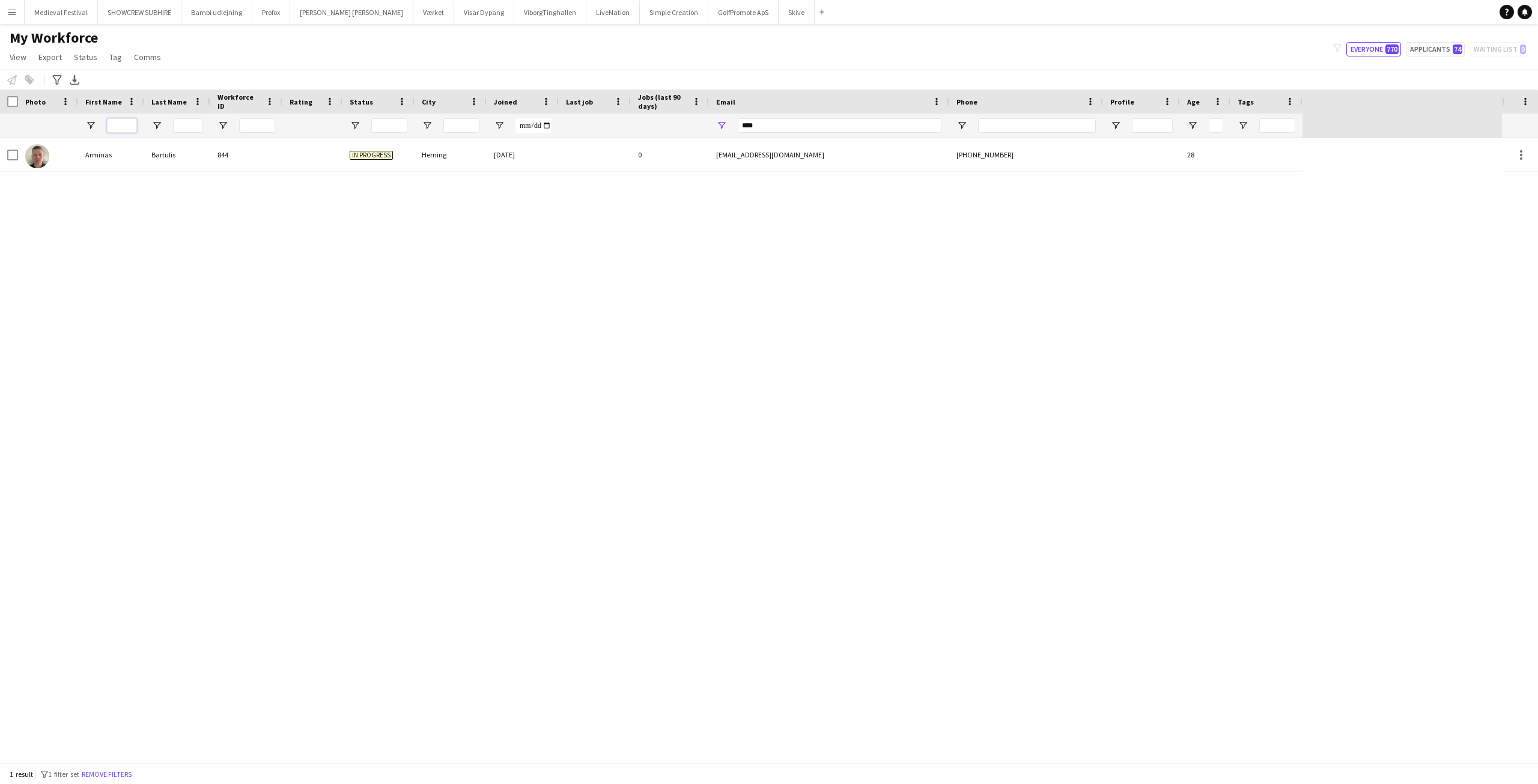
click at [127, 121] on input "First Name Filter Input" at bounding box center [122, 125] width 30 height 15
drag, startPoint x: 771, startPoint y: 130, endPoint x: 611, endPoint y: 128, distance: 160.0
click at [613, 129] on div at bounding box center [650, 125] width 1302 height 24
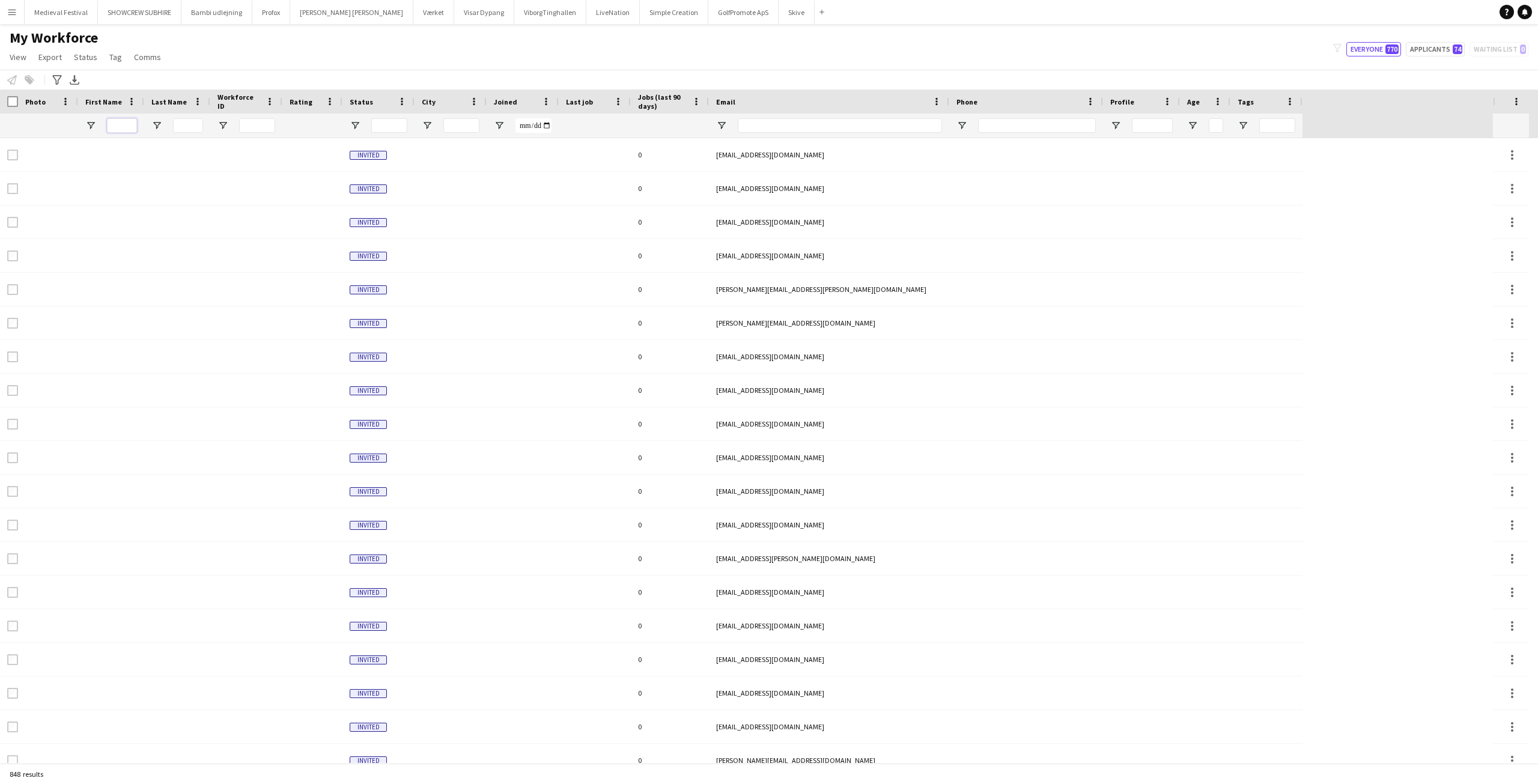
click at [122, 124] on input "First Name Filter Input" at bounding box center [122, 125] width 30 height 15
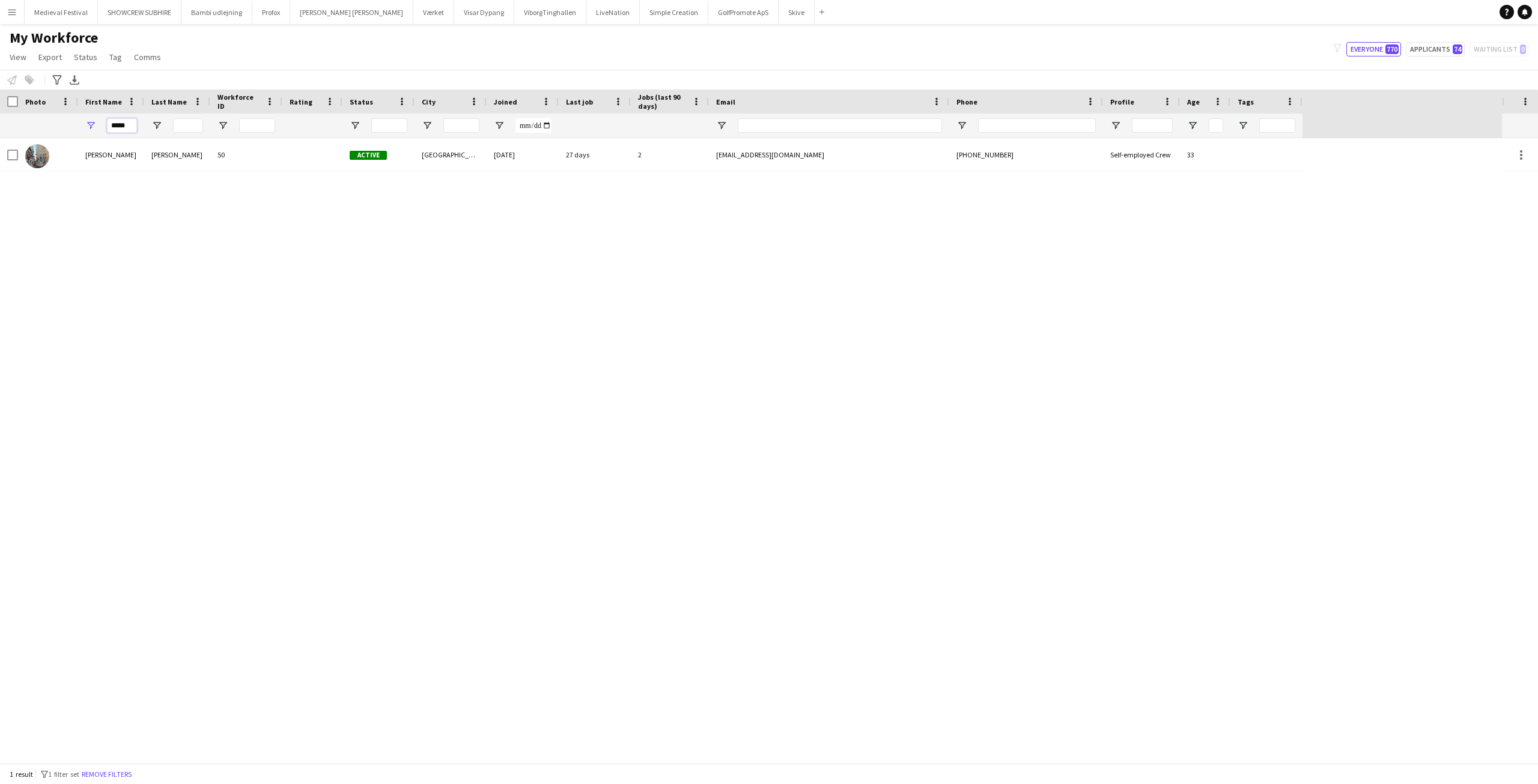
type input "*****"
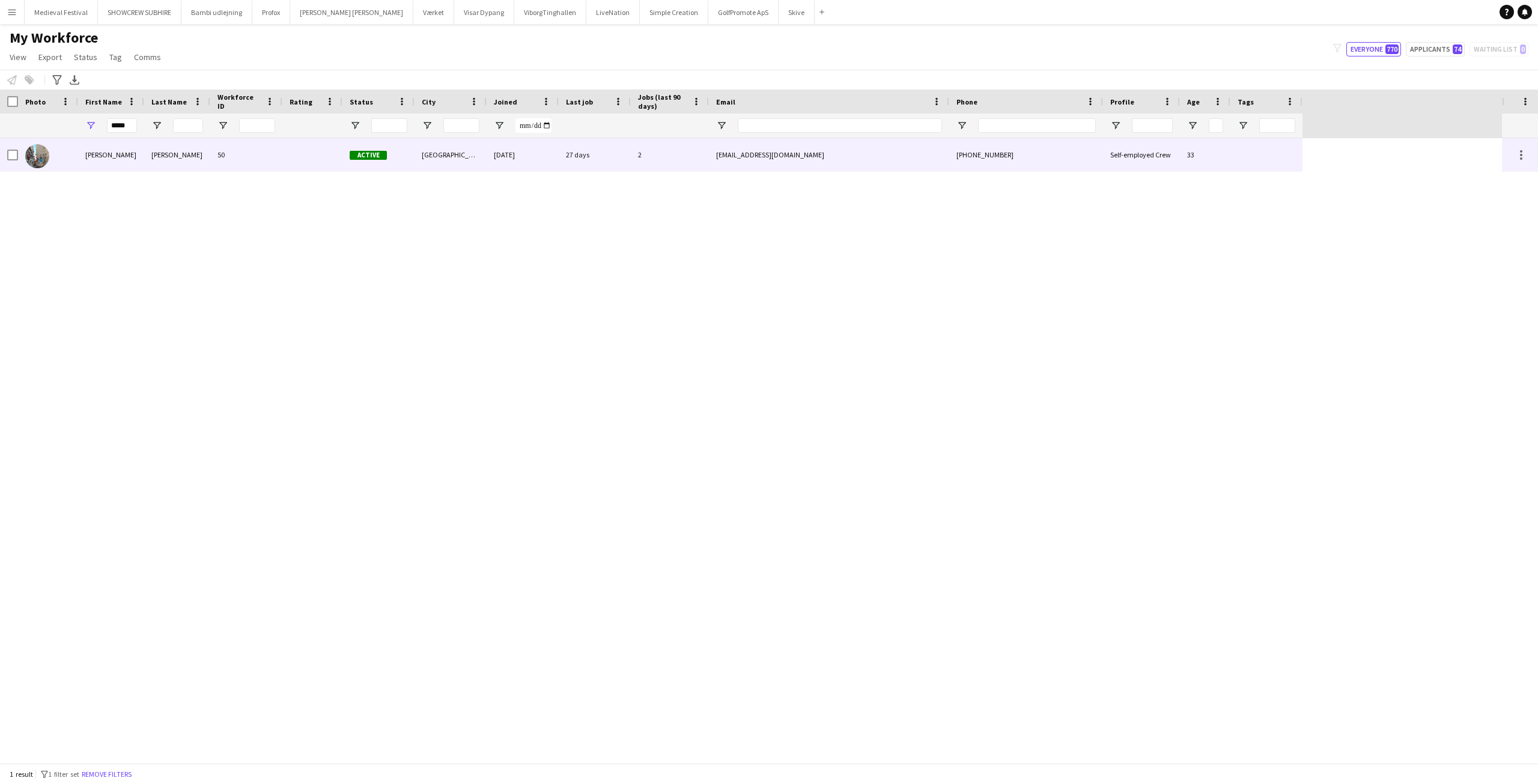
click at [196, 161] on div "[PERSON_NAME]" at bounding box center [177, 155] width 66 height 33
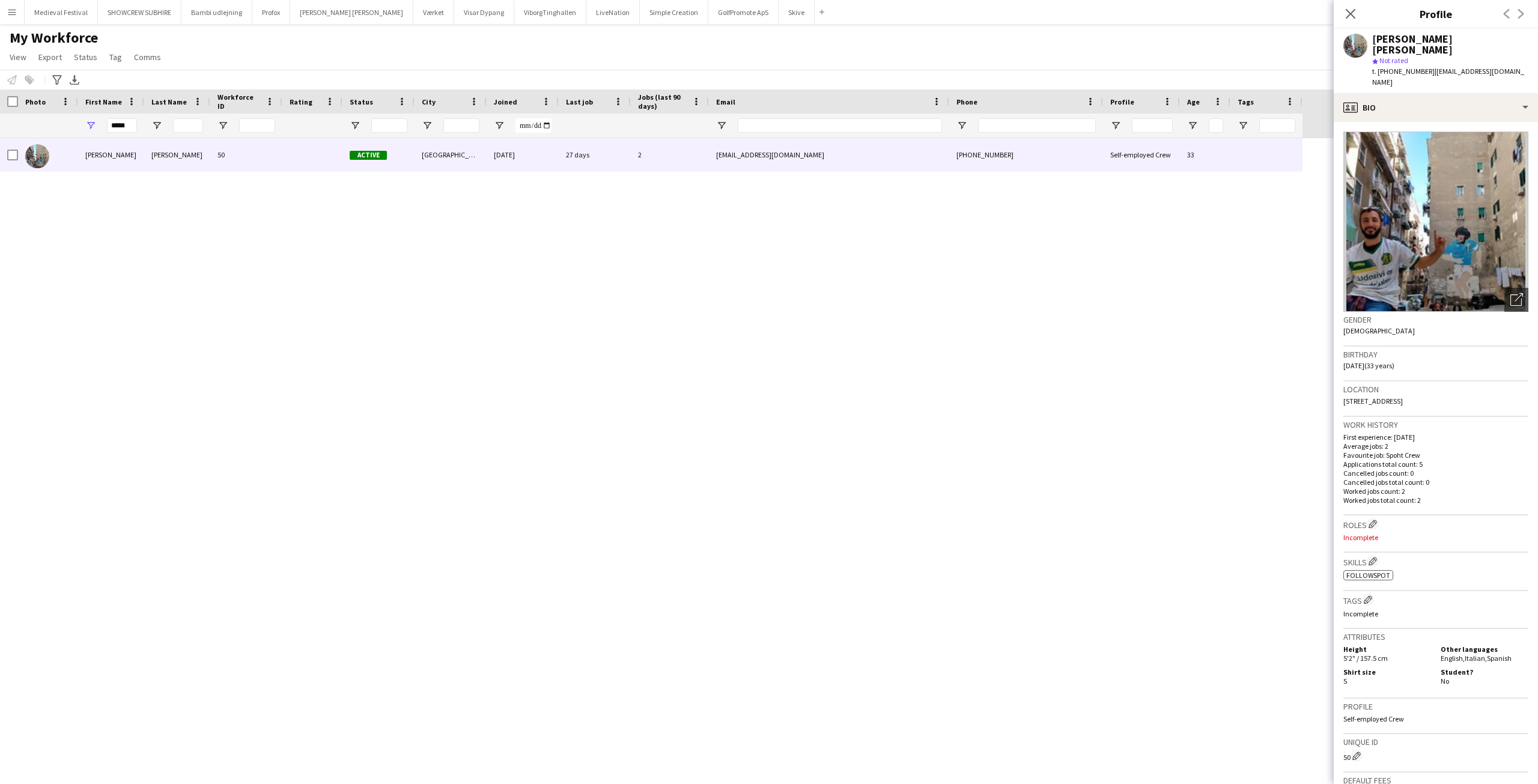
click at [14, 15] on app-icon "Menu" at bounding box center [12, 12] width 9 height 9
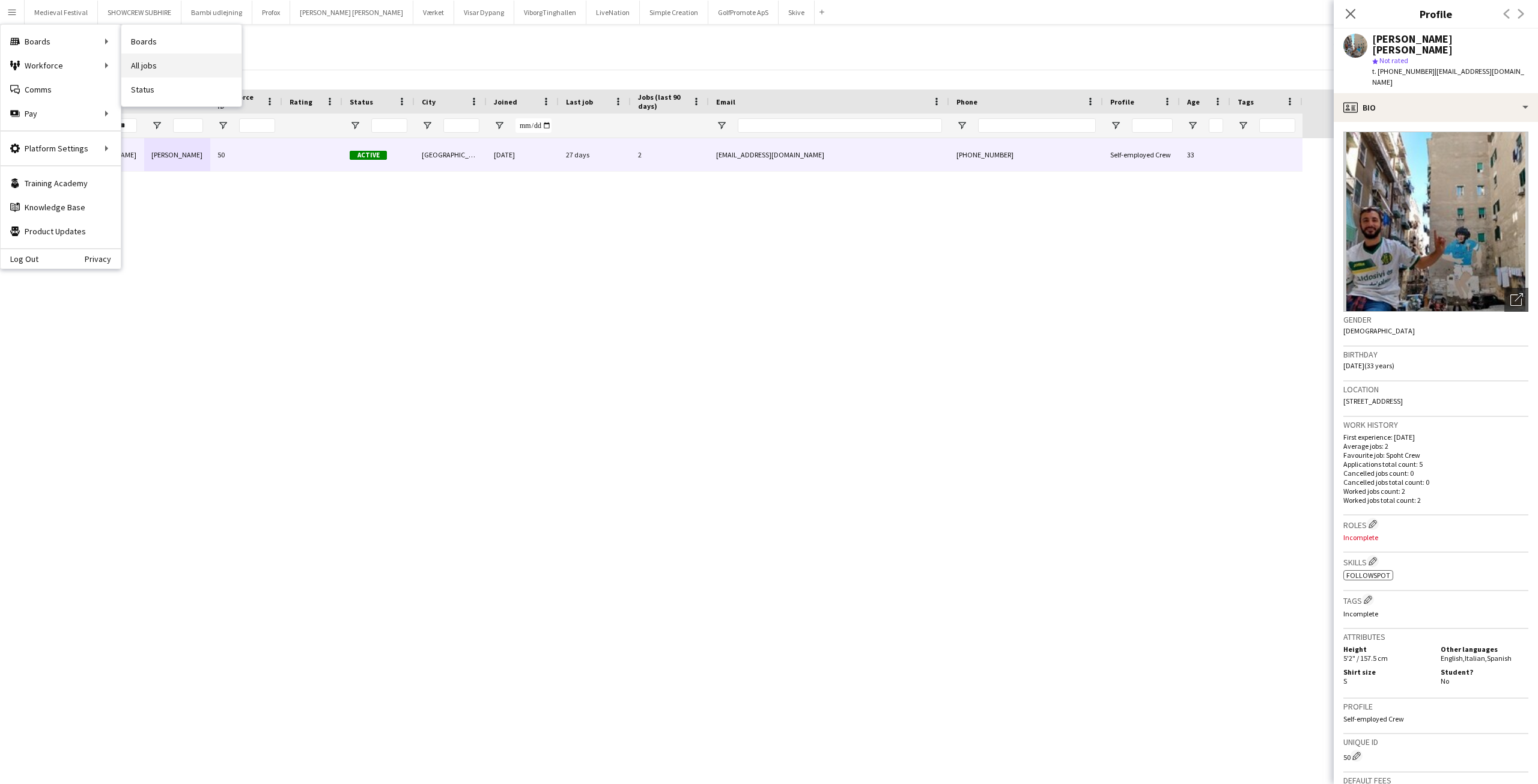
click at [152, 63] on link "All jobs" at bounding box center [181, 65] width 120 height 24
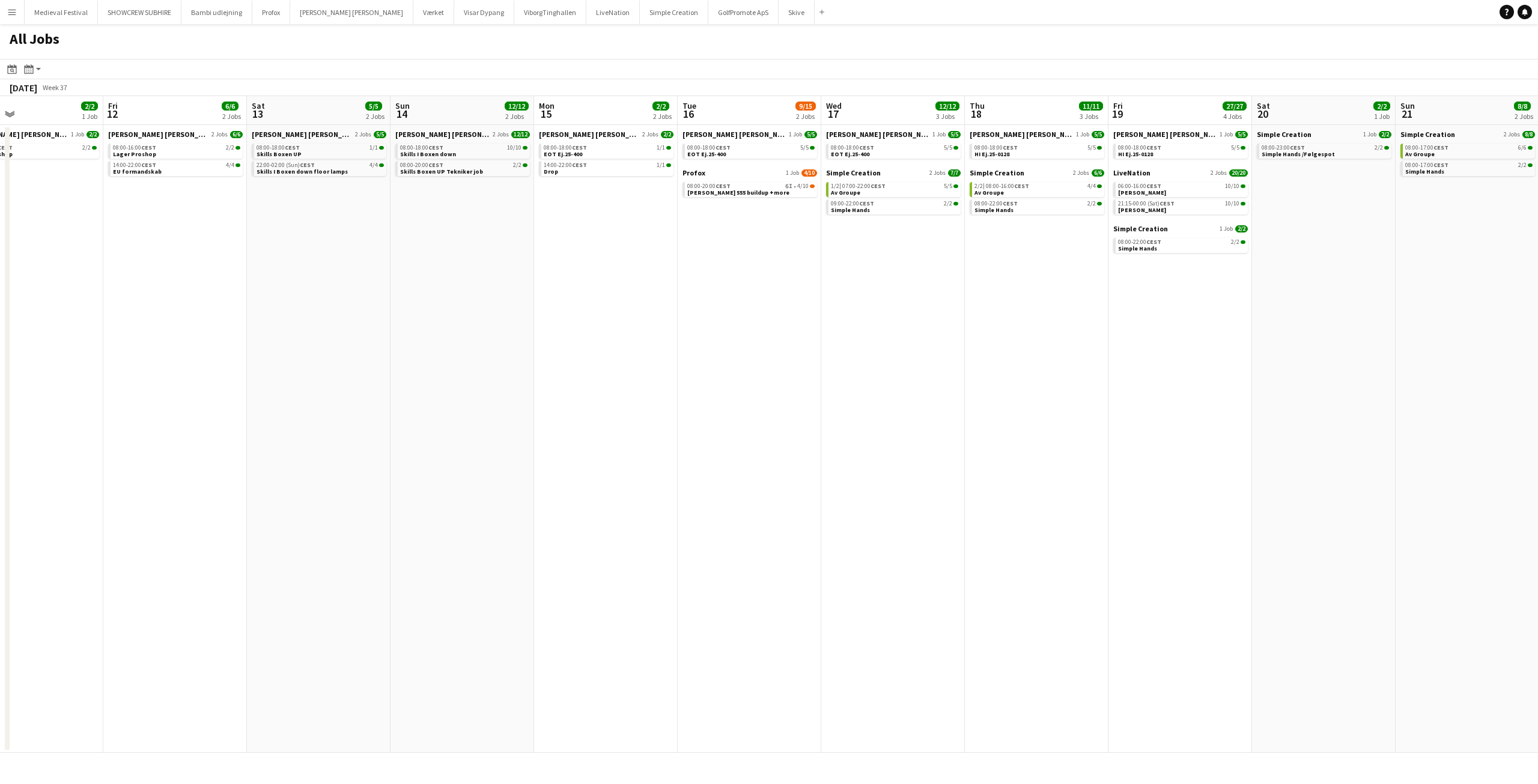
drag, startPoint x: 905, startPoint y: 262, endPoint x: 422, endPoint y: 262, distance: 483.0
click at [408, 266] on app-calendar-viewport "Tue 9 3/3 2 Jobs Wed 10 2/2 1 Job Thu 11 2/2 1 Job Fri 12 6/6 2 Jobs Sat 13 5/5…" at bounding box center [769, 424] width 1538 height 657
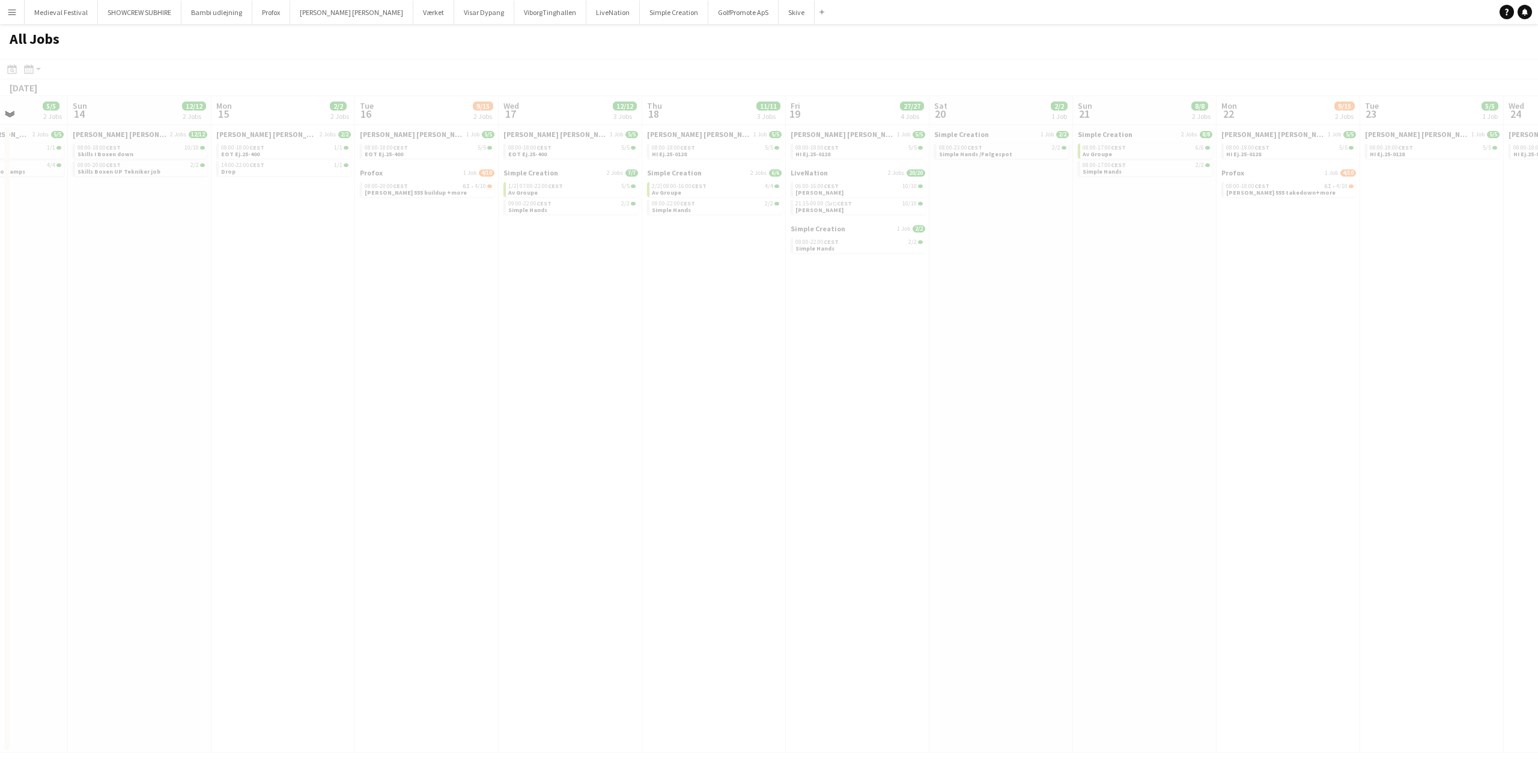
drag, startPoint x: 973, startPoint y: 294, endPoint x: 510, endPoint y: 278, distance: 463.3
click at [526, 280] on app-calendar-viewport "Thu 11 2/2 1 Job Fri 12 6/6 2 Jobs Sat 13 5/5 2 Jobs Sun 14 12/12 2 Jobs Mon 15…" at bounding box center [769, 424] width 1538 height 657
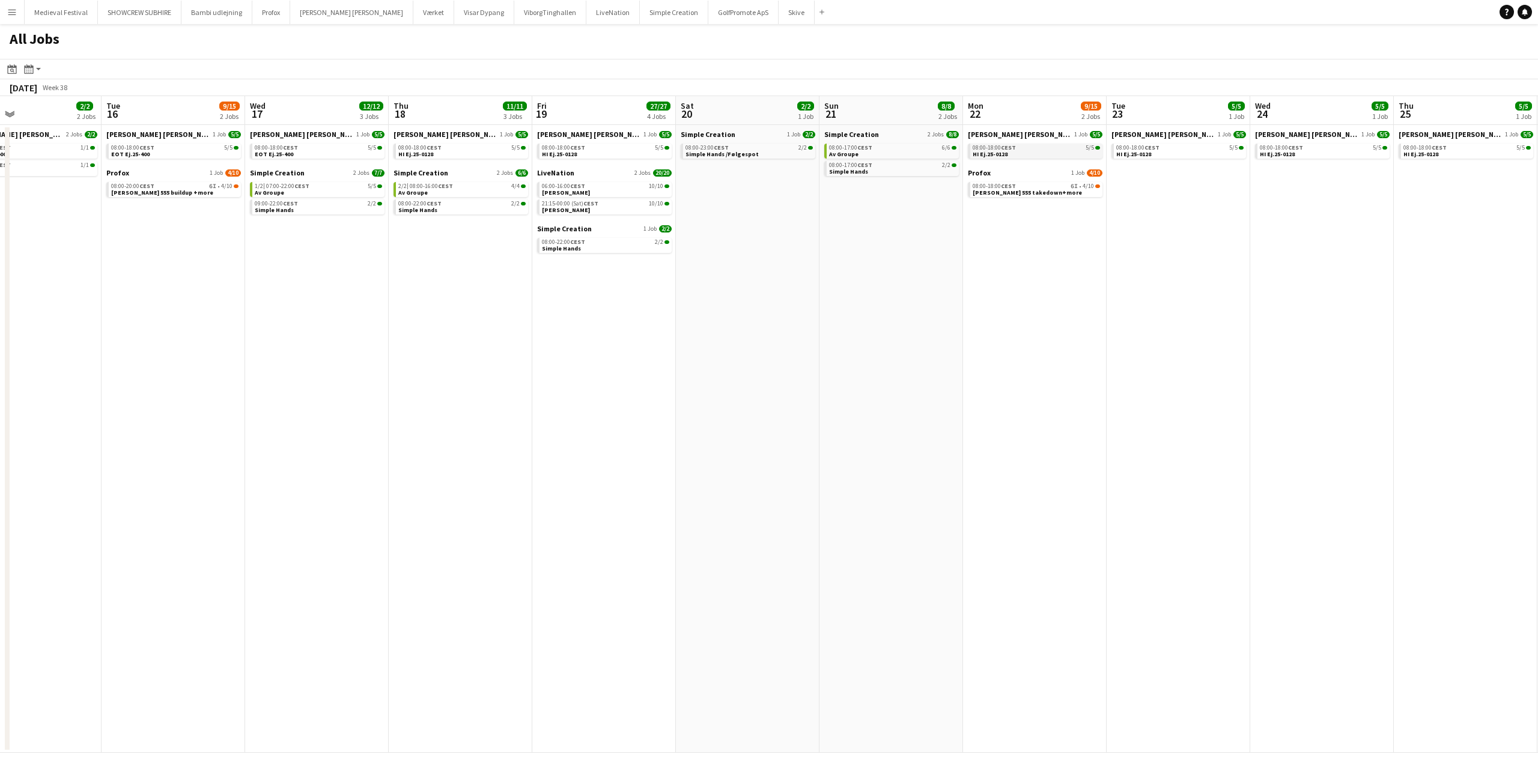
click at [1066, 149] on div "08:00-18:00 CEST 5/5" at bounding box center [1036, 148] width 127 height 6
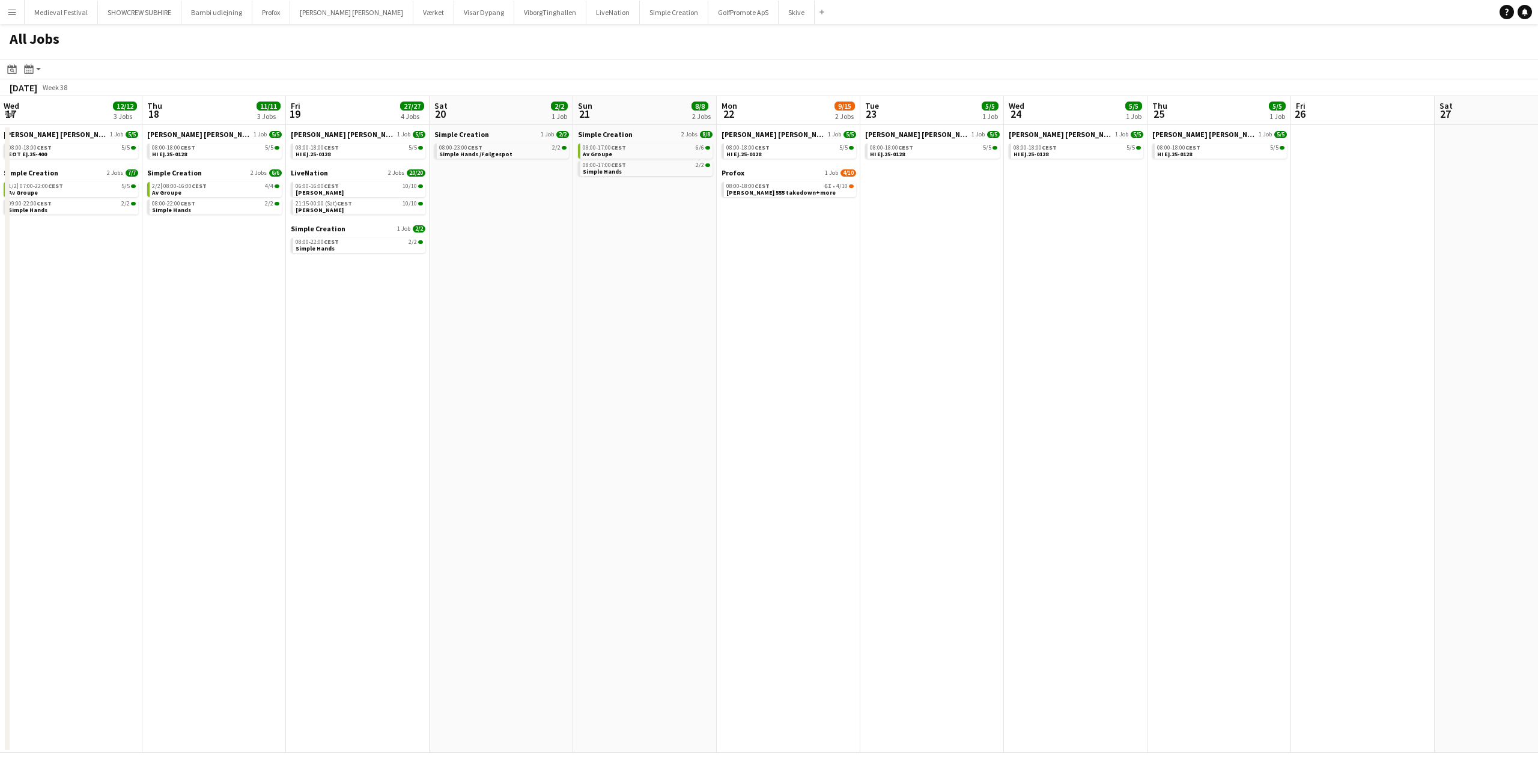
drag, startPoint x: 578, startPoint y: 309, endPoint x: 327, endPoint y: 254, distance: 257.0
click at [329, 254] on app-calendar-viewport "Sun 14 12/12 2 Jobs Mon 15 2/2 2 Jobs Tue 16 9/15 2 Jobs Wed 17 12/12 3 Jobs Th…" at bounding box center [769, 424] width 1538 height 657
click at [817, 183] on link "08:00-18:00 CEST 6I • 4/10 Sam 555 takedown+more" at bounding box center [788, 188] width 127 height 14
click at [801, 186] on div "08:00-18:00 CEST 6I • 4/10" at bounding box center [788, 186] width 127 height 6
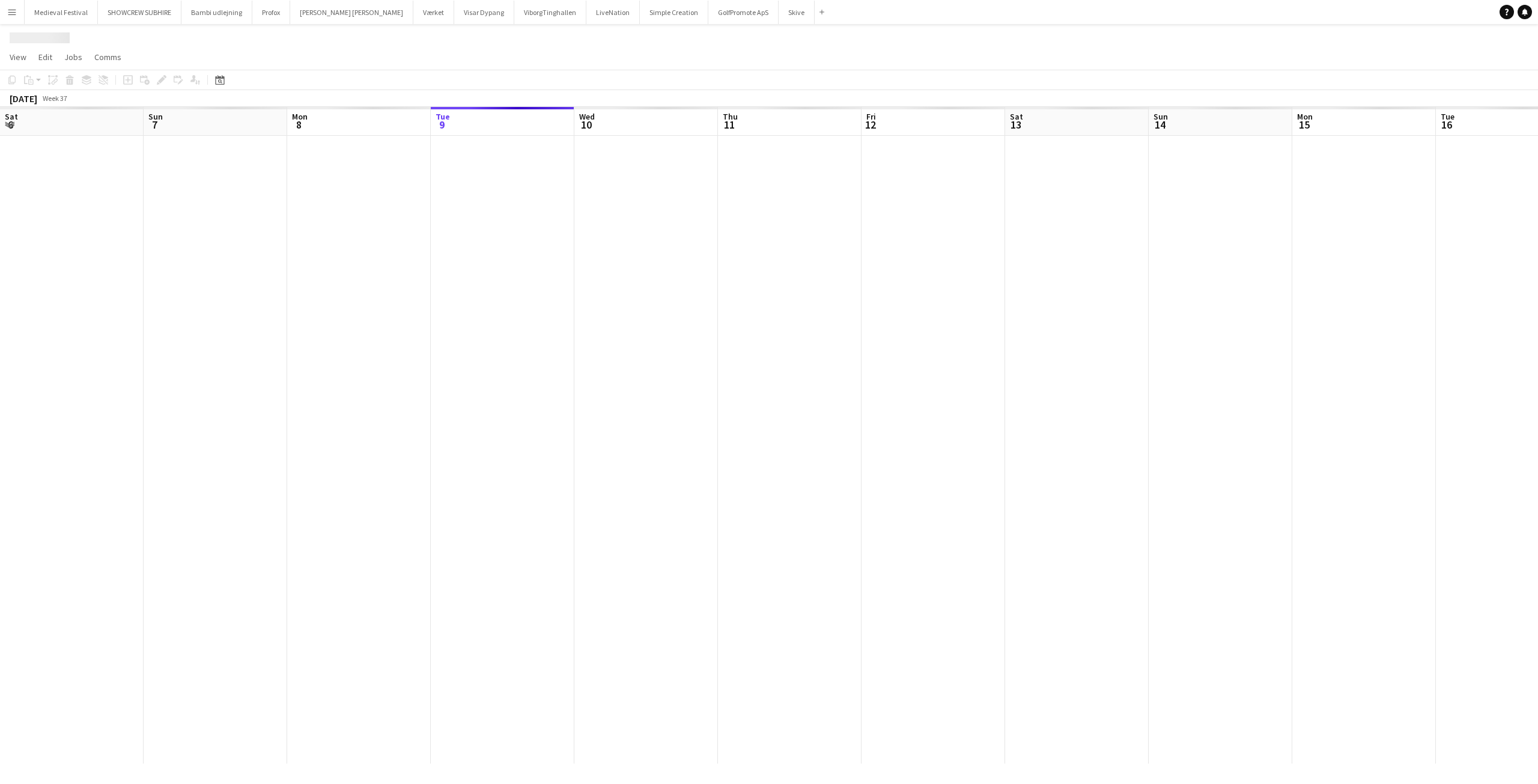
scroll to position [0, 287]
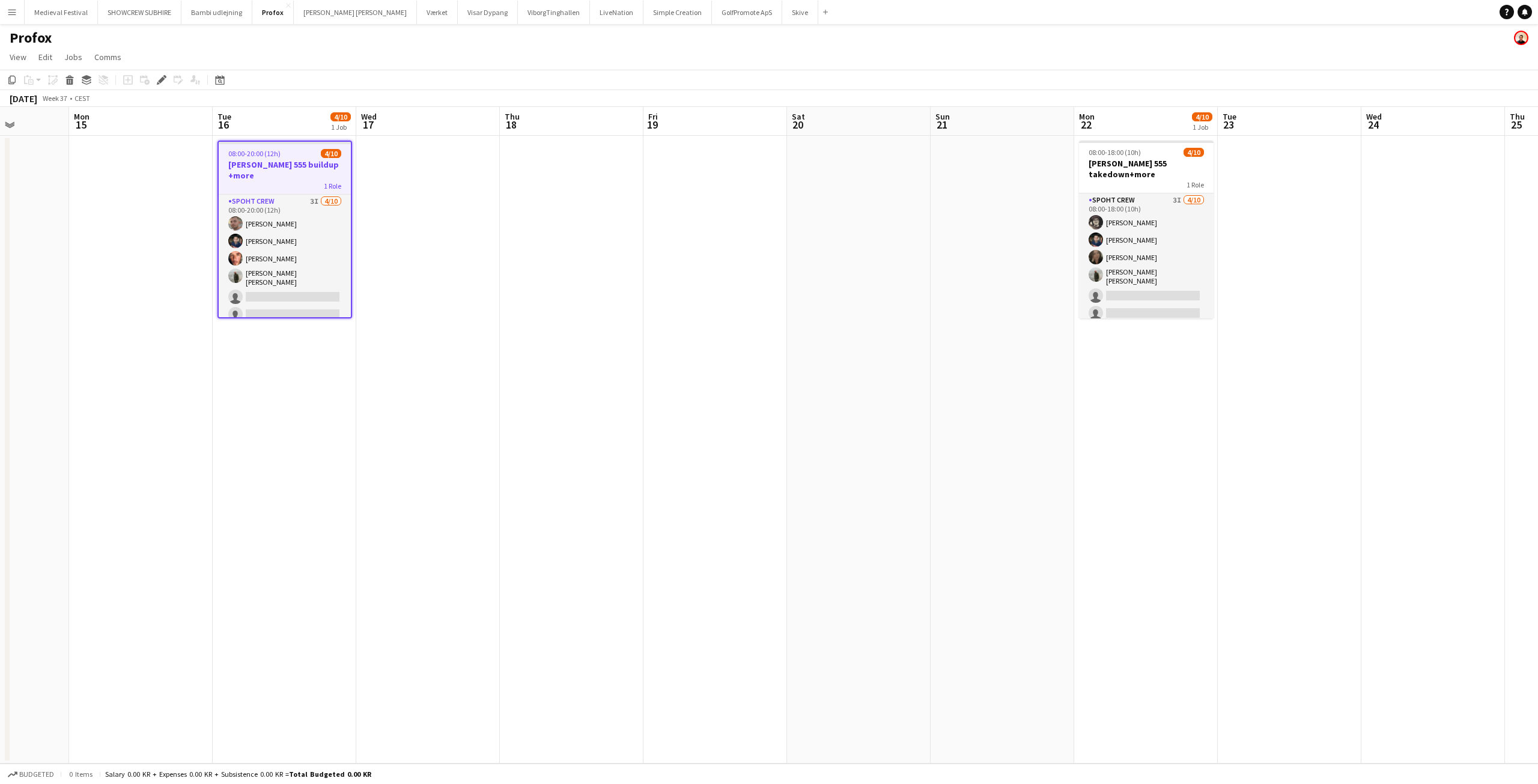
drag, startPoint x: 1163, startPoint y: 261, endPoint x: 782, endPoint y: 265, distance: 381.0
click at [782, 265] on app-calendar-viewport "Thu 11 Fri 12 Sat 13 Sun 14 Mon 15 Tue 16 4/10 1 Job Wed 17 Thu 18 Fri 19 Sat 2…" at bounding box center [769, 435] width 1538 height 657
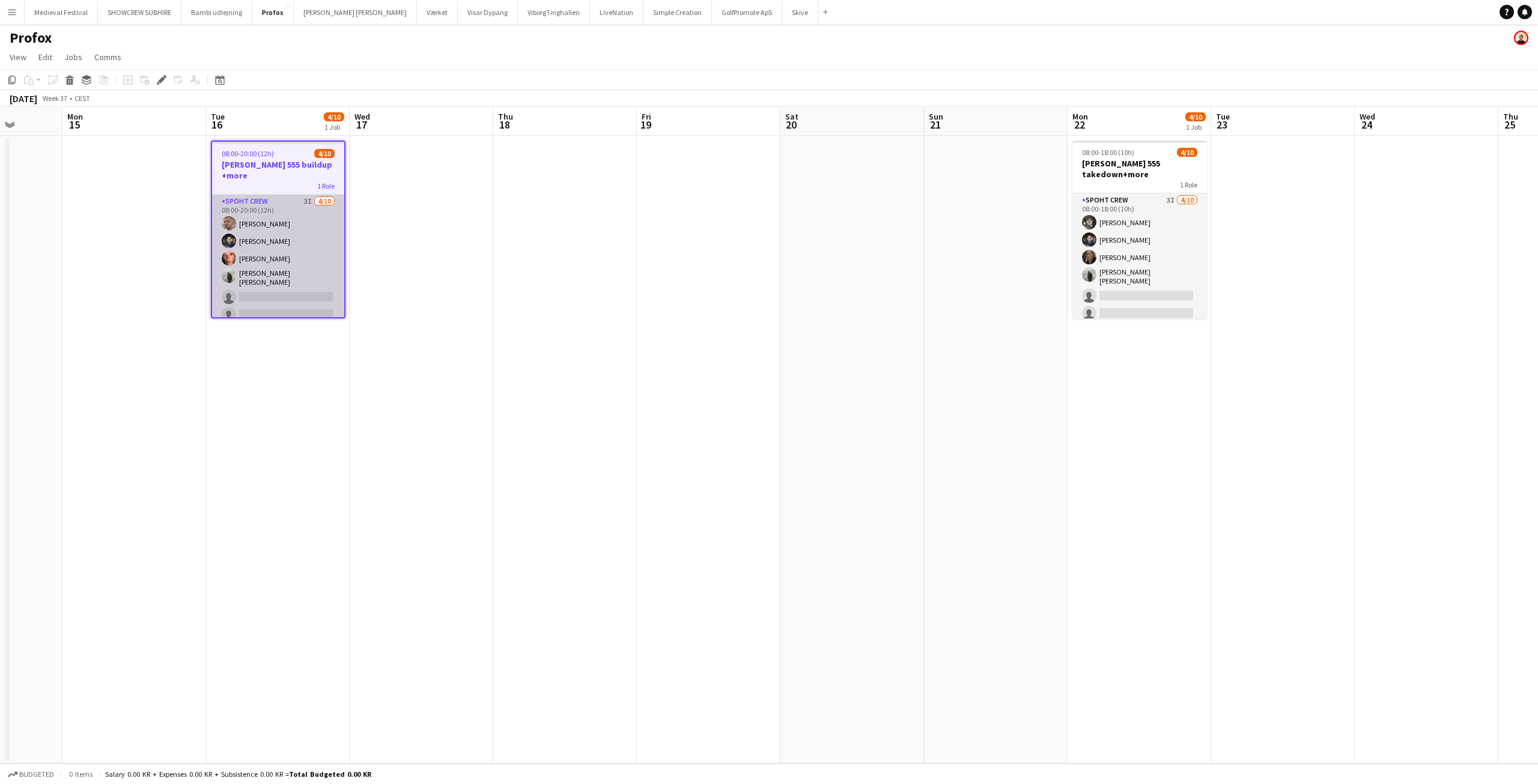
click at [294, 263] on app-card-role "Spoht Crew 3I 4/10 08:00-20:00 (12h) Tomas Ambarcumianas Marius Ciungu Amador B…" at bounding box center [278, 295] width 132 height 201
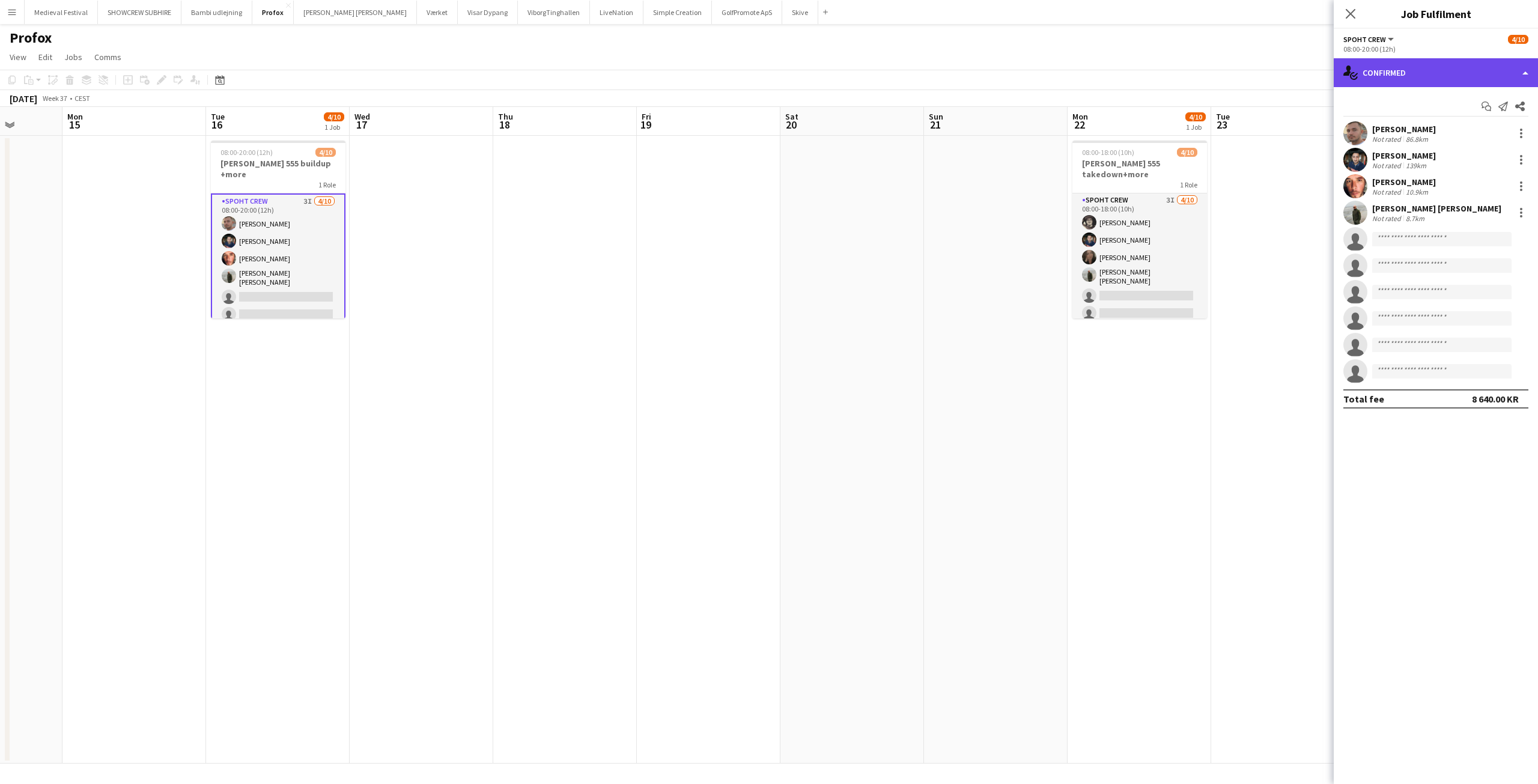
click at [1463, 73] on div "single-neutral-actions-check-2 Confirmed" at bounding box center [1435, 72] width 204 height 29
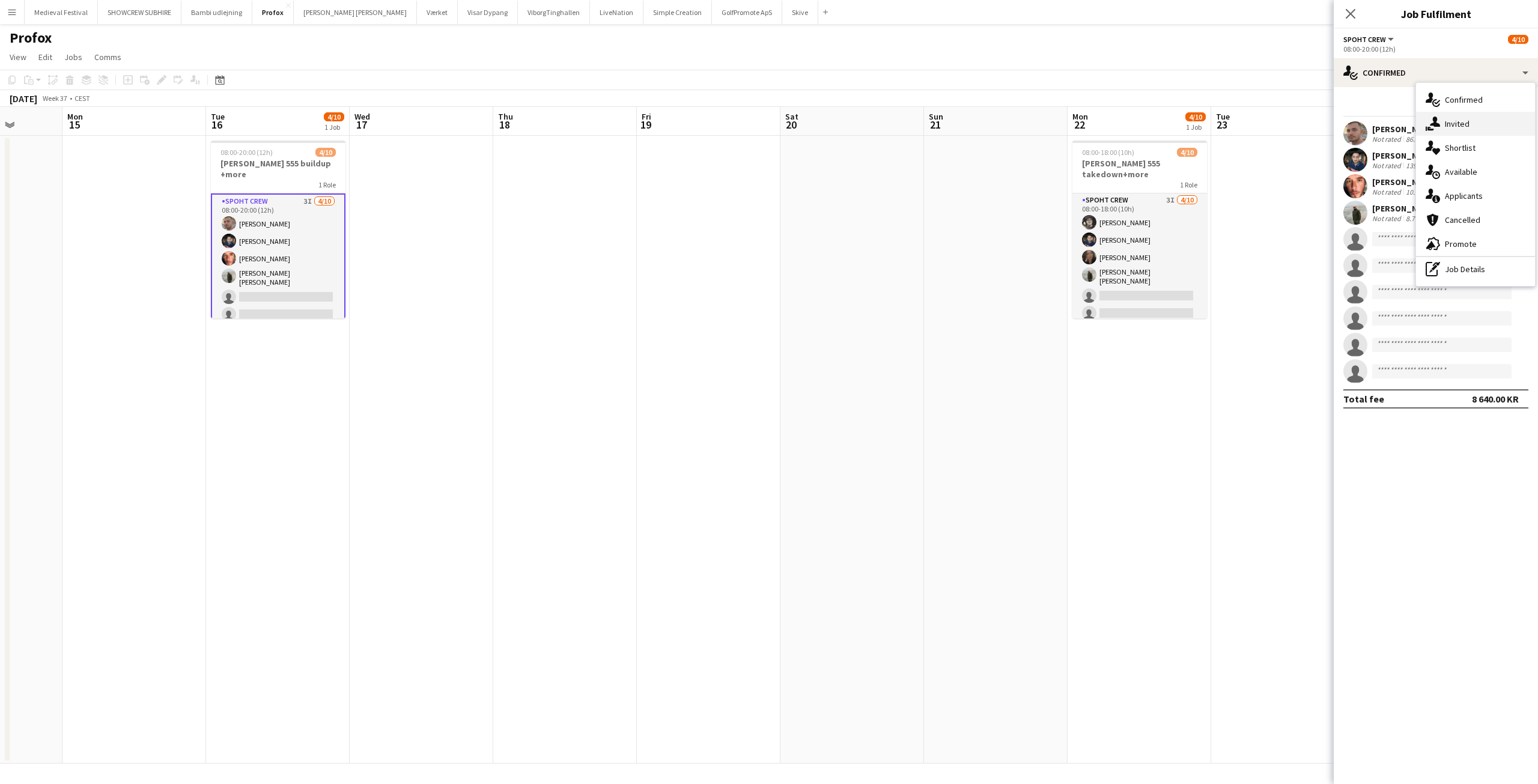
click at [1469, 120] on div "single-neutral-actions-share-1 Invited" at bounding box center [1474, 124] width 119 height 24
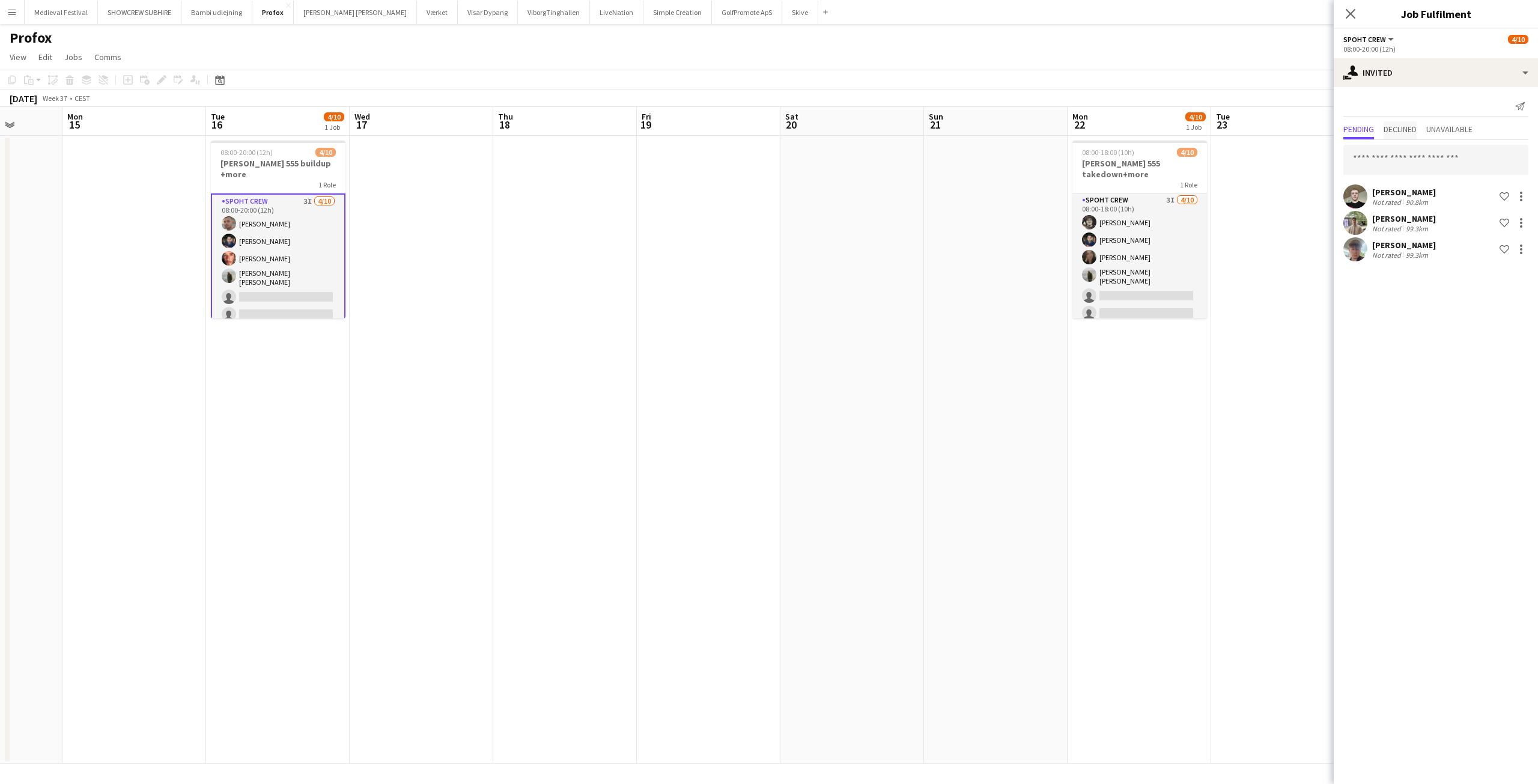
click at [1405, 126] on span "Declined" at bounding box center [1400, 128] width 33 height 8
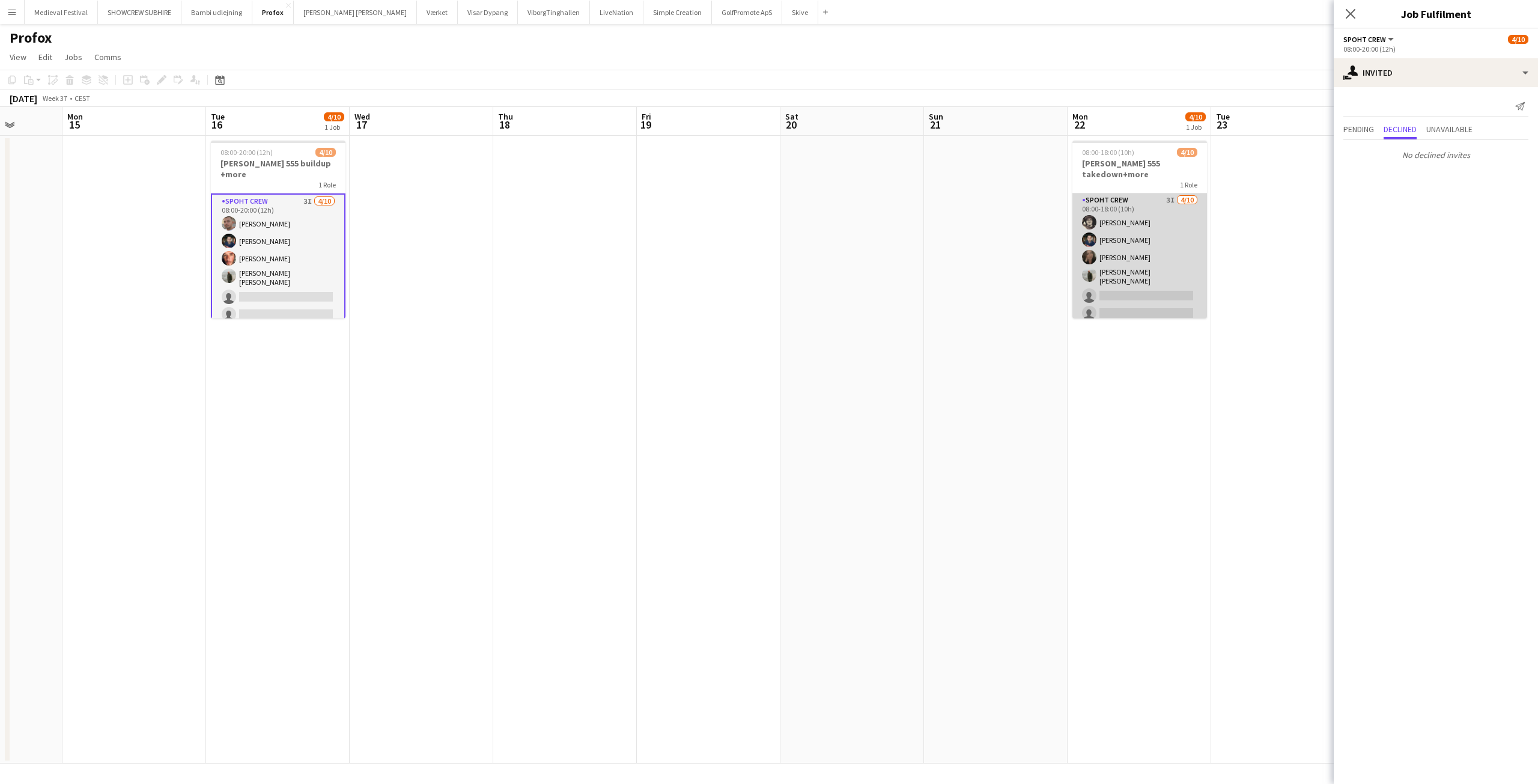
click at [1142, 211] on app-card-role "Spoht Crew 3I 4/10 08:00-18:00 (10h) Mike Kasper Williamson Marius Ciungu Nina …" at bounding box center [1139, 294] width 135 height 201
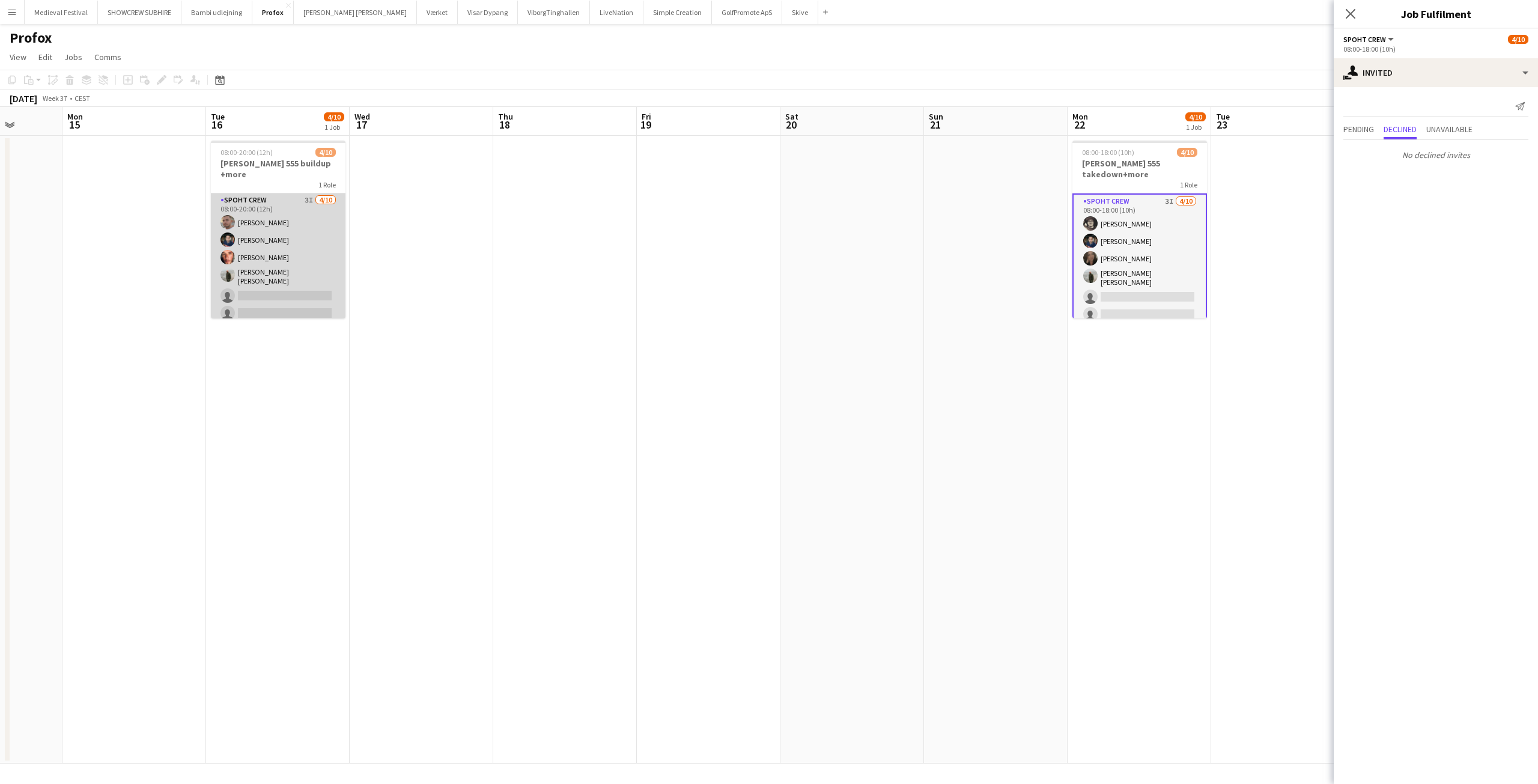
click at [305, 231] on app-card-role "Spoht Crew 3I 4/10 08:00-20:00 (12h) Tomas Ambarcumianas Marius Ciungu Amador B…" at bounding box center [278, 294] width 135 height 201
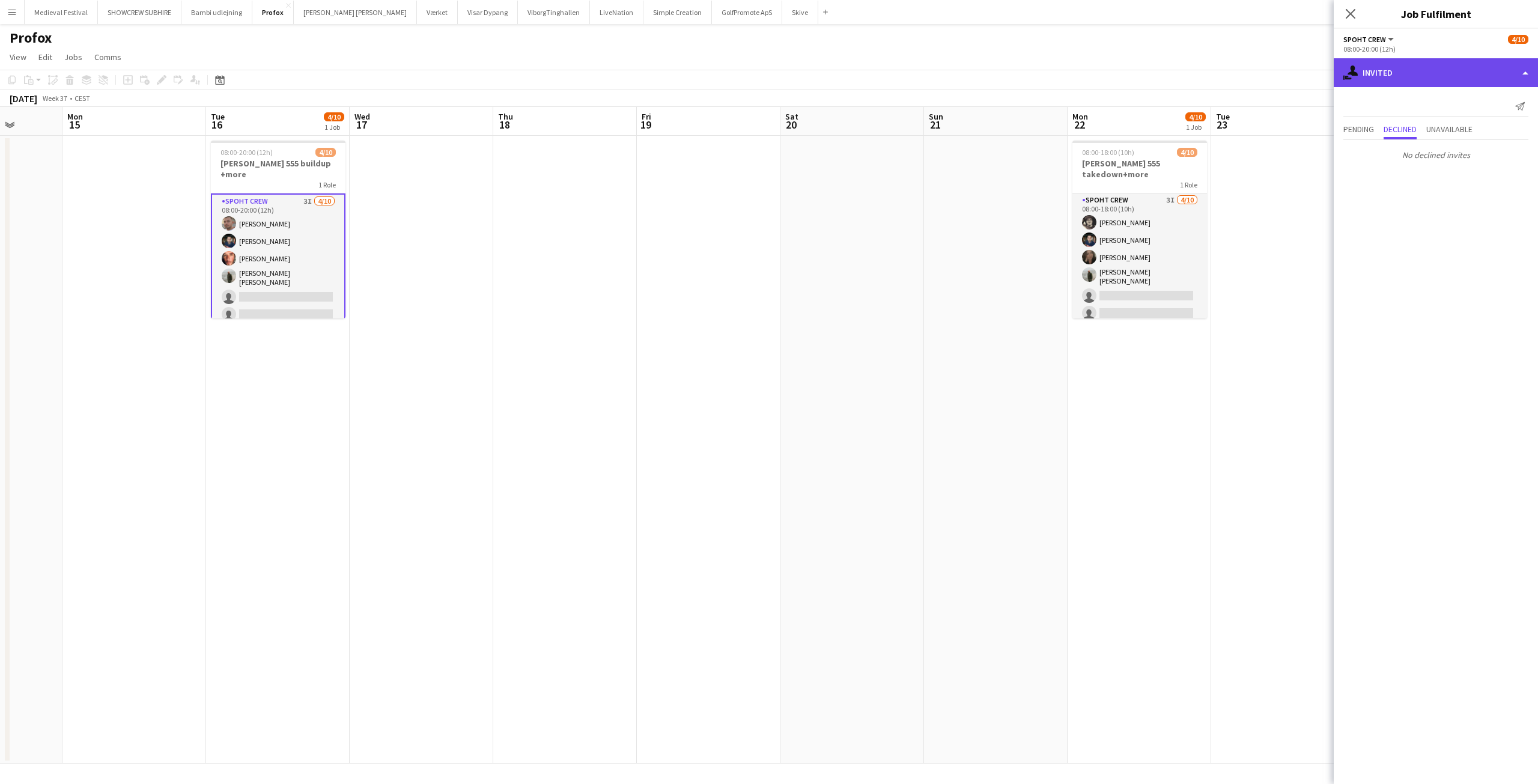
click at [1457, 79] on div "single-neutral-actions-share-1 Invited" at bounding box center [1435, 72] width 204 height 29
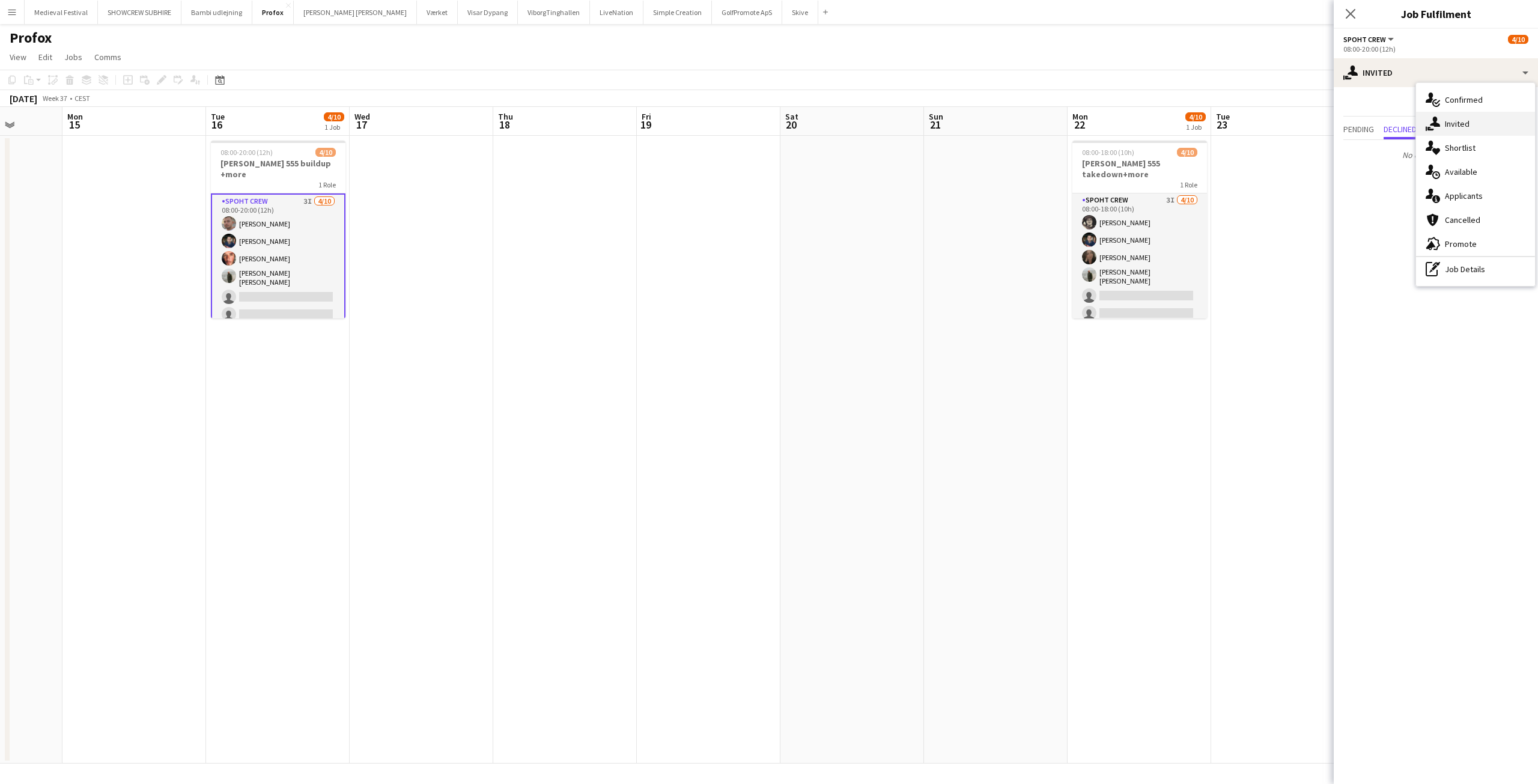
click at [1461, 123] on span "Invited" at bounding box center [1457, 124] width 25 height 11
click at [1360, 125] on span "Pending" at bounding box center [1358, 128] width 30 height 8
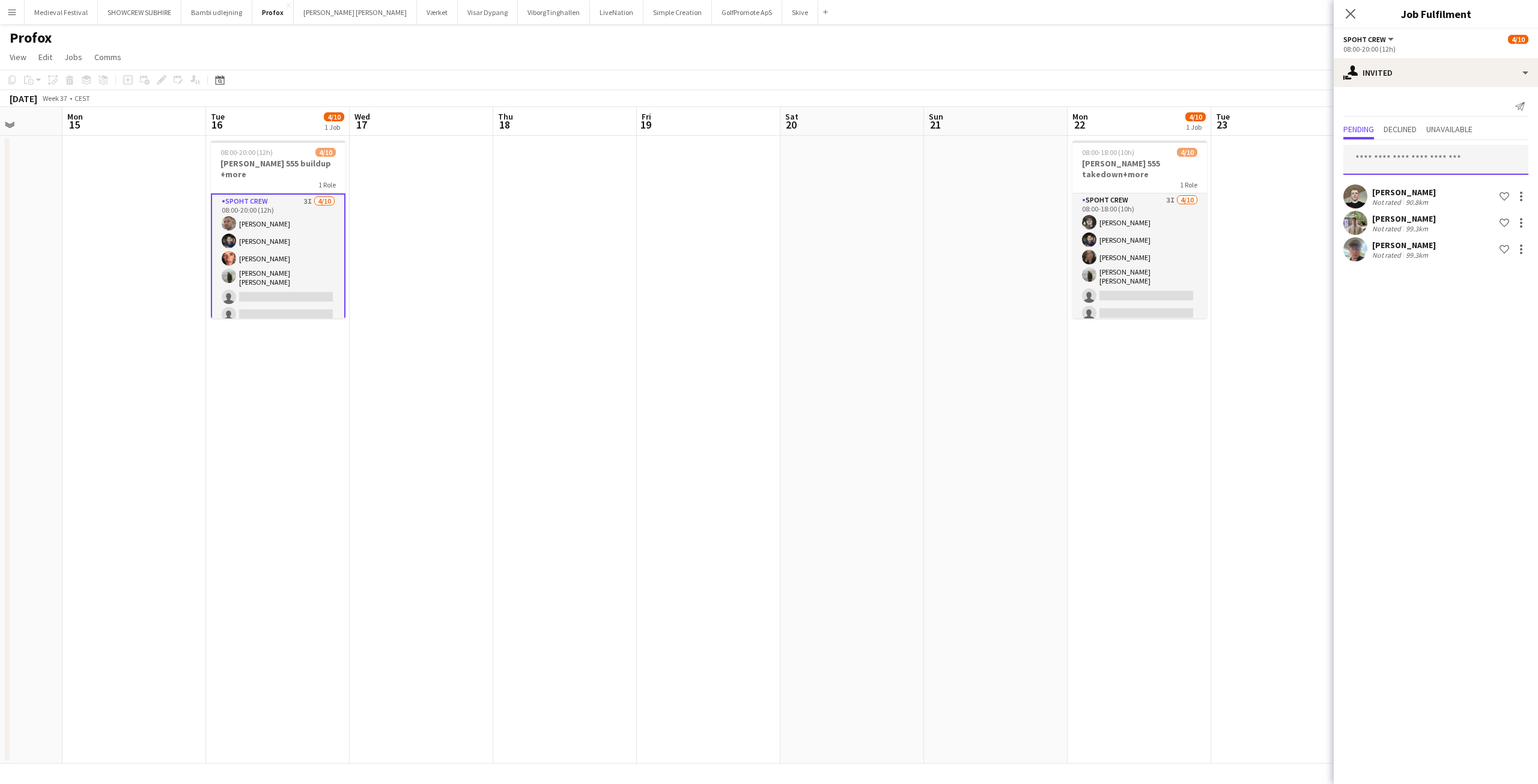
click at [1388, 160] on input "text" at bounding box center [1436, 160] width 185 height 30
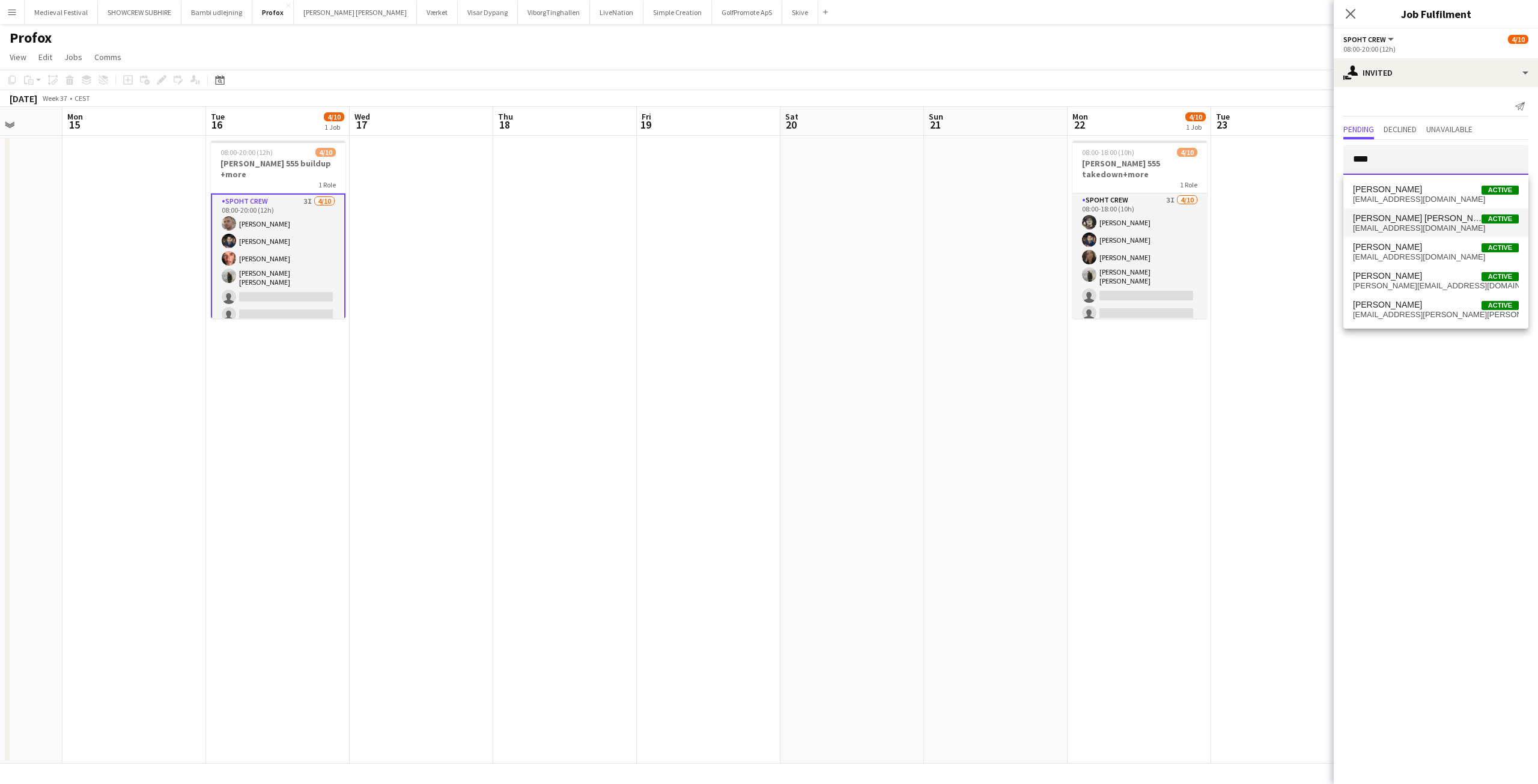
type input "****"
click at [1438, 217] on span "[PERSON_NAME] [PERSON_NAME]" at bounding box center [1416, 218] width 128 height 10
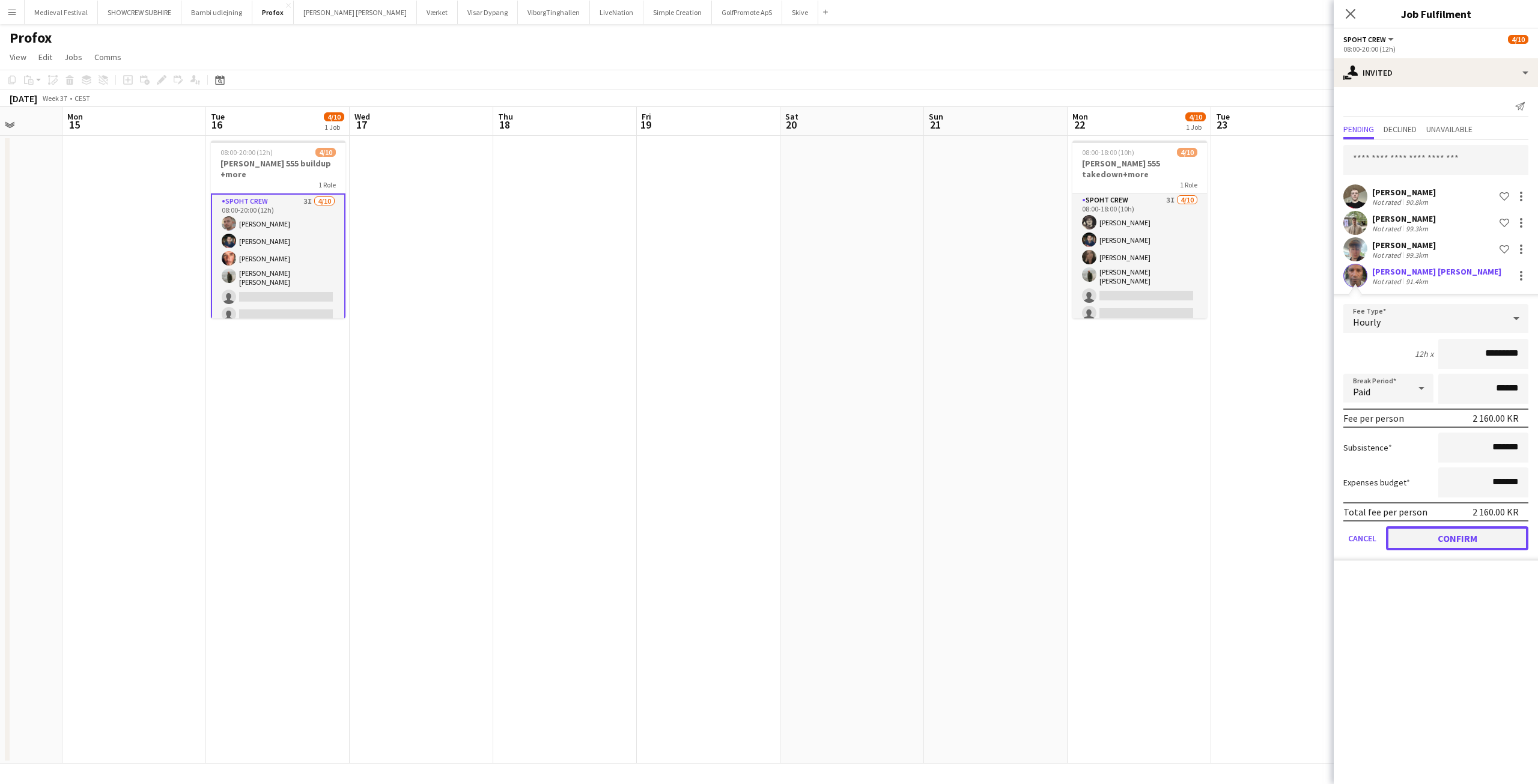
click at [1459, 545] on button "Confirm" at bounding box center [1457, 538] width 142 height 24
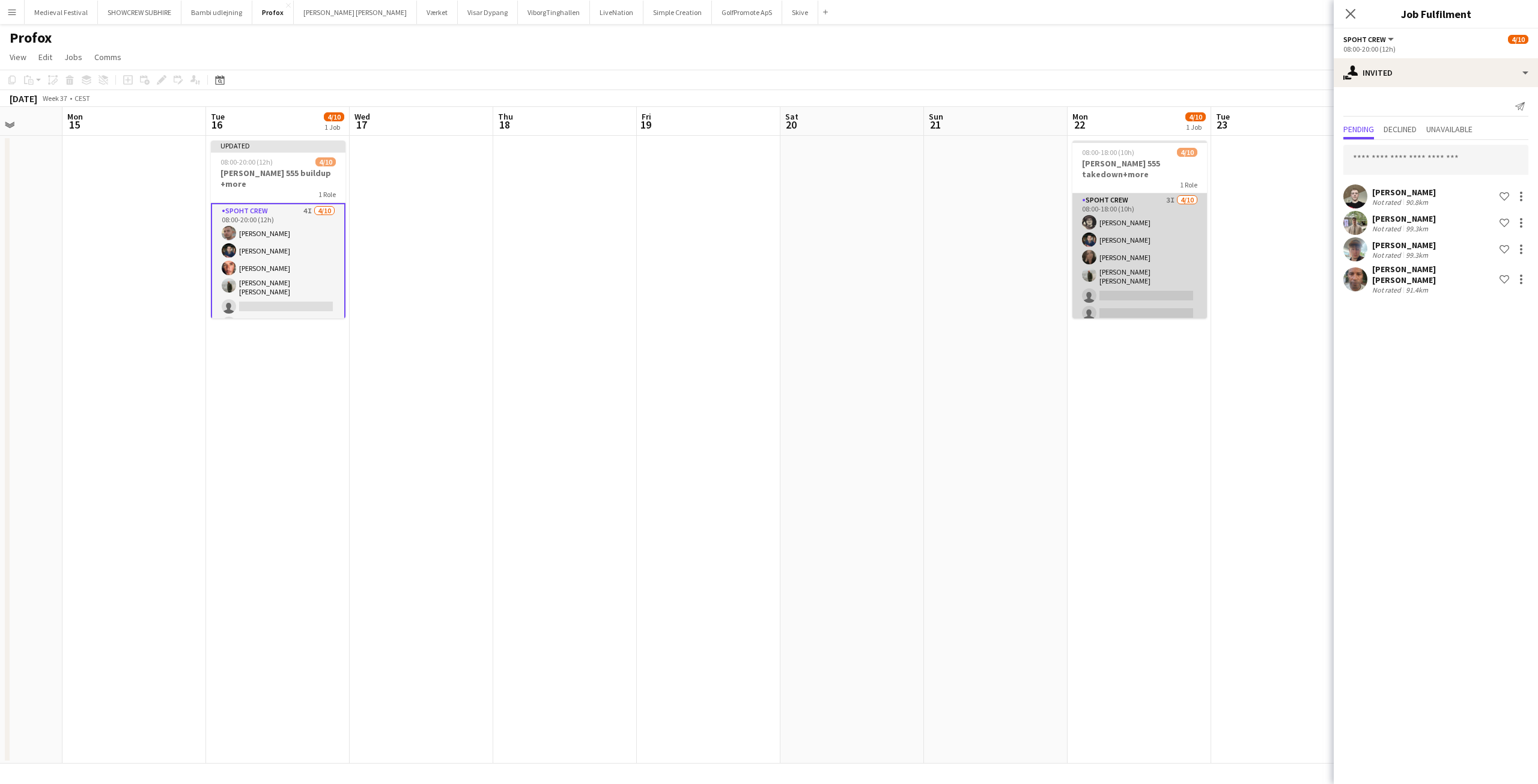
click at [1158, 310] on app-card-role "Spoht Crew 3I 4/10 08:00-18:00 (10h) Mike Kasper Williamson Marius Ciungu Nina …" at bounding box center [1139, 294] width 135 height 201
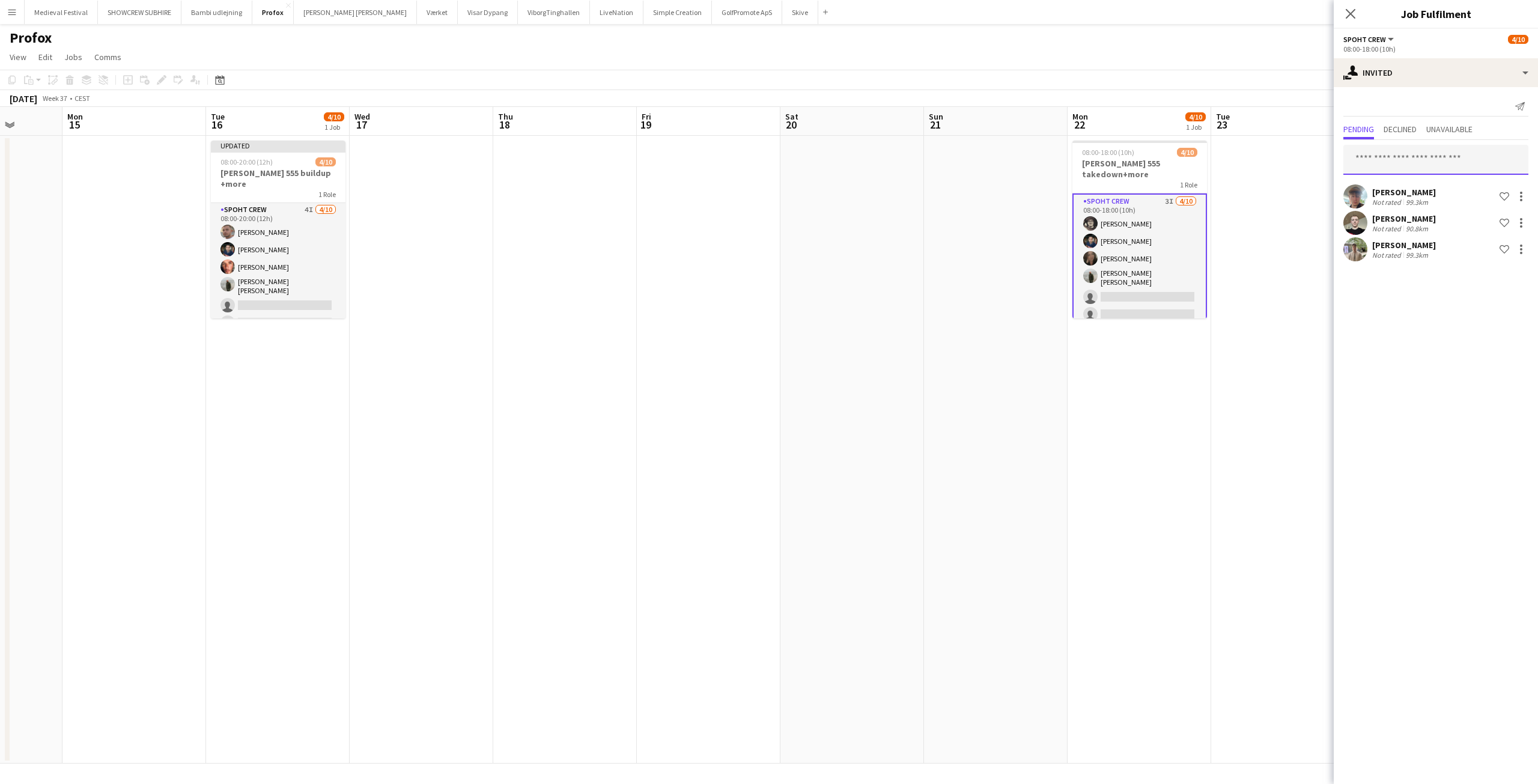
click at [1407, 150] on input "text" at bounding box center [1436, 160] width 185 height 30
type input "*******"
click at [1396, 190] on span "[PERSON_NAME] [PERSON_NAME]" at bounding box center [1416, 189] width 128 height 10
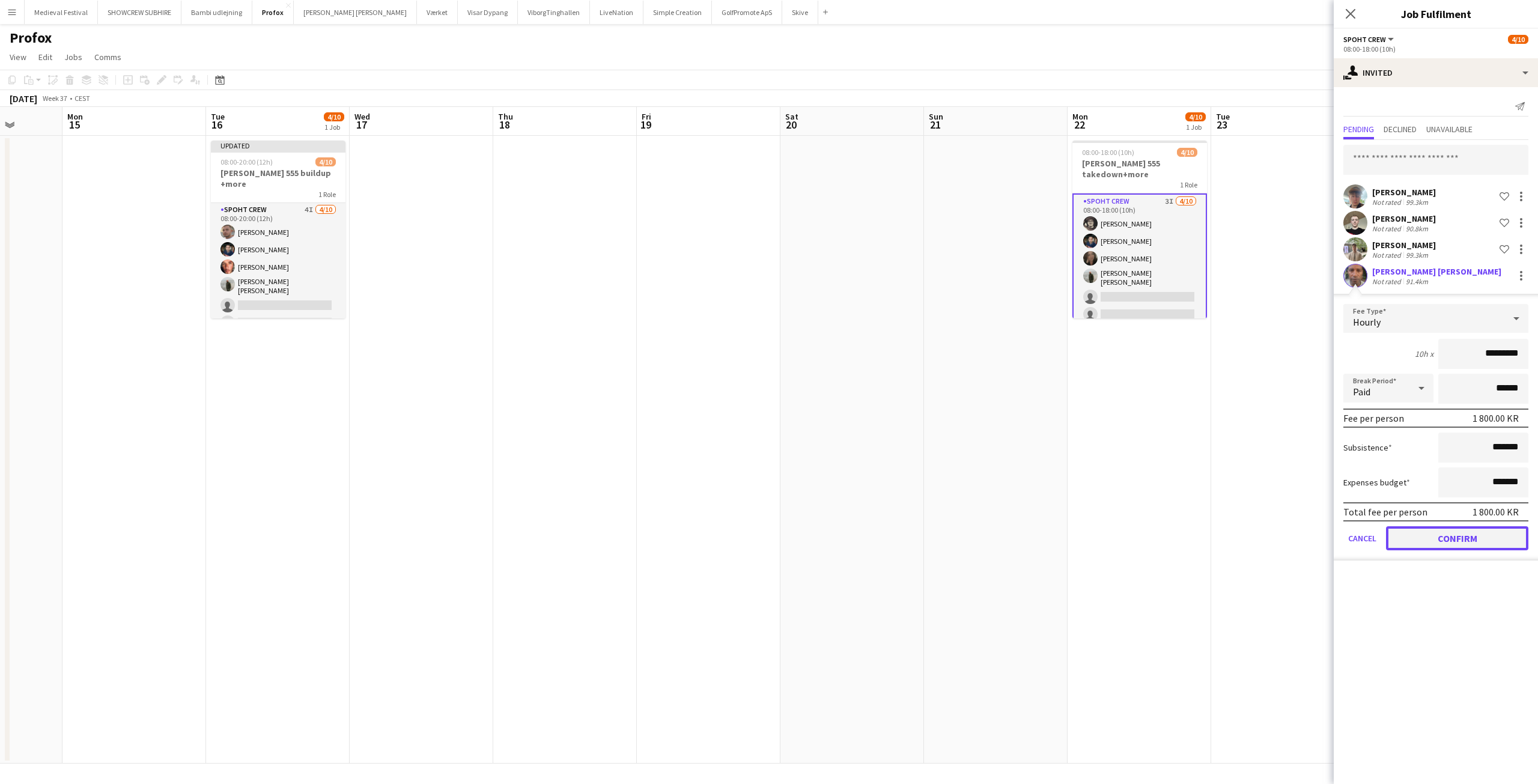
click at [1435, 540] on button "Confirm" at bounding box center [1457, 538] width 142 height 24
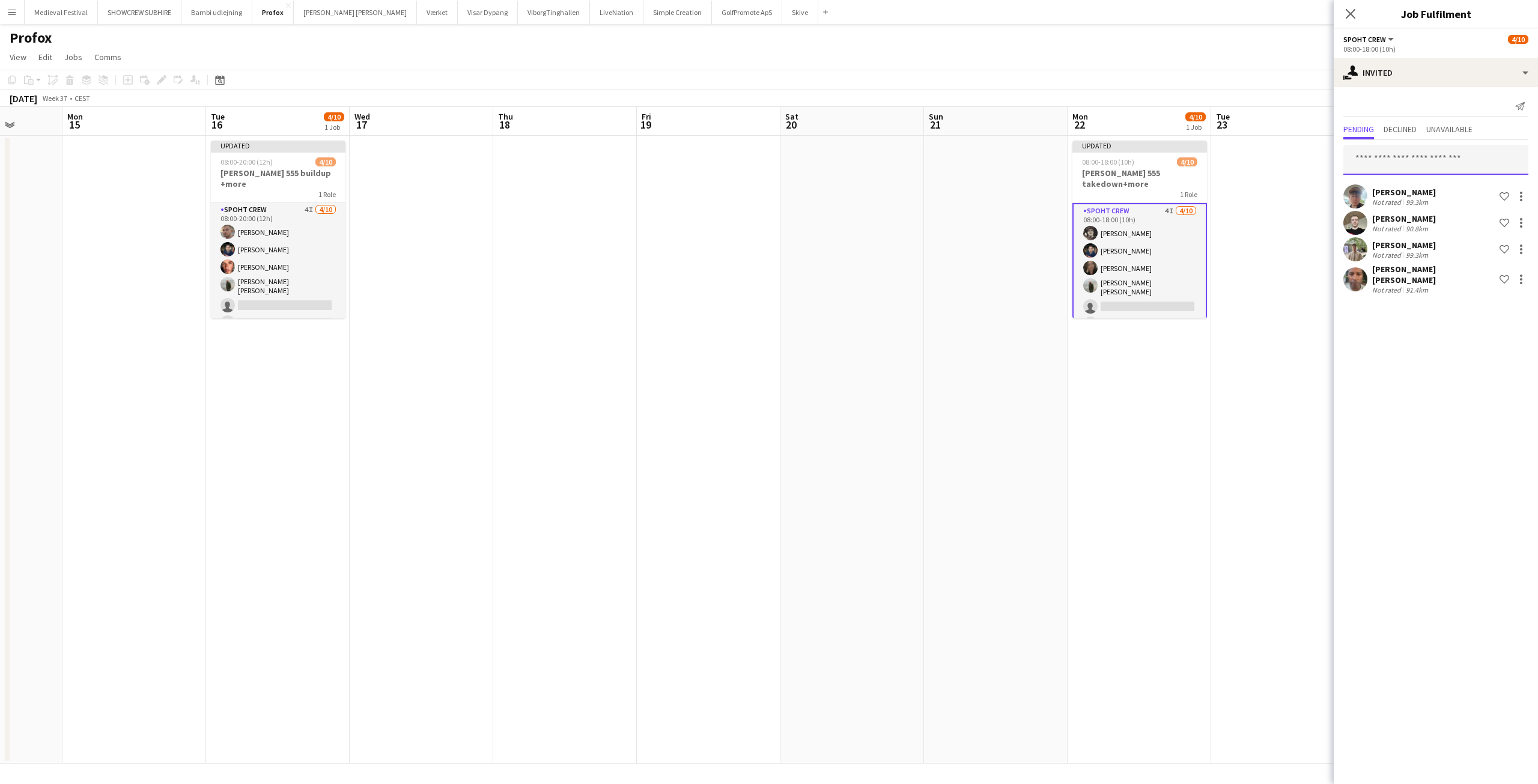
click at [1392, 164] on input "text" at bounding box center [1436, 160] width 185 height 30
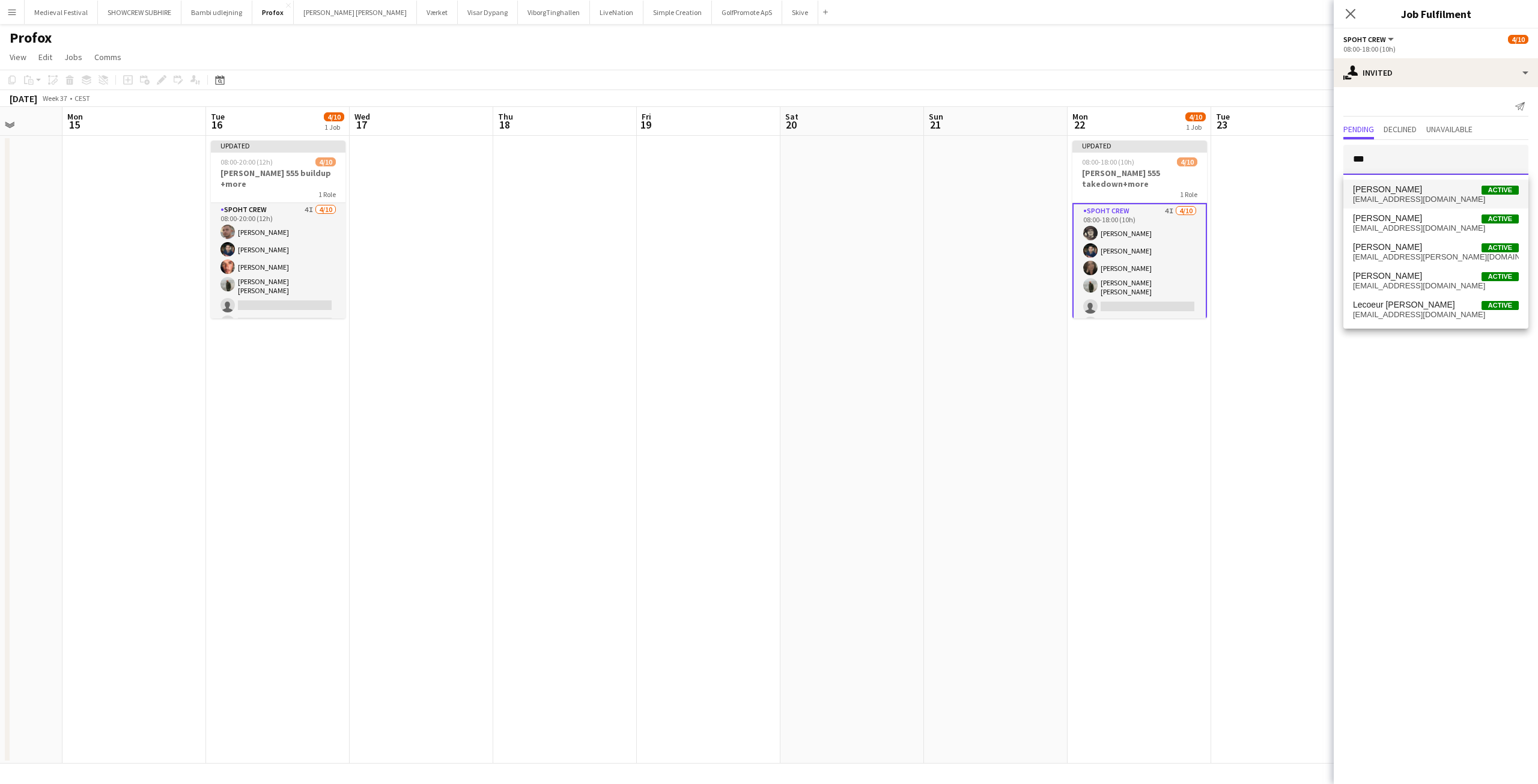
type input "***"
click at [1443, 191] on span "Maximo Maria Barilatti Active" at bounding box center [1436, 189] width 166 height 10
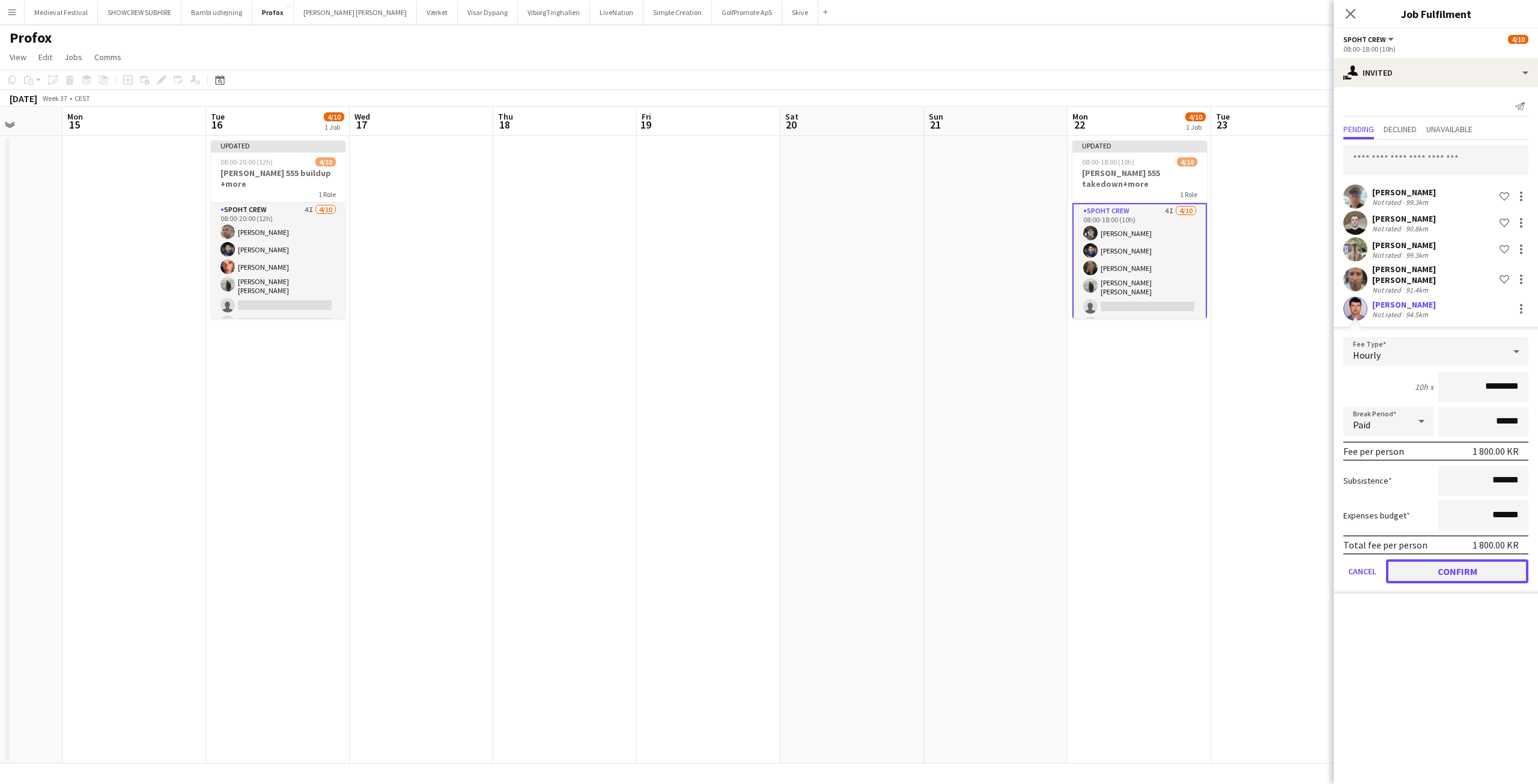
click at [1444, 568] on button "Confirm" at bounding box center [1457, 571] width 142 height 24
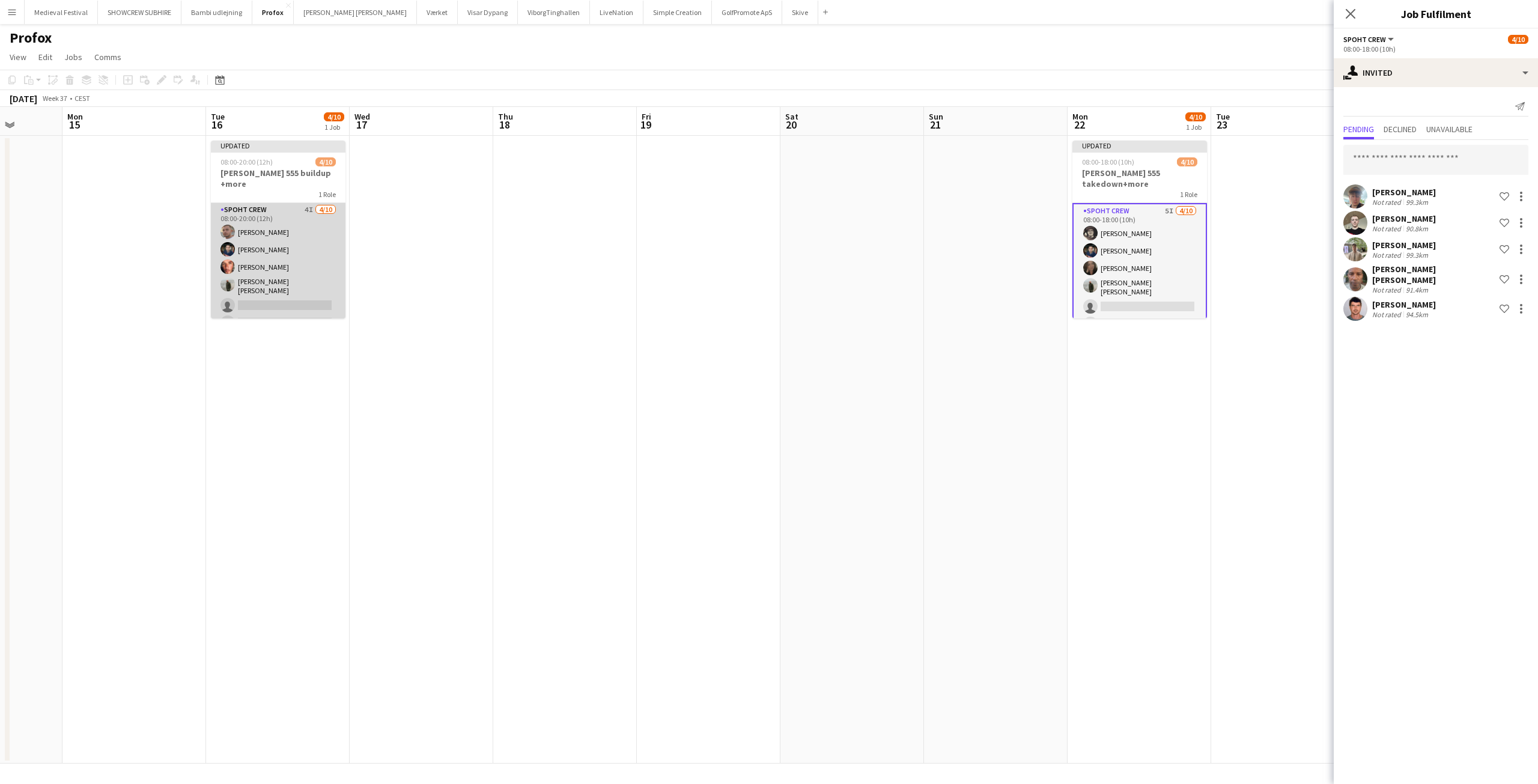
click at [287, 267] on app-card-role "Spoht Crew 4I 4/10 08:00-20:00 (12h) Tomas Ambarcumianas Marius Ciungu Amador B…" at bounding box center [278, 303] width 135 height 201
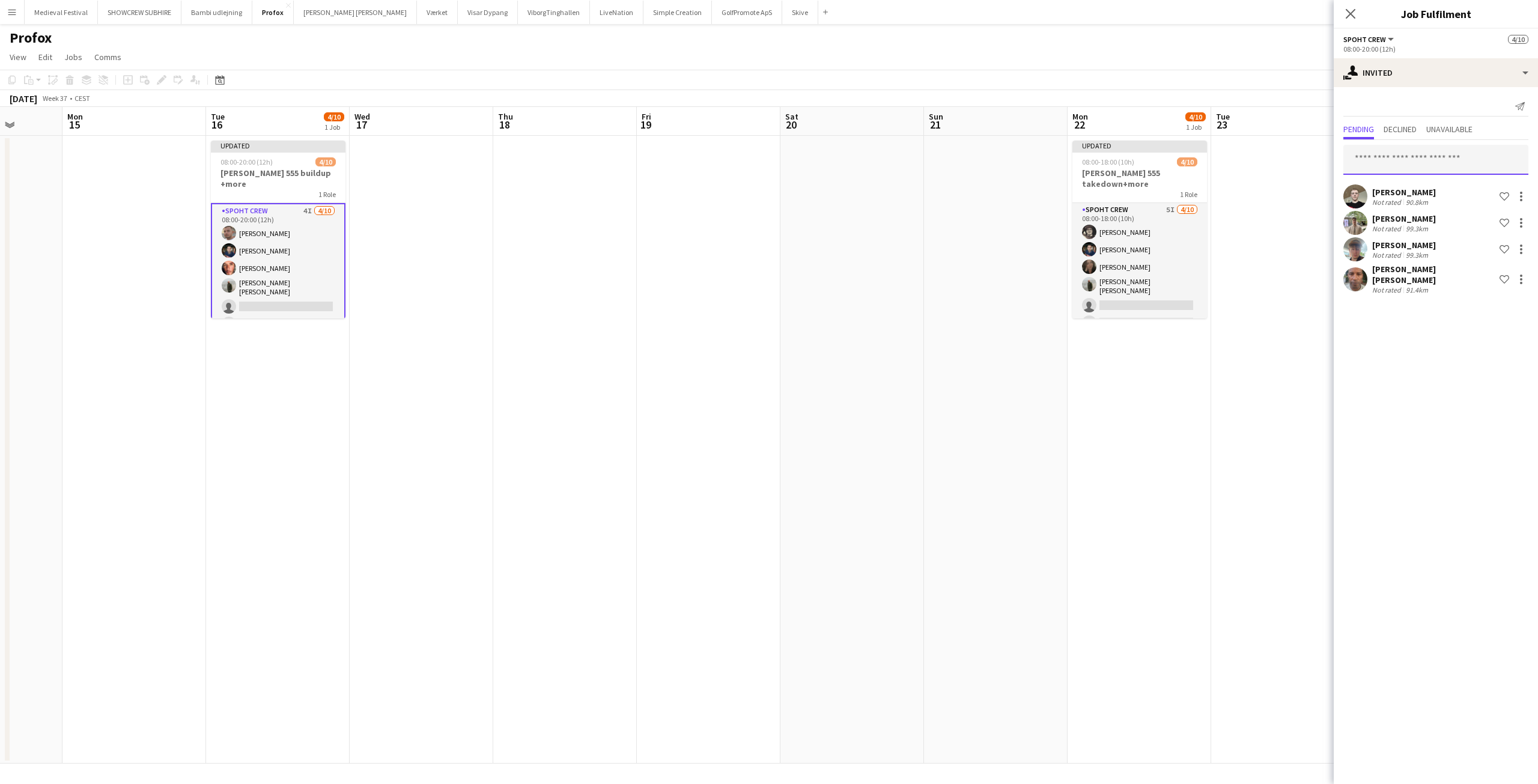
click at [1386, 165] on input "text" at bounding box center [1436, 160] width 185 height 30
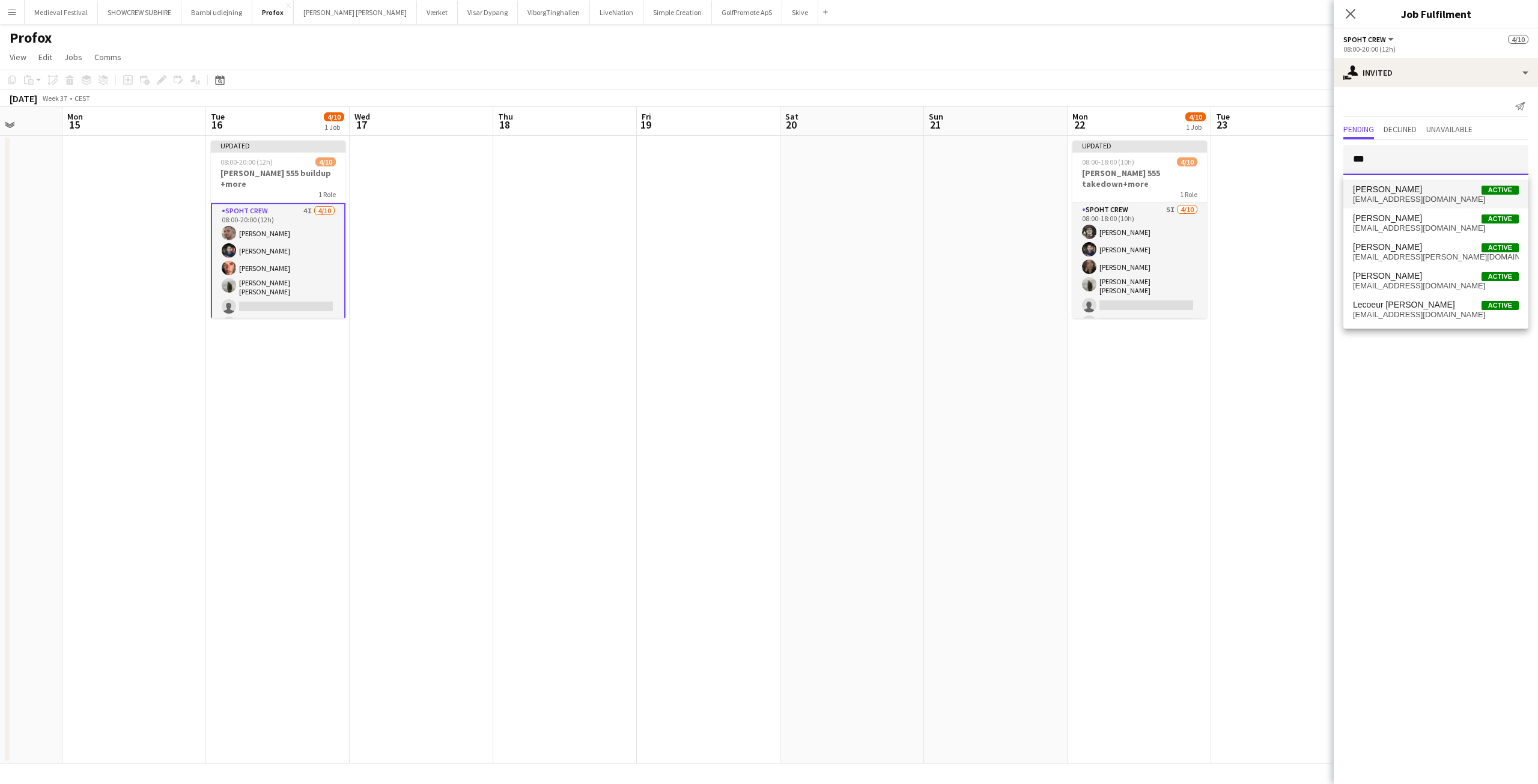
type input "***"
click at [1405, 194] on span "[PERSON_NAME]" at bounding box center [1387, 189] width 69 height 10
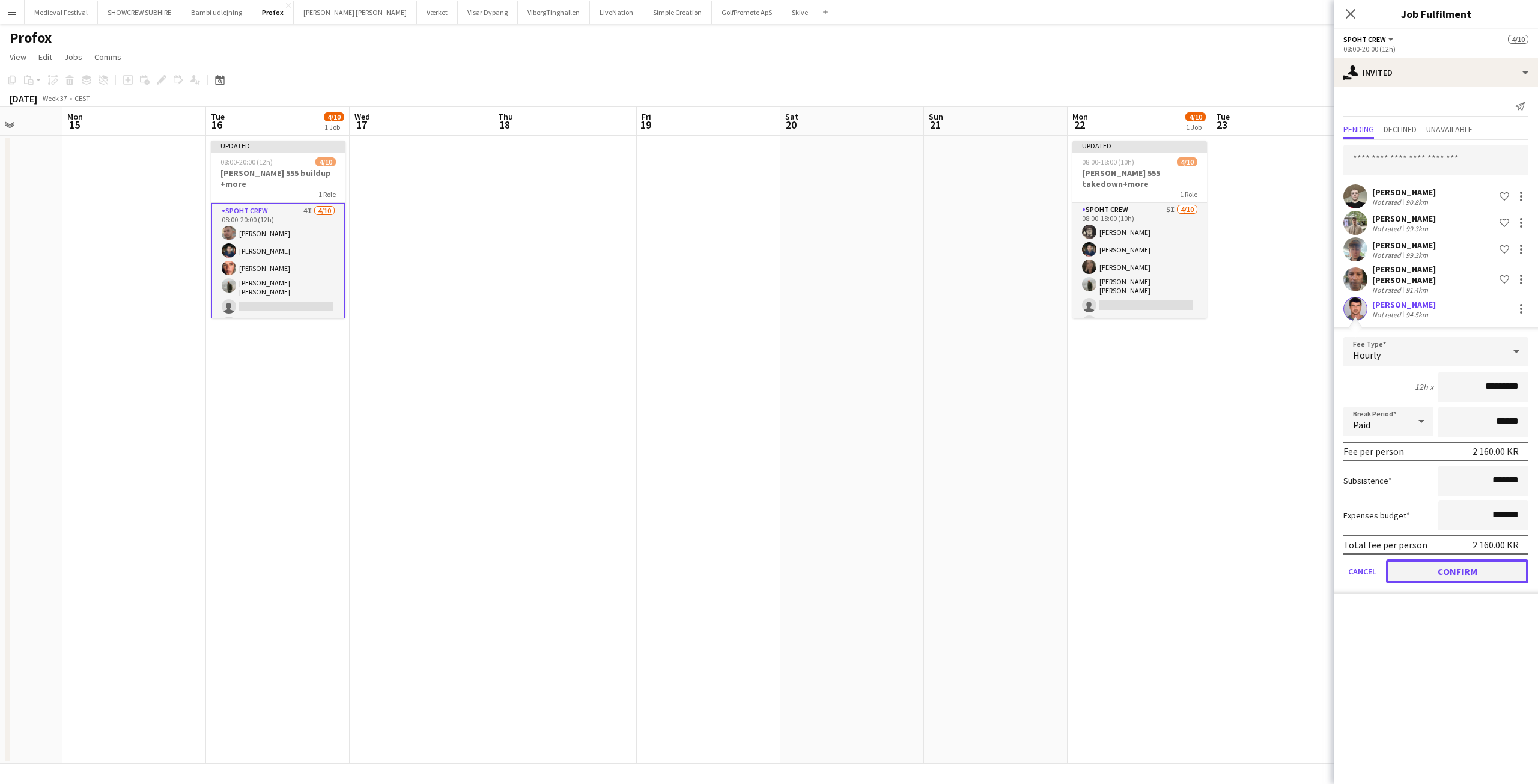
click at [1439, 572] on button "Confirm" at bounding box center [1457, 571] width 142 height 24
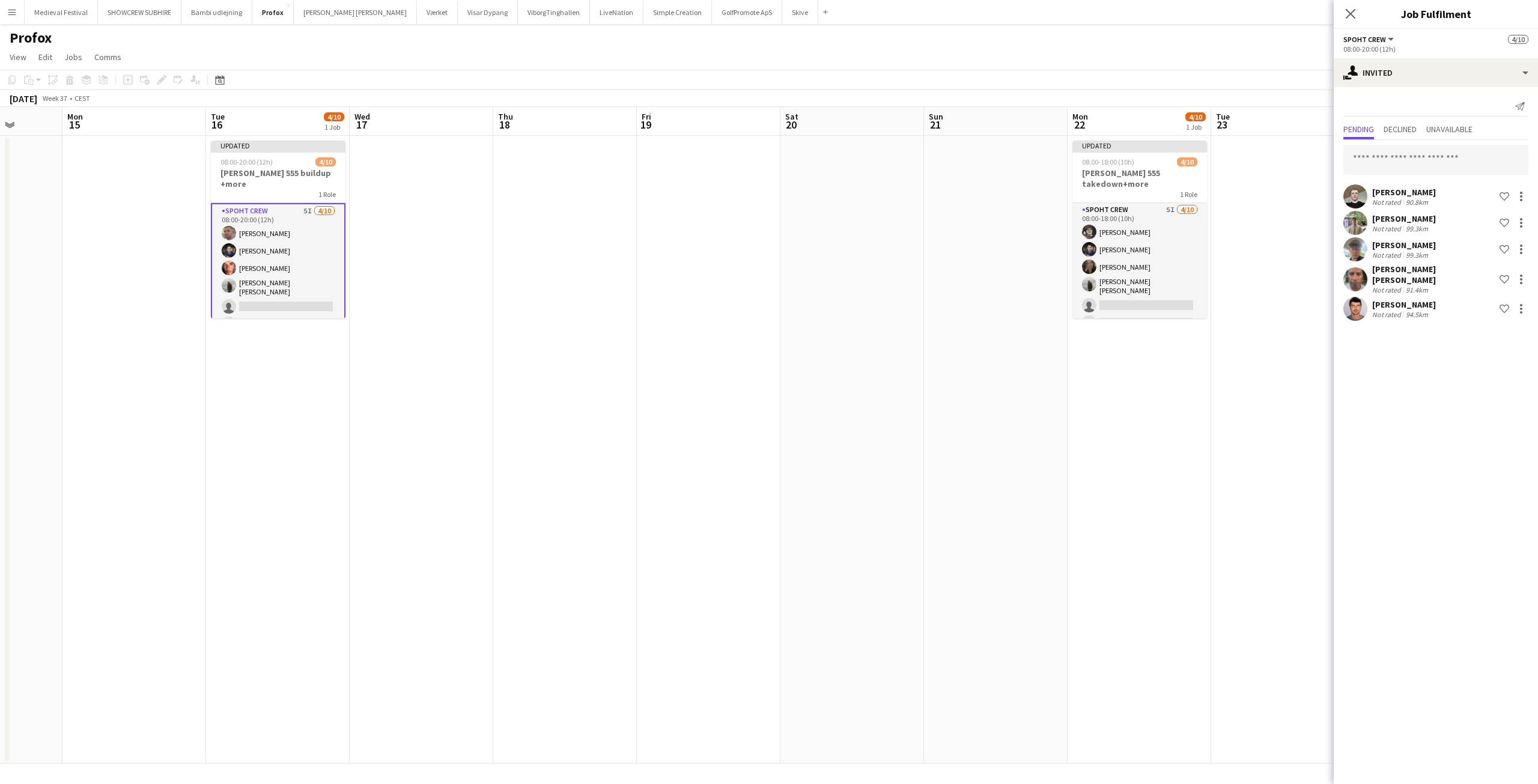
click at [1130, 455] on app-date-cell "Updated 08:00-18:00 (10h) 4/10 Sam 555 takedown+more 1 Role Spoht Crew 5I 4/10 …" at bounding box center [1139, 449] width 144 height 627
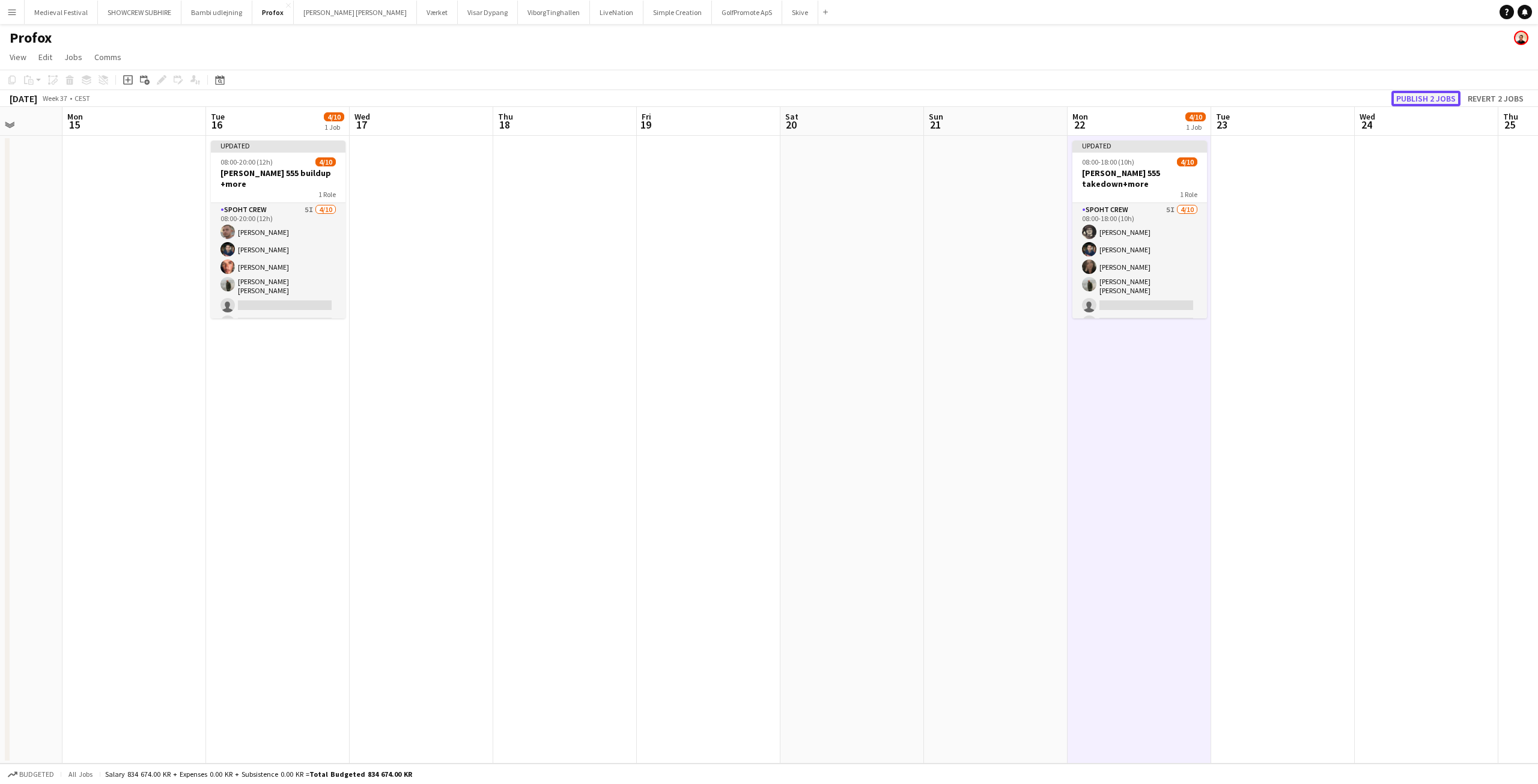
click at [1415, 92] on button "Publish 2 jobs" at bounding box center [1425, 98] width 69 height 16
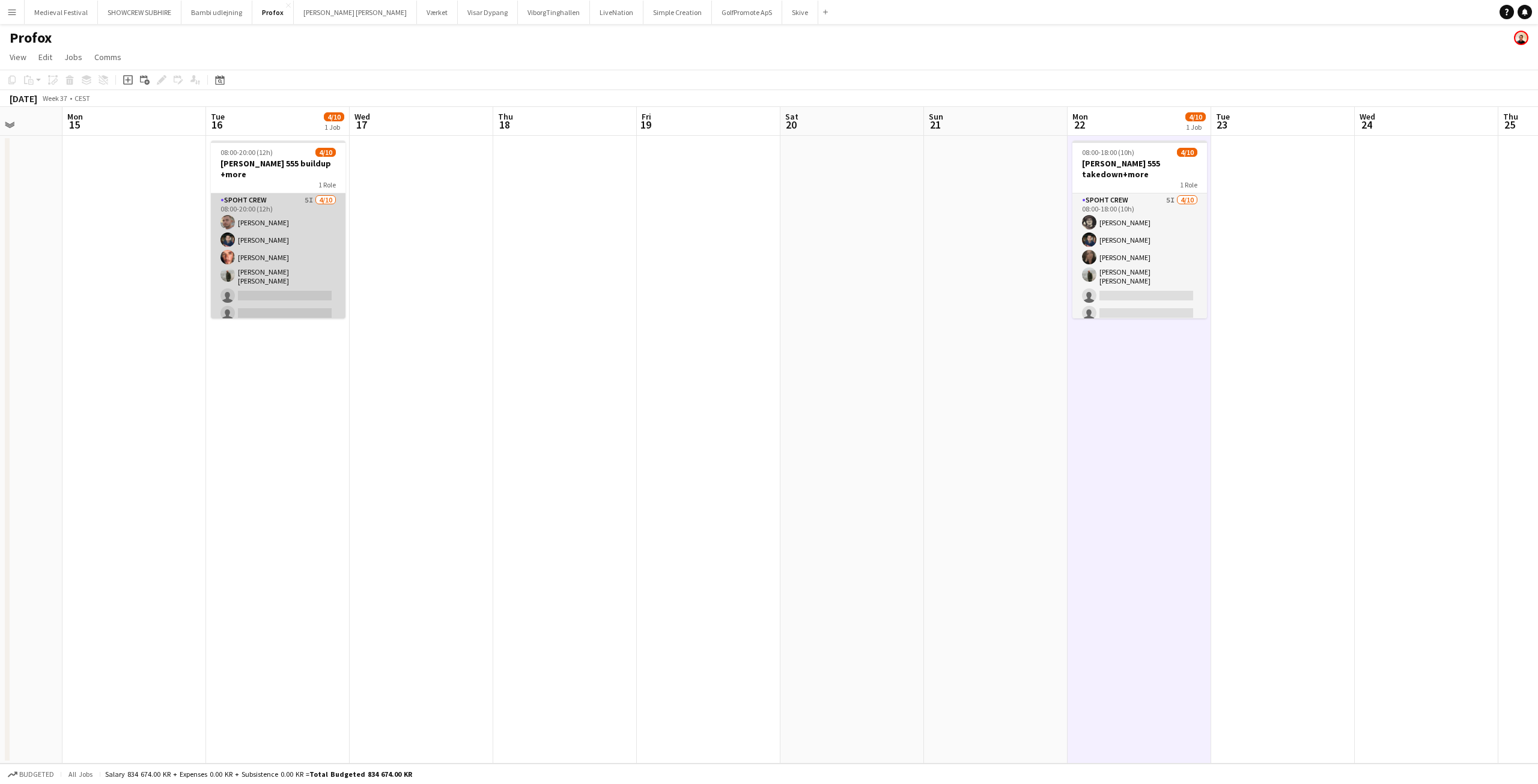
click at [271, 234] on app-card-role "Spoht Crew 5I 4/10 08:00-20:00 (12h) Tomas Ambarcumianas Marius Ciungu Amador B…" at bounding box center [278, 294] width 135 height 201
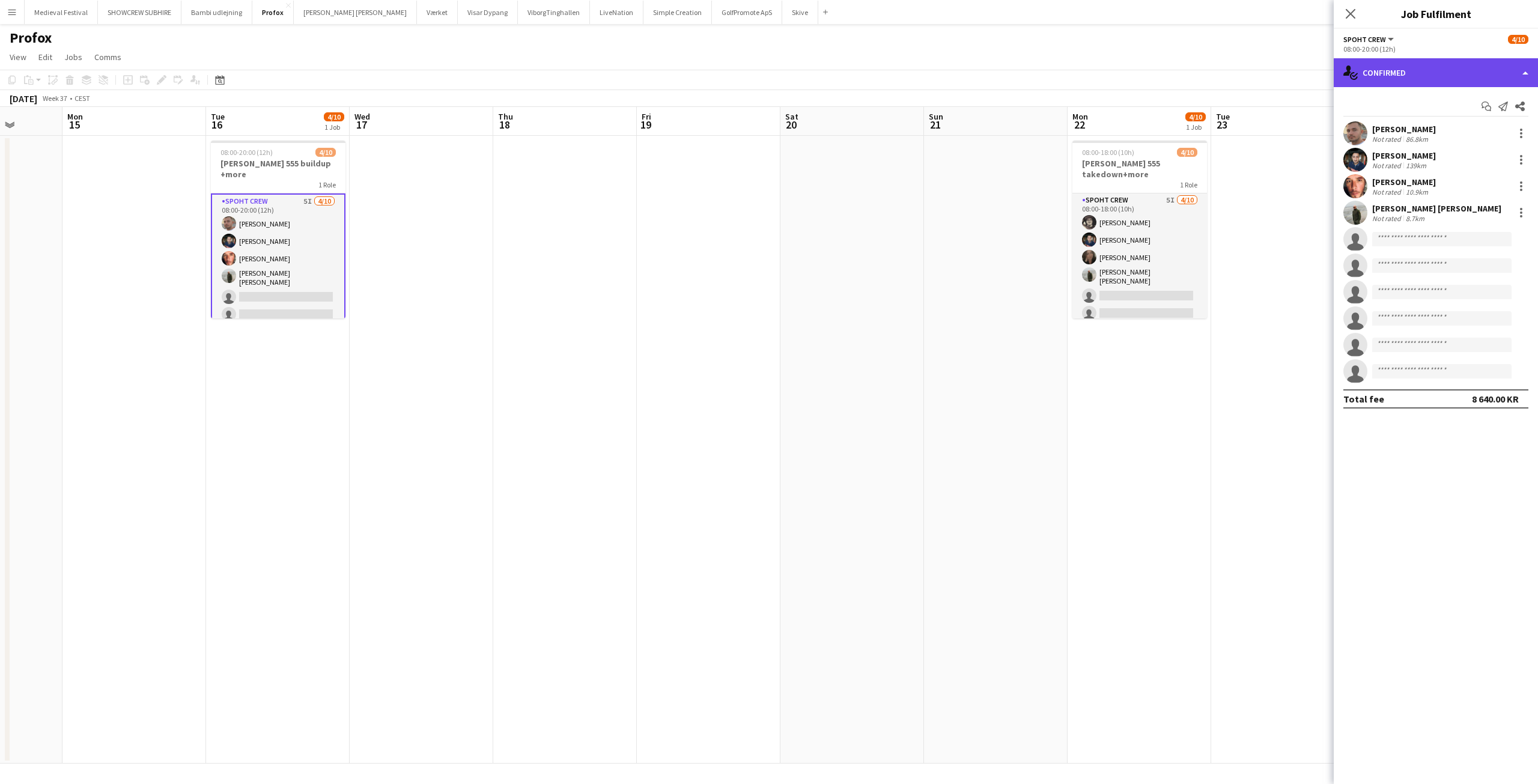
click at [1484, 71] on div "single-neutral-actions-check-2 Confirmed" at bounding box center [1435, 72] width 204 height 29
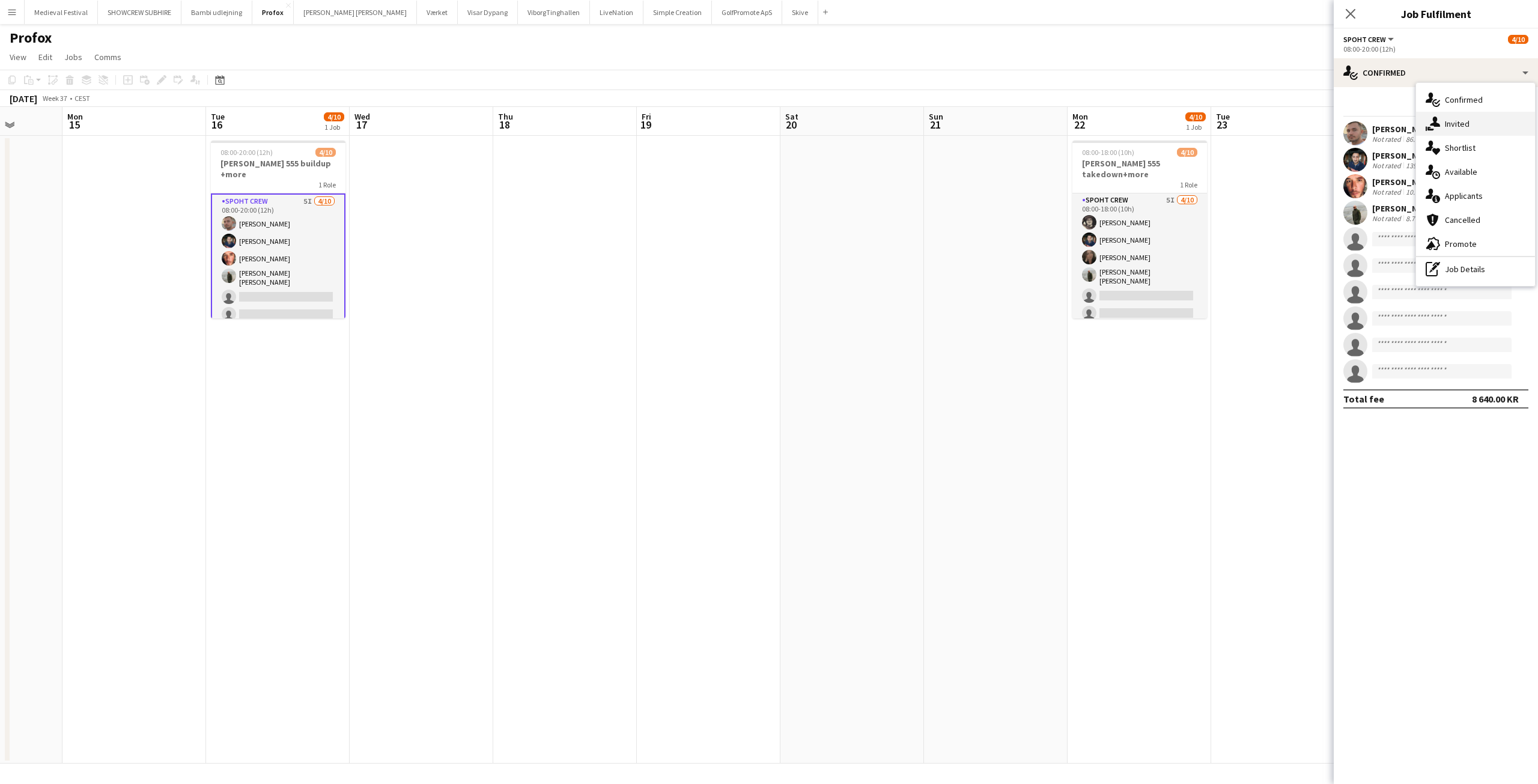
click at [1467, 120] on span "Invited" at bounding box center [1457, 124] width 25 height 11
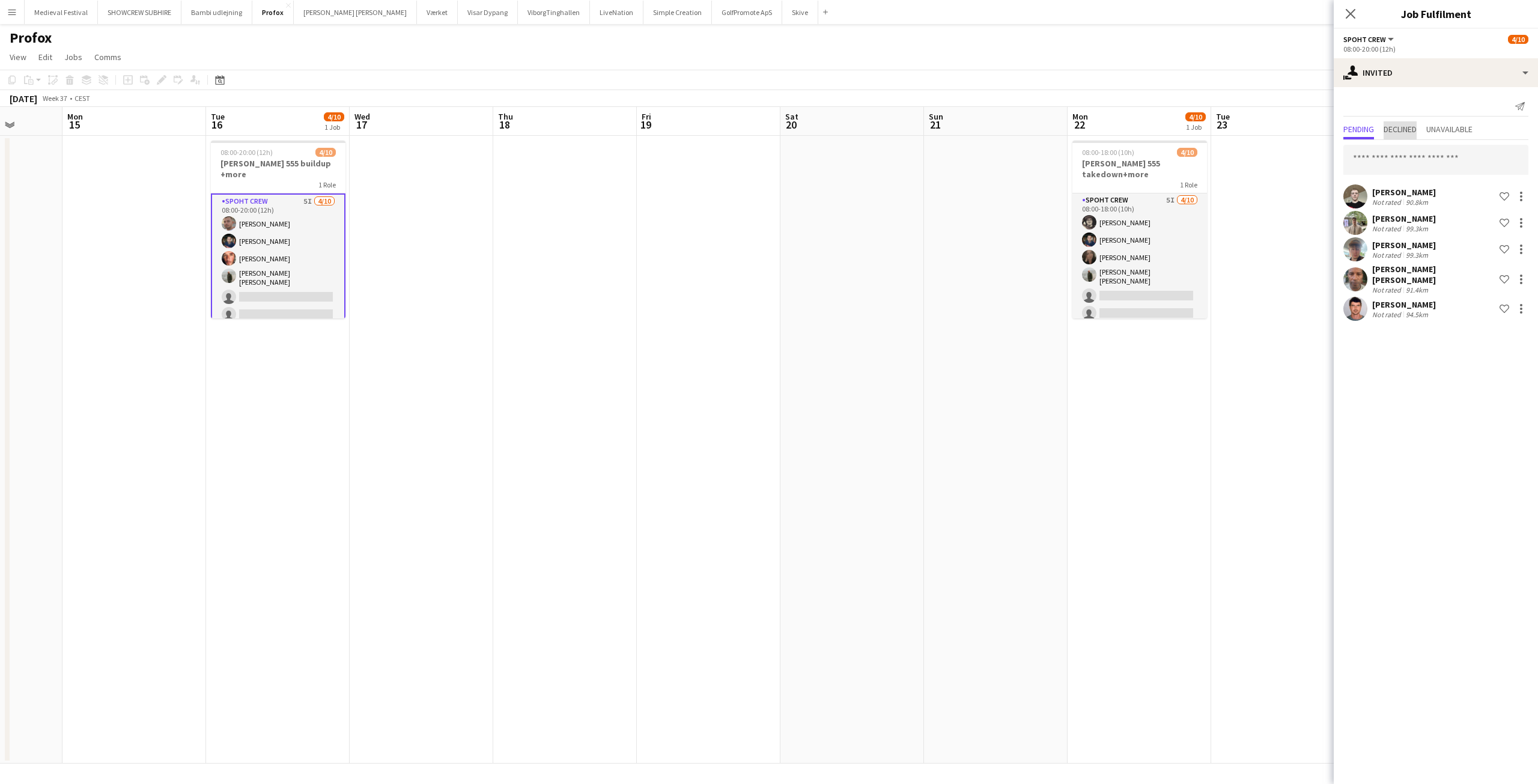
click at [1415, 126] on span "Declined" at bounding box center [1400, 128] width 33 height 8
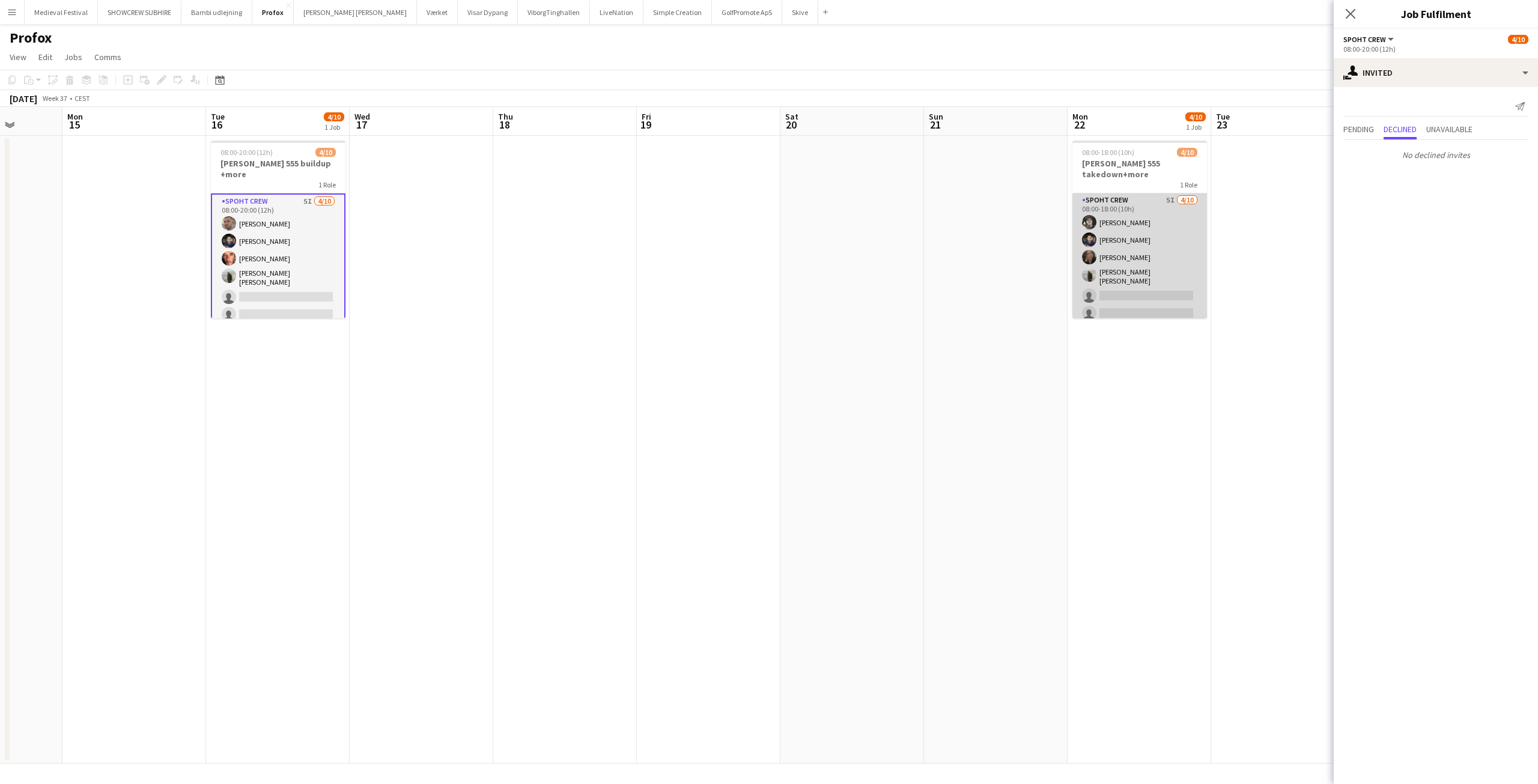
click at [1152, 216] on app-card-role "Spoht Crew 5I 4/10 08:00-18:00 (10h) Mike Kasper Williamson Marius Ciungu Nina …" at bounding box center [1139, 294] width 135 height 201
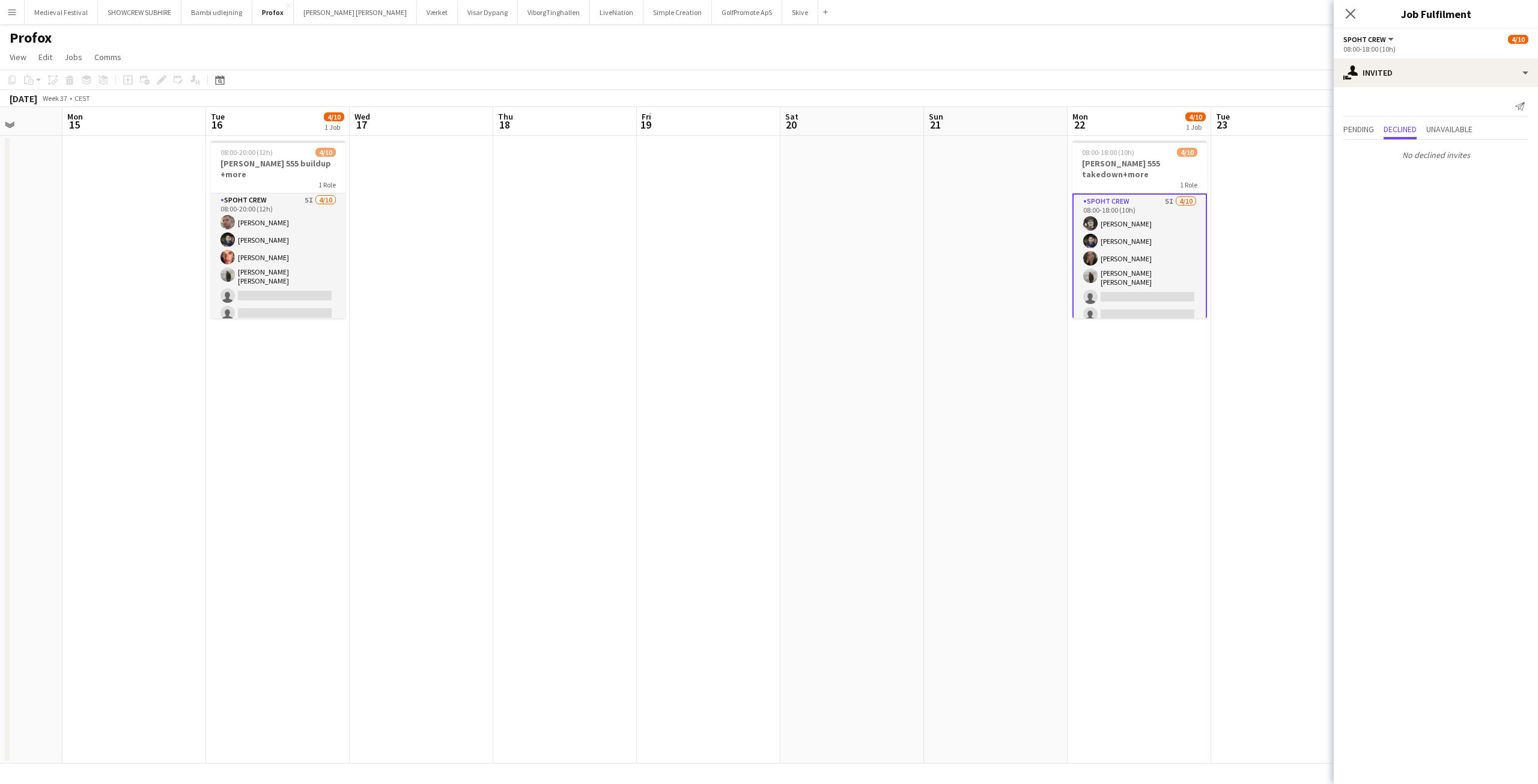
click at [1126, 276] on app-card-role "Spoht Crew 5I 4/10 08:00-18:00 (10h) Mike Kasper Williamson Marius Ciungu Nina …" at bounding box center [1139, 295] width 135 height 204
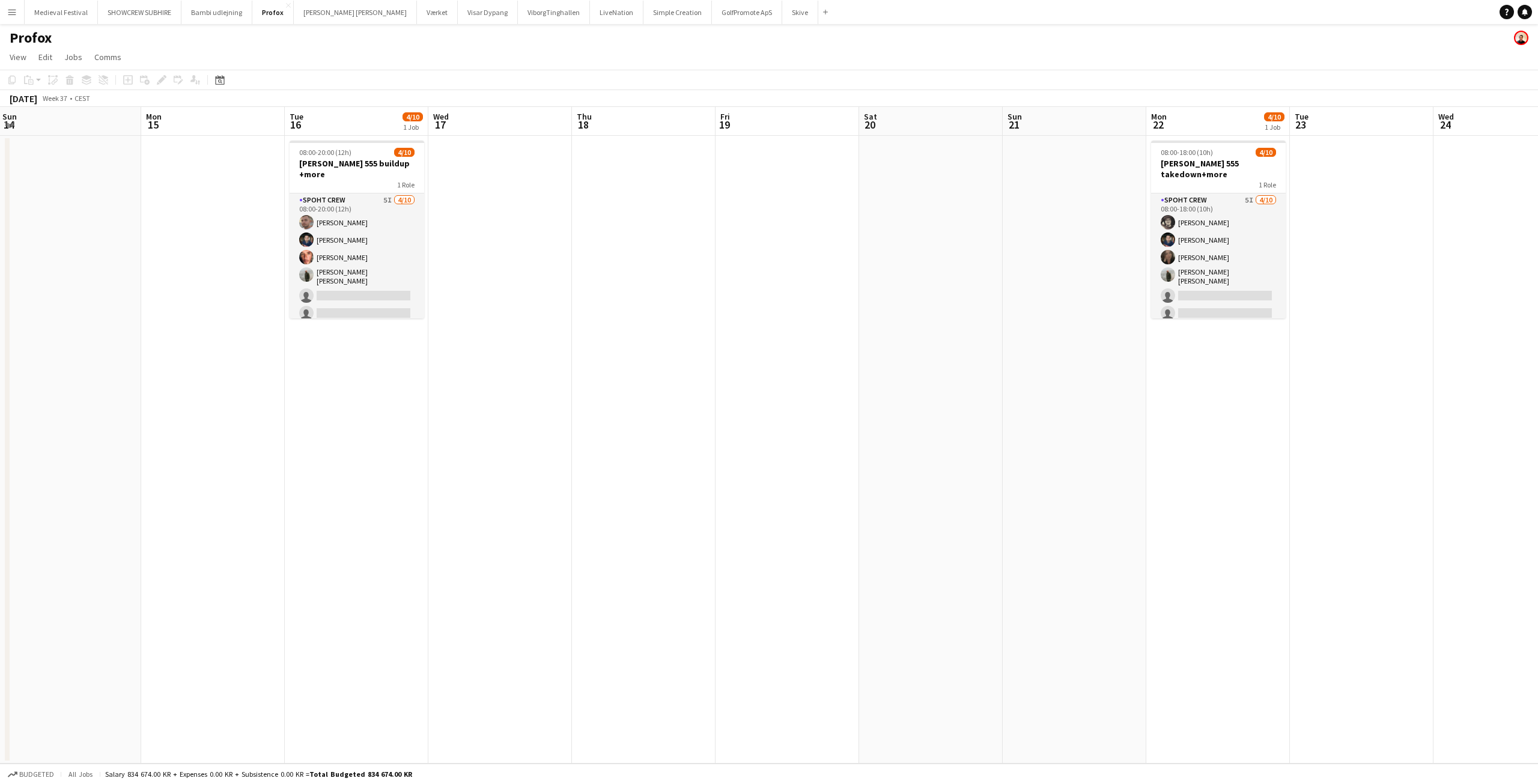
scroll to position [0, 281]
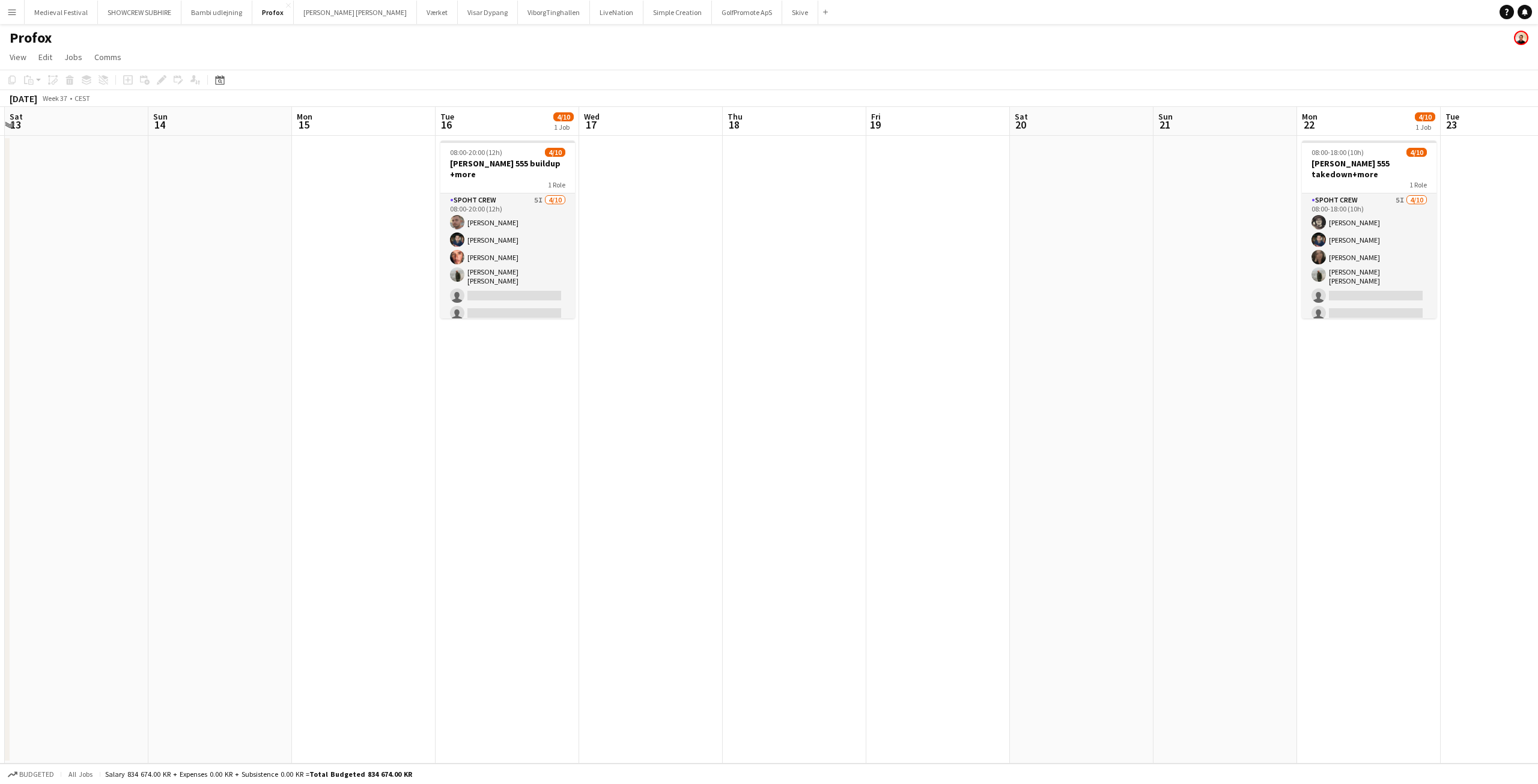
drag, startPoint x: 615, startPoint y: 232, endPoint x: 825, endPoint y: 245, distance: 210.4
click at [846, 245] on app-calendar-viewport "Thu 11 Fri 12 Sat 13 Sun 14 Mon 15 Tue 16 4/10 1 Job Wed 17 Thu 18 Fri 19 Sat 2…" at bounding box center [769, 435] width 1538 height 657
click at [542, 244] on app-card-role "Spoht Crew 5I 4/10 08:00-20:00 (12h) Tomas Ambarcumianas Marius Ciungu Amador B…" at bounding box center [508, 294] width 135 height 201
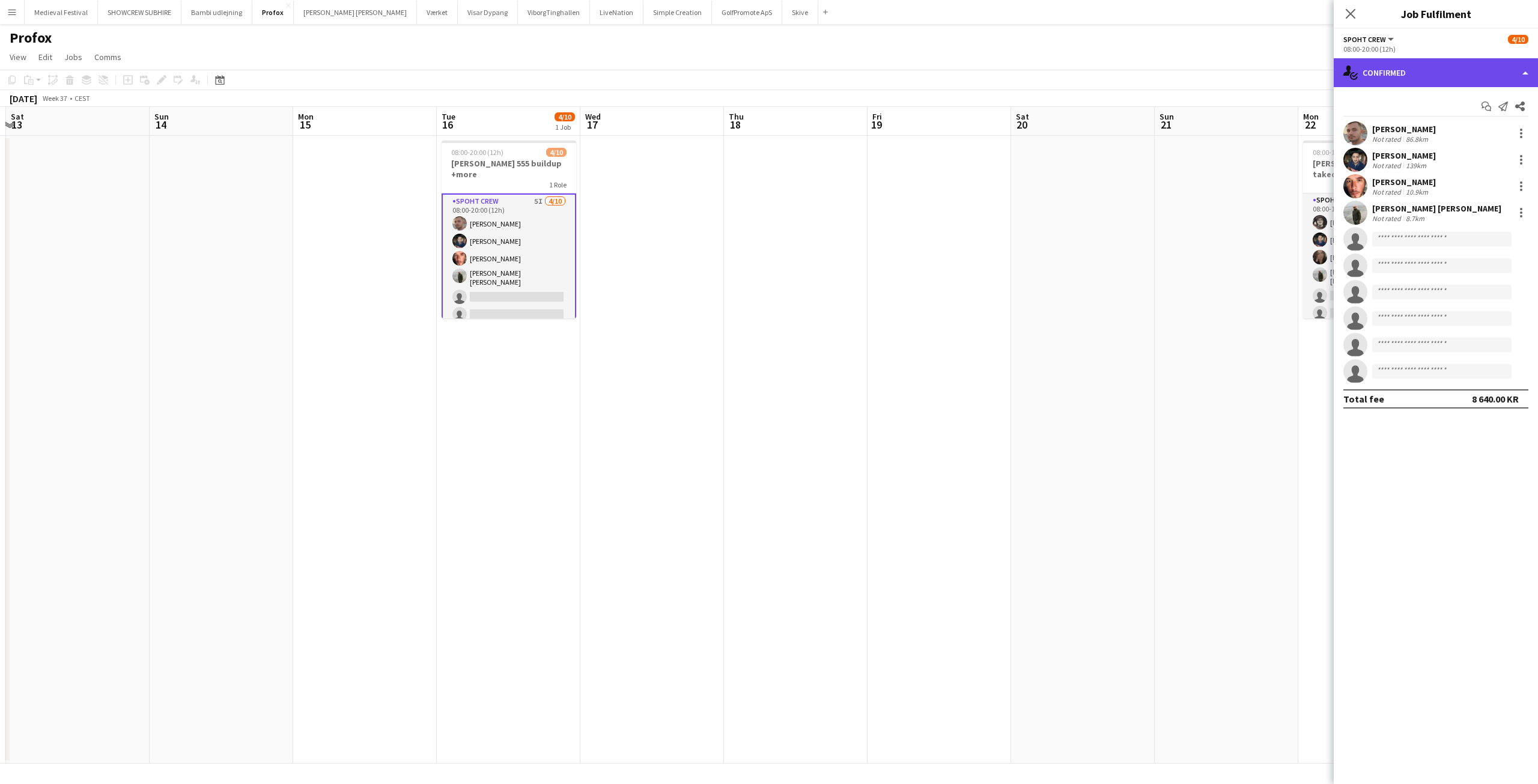
click at [1413, 83] on div "single-neutral-actions-check-2 Confirmed" at bounding box center [1435, 72] width 204 height 29
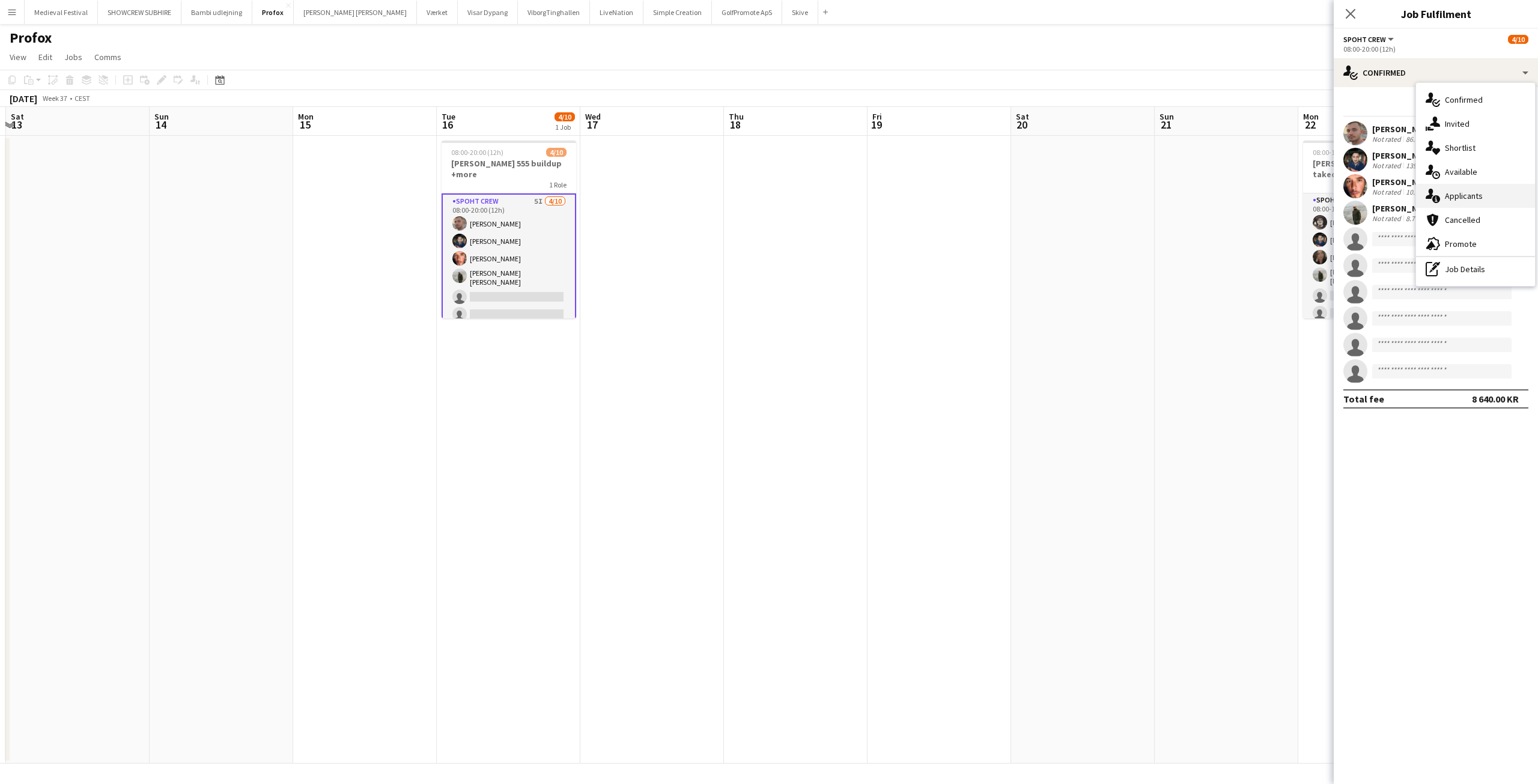
click at [1458, 193] on span "Applicants" at bounding box center [1463, 196] width 38 height 11
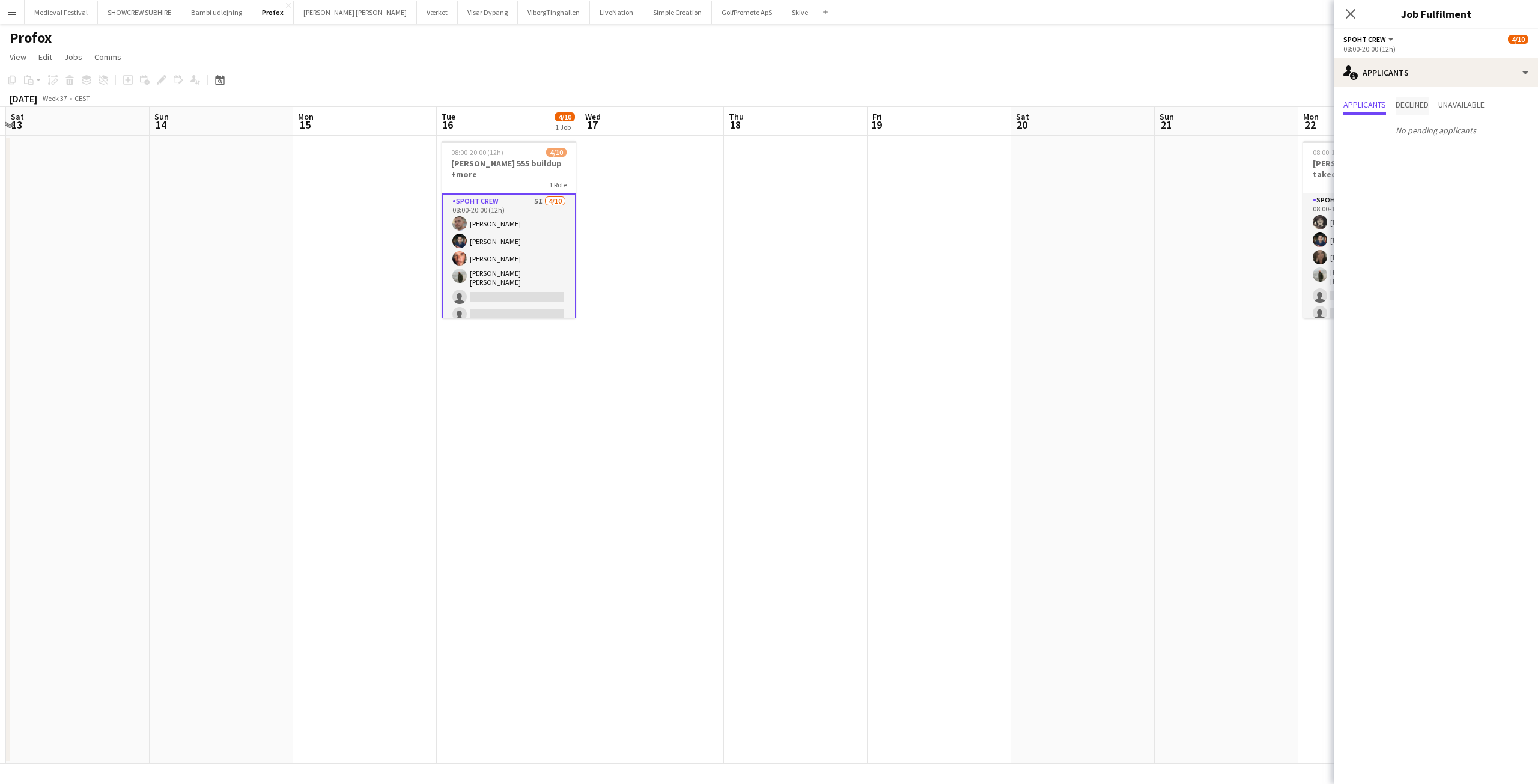
click at [1422, 102] on span "Declined" at bounding box center [1412, 104] width 33 height 8
click at [1375, 108] on span "Applicants" at bounding box center [1365, 104] width 42 height 8
click at [1124, 221] on app-date-cell at bounding box center [1083, 449] width 144 height 627
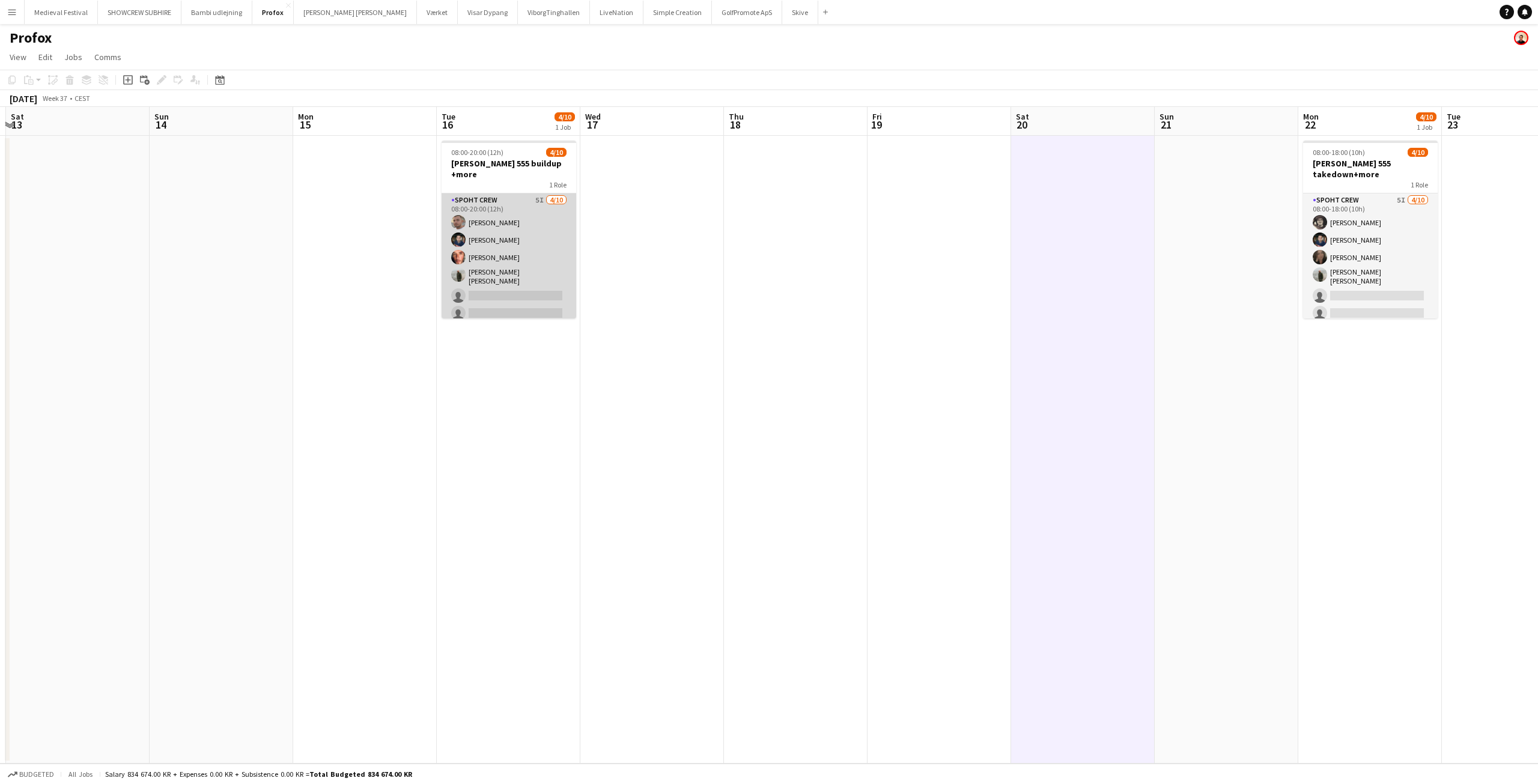
click at [551, 267] on app-card-role "Spoht Crew 5I 4/10 08:00-20:00 (12h) Tomas Ambarcumianas Marius Ciungu Amador B…" at bounding box center [508, 294] width 135 height 201
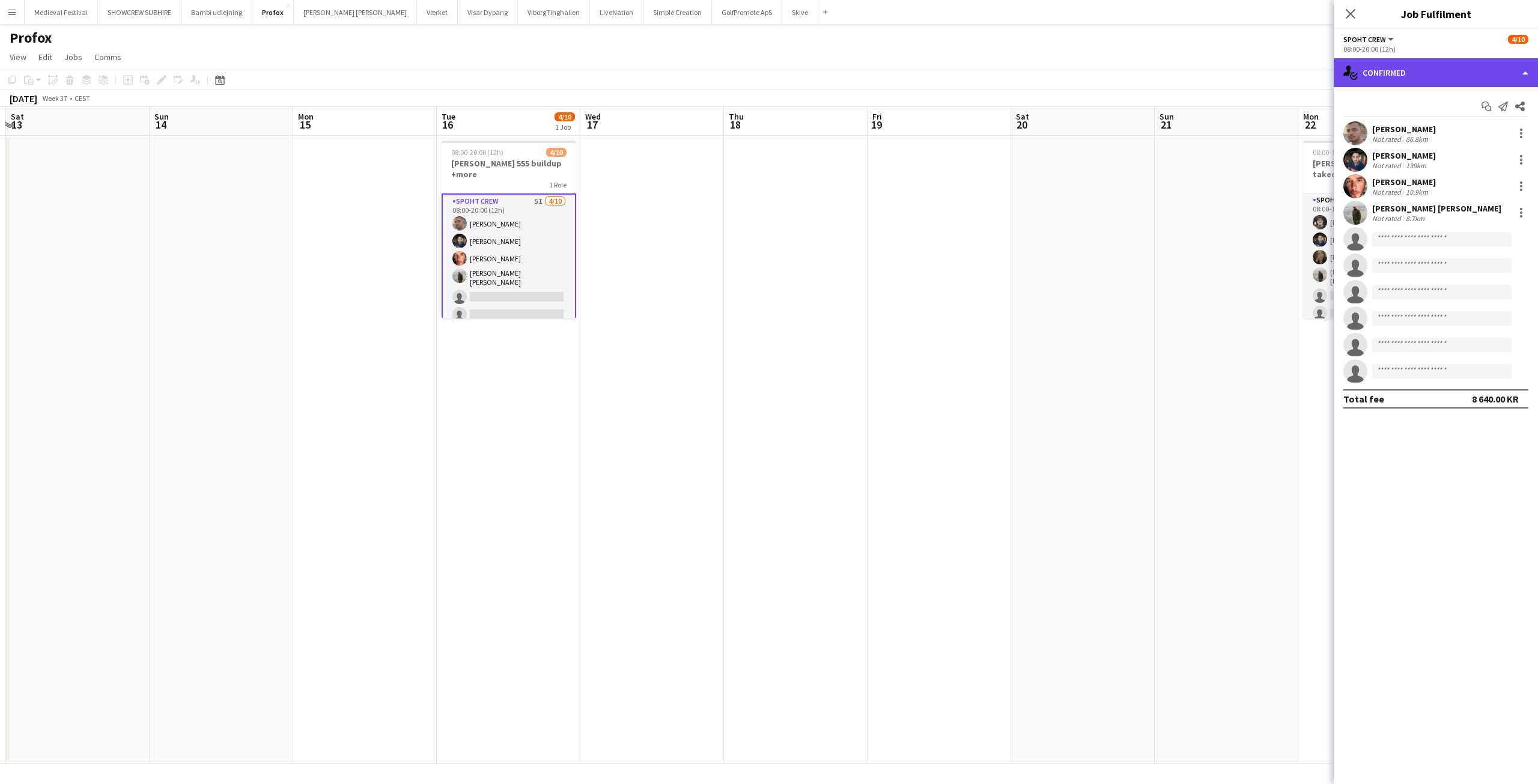
click at [1401, 78] on div "single-neutral-actions-check-2 Confirmed" at bounding box center [1435, 72] width 204 height 29
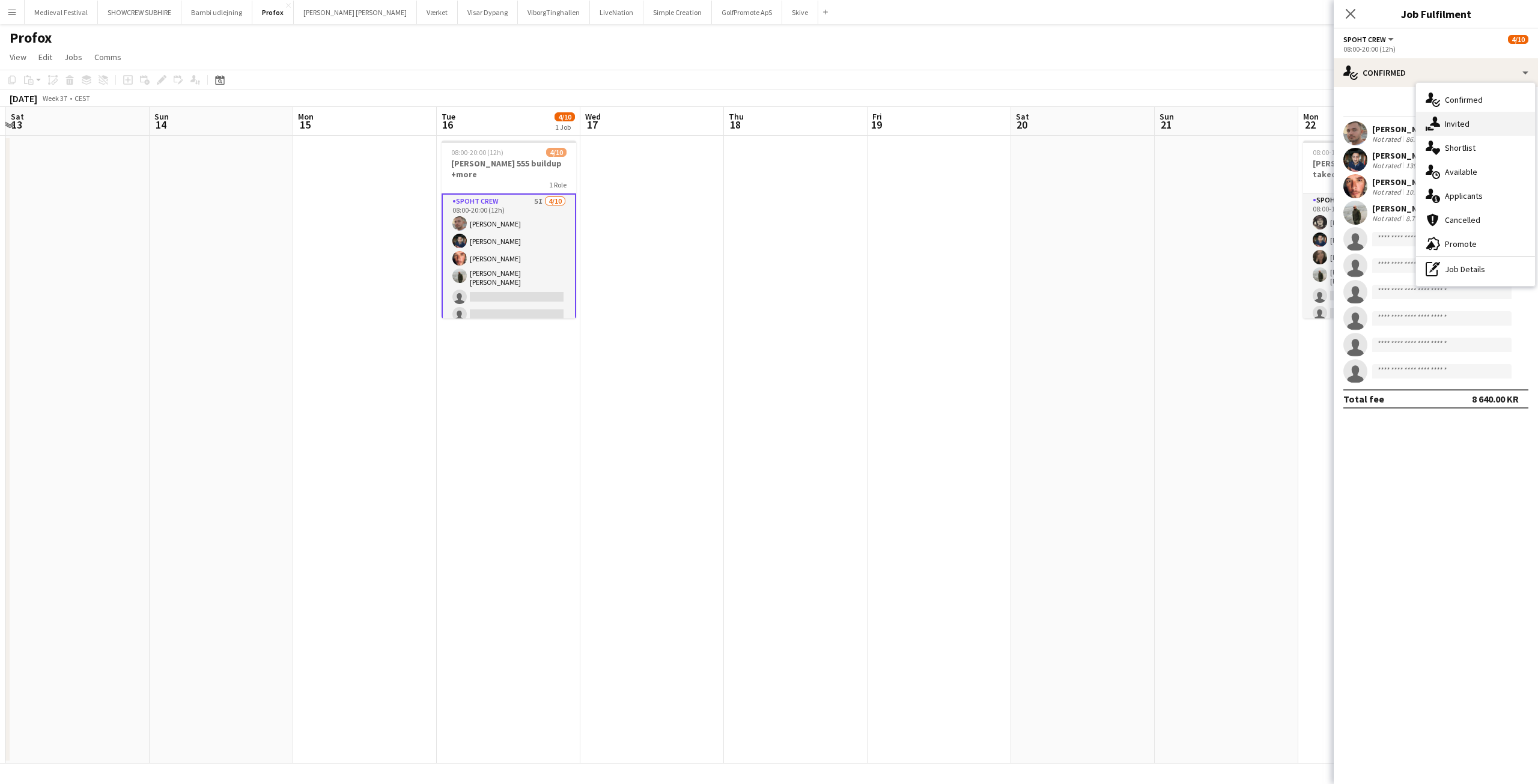
click at [1442, 123] on div "single-neutral-actions-share-1 Invited" at bounding box center [1474, 124] width 119 height 24
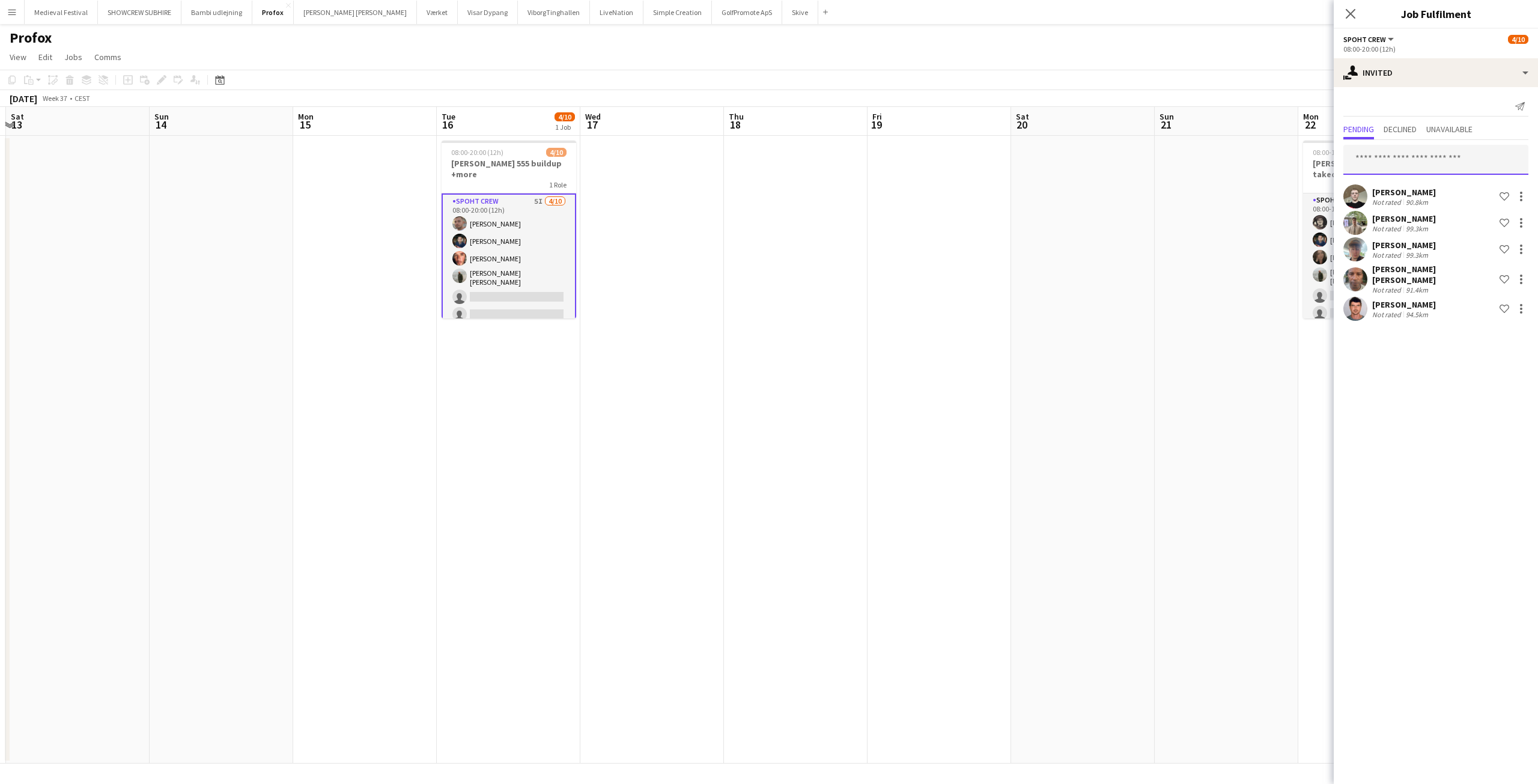
click at [1392, 160] on input "text" at bounding box center [1436, 160] width 185 height 30
type input "****"
click at [1407, 185] on span "[PERSON_NAME] [PERSON_NAME]" at bounding box center [1416, 189] width 128 height 10
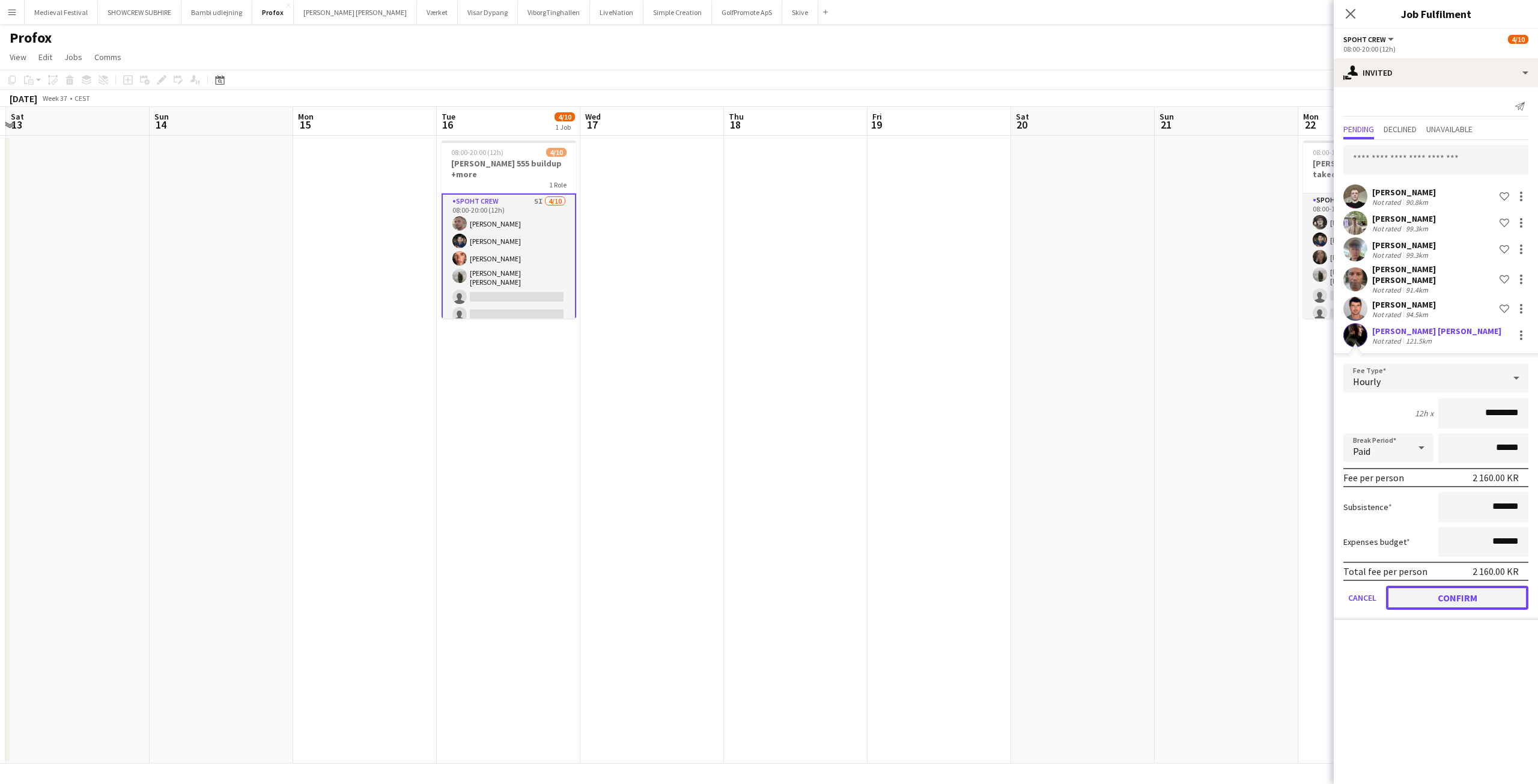
click at [1449, 600] on button "Confirm" at bounding box center [1457, 598] width 142 height 24
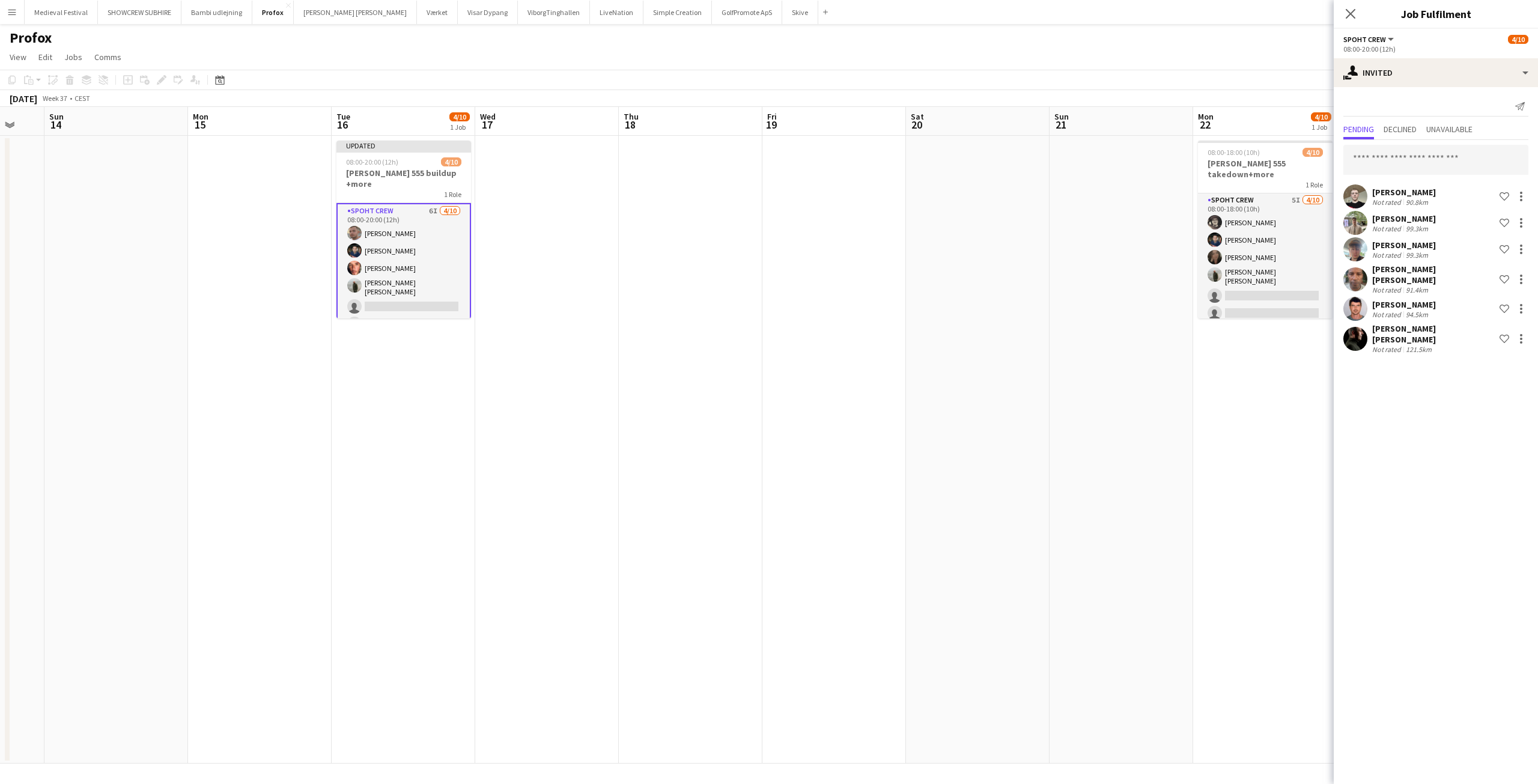
drag, startPoint x: 1211, startPoint y: 363, endPoint x: 1128, endPoint y: 347, distance: 84.5
click at [1126, 353] on app-calendar-viewport "Thu 11 Fri 12 Sat 13 Sun 14 Mon 15 Tue 16 4/10 1 Job Wed 17 Thu 18 Fri 19 Sat 2…" at bounding box center [769, 435] width 1538 height 657
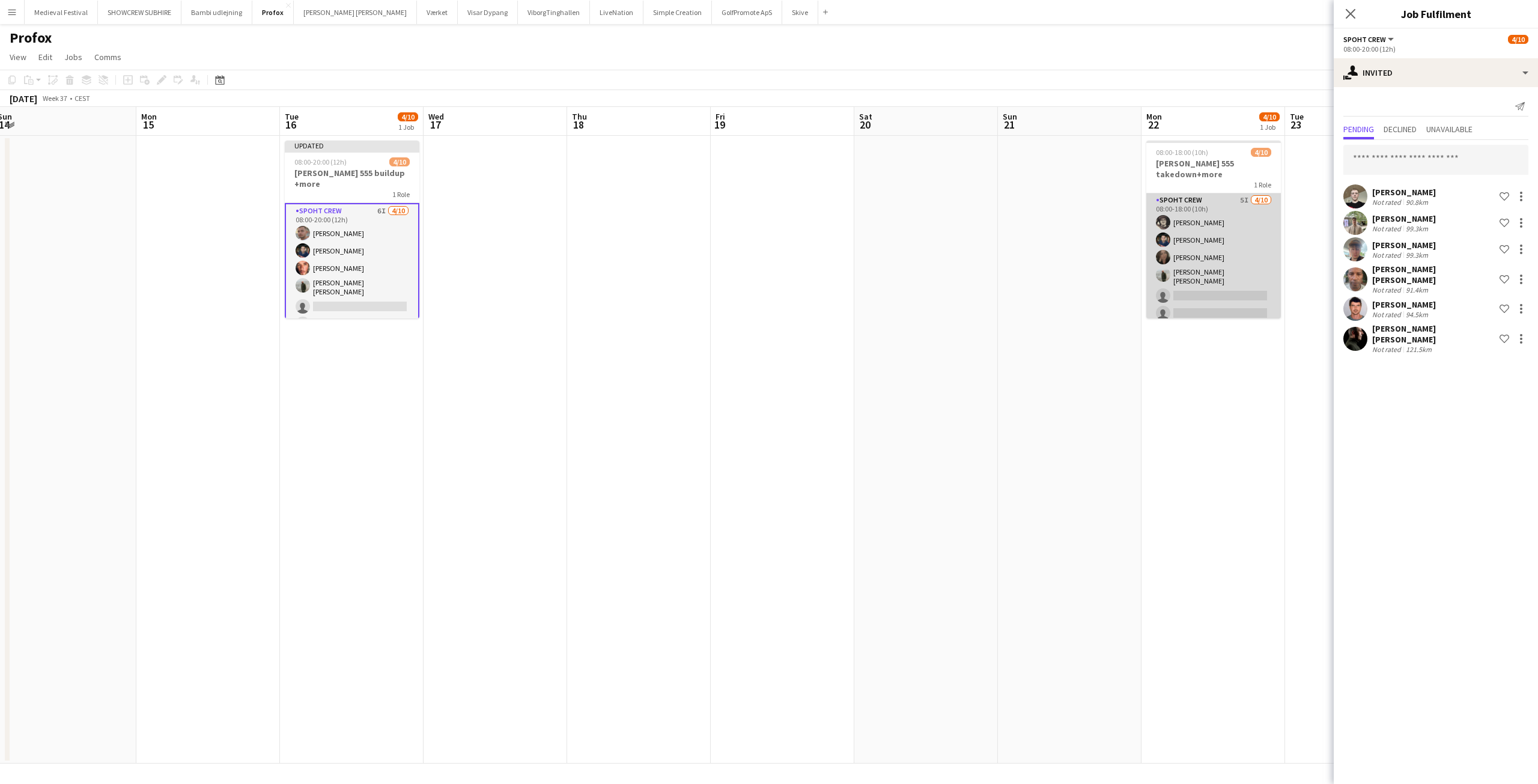
click at [1220, 274] on app-card-role "Spoht Crew 5I 4/10 08:00-18:00 (10h) Mike Kasper Williamson Marius Ciungu Nina …" at bounding box center [1213, 294] width 135 height 201
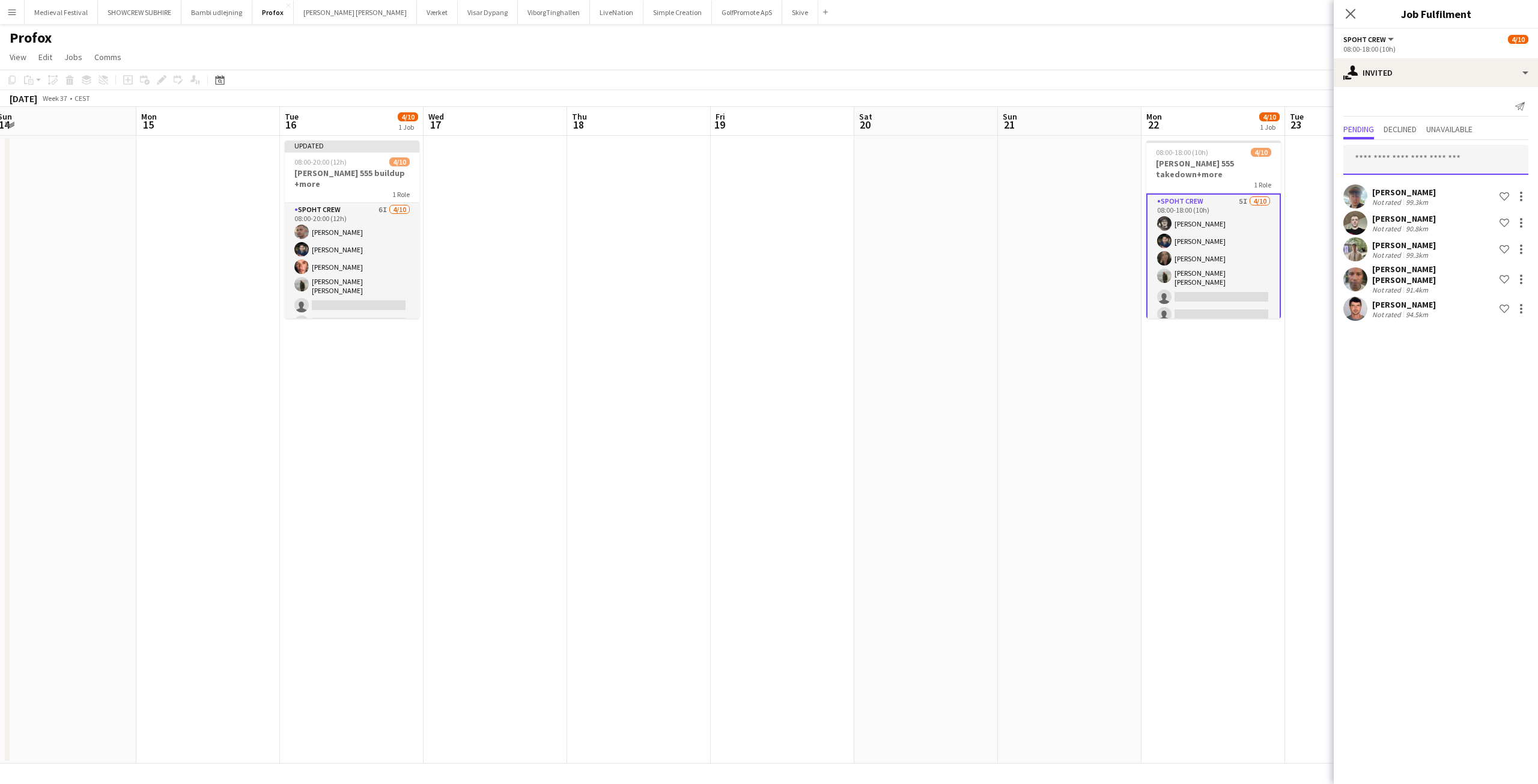
click at [1429, 161] on input "text" at bounding box center [1436, 160] width 185 height 30
type input "****"
click at [1410, 196] on span "lili.marco.enache@gmail.com" at bounding box center [1436, 199] width 166 height 9
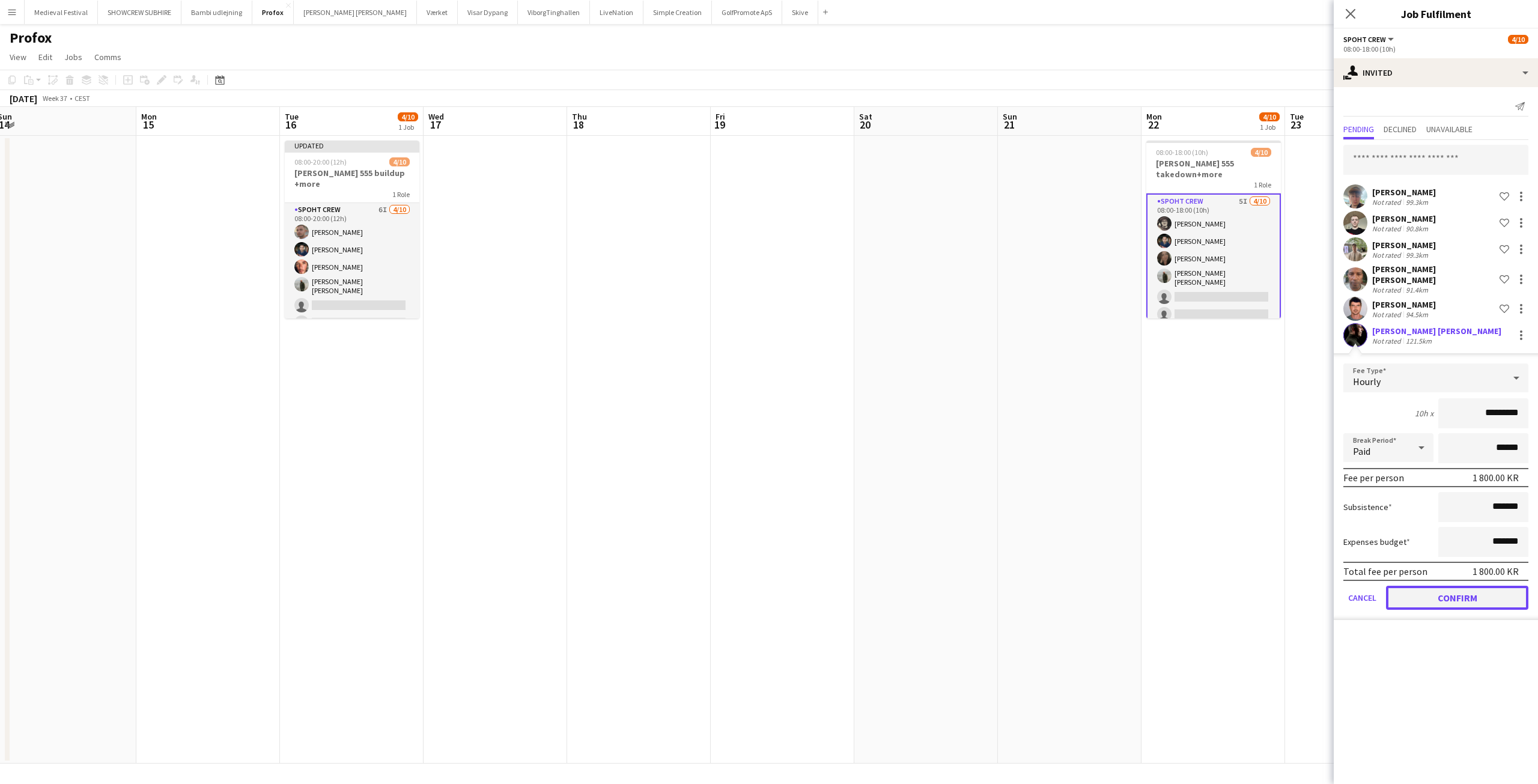
click at [1440, 589] on button "Confirm" at bounding box center [1457, 598] width 142 height 24
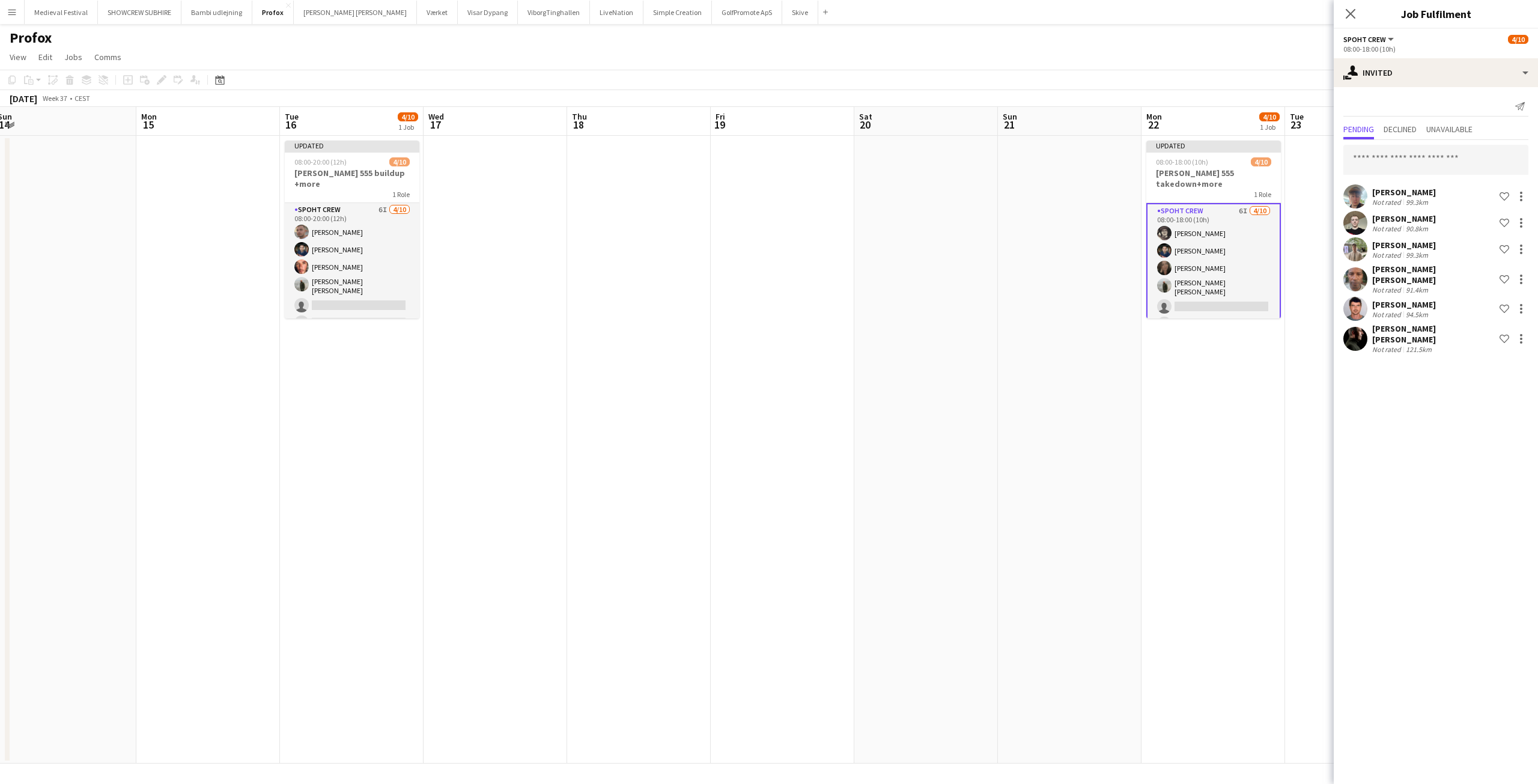
click at [1114, 422] on app-date-cell at bounding box center [1069, 449] width 144 height 627
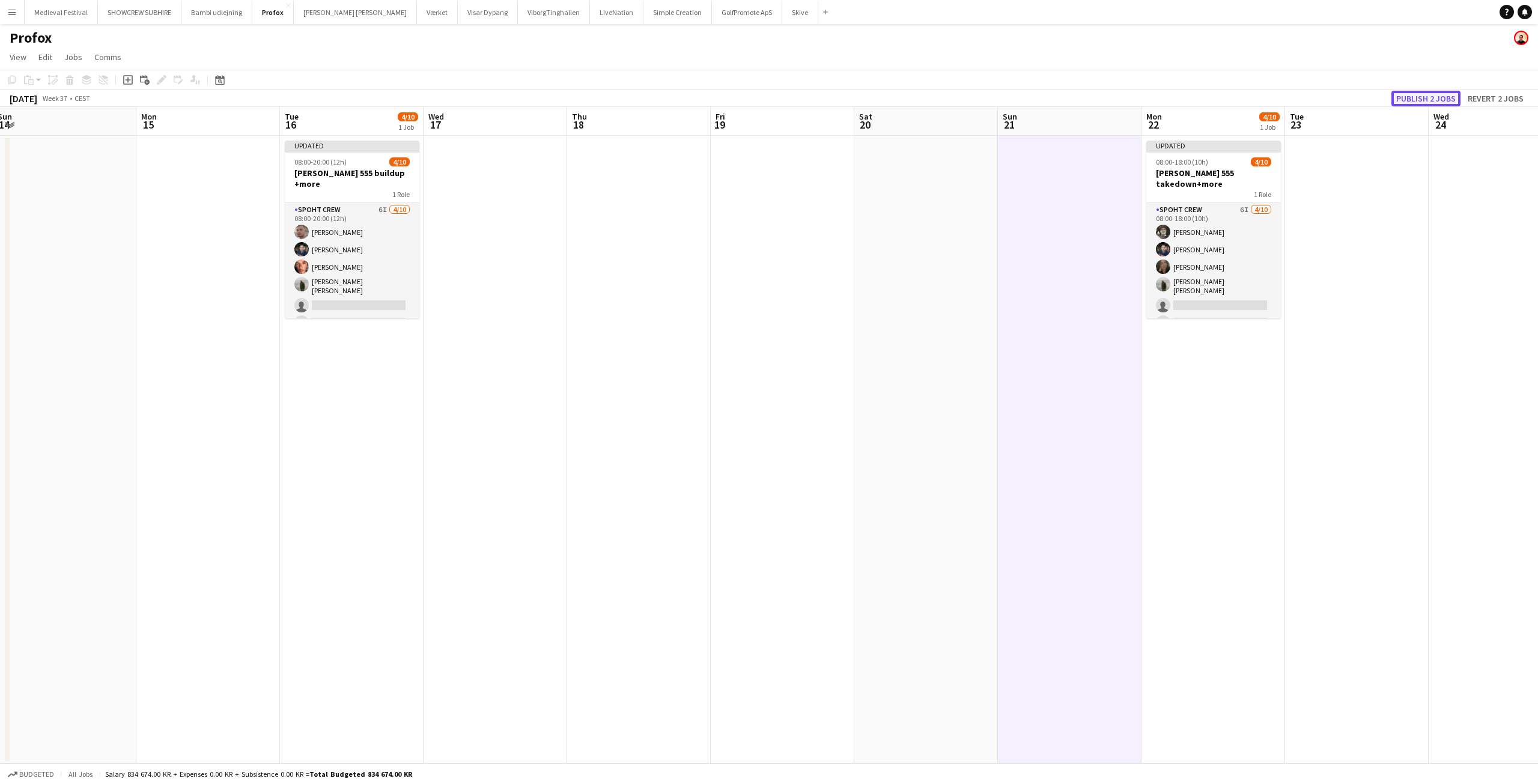
click at [1434, 101] on button "Publish 2 jobs" at bounding box center [1425, 98] width 69 height 16
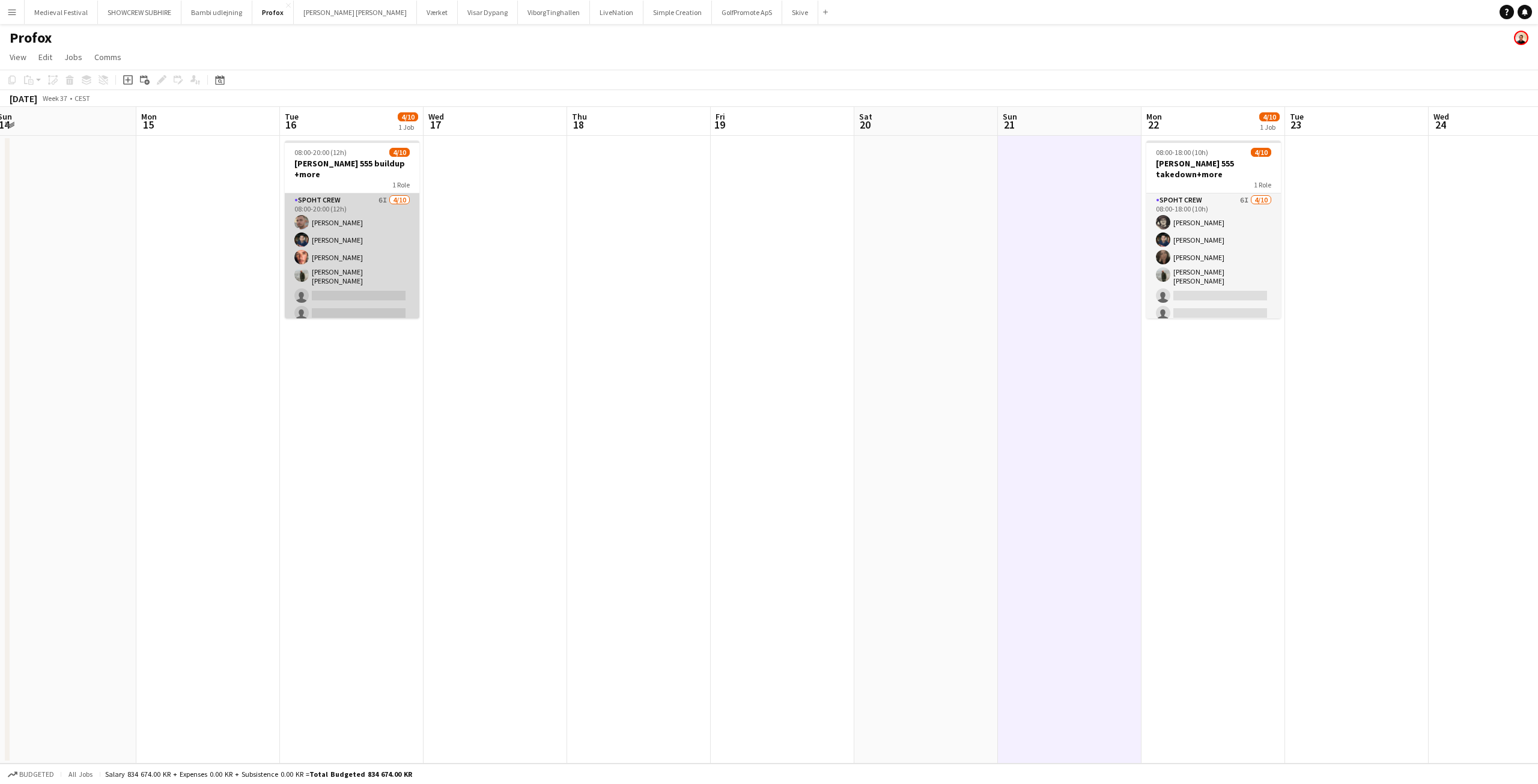
click at [377, 245] on app-card-role "Spoht Crew 6I 4/10 08:00-20:00 (12h) Tomas Ambarcumianas Marius Ciungu Amador B…" at bounding box center [352, 294] width 135 height 201
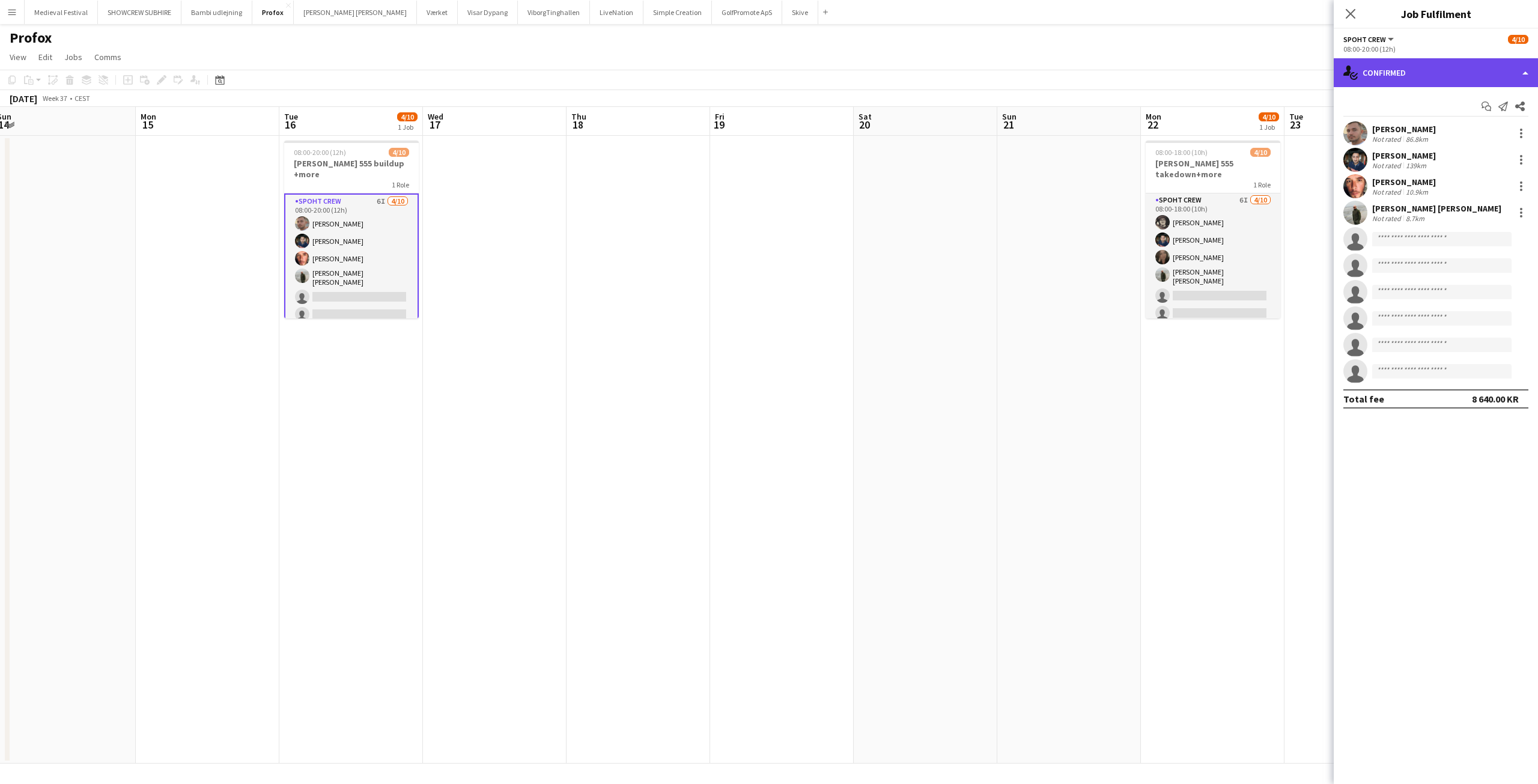
click at [1425, 80] on div "single-neutral-actions-check-2 Confirmed" at bounding box center [1435, 72] width 204 height 29
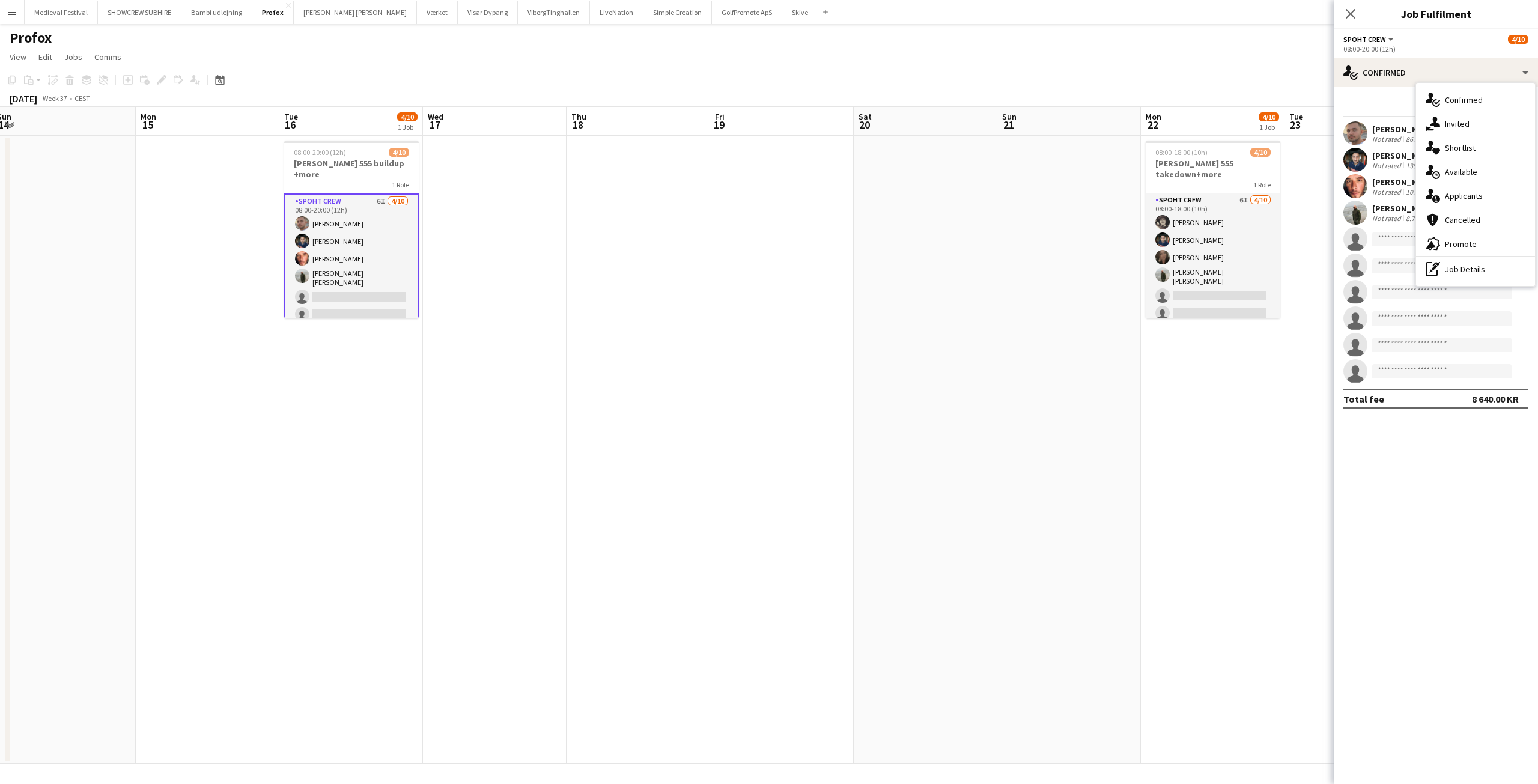
click at [923, 168] on app-date-cell at bounding box center [925, 449] width 144 height 627
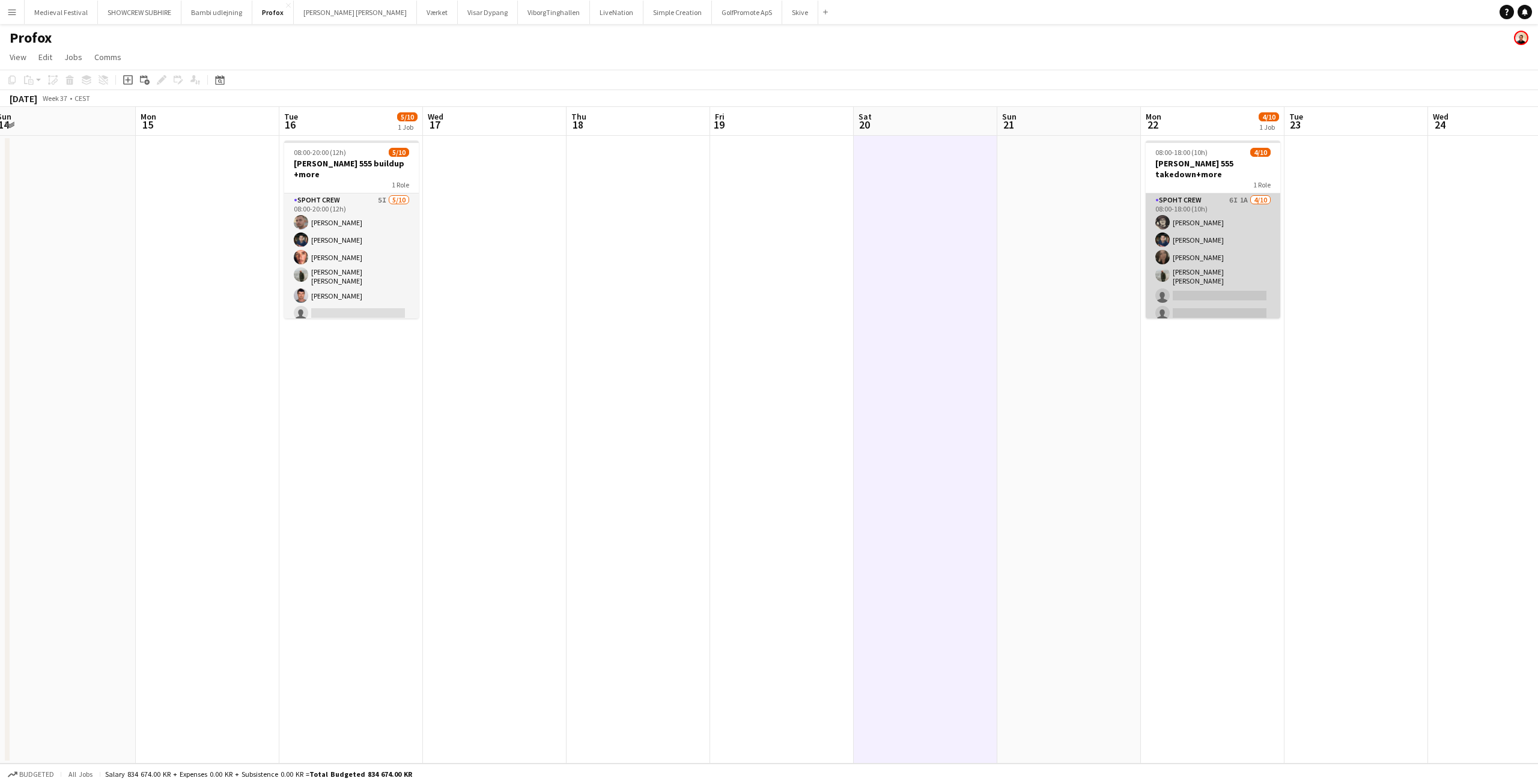
click at [1199, 246] on app-card-role "Spoht Crew 6I 1A 4/10 08:00-18:00 (10h) Mike Kasper Williamson Marius Ciungu Ni…" at bounding box center [1212, 294] width 135 height 201
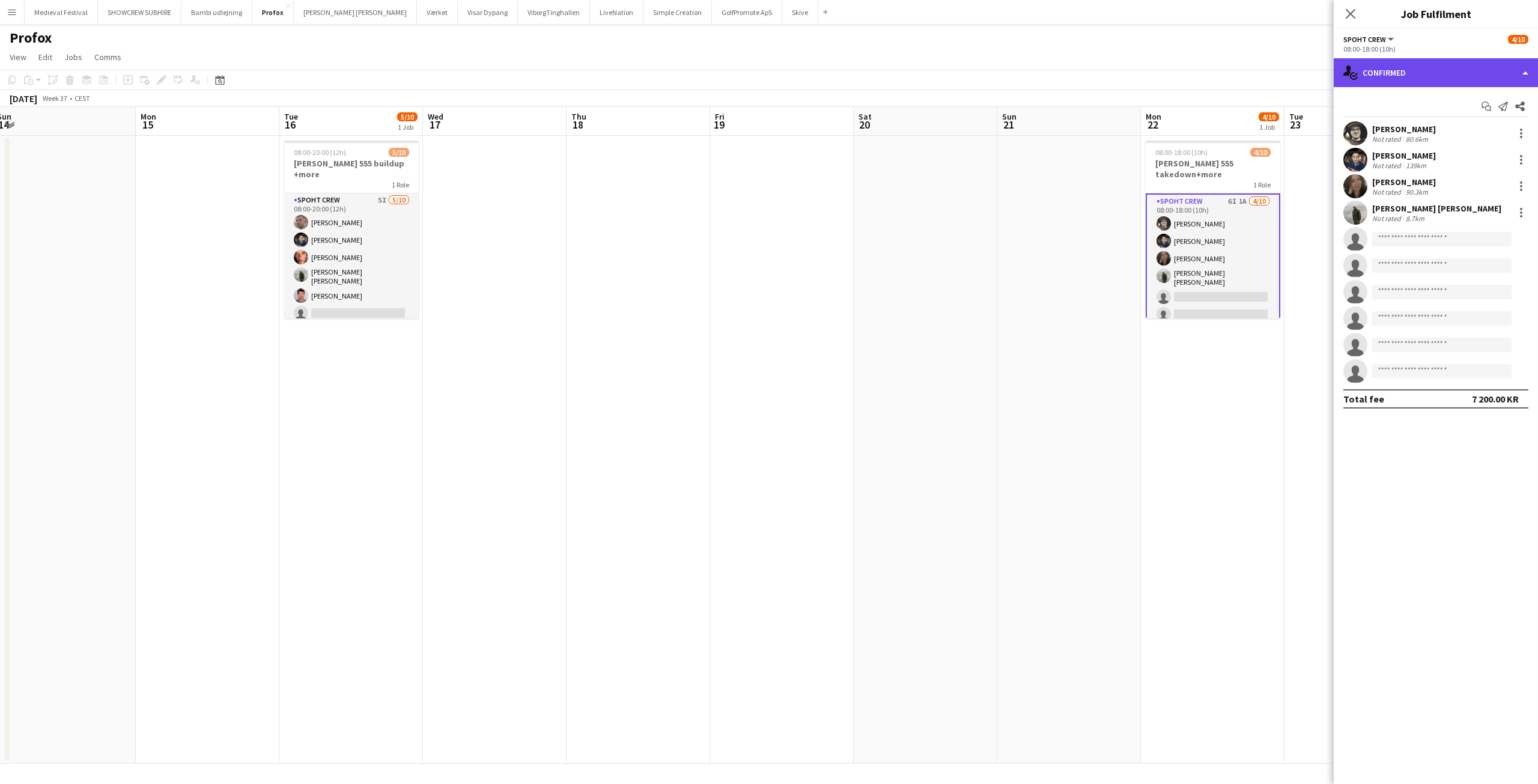
click at [1412, 79] on div "single-neutral-actions-check-2 Confirmed" at bounding box center [1435, 72] width 204 height 29
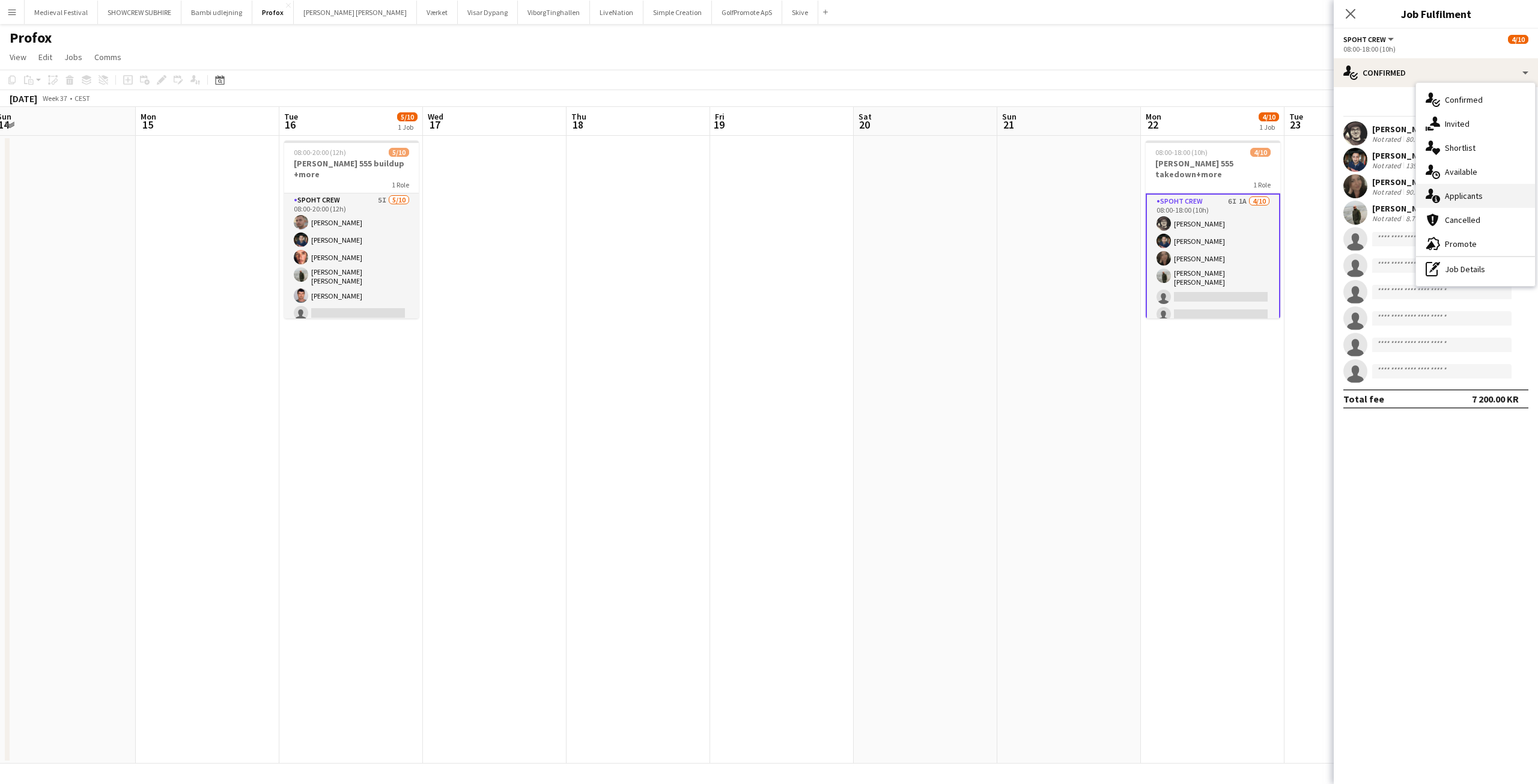
click at [1472, 198] on span "Applicants" at bounding box center [1463, 196] width 38 height 11
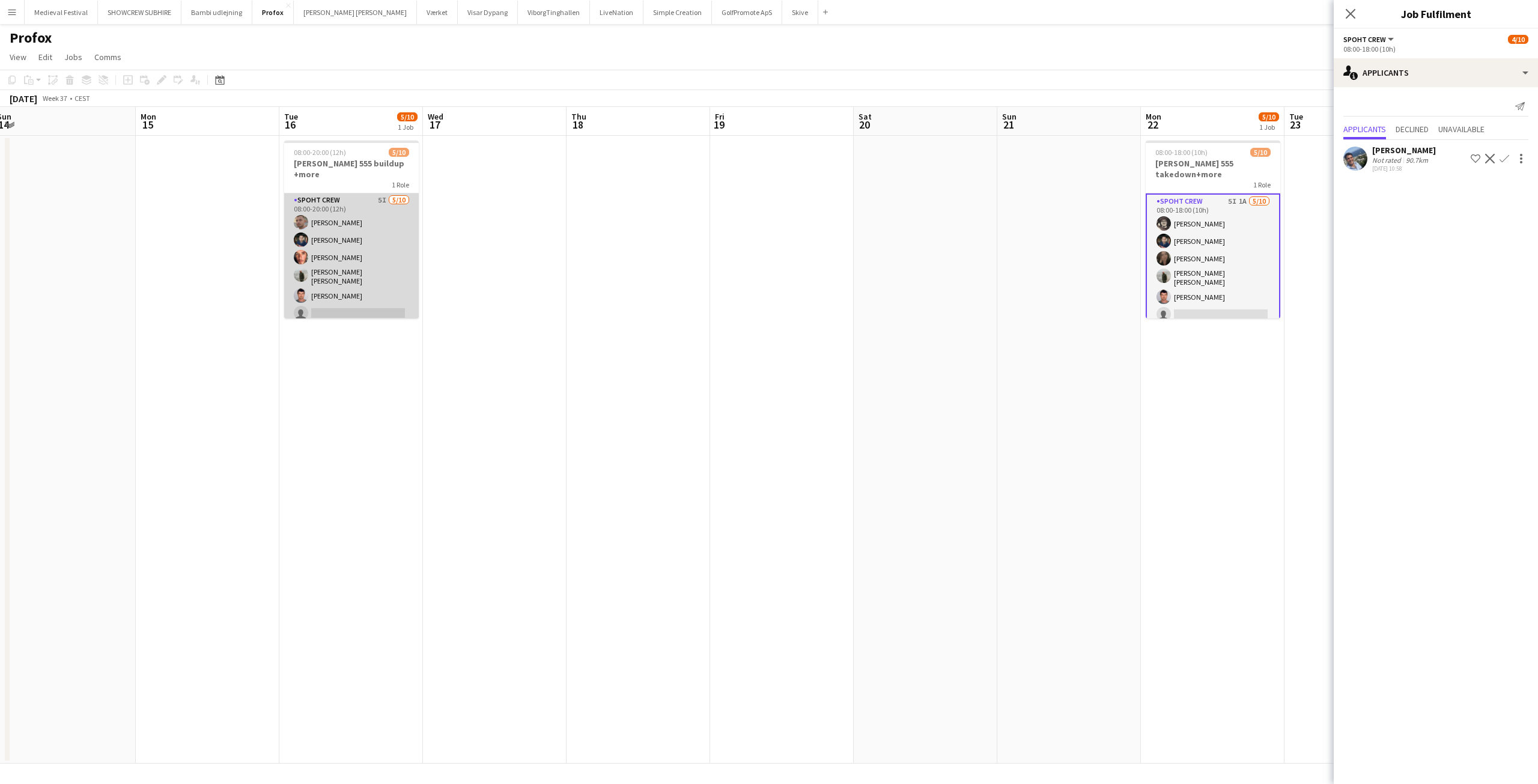
click at [367, 283] on app-card-role "Spoht Crew 5I 5/10 08:00-20:00 (12h) Tomas Ambarcumianas Marius Ciungu Amador B…" at bounding box center [352, 294] width 135 height 201
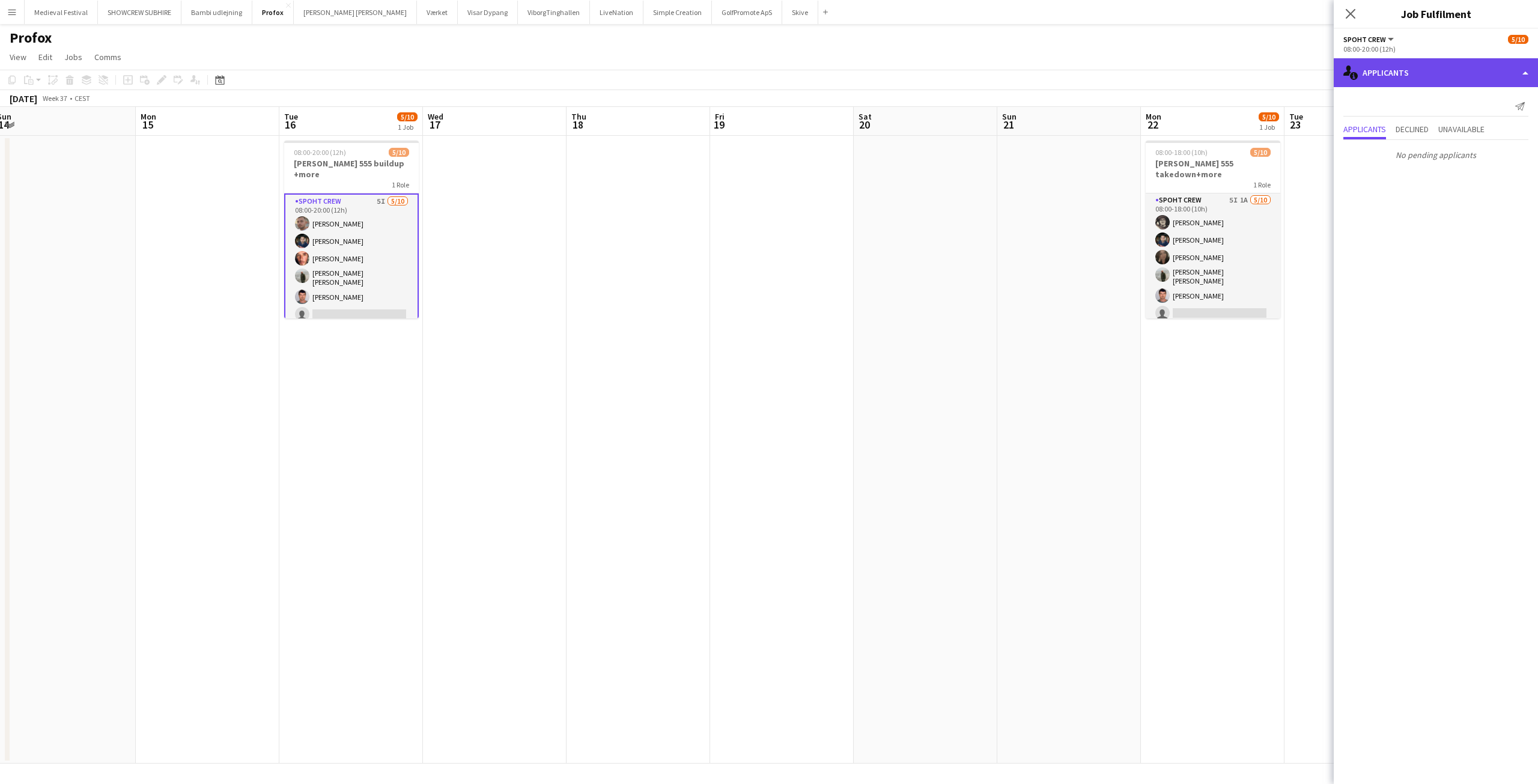
click at [1395, 82] on div "single-neutral-actions-information Applicants" at bounding box center [1435, 72] width 204 height 29
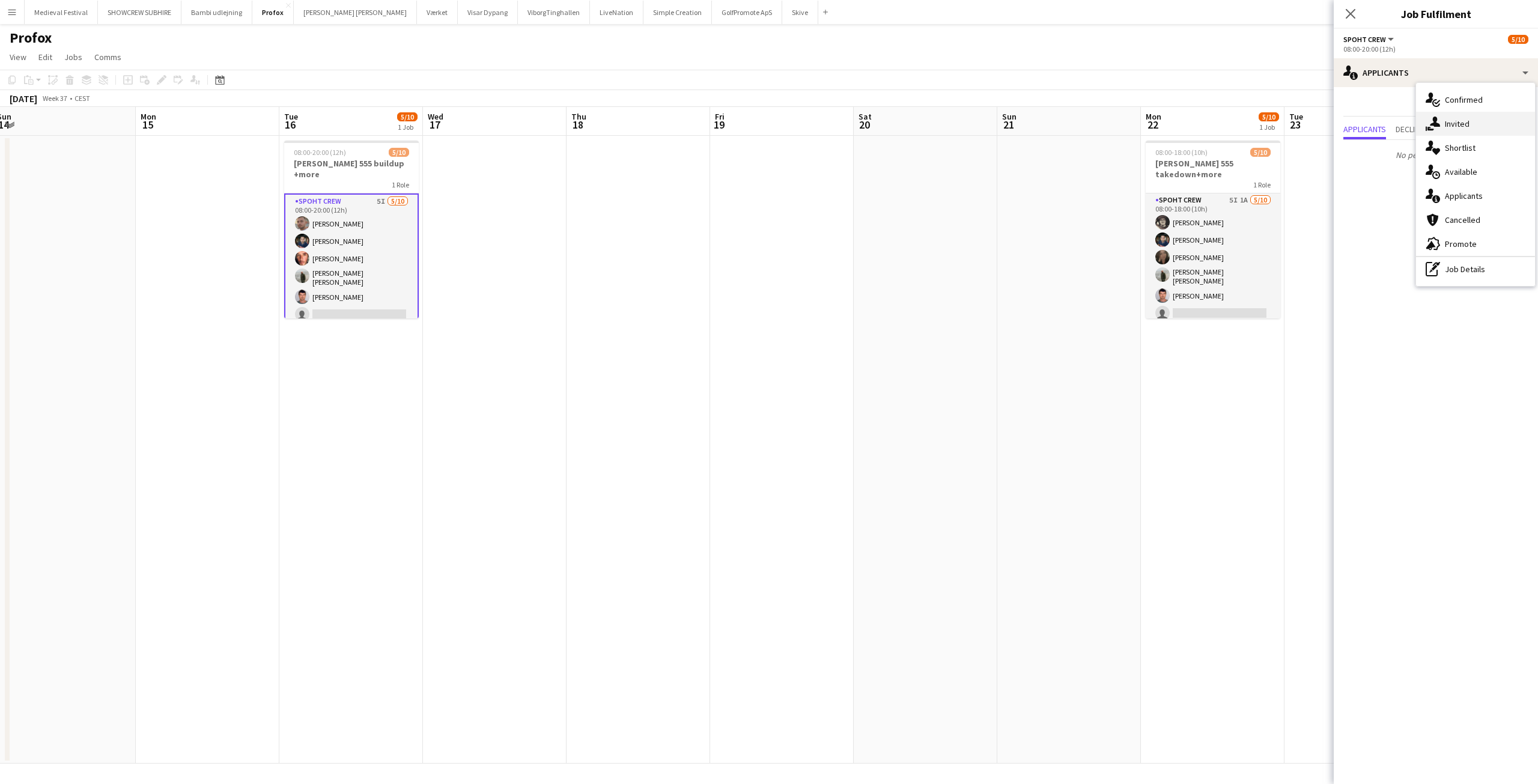
click at [1435, 116] on div "single-neutral-actions-share-1 Invited" at bounding box center [1474, 124] width 119 height 24
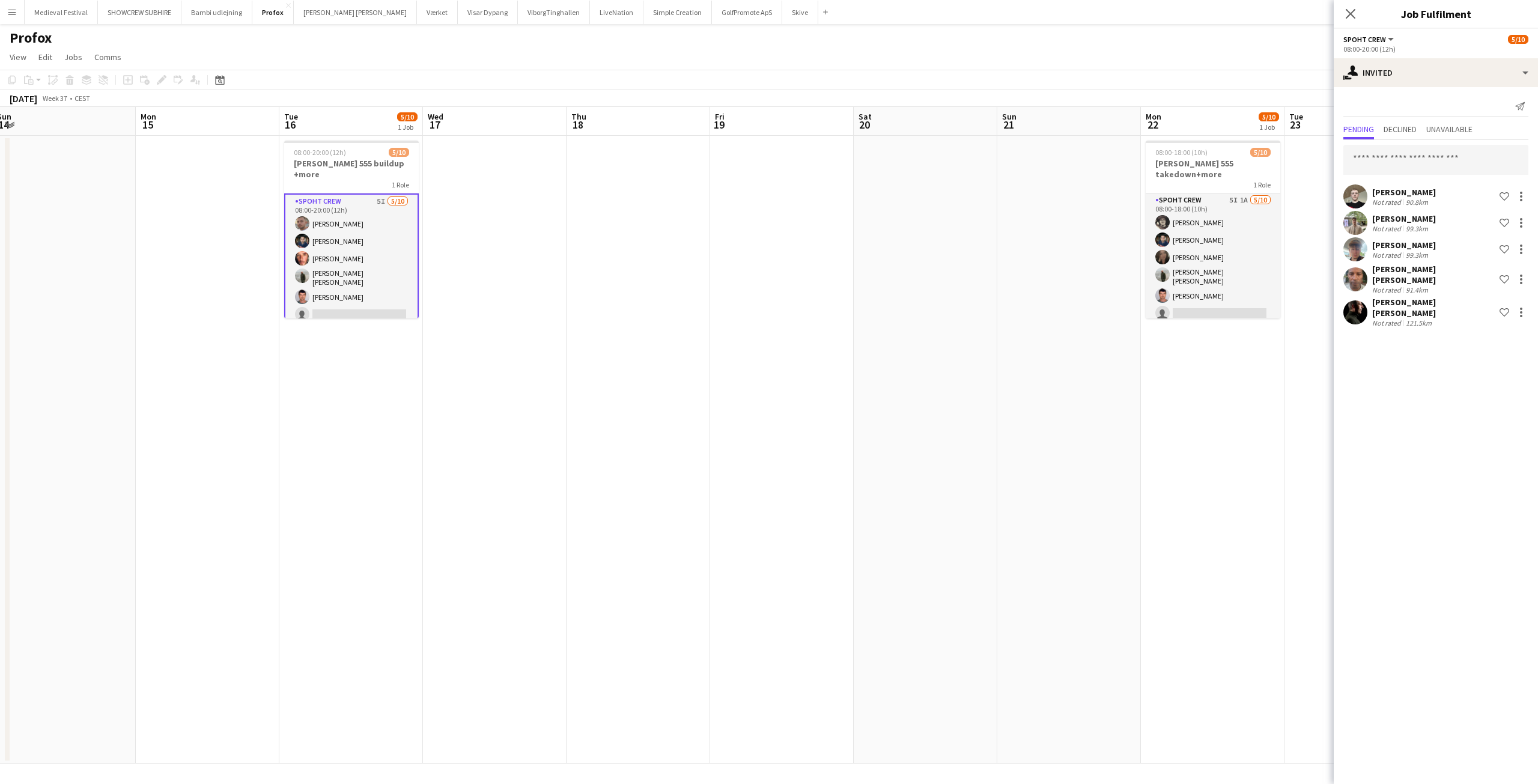
click at [366, 250] on app-card-role "Spoht Crew 5I 5/10 08:00-20:00 (12h) Tomas Ambarcumianas Marius Ciungu Amador B…" at bounding box center [352, 295] width 135 height 204
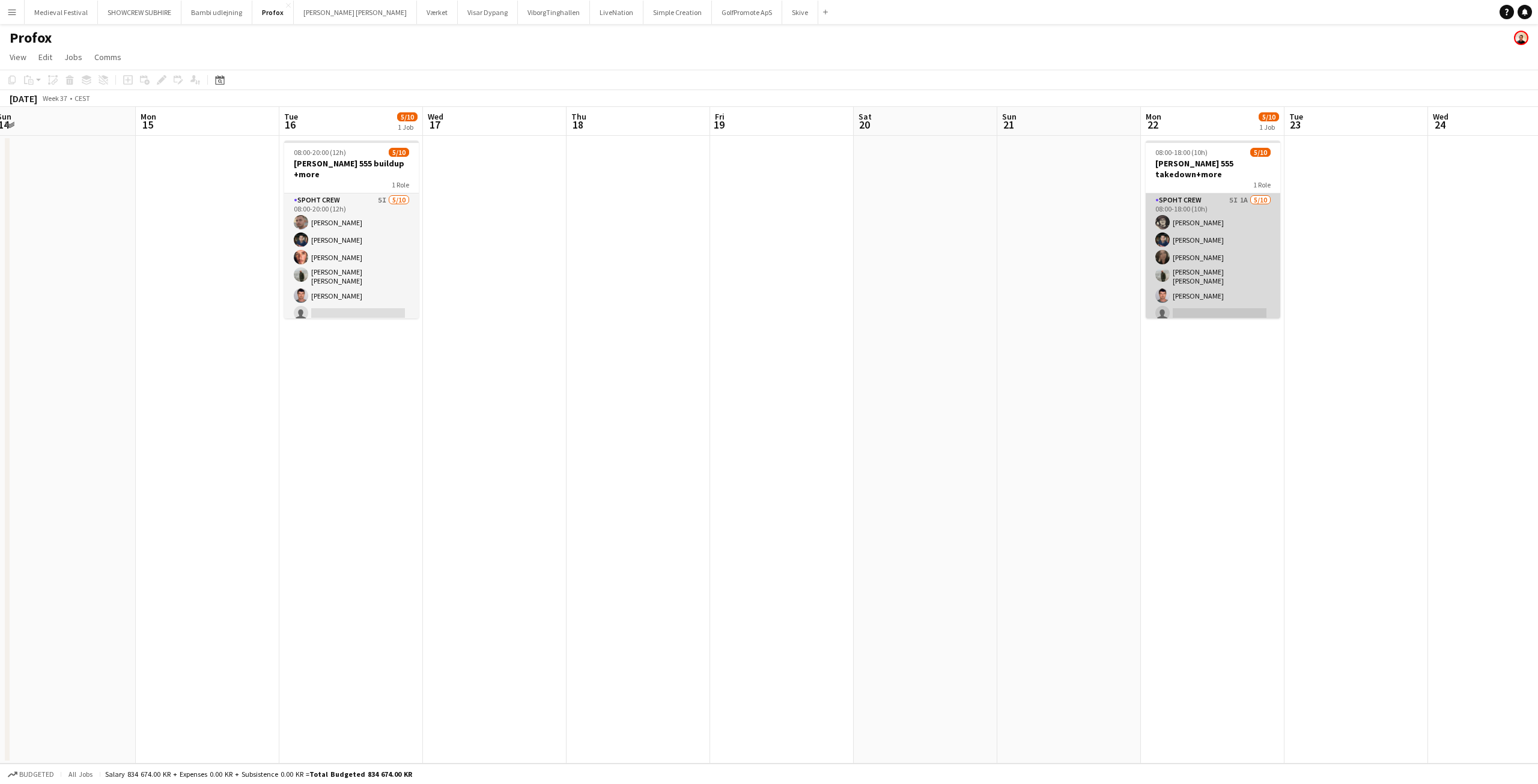
click at [1199, 260] on app-card-role "Spoht Crew 5I 1A 5/10 08:00-18:00 (10h) Mike Kasper Williamson Marius Ciungu Ni…" at bounding box center [1212, 294] width 135 height 201
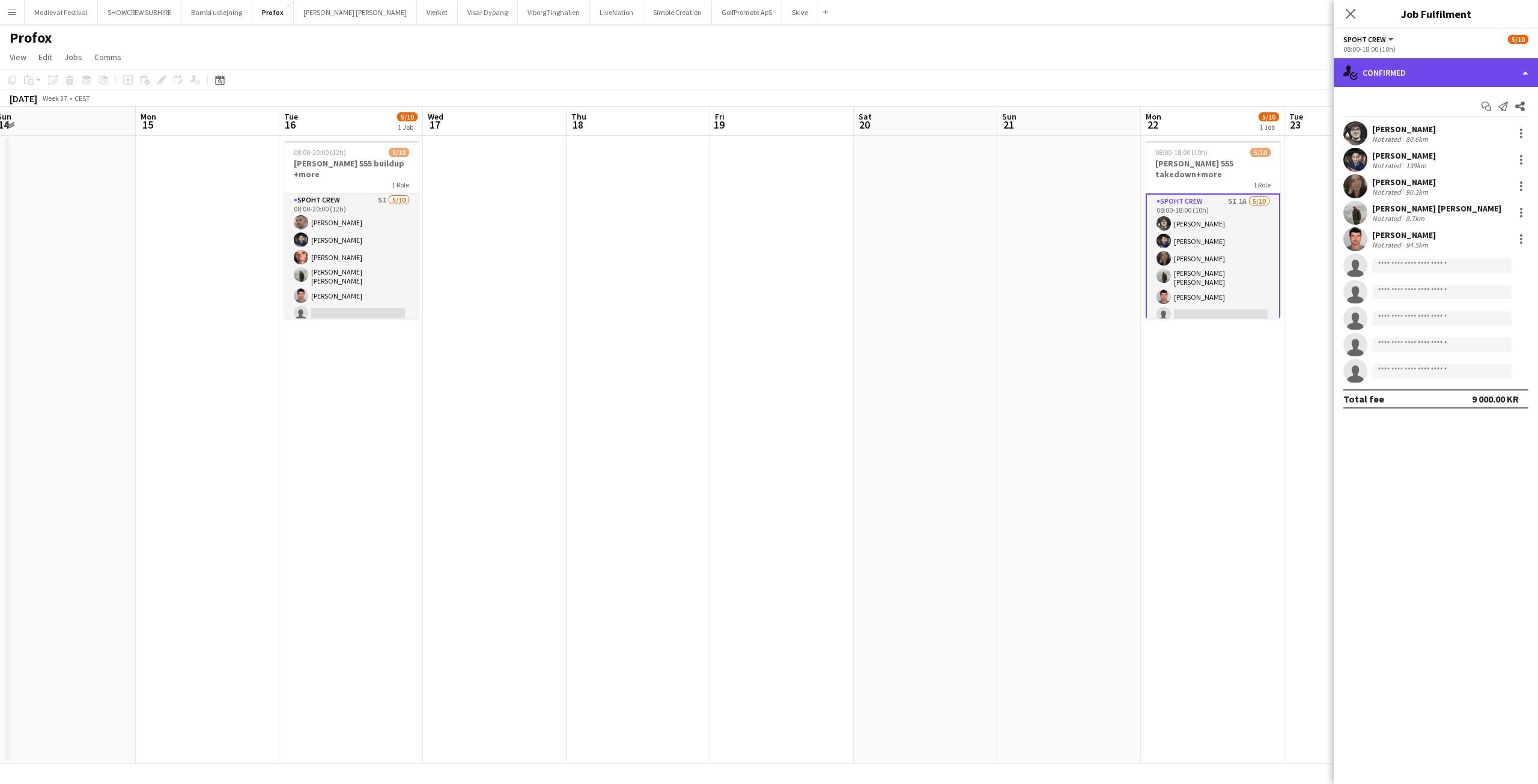
click at [1449, 76] on div "single-neutral-actions-check-2 Confirmed" at bounding box center [1435, 72] width 204 height 29
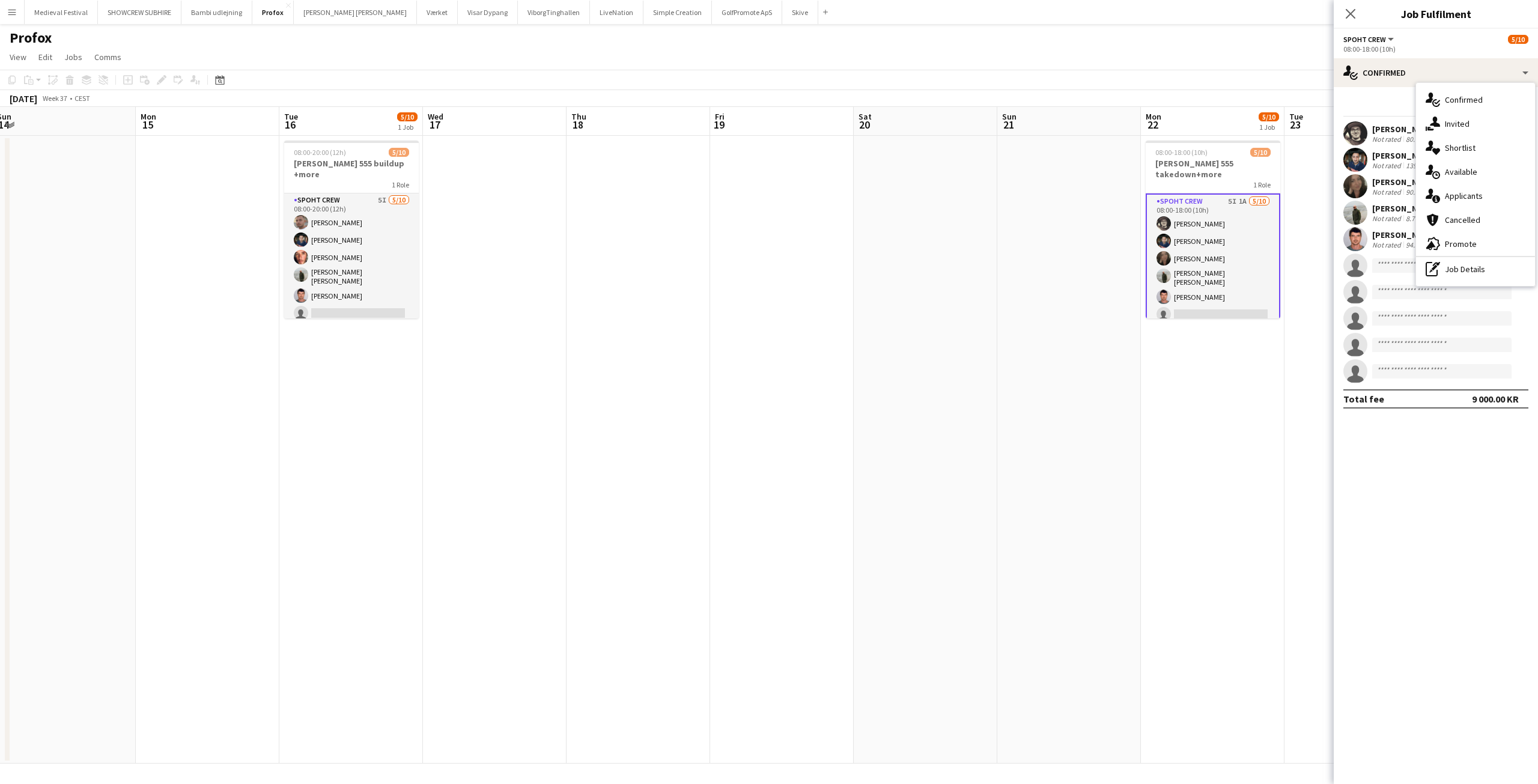
click at [1481, 196] on span "Applicants" at bounding box center [1463, 196] width 38 height 11
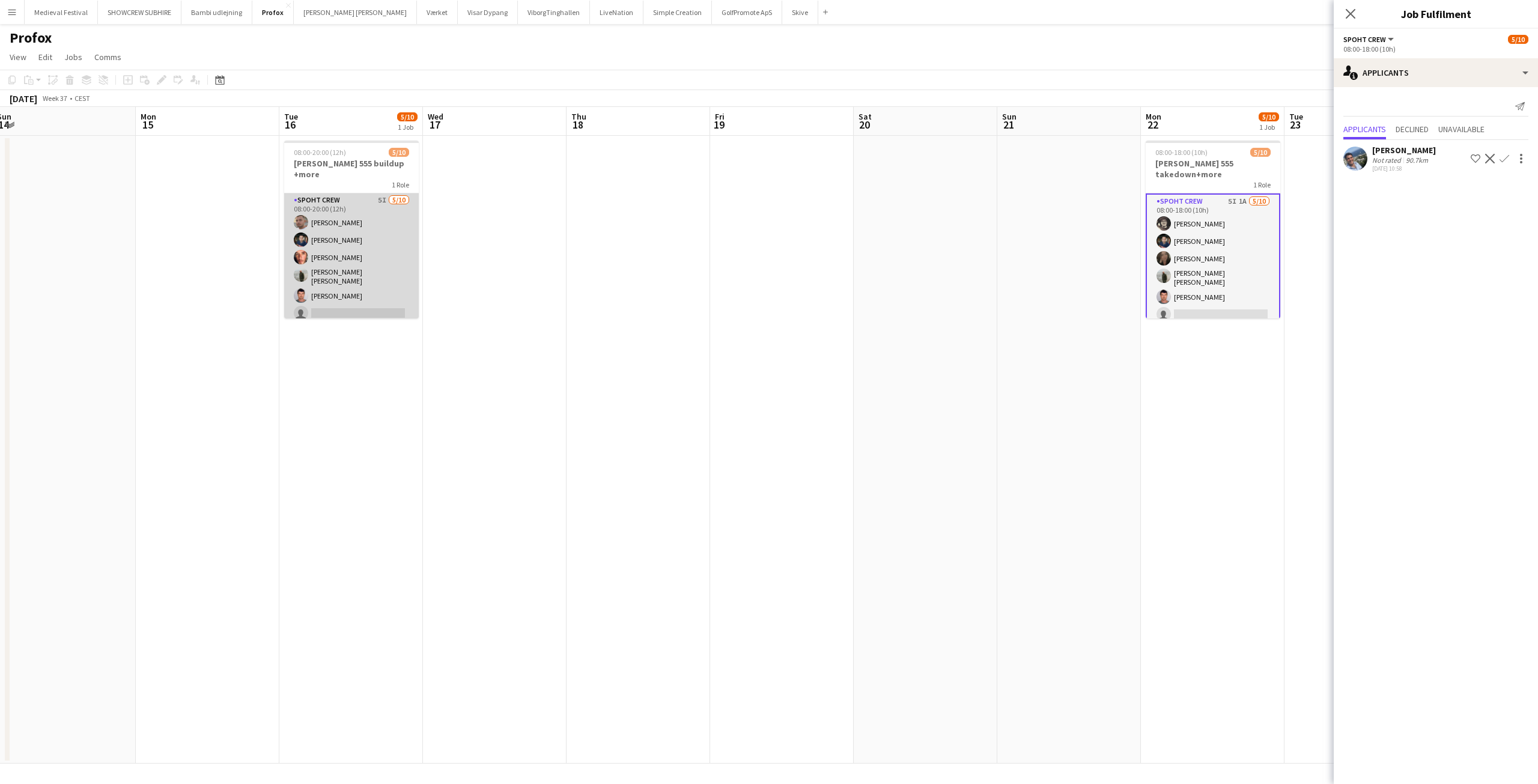
click at [321, 229] on app-card-role "Spoht Crew 5I 5/10 08:00-20:00 (12h) Tomas Ambarcumianas Marius Ciungu Amador B…" at bounding box center [352, 294] width 135 height 201
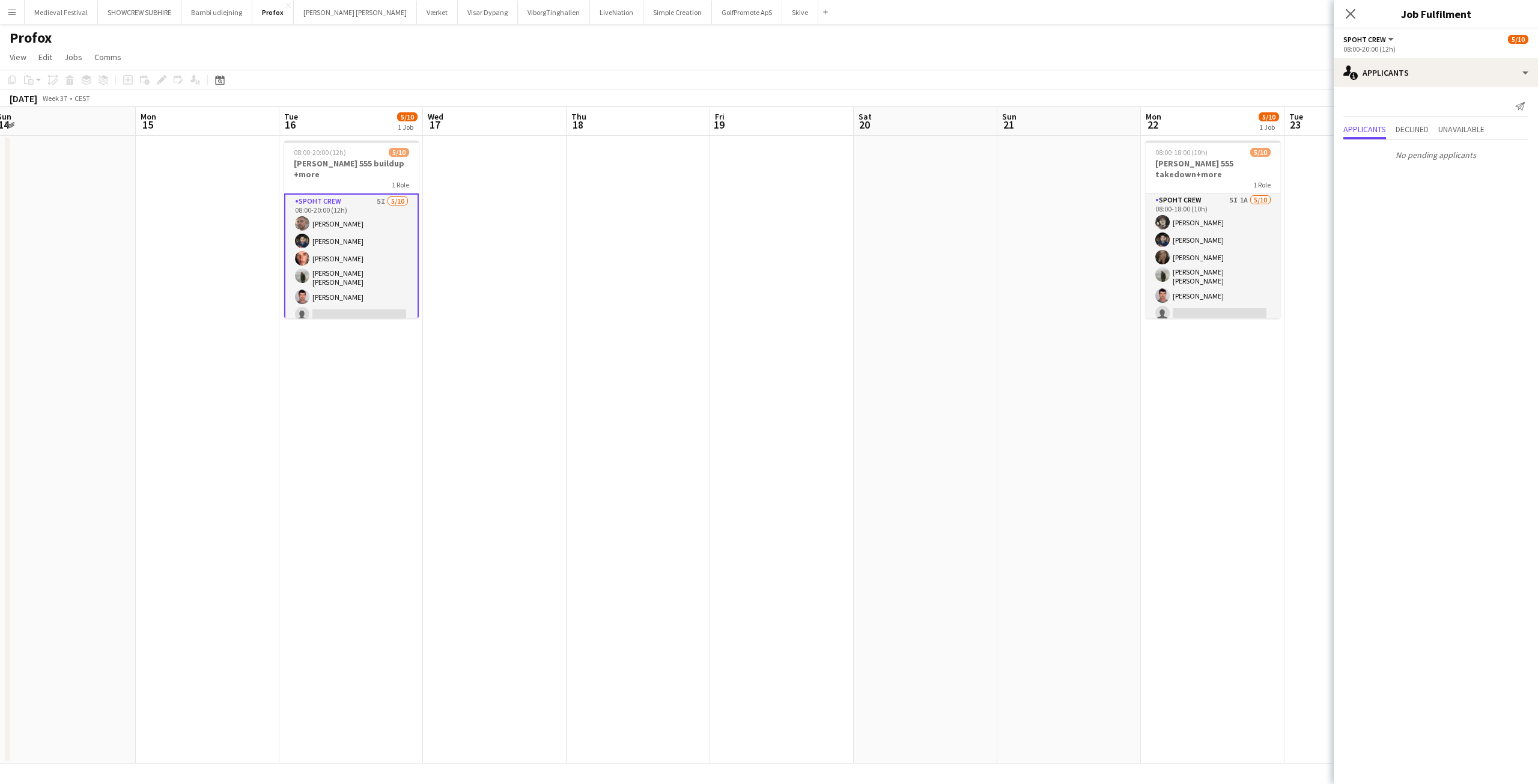
click at [359, 247] on app-card-role "Spoht Crew 5I 5/10 08:00-20:00 (12h) Tomas Ambarcumianas Marius Ciungu Amador B…" at bounding box center [352, 295] width 135 height 204
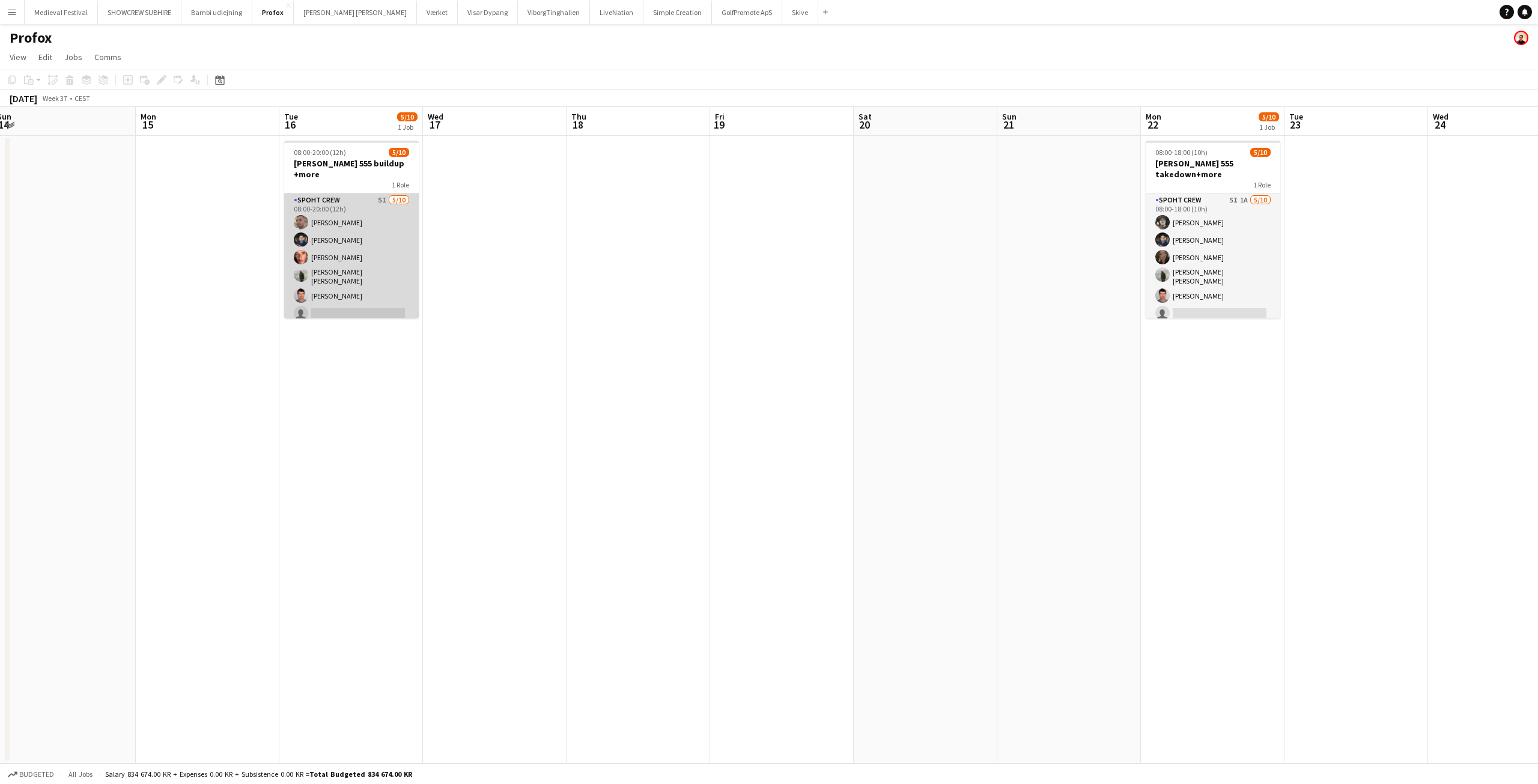
click at [359, 247] on app-card-role "Spoht Crew 5I 5/10 08:00-20:00 (12h) Tomas Ambarcumianas Marius Ciungu Amador B…" at bounding box center [352, 294] width 135 height 201
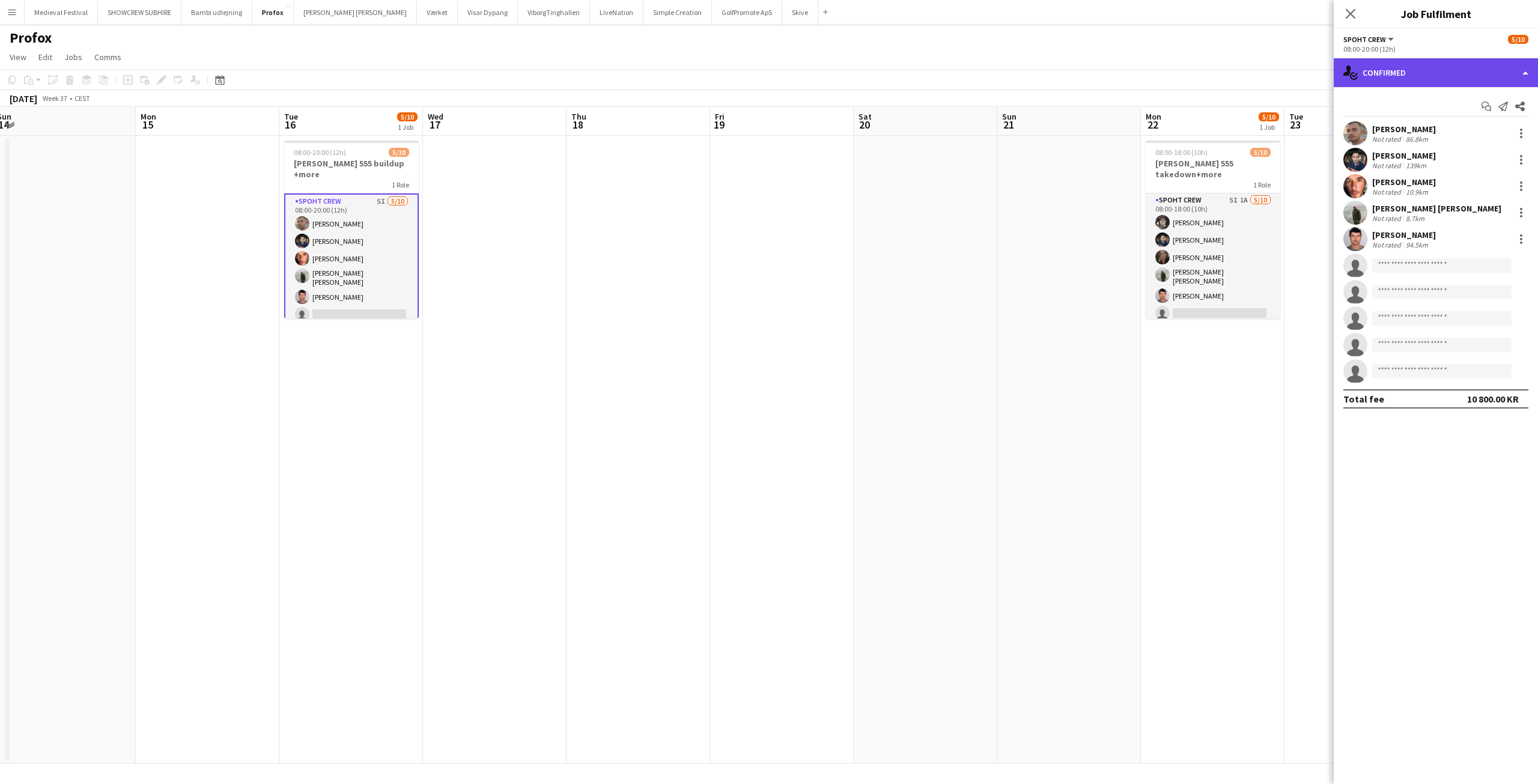
click at [1424, 83] on div "single-neutral-actions-check-2 Confirmed" at bounding box center [1435, 72] width 204 height 29
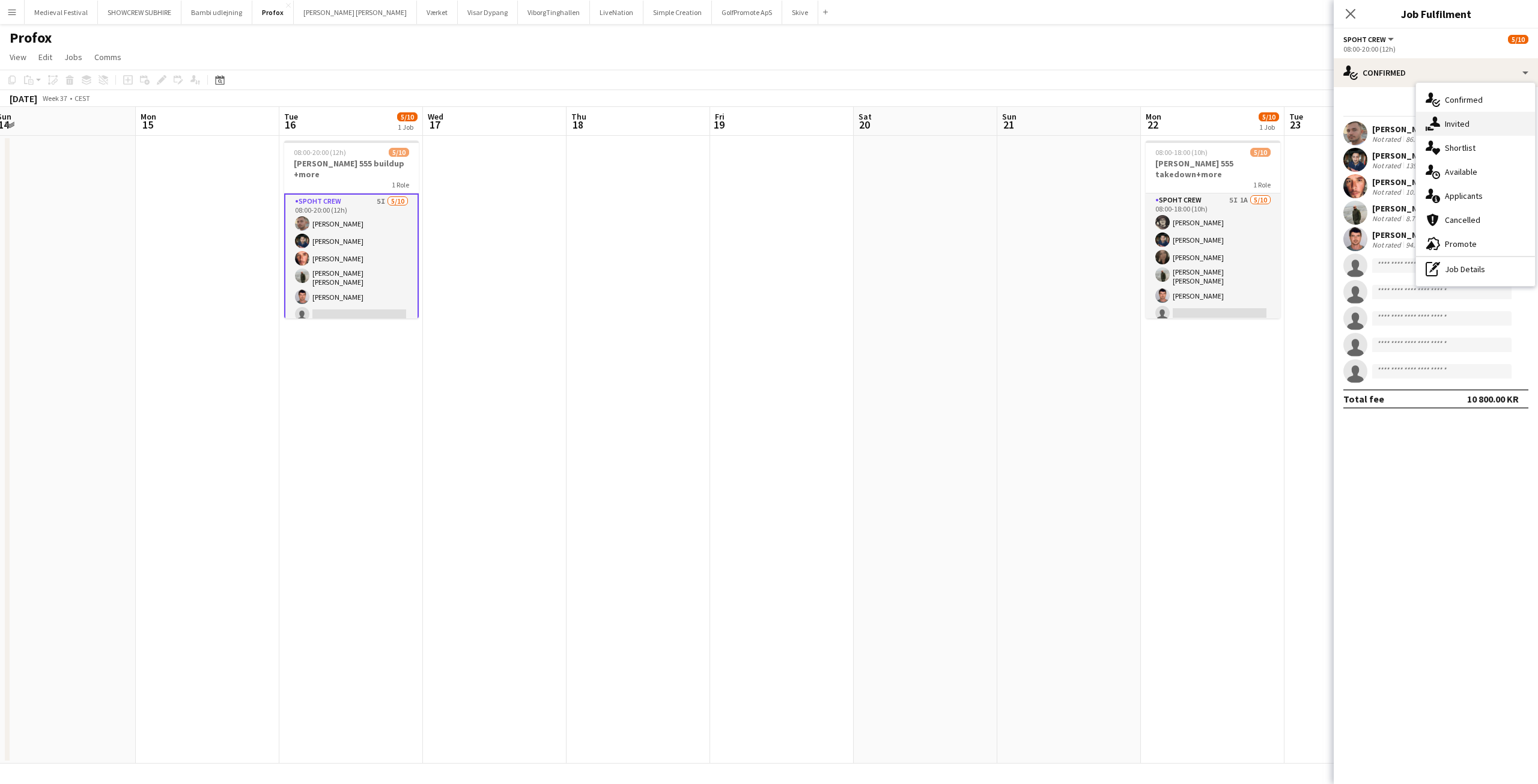
click at [1439, 122] on div "single-neutral-actions-share-1 Invited" at bounding box center [1474, 124] width 119 height 24
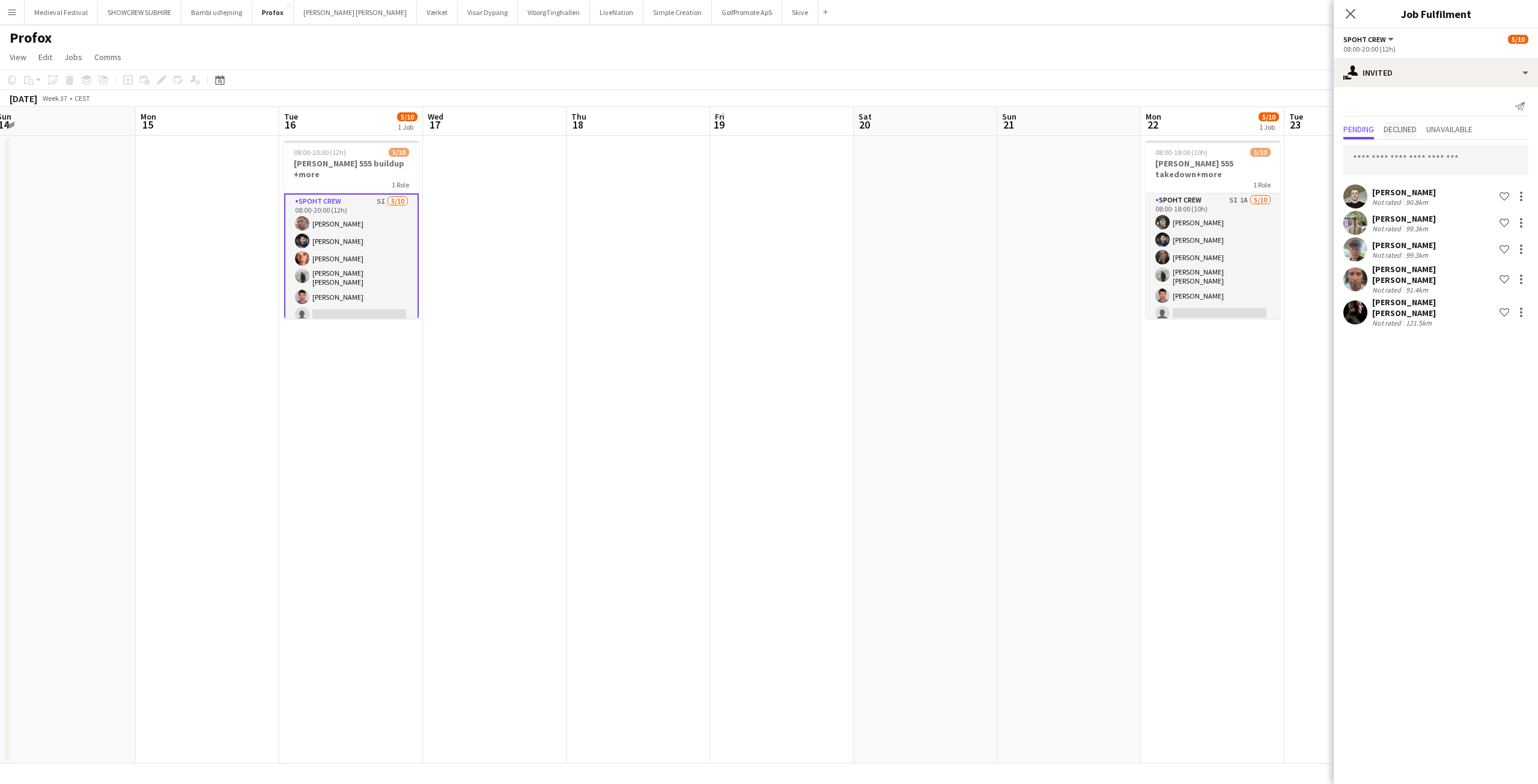
click at [1407, 125] on span "Declined" at bounding box center [1400, 128] width 33 height 8
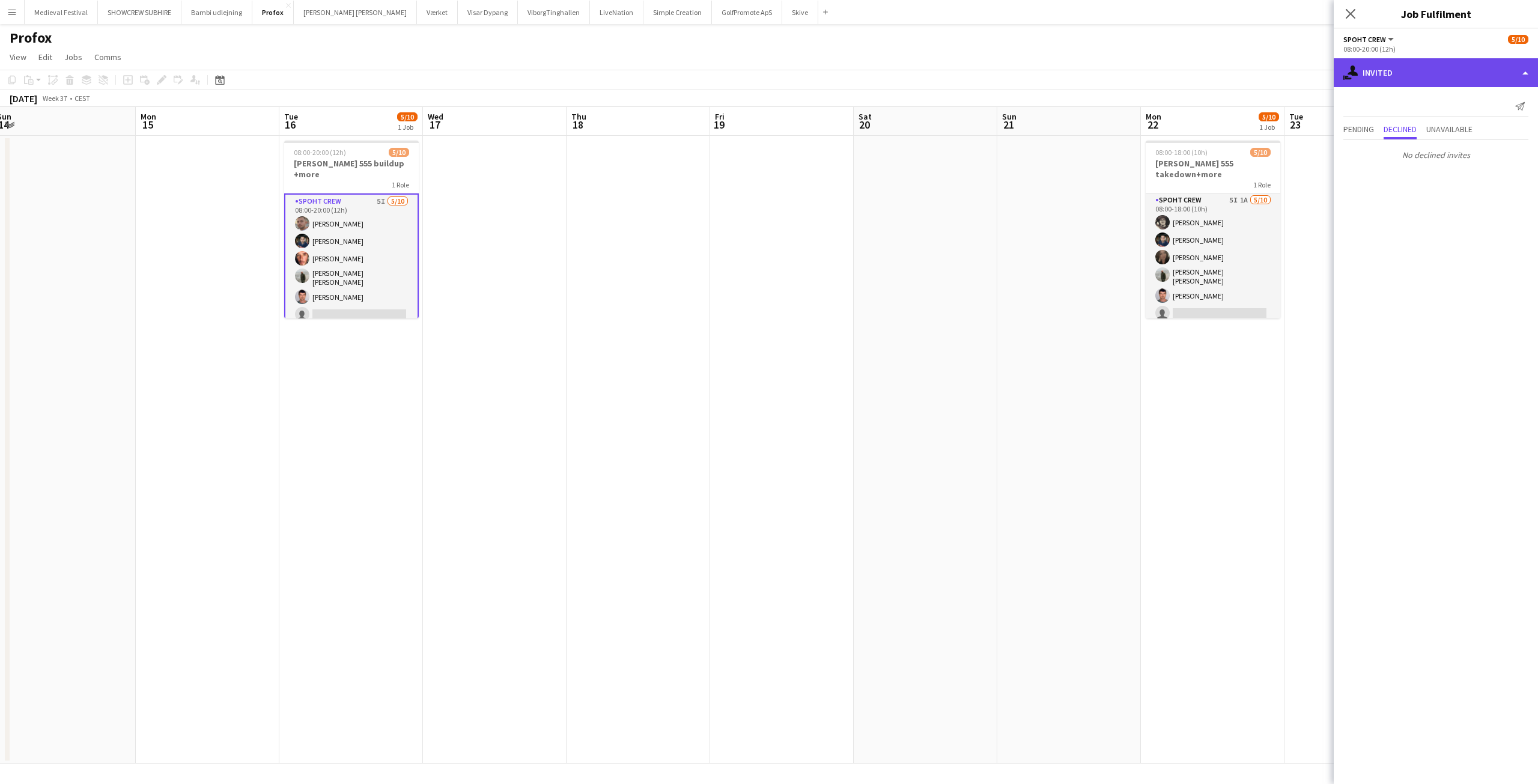
click at [1429, 78] on div "single-neutral-actions-share-1 Invited" at bounding box center [1435, 72] width 204 height 29
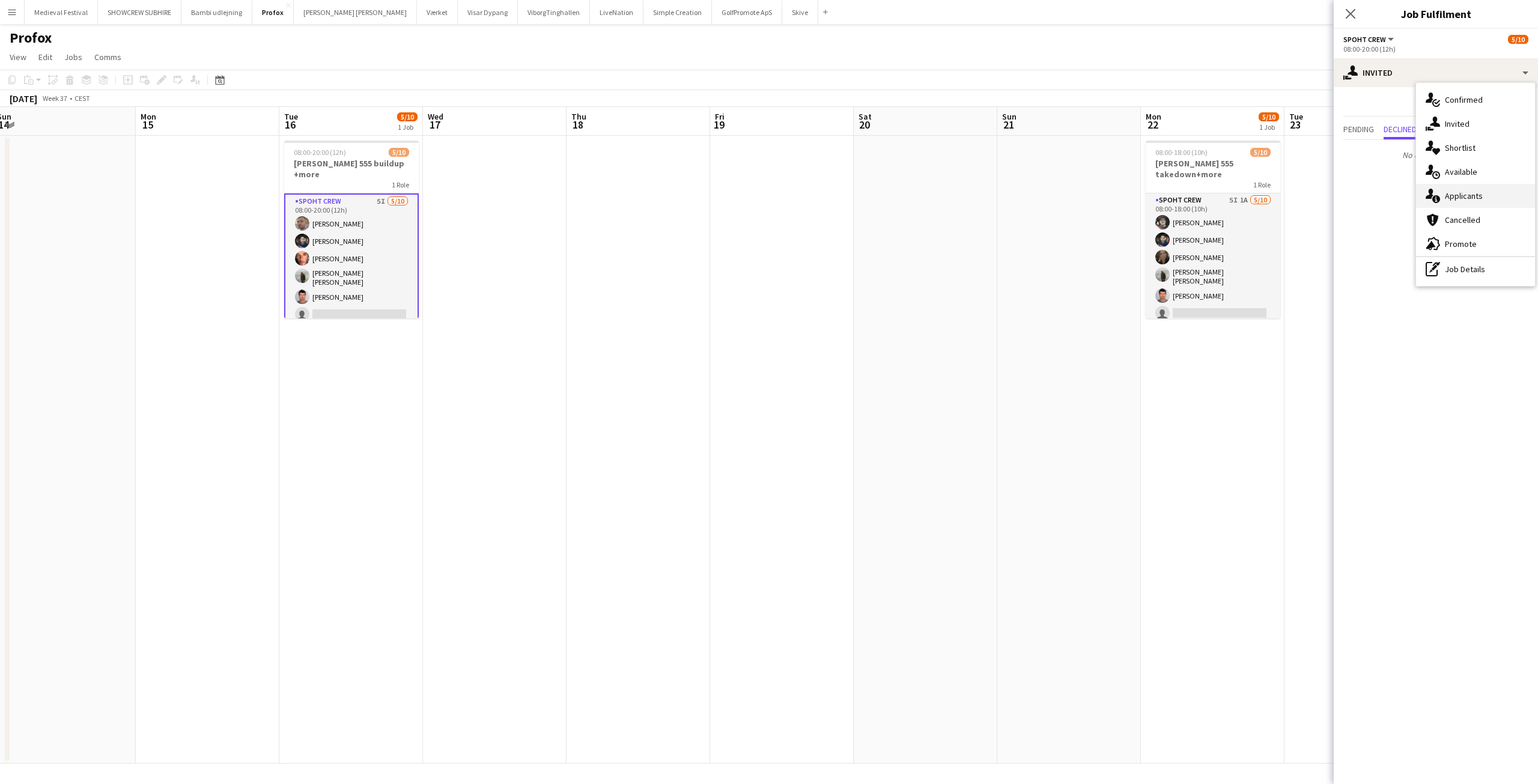
click at [1453, 194] on span "Applicants" at bounding box center [1463, 196] width 38 height 11
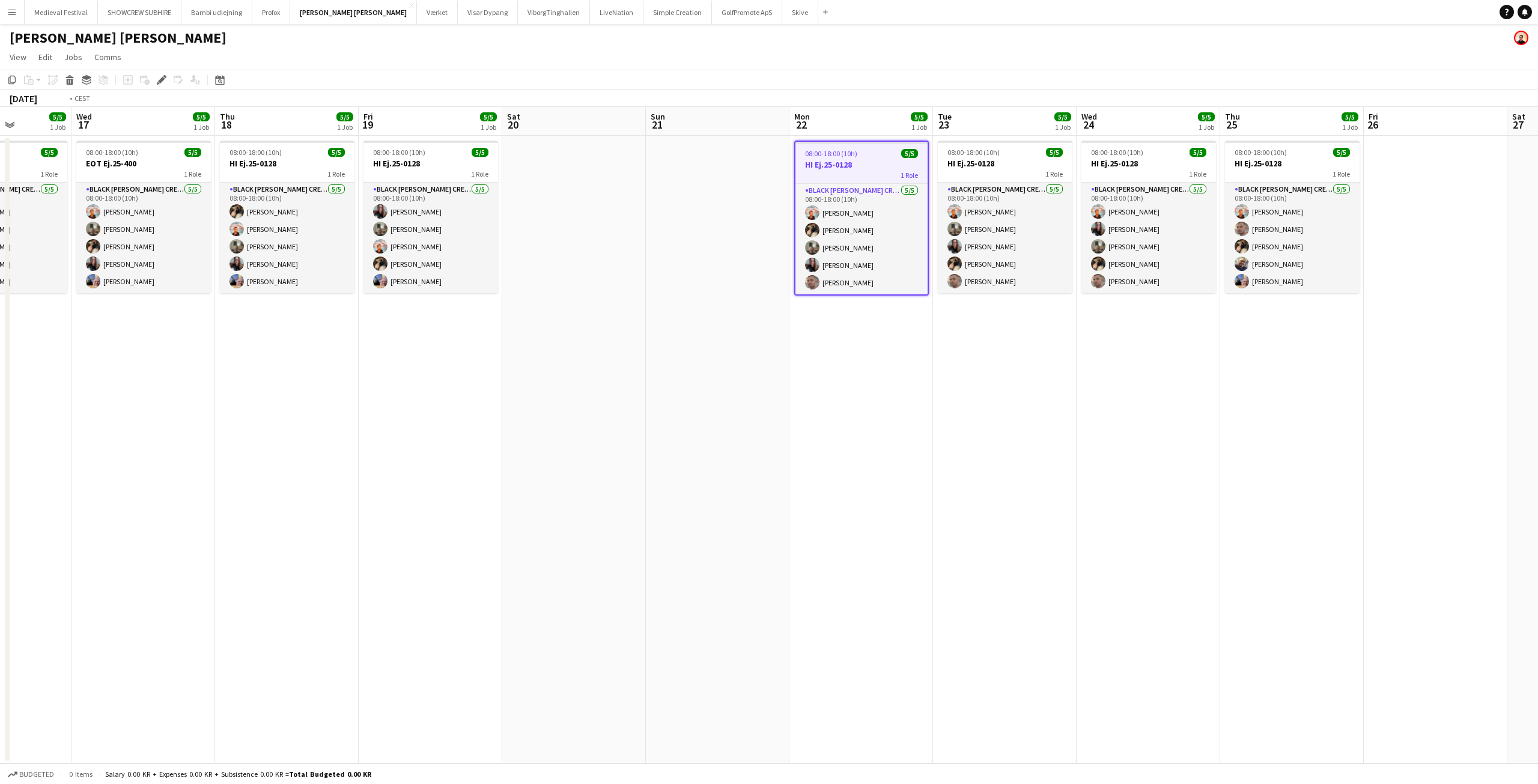
drag, startPoint x: 401, startPoint y: 278, endPoint x: 1087, endPoint y: 281, distance: 686.0
click at [1045, 281] on app-calendar-viewport "Mon 15 2/2 2 Jobs Tue 16 5/5 1 Job Wed 17 5/5 1 Job Thu 18 5/5 1 Job Fri 19 5/5…" at bounding box center [769, 435] width 1538 height 657
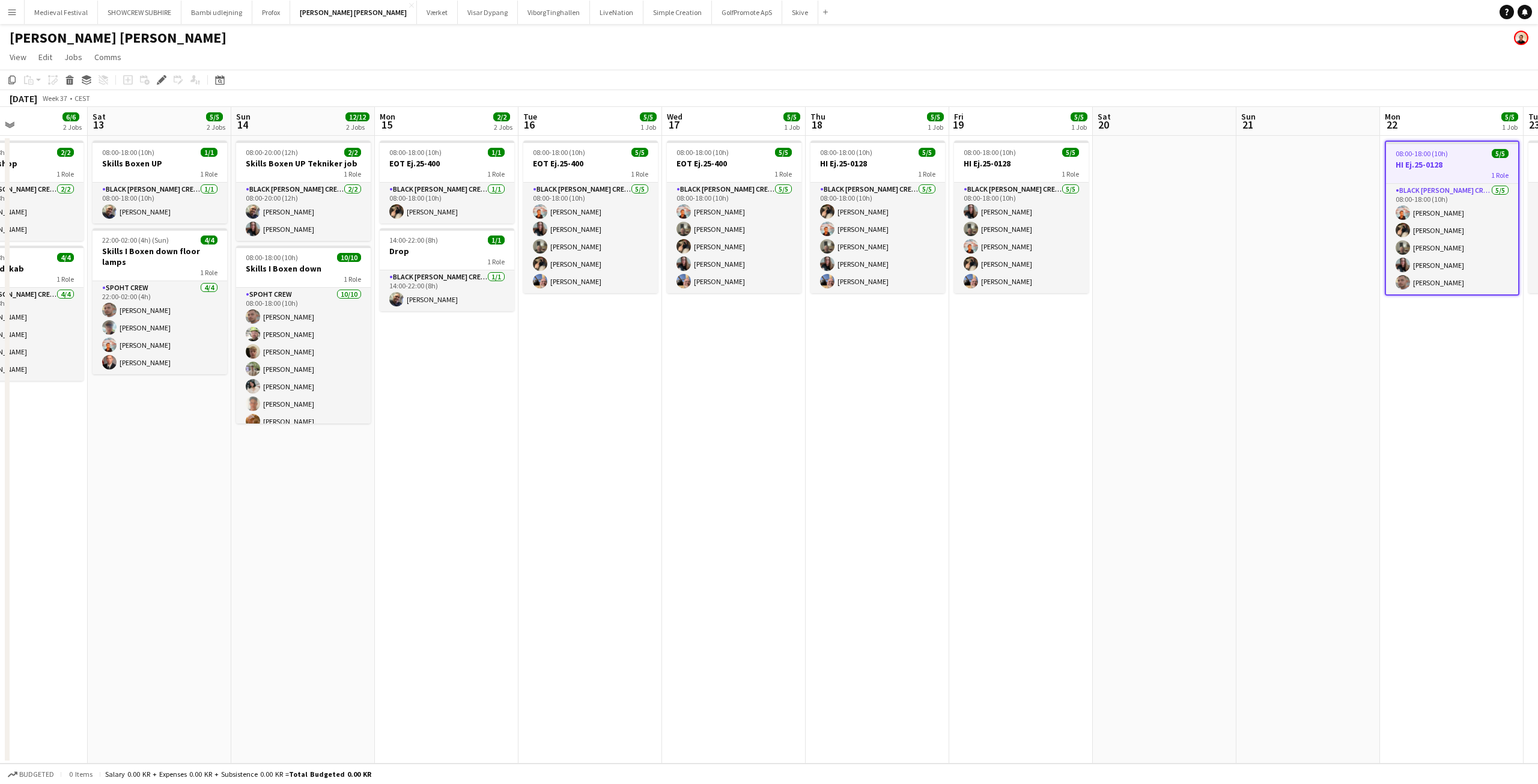
drag, startPoint x: 811, startPoint y: 386, endPoint x: 889, endPoint y: 385, distance: 78.0
click at [871, 395] on app-calendar-viewport "Wed 10 2/2 1 Job Thu 11 2/2 1 Job Fri 12 6/6 2 Jobs Sat 13 5/5 2 Jobs Sun 14 12…" at bounding box center [769, 435] width 1538 height 657
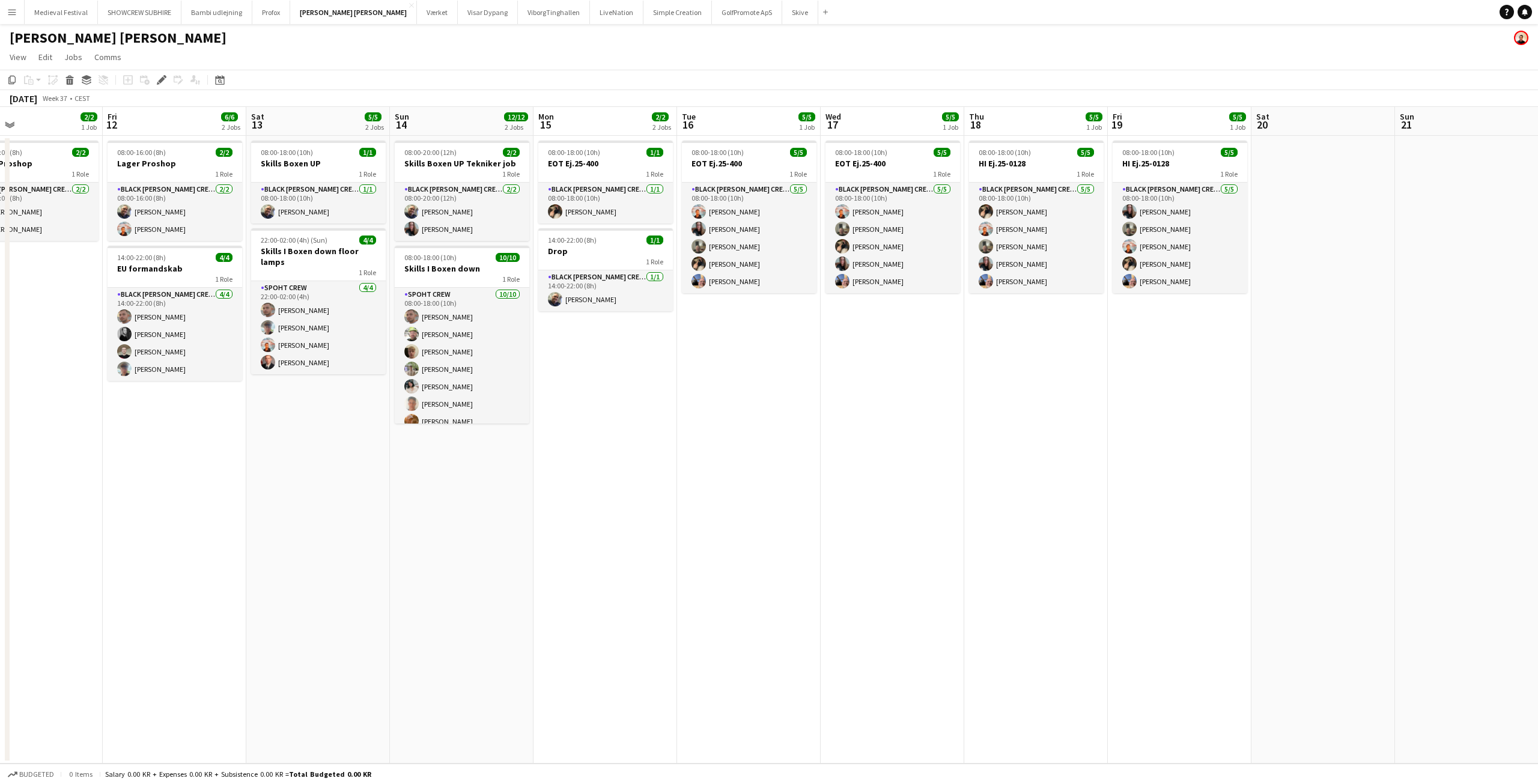
click at [880, 381] on app-date-cell "08:00-18:00 (10h) 5/5 EOT Ej.25-400 1 Role Black [PERSON_NAME] Crew ([PERSON_NA…" at bounding box center [892, 449] width 144 height 627
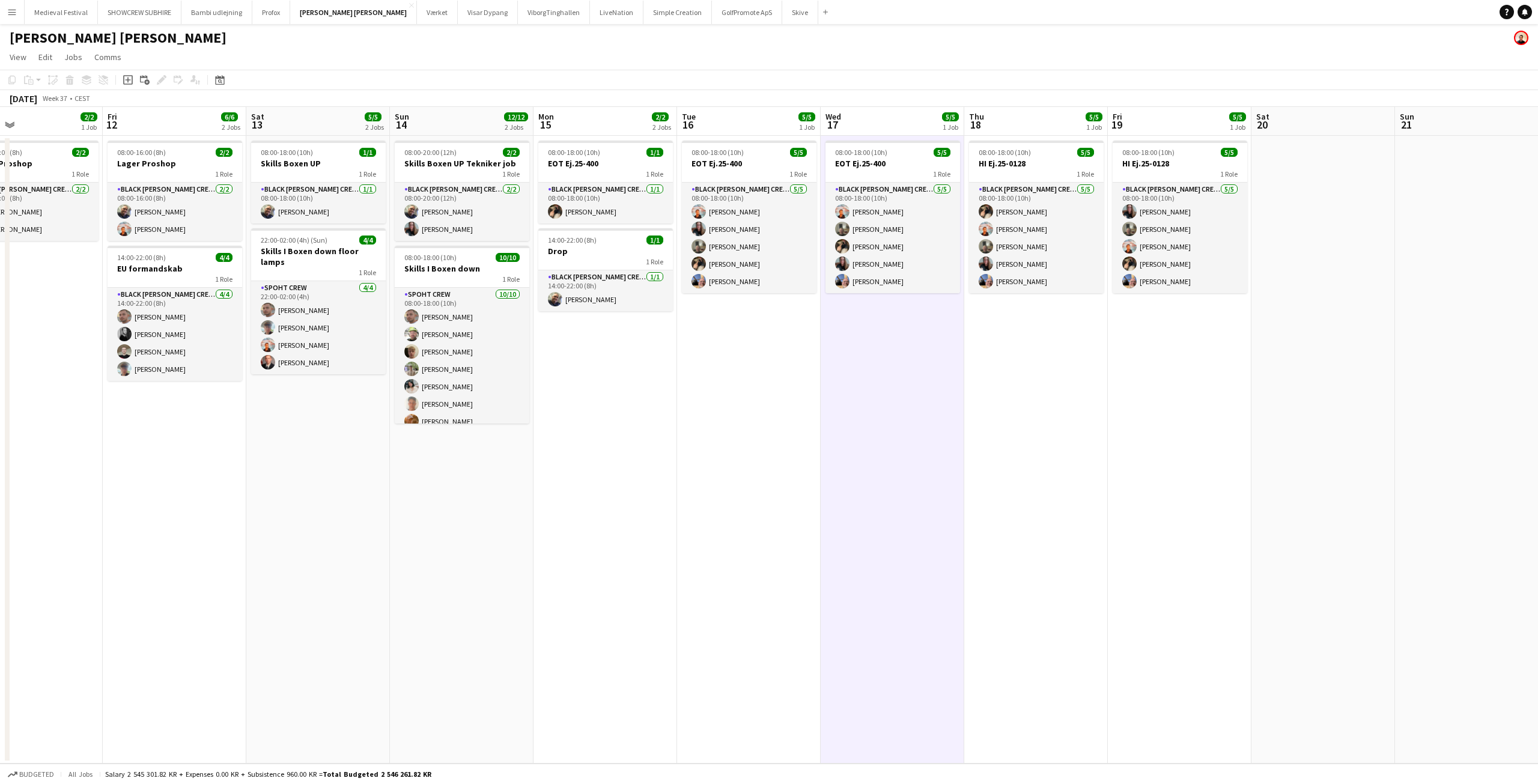
click at [880, 381] on app-date-cell "08:00-18:00 (10h) 5/5 EOT Ej.25-400 1 Role Black [PERSON_NAME] Crew ([PERSON_NA…" at bounding box center [892, 449] width 144 height 627
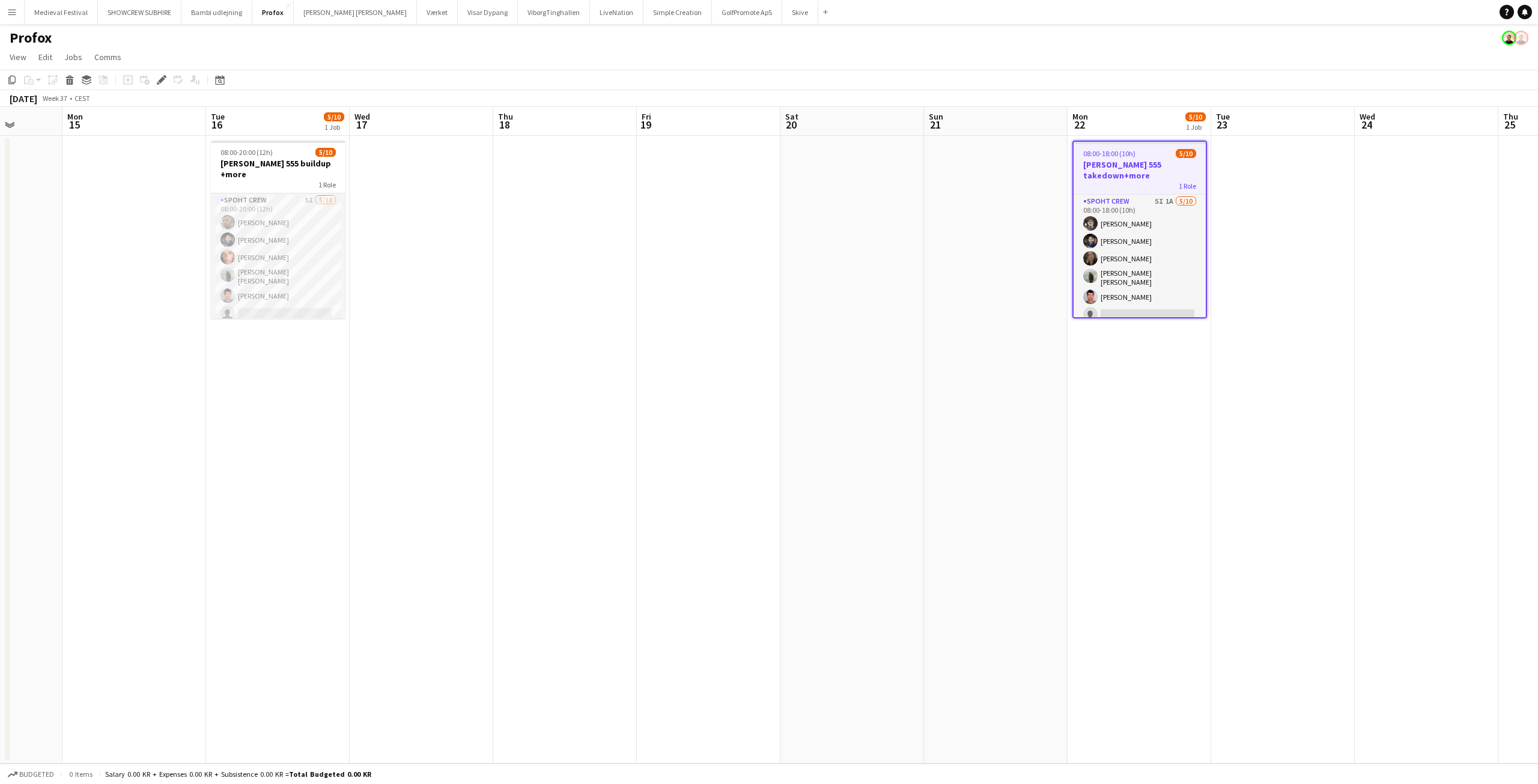
scroll to position [0, 323]
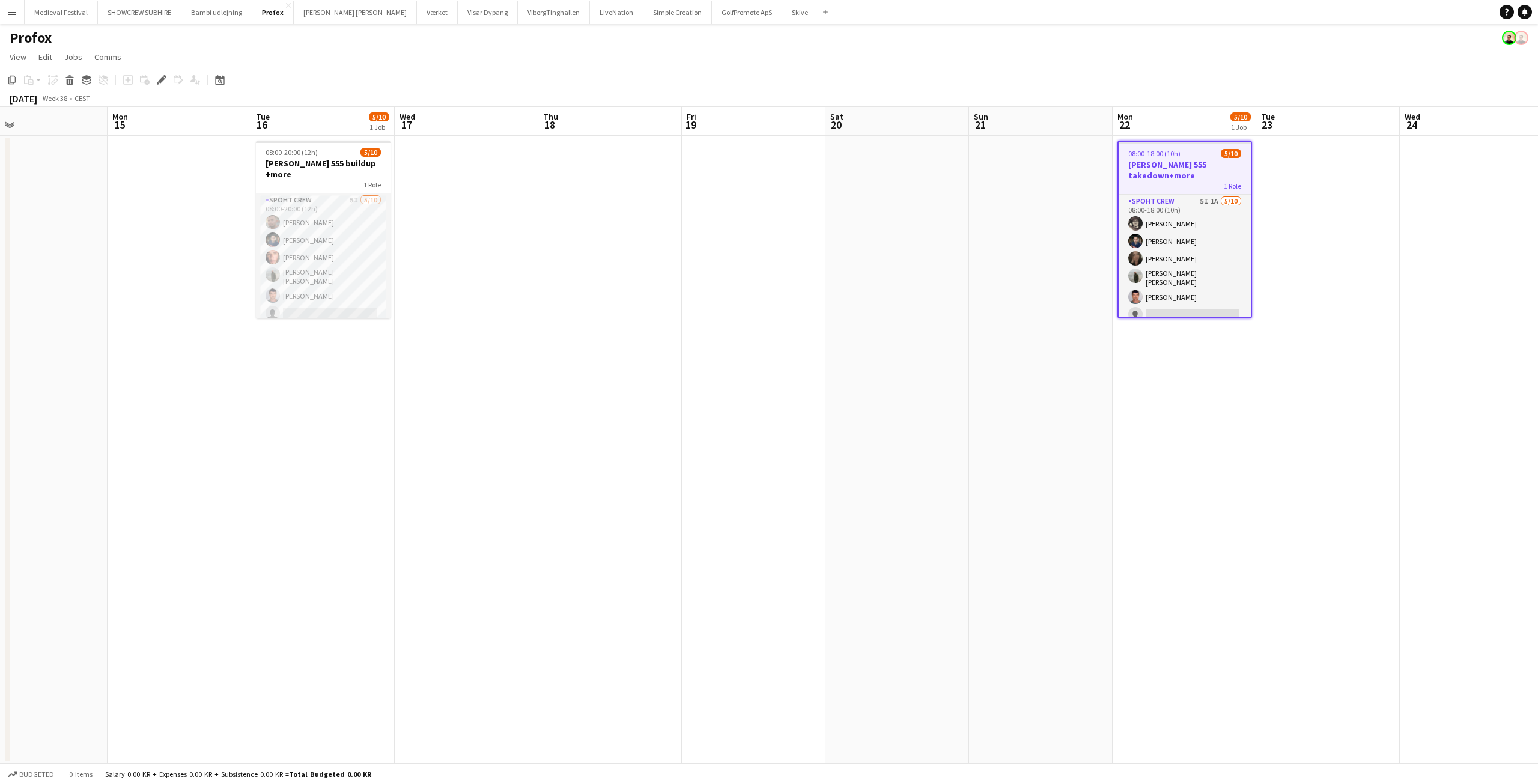
drag, startPoint x: 862, startPoint y: 235, endPoint x: 1051, endPoint y: 244, distance: 189.2
click at [1051, 244] on app-calendar-viewport "Fri 12 Sat 13 Sun 14 Mon 15 Tue 16 5/10 1 Job Wed 17 Thu 18 Fri 19 Sat 20 Sun 2…" at bounding box center [769, 435] width 1538 height 657
click at [373, 248] on app-card-role "Spoht Crew 5I [DATE] 08:00-20:00 (12h) [PERSON_NAME] [PERSON_NAME] [PERSON_NAME…" at bounding box center [323, 294] width 135 height 201
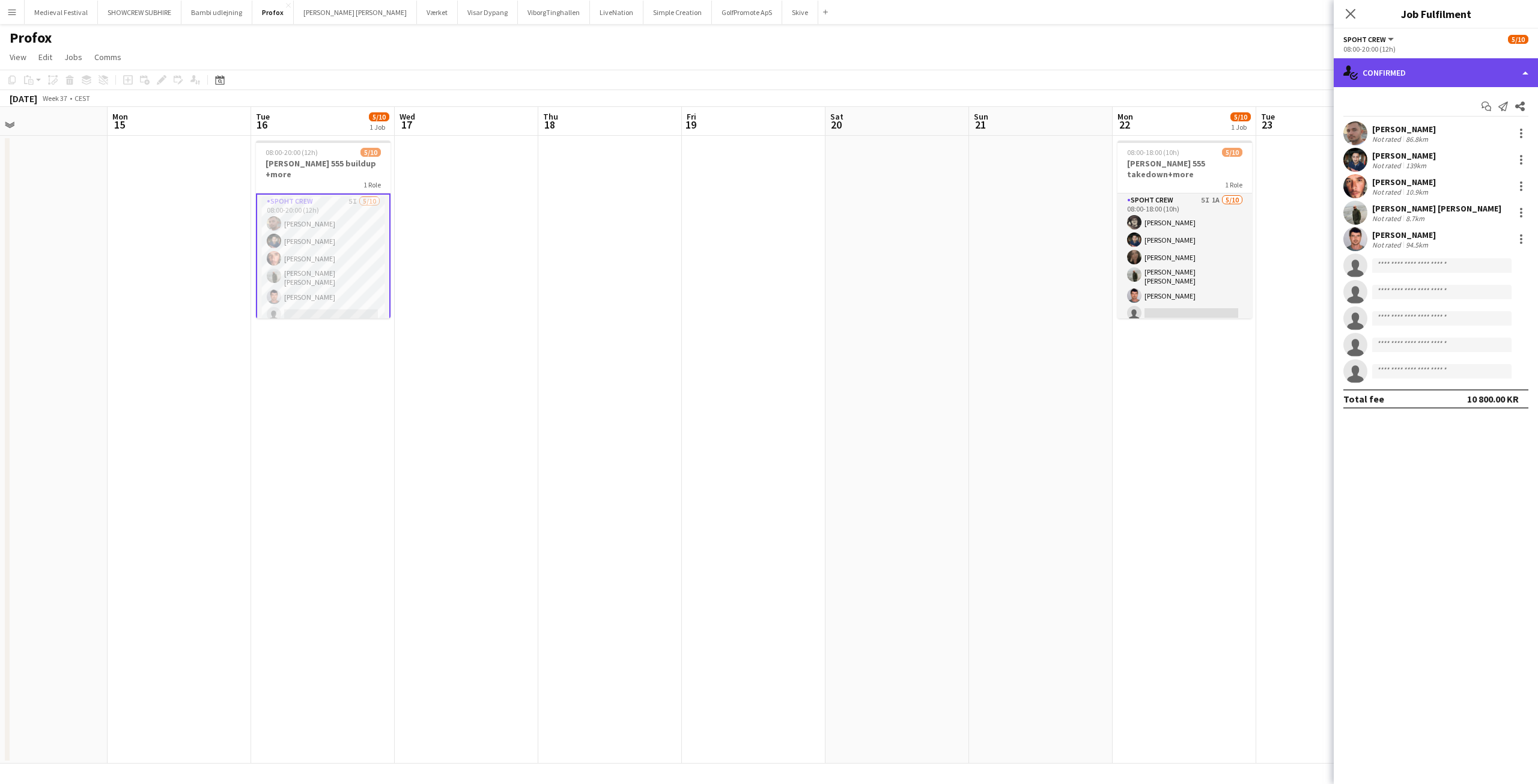
click at [1429, 79] on div "single-neutral-actions-check-2 Confirmed" at bounding box center [1435, 72] width 204 height 29
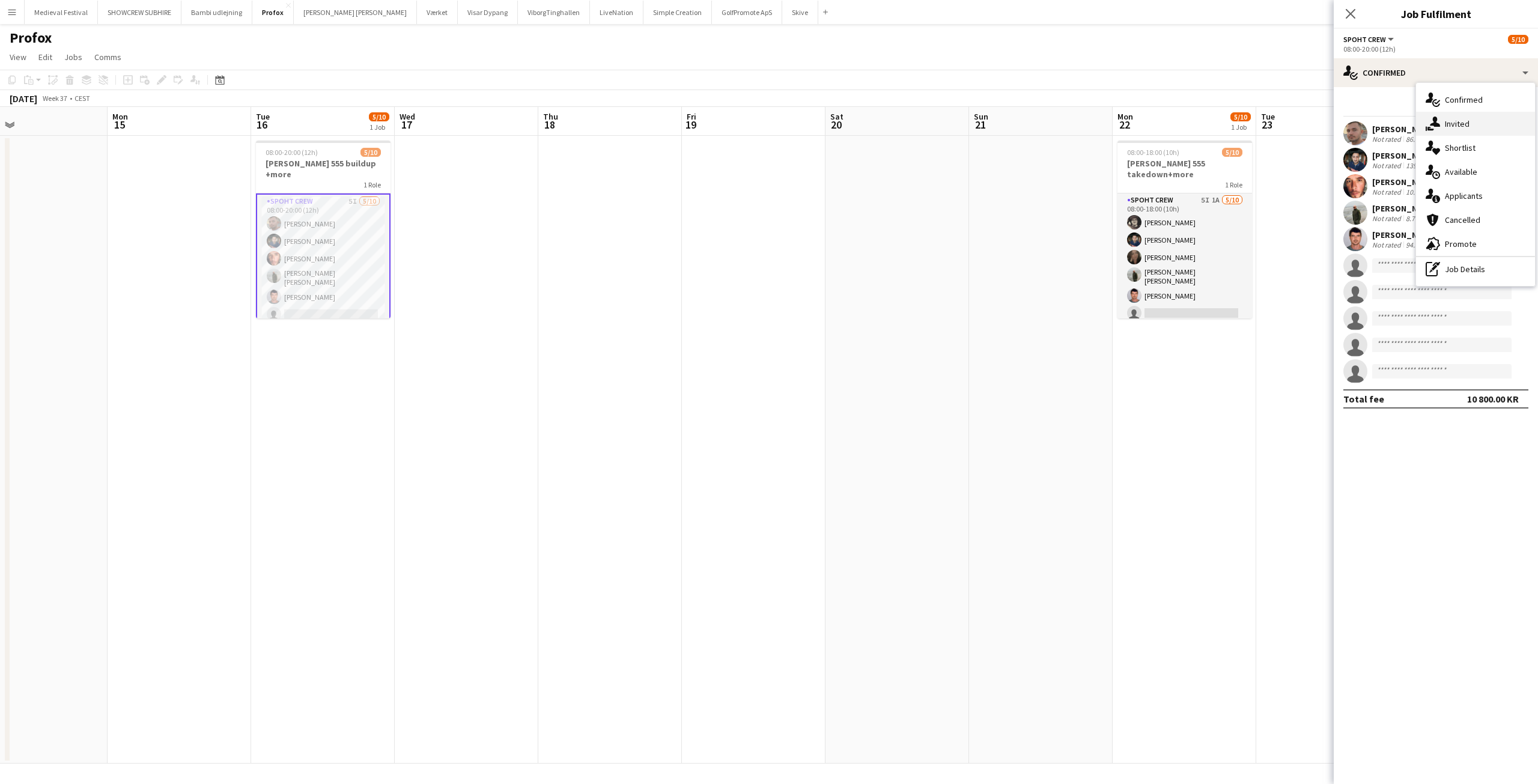
click at [1459, 114] on div "single-neutral-actions-share-1 Invited" at bounding box center [1474, 124] width 119 height 24
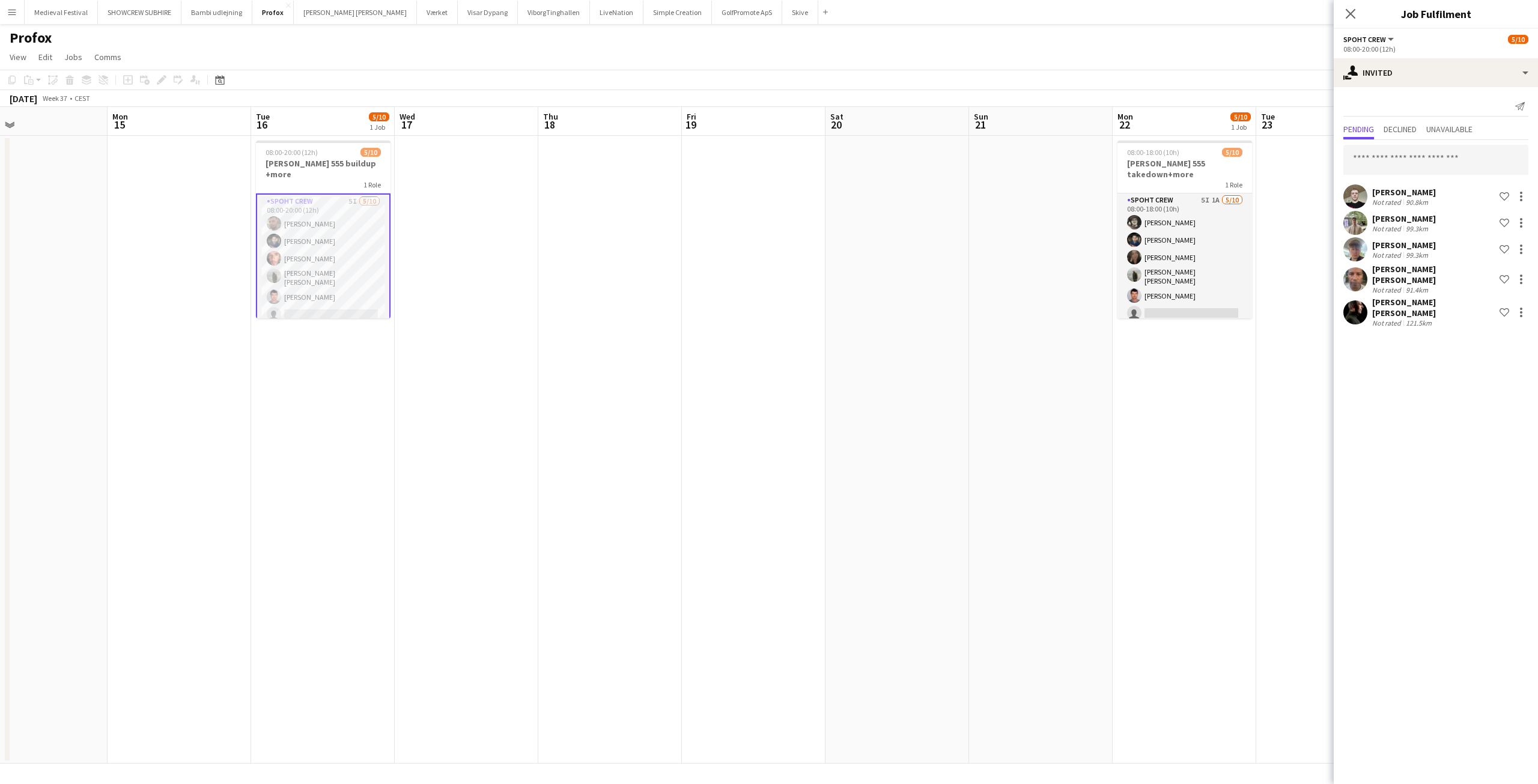
click at [1363, 309] on app-user-avatar at bounding box center [1355, 312] width 24 height 24
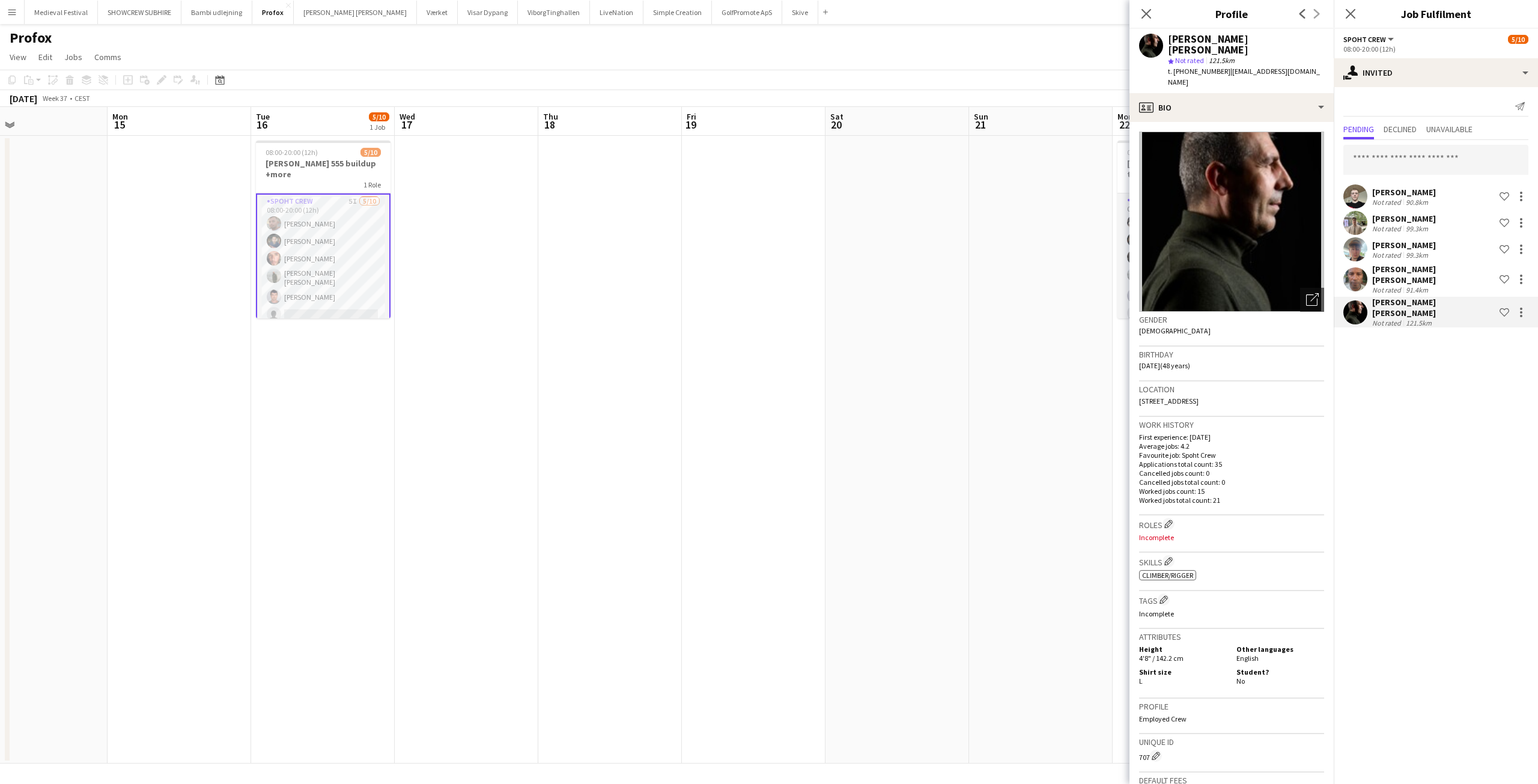
click at [1437, 285] on div "[PERSON_NAME] [PERSON_NAME]" at bounding box center [1433, 274] width 123 height 21
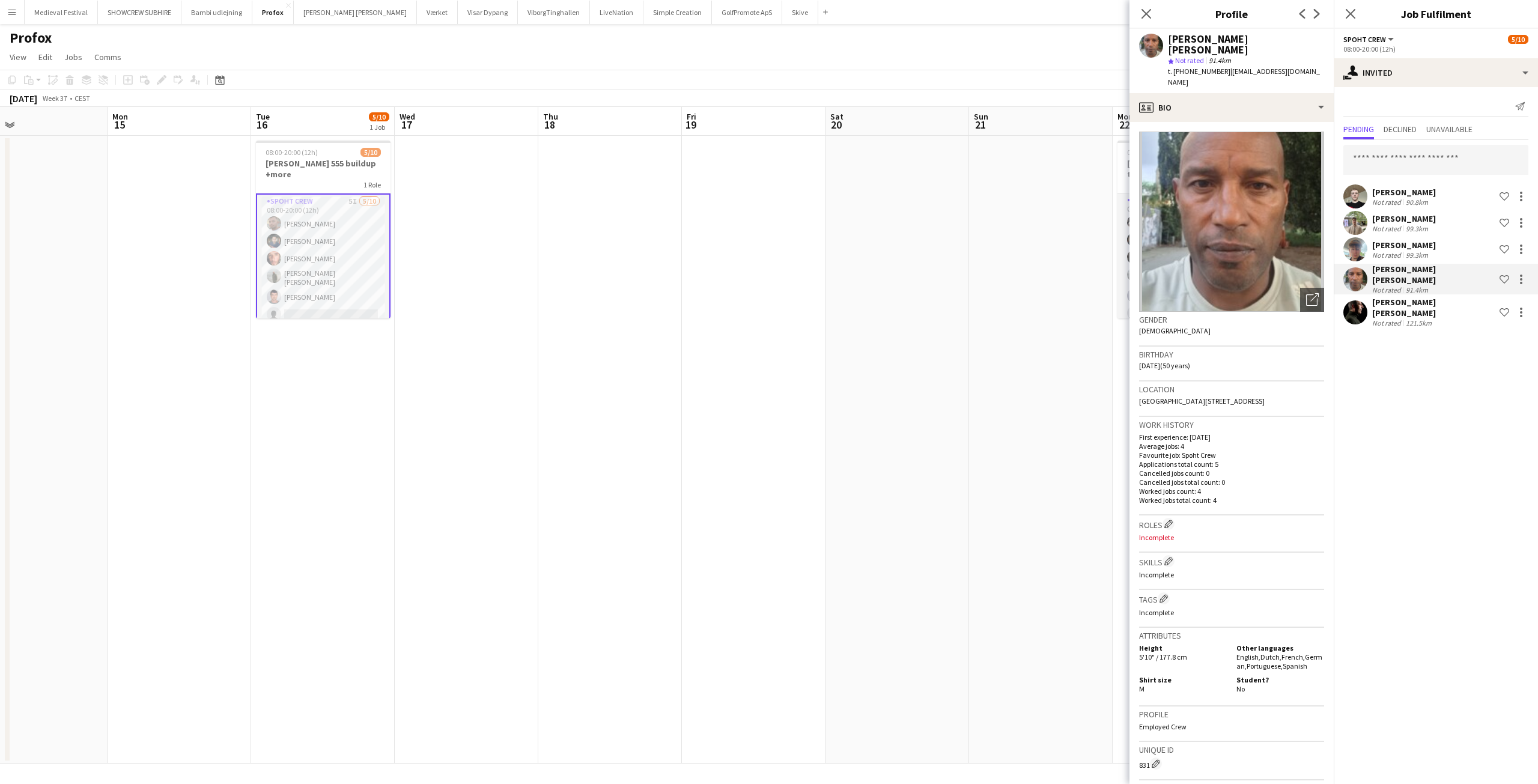
click at [1393, 259] on div "Andreas Eberlin Not rated 99.3km Shortlist crew" at bounding box center [1435, 249] width 204 height 24
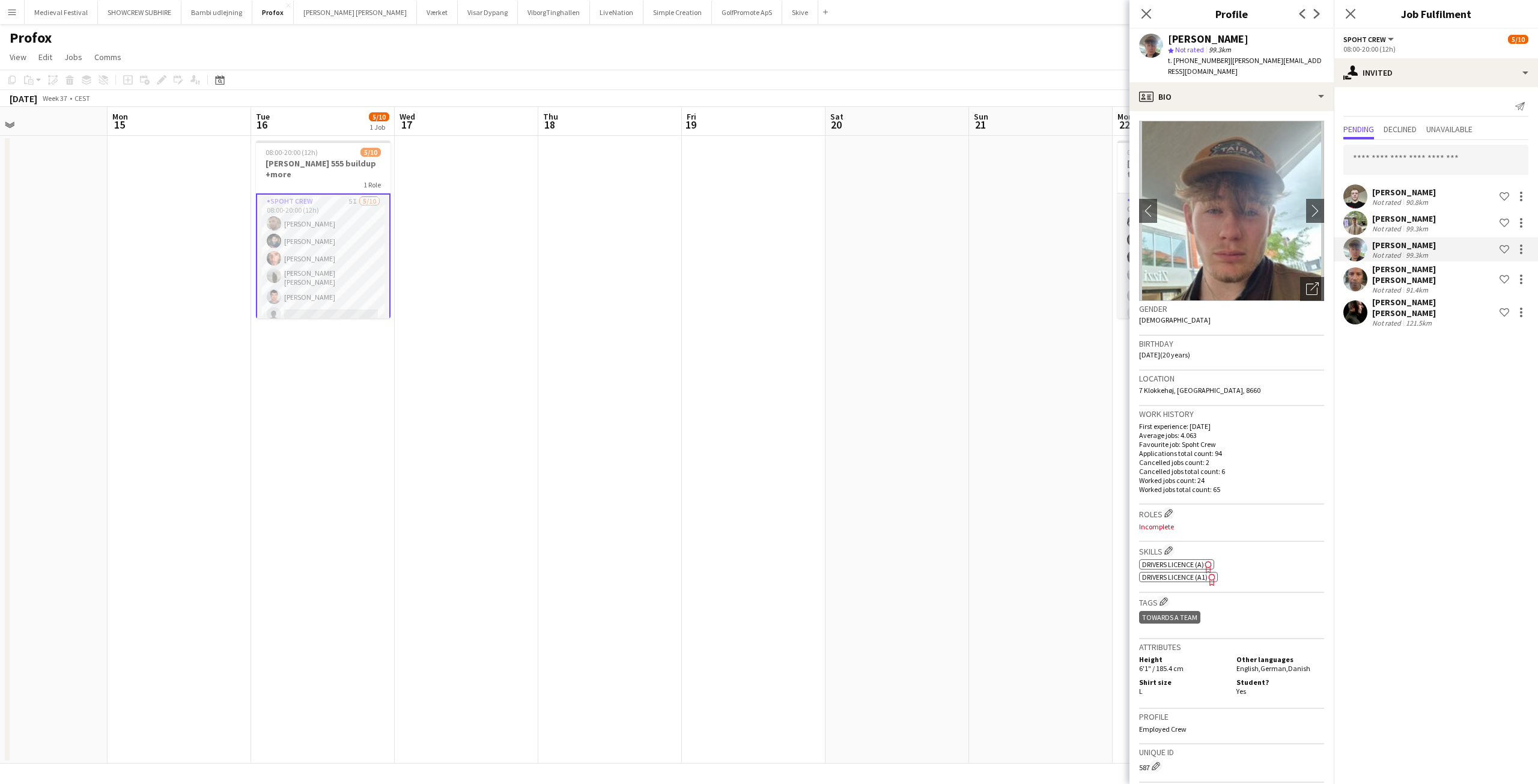
click at [1403, 229] on div "99.3km" at bounding box center [1416, 229] width 27 height 9
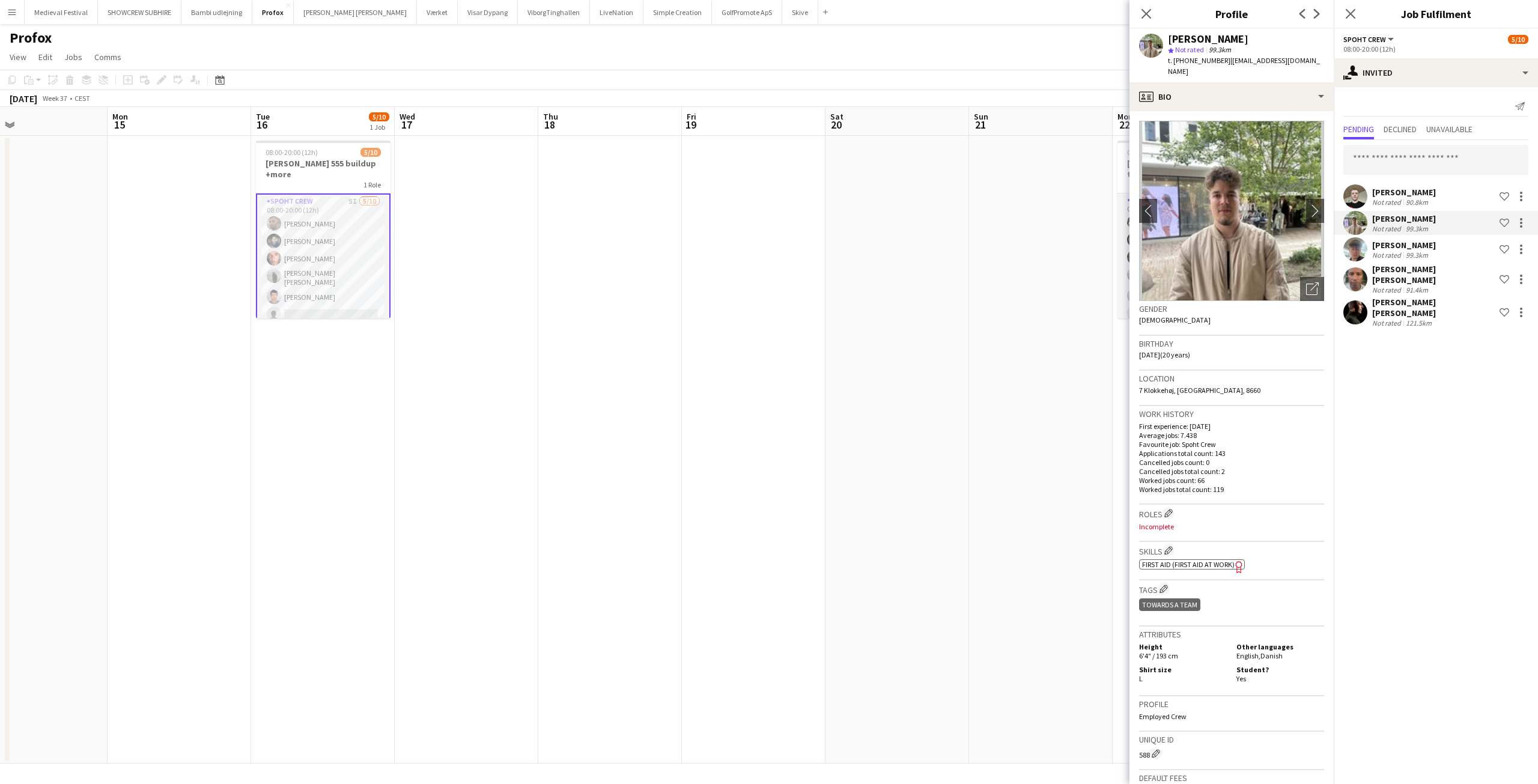
click at [1057, 220] on app-date-cell at bounding box center [1041, 449] width 144 height 627
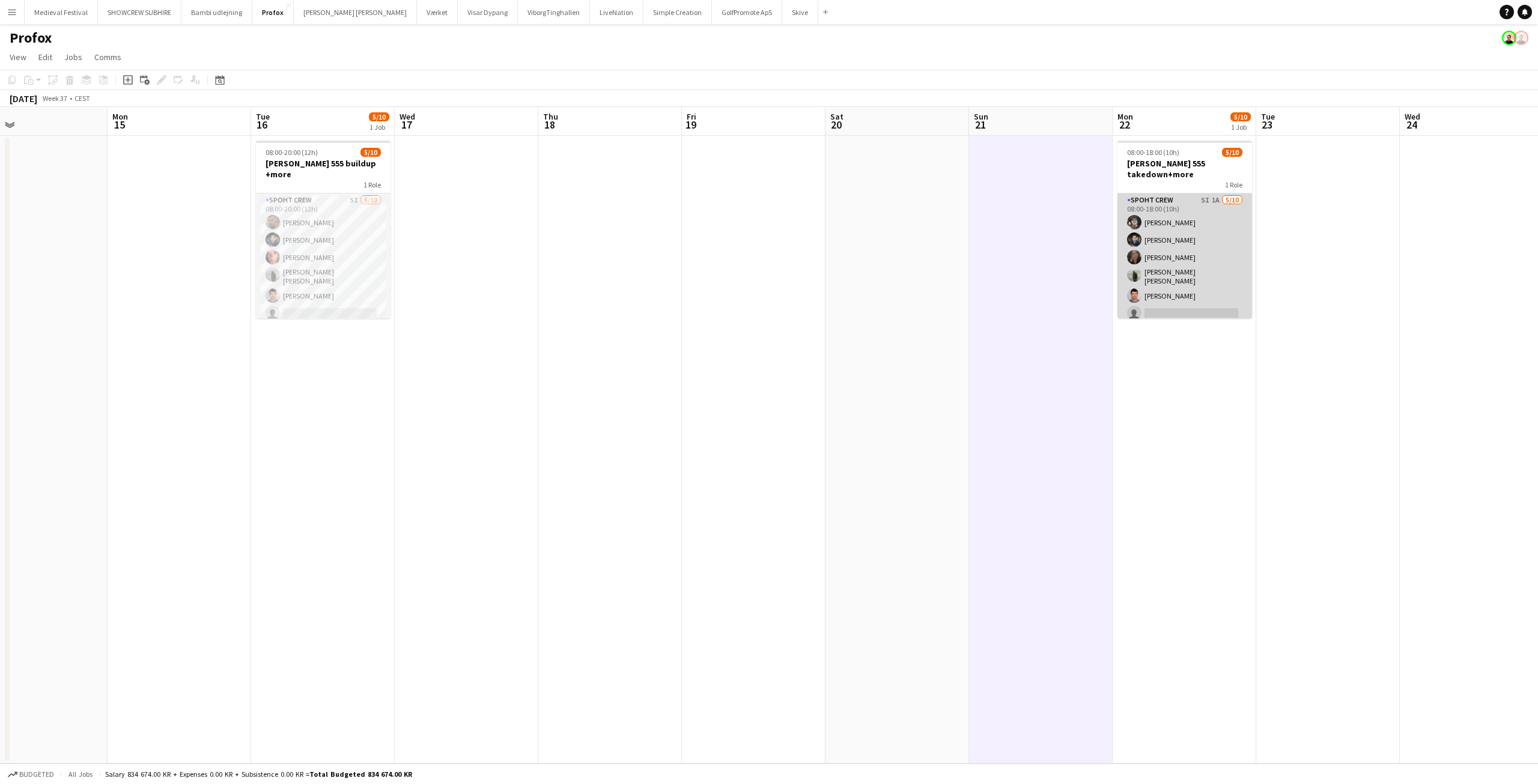
click at [1214, 226] on app-card-role "Spoht Crew 5I 1A 5/10 08:00-18:00 (10h) Mike Kasper Williamson Marius Ciungu Ni…" at bounding box center [1185, 294] width 135 height 201
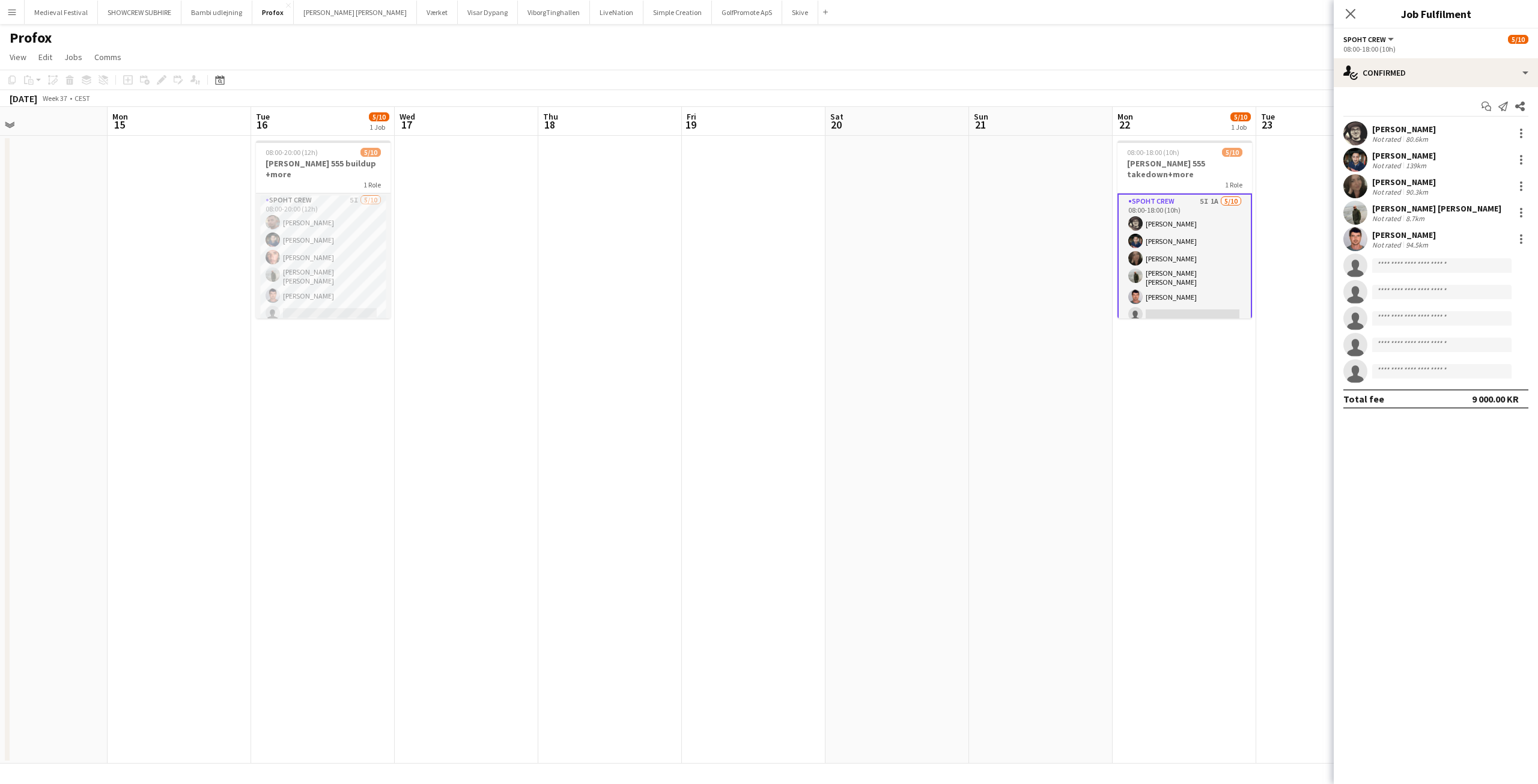
click at [1385, 161] on div "Not rated" at bounding box center [1388, 165] width 31 height 9
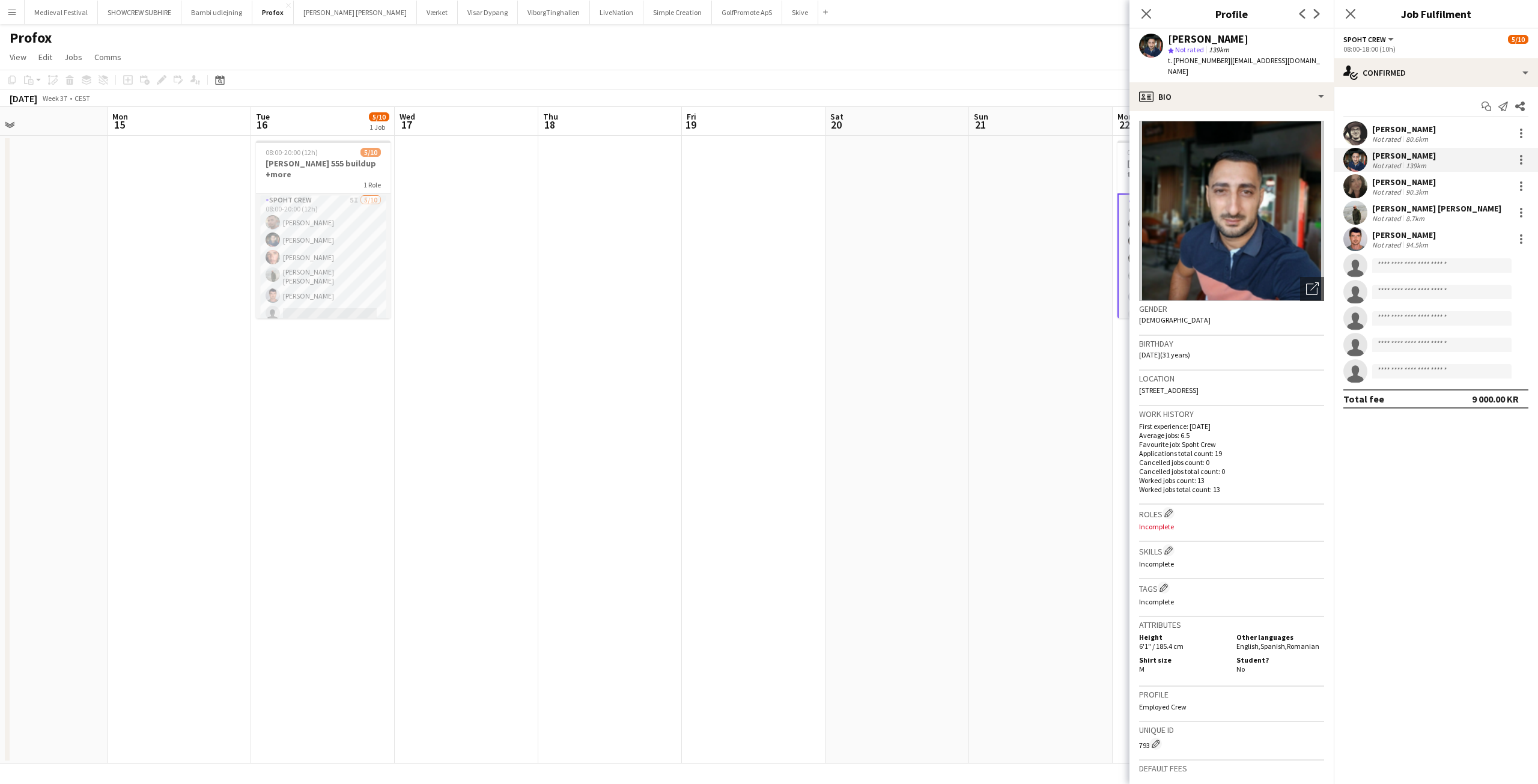
click at [1408, 137] on div "80.6km" at bounding box center [1416, 139] width 27 height 9
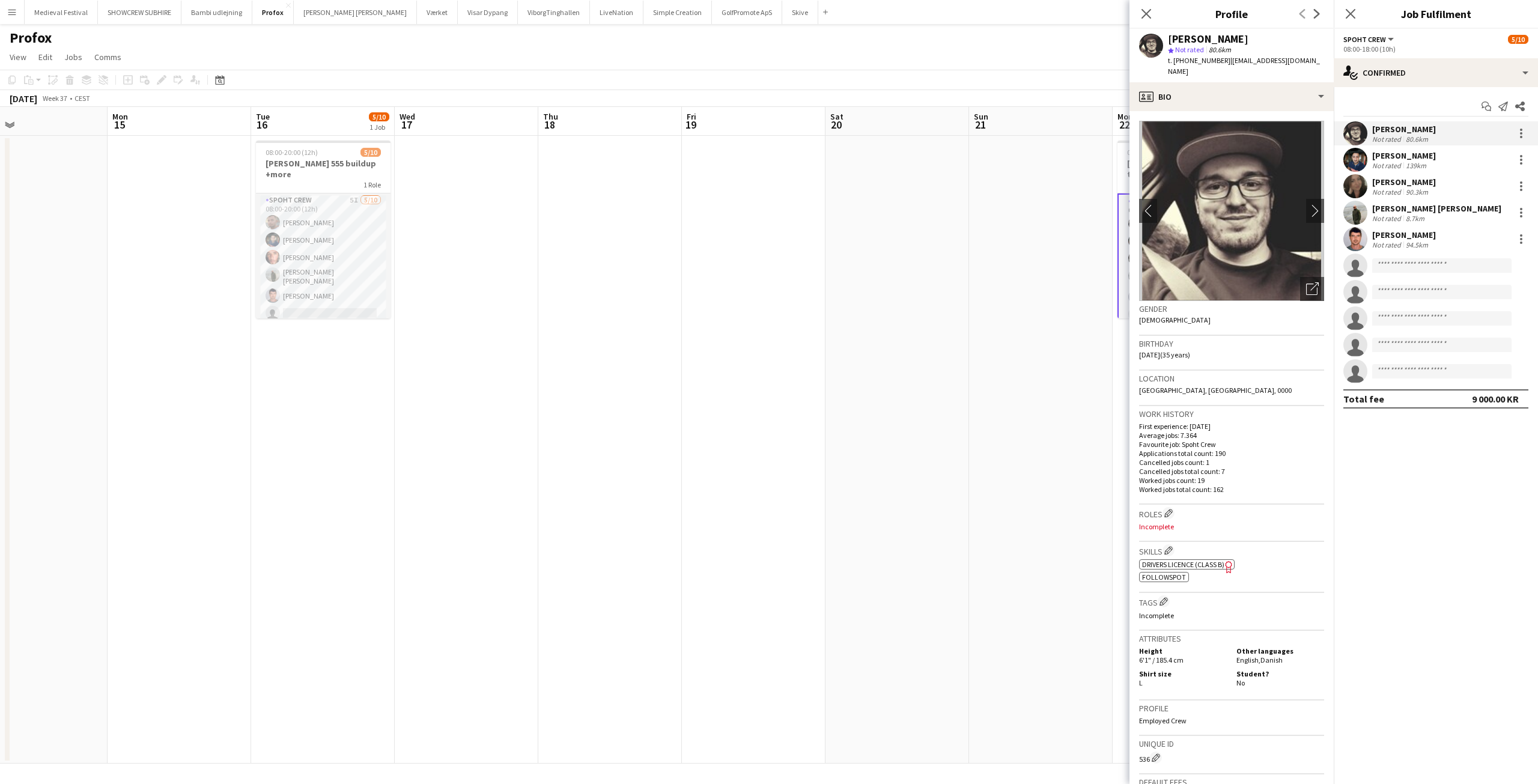
click at [1401, 159] on div "[PERSON_NAME]" at bounding box center [1403, 156] width 64 height 11
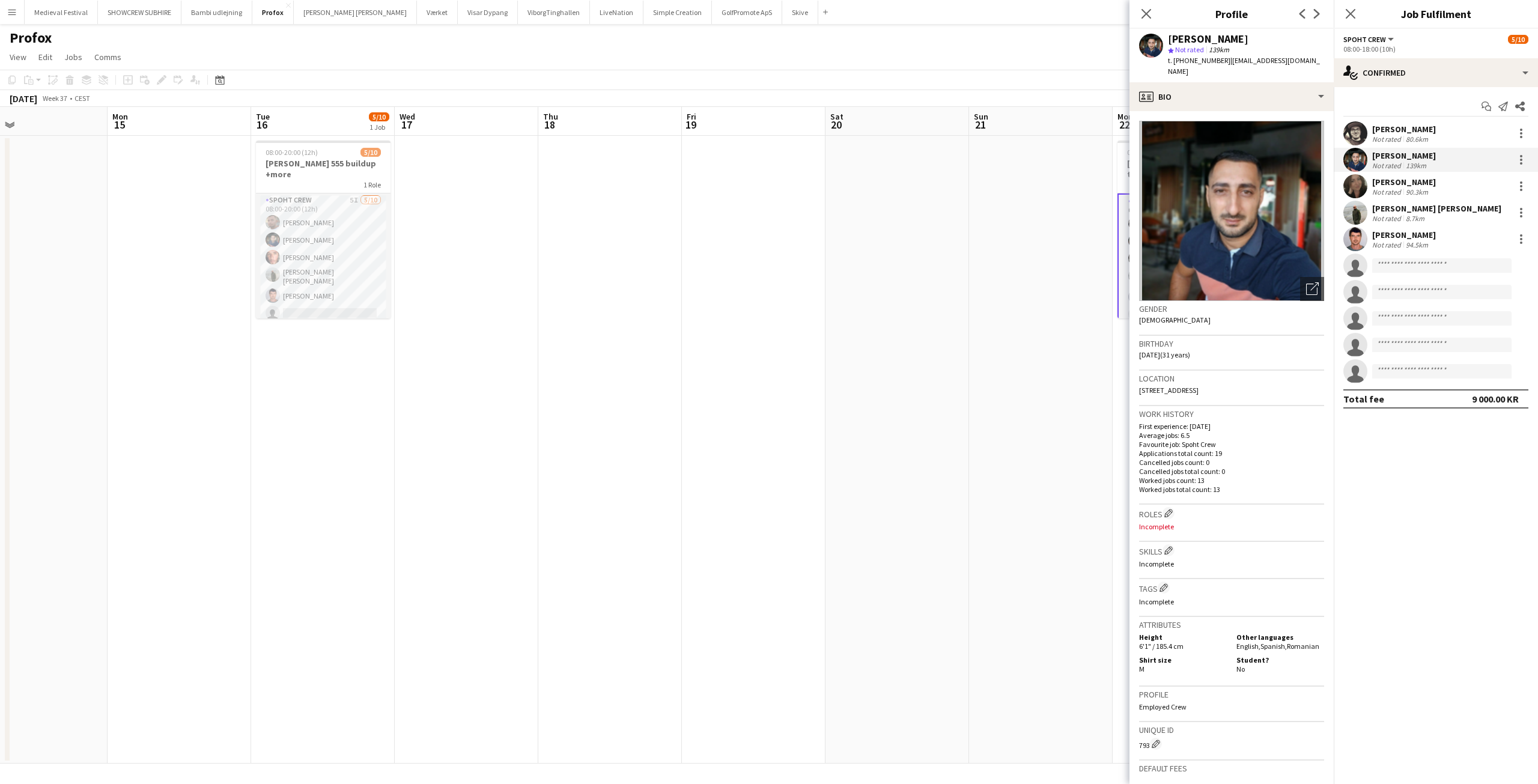
click at [1403, 183] on div "[PERSON_NAME]" at bounding box center [1403, 182] width 64 height 11
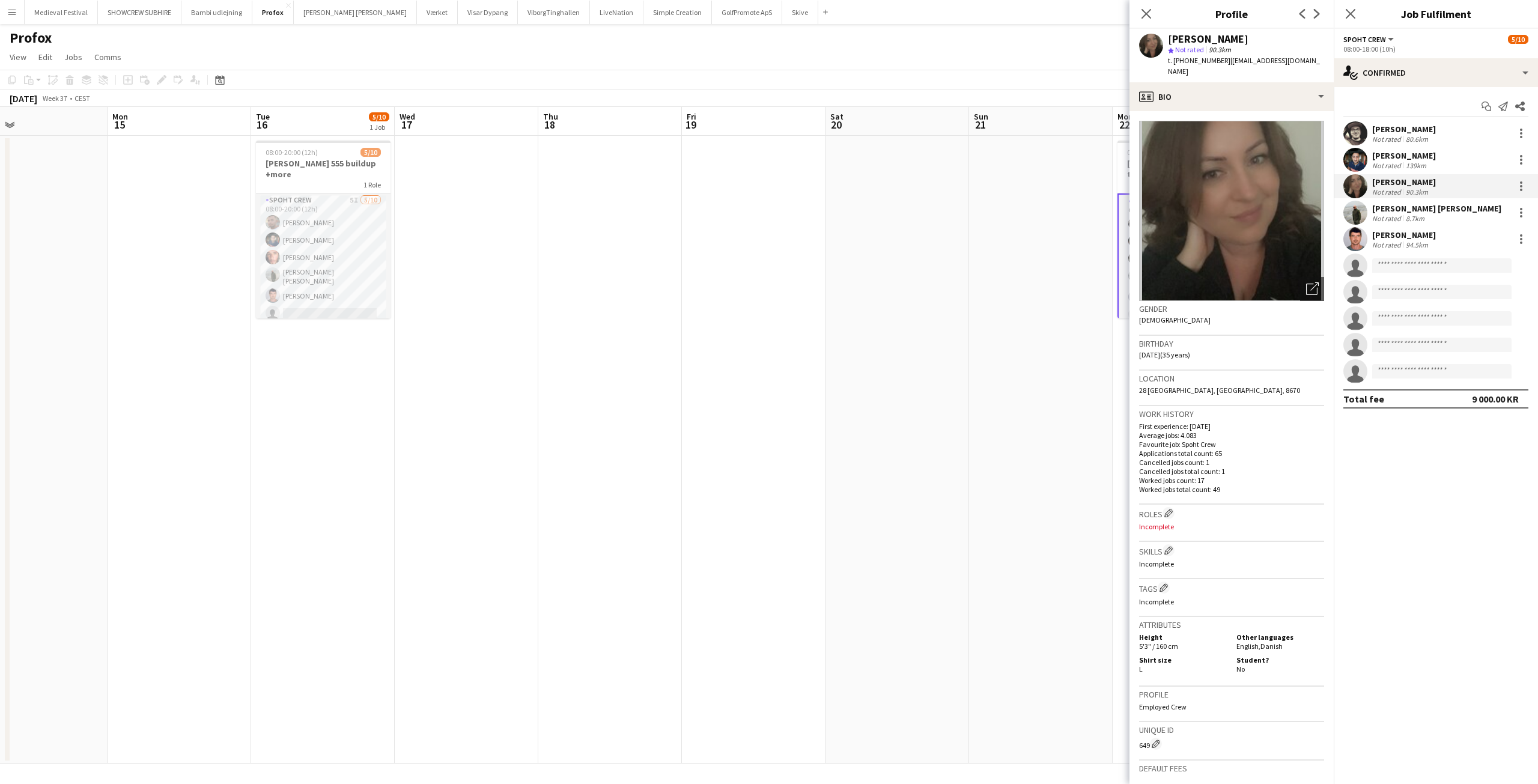
click at [1403, 218] on div "8.7km" at bounding box center [1414, 219] width 23 height 9
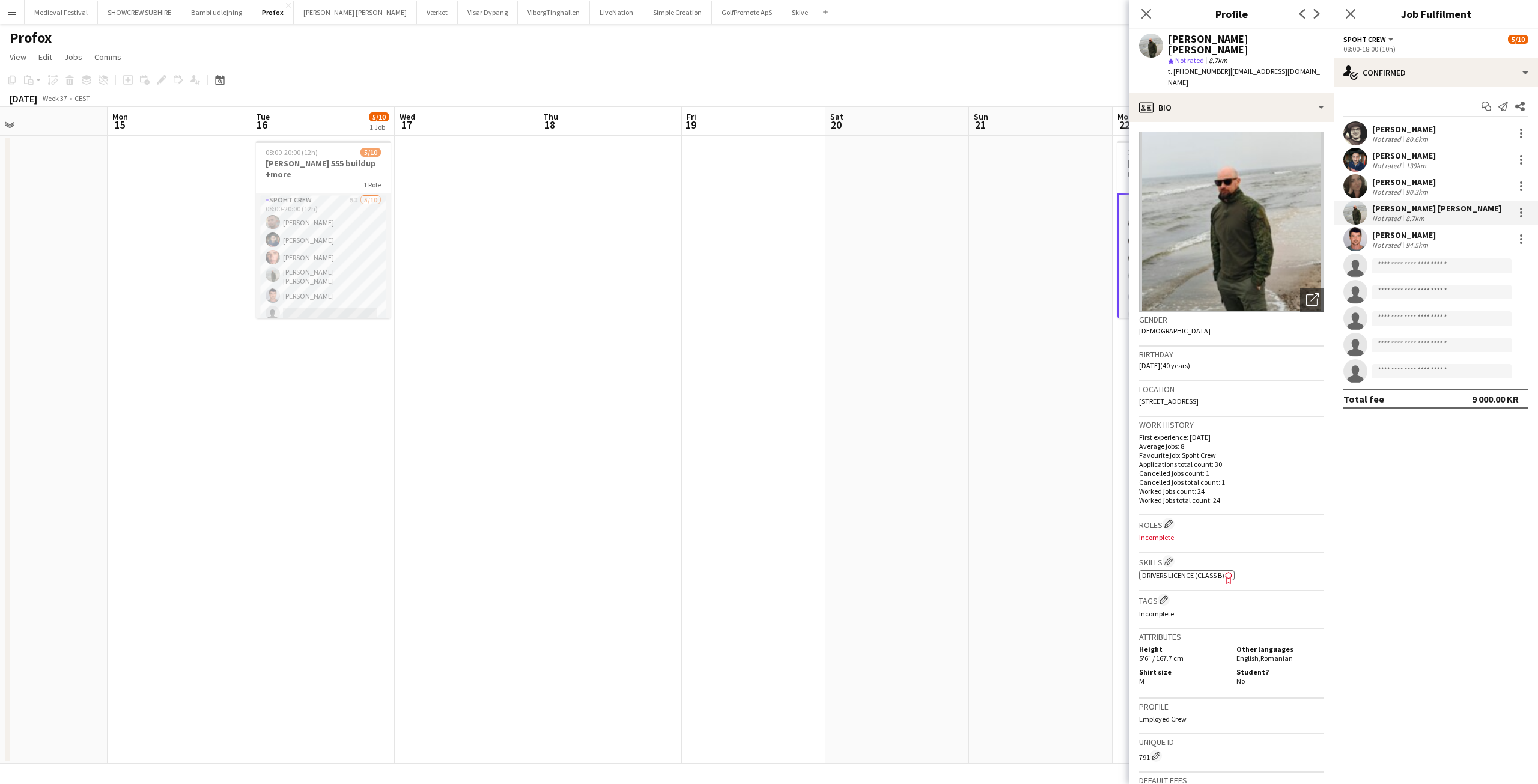
click at [1404, 239] on div "[PERSON_NAME]" at bounding box center [1403, 235] width 64 height 11
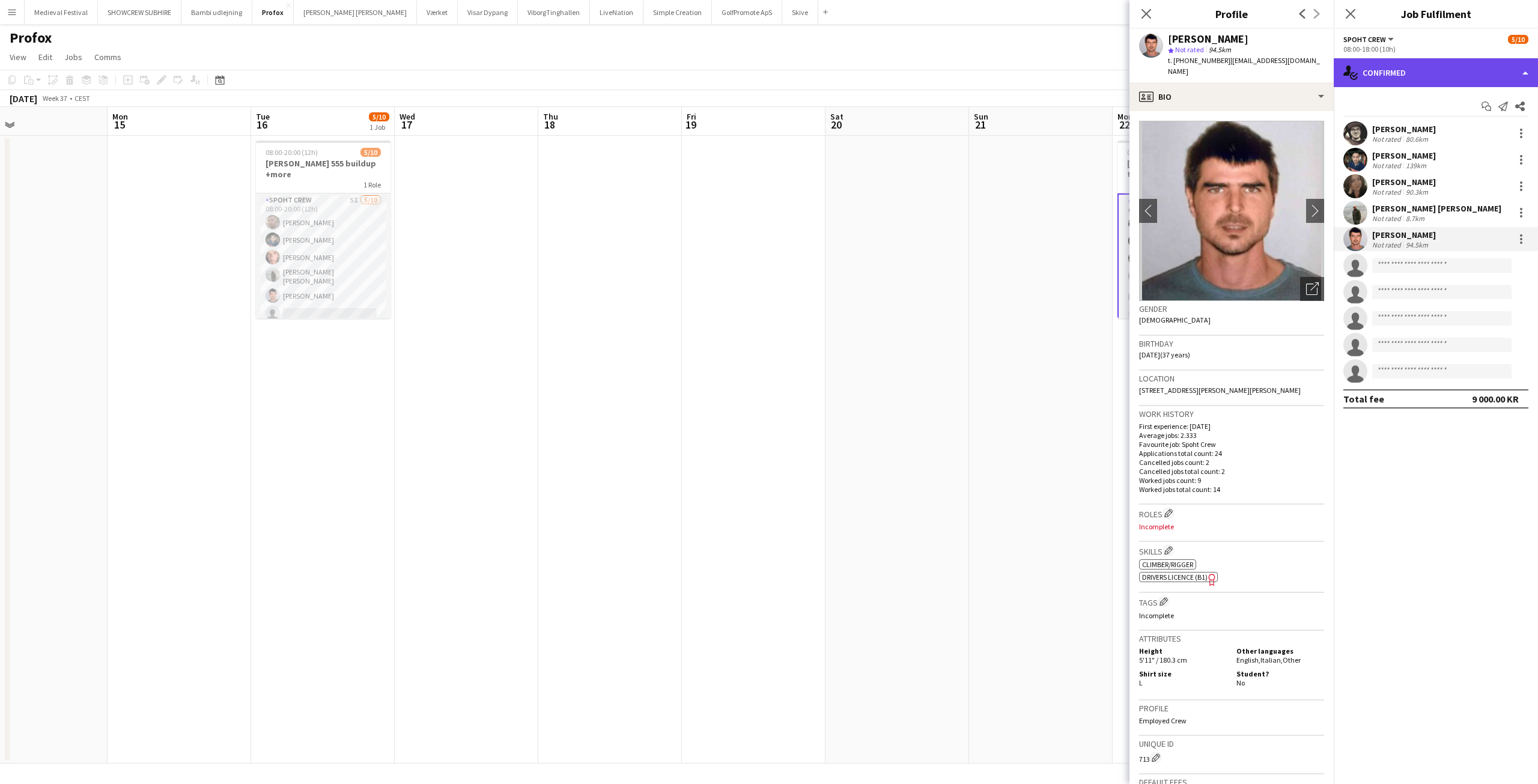
click at [1422, 84] on div "single-neutral-actions-check-2 Confirmed" at bounding box center [1435, 72] width 204 height 29
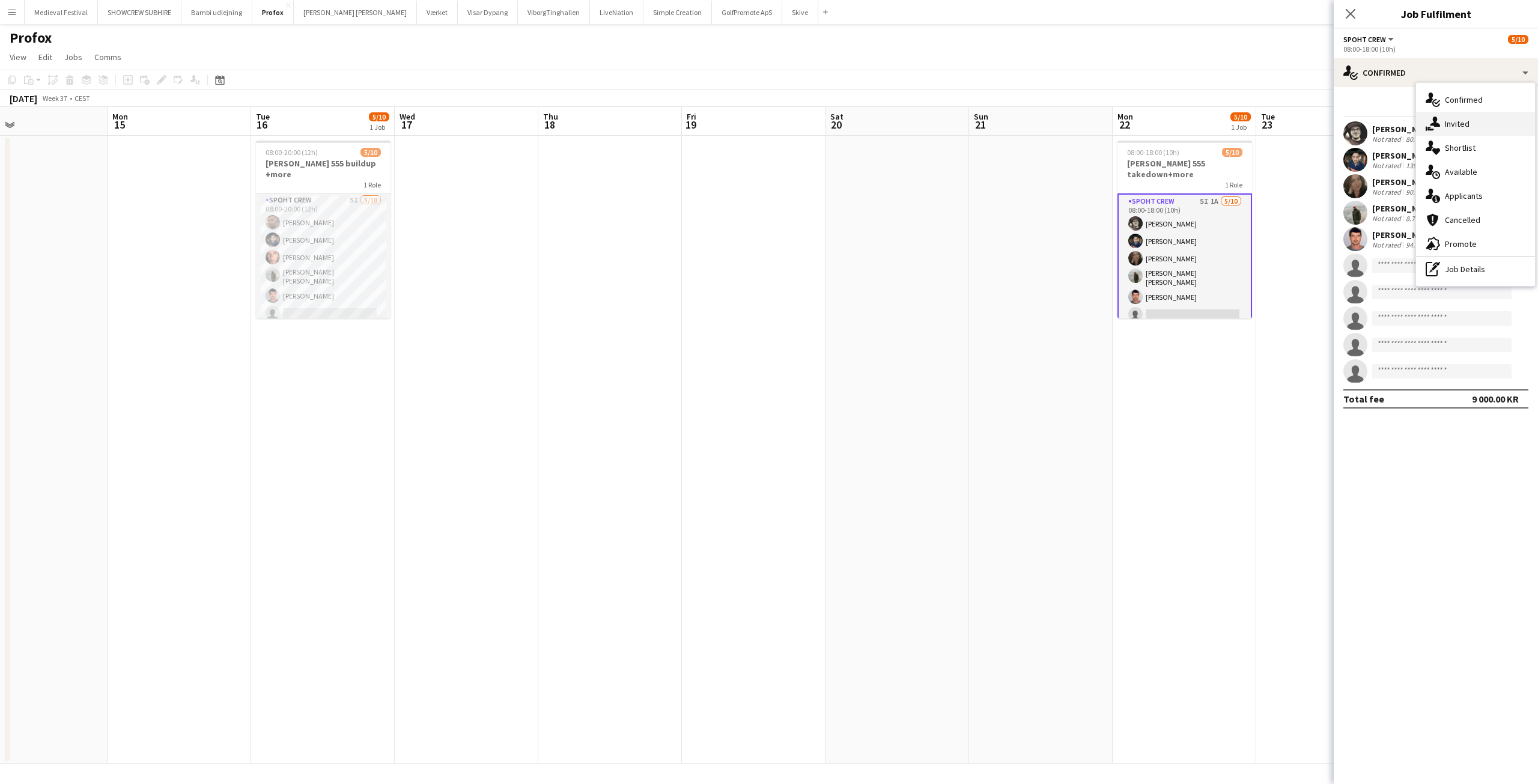
click at [1453, 116] on div "single-neutral-actions-share-1 Invited" at bounding box center [1474, 124] width 119 height 24
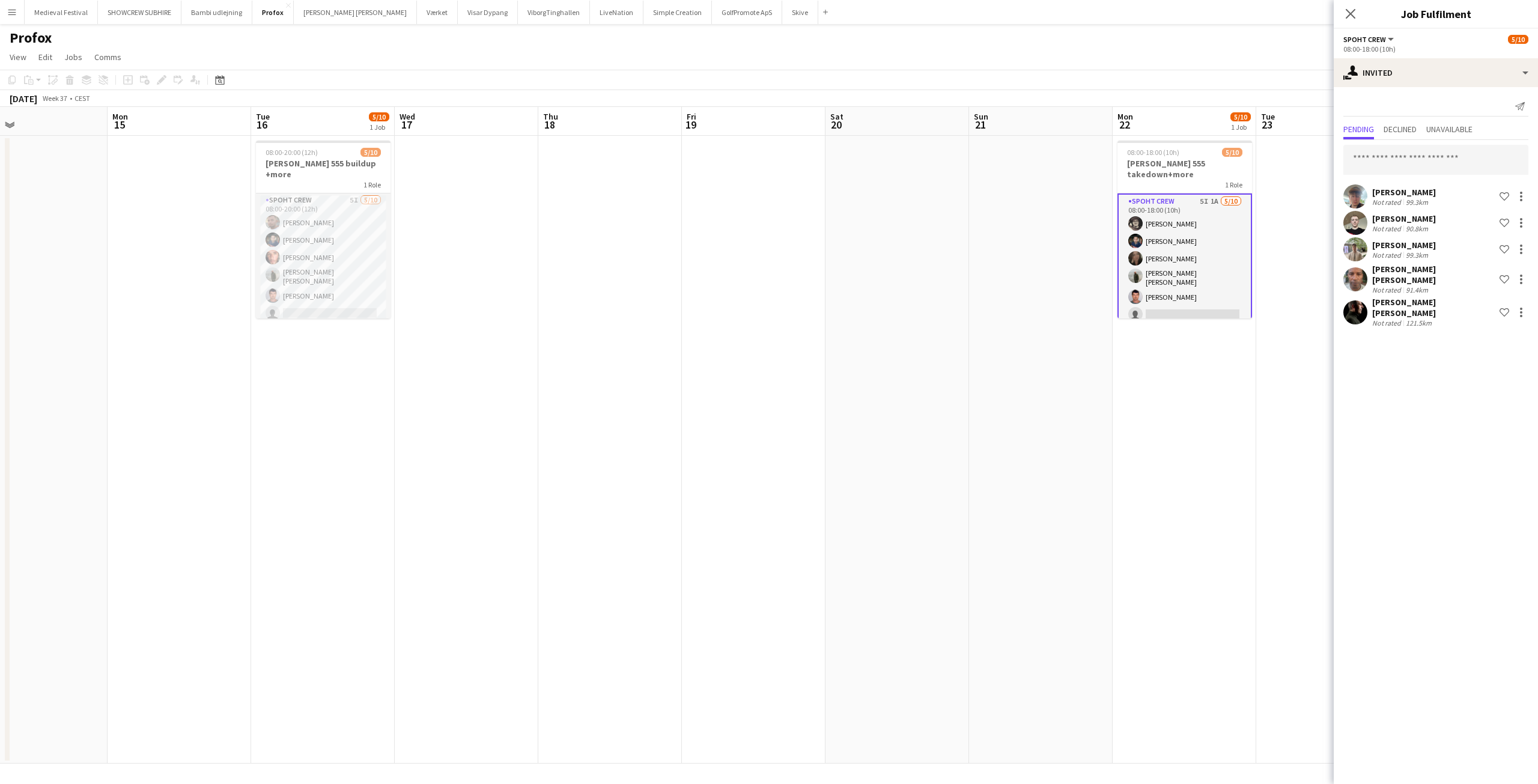
click at [1391, 198] on div "Not rated" at bounding box center [1388, 202] width 31 height 9
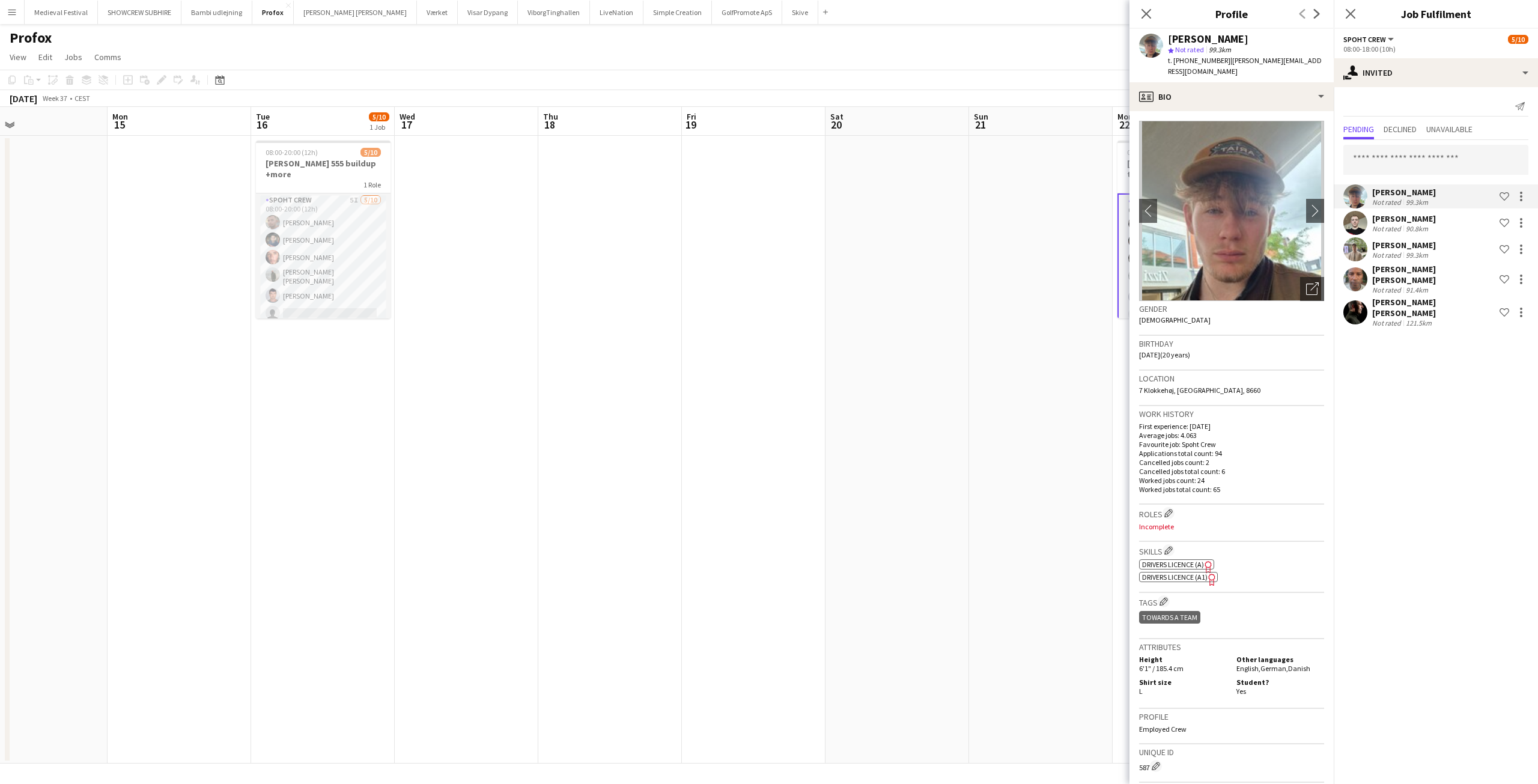
click at [1397, 226] on div "Not rated" at bounding box center [1388, 229] width 31 height 9
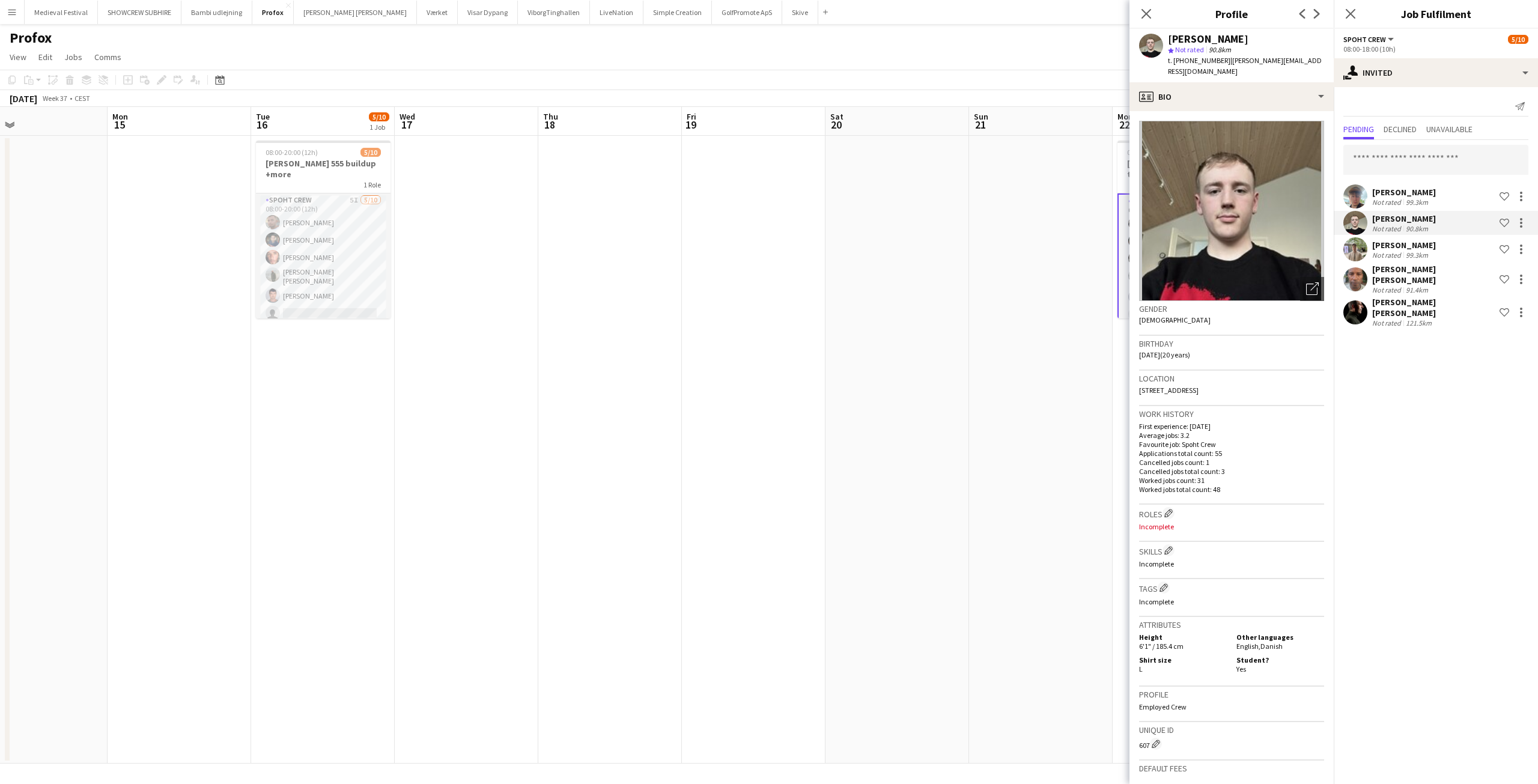
click at [1400, 250] on div "Not rated" at bounding box center [1388, 255] width 31 height 9
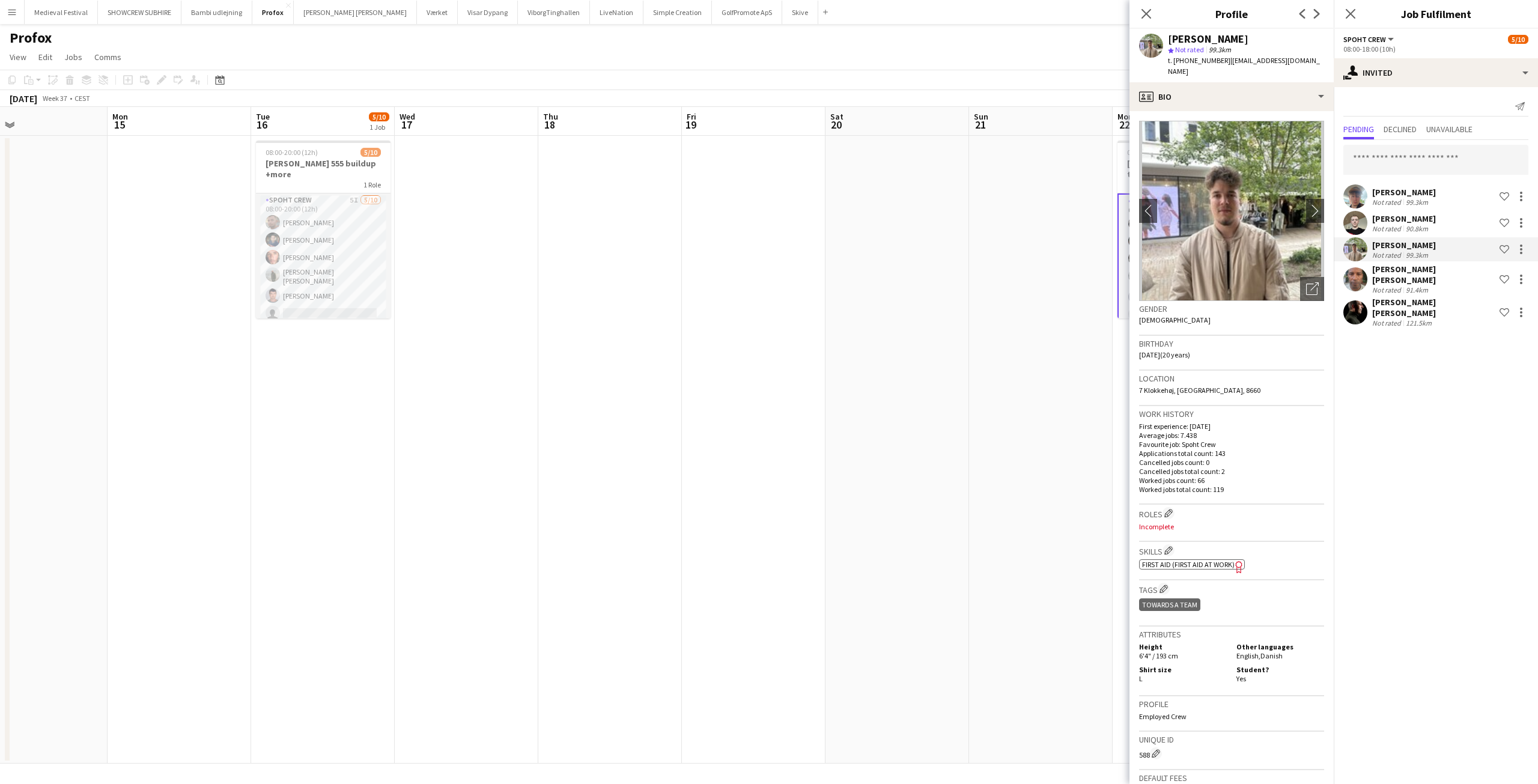
click at [1400, 275] on div "[PERSON_NAME] [PERSON_NAME]" at bounding box center [1433, 274] width 123 height 21
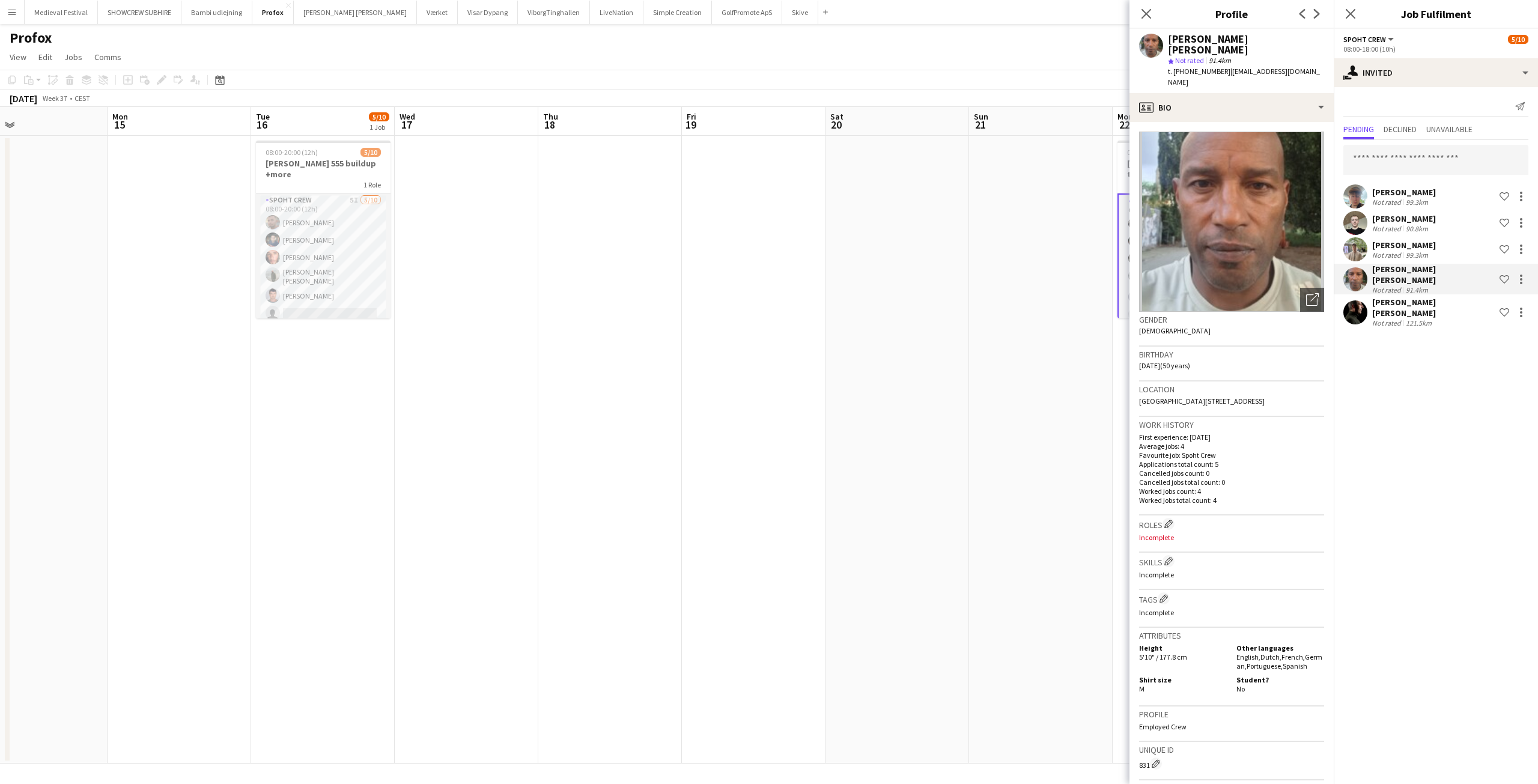
click at [873, 367] on app-date-cell at bounding box center [897, 449] width 144 height 627
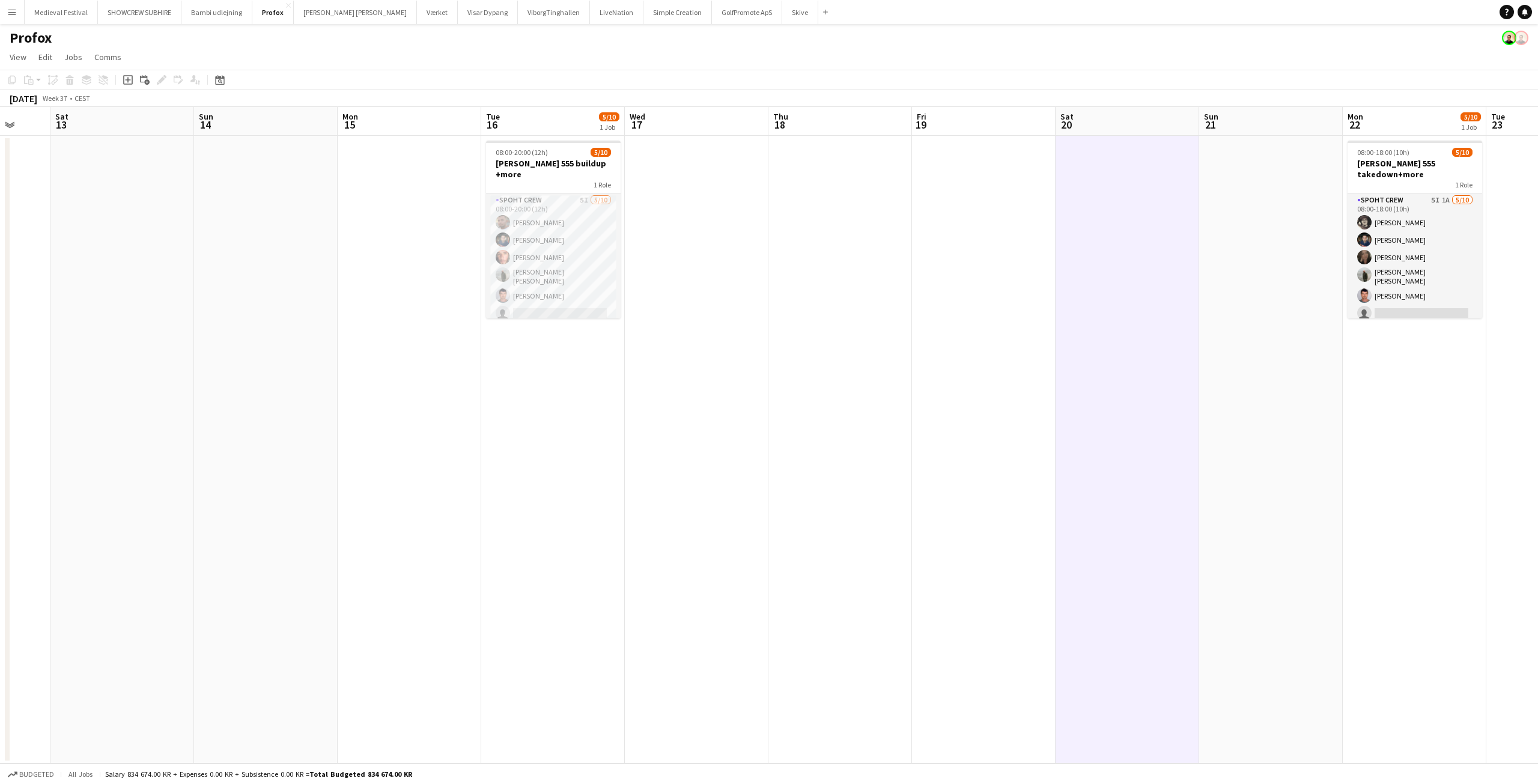
drag, startPoint x: 751, startPoint y: 287, endPoint x: 1115, endPoint y: 315, distance: 365.1
click at [1079, 313] on app-calendar-viewport "Wed 10 Thu 11 Fri 12 Sat 13 Sun 14 Mon 15 Tue 16 5/10 1 Job Wed 17 Thu 18 Fri 1…" at bounding box center [769, 435] width 1538 height 657
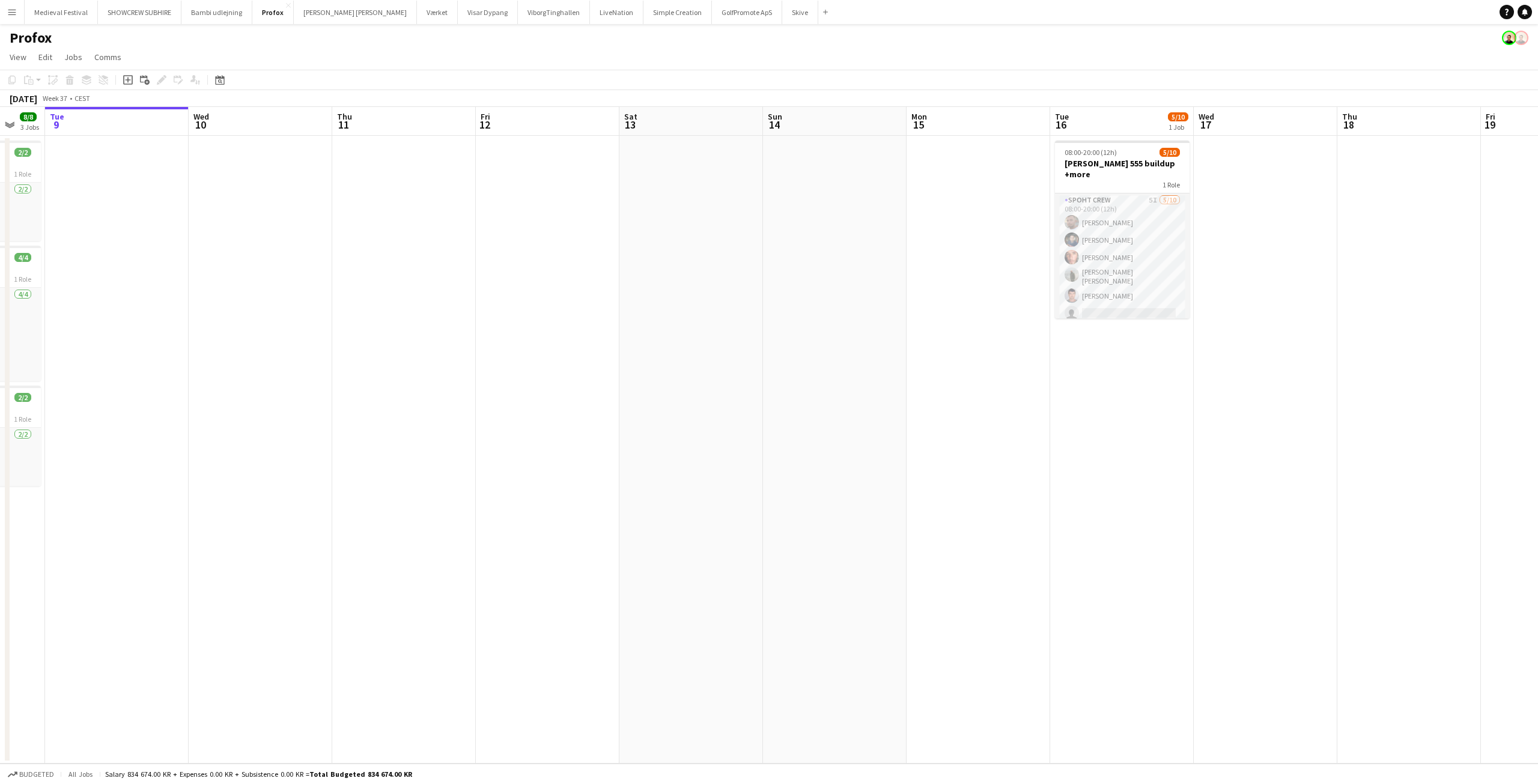
drag, startPoint x: 971, startPoint y: 294, endPoint x: 1317, endPoint y: 302, distance: 346.1
click at [1321, 299] on app-calendar-viewport "Sun 7 1/2 1 Job Mon 8 8/8 3 Jobs Tue 9 Wed 10 Thu 11 Fri 12 Sat 13 Sun 14 Mon 1…" at bounding box center [769, 435] width 1538 height 657
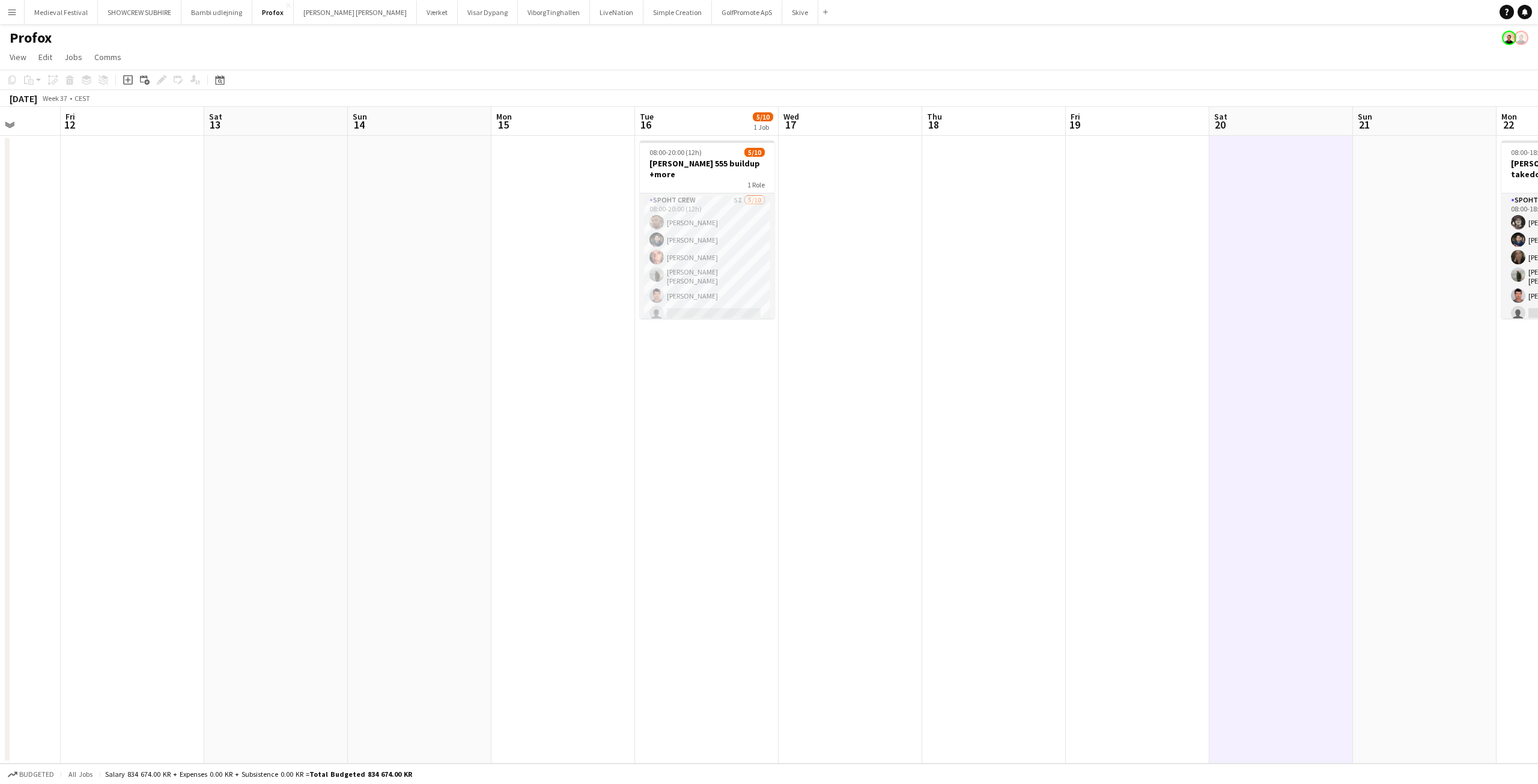
drag, startPoint x: 1284, startPoint y: 300, endPoint x: 772, endPoint y: 273, distance: 512.7
click at [784, 273] on app-calendar-viewport "Mon 8 8/8 3 Jobs Tue 9 Wed 10 Thu 11 Fri 12 Sat 13 Sun 14 Mon 15 Tue 16 5/10 1 …" at bounding box center [769, 435] width 1538 height 657
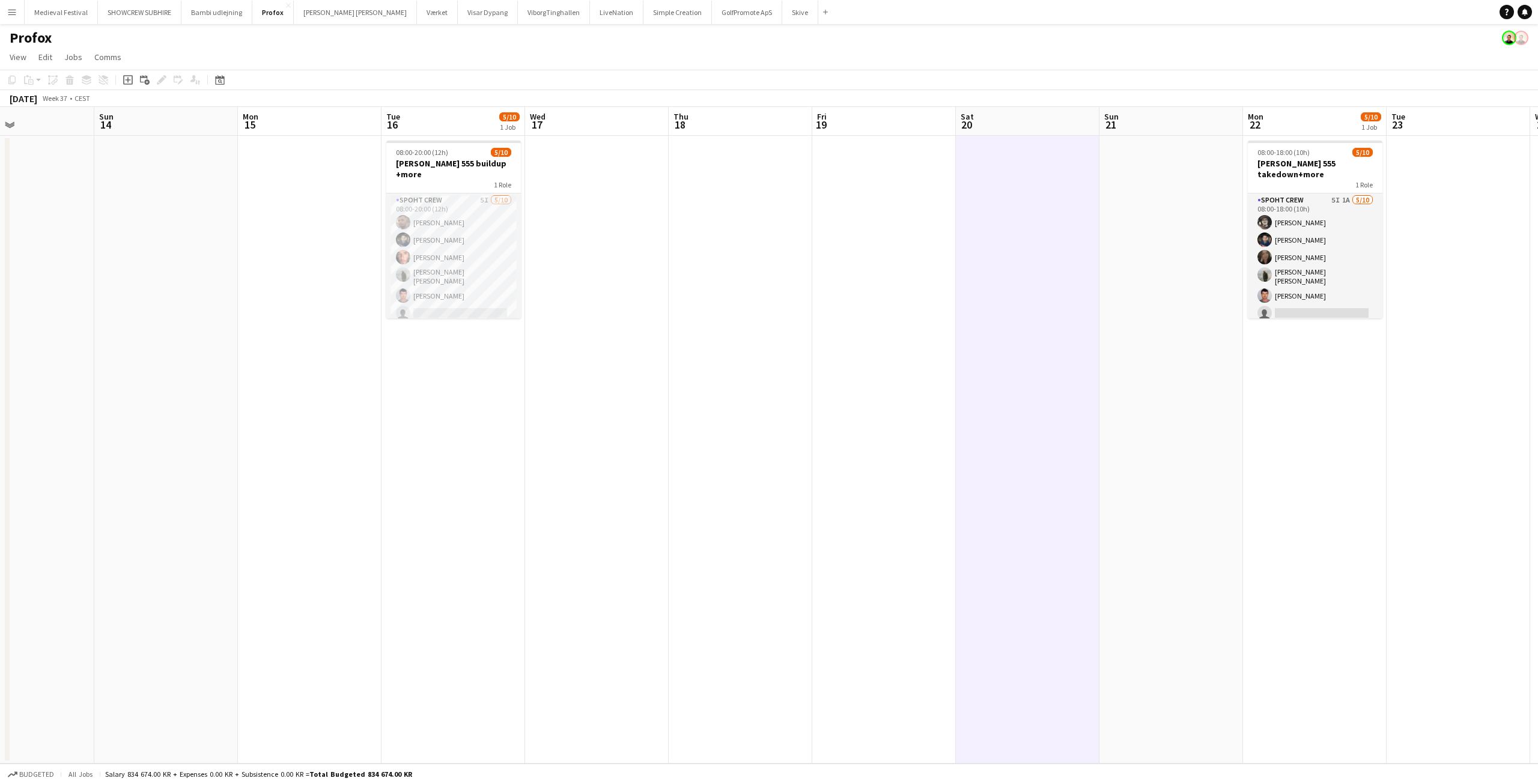
scroll to position [0, 385]
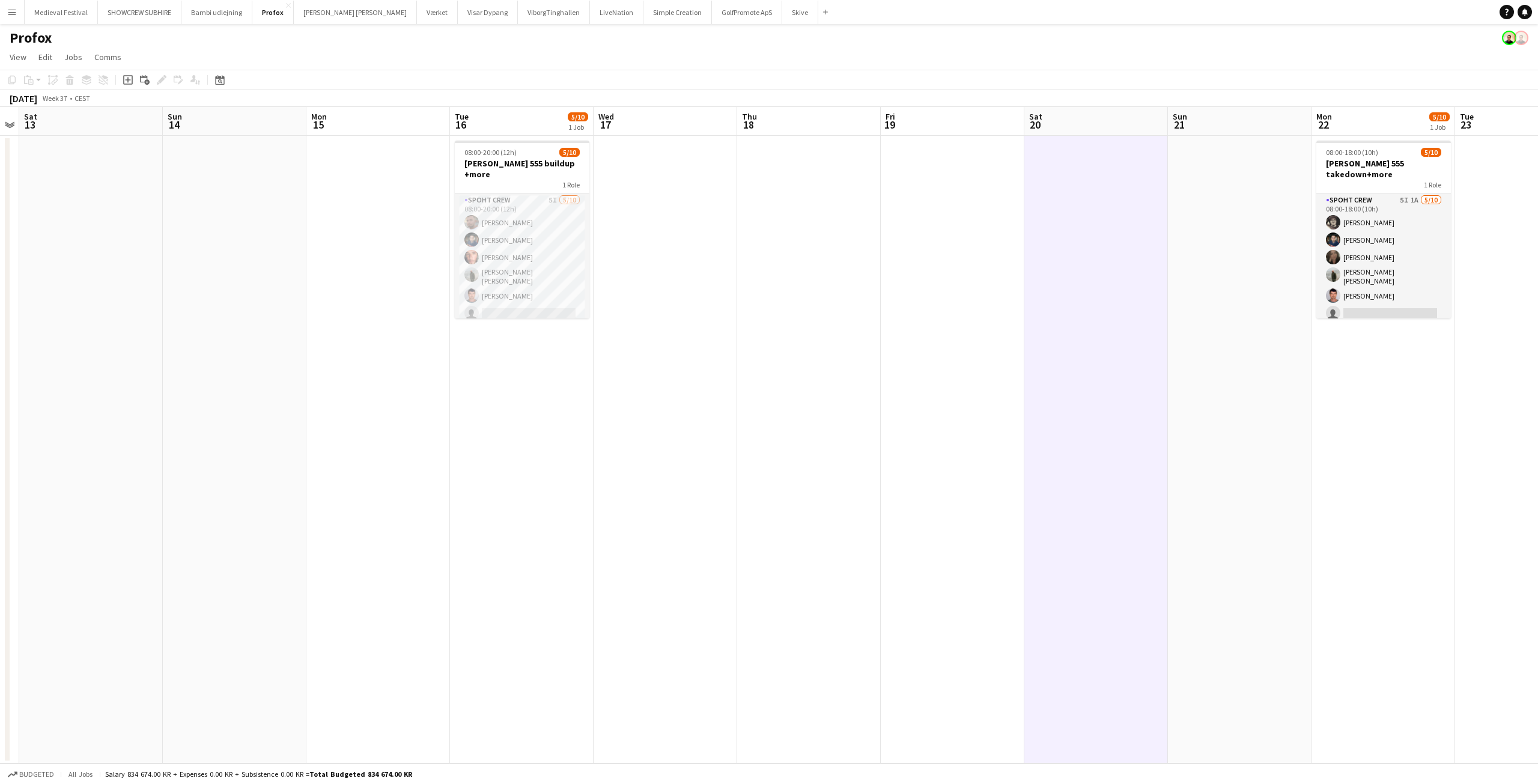
drag, startPoint x: 930, startPoint y: 279, endPoint x: 701, endPoint y: 270, distance: 229.2
click at [703, 270] on app-calendar-viewport "Wed 10 Thu 11 Fri 12 Sat 13 Sun 14 Mon 15 Tue 16 5/10 1 Job Wed 17 Thu 18 Fri 1…" at bounding box center [769, 435] width 1538 height 657
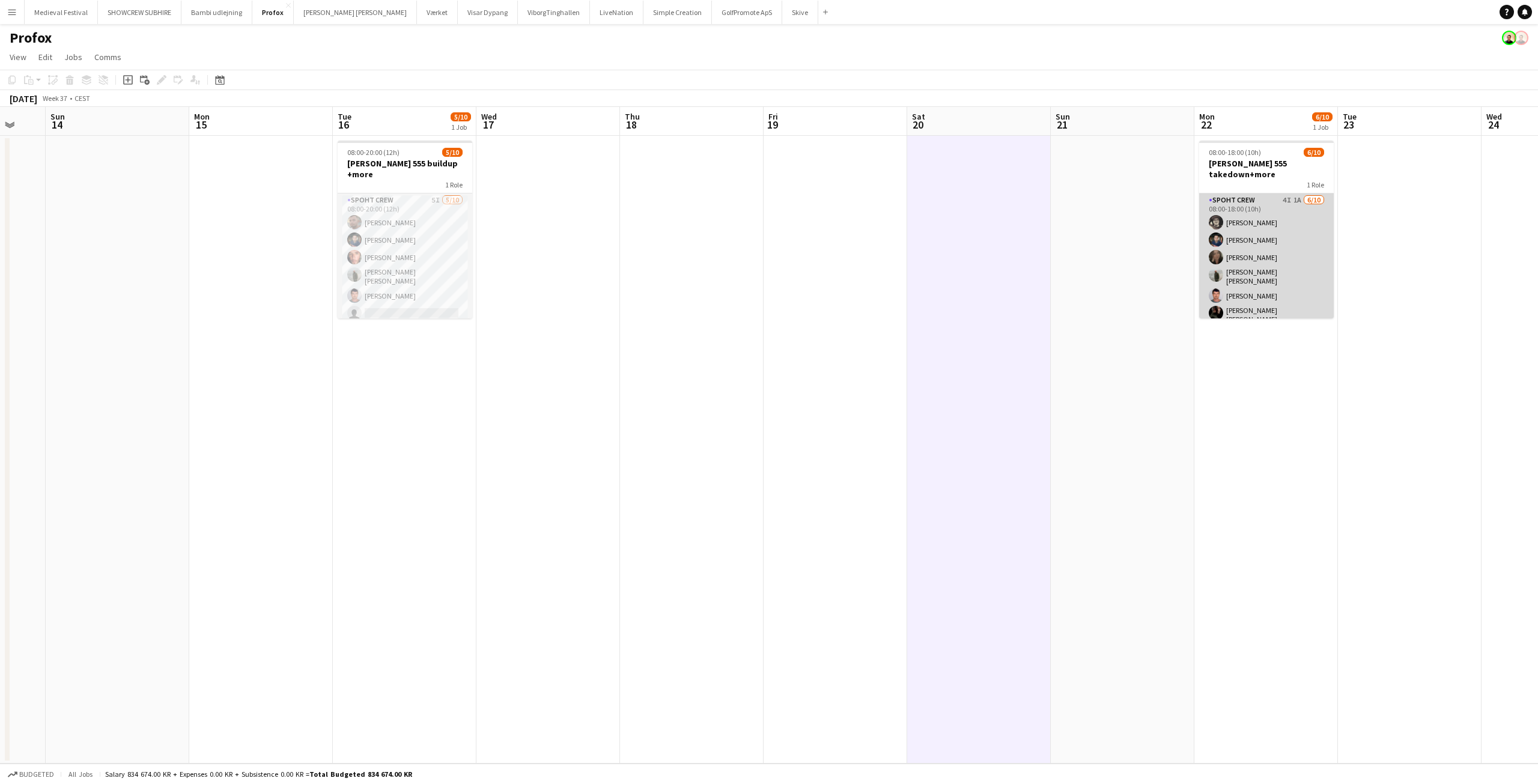
click at [1262, 267] on app-card-role "Spoht Crew 4I 1A 6/10 08:00-18:00 (10h) Mike Kasper Williamson Marius Ciungu Ni…" at bounding box center [1266, 296] width 135 height 205
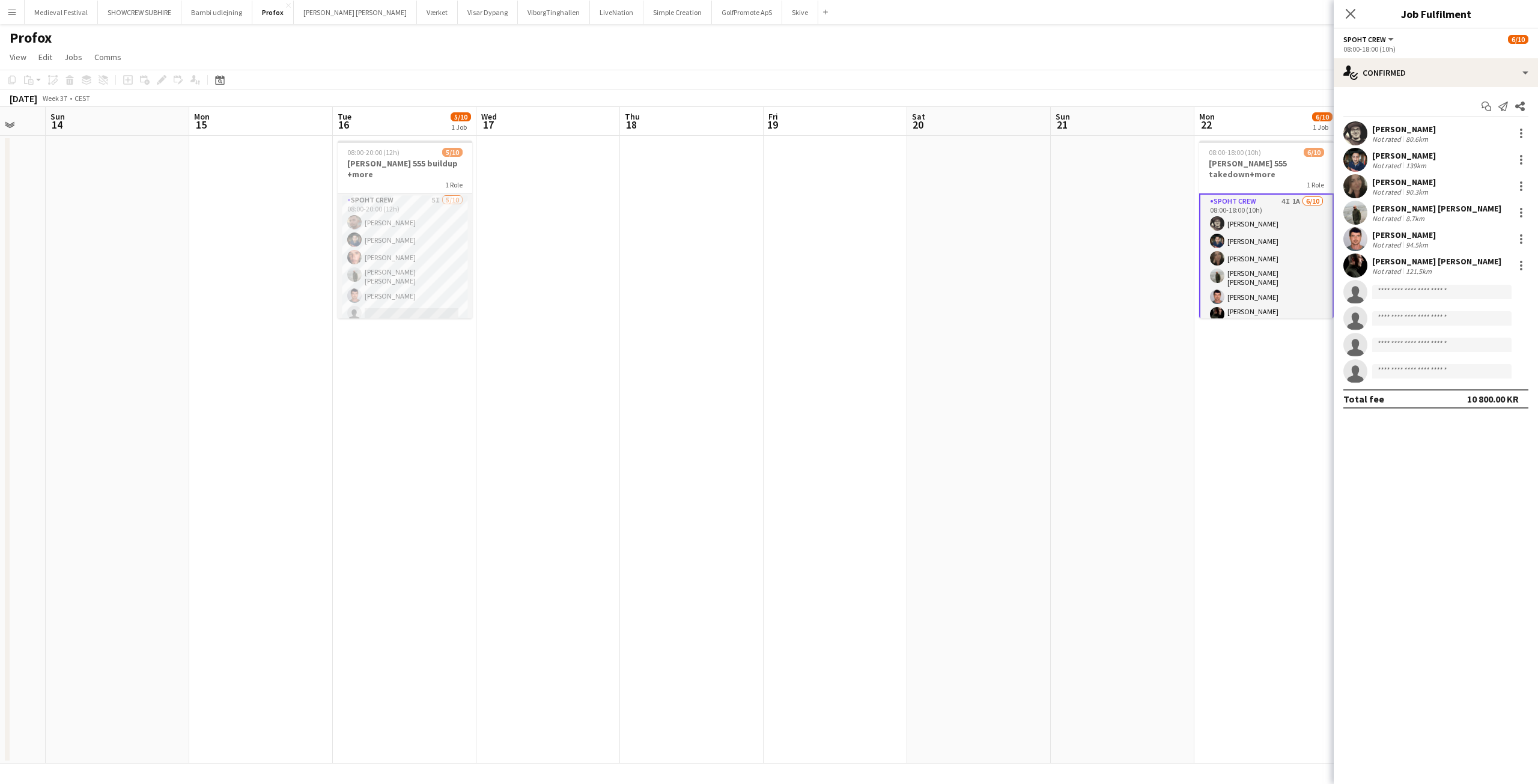
click at [863, 414] on app-date-cell at bounding box center [835, 449] width 144 height 627
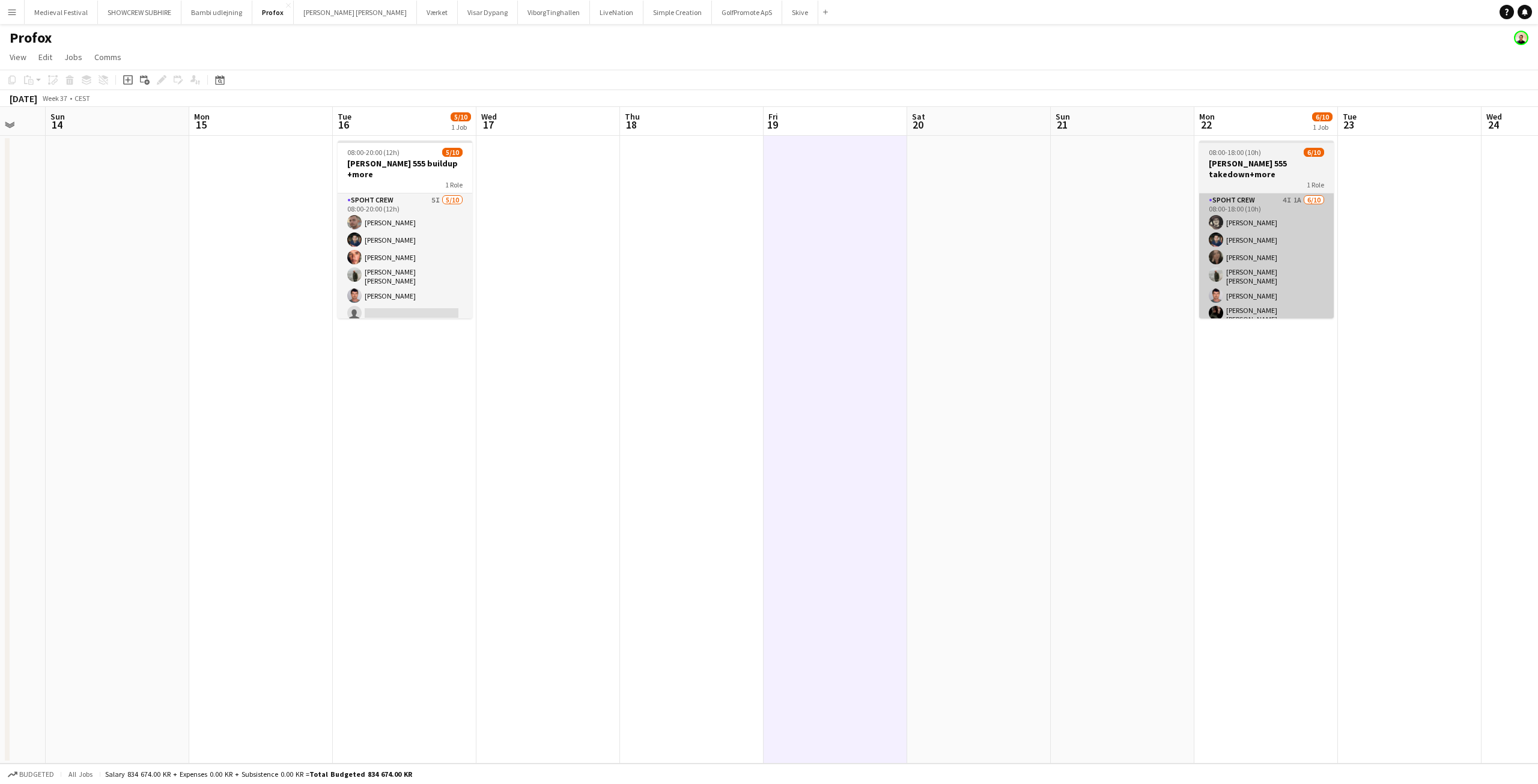
click at [1202, 220] on app-card-role "Spoht Crew 4I 1A 6/10 08:00-18:00 (10h) Mike Kasper Williamson Marius Ciungu Ni…" at bounding box center [1266, 296] width 135 height 205
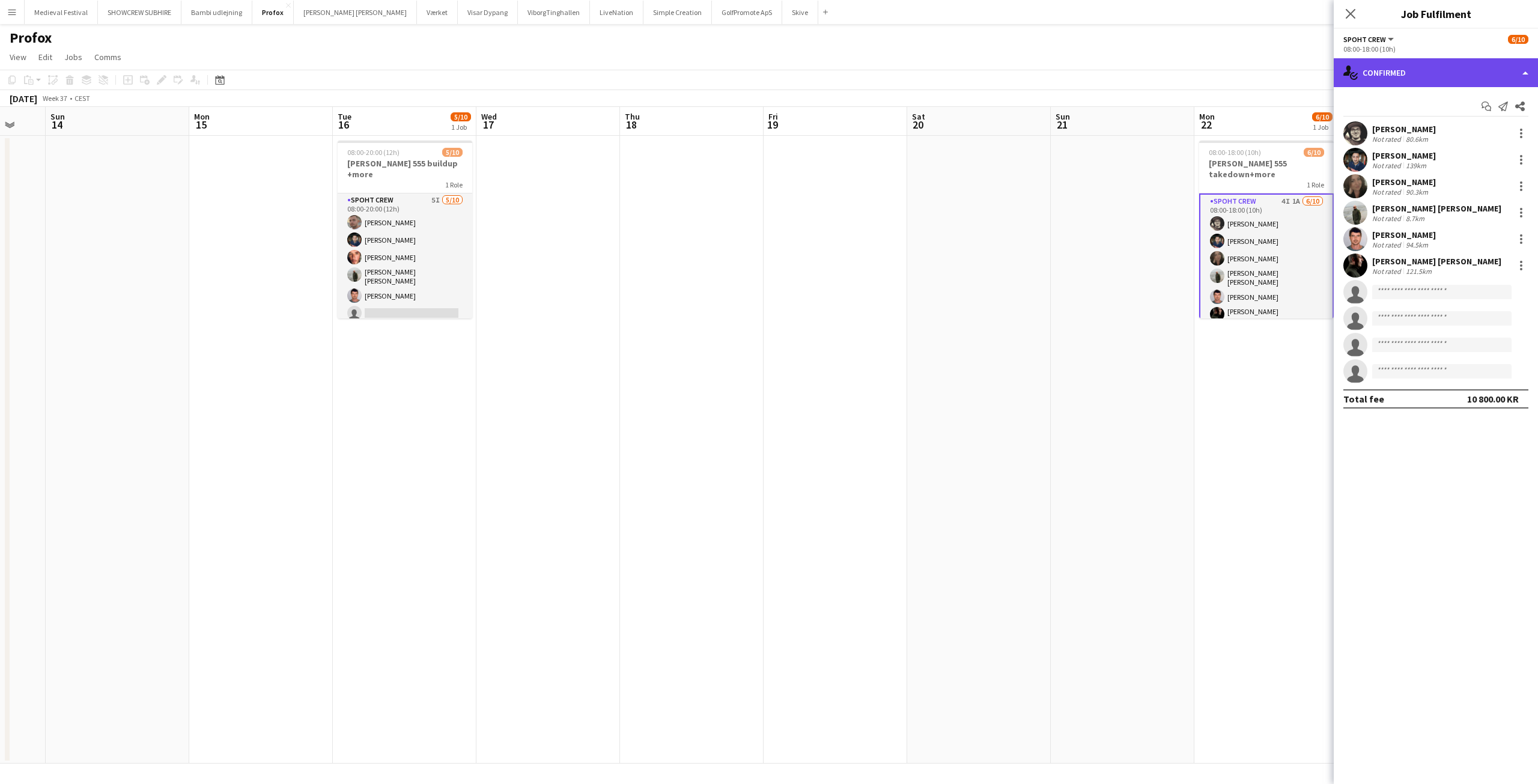
click at [1403, 86] on div "single-neutral-actions-check-2 Confirmed" at bounding box center [1435, 72] width 204 height 29
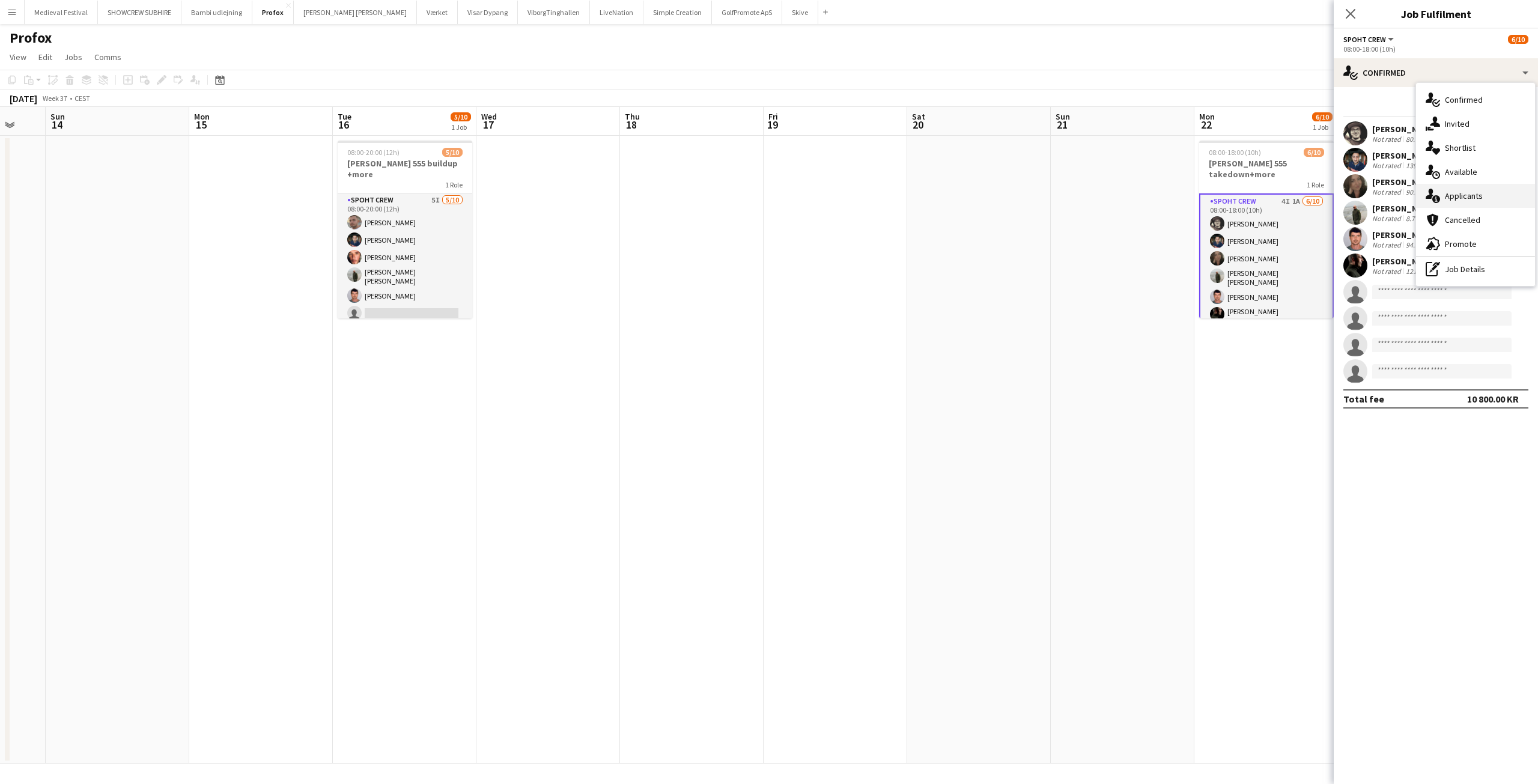
click at [1461, 190] on div "single-neutral-actions-information Applicants" at bounding box center [1474, 196] width 119 height 24
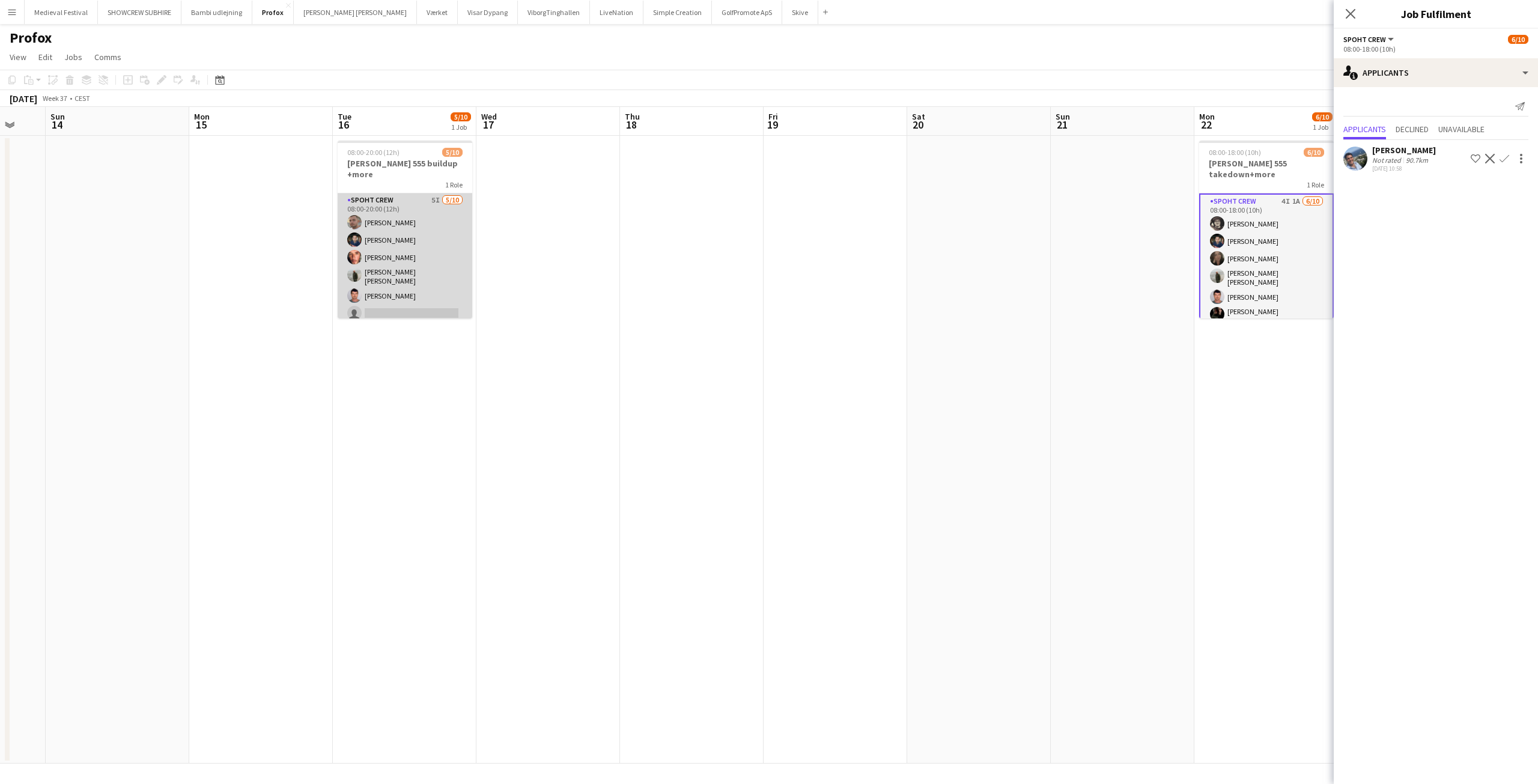
click at [391, 268] on app-card-role "Spoht Crew 5I 5/10 08:00-20:00 (12h) Tomas Ambarcumianas Marius Ciungu Amador B…" at bounding box center [405, 294] width 135 height 201
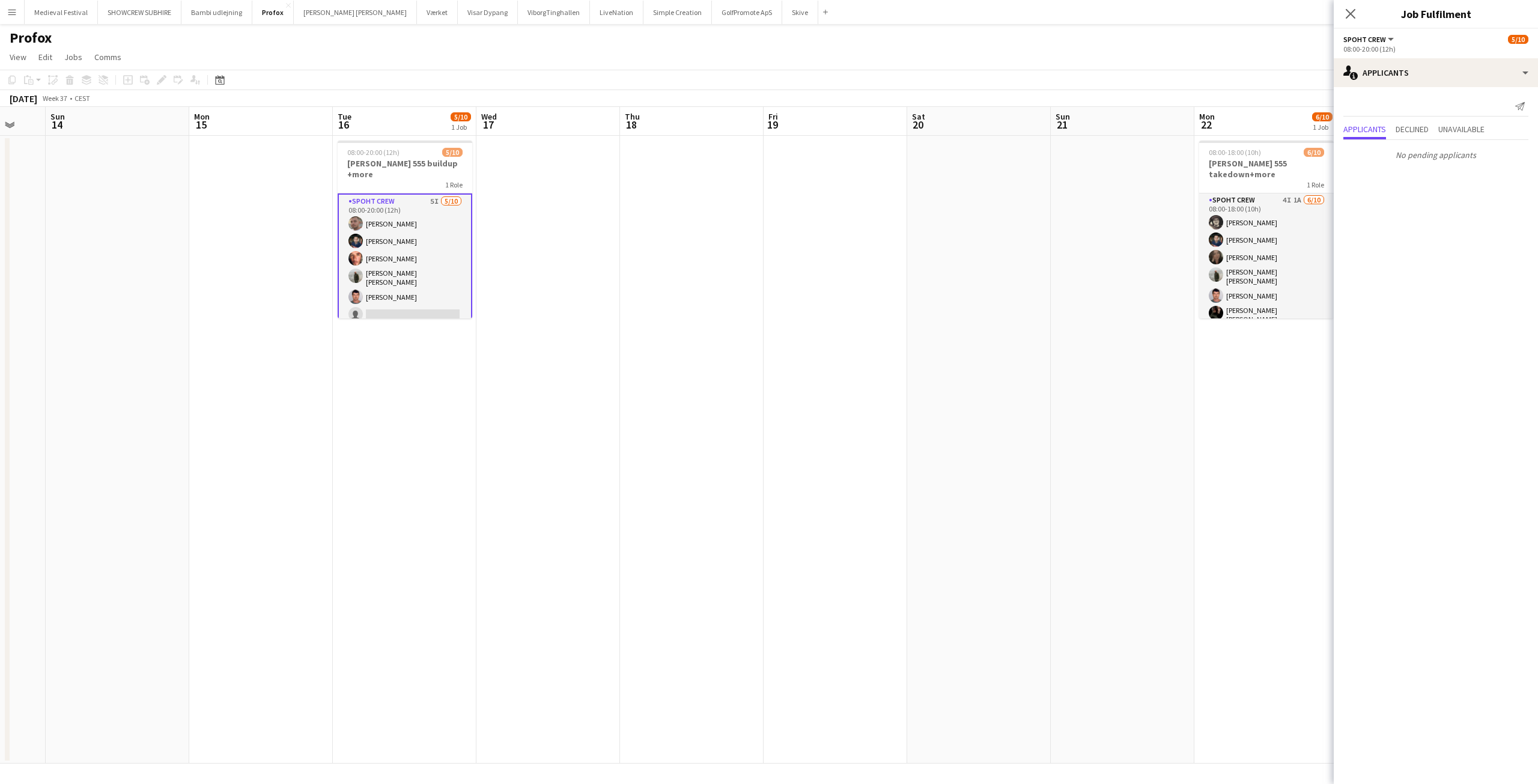
click at [672, 240] on app-date-cell at bounding box center [692, 449] width 144 height 627
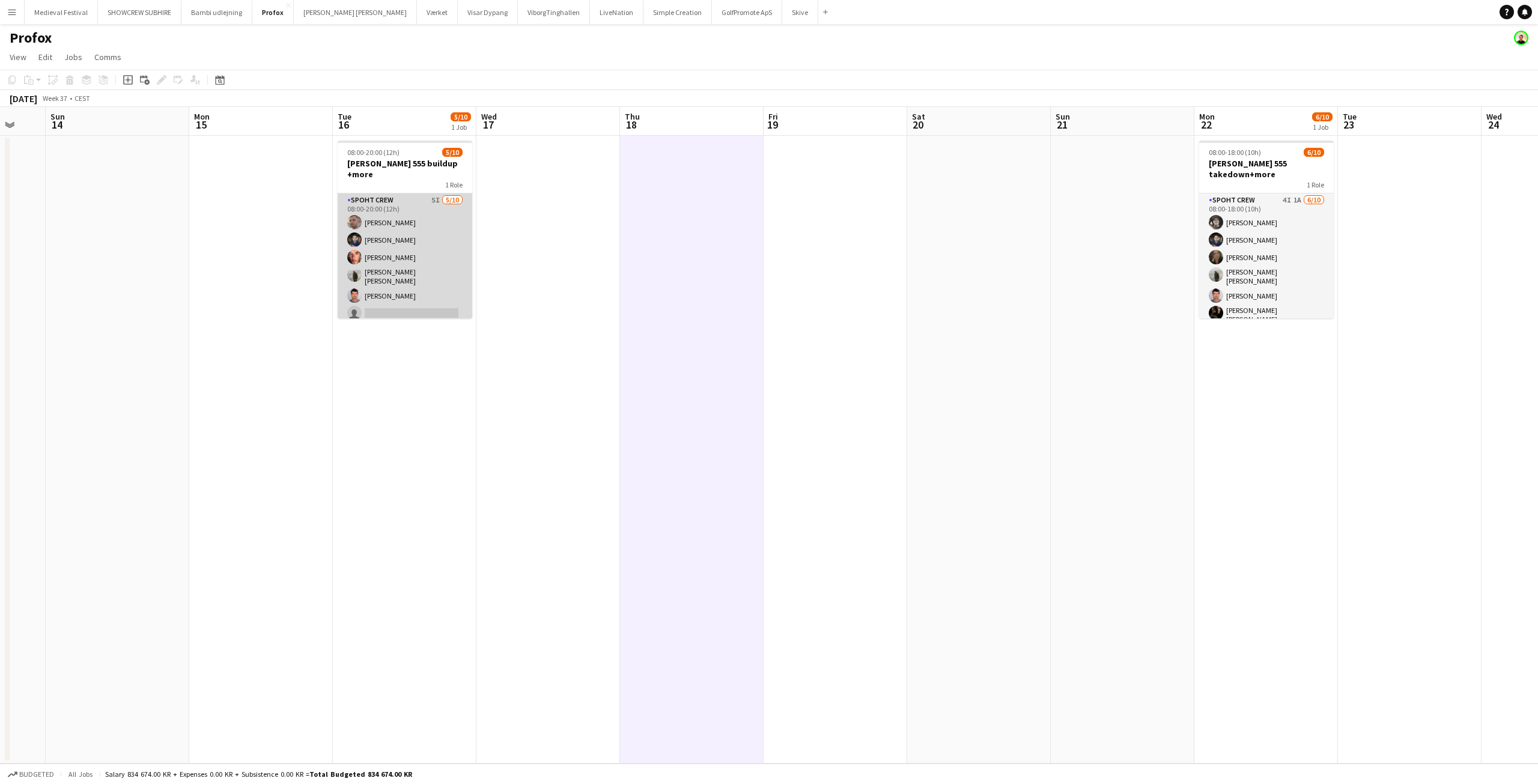
click at [432, 252] on app-card-role "Spoht Crew 5I 5/10 08:00-20:00 (12h) Tomas Ambarcumianas Marius Ciungu Amador B…" at bounding box center [405, 294] width 135 height 201
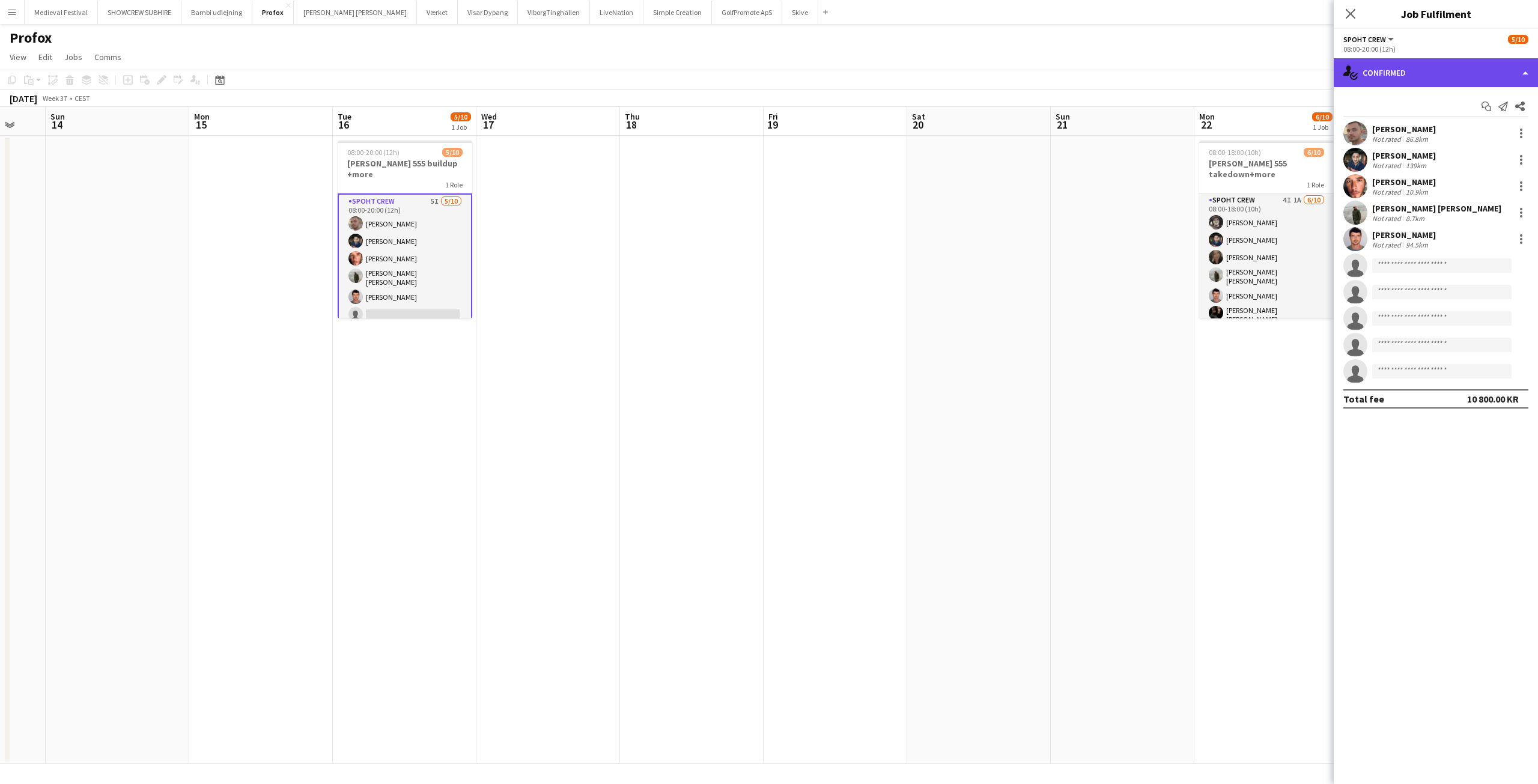
click at [1367, 82] on div "single-neutral-actions-check-2 Confirmed" at bounding box center [1435, 72] width 204 height 29
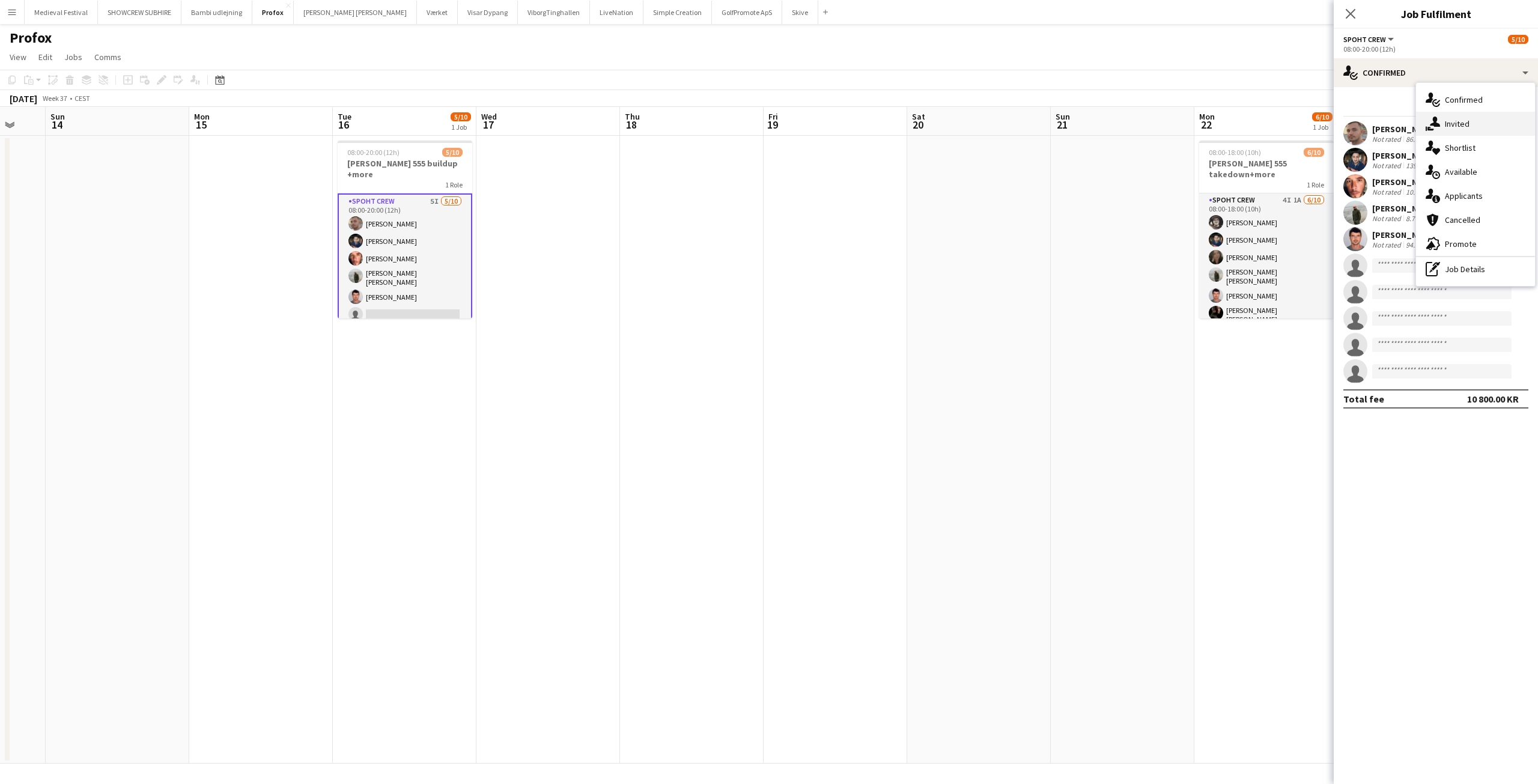
click at [1455, 124] on span "Invited" at bounding box center [1457, 124] width 25 height 11
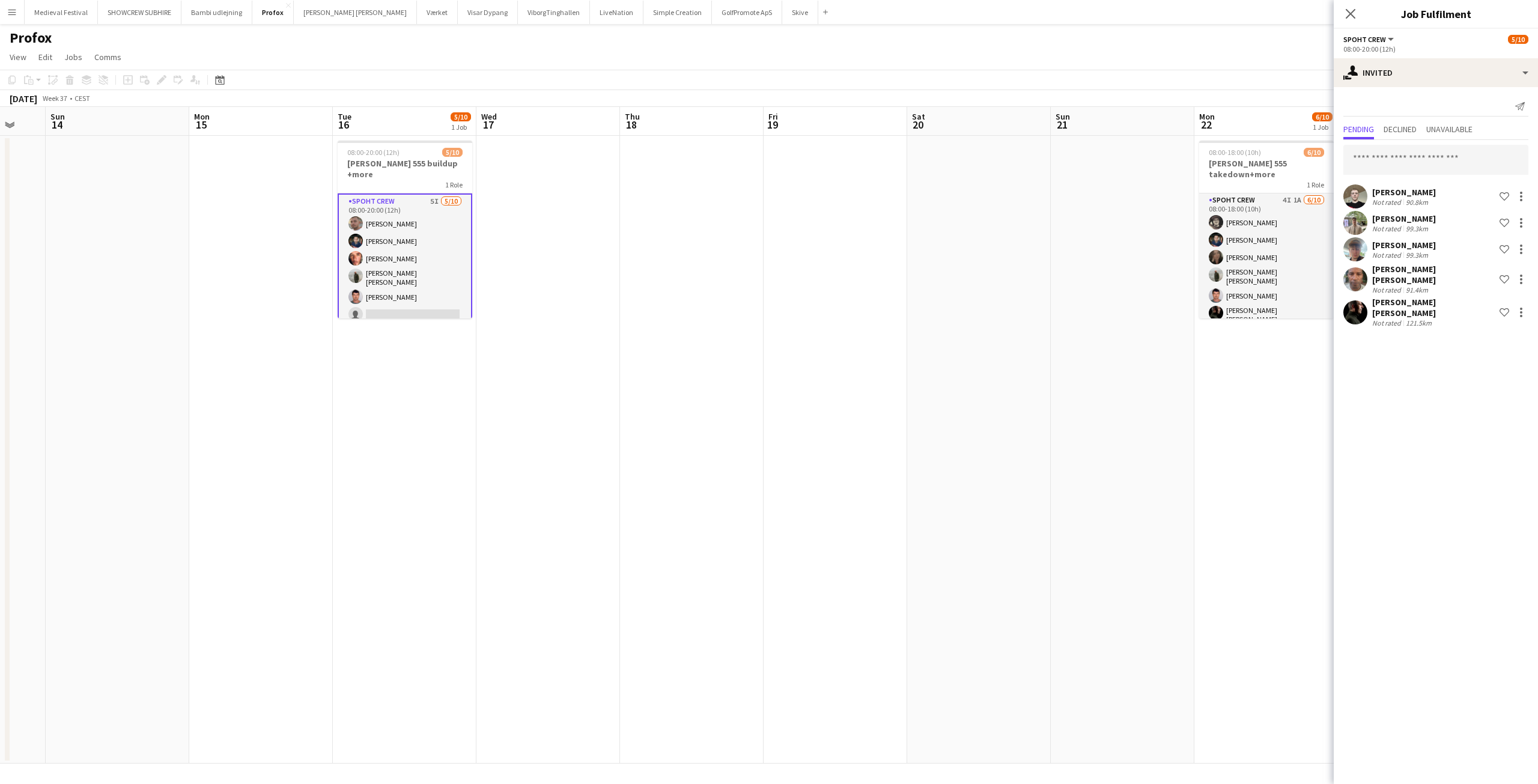
click at [654, 272] on app-date-cell at bounding box center [692, 449] width 144 height 627
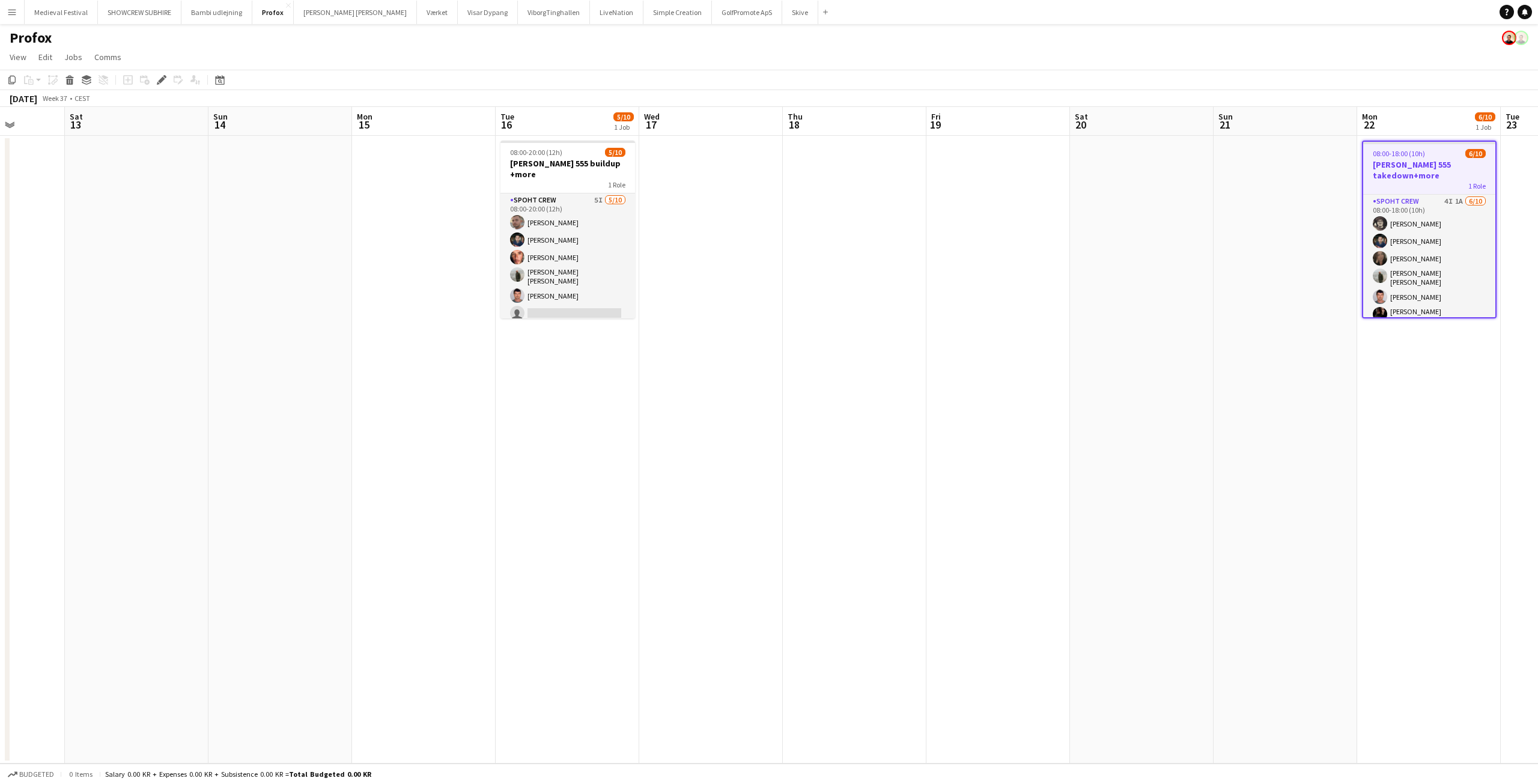
scroll to position [0, 373]
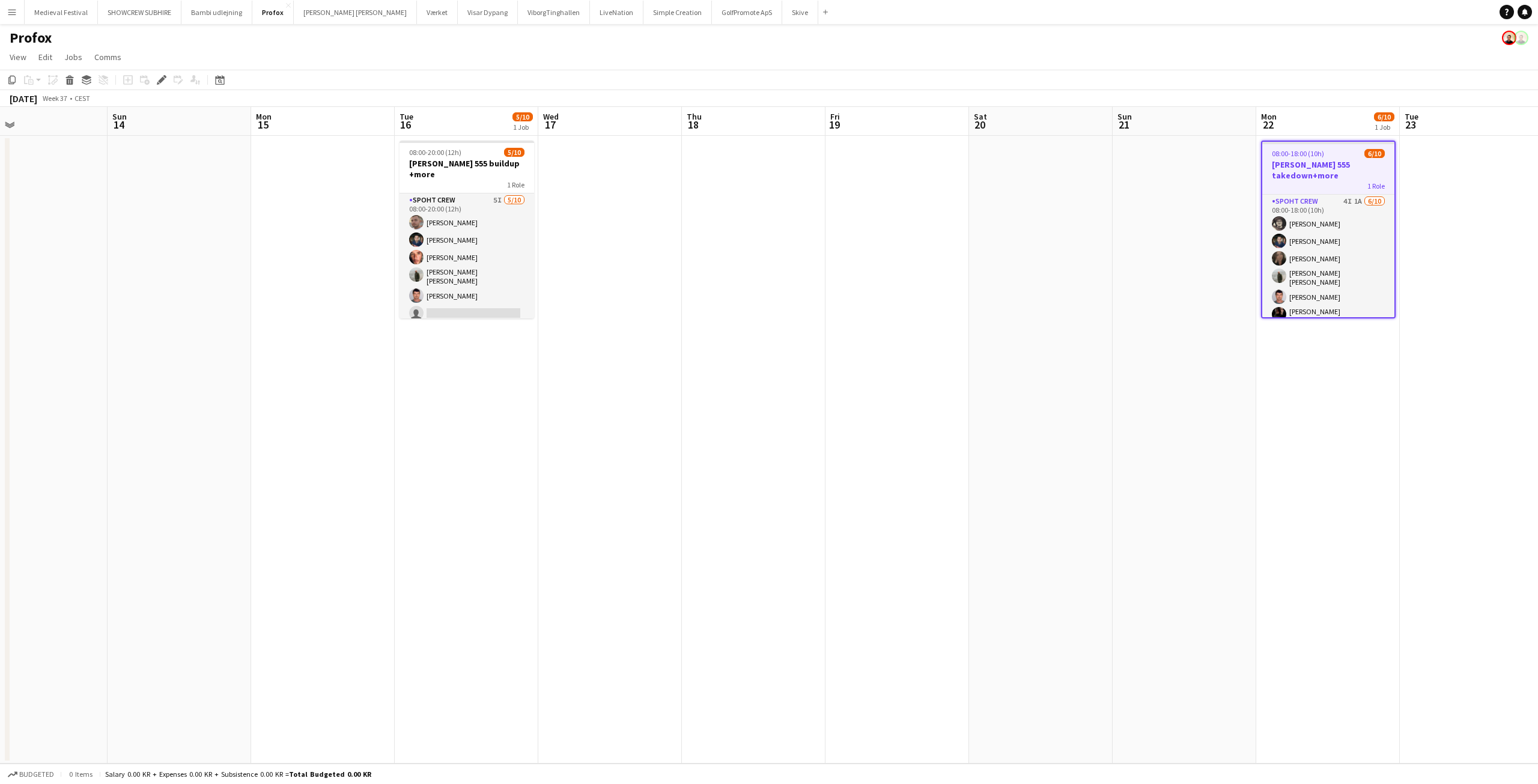
drag, startPoint x: 468, startPoint y: 204, endPoint x: 1222, endPoint y: 252, distance: 755.5
click at [1226, 252] on app-calendar-viewport "Thu 11 Fri 12 Sat 13 Sun 14 Mon 15 Tue 16 5/10 1 Job Wed 17 Thu 18 Fri 19 Sat 2…" at bounding box center [769, 435] width 1538 height 657
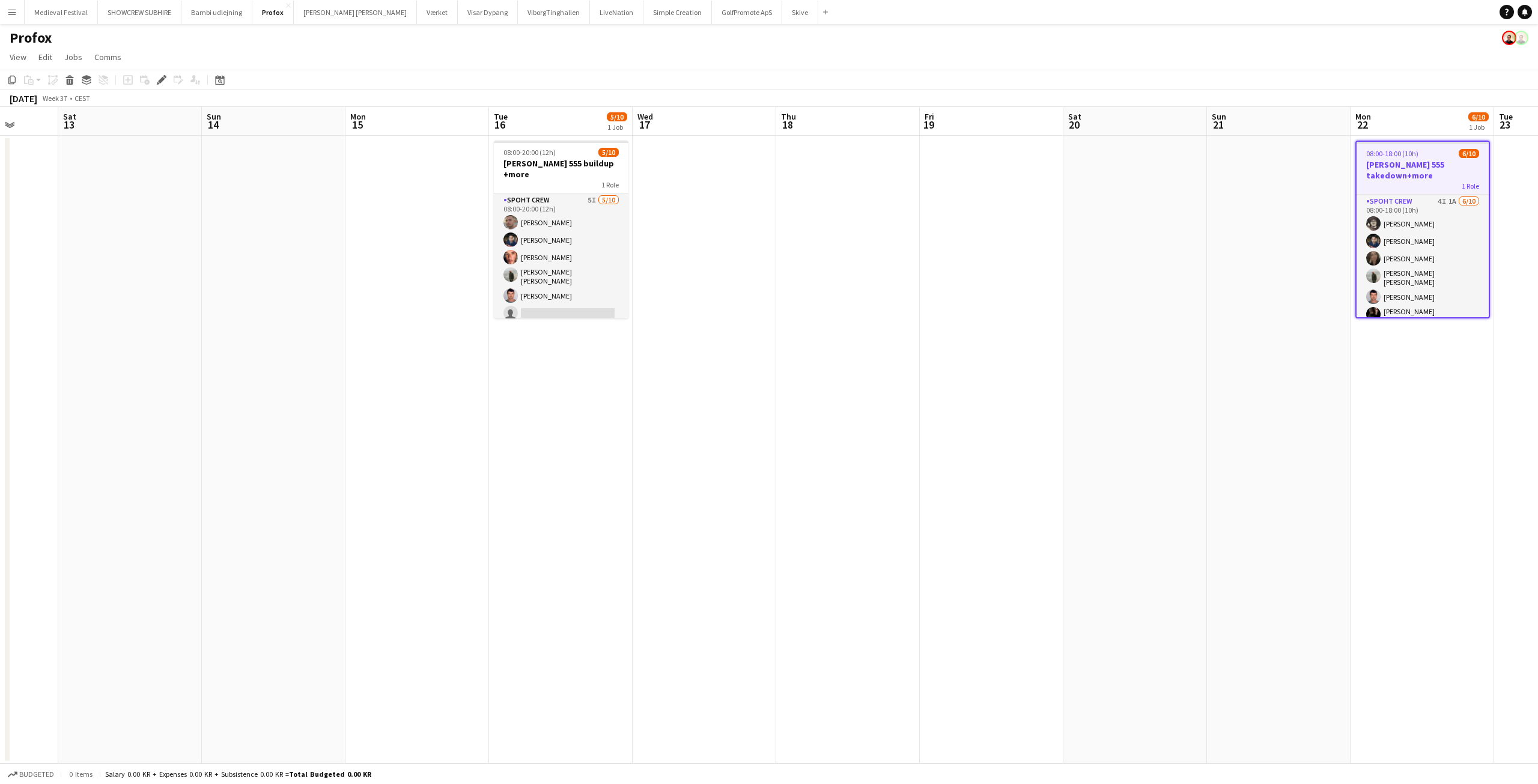
click at [1376, 181] on div "1 Role" at bounding box center [1422, 185] width 132 height 9
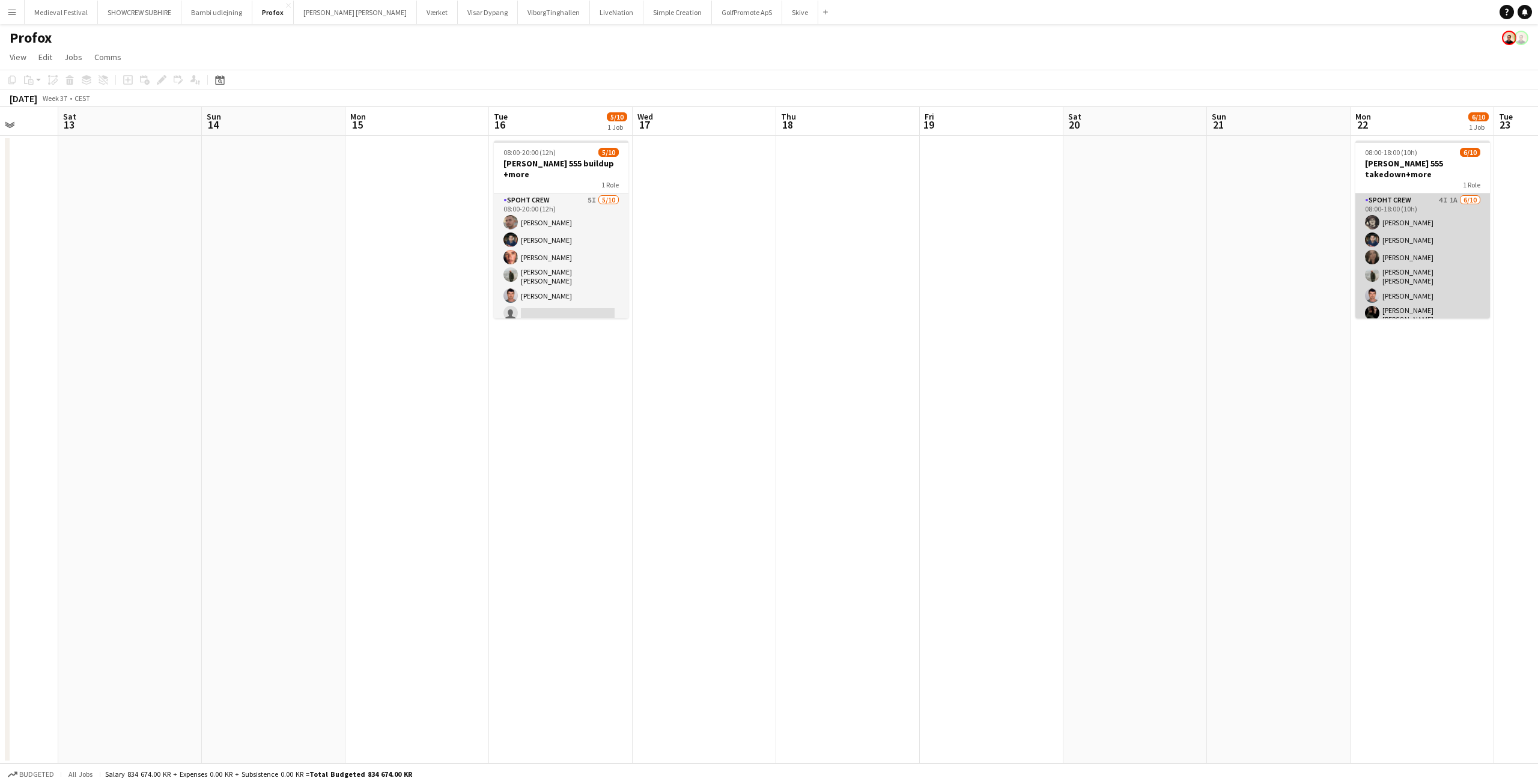
click at [1417, 197] on app-card-role "Spoht Crew 4I 1A [DATE] 08:00-18:00 (10h) [PERSON_NAME] [PERSON_NAME] [PERSON_N…" at bounding box center [1423, 296] width 135 height 205
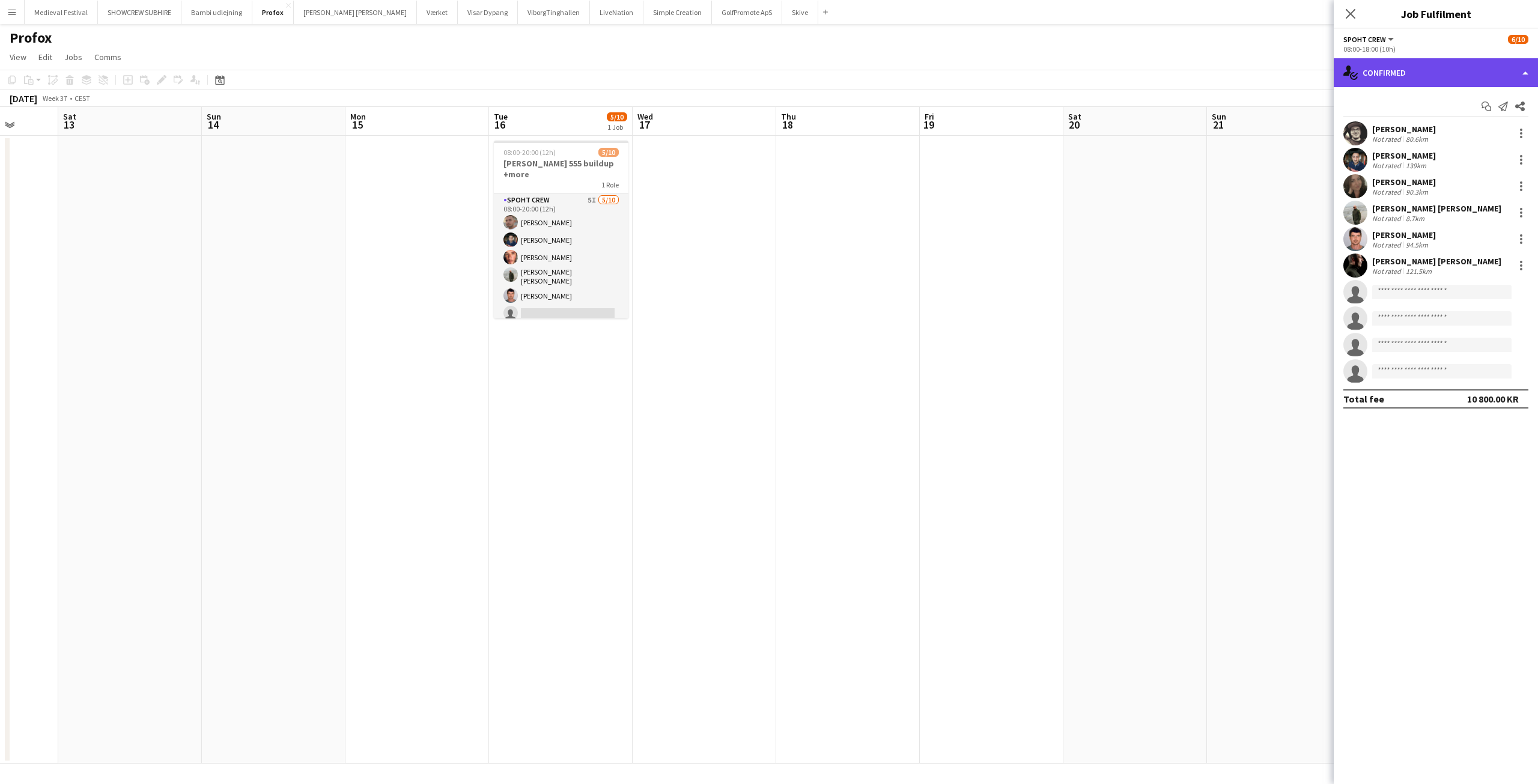
click at [1436, 65] on div "single-neutral-actions-check-2 Confirmed" at bounding box center [1435, 72] width 204 height 29
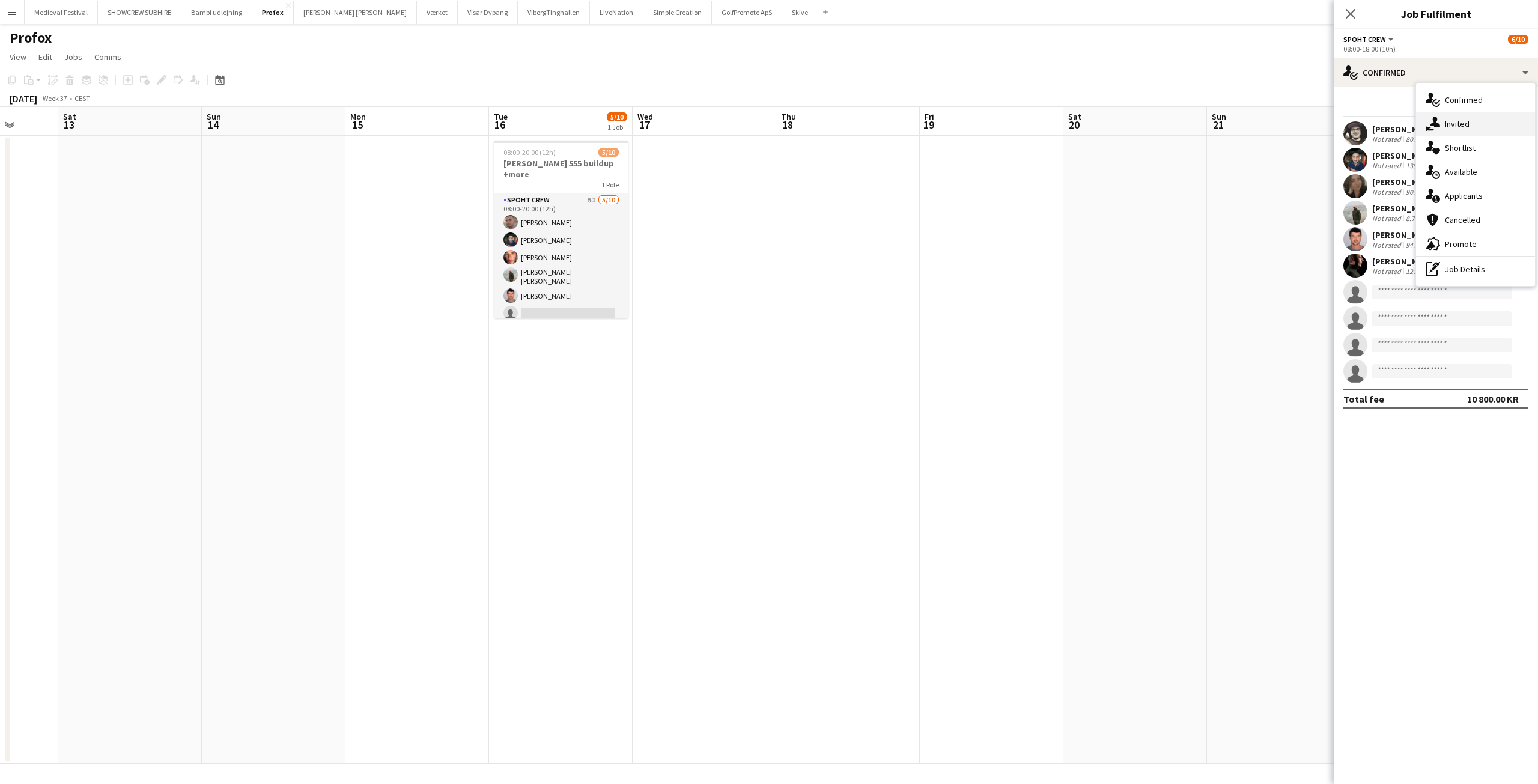
click at [1440, 120] on div "single-neutral-actions-share-1 Invited" at bounding box center [1474, 124] width 119 height 24
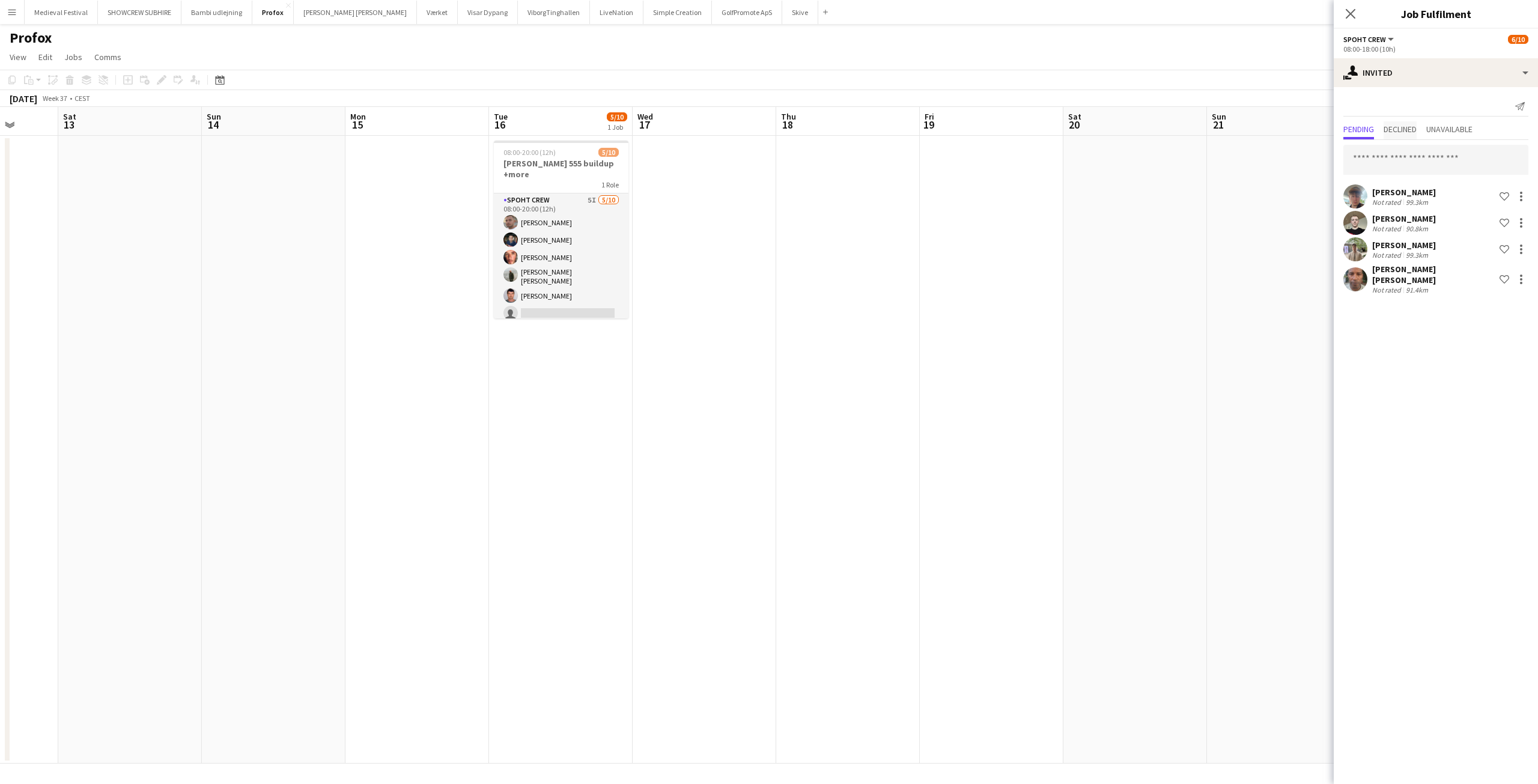
click at [1405, 130] on span "Declined" at bounding box center [1400, 128] width 33 height 8
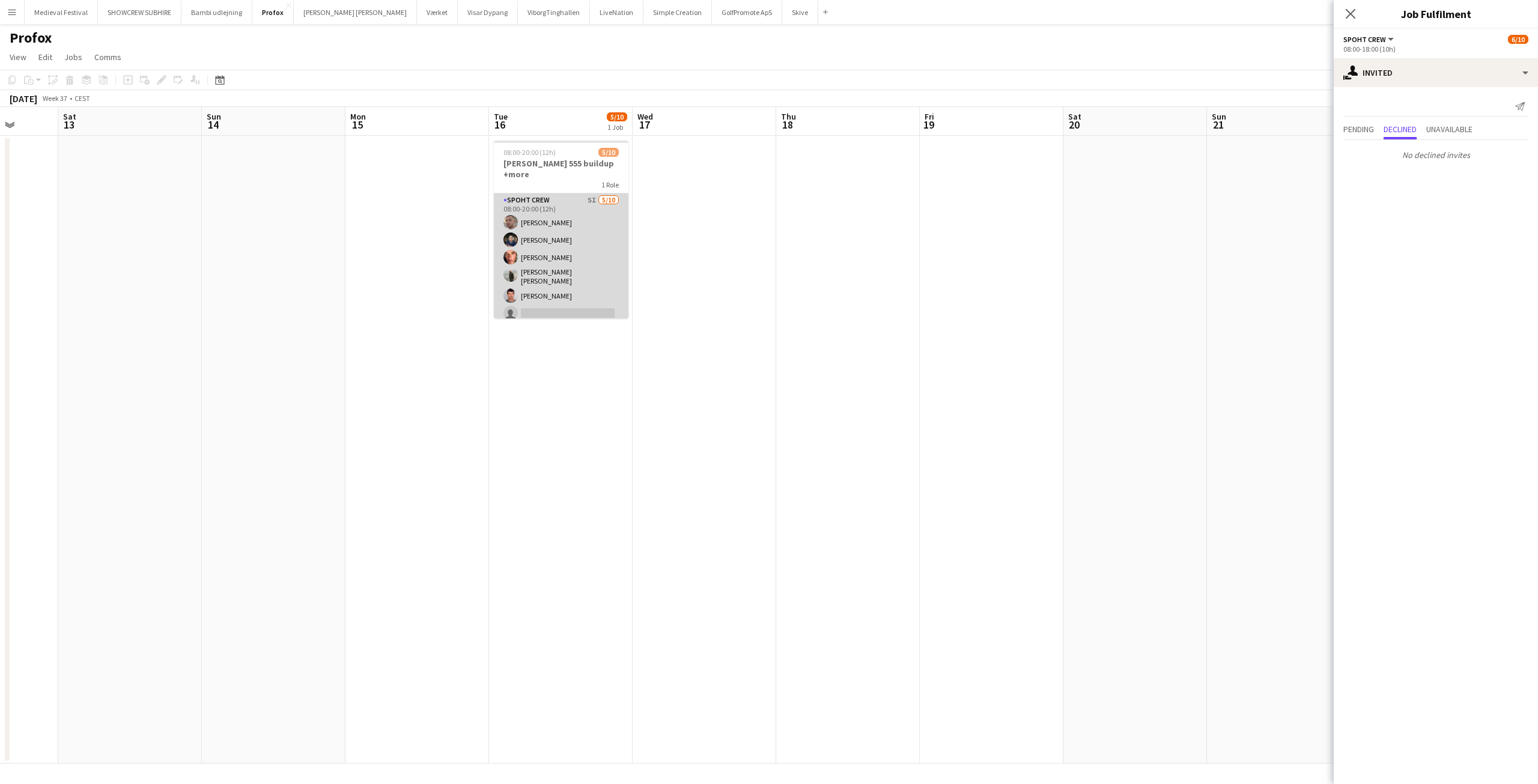
click at [564, 194] on app-card-role "Spoht Crew 5I [DATE] 08:00-20:00 (12h) [PERSON_NAME] [PERSON_NAME] [PERSON_NAME…" at bounding box center [561, 294] width 135 height 201
click at [556, 215] on app-card-role "Spoht Crew 5I [DATE] 08:00-20:00 (12h) [PERSON_NAME] [PERSON_NAME] [PERSON_NAME…" at bounding box center [561, 295] width 135 height 204
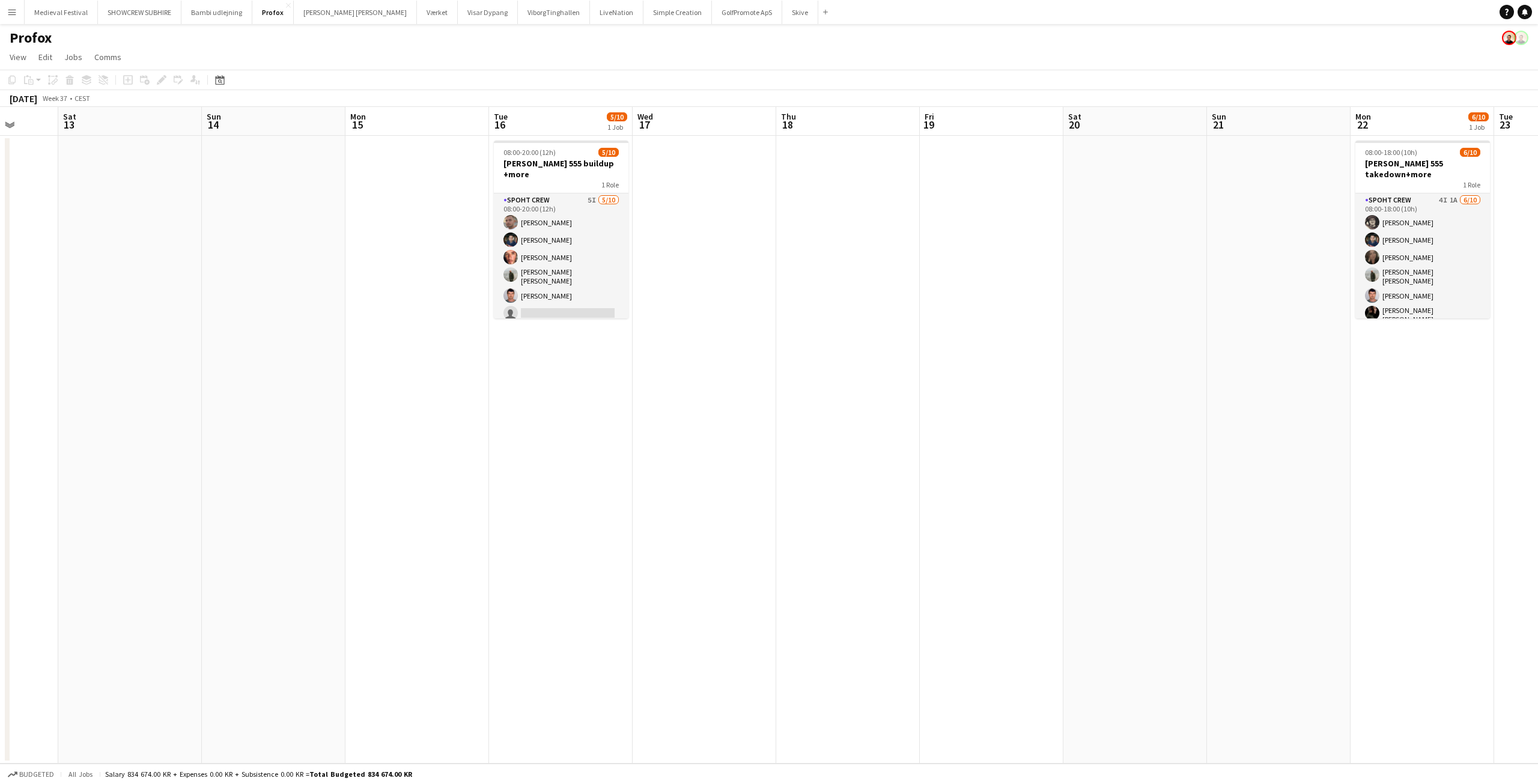
click at [824, 192] on app-date-cell at bounding box center [848, 449] width 144 height 627
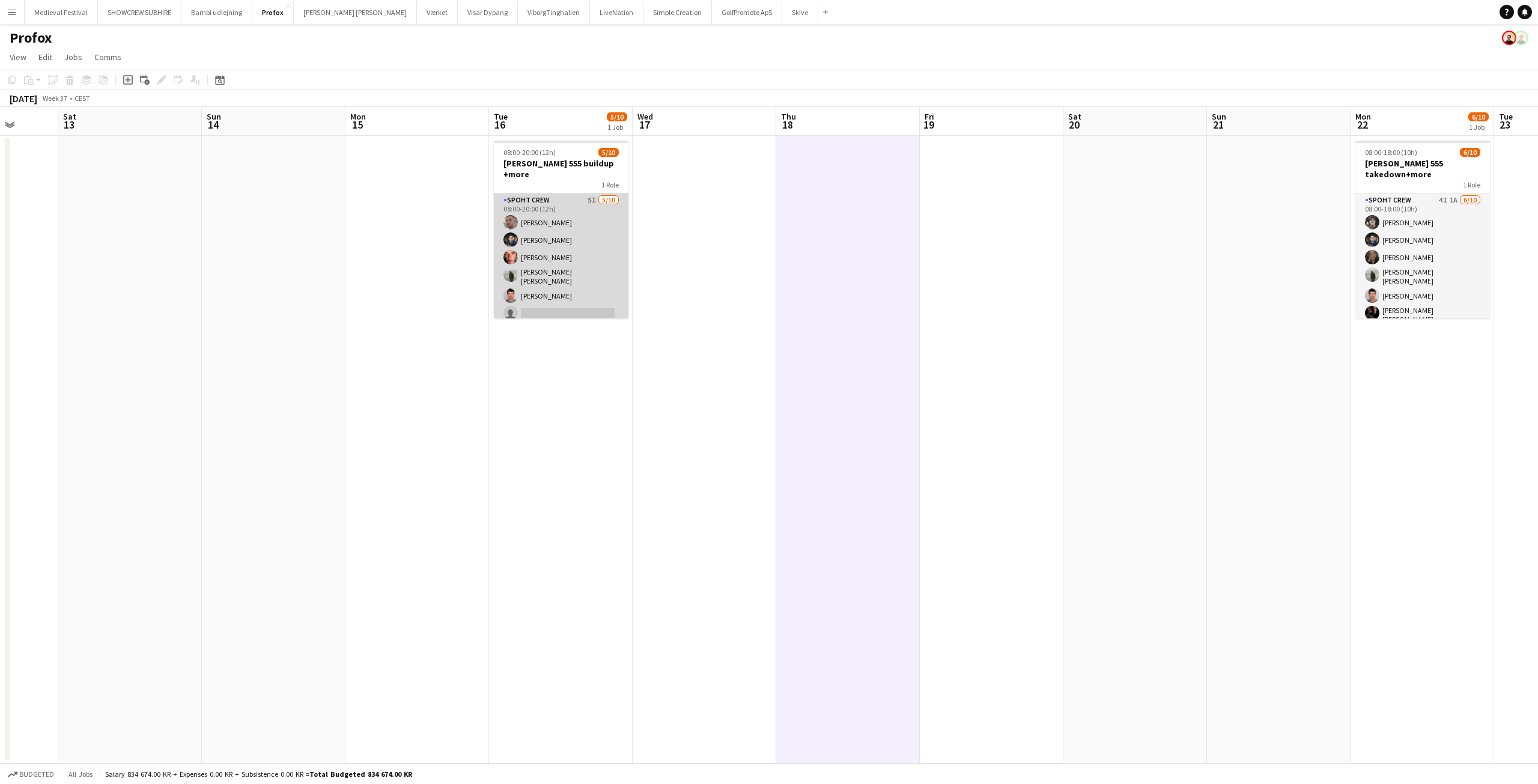
click at [507, 267] on app-user-avatar at bounding box center [511, 275] width 15 height 15
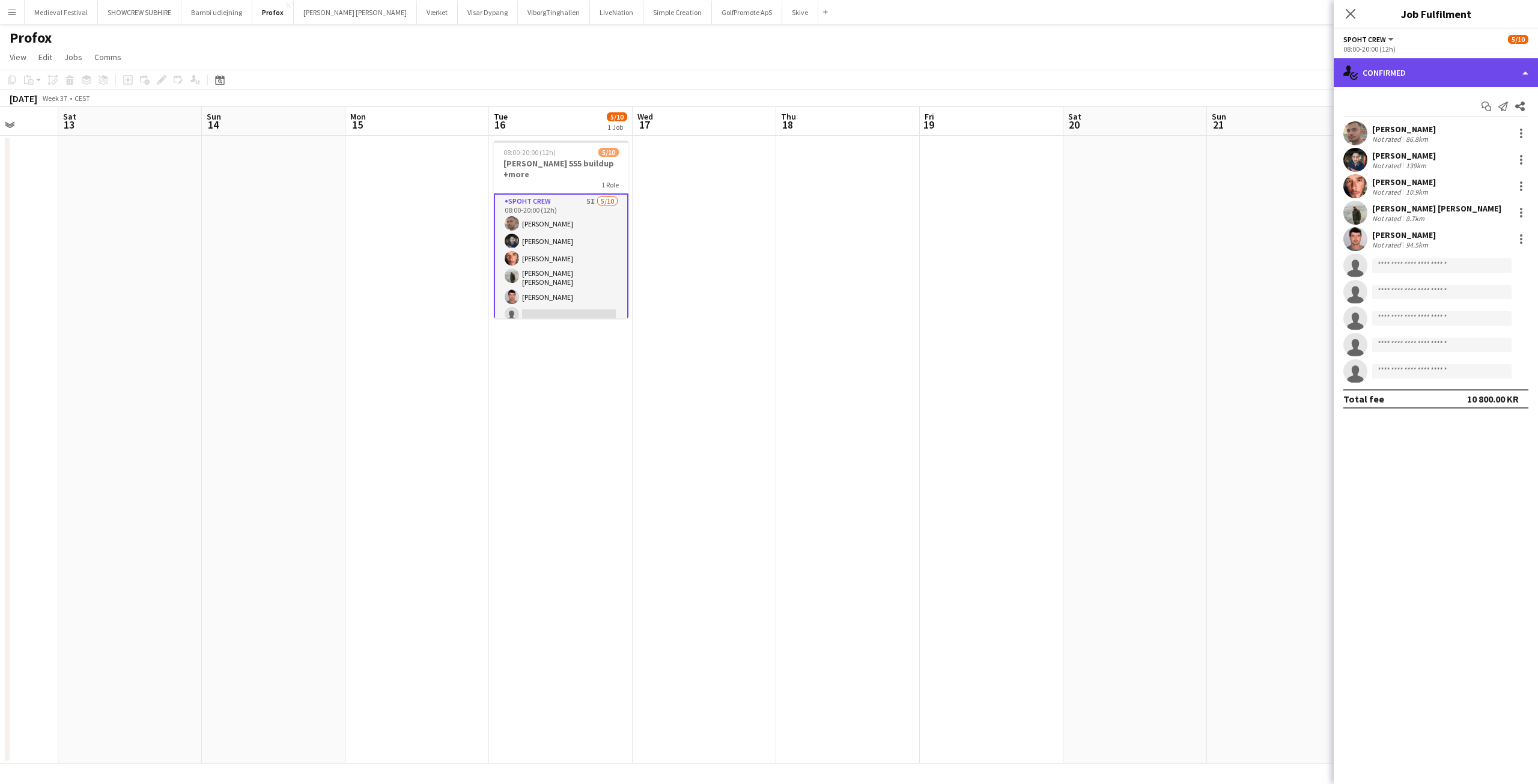
click at [1454, 79] on div "single-neutral-actions-check-2 Confirmed" at bounding box center [1435, 72] width 204 height 29
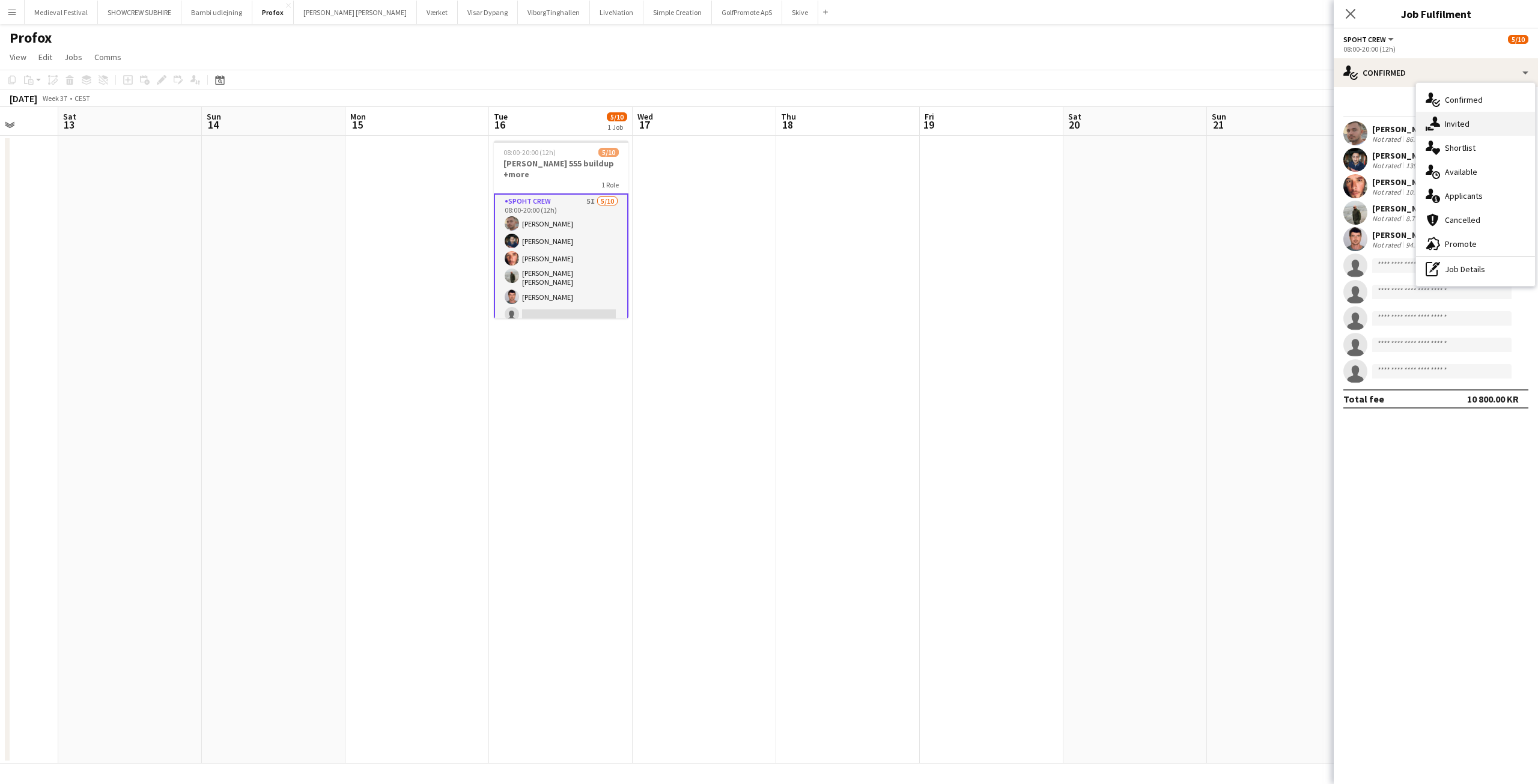
click at [1467, 126] on span "Invited" at bounding box center [1457, 124] width 25 height 11
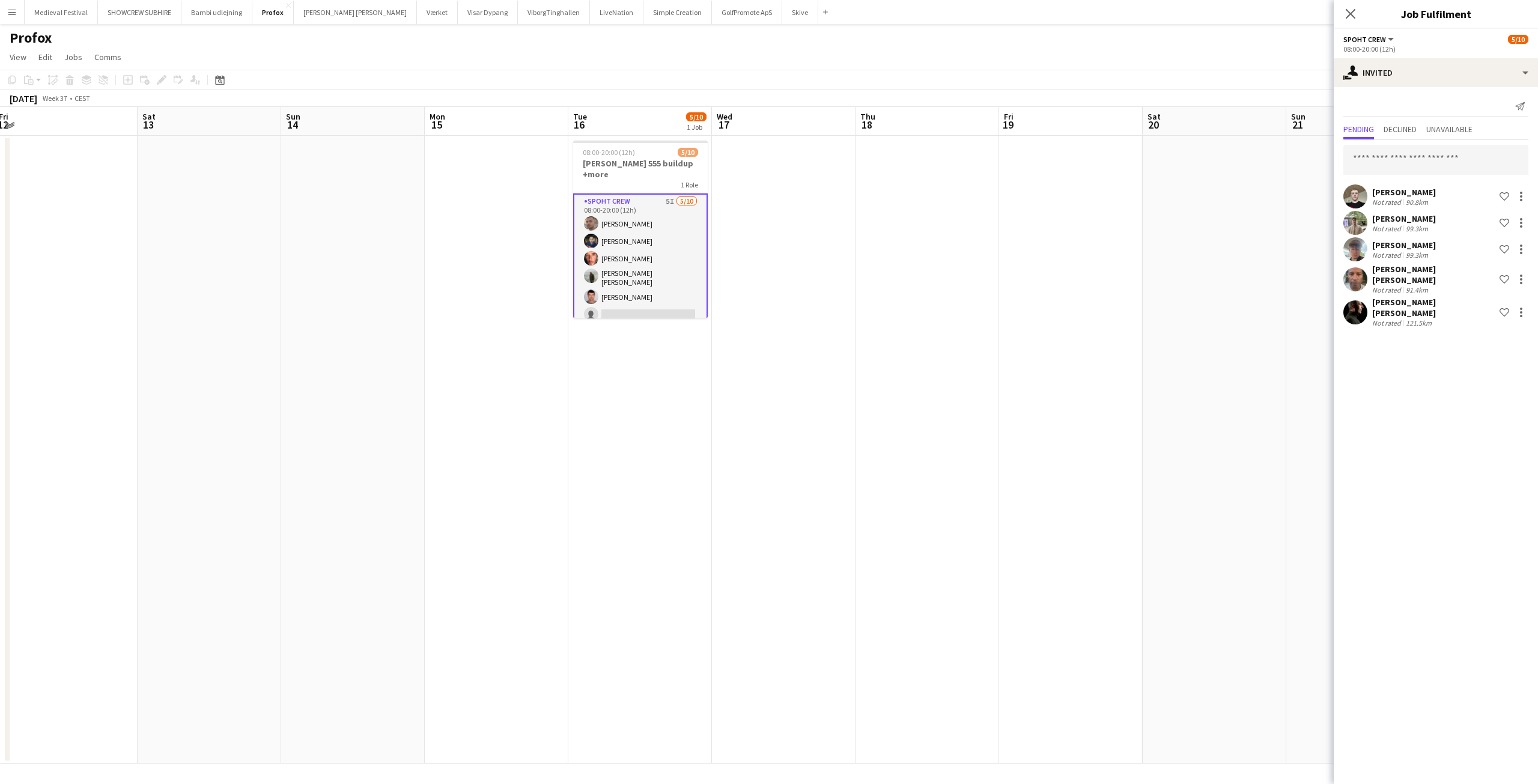
drag, startPoint x: 552, startPoint y: 273, endPoint x: 315, endPoint y: 285, distance: 237.3
click at [316, 285] on app-calendar-viewport "Tue 9 Wed 10 Thu 11 Fri 12 Sat 13 Sun 14 Mon 15 Tue 16 5/10 1 Job Wed 17 Thu 18…" at bounding box center [769, 435] width 1538 height 657
click at [315, 285] on app-date-cell at bounding box center [353, 449] width 144 height 627
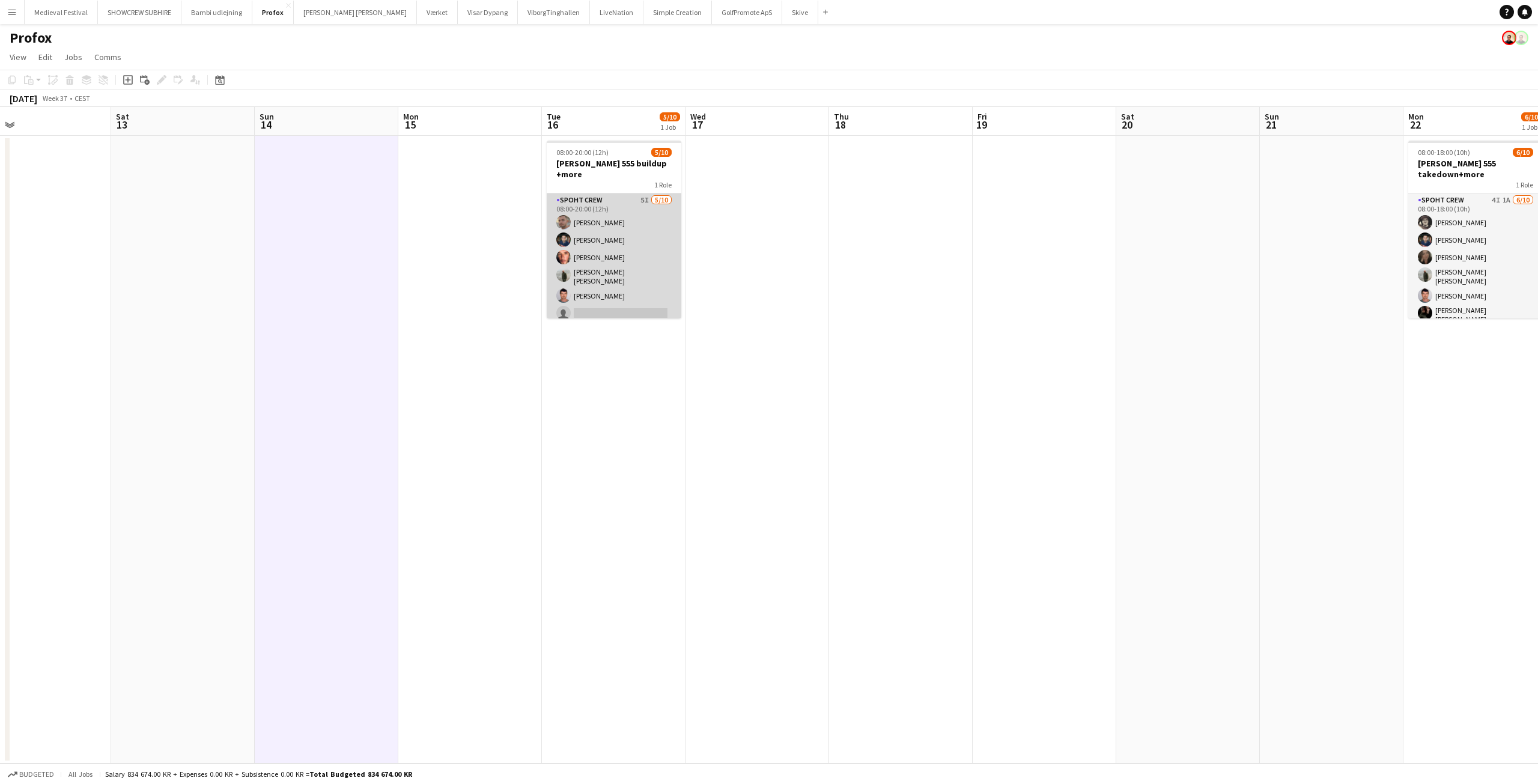
click at [601, 275] on app-card-role "Spoht Crew 5I [DATE] 08:00-20:00 (12h) [PERSON_NAME] [PERSON_NAME] [PERSON_NAME…" at bounding box center [614, 294] width 135 height 201
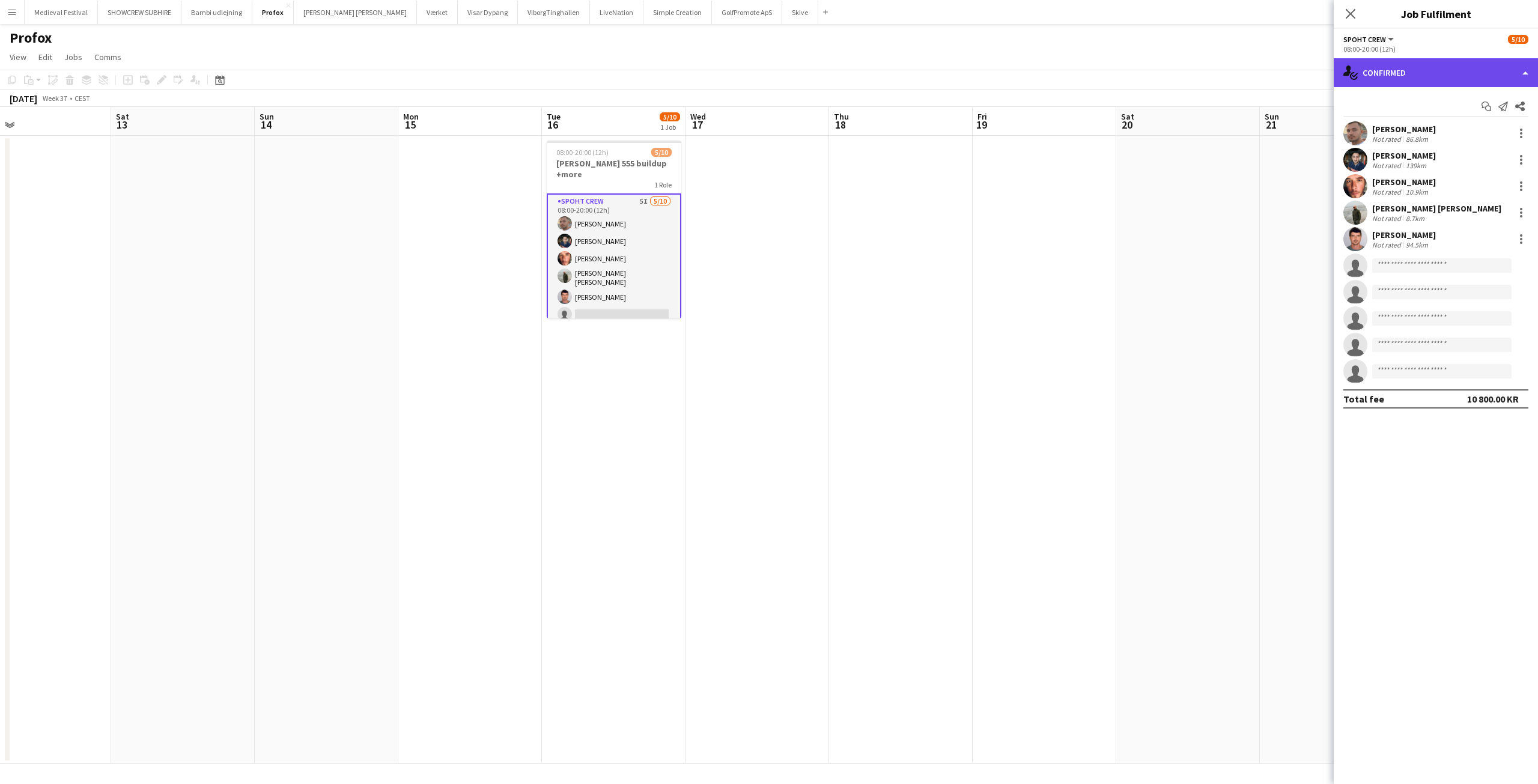
click at [1401, 77] on div "single-neutral-actions-check-2 Confirmed" at bounding box center [1435, 72] width 204 height 29
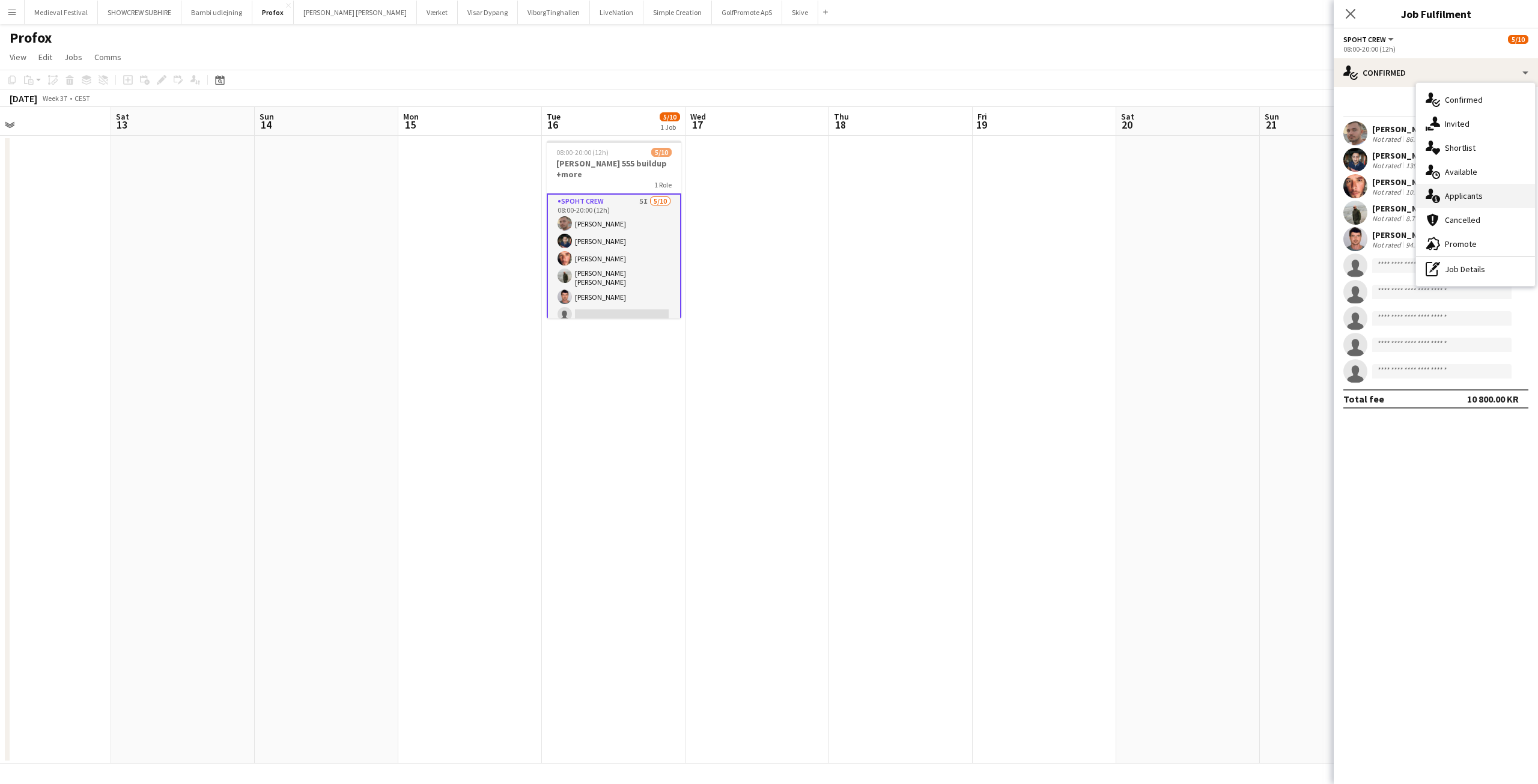
click at [1480, 200] on span "Applicants" at bounding box center [1463, 196] width 38 height 11
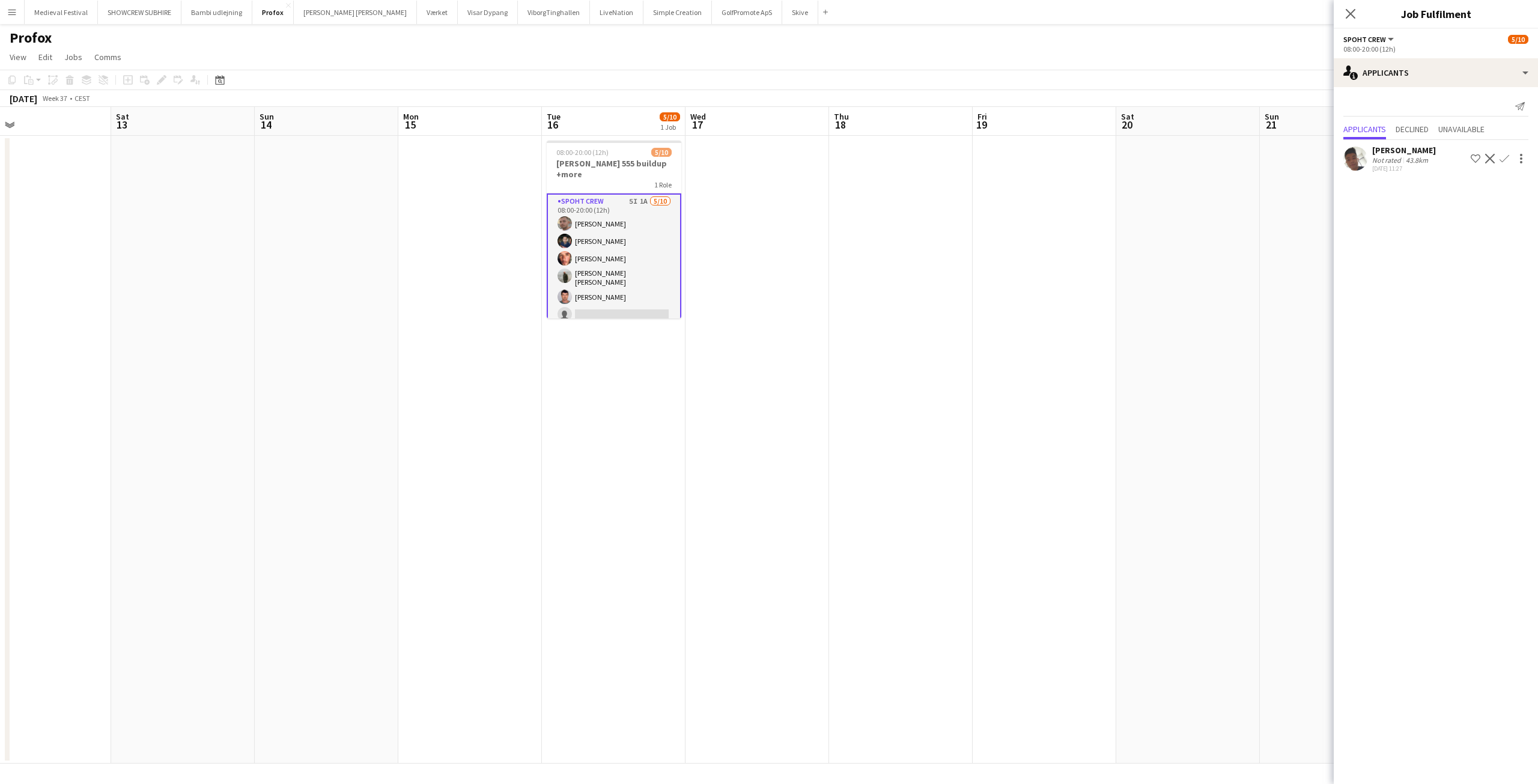
click at [597, 232] on app-card-role "Spoht Crew 5I 1A [DATE] 08:00-20:00 (12h) [PERSON_NAME] [PERSON_NAME] [PERSON_N…" at bounding box center [614, 295] width 135 height 204
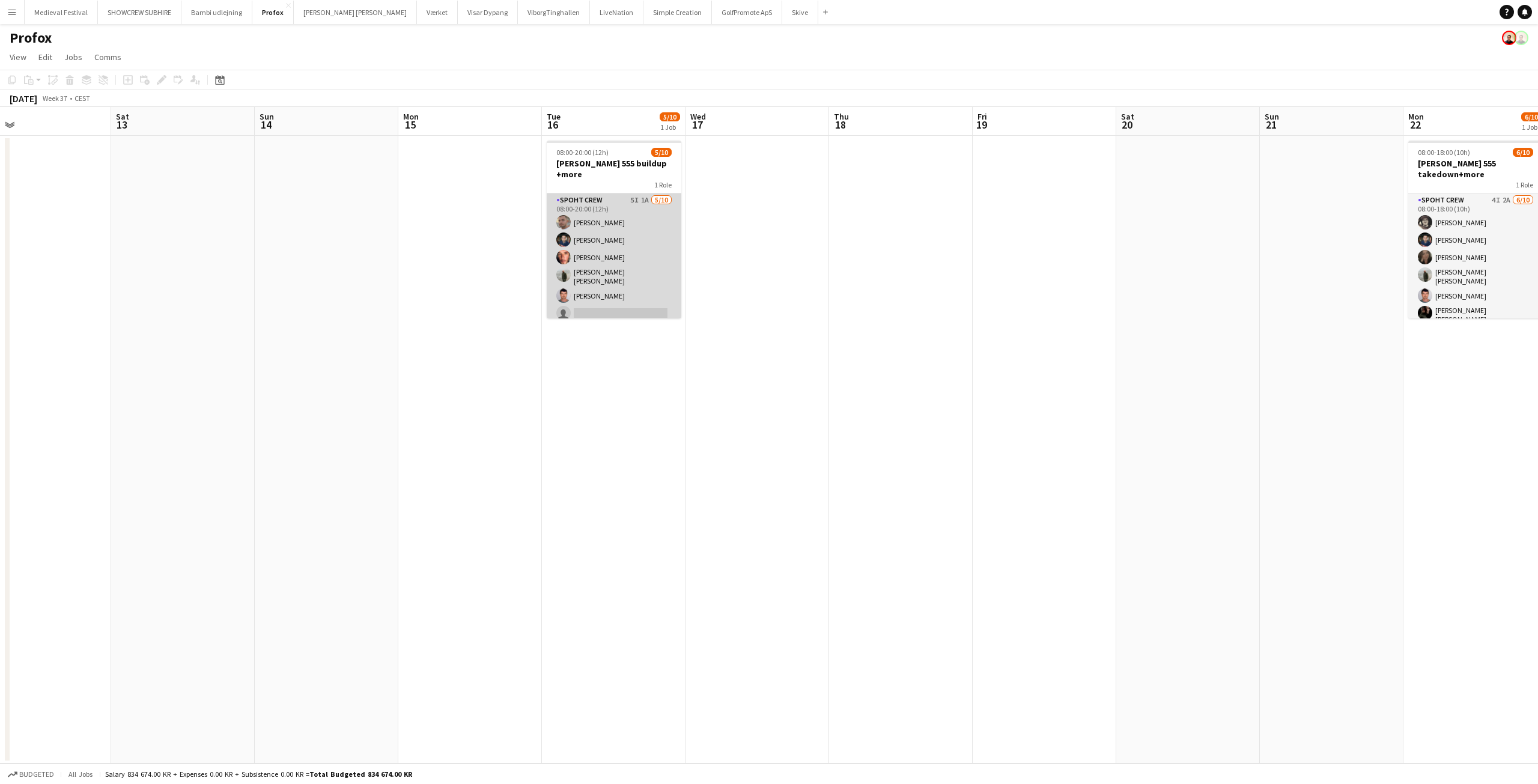
click at [597, 232] on app-card-role "Spoht Crew 5I 1A [DATE] 08:00-20:00 (12h) [PERSON_NAME] [PERSON_NAME] [PERSON_N…" at bounding box center [614, 294] width 135 height 201
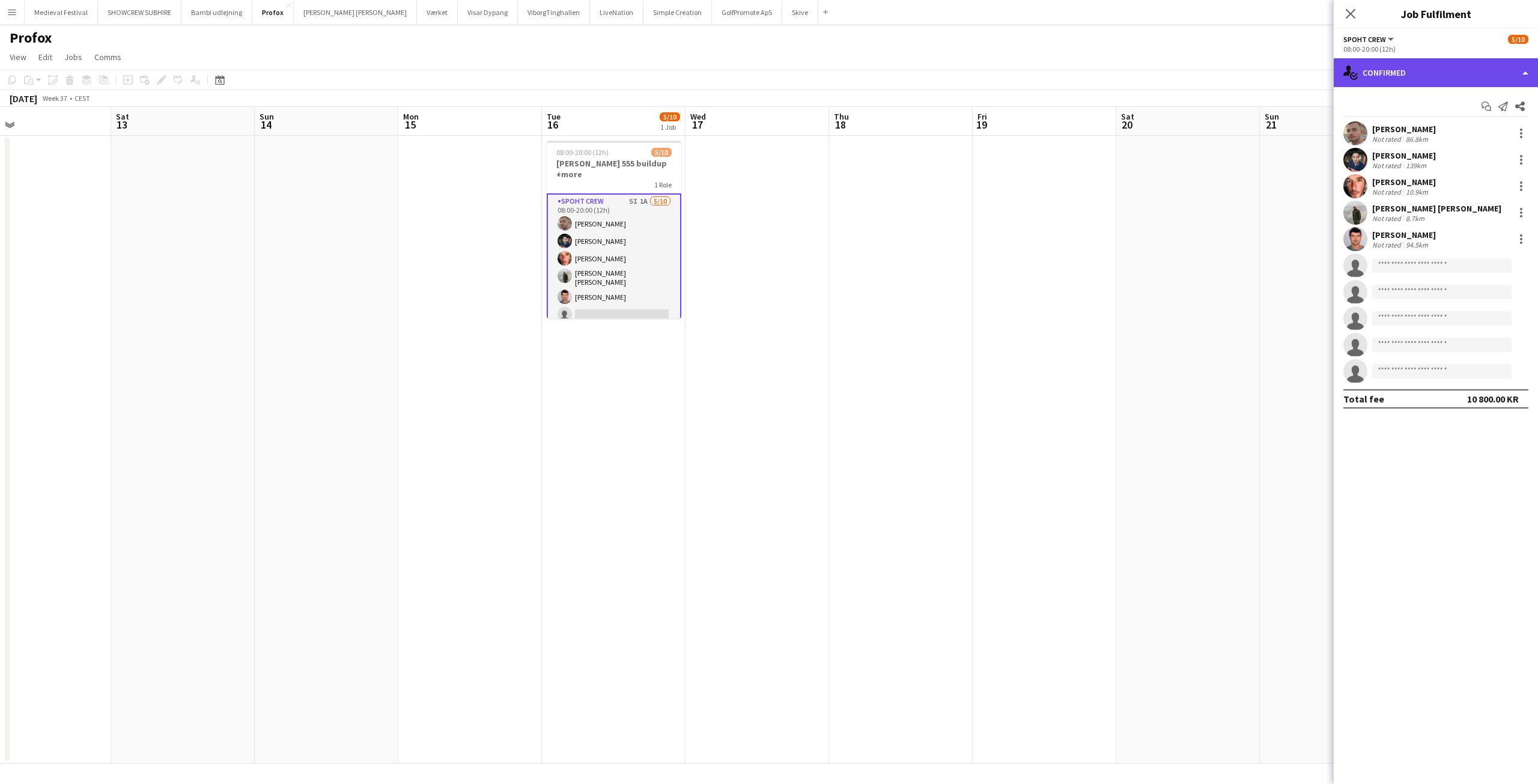
click at [1410, 77] on div "single-neutral-actions-check-2 Confirmed" at bounding box center [1435, 72] width 204 height 29
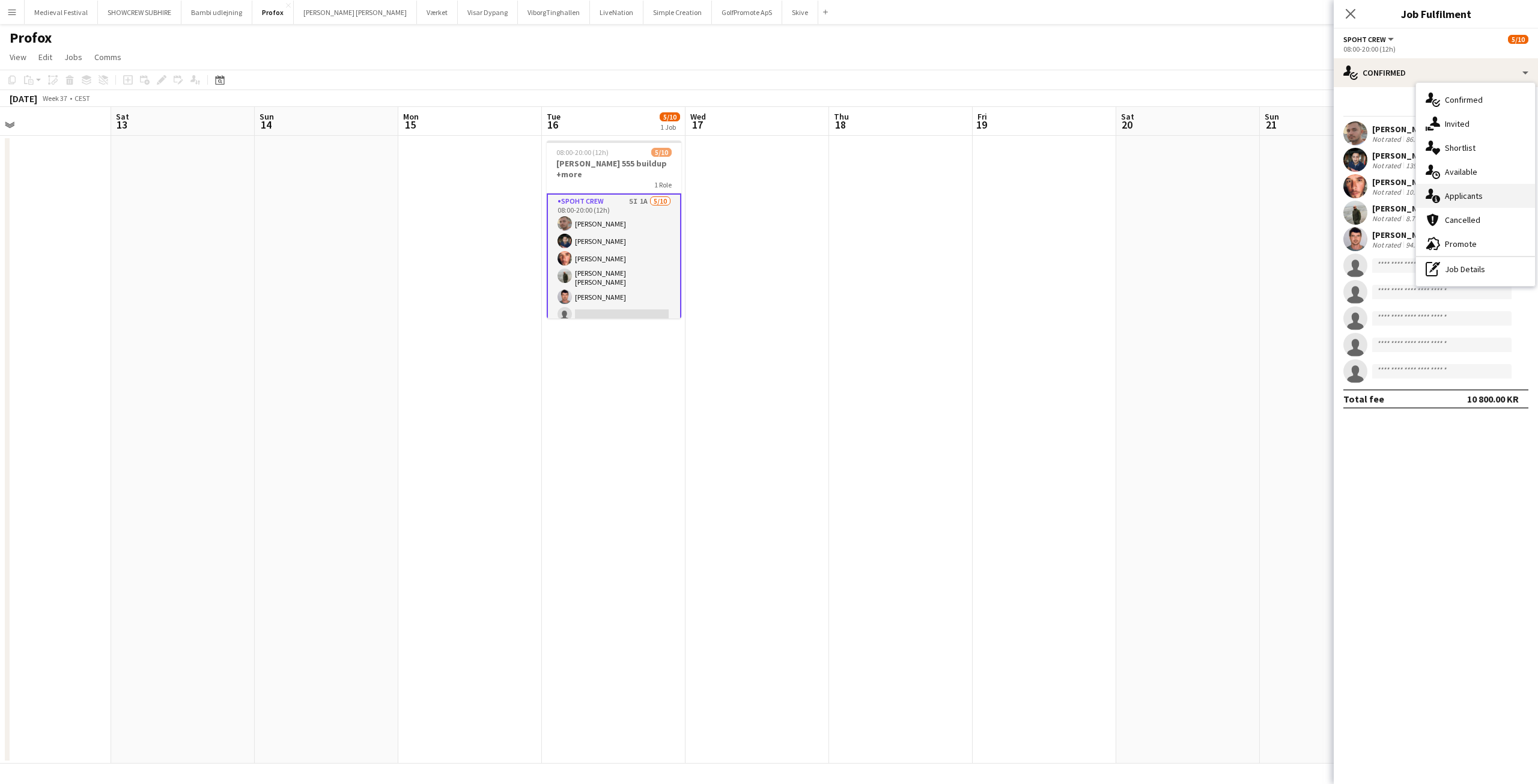
click at [1453, 196] on span "Applicants" at bounding box center [1463, 196] width 38 height 11
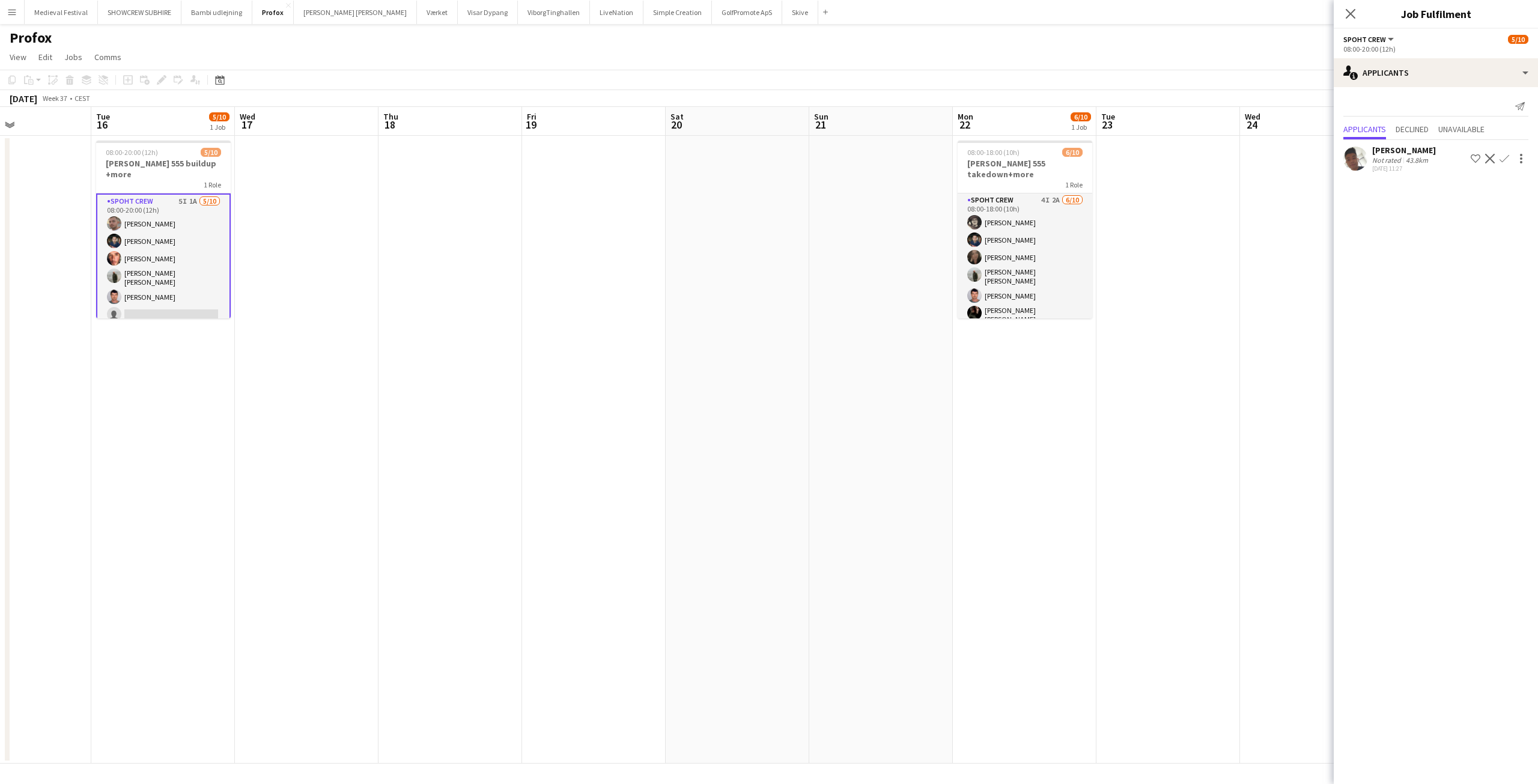
drag, startPoint x: 1244, startPoint y: 259, endPoint x: 890, endPoint y: 257, distance: 354.0
click at [864, 258] on app-calendar-viewport "Fri 12 Sat 13 Sun 14 Mon 15 Tue 16 5/10 1 Job Wed 17 Thu 18 Fri 19 Sat 20 Sun 2…" at bounding box center [769, 435] width 1538 height 657
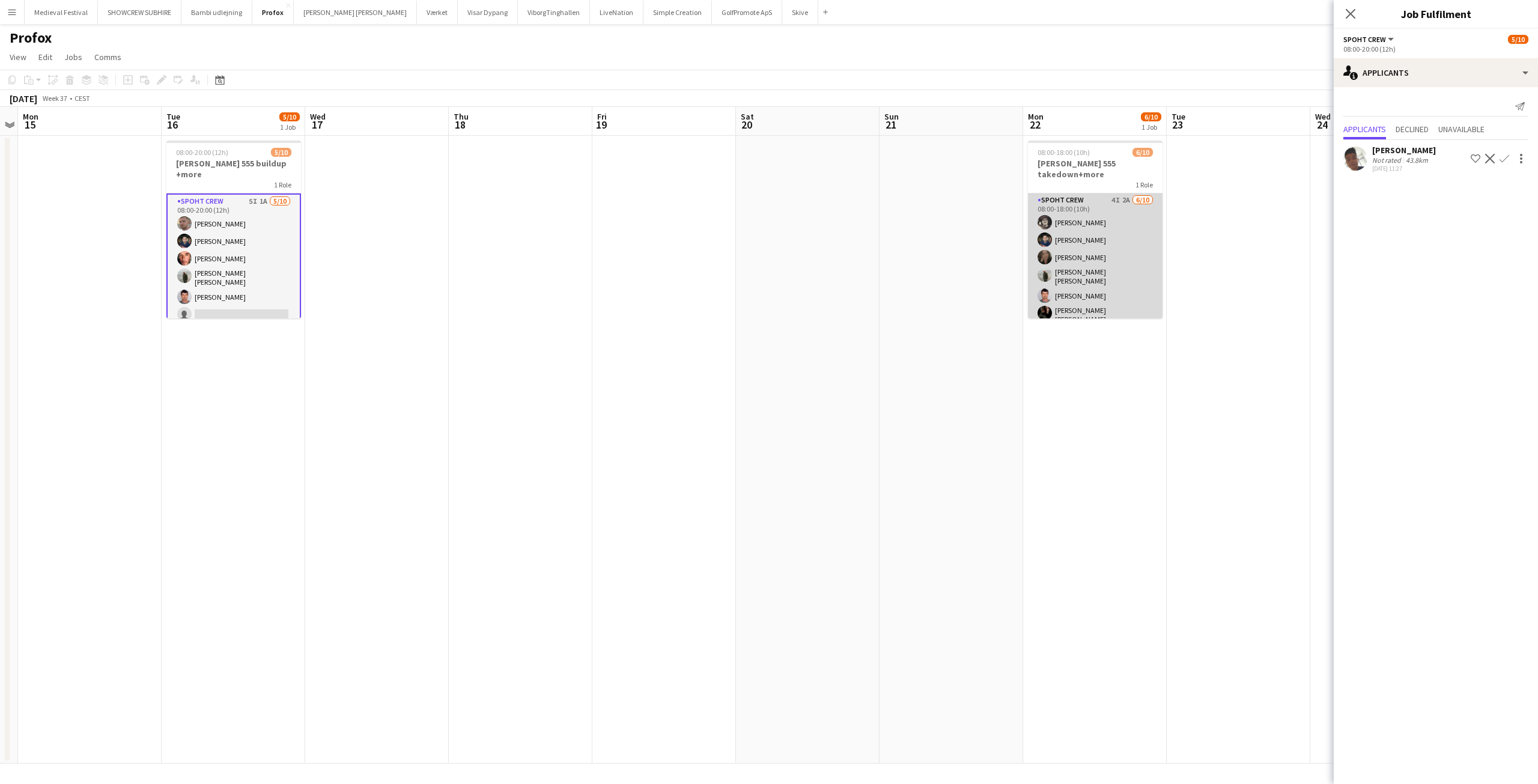
click at [1105, 262] on app-card-role "Spoht Crew 4I 2A [DATE] 08:00-18:00 (10h) [PERSON_NAME] [PERSON_NAME] [PERSON_N…" at bounding box center [1095, 296] width 135 height 205
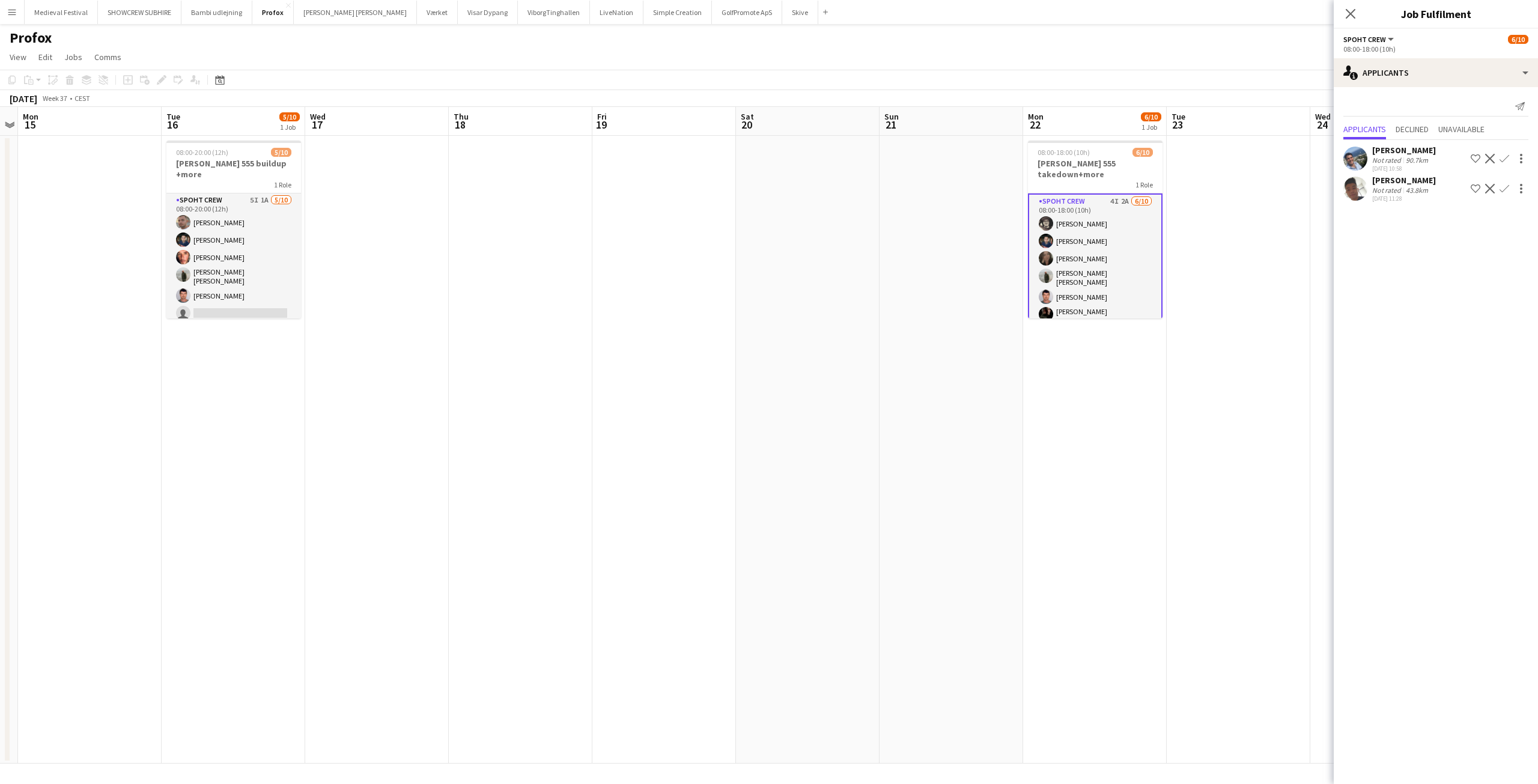
click at [1500, 188] on app-icon "Confirm" at bounding box center [1504, 188] width 9 height 9
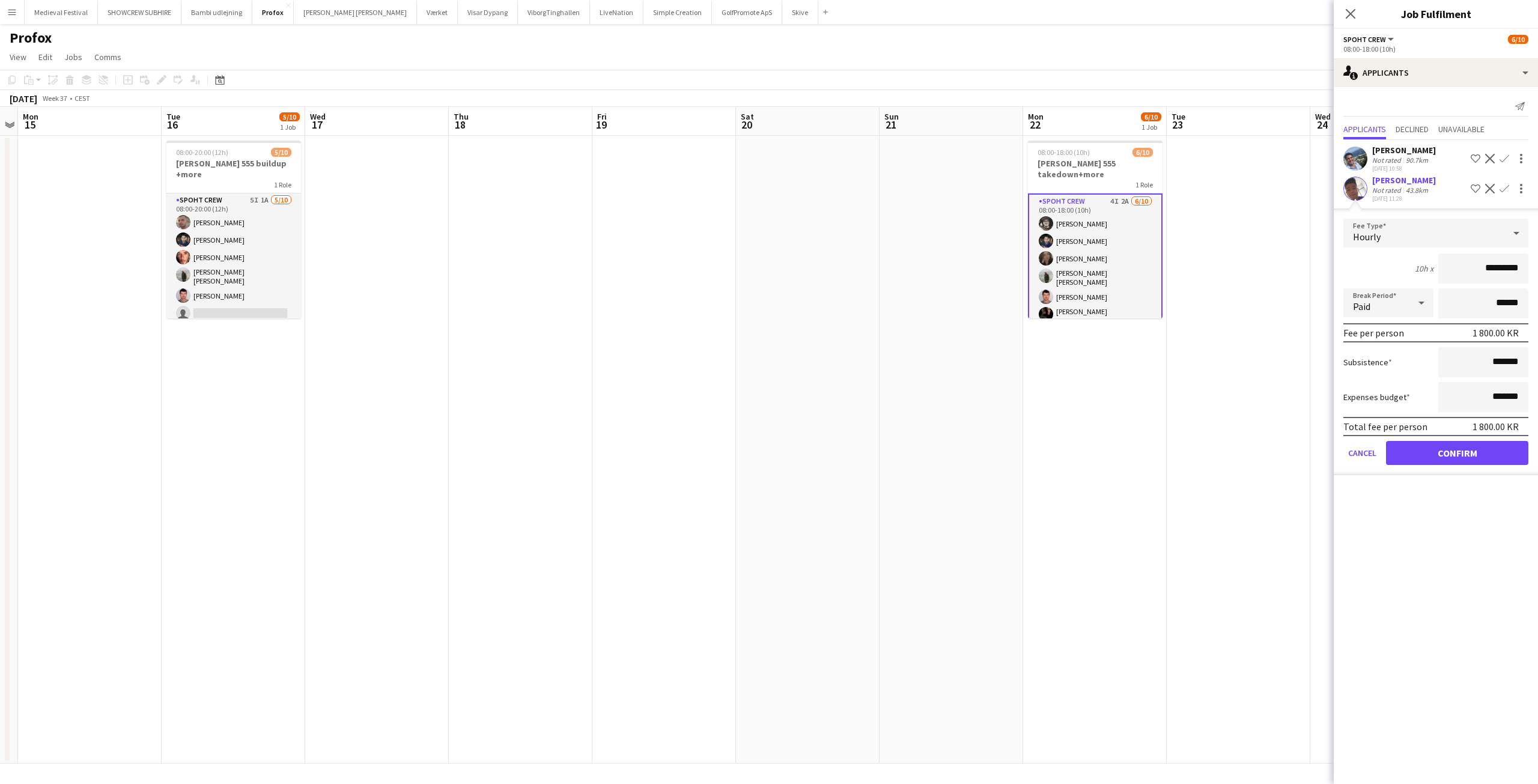
drag, startPoint x: 1495, startPoint y: 272, endPoint x: 1454, endPoint y: 269, distance: 41.1
click at [1454, 269] on input "*********" at bounding box center [1483, 268] width 90 height 30
drag, startPoint x: 1506, startPoint y: 265, endPoint x: 1430, endPoint y: 265, distance: 76.0
click at [1431, 265] on div "10h x *******" at bounding box center [1436, 268] width 185 height 30
type input "******"
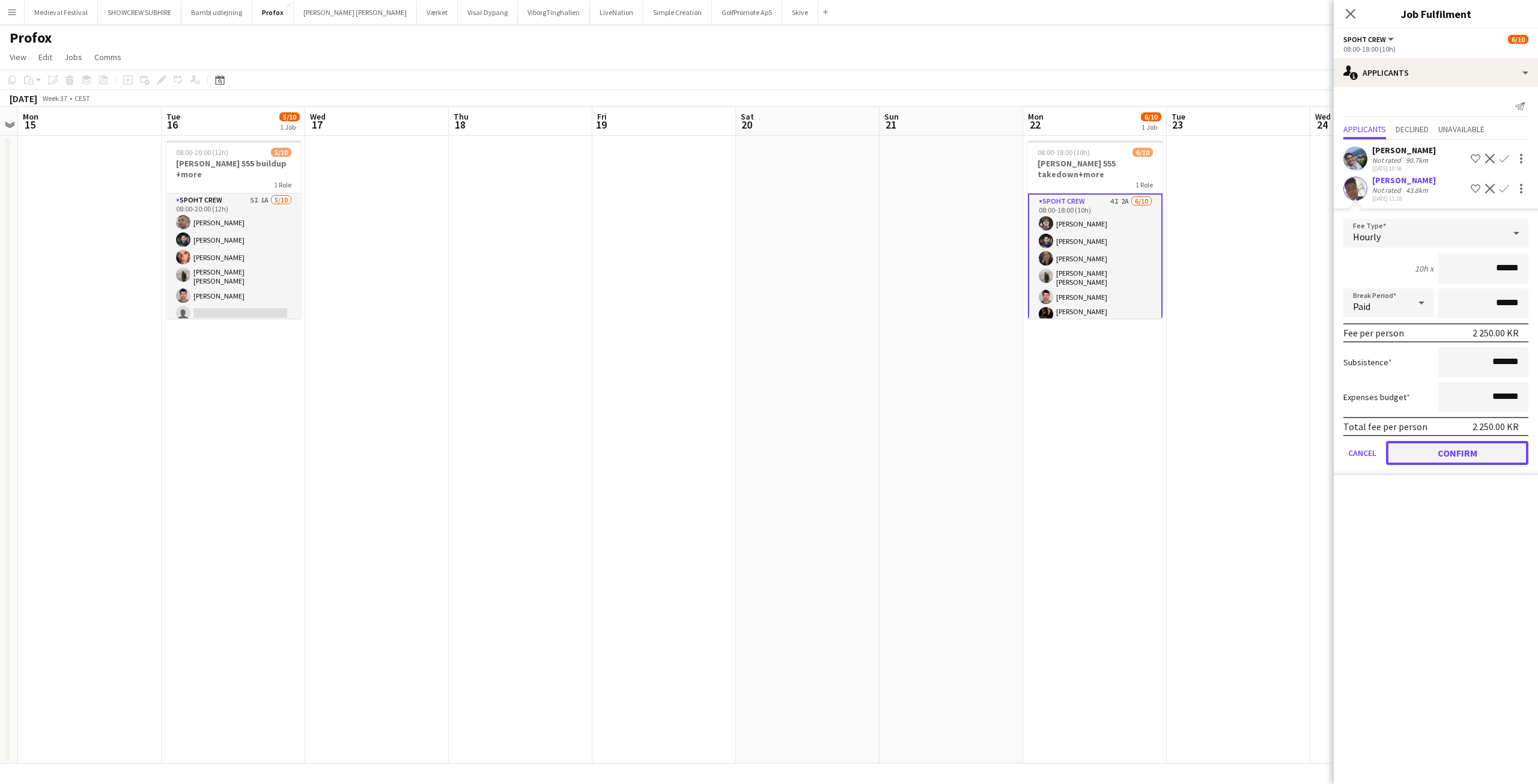
click at [1437, 452] on button "Confirm" at bounding box center [1457, 453] width 142 height 24
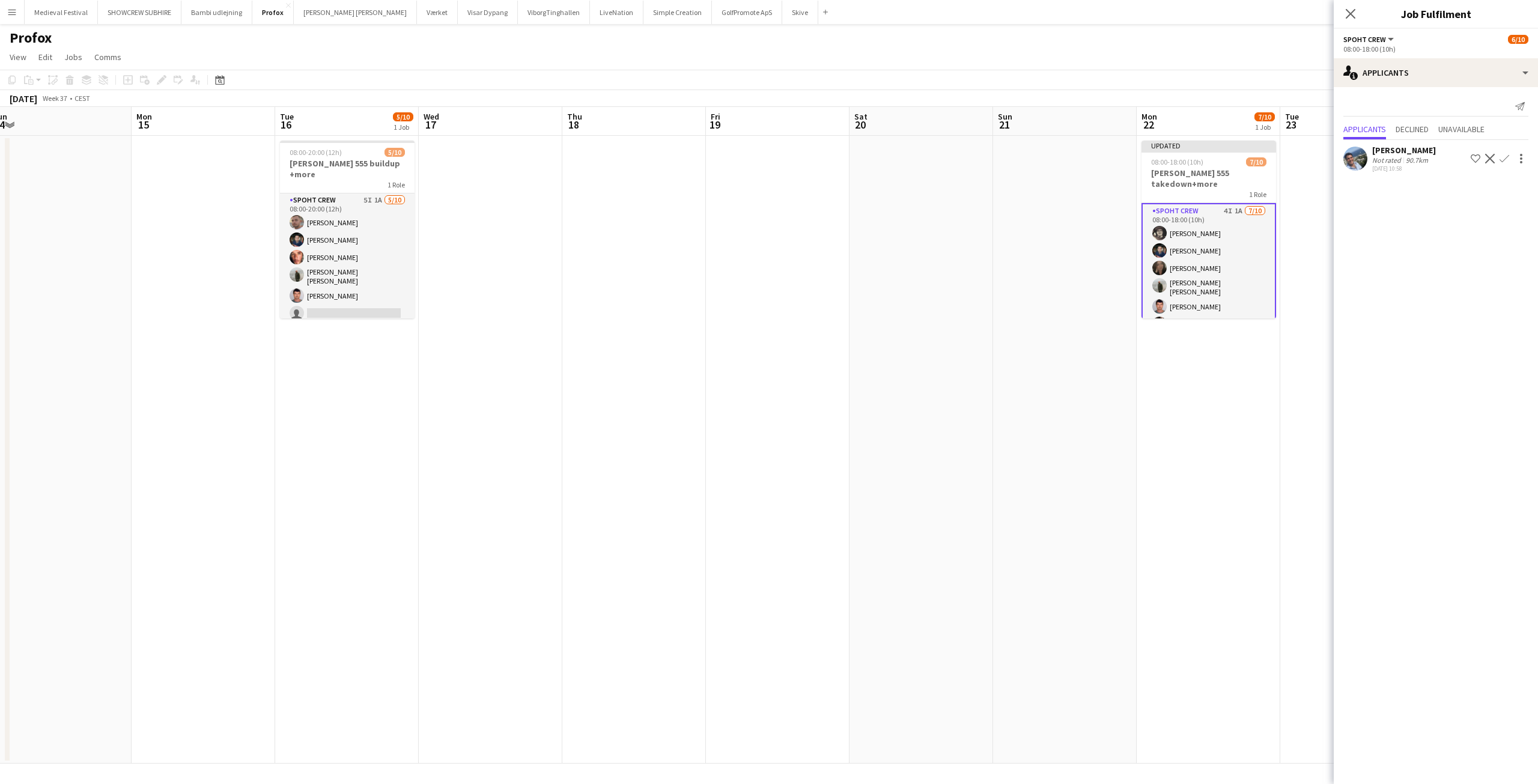
drag, startPoint x: 758, startPoint y: 314, endPoint x: 902, endPoint y: 332, distance: 145.1
click at [902, 332] on app-calendar-viewport "Fri 12 Sat 13 Sun 14 Mon 15 Tue 16 5/10 1 Job Wed 17 Thu 18 Fri 19 Sat 20 Sun 2…" at bounding box center [769, 435] width 1538 height 657
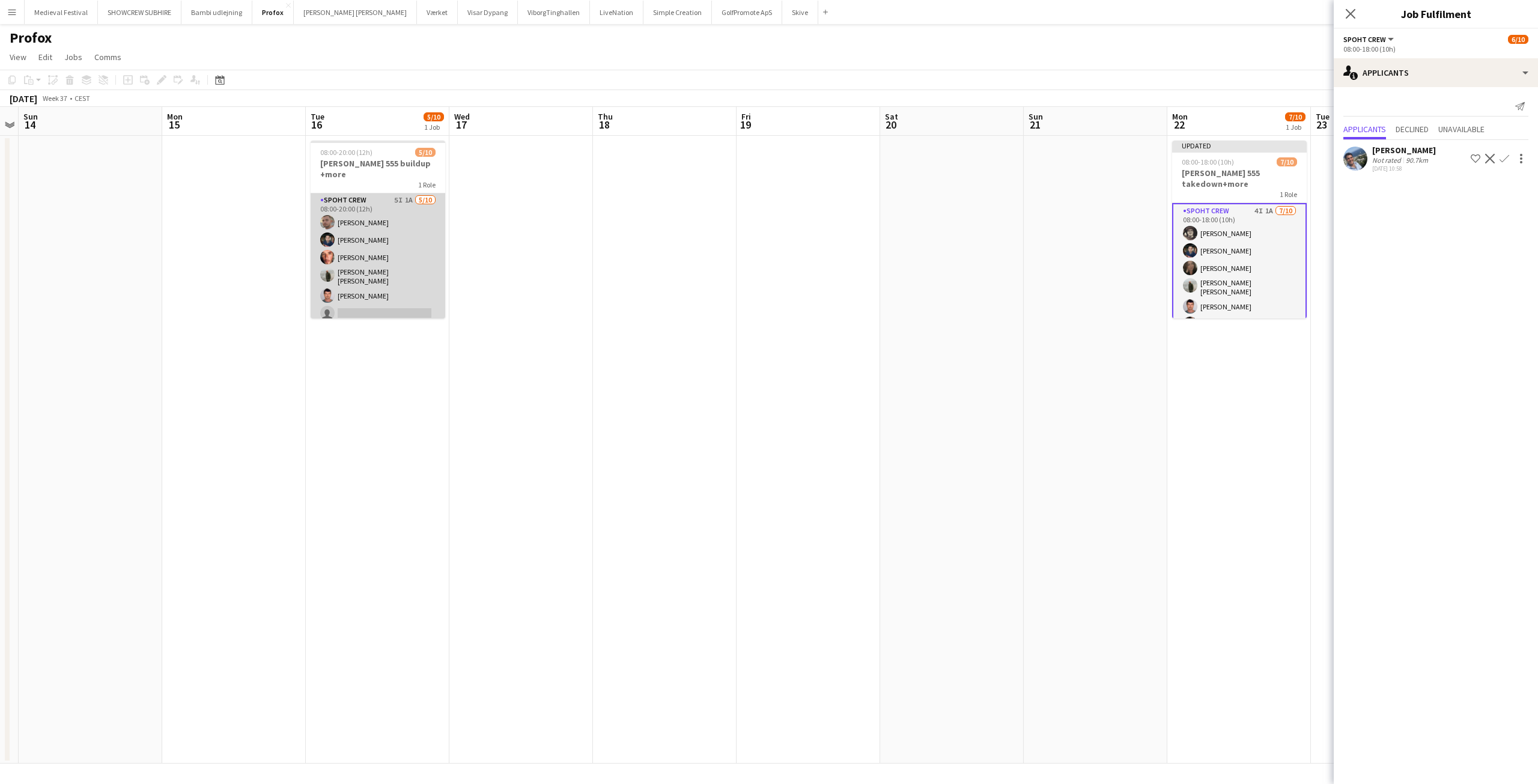
click at [413, 276] on app-card-role "Spoht Crew 5I 1A [DATE] 08:00-20:00 (12h) [PERSON_NAME] [PERSON_NAME] [PERSON_N…" at bounding box center [378, 294] width 135 height 201
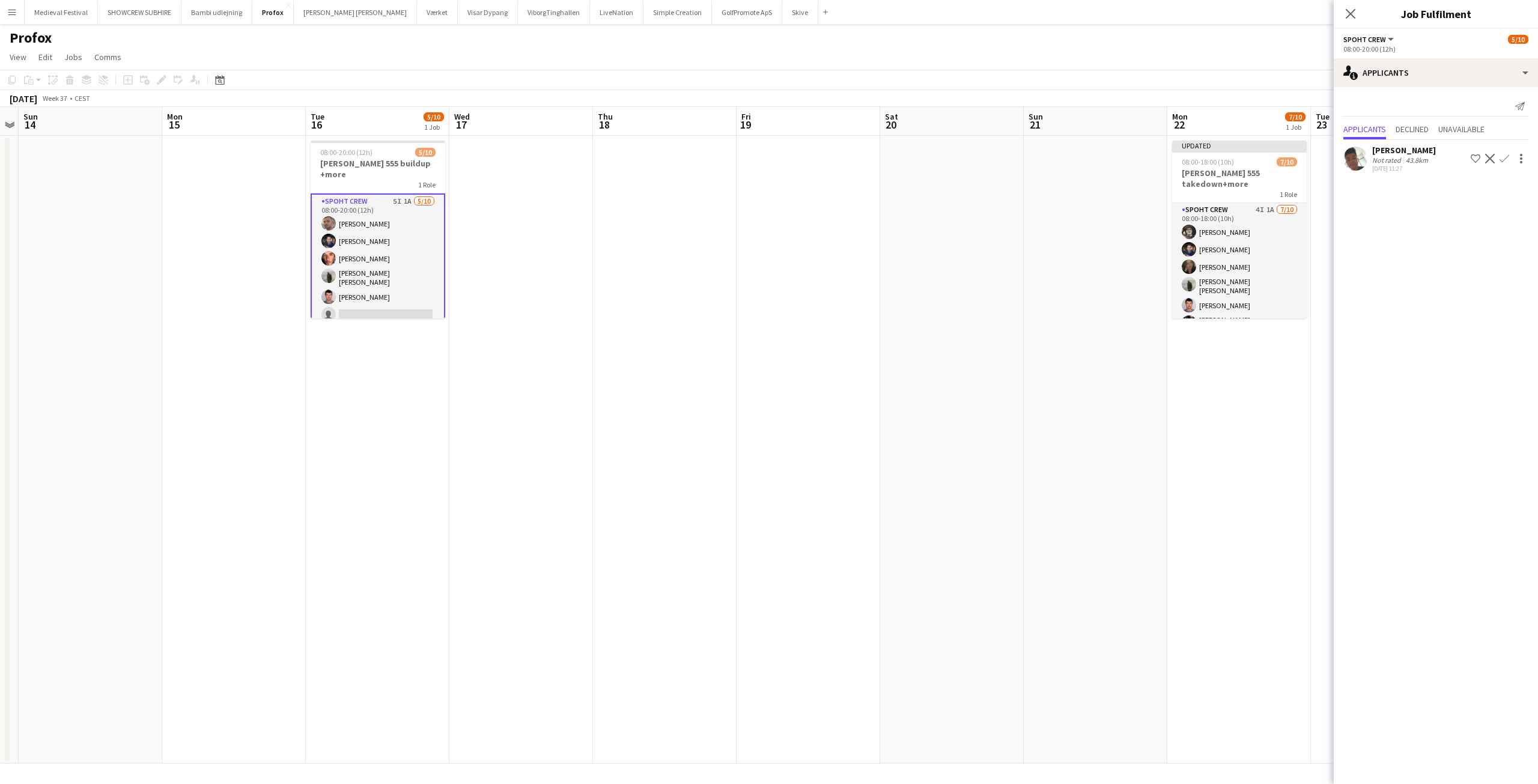
click at [1397, 158] on div "Not rated" at bounding box center [1388, 160] width 31 height 9
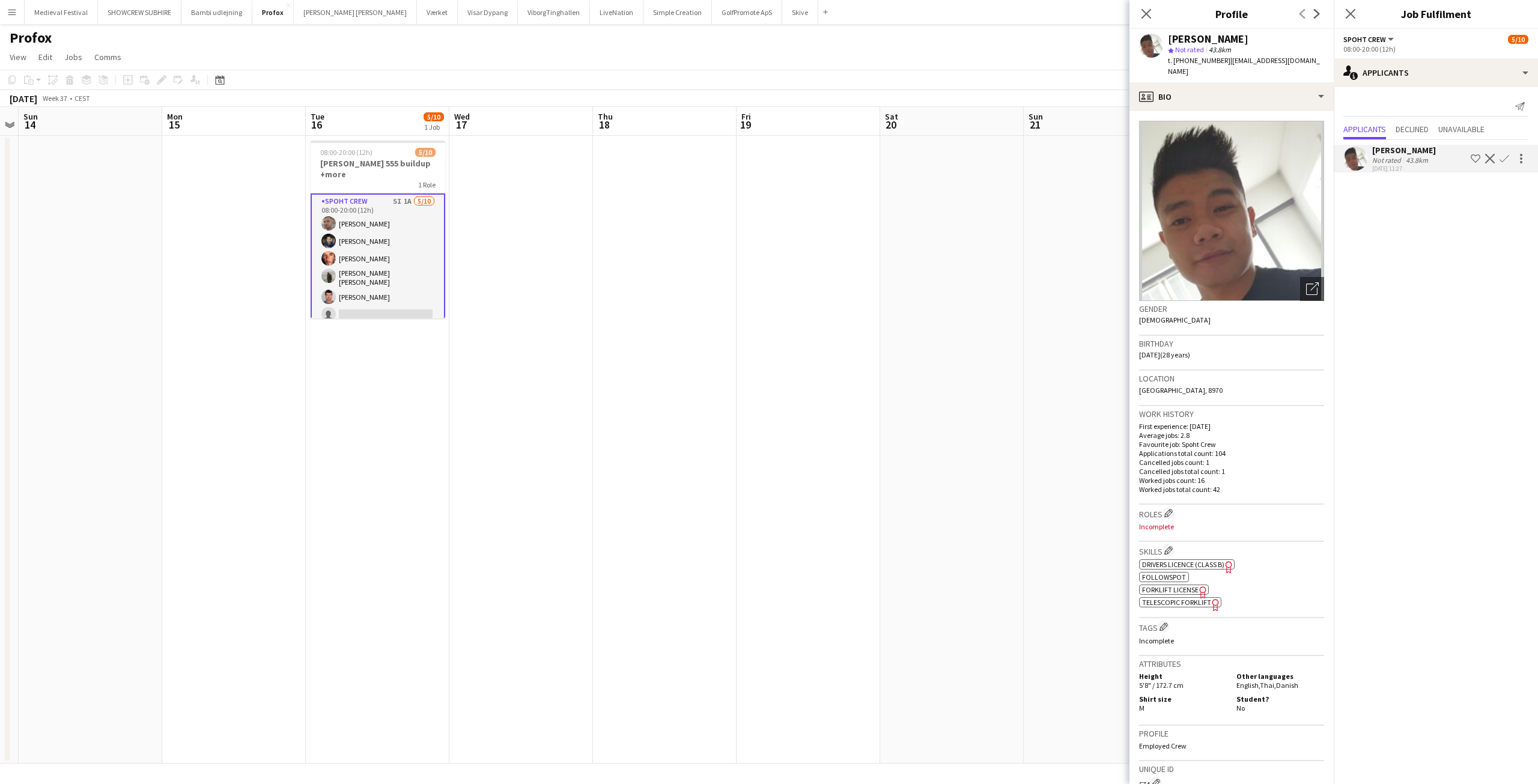
click at [1505, 155] on app-icon "Confirm" at bounding box center [1504, 159] width 9 height 9
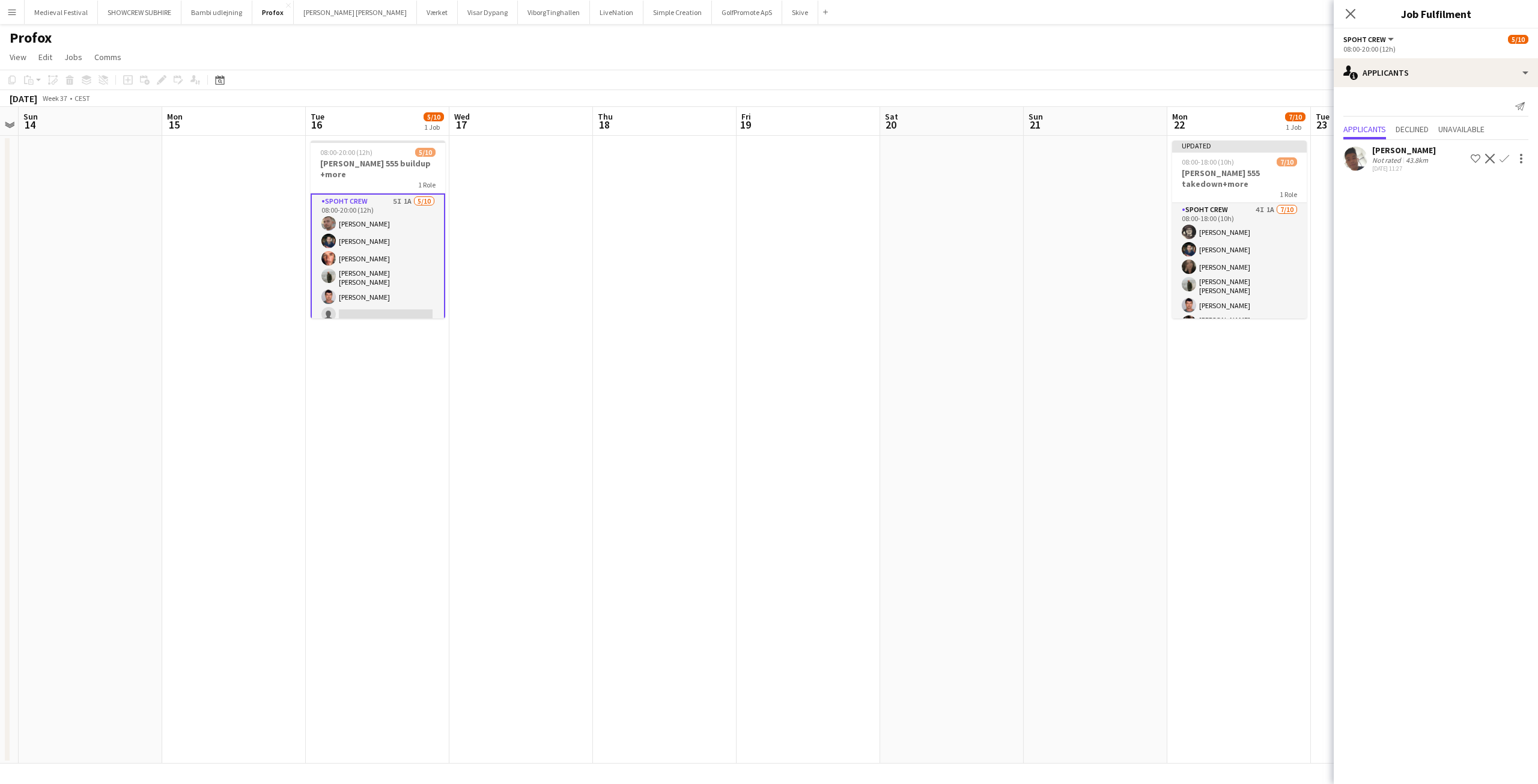
click at [1500, 160] on app-icon "Confirm" at bounding box center [1504, 159] width 9 height 9
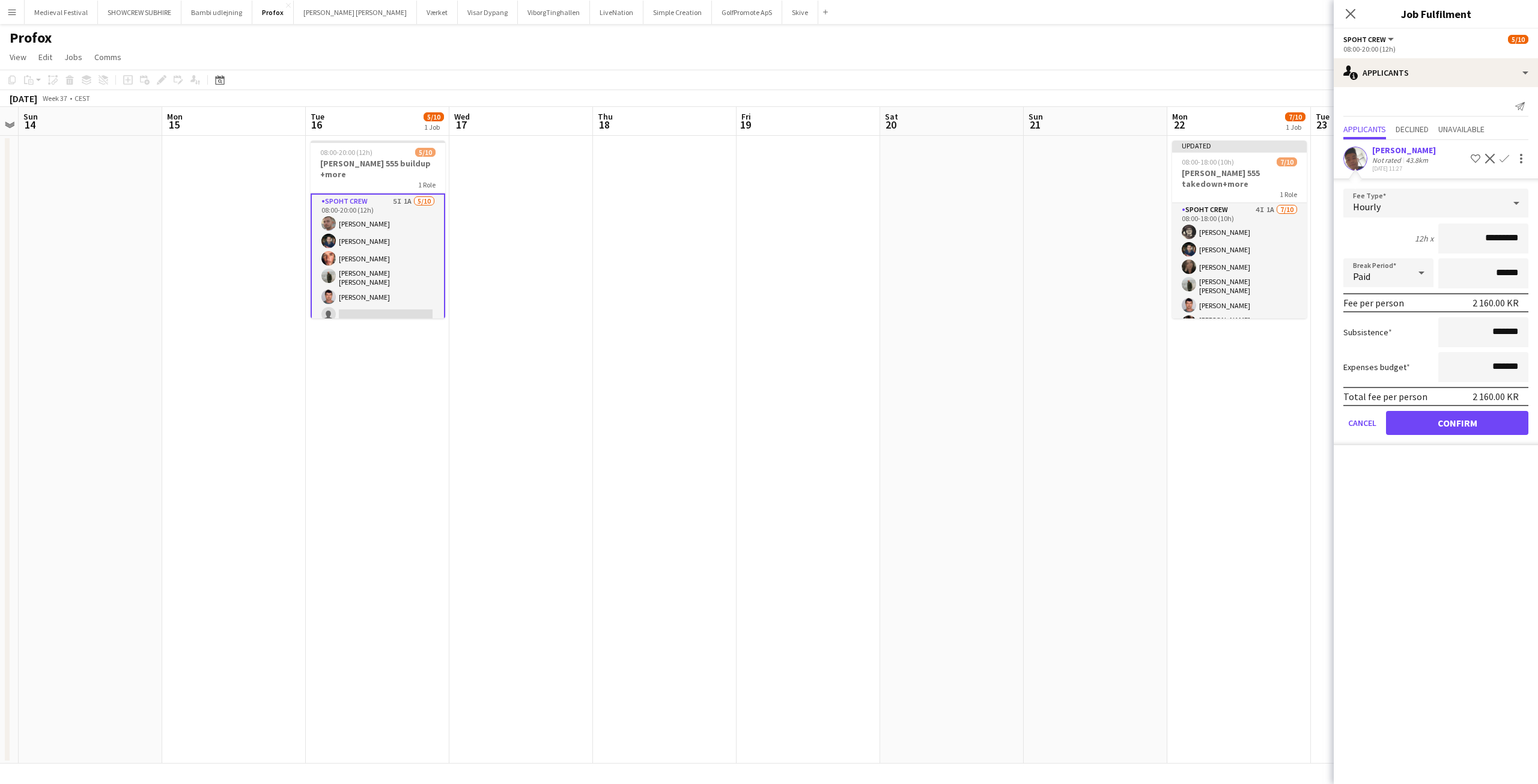
drag, startPoint x: 1496, startPoint y: 232, endPoint x: 1455, endPoint y: 231, distance: 41.0
click at [1455, 231] on input "*********" at bounding box center [1483, 238] width 90 height 30
click at [1503, 240] on input "*********" at bounding box center [1483, 238] width 90 height 30
type input "******"
click at [1451, 418] on button "Confirm" at bounding box center [1457, 422] width 142 height 24
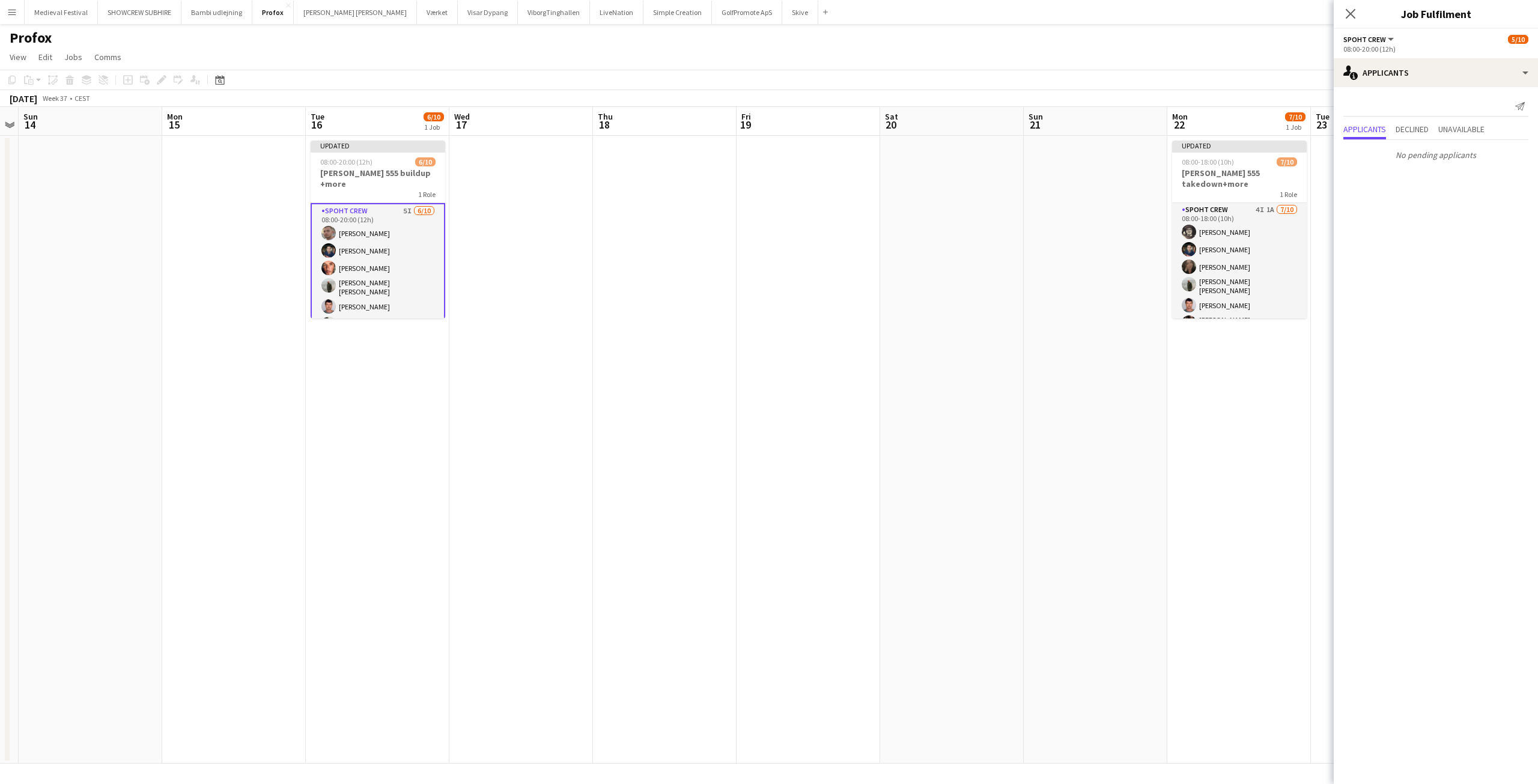
click at [1116, 357] on app-date-cell at bounding box center [1095, 449] width 144 height 627
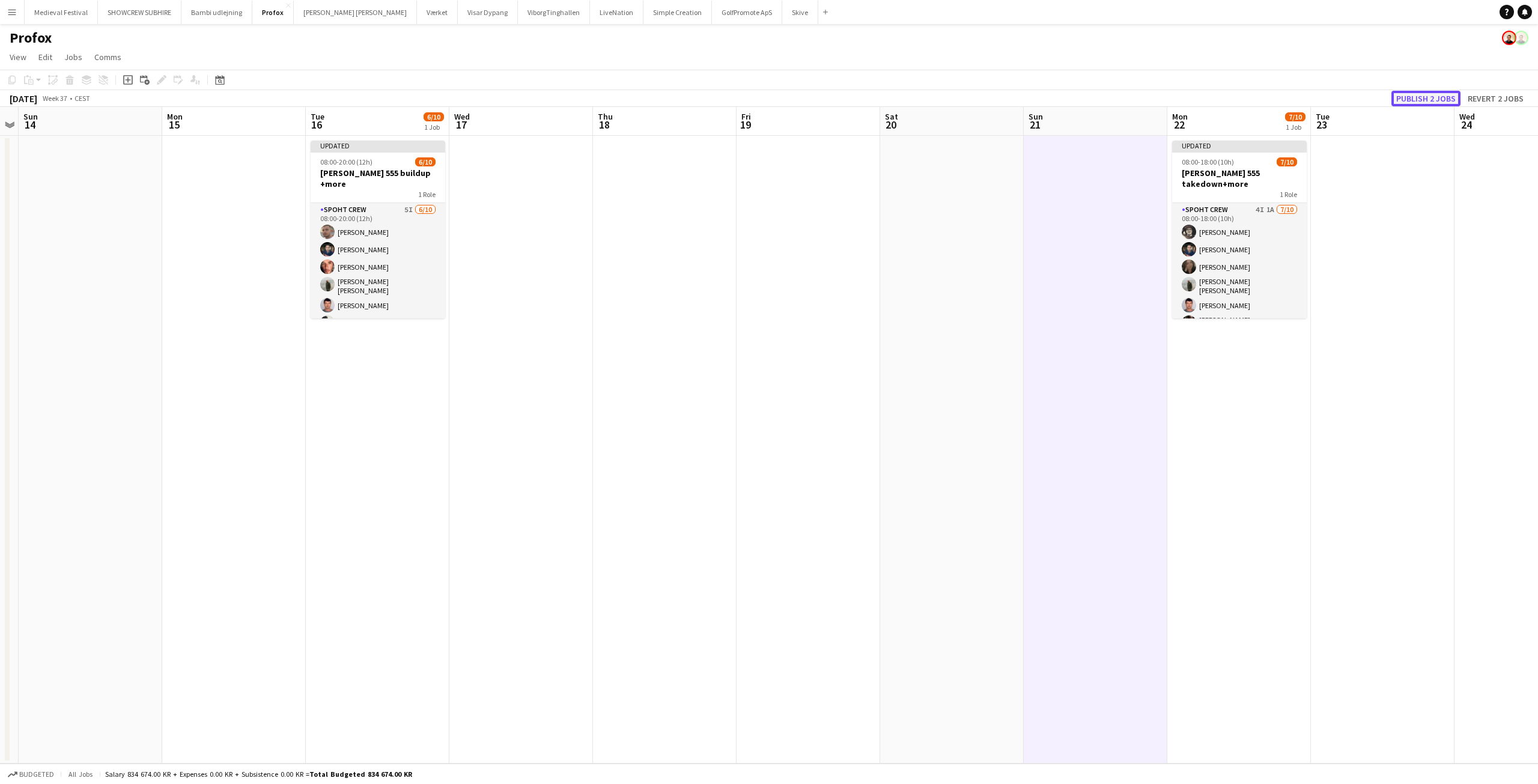
click at [1407, 104] on button "Publish 2 jobs" at bounding box center [1425, 98] width 69 height 16
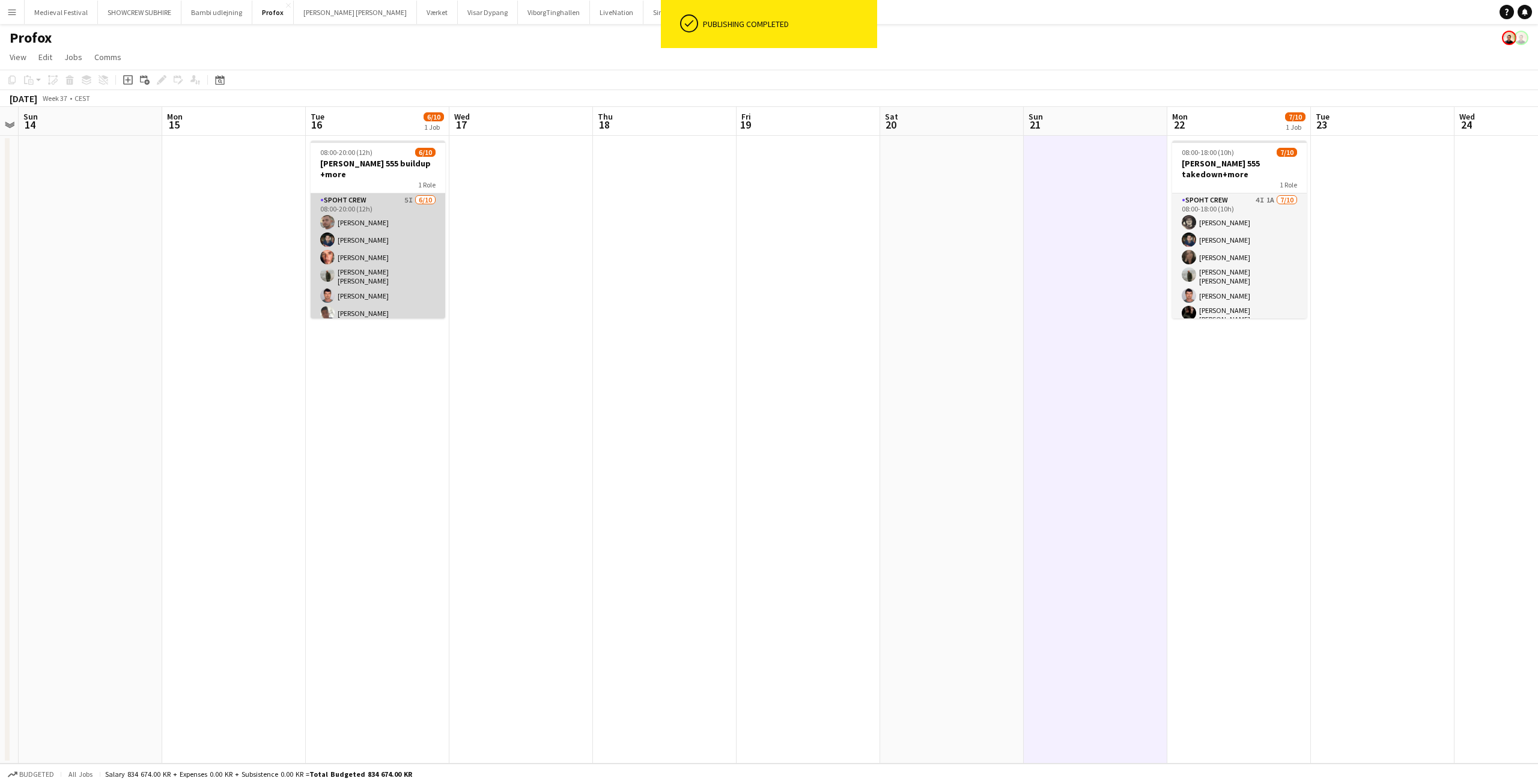
click at [375, 227] on app-card-role "Spoht Crew 5I [DATE] 08:00-20:00 (12h) [PERSON_NAME] [PERSON_NAME] [PERSON_NAME…" at bounding box center [378, 294] width 135 height 201
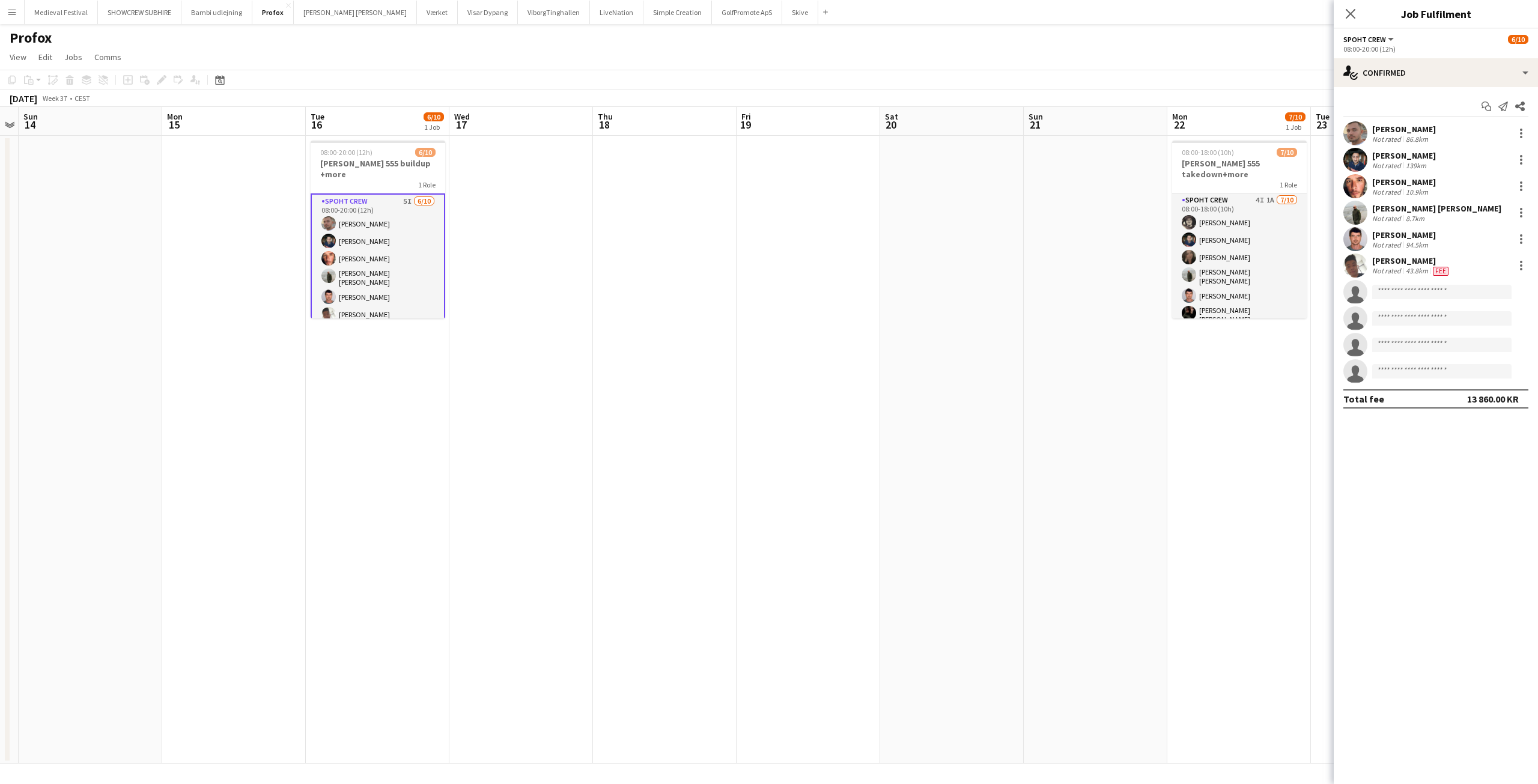
click at [382, 250] on app-card-role "Spoht Crew 5I [DATE] 08:00-20:00 (12h) [PERSON_NAME] [PERSON_NAME] [PERSON_NAME…" at bounding box center [378, 295] width 135 height 204
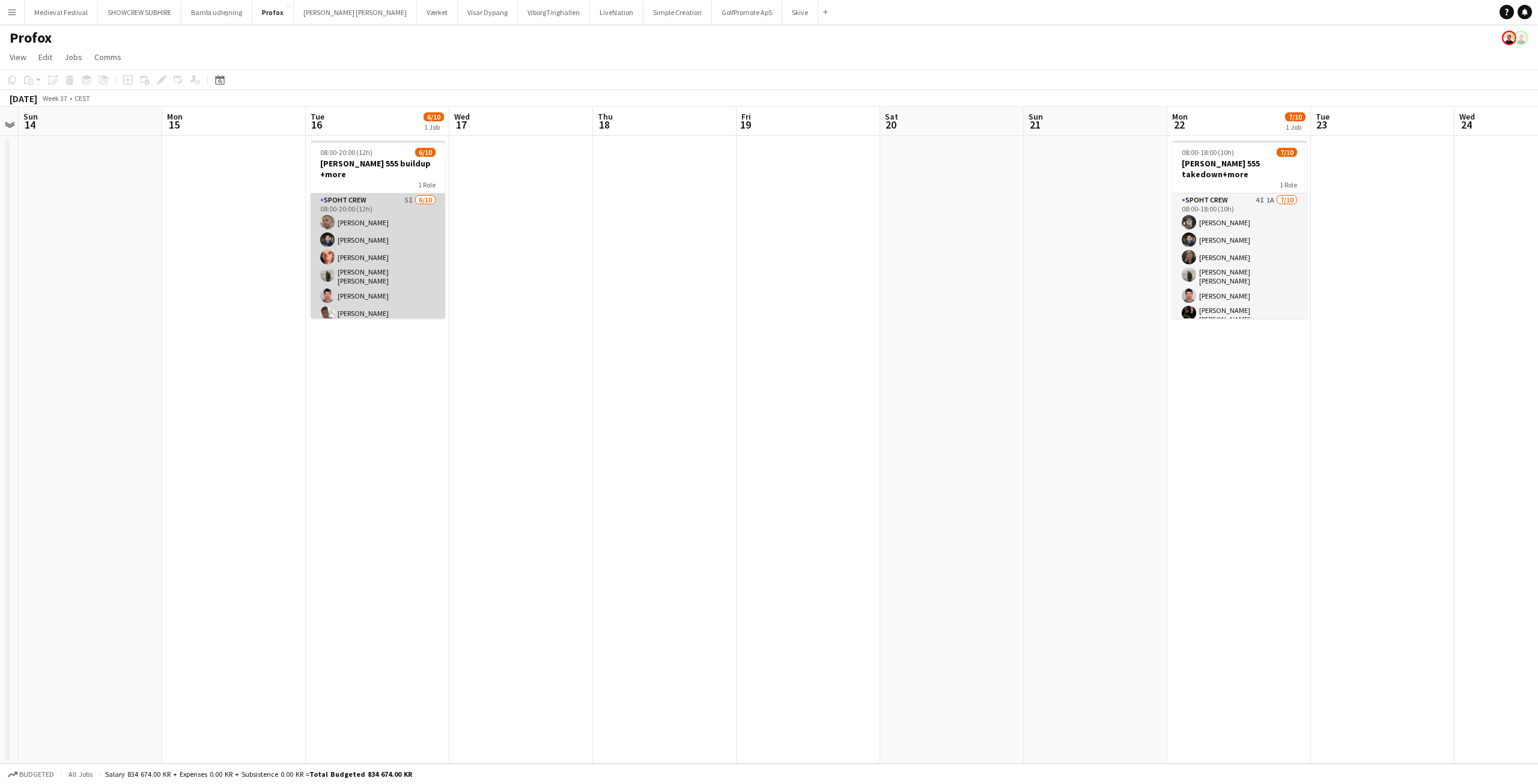
click at [382, 250] on app-card-role "Spoht Crew 5I [DATE] 08:00-20:00 (12h) [PERSON_NAME] [PERSON_NAME] [PERSON_NAME…" at bounding box center [378, 294] width 135 height 201
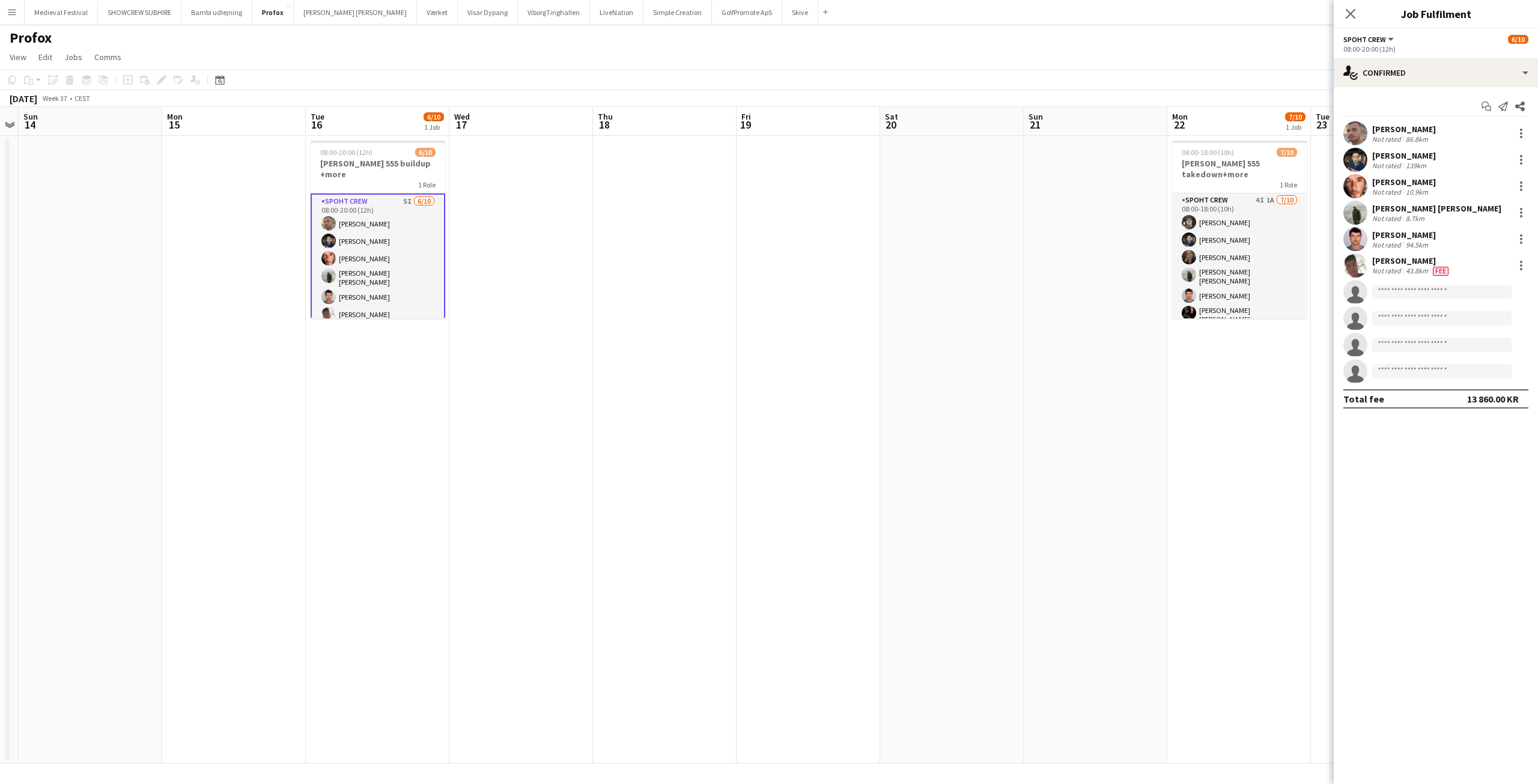
click at [1403, 90] on div "Start chat Send notification Share [PERSON_NAME] Not rated 86.8km [PERSON_NAME]…" at bounding box center [1435, 252] width 204 height 331
click at [1438, 77] on div "single-neutral-actions-check-2 Confirmed" at bounding box center [1435, 72] width 204 height 29
click at [1454, 193] on span "Applicants" at bounding box center [1463, 196] width 38 height 11
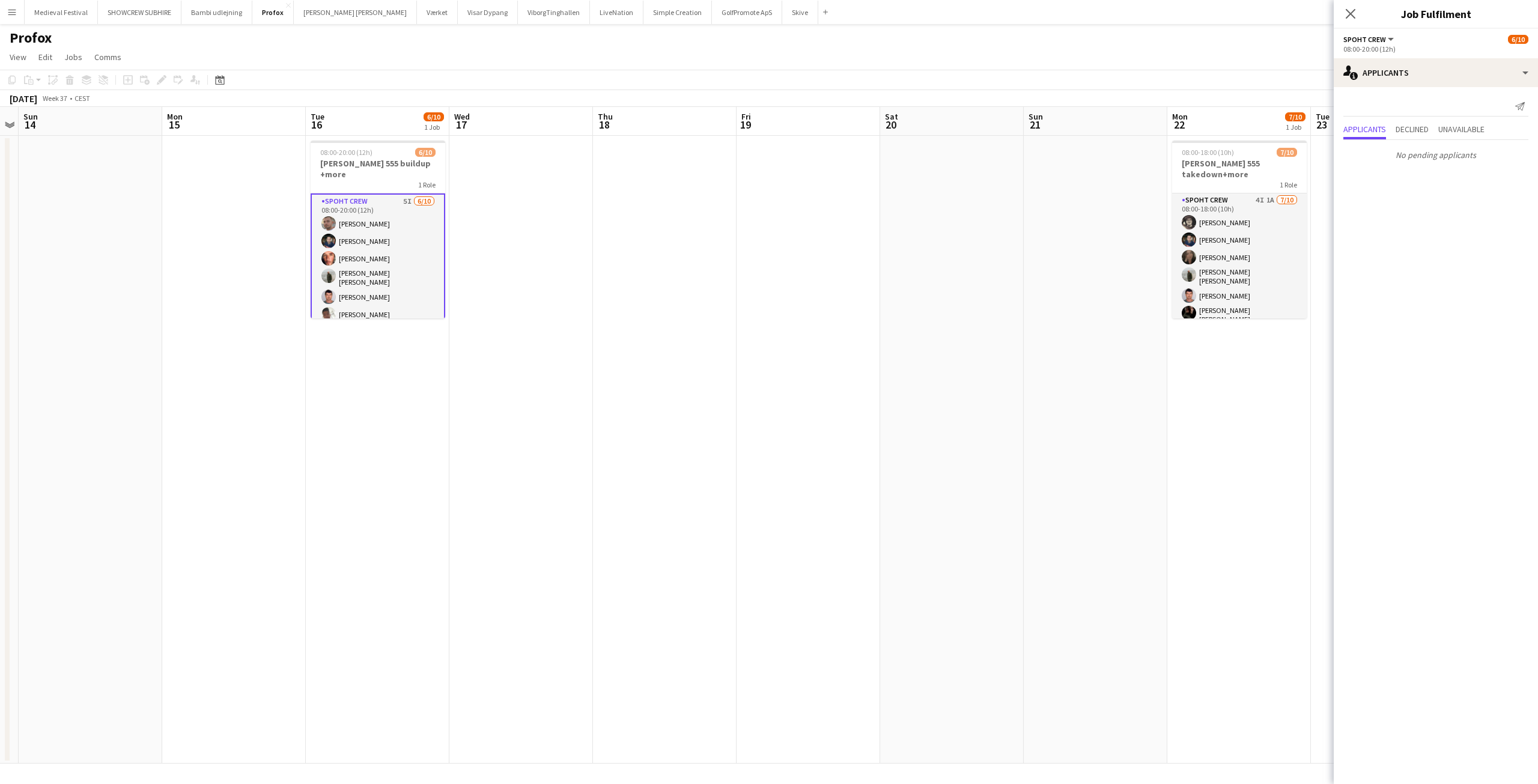
click at [402, 237] on app-card-role "Spoht Crew 5I [DATE] 08:00-20:00 (12h) [PERSON_NAME] [PERSON_NAME] [PERSON_NAME…" at bounding box center [378, 295] width 135 height 204
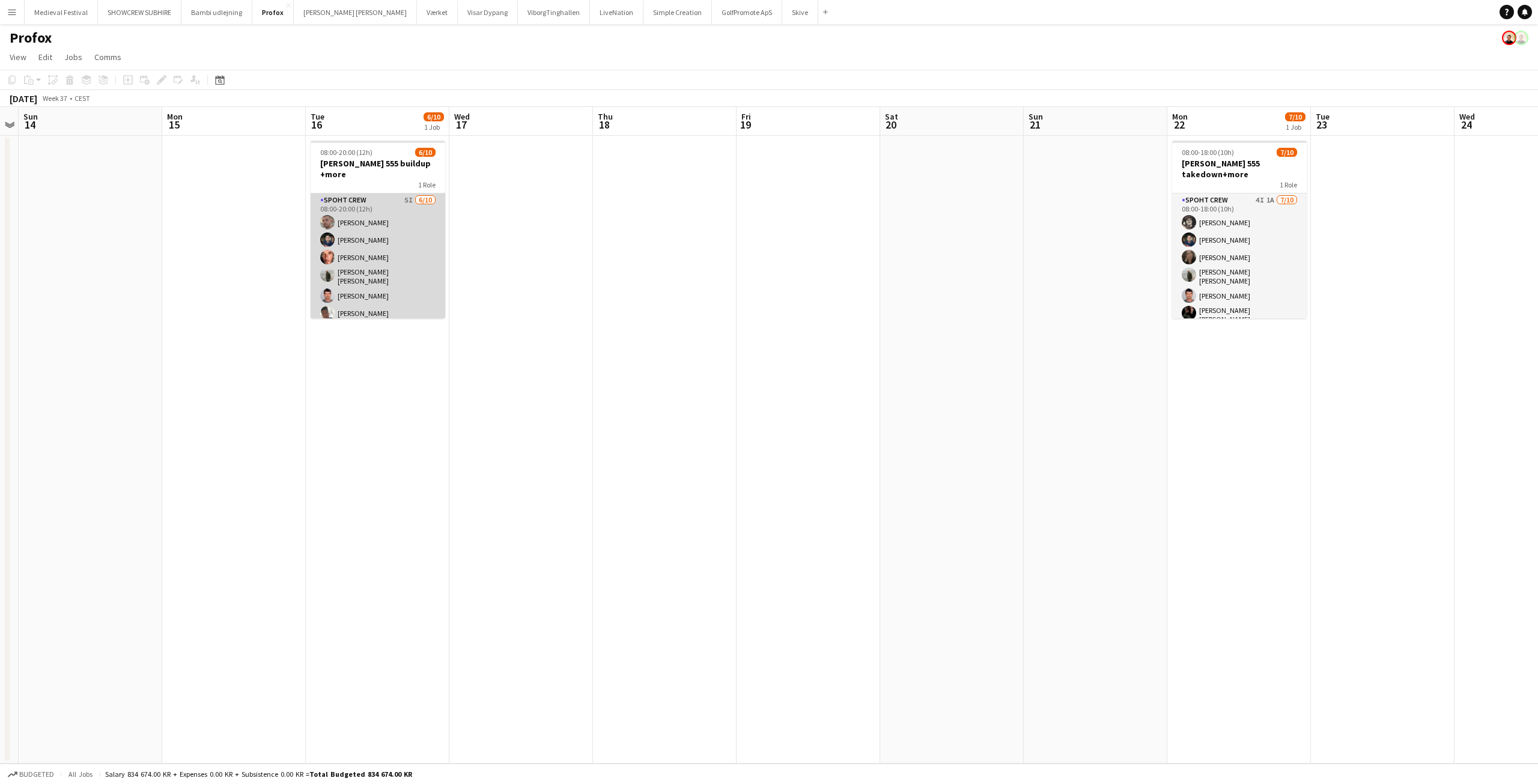
click at [402, 237] on app-card-role "Spoht Crew 5I [DATE] 08:00-20:00 (12h) [PERSON_NAME] [PERSON_NAME] [PERSON_NAME…" at bounding box center [378, 294] width 135 height 201
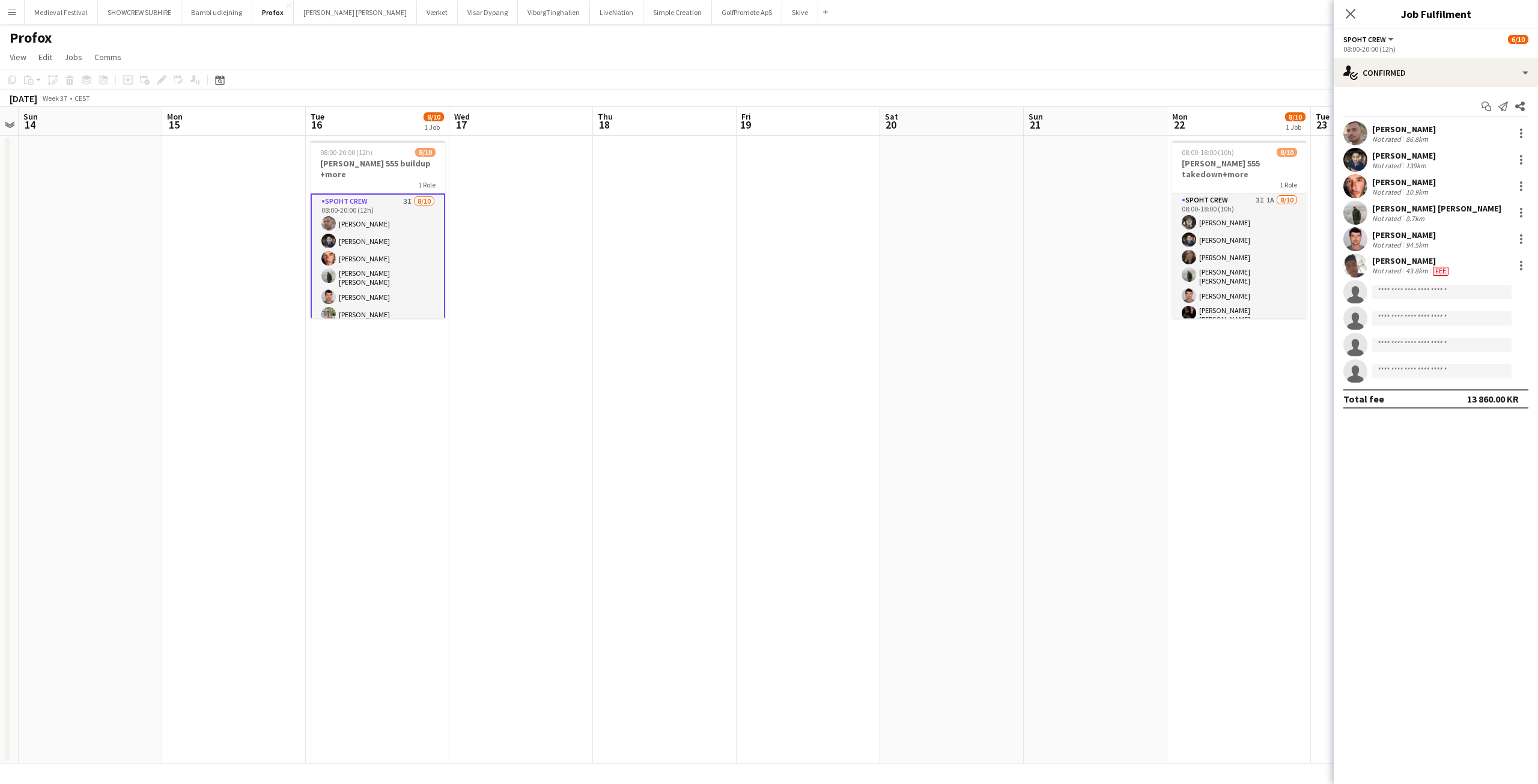
click at [852, 340] on app-date-cell at bounding box center [808, 449] width 144 height 627
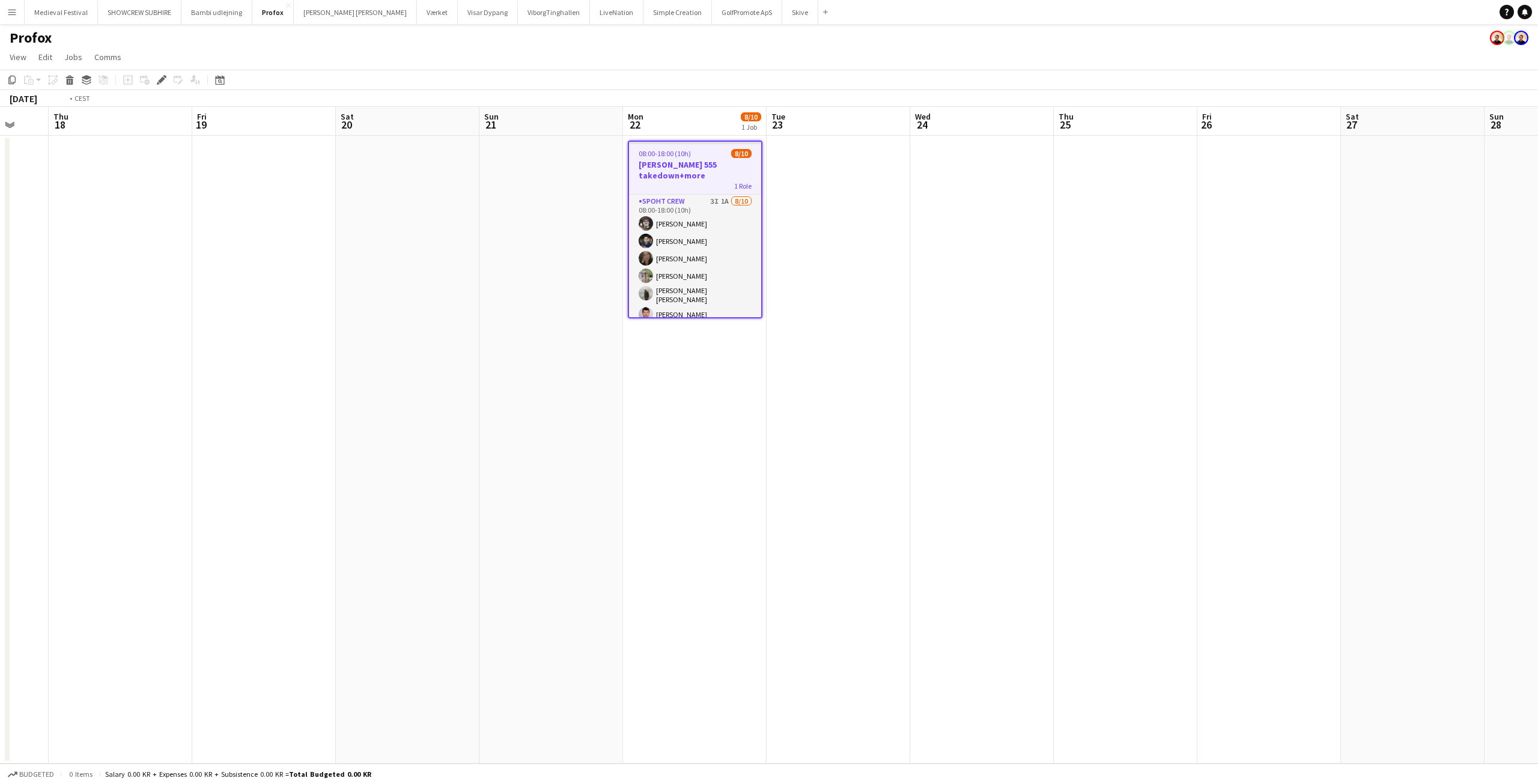
drag, startPoint x: 762, startPoint y: 323, endPoint x: 1281, endPoint y: 345, distance: 519.5
click at [1256, 345] on app-calendar-viewport "Mon 15 Tue 16 8/10 1 Job Wed 17 Thu 18 Fri 19 Sat 20 Sun 21 Mon 22 8/10 1 Job T…" at bounding box center [769, 435] width 1538 height 657
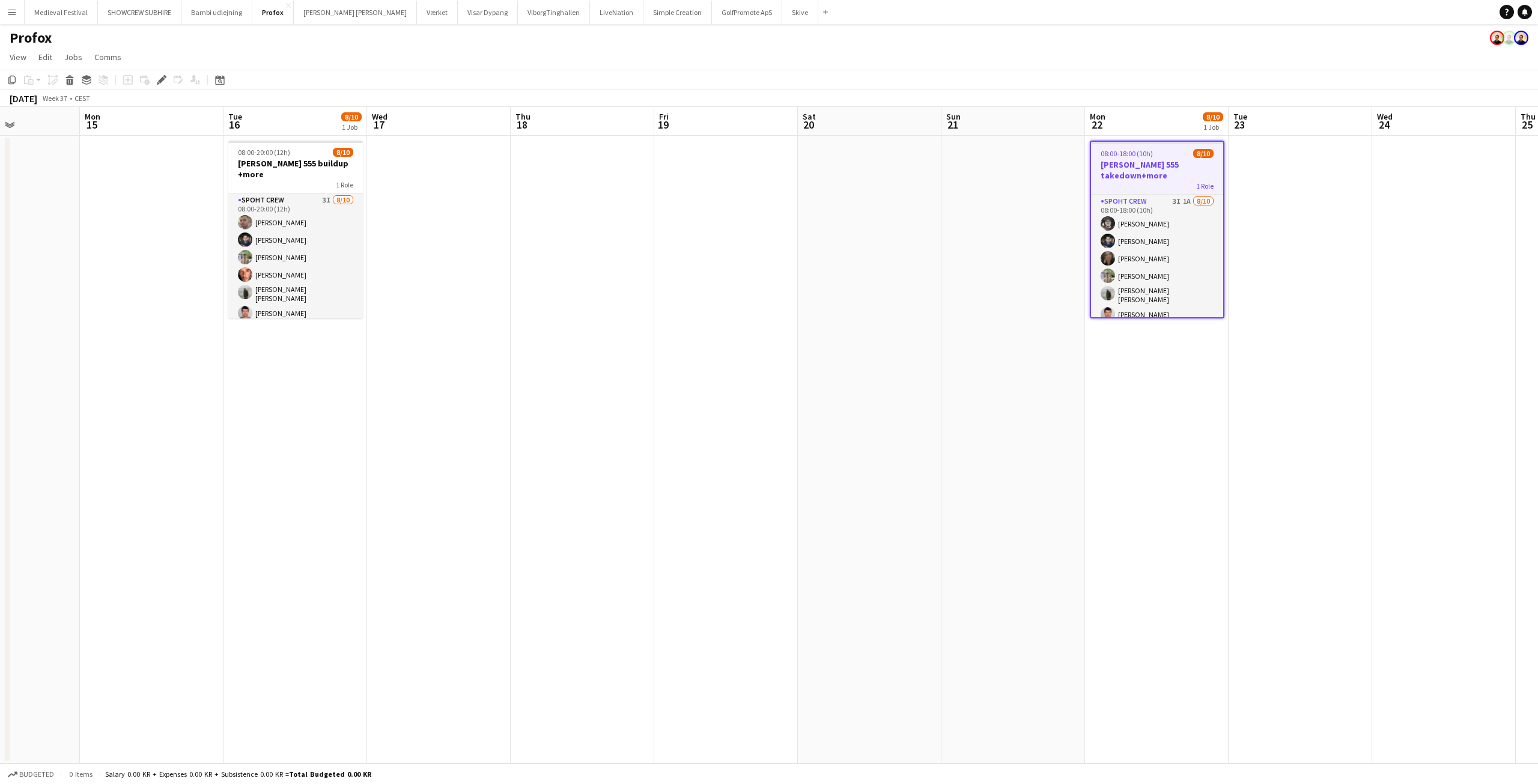
scroll to position [0, 339]
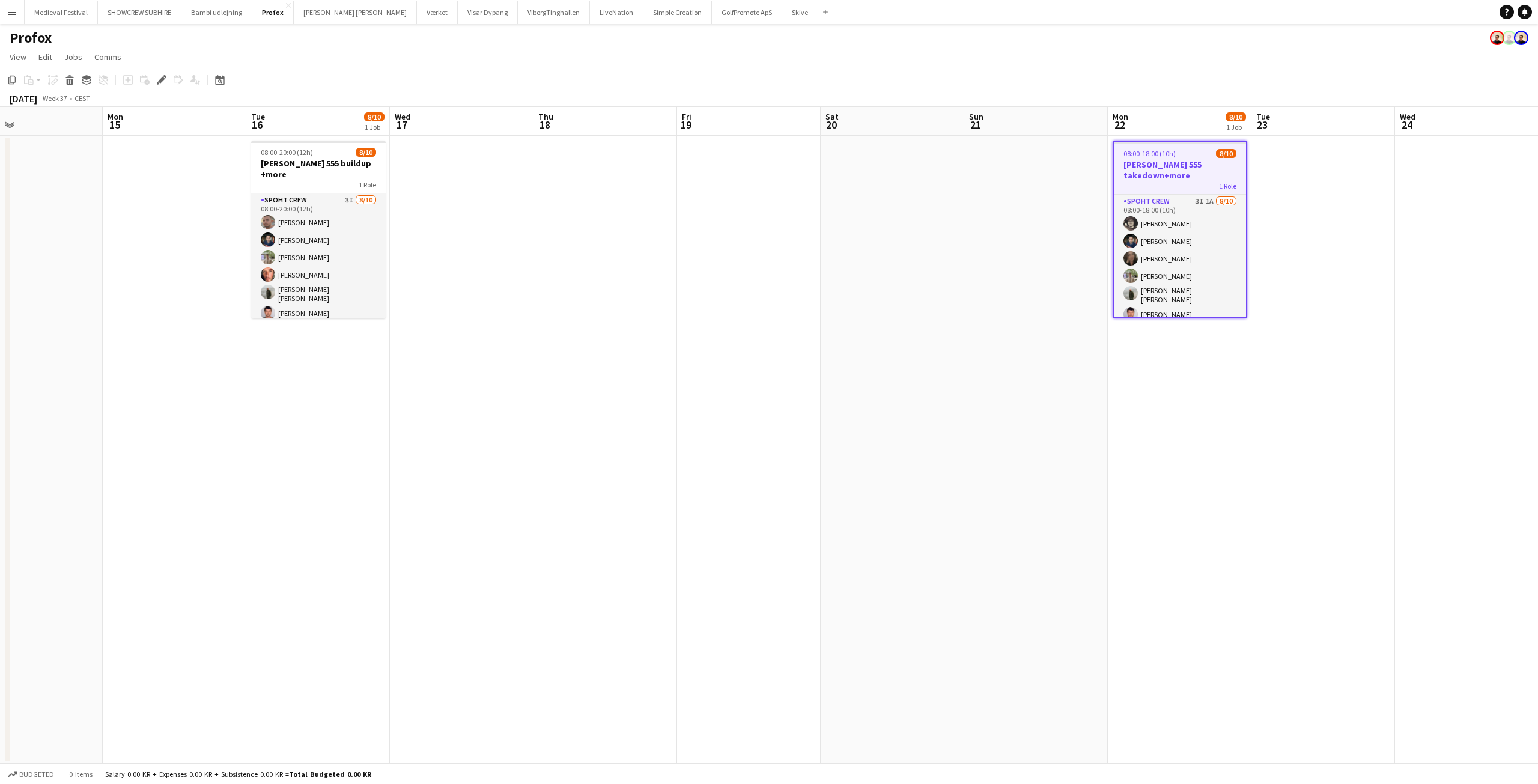
drag, startPoint x: 670, startPoint y: 281, endPoint x: 1121, endPoint y: 303, distance: 451.5
click at [1099, 303] on app-calendar-viewport "Fri 12 Sat 13 Sun 14 Mon 15 Tue 16 8/10 1 Job Wed 17 Thu 18 Fri 19 Sat 20 Sun 2…" at bounding box center [769, 435] width 1538 height 657
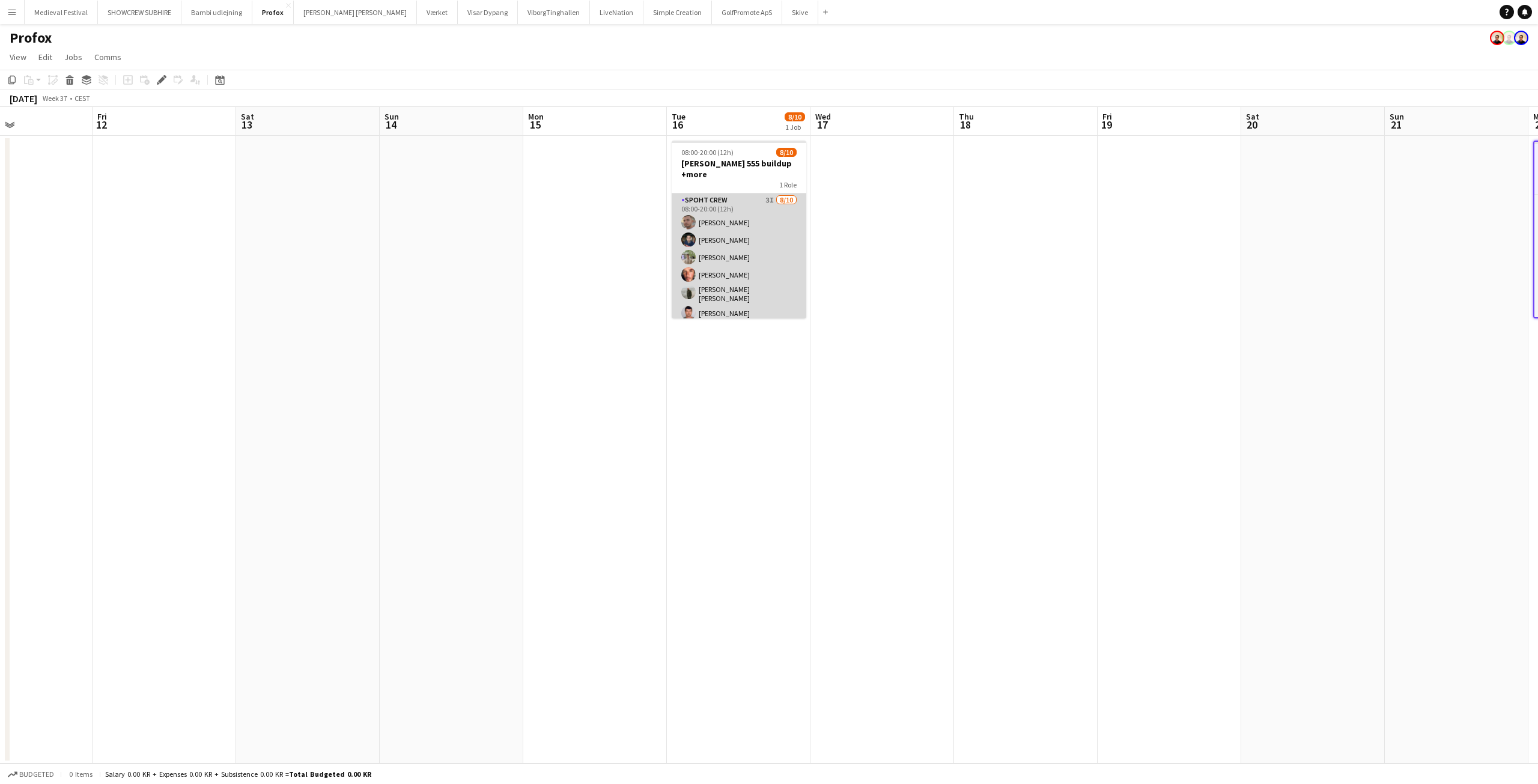
click at [719, 238] on app-card-role "Spoht Crew 3I [DATE] 08:00-20:00 (12h) [PERSON_NAME] [PERSON_NAME] [PERSON_NAME…" at bounding box center [739, 294] width 135 height 201
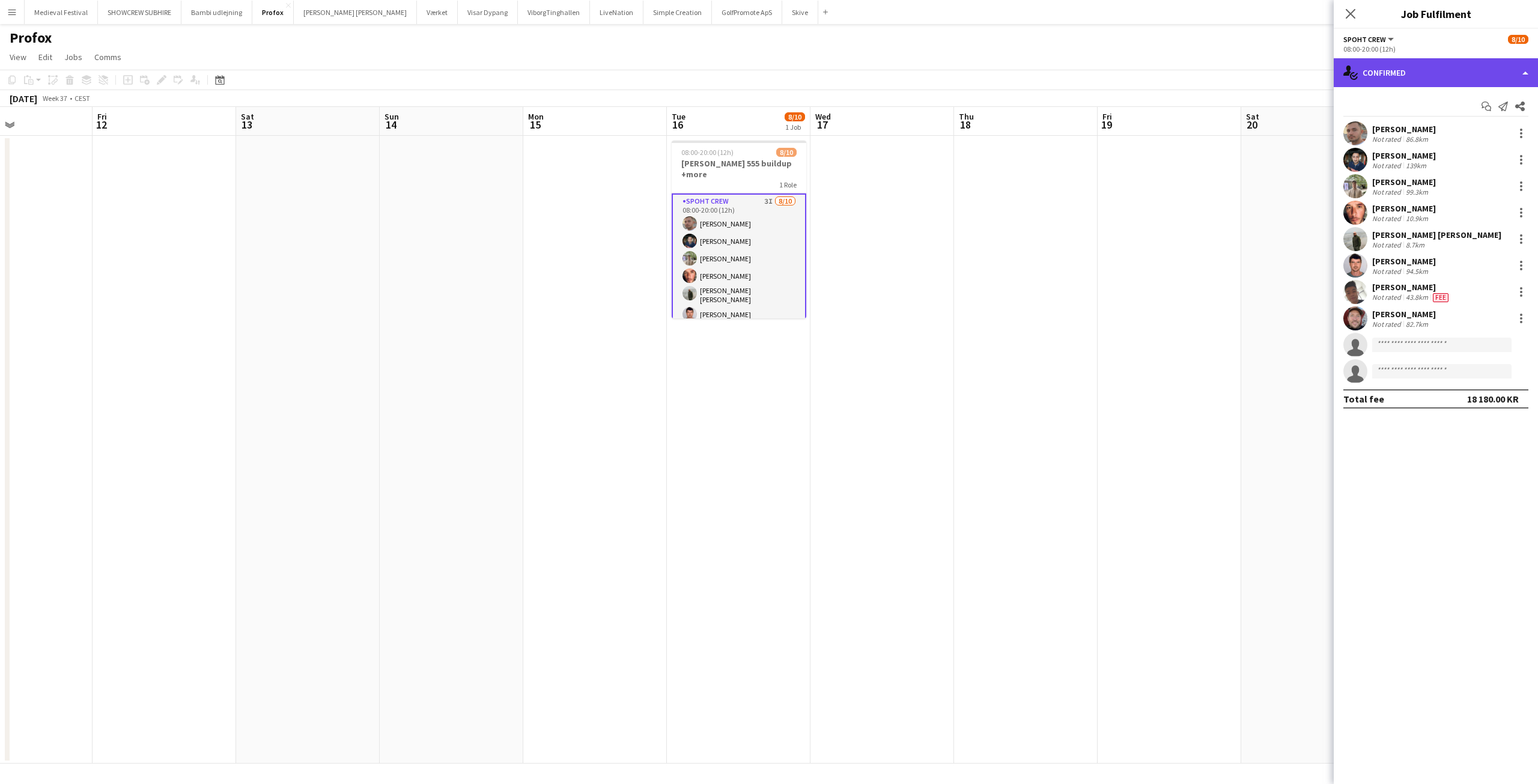
click at [1448, 82] on div "single-neutral-actions-check-2 Confirmed" at bounding box center [1435, 72] width 204 height 29
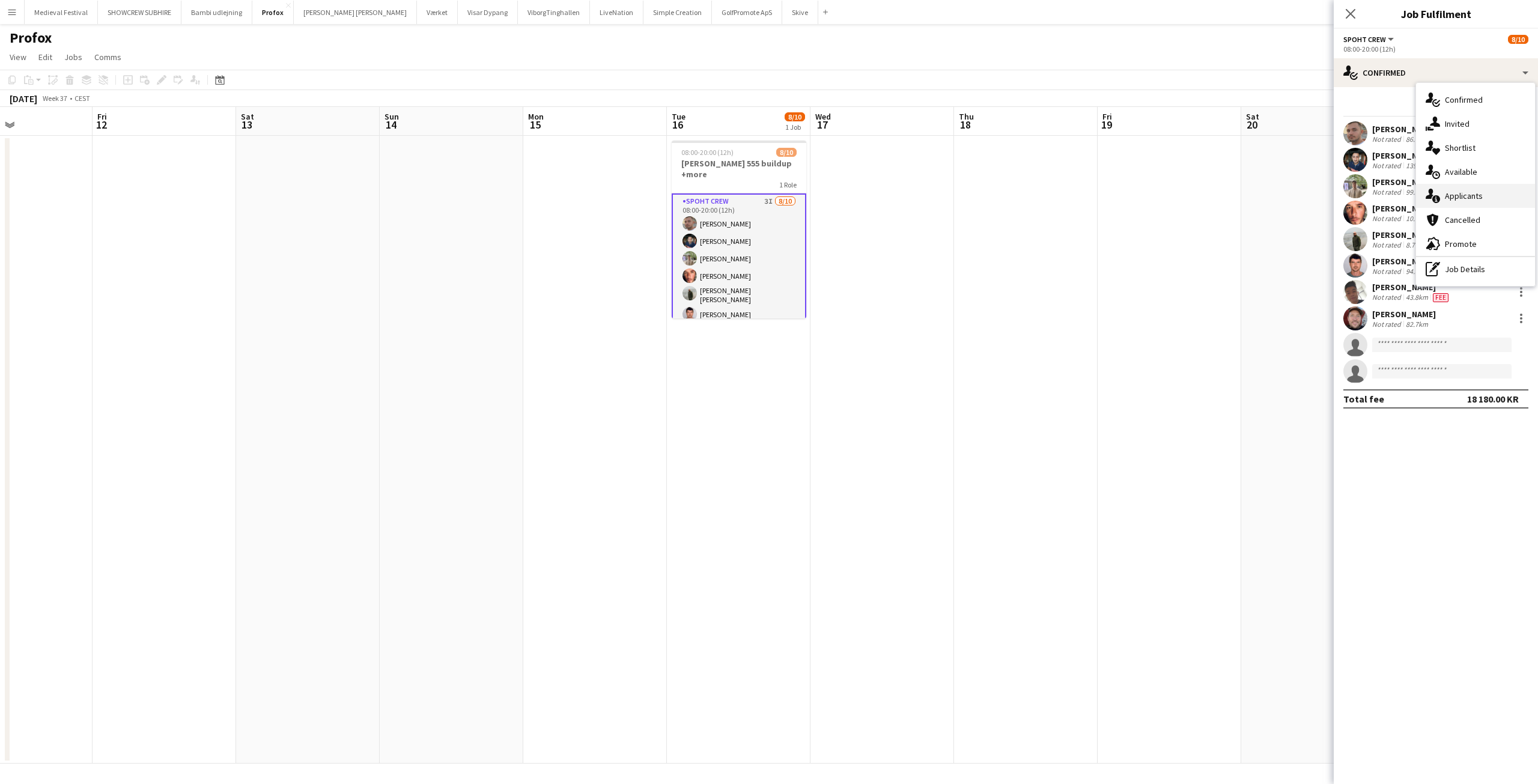
click at [1465, 198] on span "Applicants" at bounding box center [1463, 196] width 38 height 11
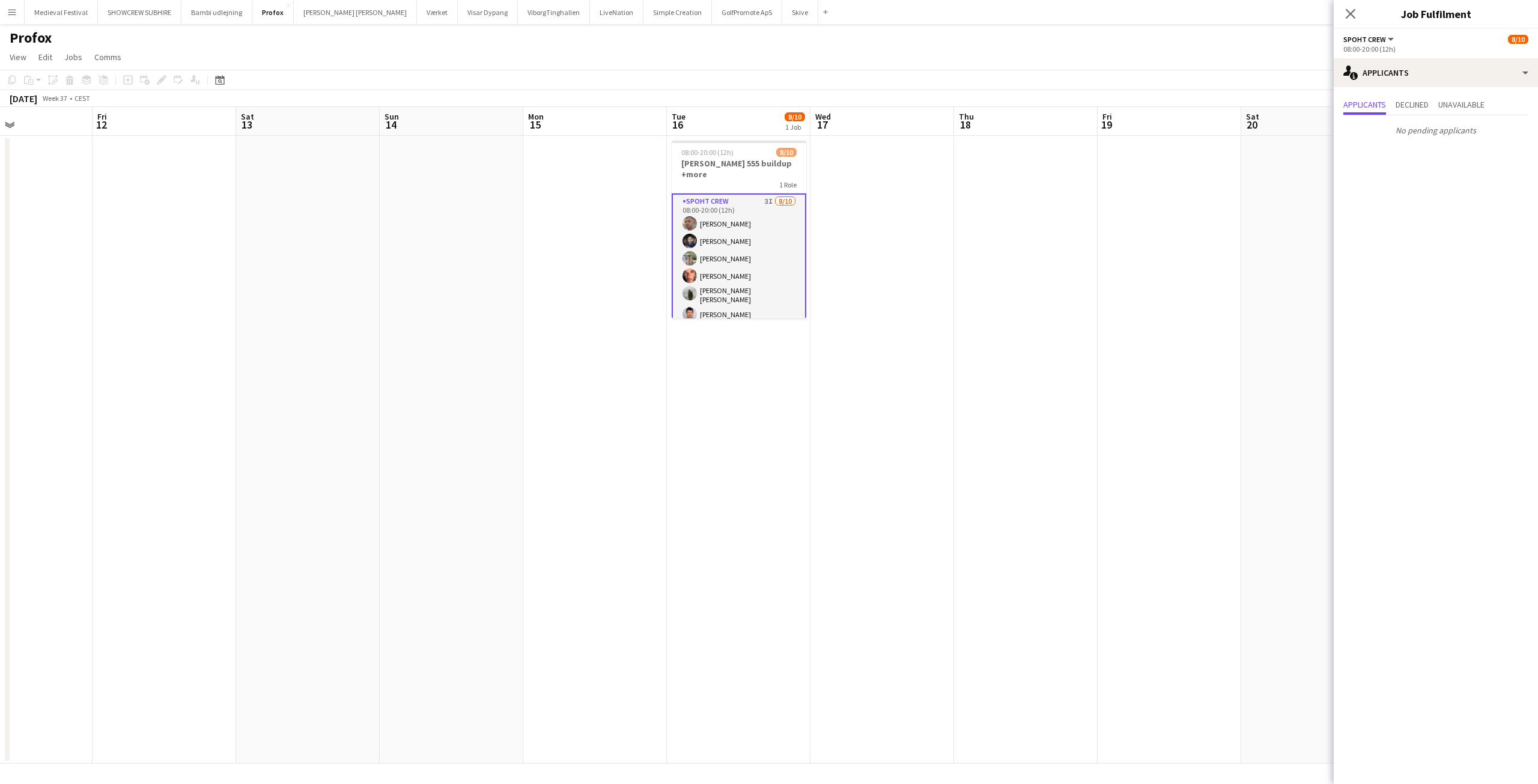
click at [1198, 242] on app-date-cell at bounding box center [1169, 449] width 144 height 627
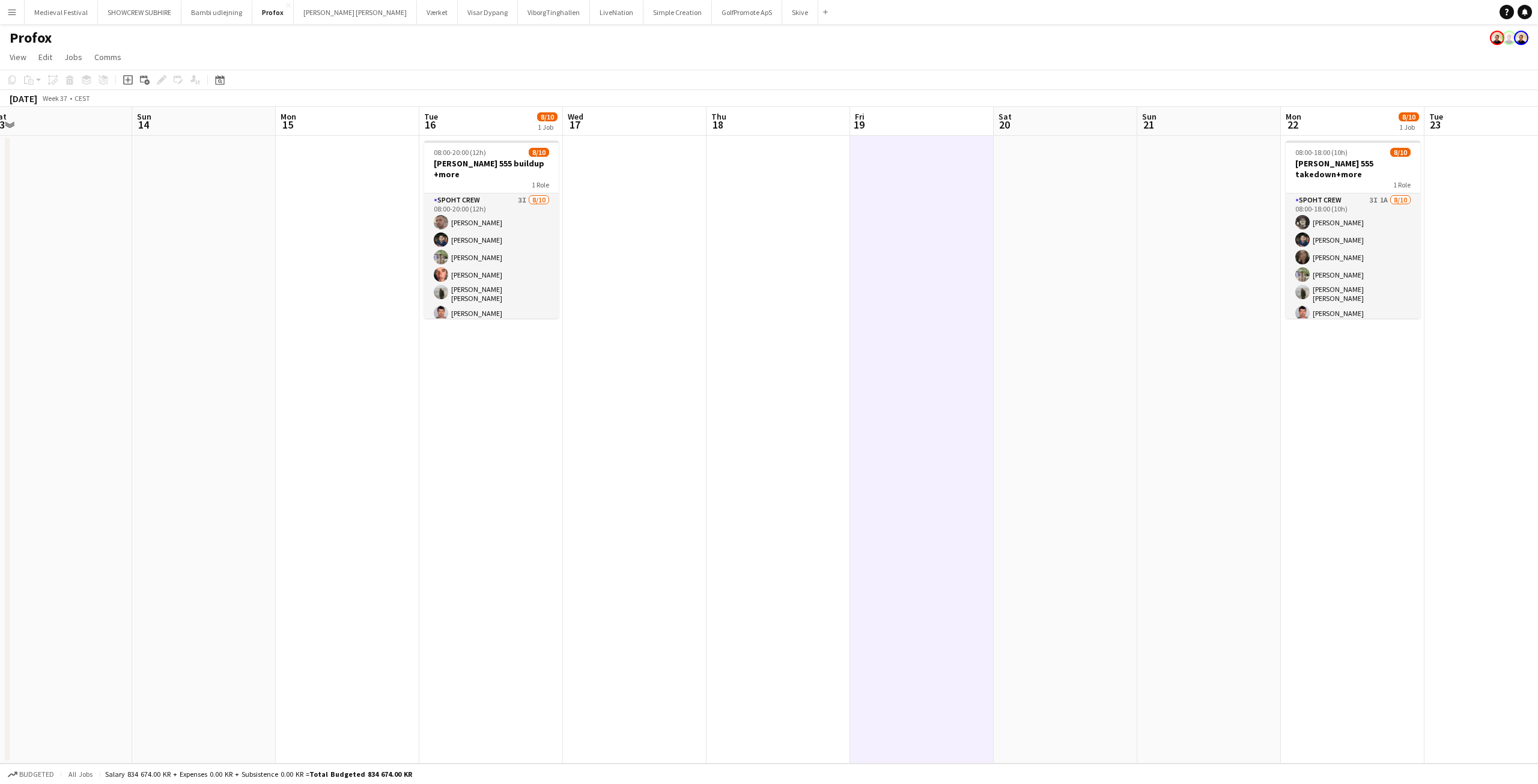
drag, startPoint x: 1255, startPoint y: 244, endPoint x: 891, endPoint y: 255, distance: 364.2
click at [904, 257] on app-calendar-viewport "Wed 10 Thu 11 Fri 12 Sat 13 Sun 14 Mon 15 Tue 16 8/10 1 Job Wed 17 Thu 18 Fri 1…" at bounding box center [769, 435] width 1538 height 657
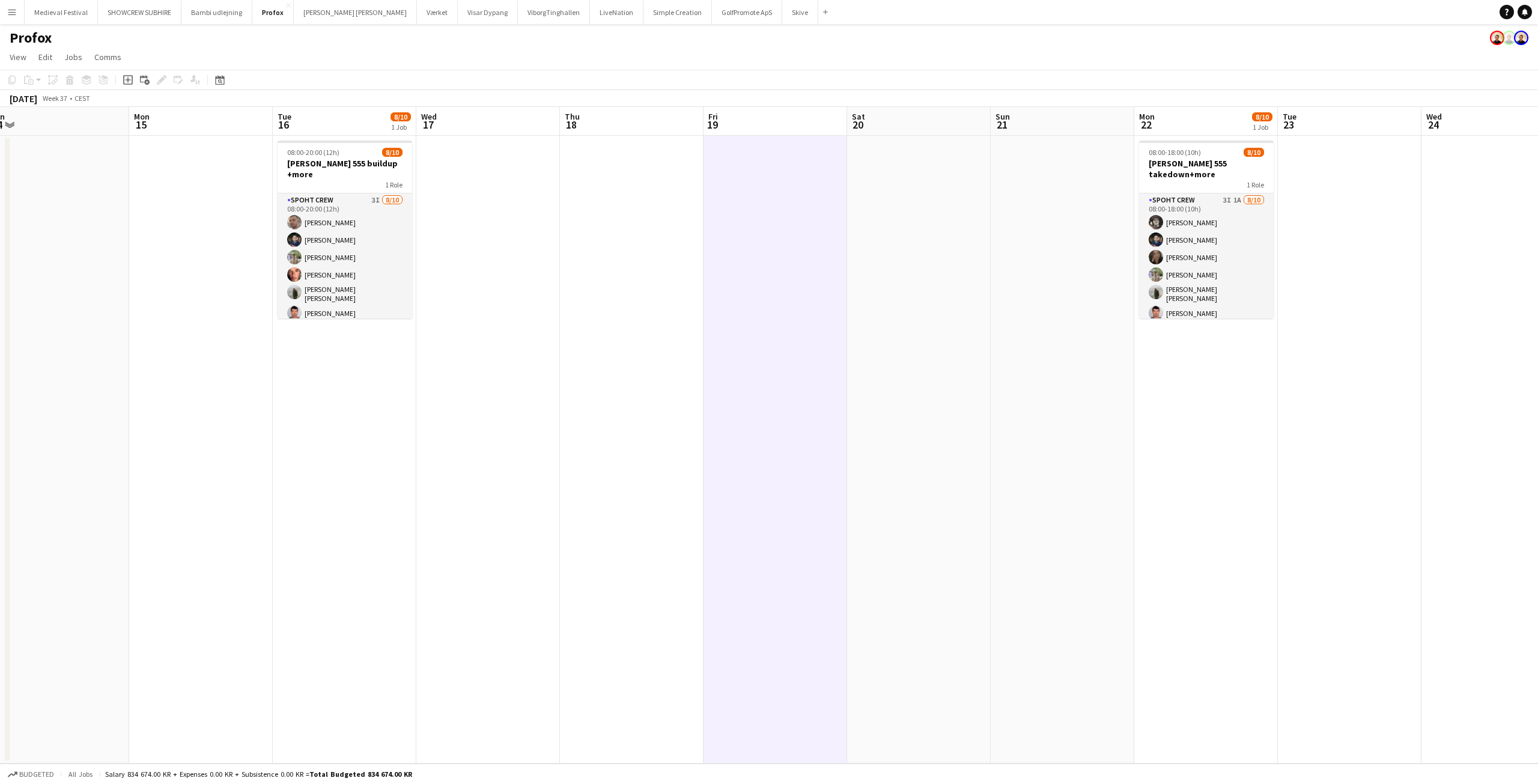
click at [1353, 255] on app-date-cell at bounding box center [1350, 449] width 144 height 627
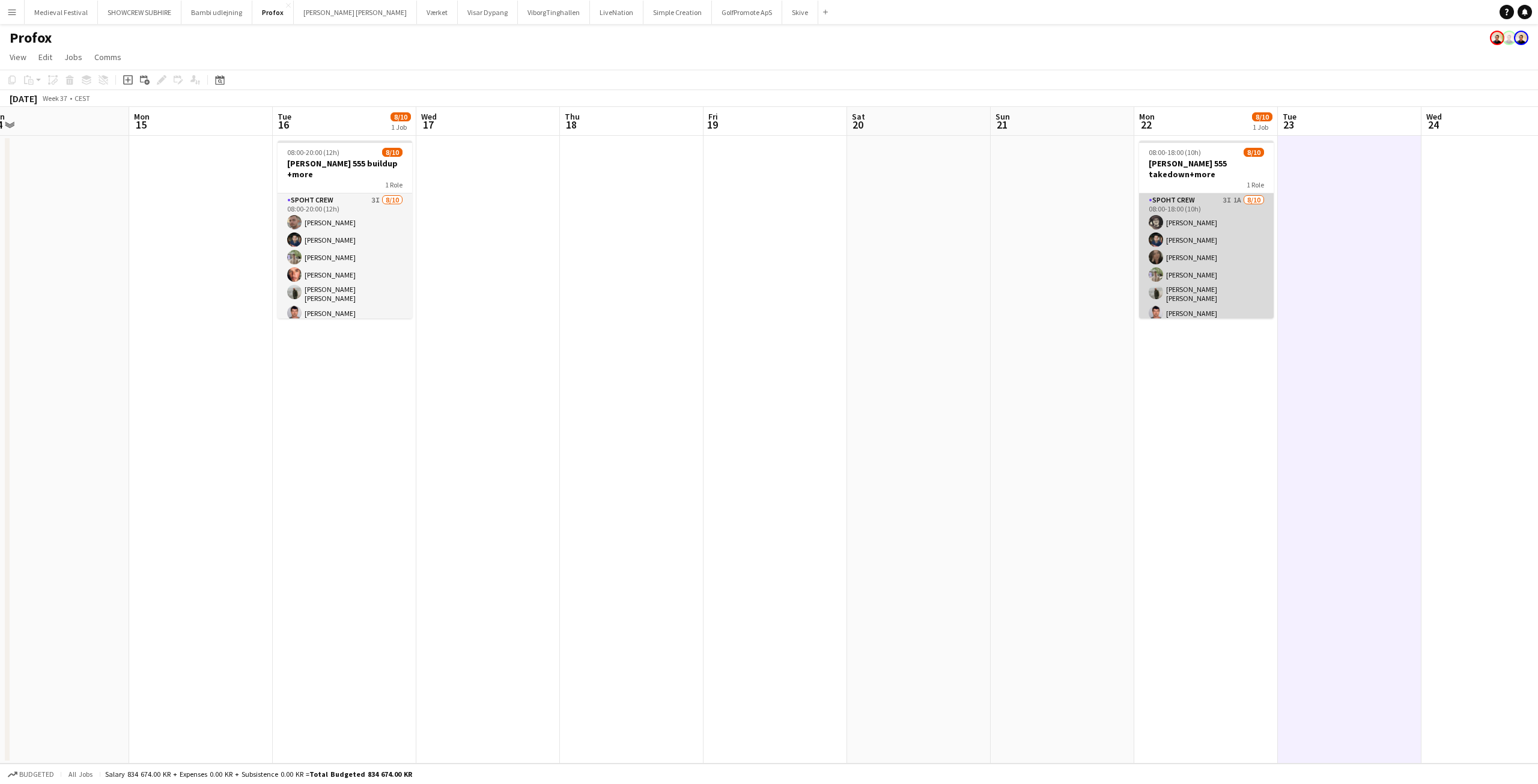
click at [1212, 248] on app-card-role "Spoht Crew 3I 1A [DATE] 08:00-18:00 (10h) [PERSON_NAME] [PERSON_NAME] [PERSON_N…" at bounding box center [1206, 296] width 135 height 205
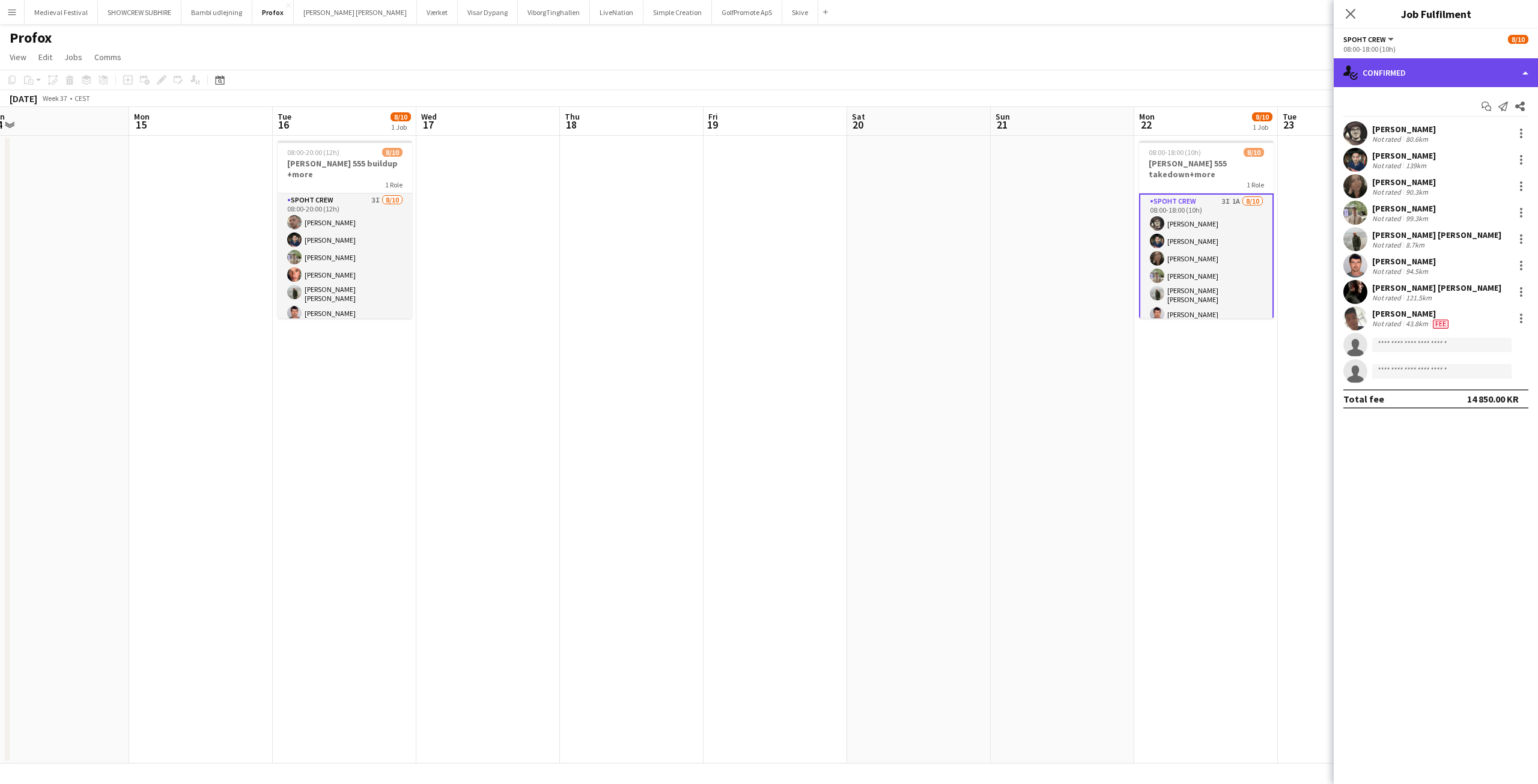
click at [1401, 68] on div "single-neutral-actions-check-2 Confirmed" at bounding box center [1435, 72] width 204 height 29
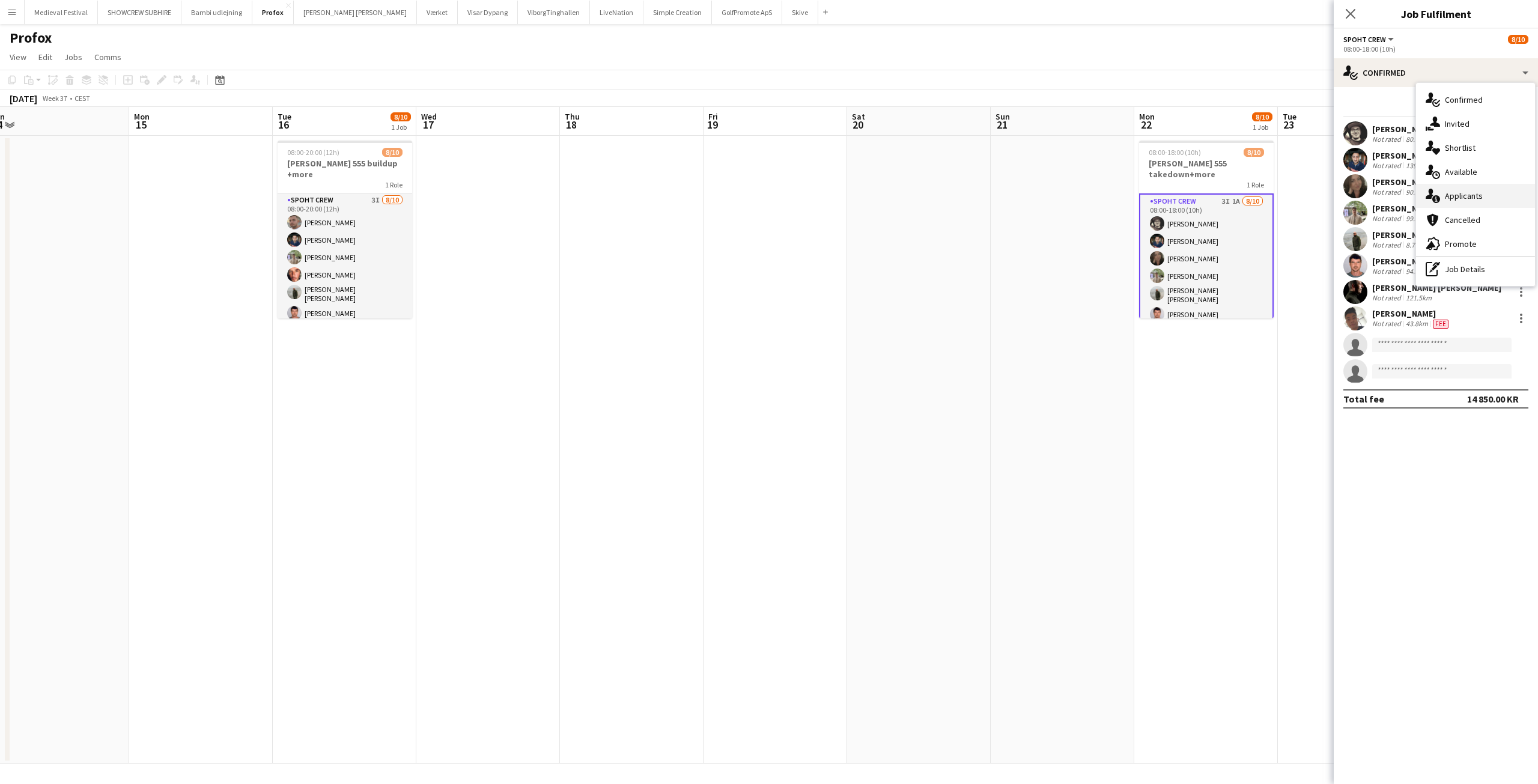
click at [1456, 194] on span "Applicants" at bounding box center [1463, 196] width 38 height 11
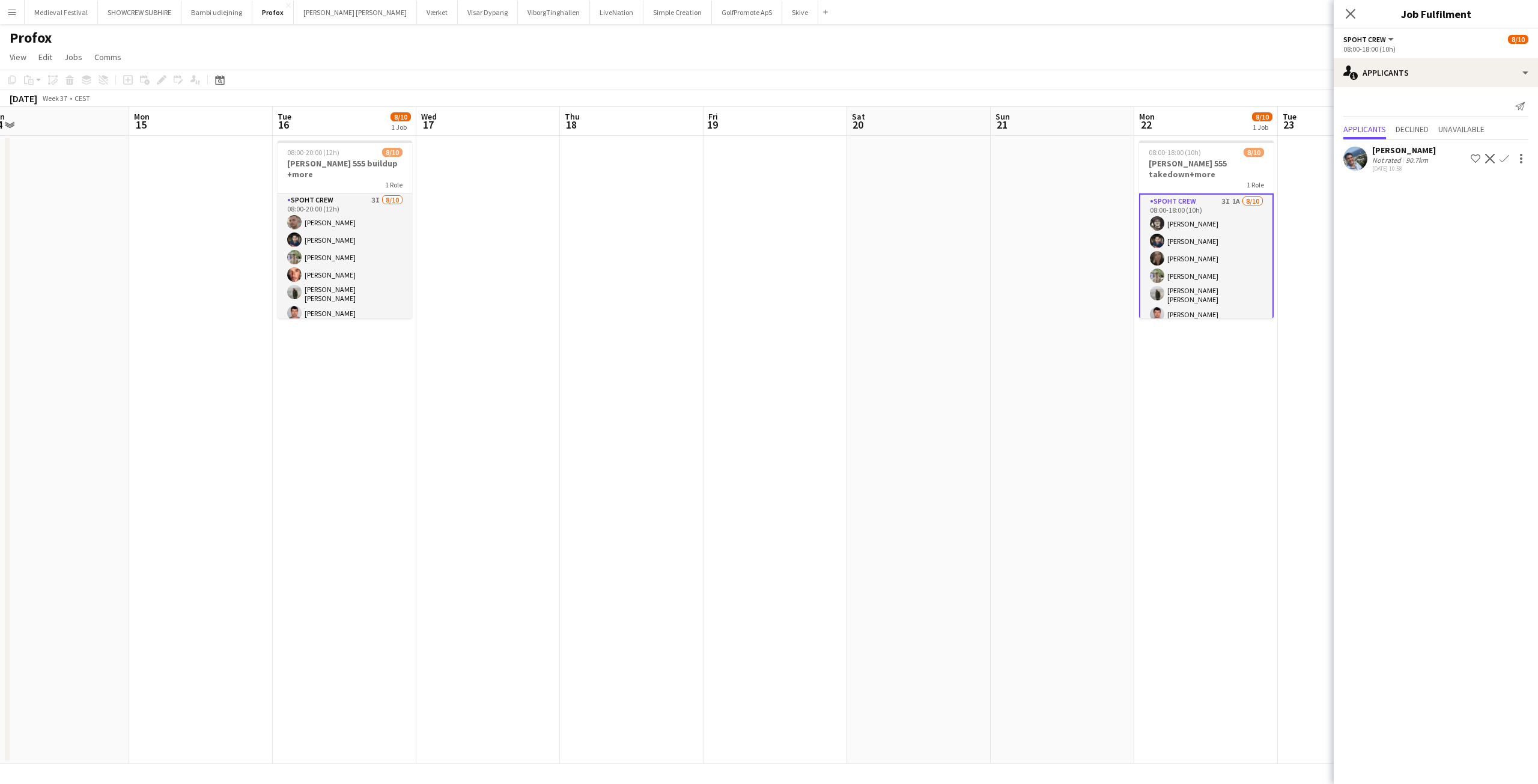
click at [723, 250] on app-date-cell at bounding box center [775, 449] width 144 height 627
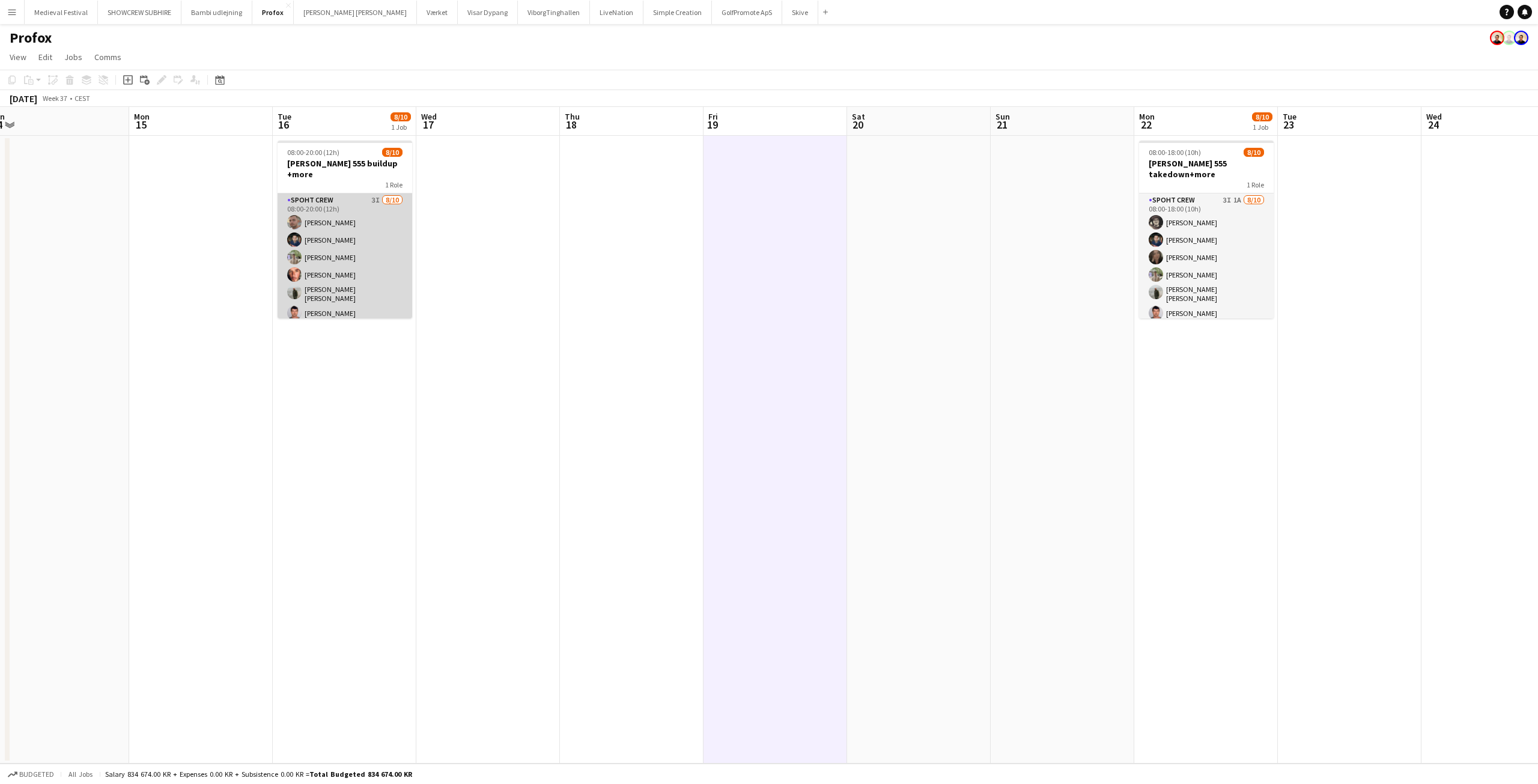
click at [329, 273] on app-card-role "Spoht Crew 3I [DATE] 08:00-20:00 (12h) [PERSON_NAME] [PERSON_NAME] [PERSON_NAME…" at bounding box center [345, 294] width 135 height 201
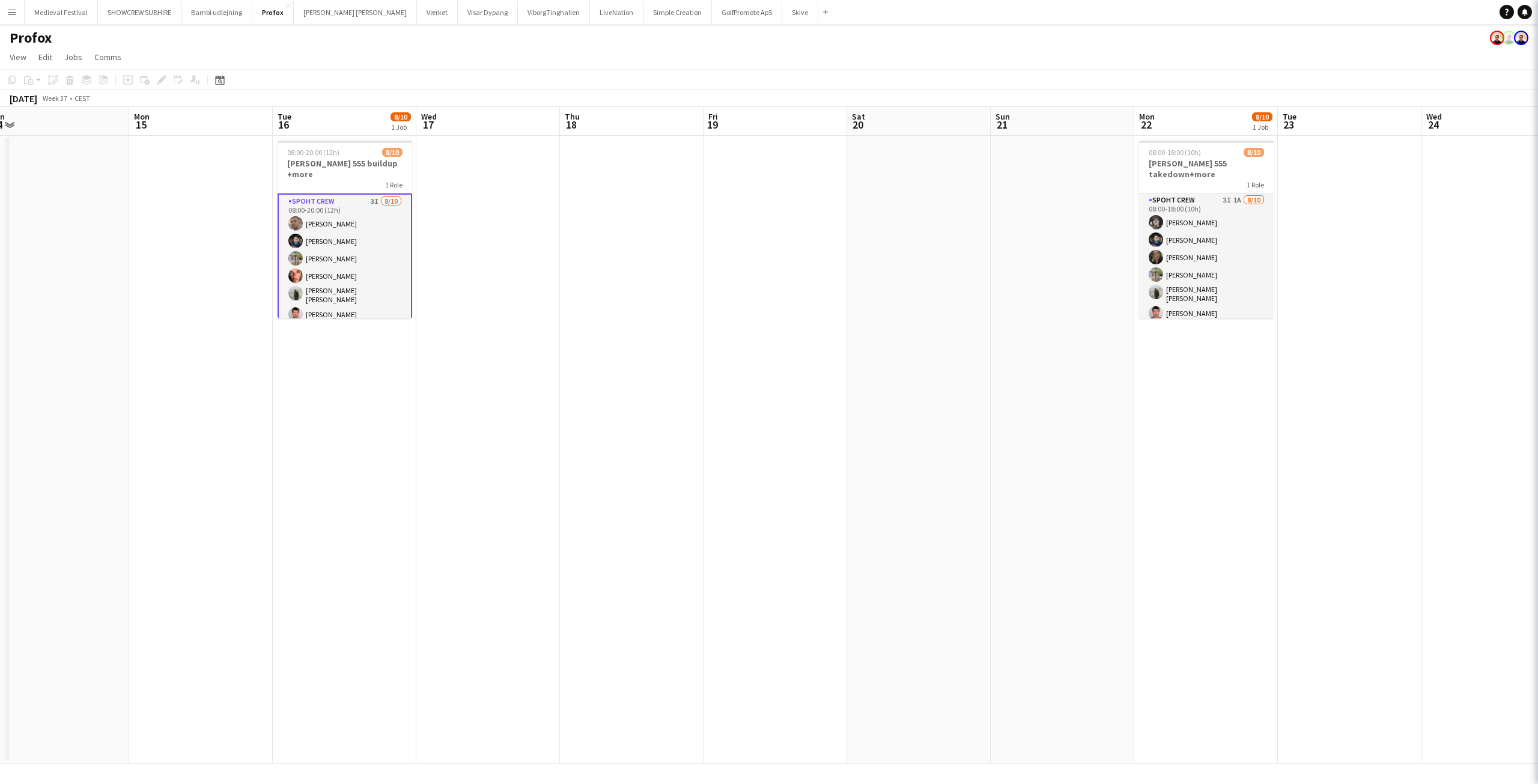
scroll to position [0, 301]
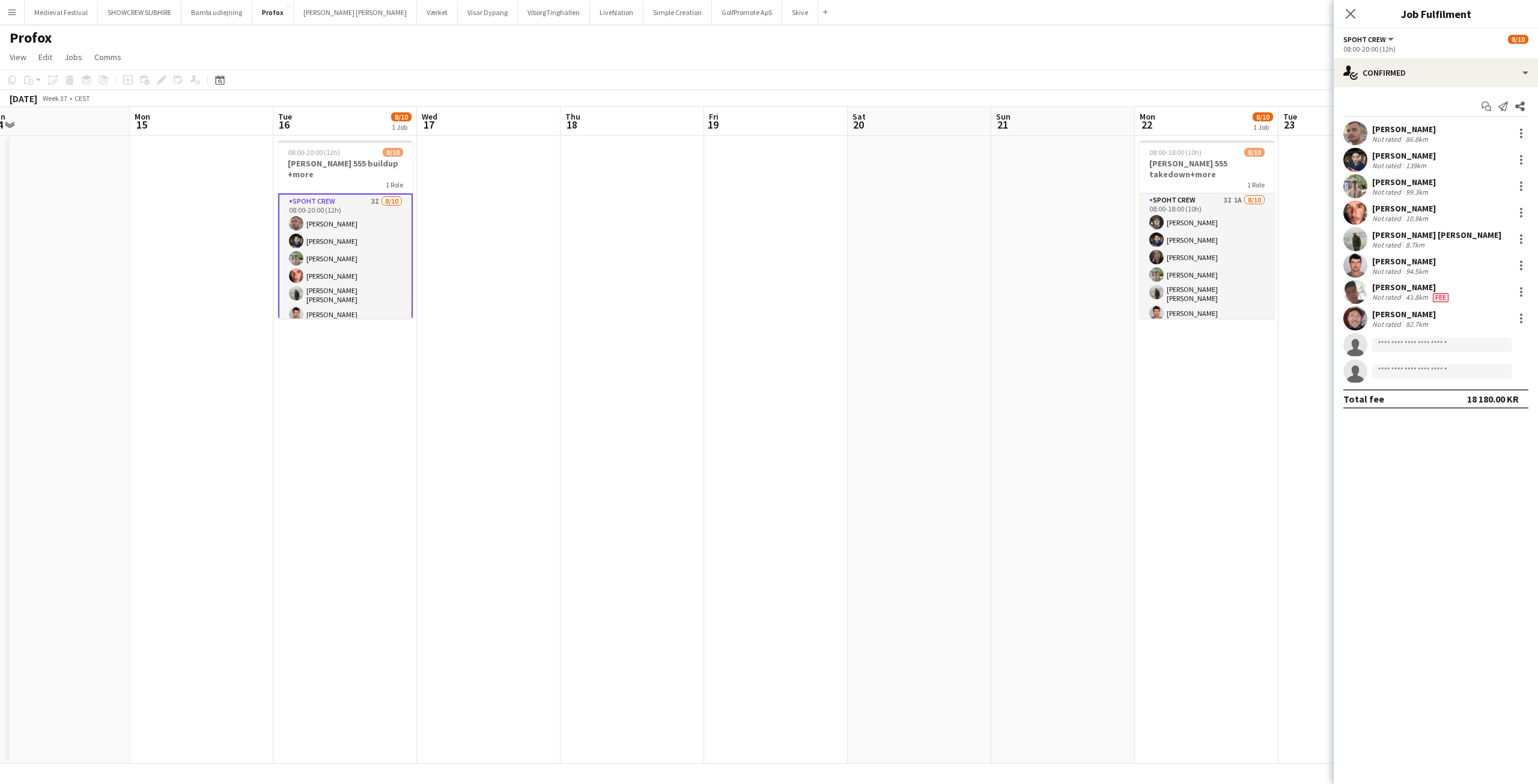
click at [932, 373] on app-date-cell at bounding box center [920, 449] width 144 height 627
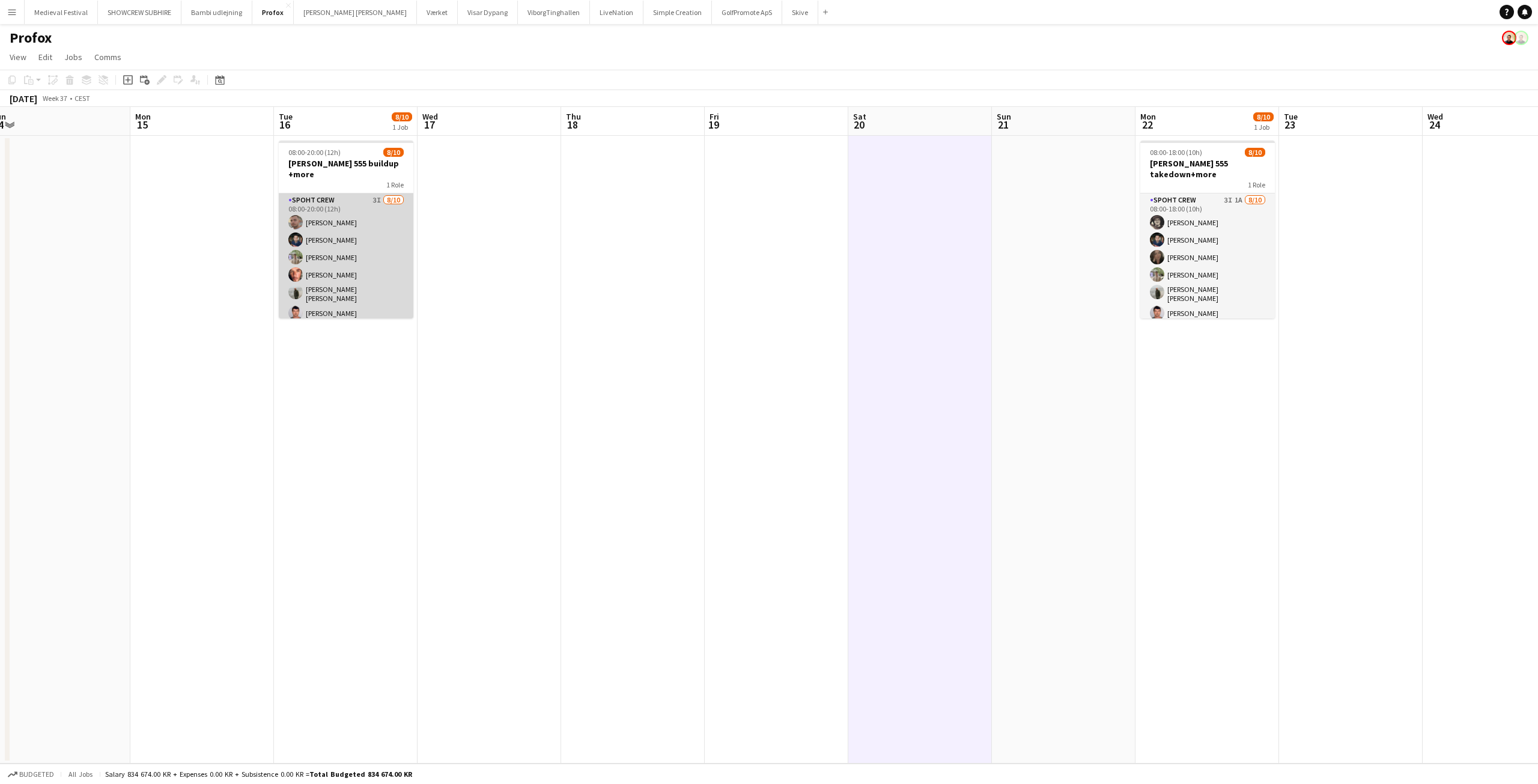
click at [355, 227] on app-card-role "Spoht Crew 3I [DATE] 08:00-20:00 (12h) [PERSON_NAME] [PERSON_NAME] [PERSON_NAME…" at bounding box center [346, 294] width 135 height 201
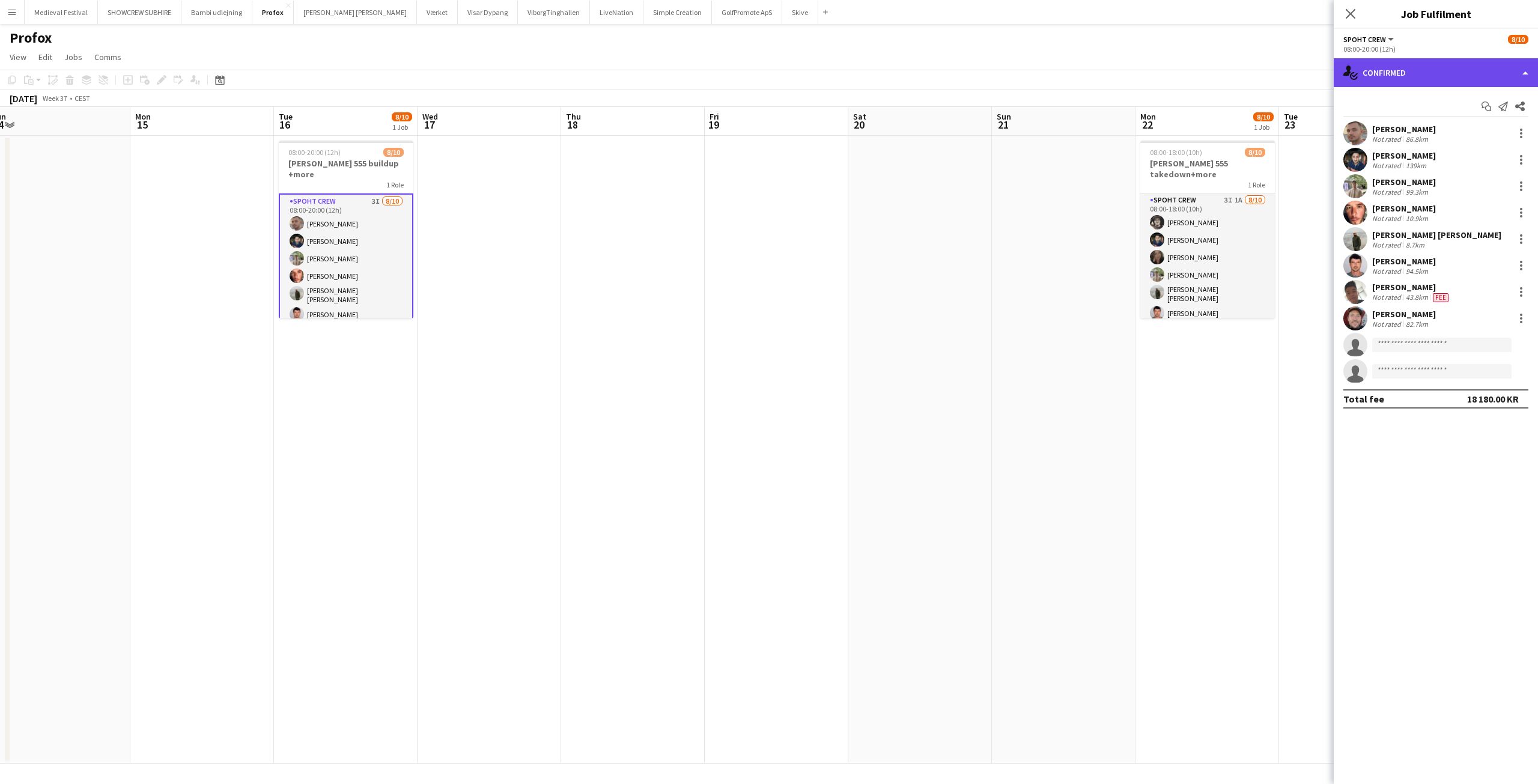
click at [1435, 61] on div "single-neutral-actions-check-2 Confirmed" at bounding box center [1435, 72] width 204 height 29
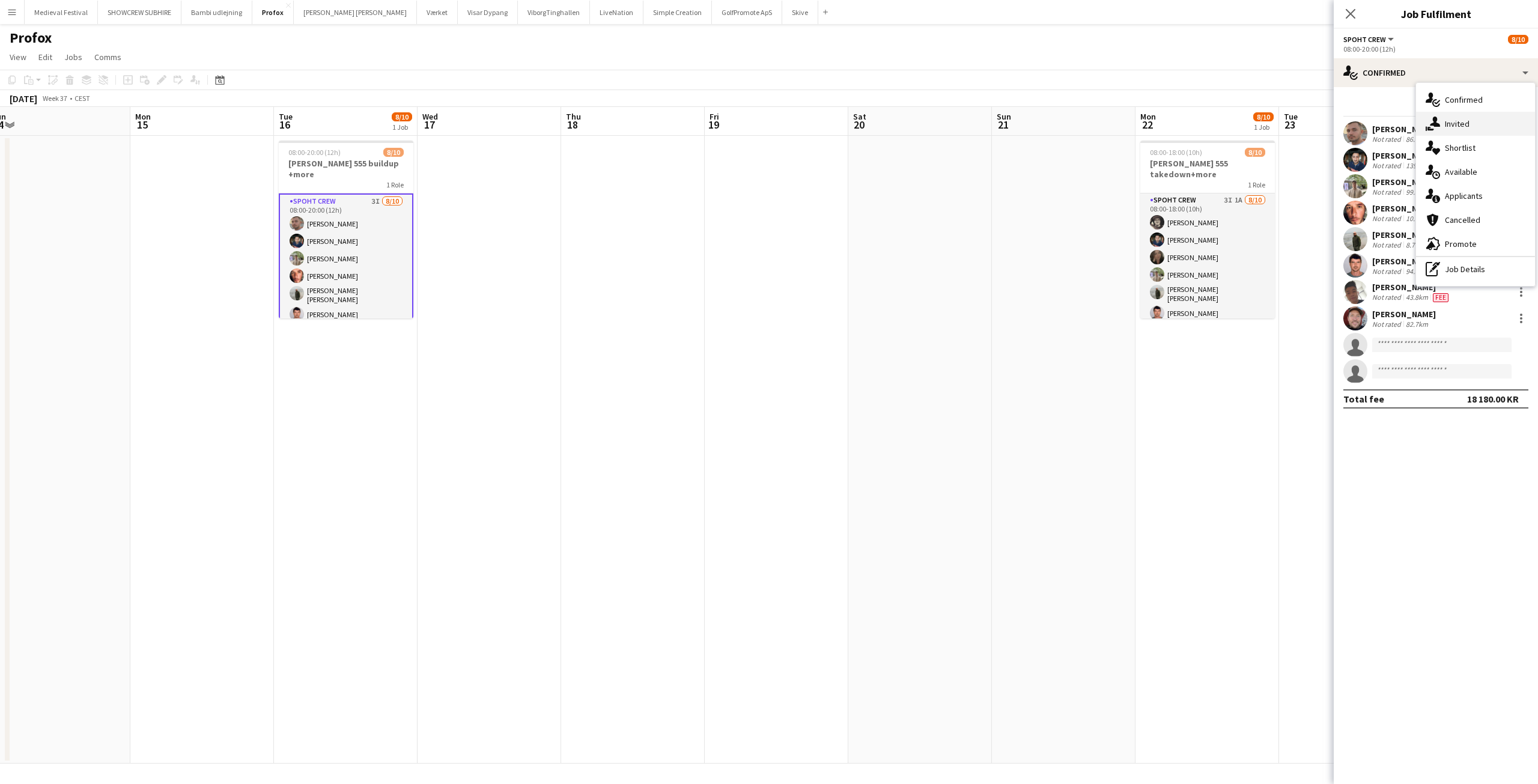
click at [1439, 116] on div "single-neutral-actions-share-1 Invited" at bounding box center [1474, 124] width 119 height 24
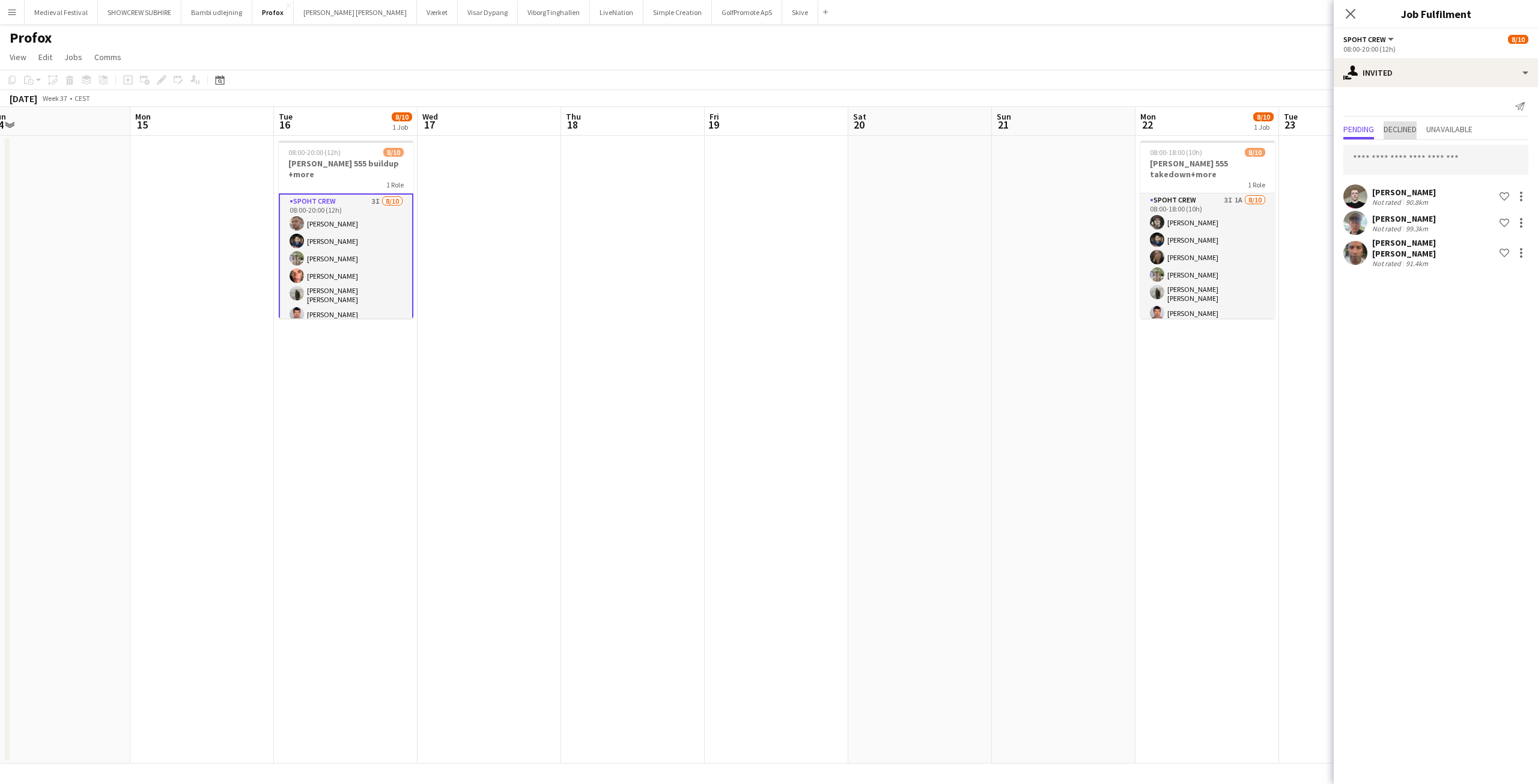
click at [1400, 126] on span "Declined" at bounding box center [1400, 128] width 33 height 8
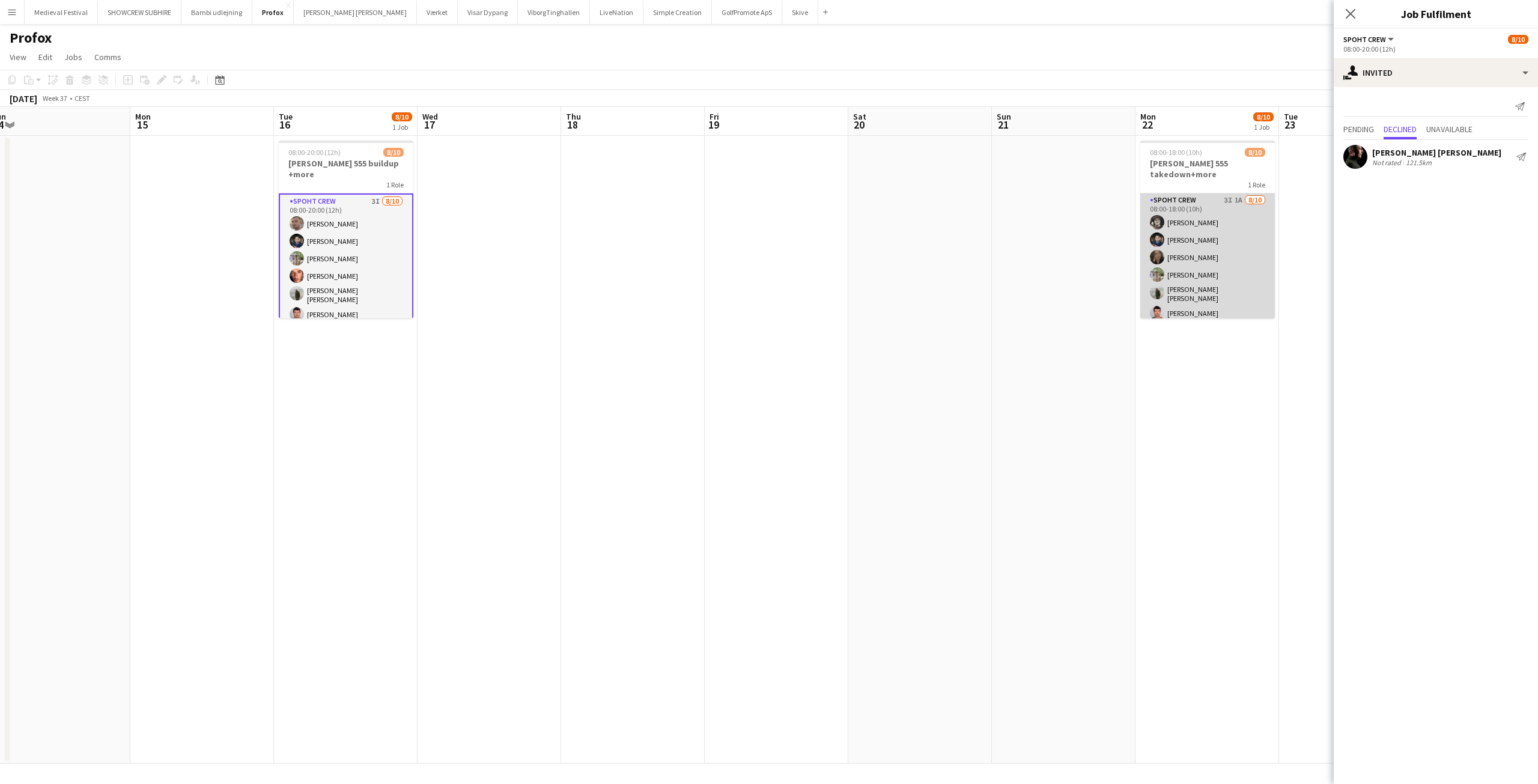
click at [1188, 206] on app-card-role "Spoht Crew 3I 1A [DATE] 08:00-18:00 (10h) [PERSON_NAME] [PERSON_NAME] [PERSON_N…" at bounding box center [1208, 296] width 135 height 205
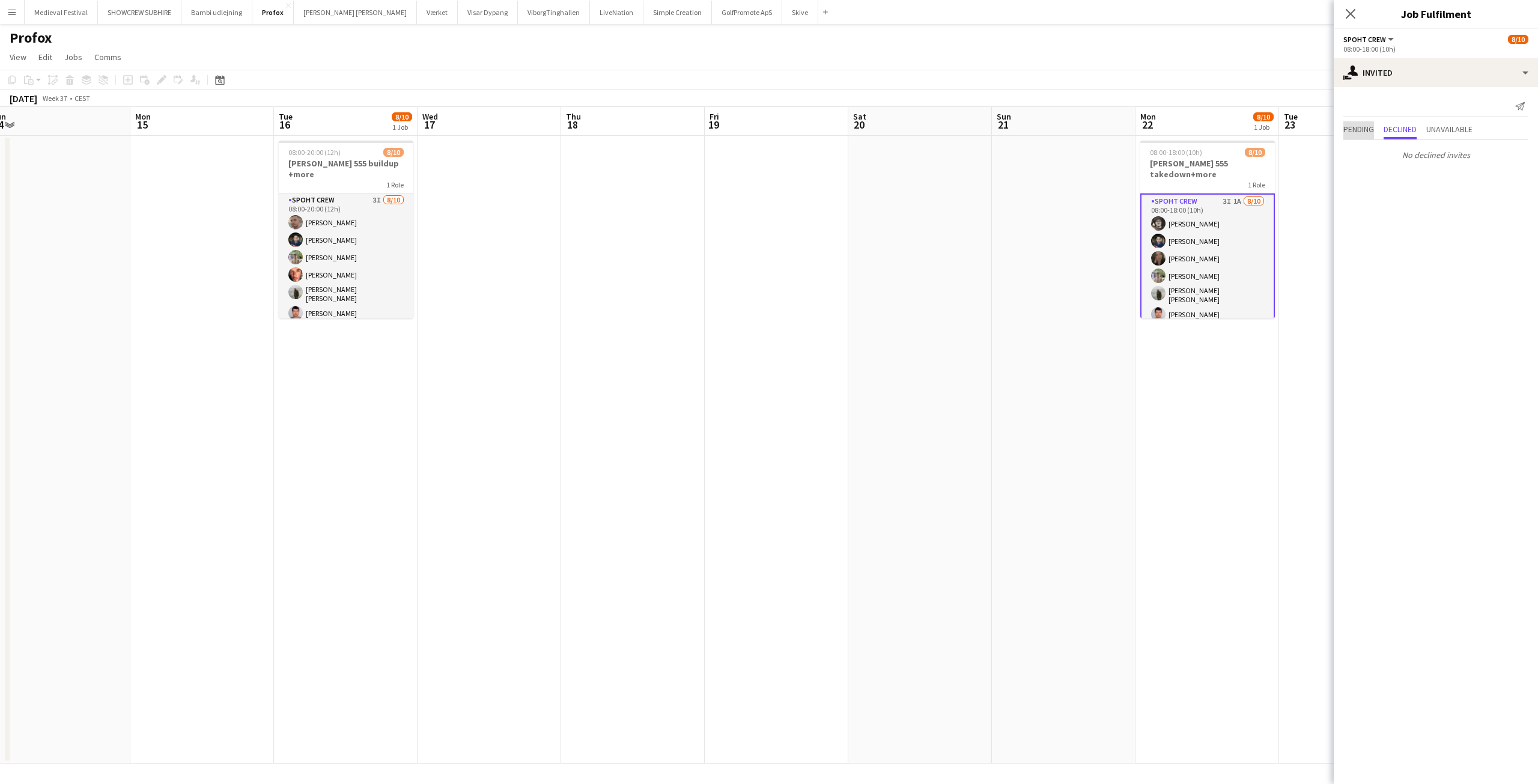
click at [1348, 130] on span "Pending" at bounding box center [1358, 128] width 30 height 8
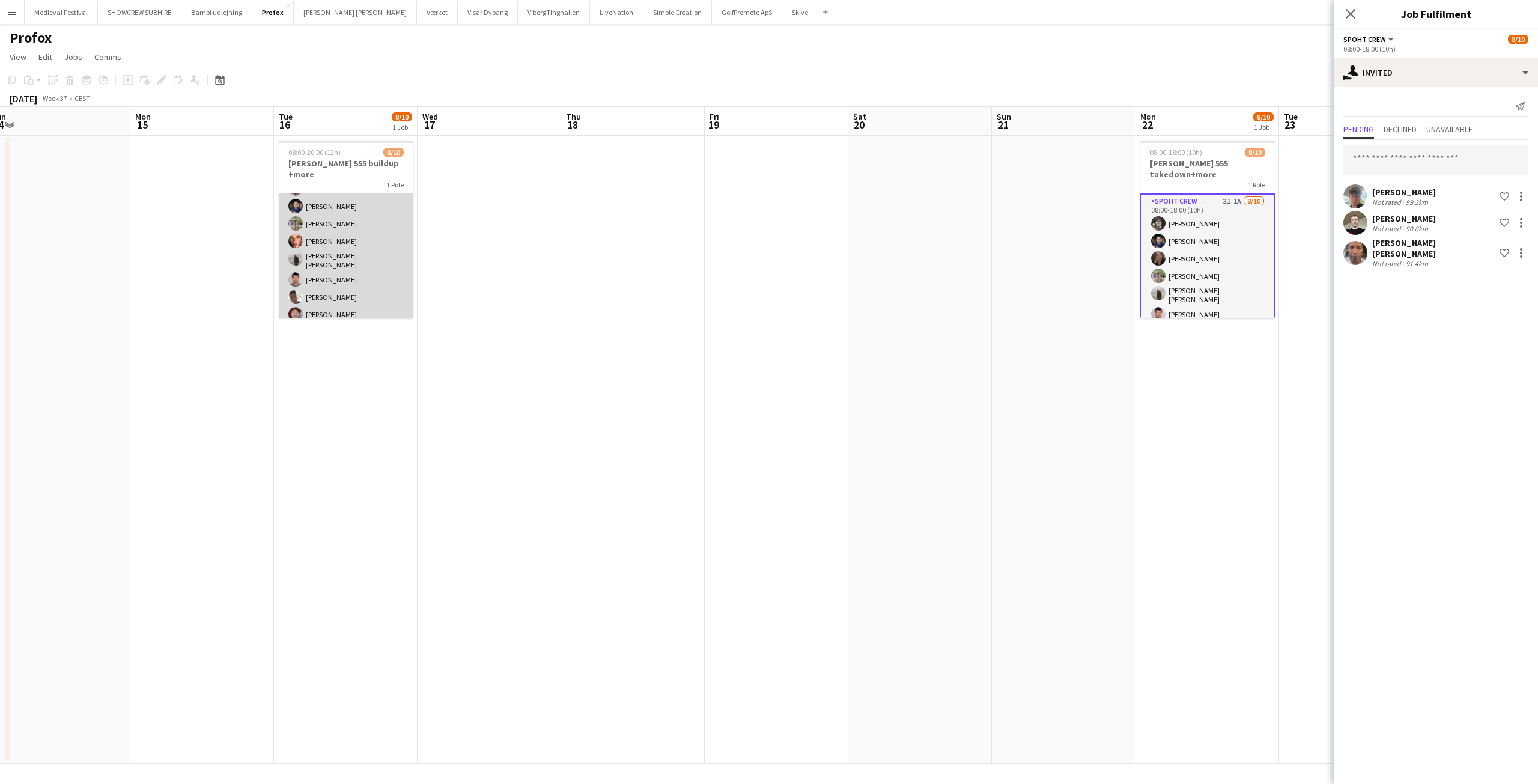
scroll to position [62, 0]
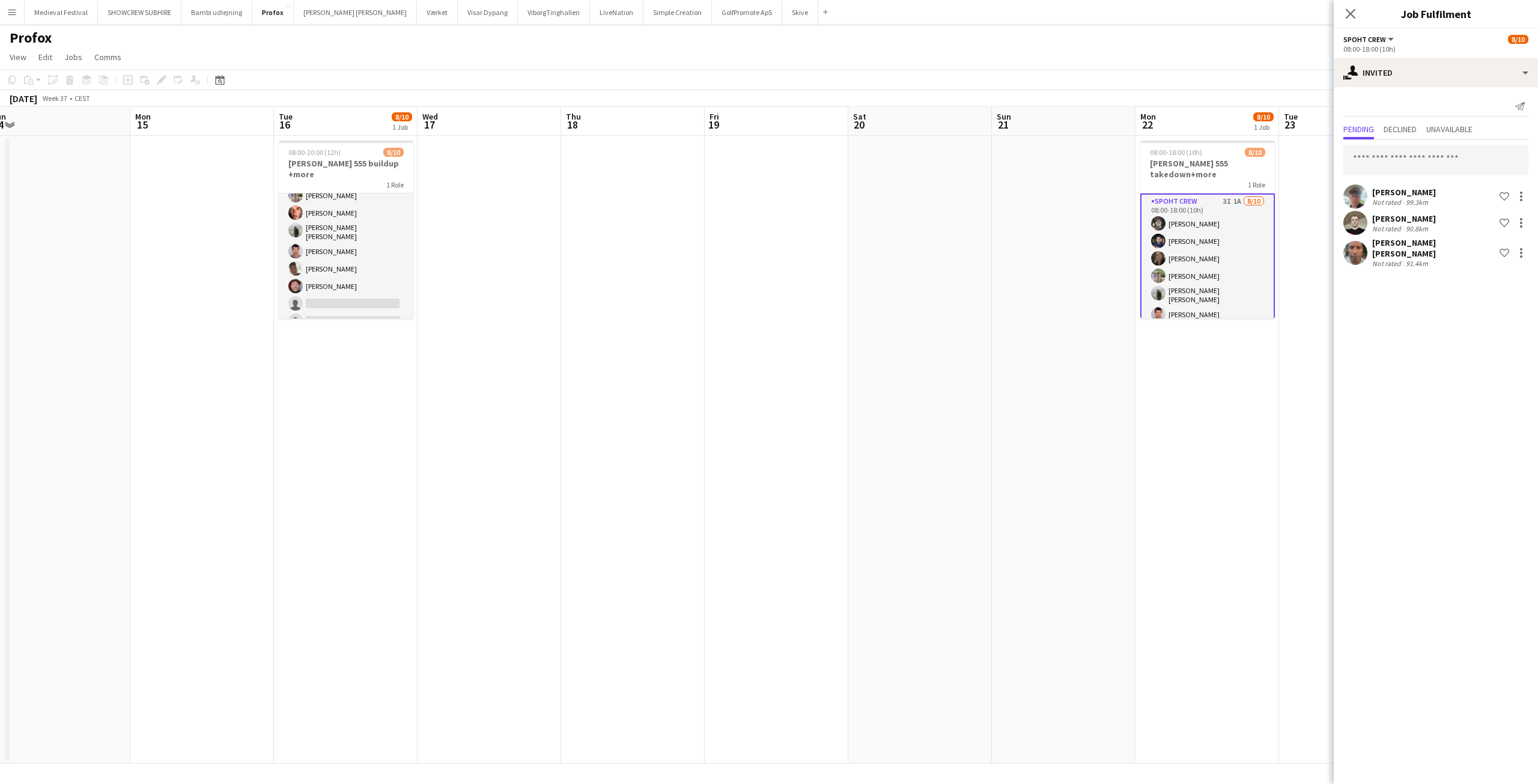
click at [1213, 244] on app-card-role "Spoht Crew 3I 1A [DATE] 08:00-18:00 (10h) [PERSON_NAME] [PERSON_NAME] [PERSON_N…" at bounding box center [1208, 297] width 135 height 208
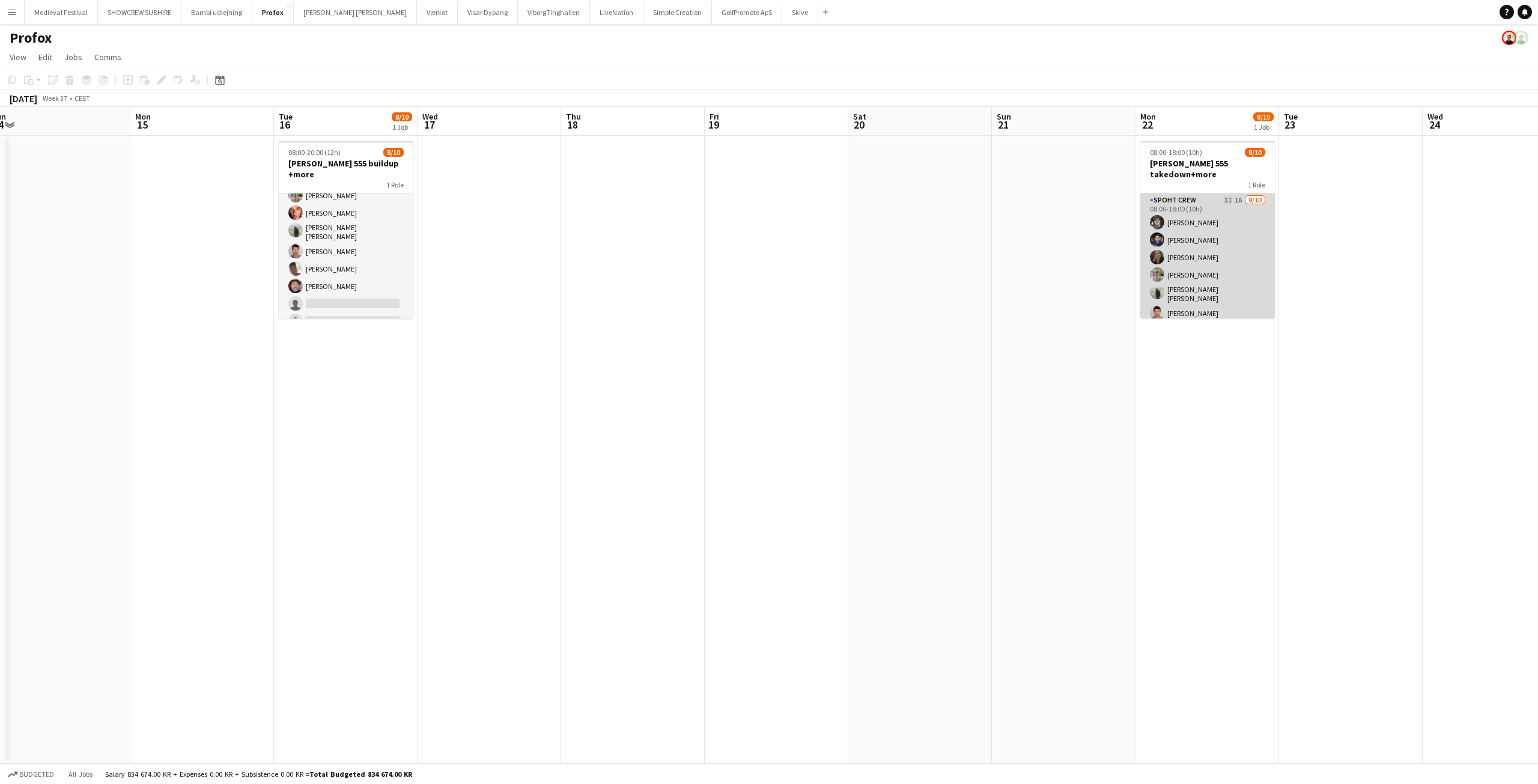
click at [1213, 244] on app-card-role "Spoht Crew 3I 1A [DATE] 08:00-18:00 (10h) [PERSON_NAME] [PERSON_NAME] [PERSON_N…" at bounding box center [1208, 296] width 135 height 205
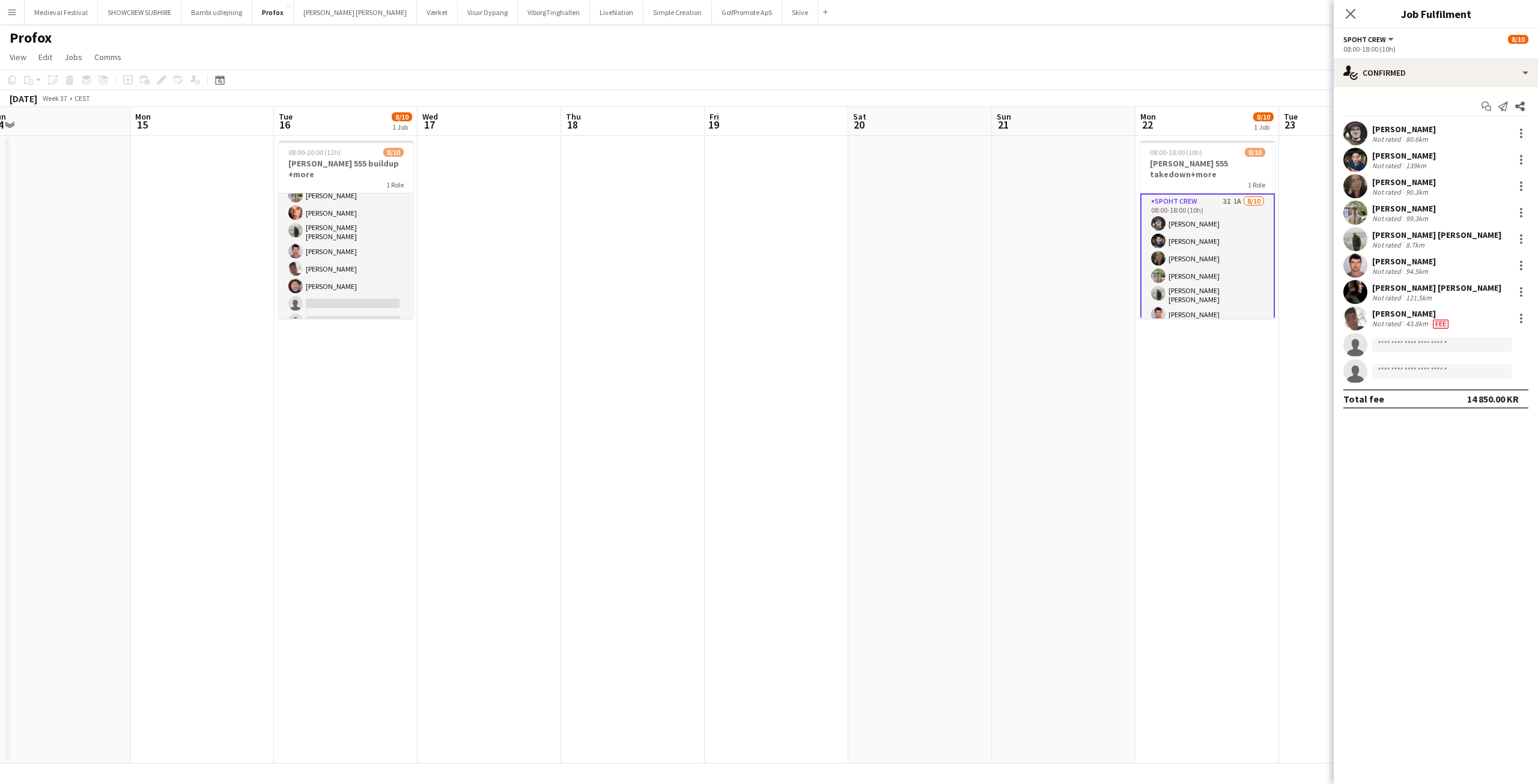
click at [978, 386] on app-date-cell at bounding box center [920, 449] width 144 height 627
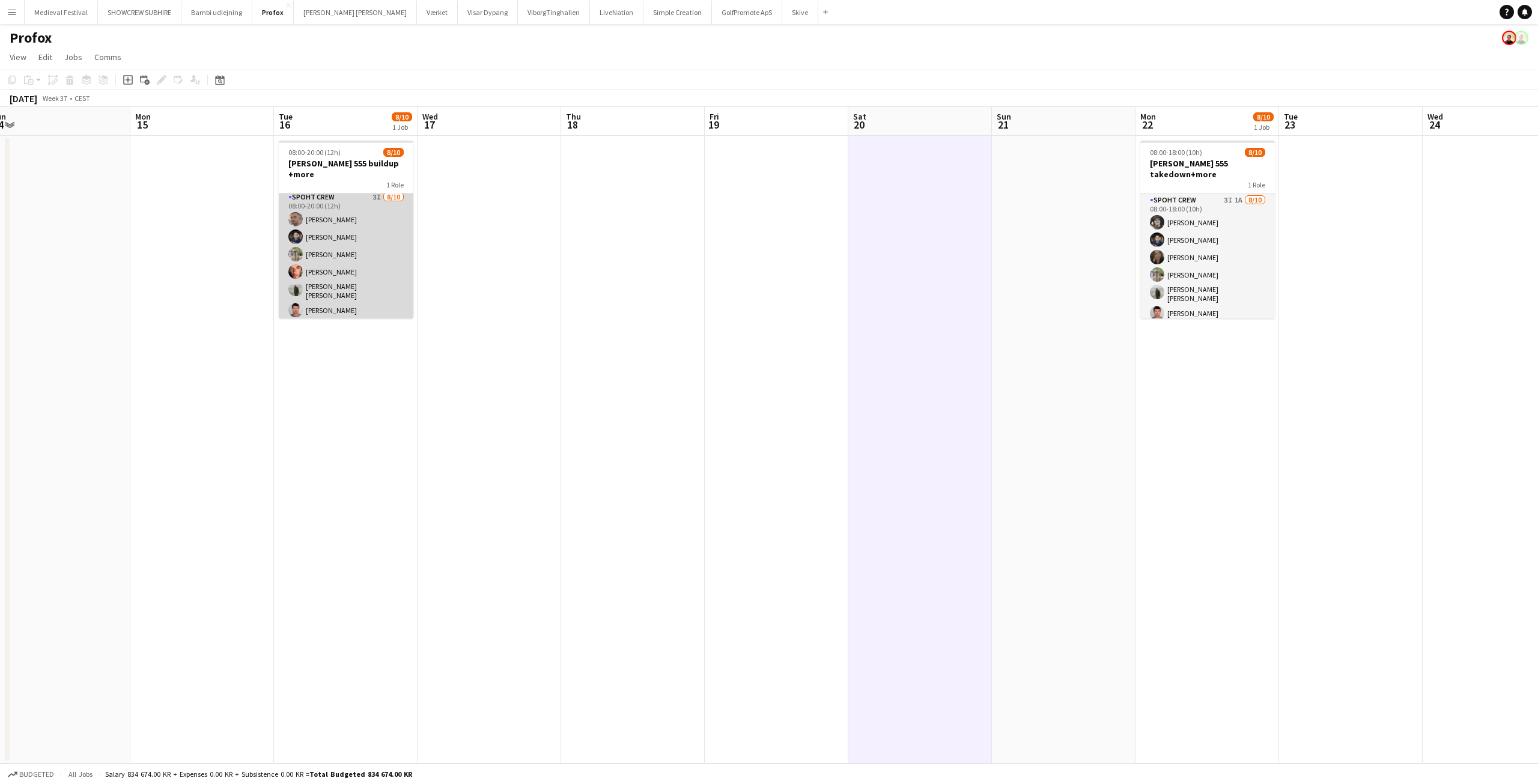
scroll to position [0, 0]
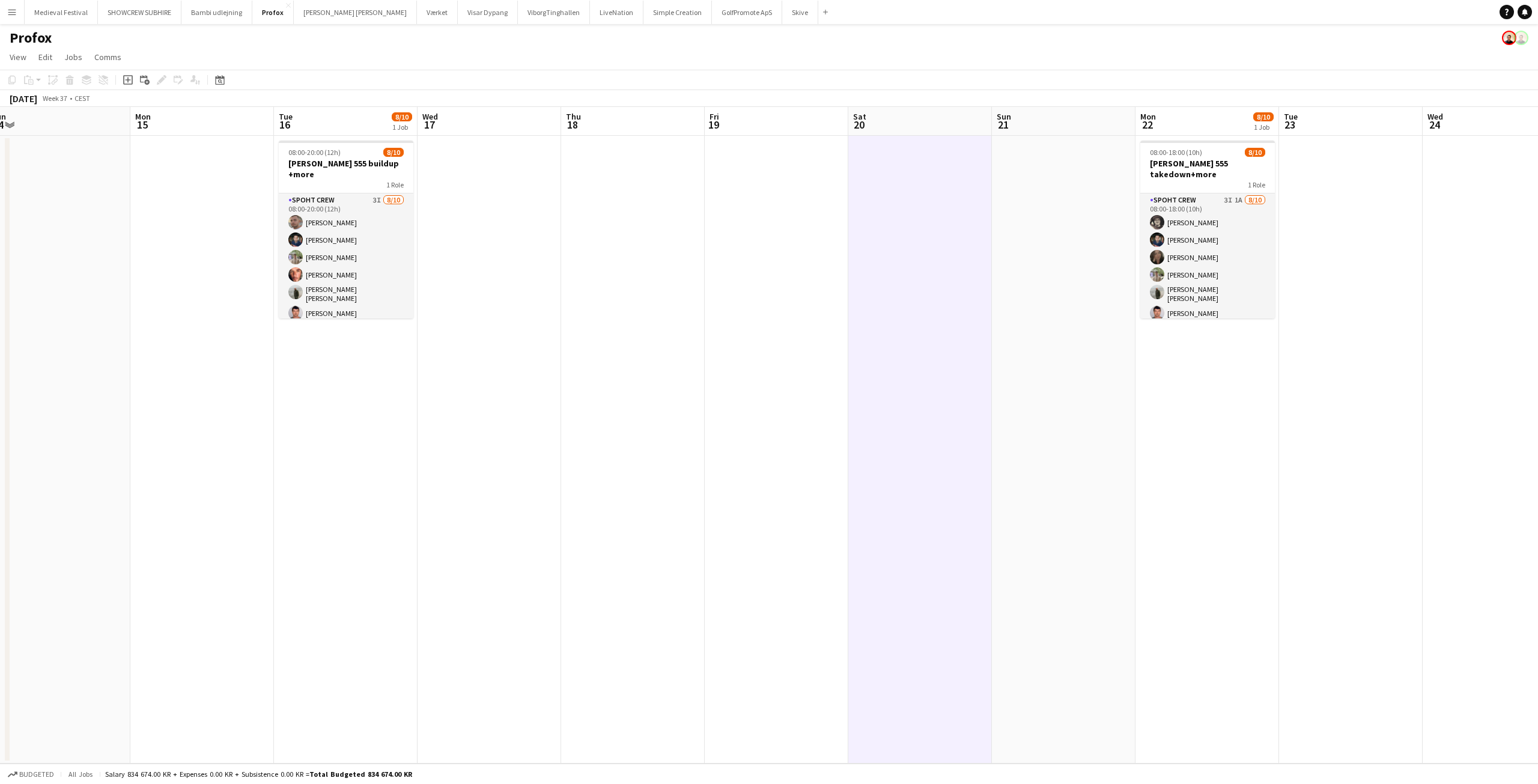
click at [350, 163] on h3 "[PERSON_NAME] 555 buildup +more" at bounding box center [346, 168] width 135 height 21
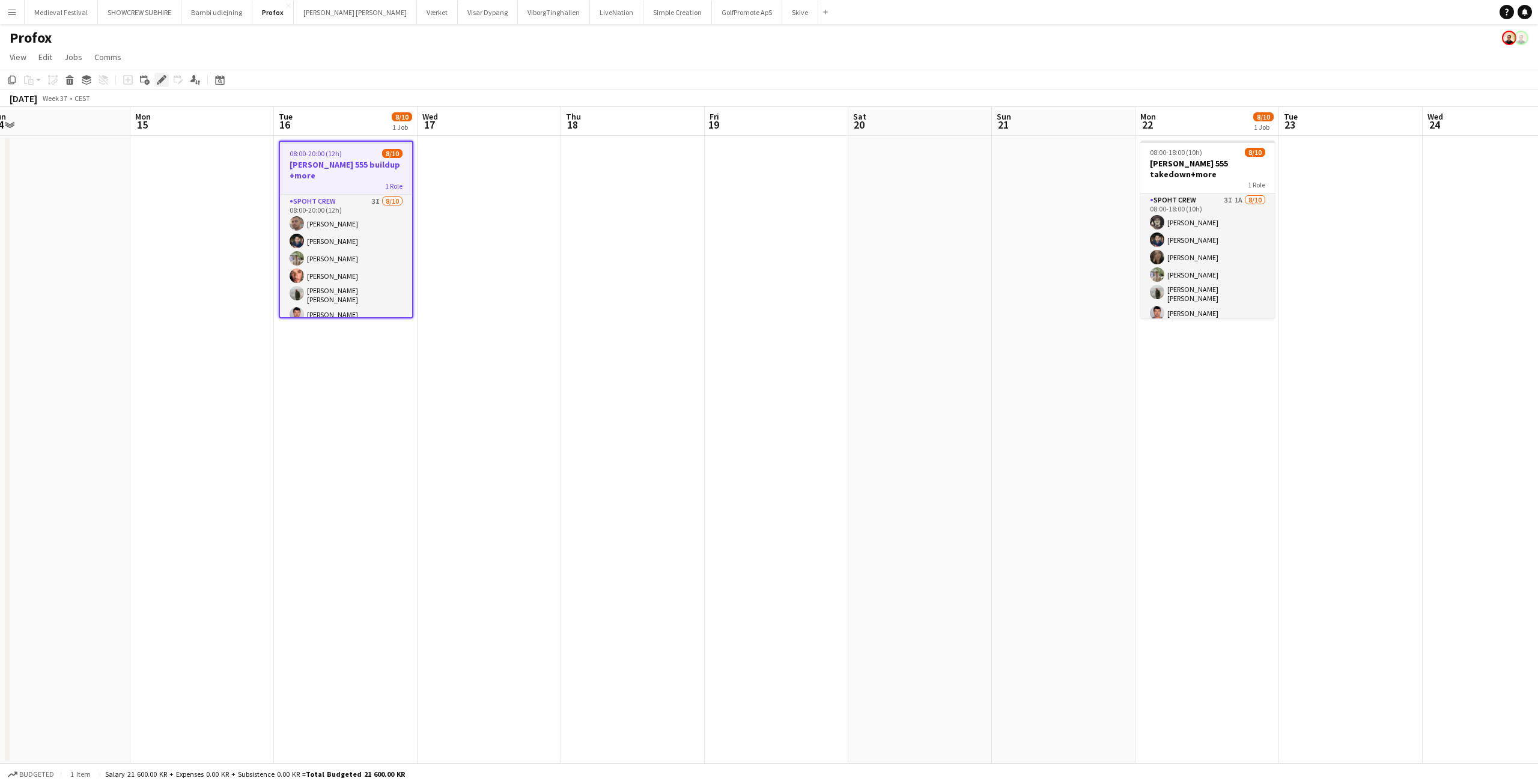
click at [166, 77] on icon at bounding box center [164, 76] width 3 height 3
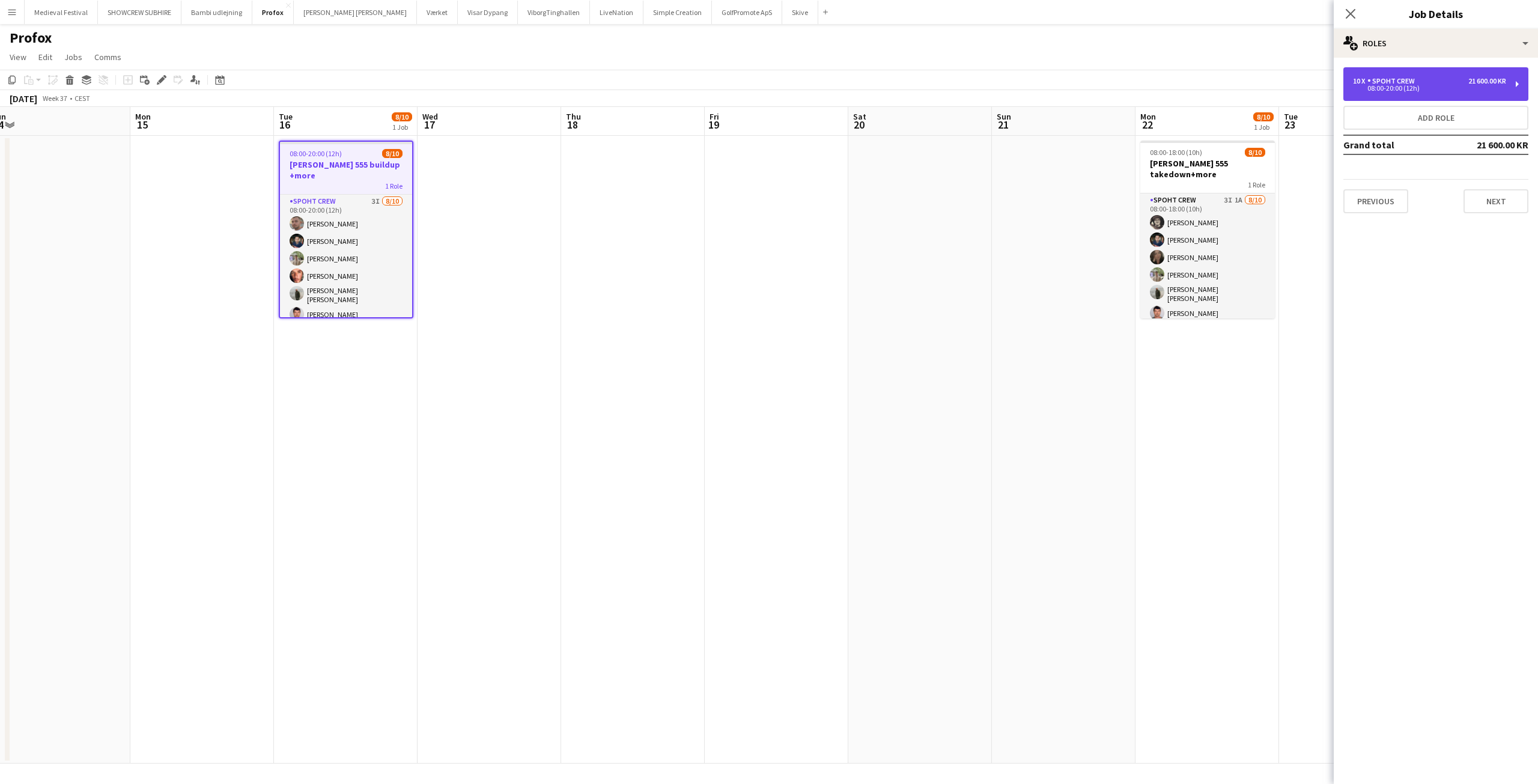
click at [1402, 83] on div "Spoht Crew" at bounding box center [1393, 80] width 53 height 8
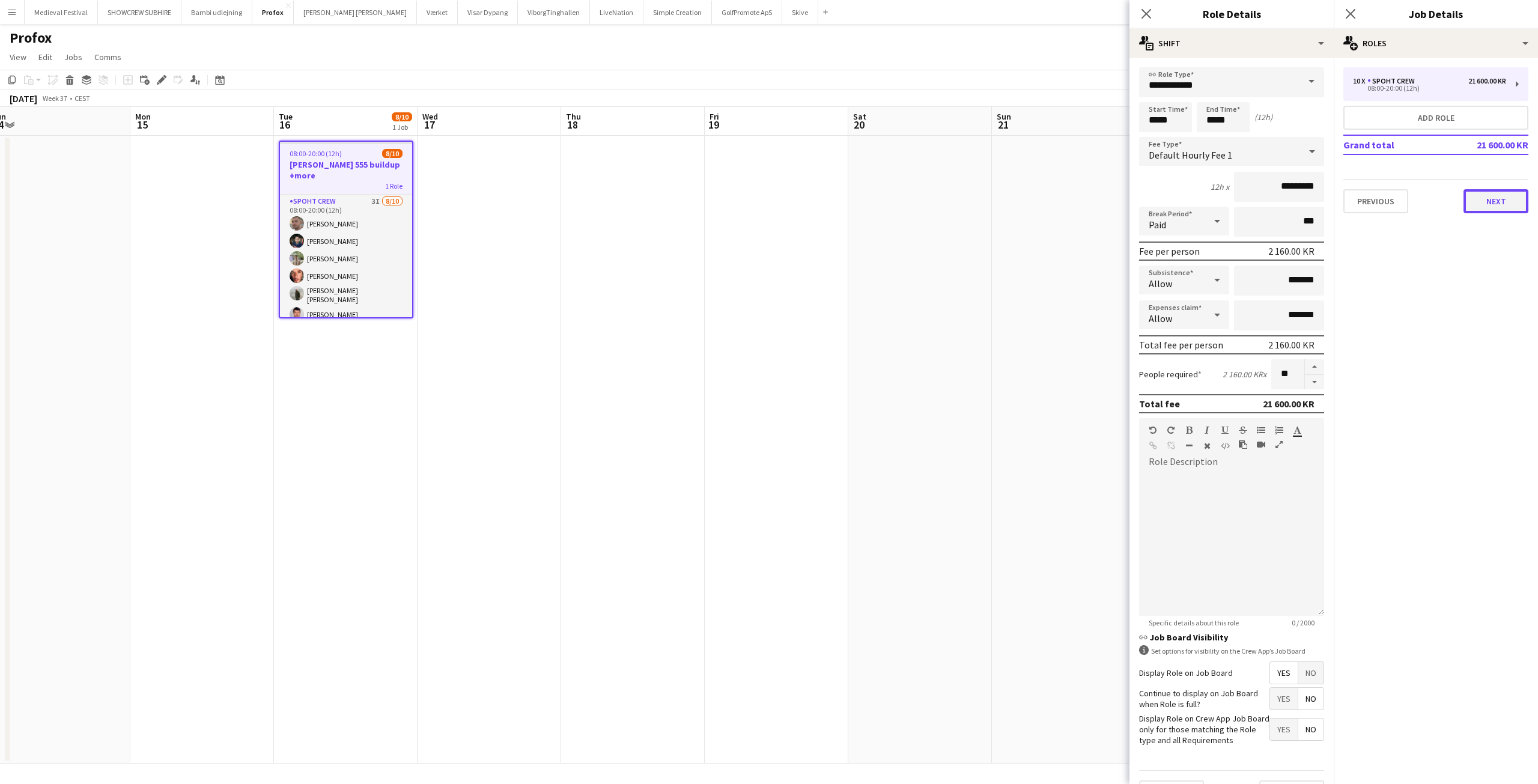
click at [1483, 200] on button "Next" at bounding box center [1496, 201] width 65 height 24
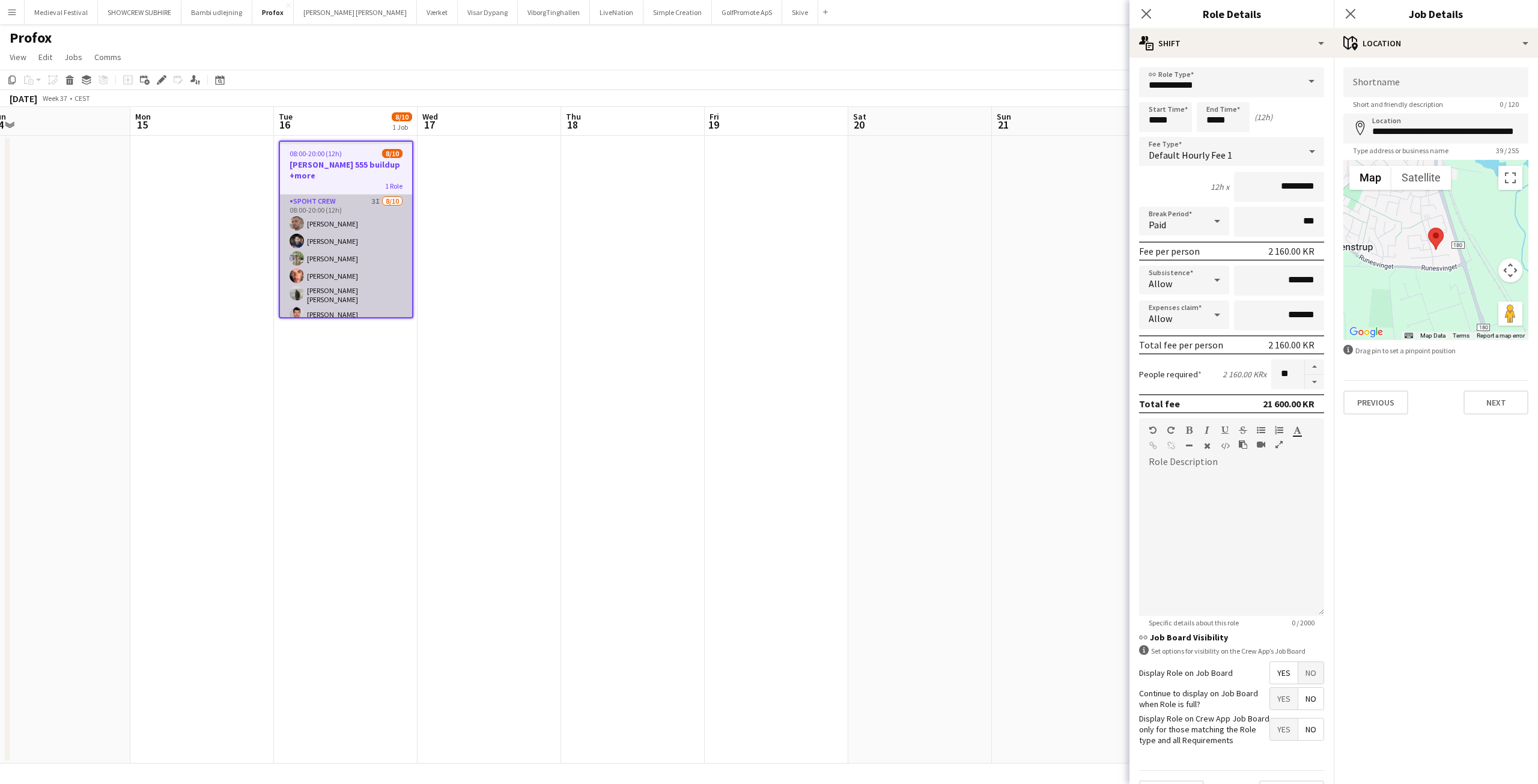
click at [355, 232] on app-card-role "Spoht Crew 3I [DATE] 08:00-20:00 (12h) [PERSON_NAME] [PERSON_NAME] [PERSON_NAME…" at bounding box center [345, 295] width 132 height 201
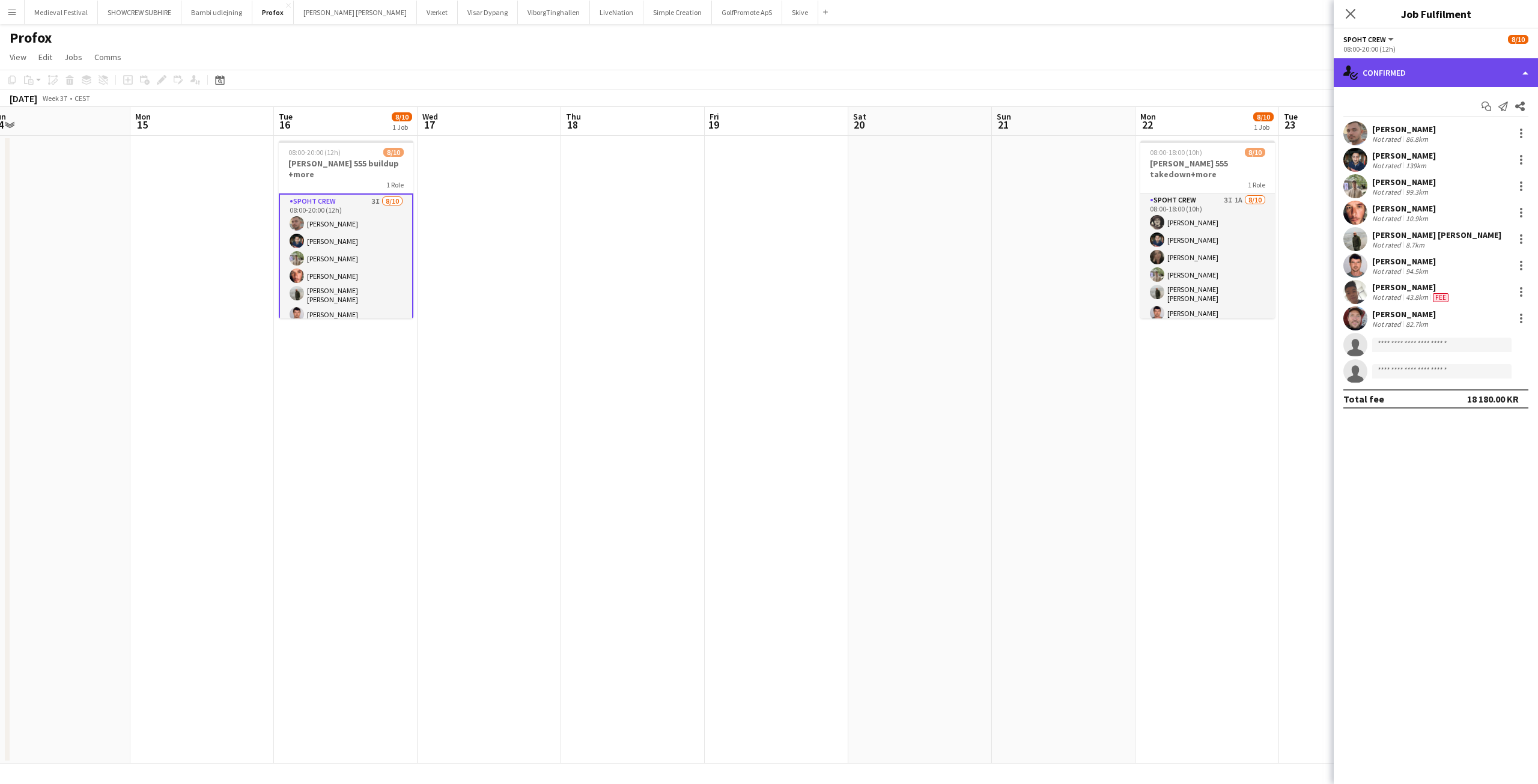
click at [1433, 77] on div "single-neutral-actions-check-2 Confirmed" at bounding box center [1435, 72] width 204 height 29
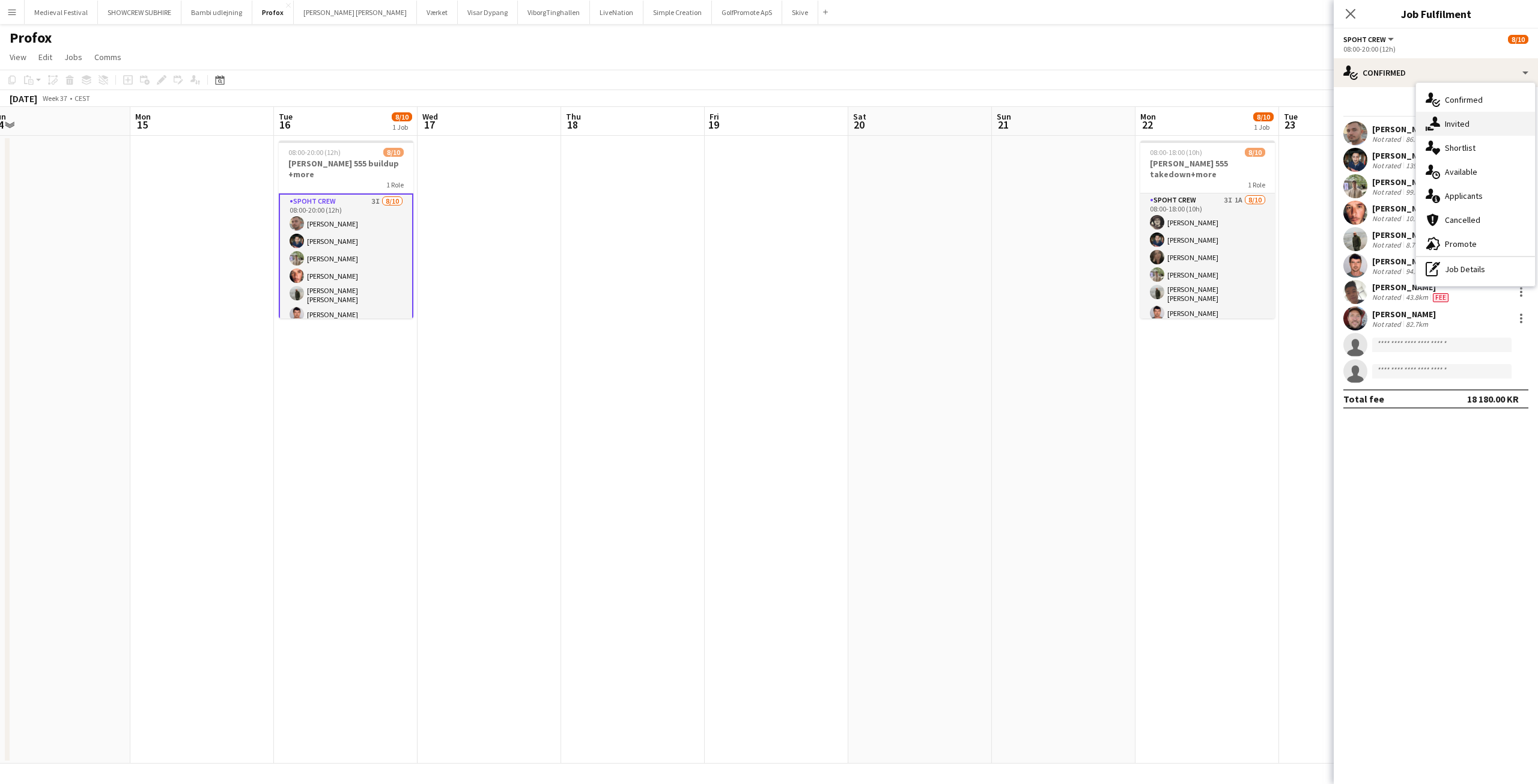
click at [1459, 118] on div "single-neutral-actions-share-1 Invited" at bounding box center [1474, 124] width 119 height 24
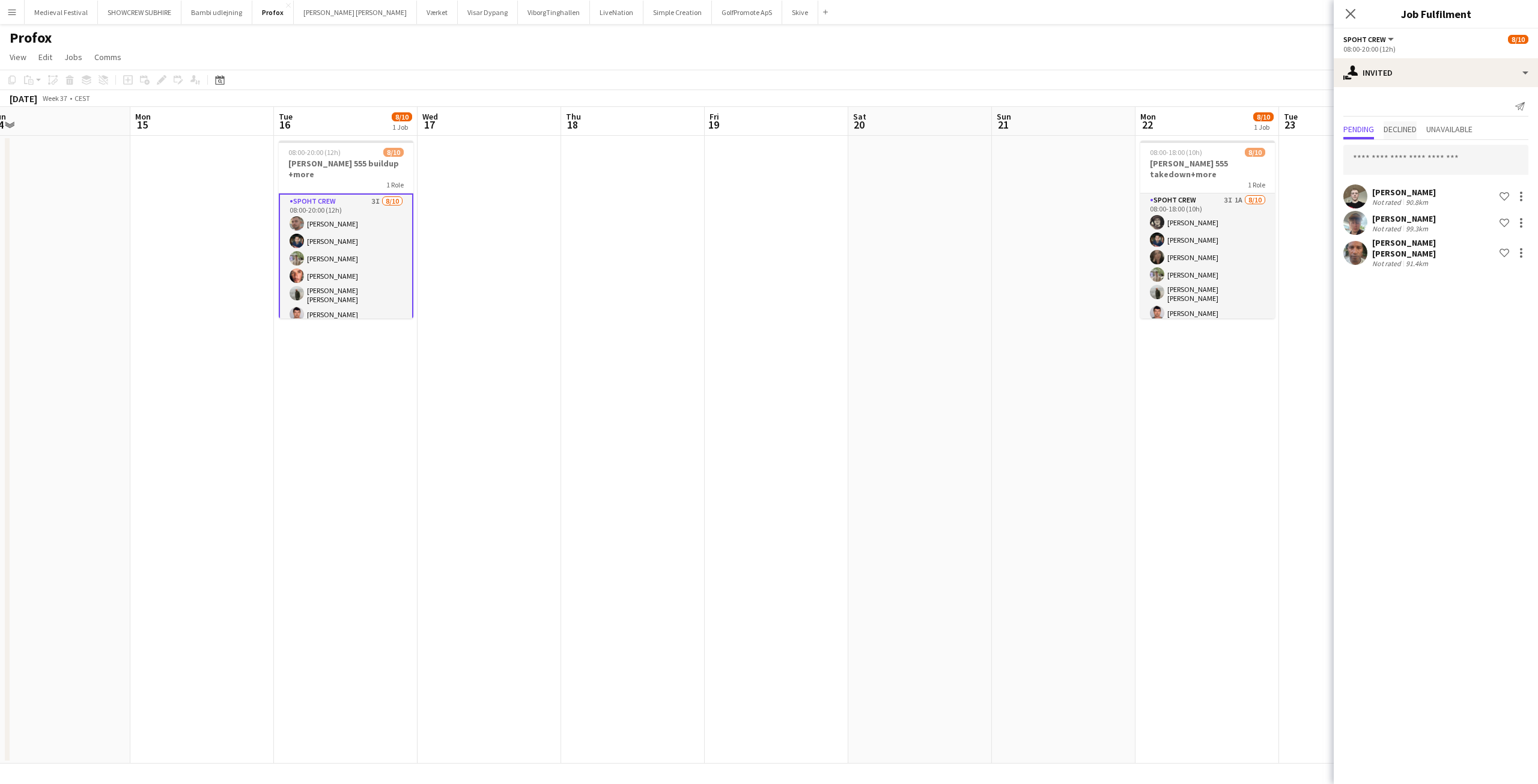
click at [1402, 131] on span "Declined" at bounding box center [1400, 128] width 33 height 8
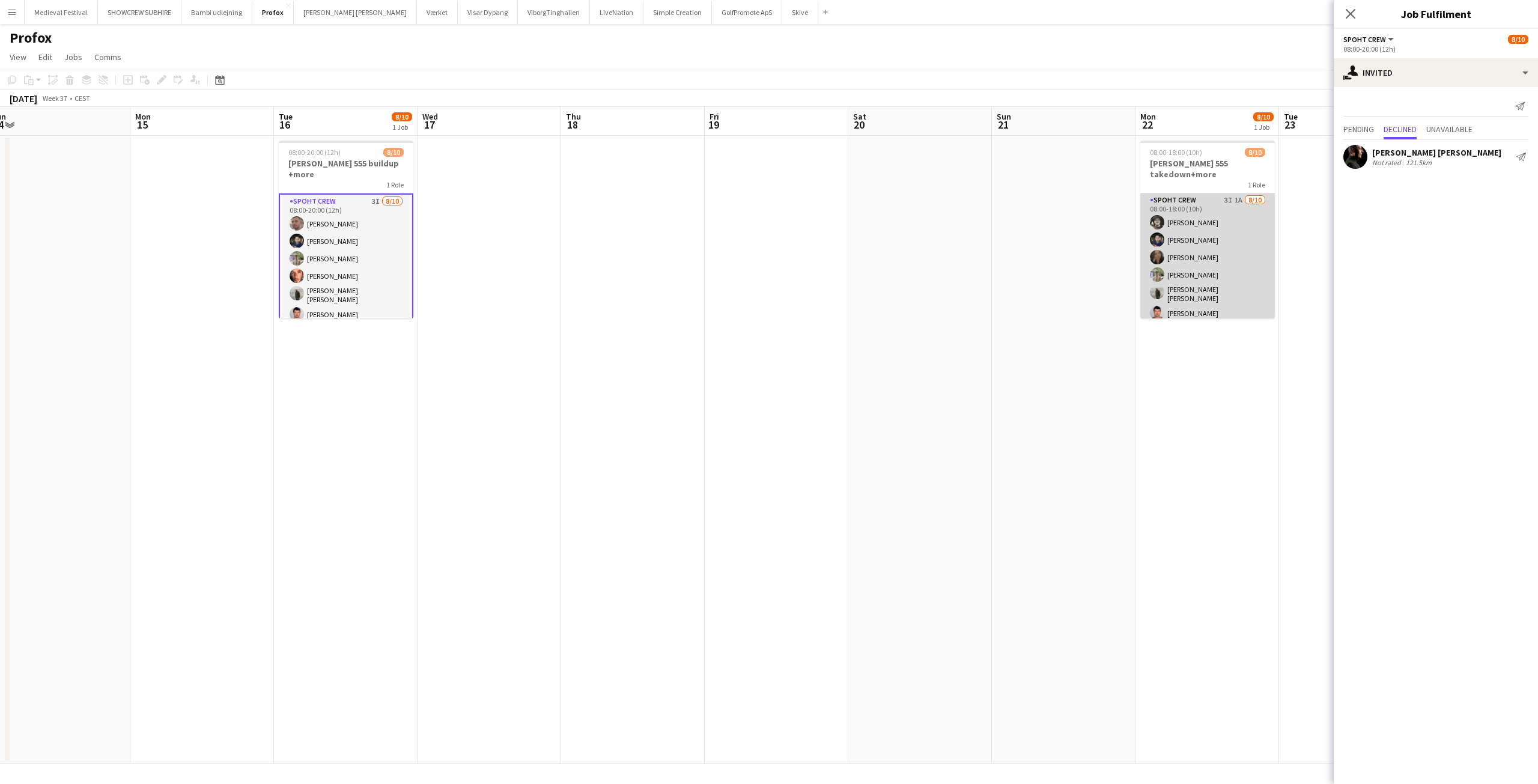
click at [1193, 214] on app-card-role "Spoht Crew 3I 1A [DATE] 08:00-18:00 (10h) [PERSON_NAME] [PERSON_NAME] [PERSON_N…" at bounding box center [1208, 296] width 135 height 205
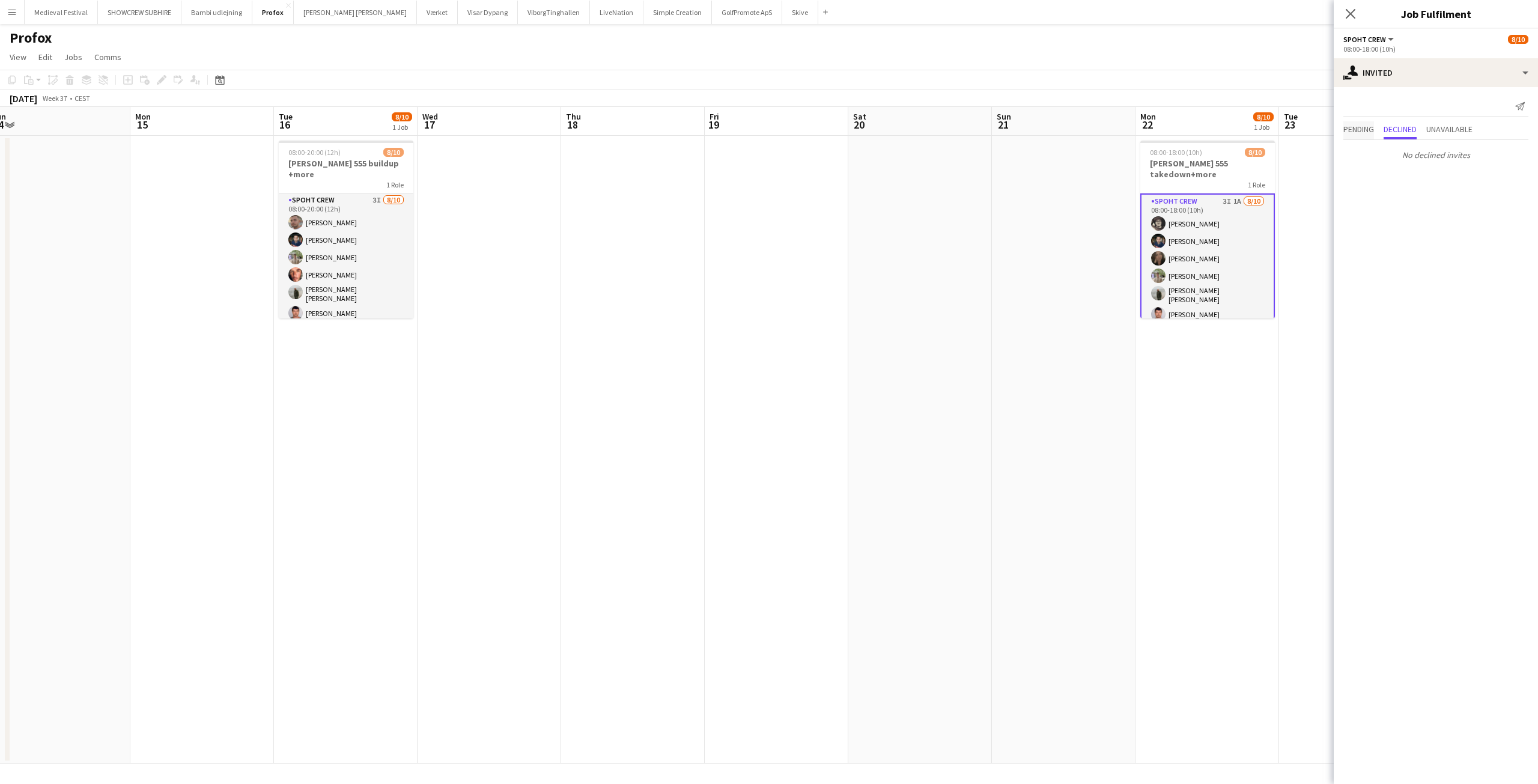
click at [1350, 125] on span "Pending" at bounding box center [1358, 128] width 30 height 8
